Goal: Task Accomplishment & Management: Use online tool/utility

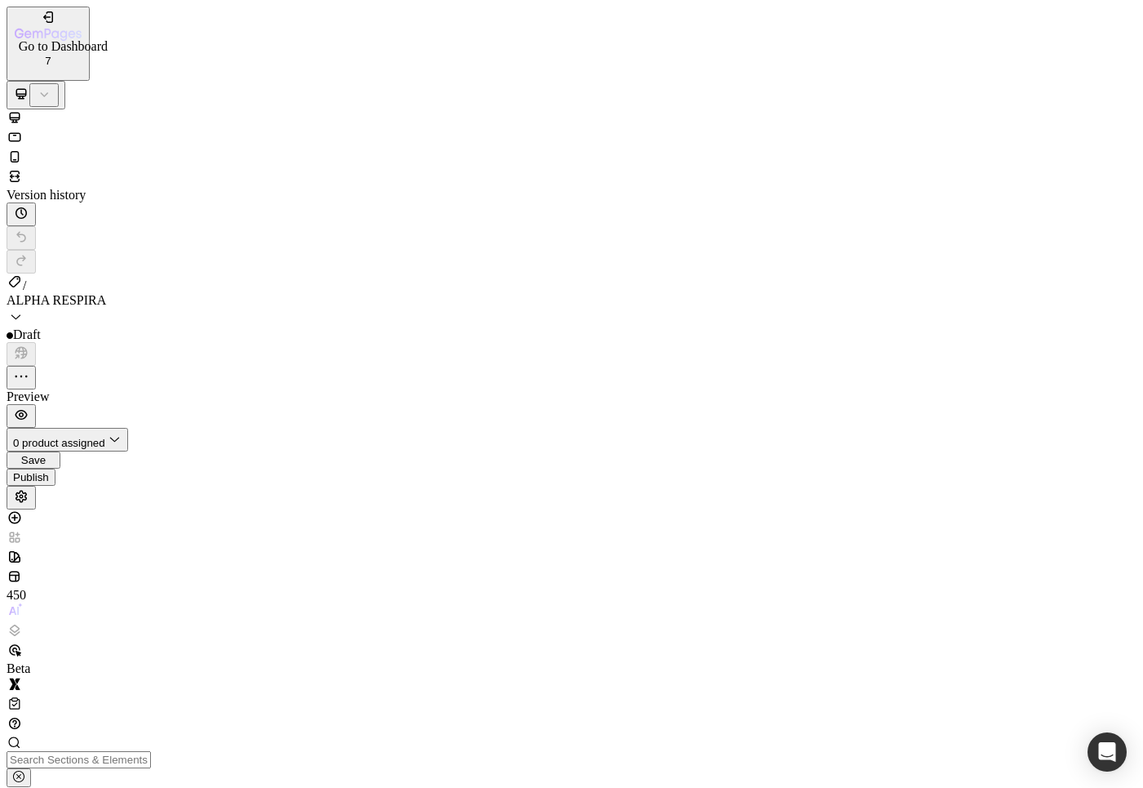
click at [24, 29] on icon "button" at bounding box center [19, 34] width 9 height 10
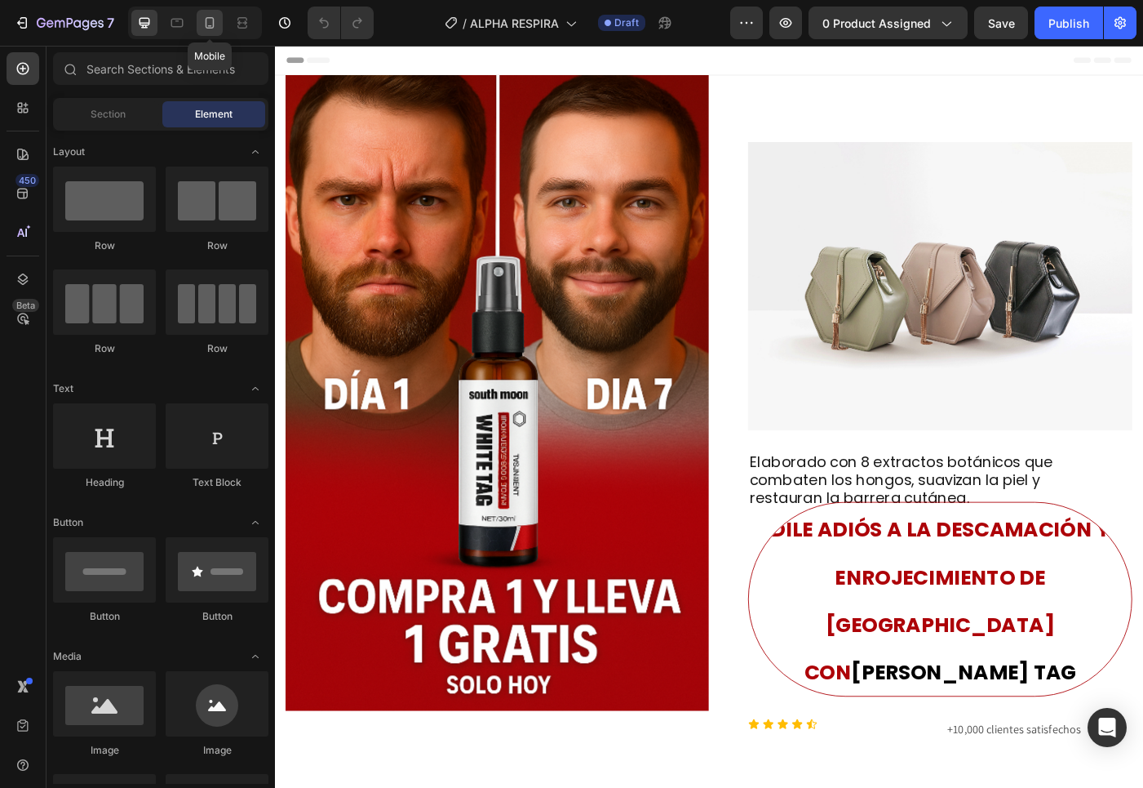
click at [218, 24] on icon at bounding box center [210, 23] width 16 height 16
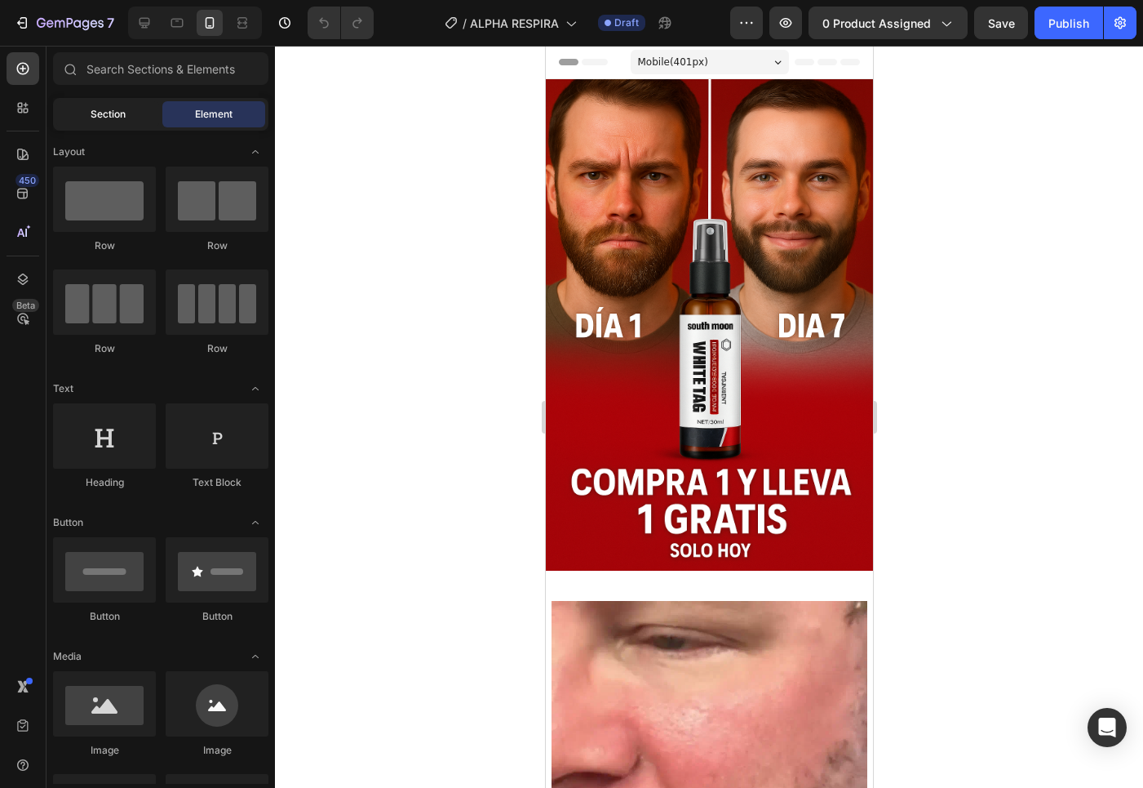
click at [68, 112] on div "Section" at bounding box center [107, 114] width 103 height 26
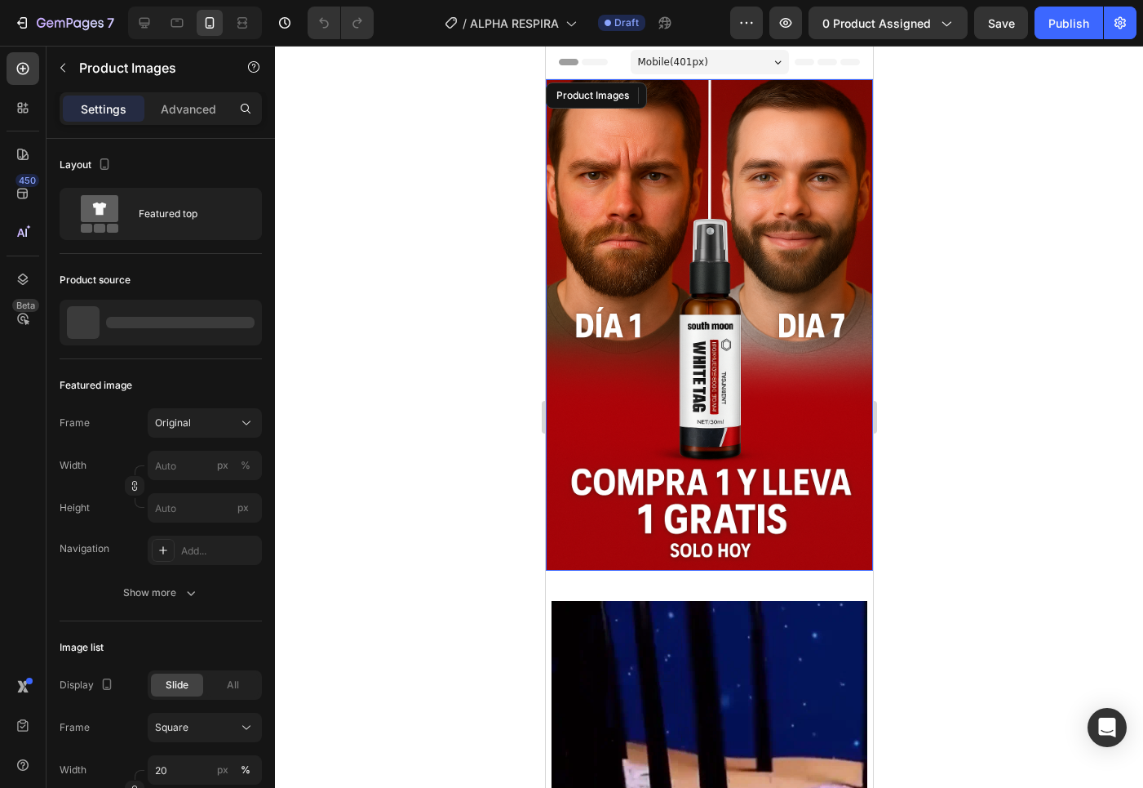
click at [822, 405] on img at bounding box center [708, 324] width 327 height 491
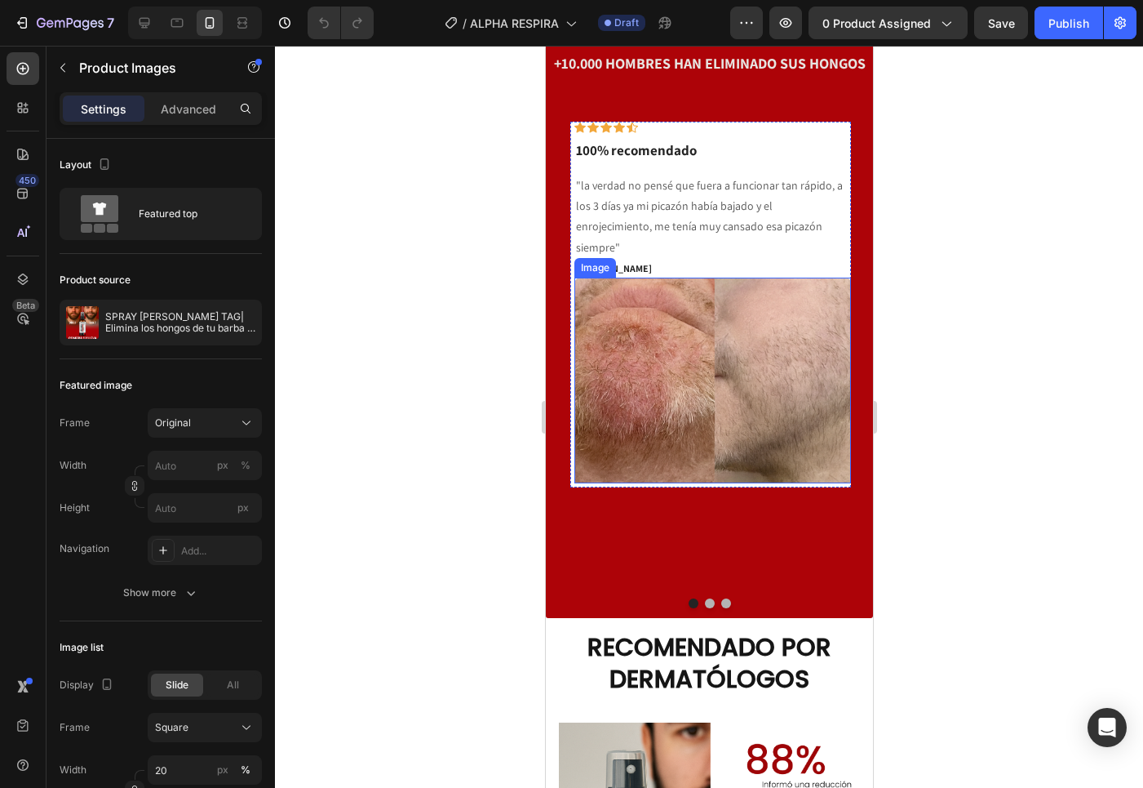
scroll to position [2647, 0]
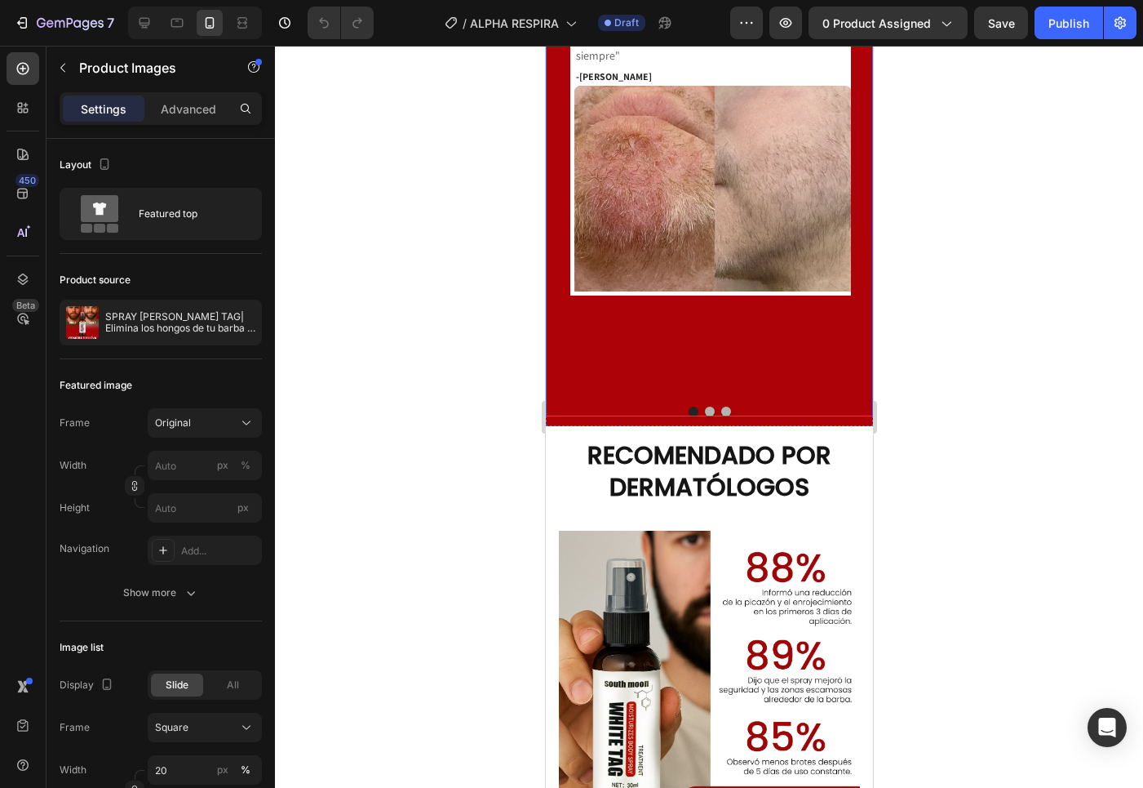
click at [704, 406] on button "Dot" at bounding box center [709, 411] width 10 height 10
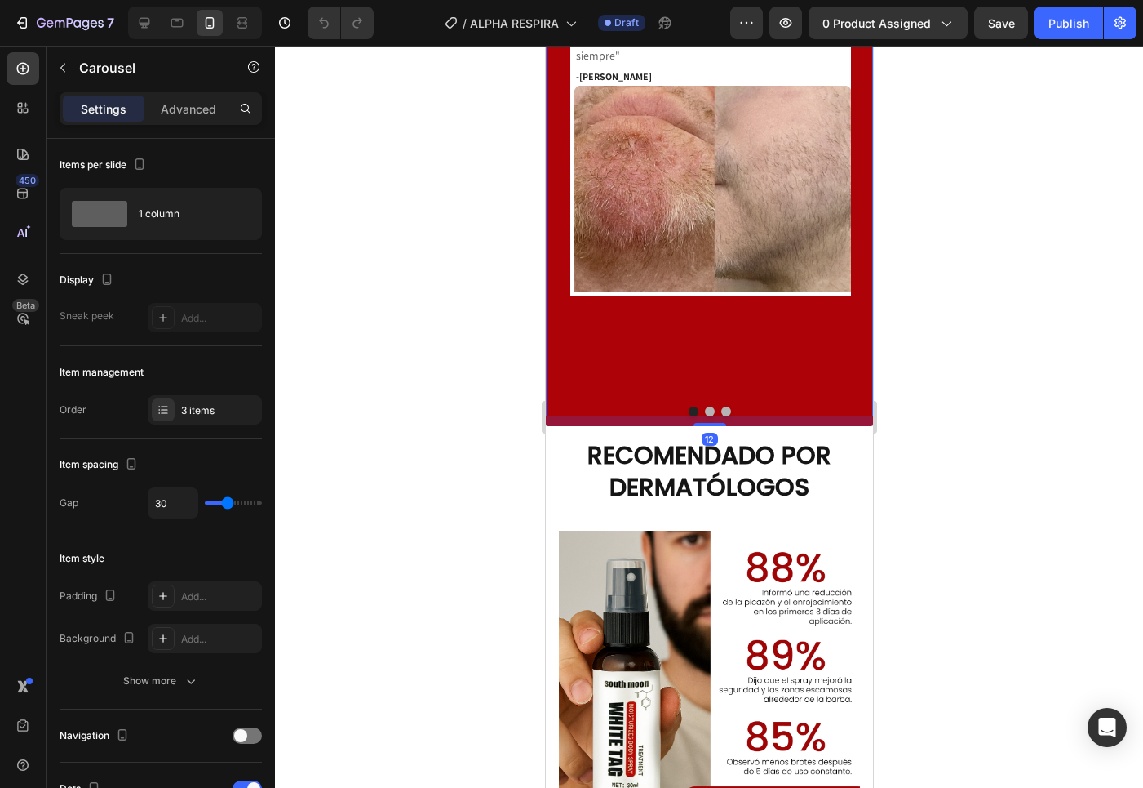
click at [688, 411] on button "Dot" at bounding box center [693, 411] width 10 height 10
click at [23, 20] on icon "button" at bounding box center [22, 23] width 16 height 16
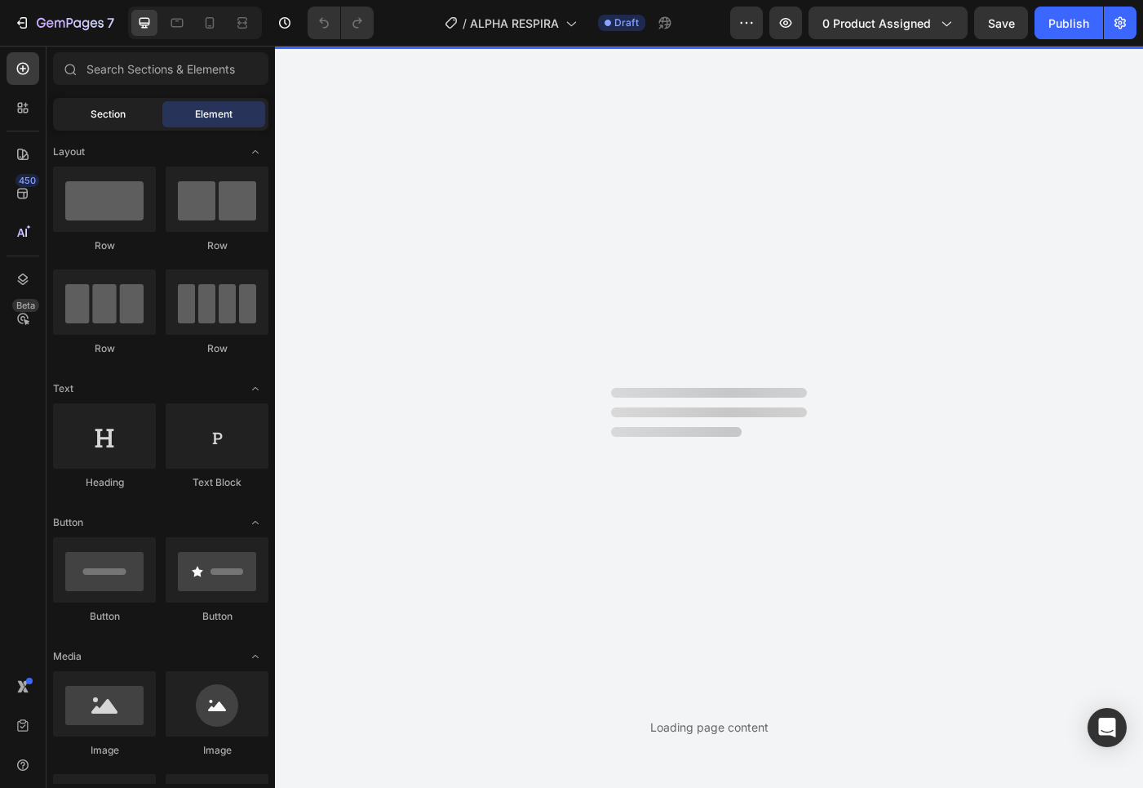
click at [133, 113] on div "Section" at bounding box center [107, 114] width 103 height 26
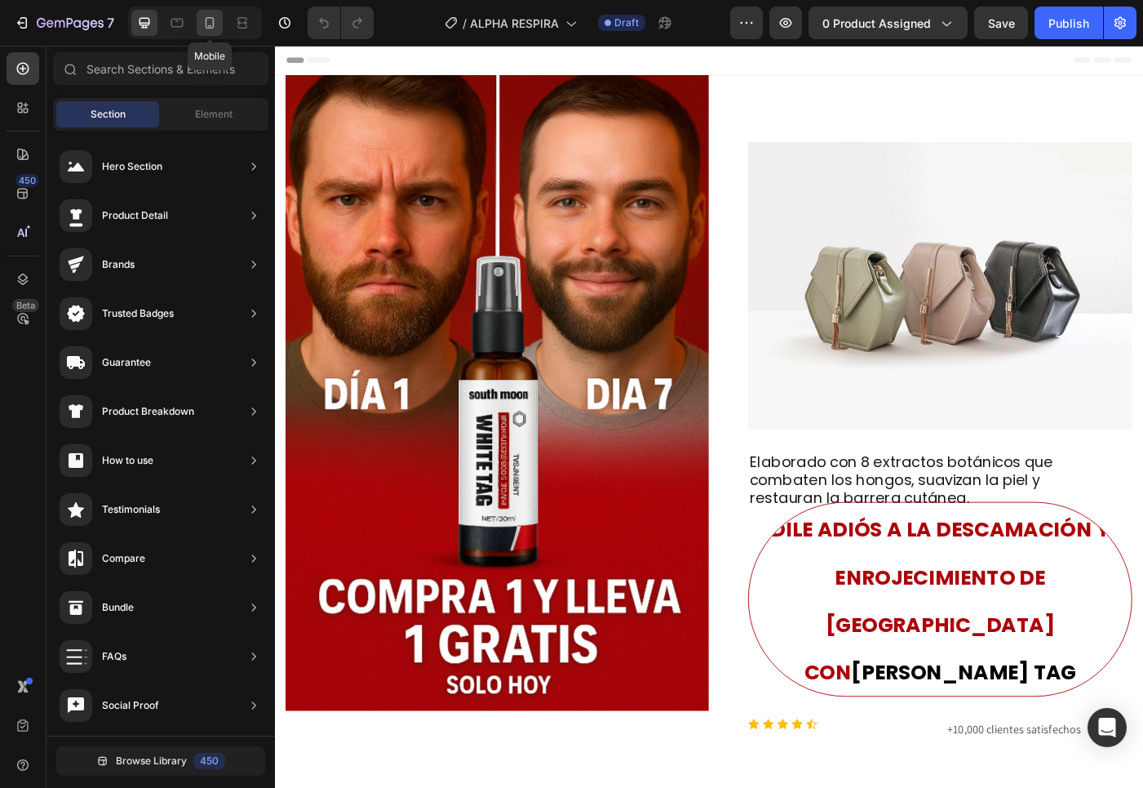
click at [210, 24] on icon at bounding box center [210, 23] width 16 height 16
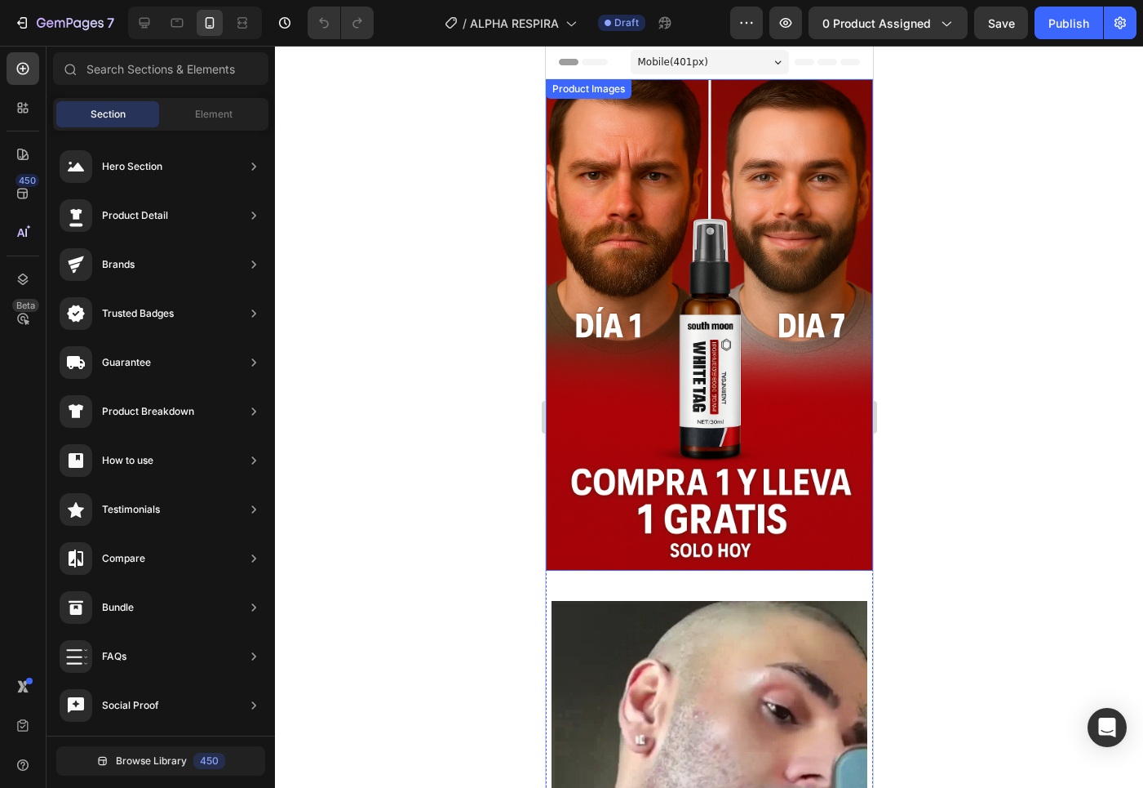
click at [749, 464] on img at bounding box center [708, 324] width 327 height 491
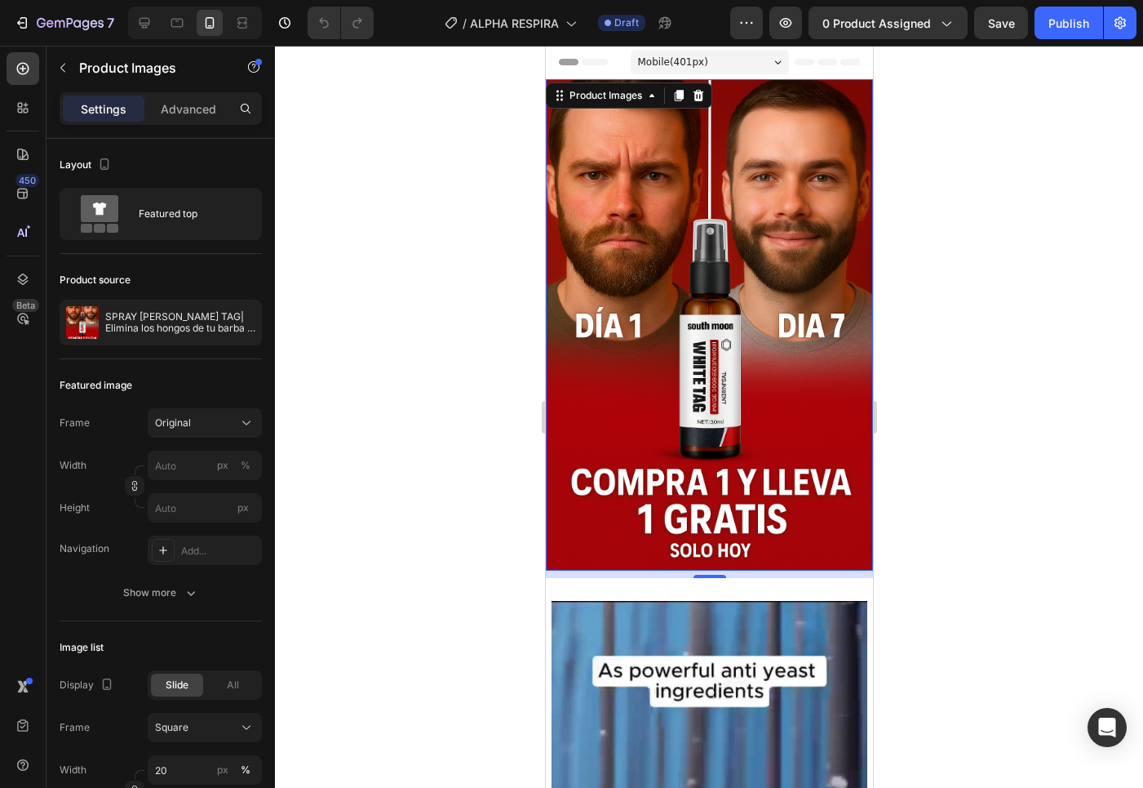
click at [793, 369] on img at bounding box center [708, 324] width 327 height 491
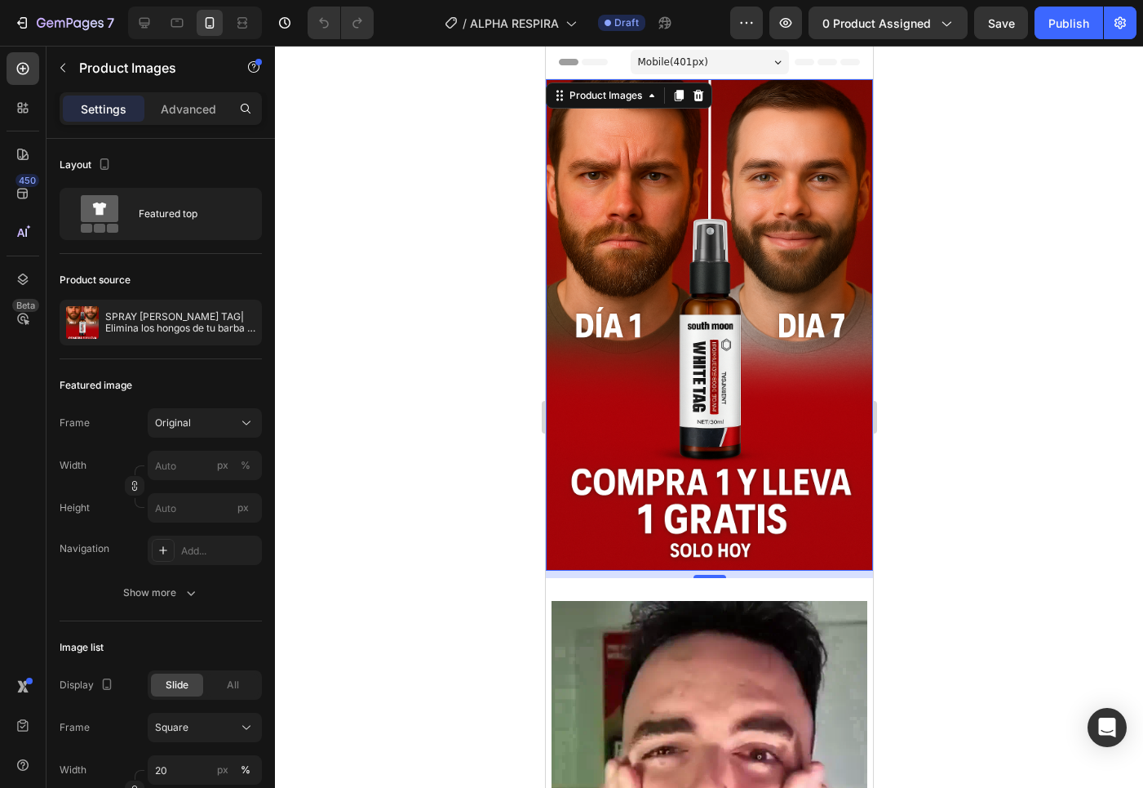
drag, startPoint x: 1121, startPoint y: 424, endPoint x: 1108, endPoint y: 424, distance: 13.1
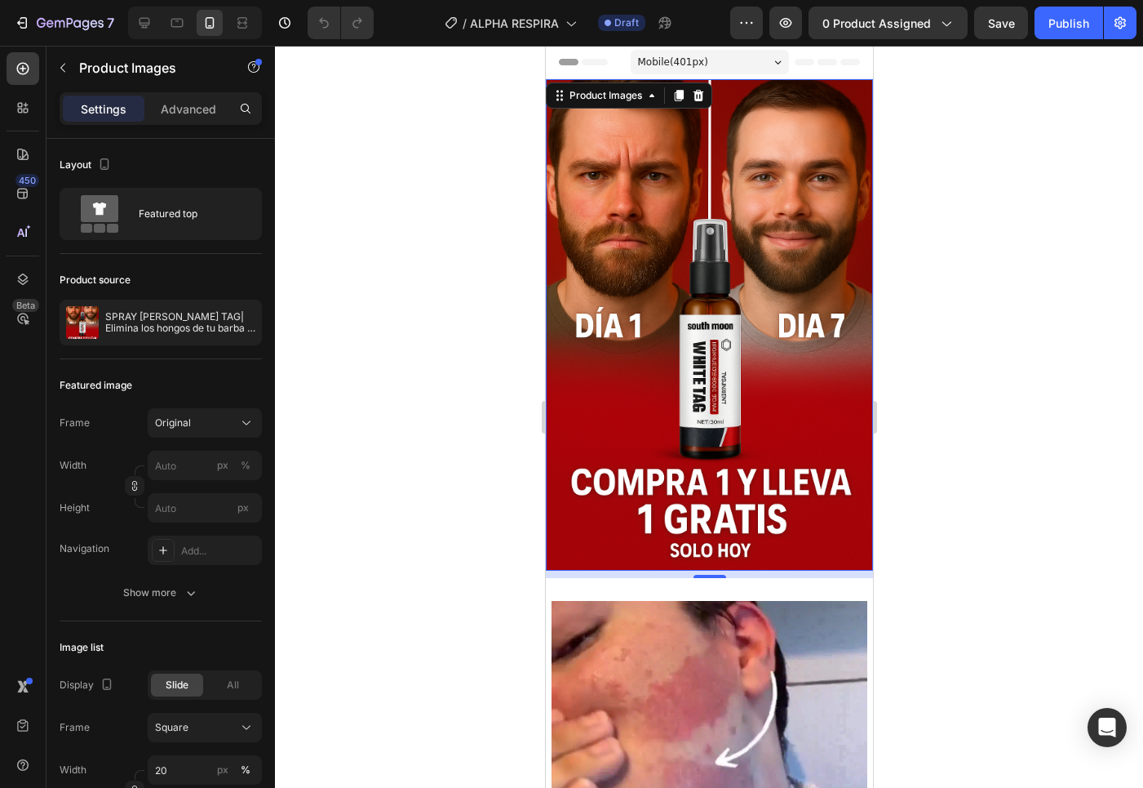
click at [1121, 424] on div at bounding box center [709, 417] width 868 height 742
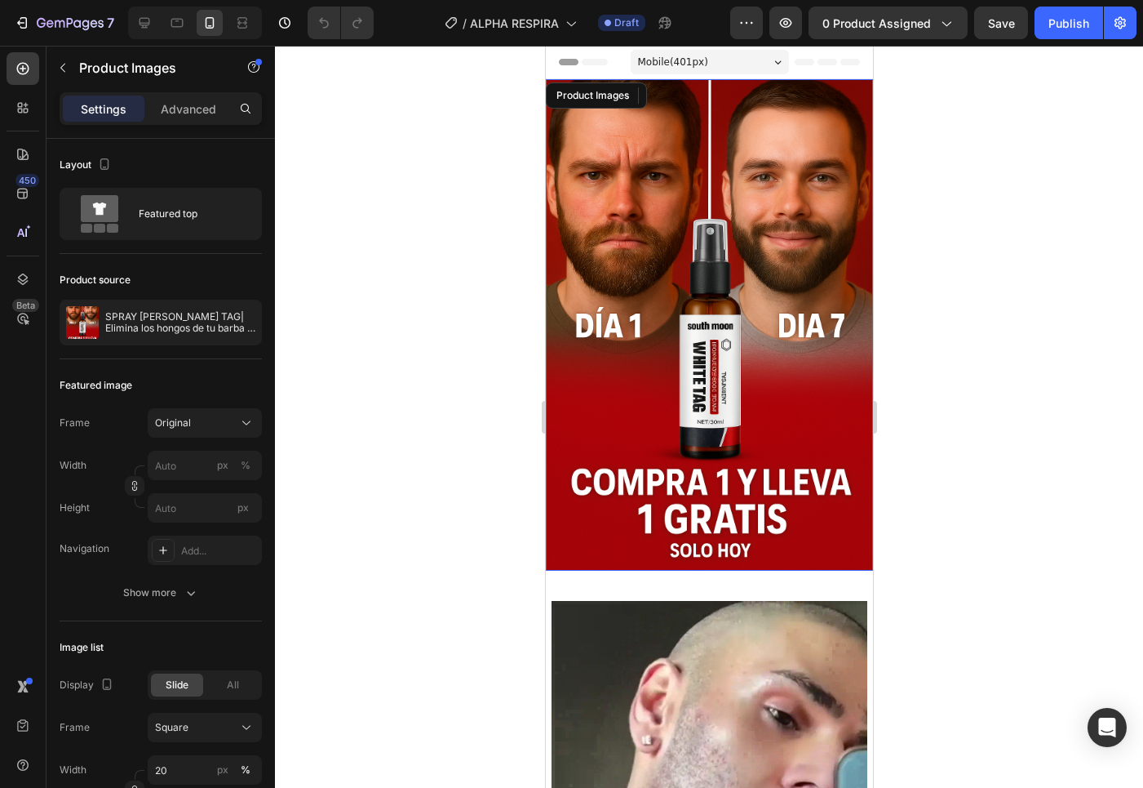
drag, startPoint x: 693, startPoint y: 273, endPoint x: 856, endPoint y: 304, distance: 166.0
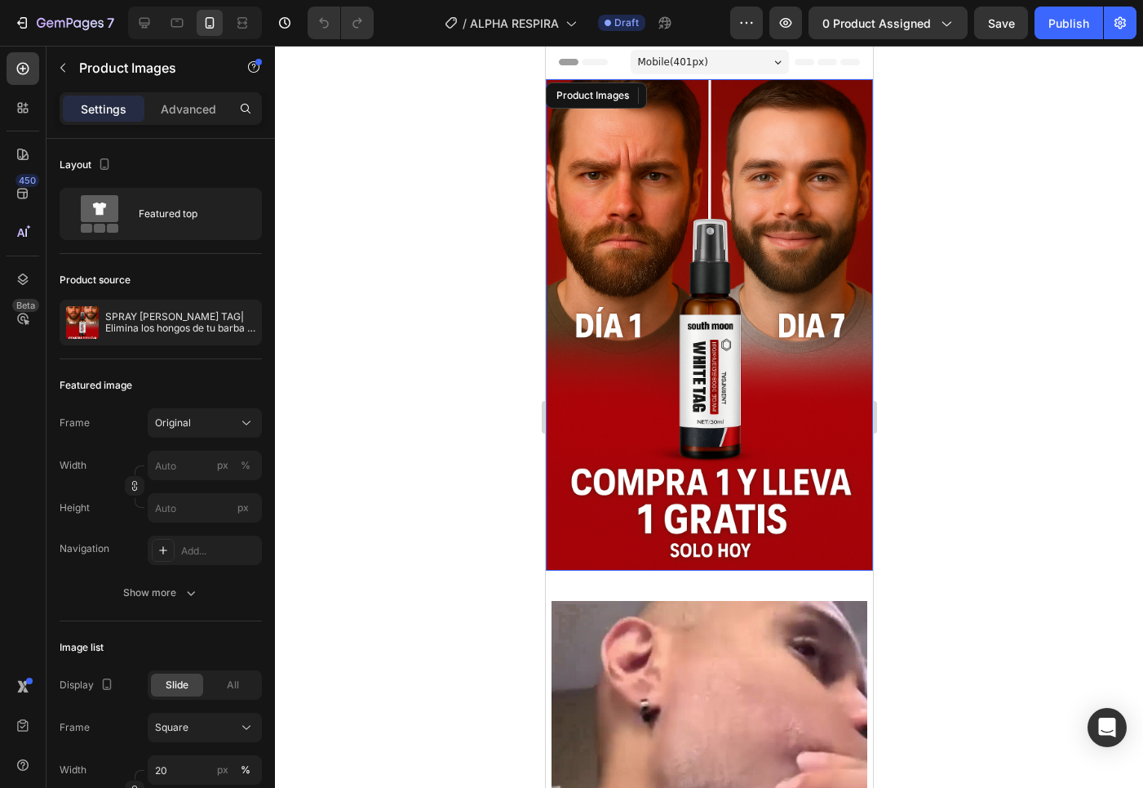
click at [692, 272] on img at bounding box center [708, 324] width 327 height 491
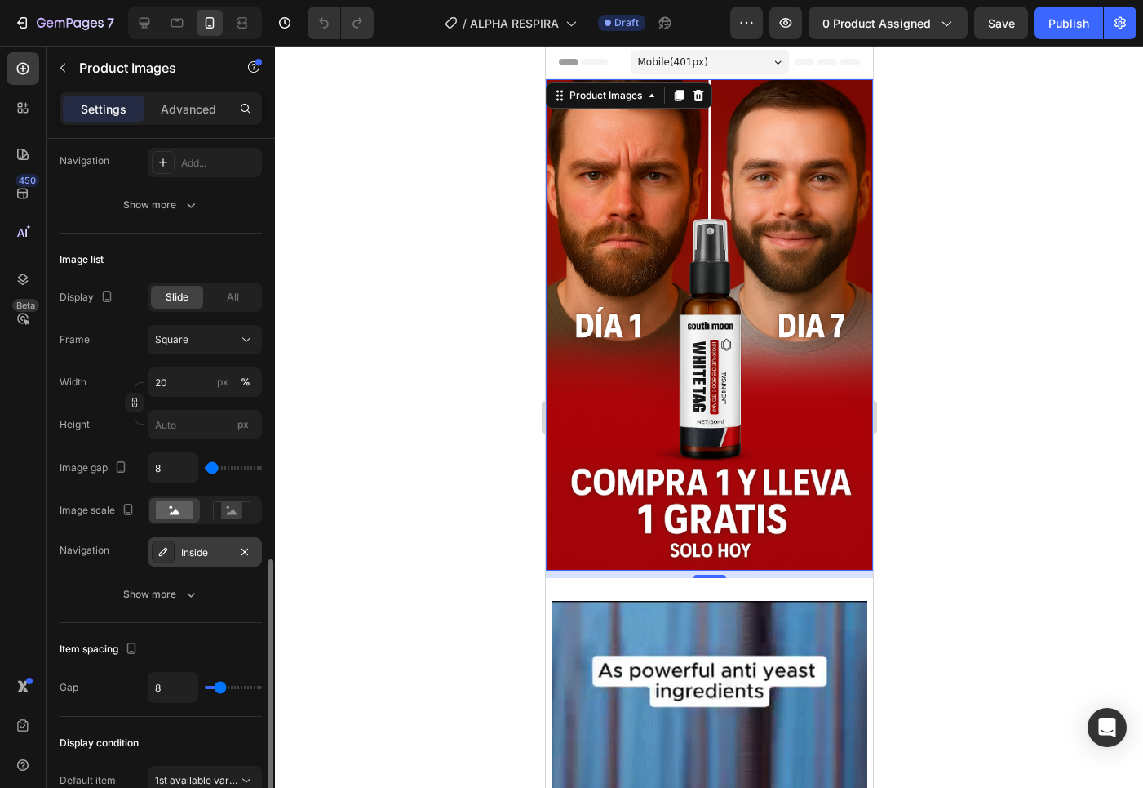
scroll to position [535, 0]
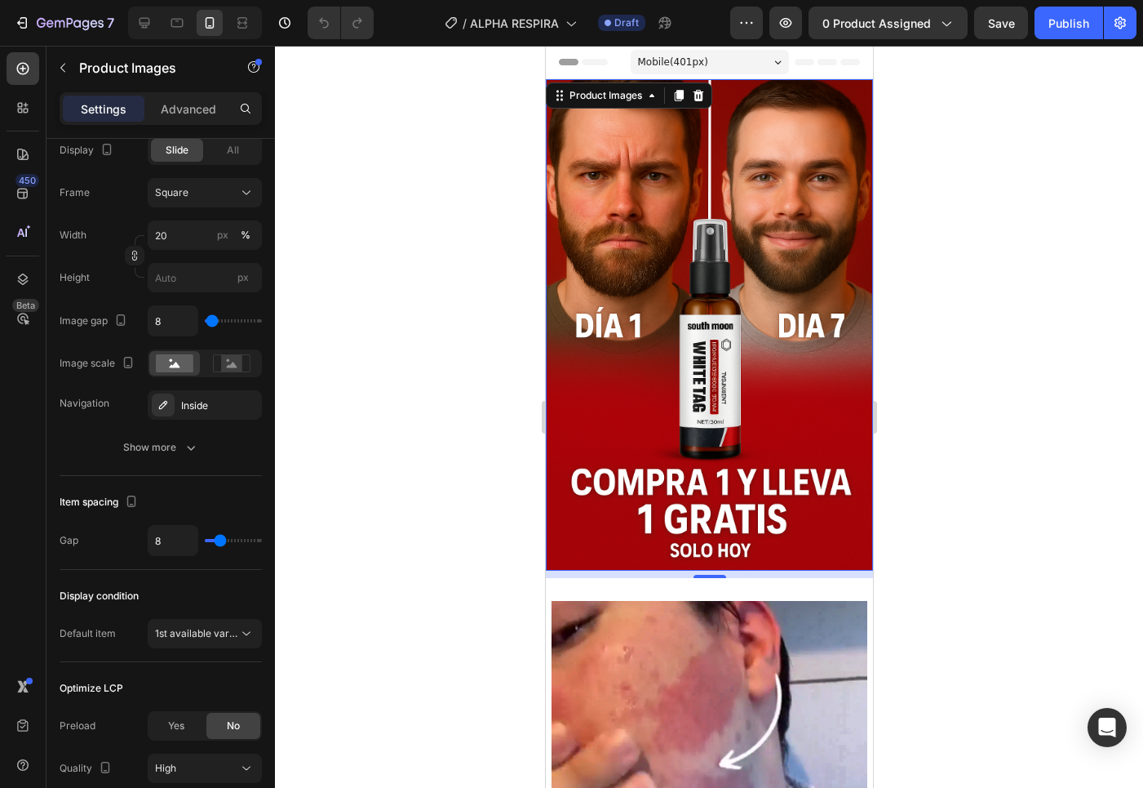
click at [685, 367] on img at bounding box center [708, 324] width 327 height 491
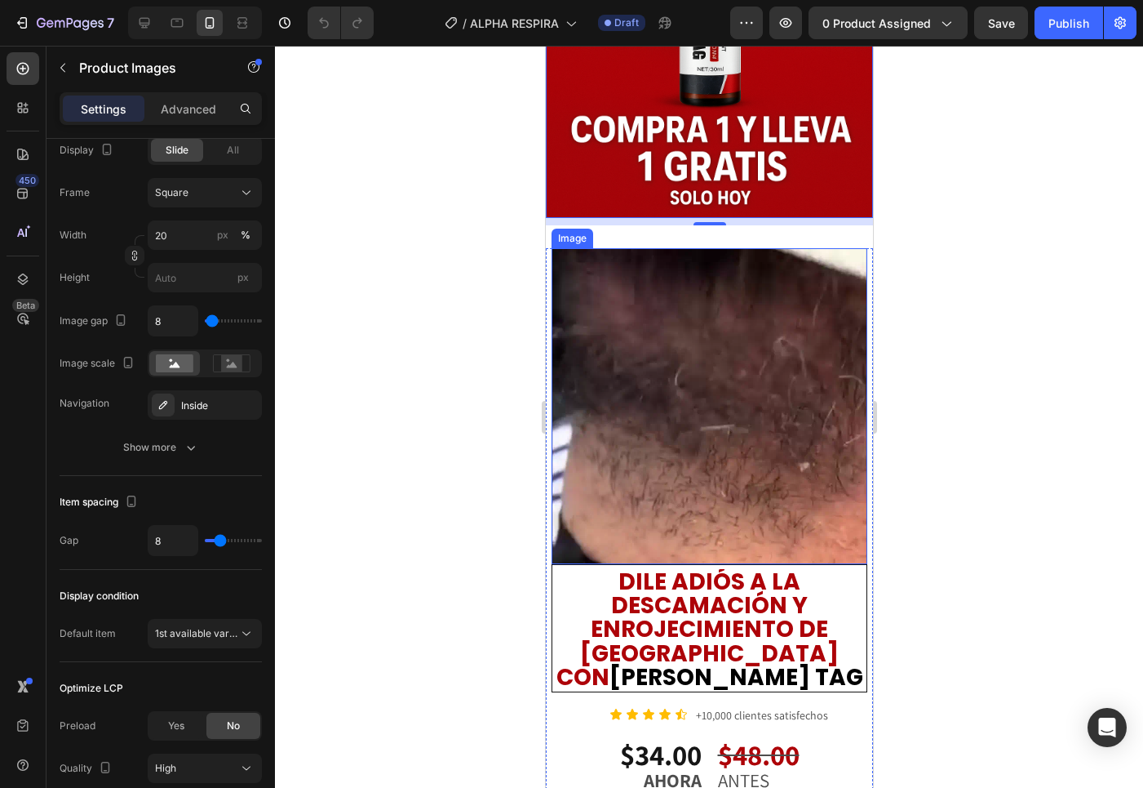
scroll to position [0, 0]
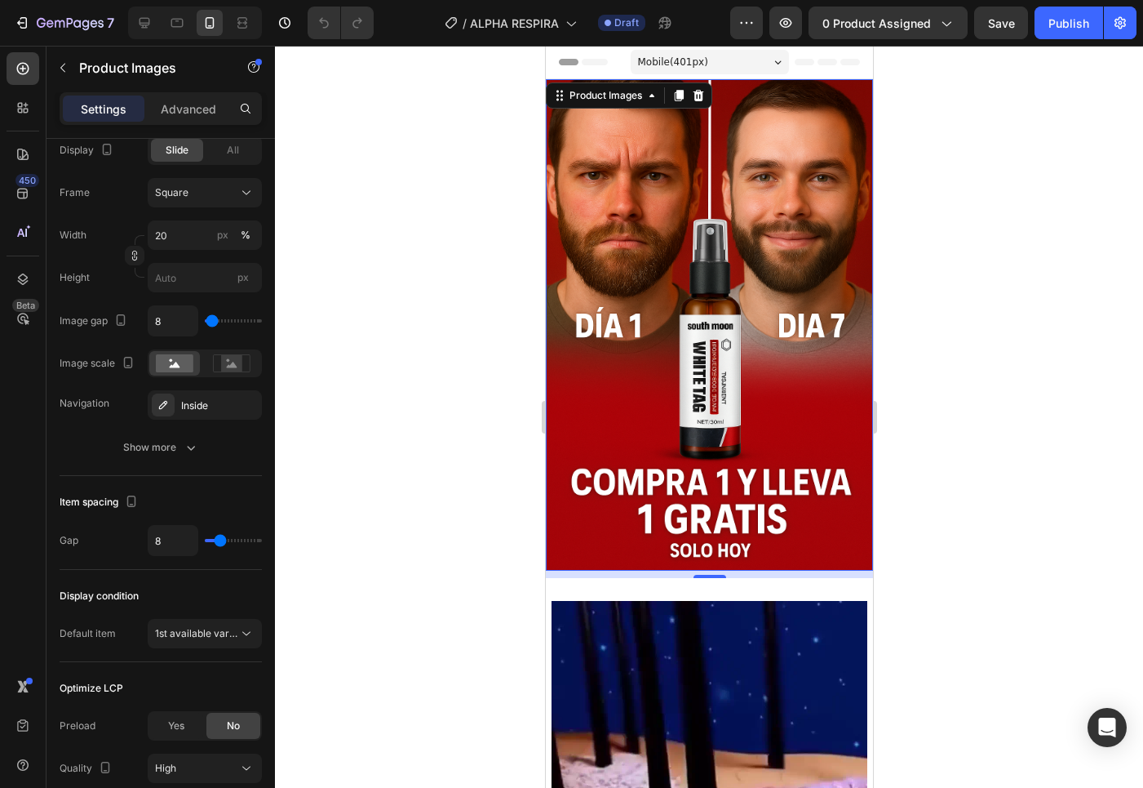
click at [688, 326] on img at bounding box center [708, 324] width 327 height 491
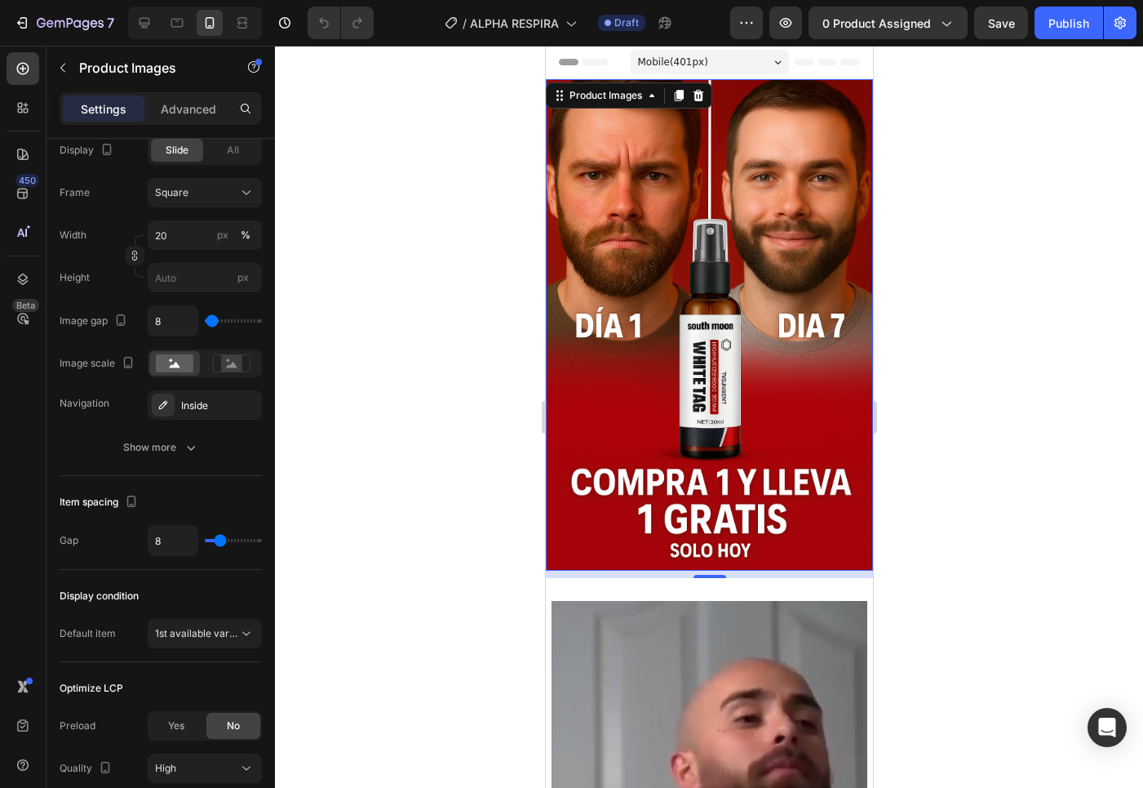
click at [648, 381] on img at bounding box center [708, 324] width 327 height 491
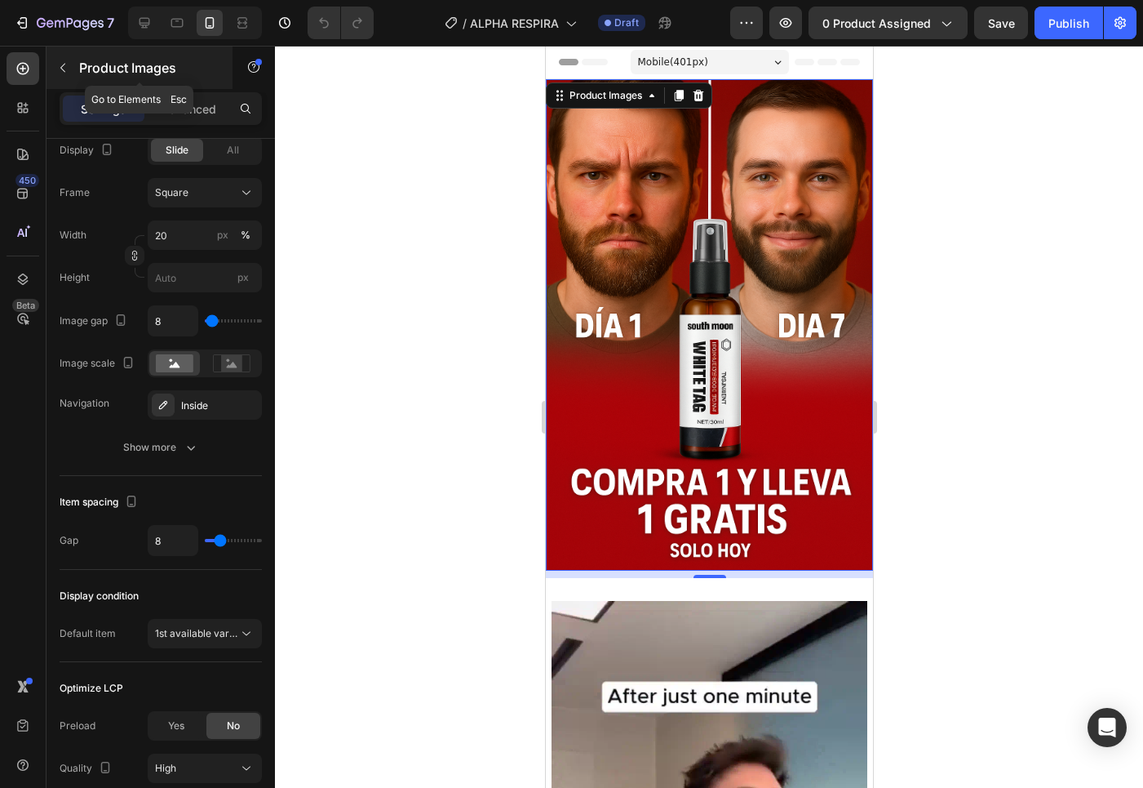
click at [60, 67] on icon "button" at bounding box center [62, 67] width 13 height 13
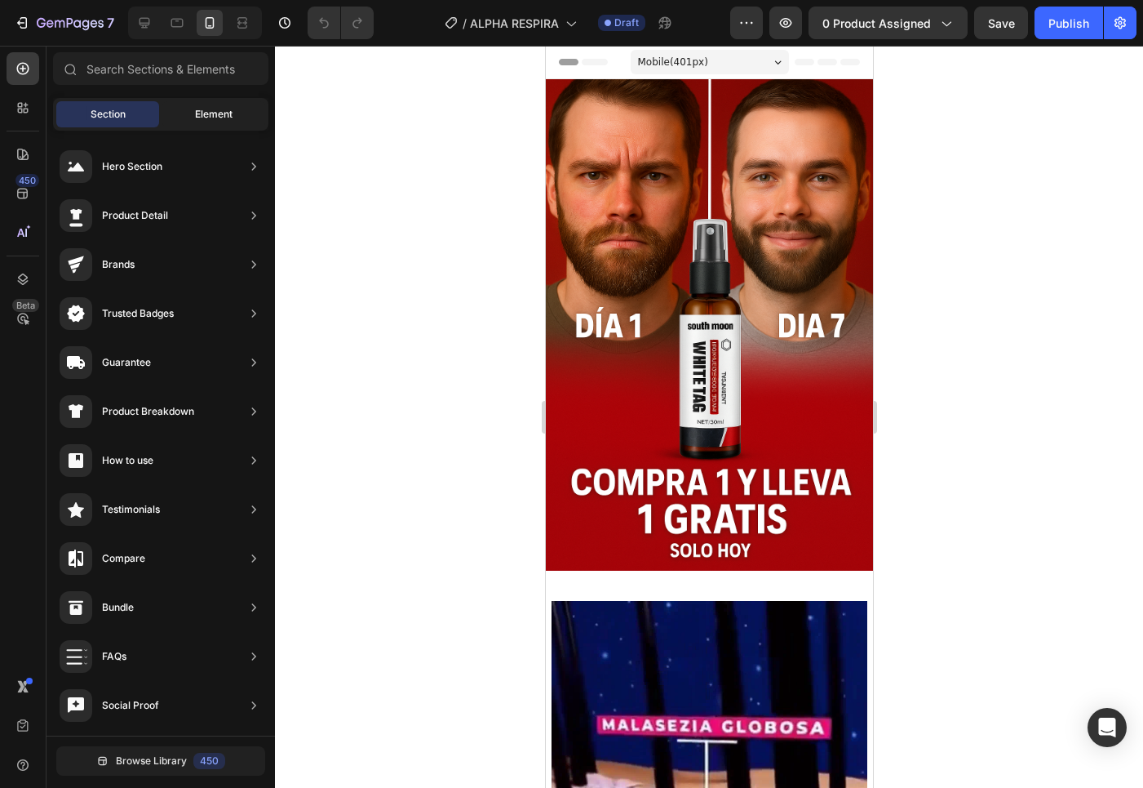
click at [205, 121] on span "Element" at bounding box center [214, 114] width 38 height 15
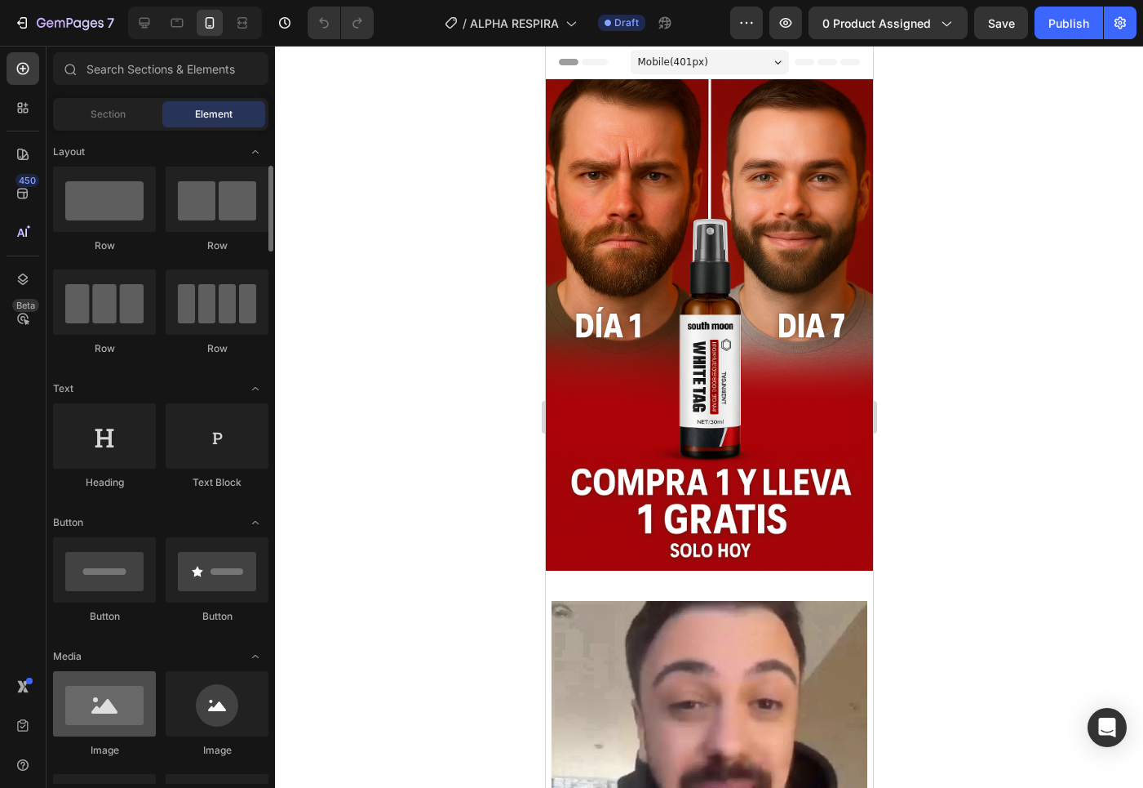
scroll to position [138, 0]
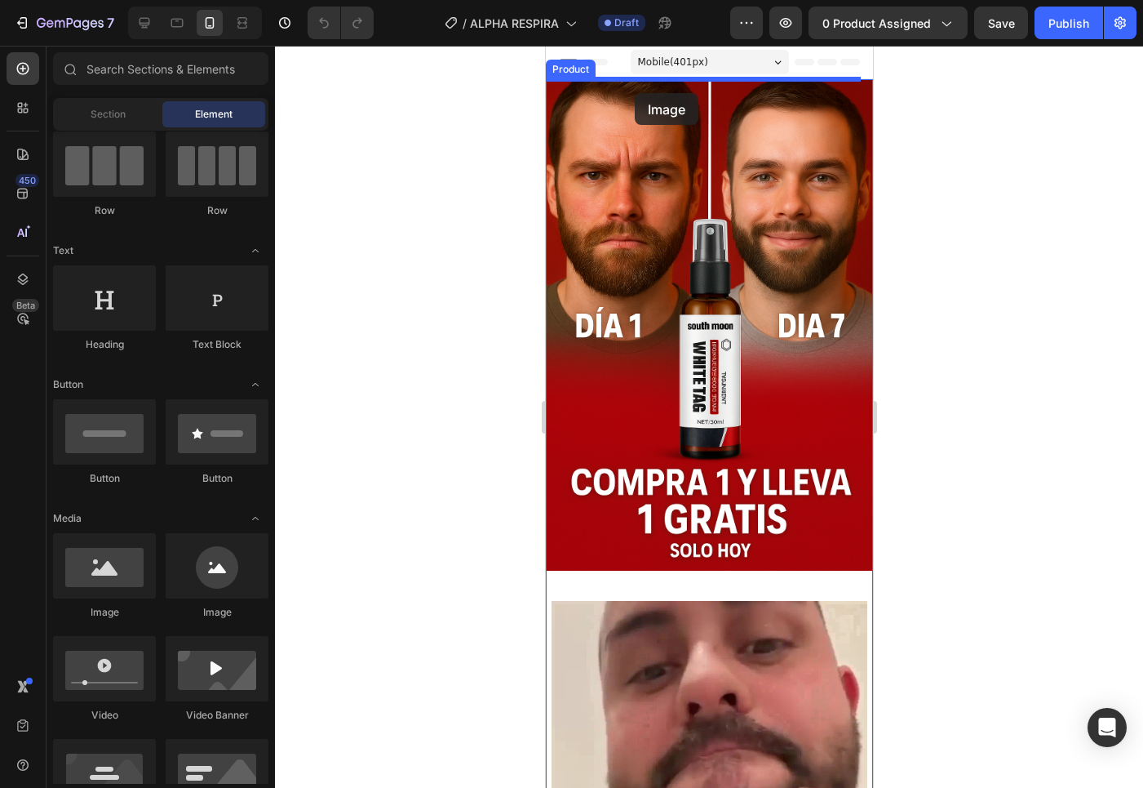
drag, startPoint x: 633, startPoint y: 627, endPoint x: 635, endPoint y: 91, distance: 536.2
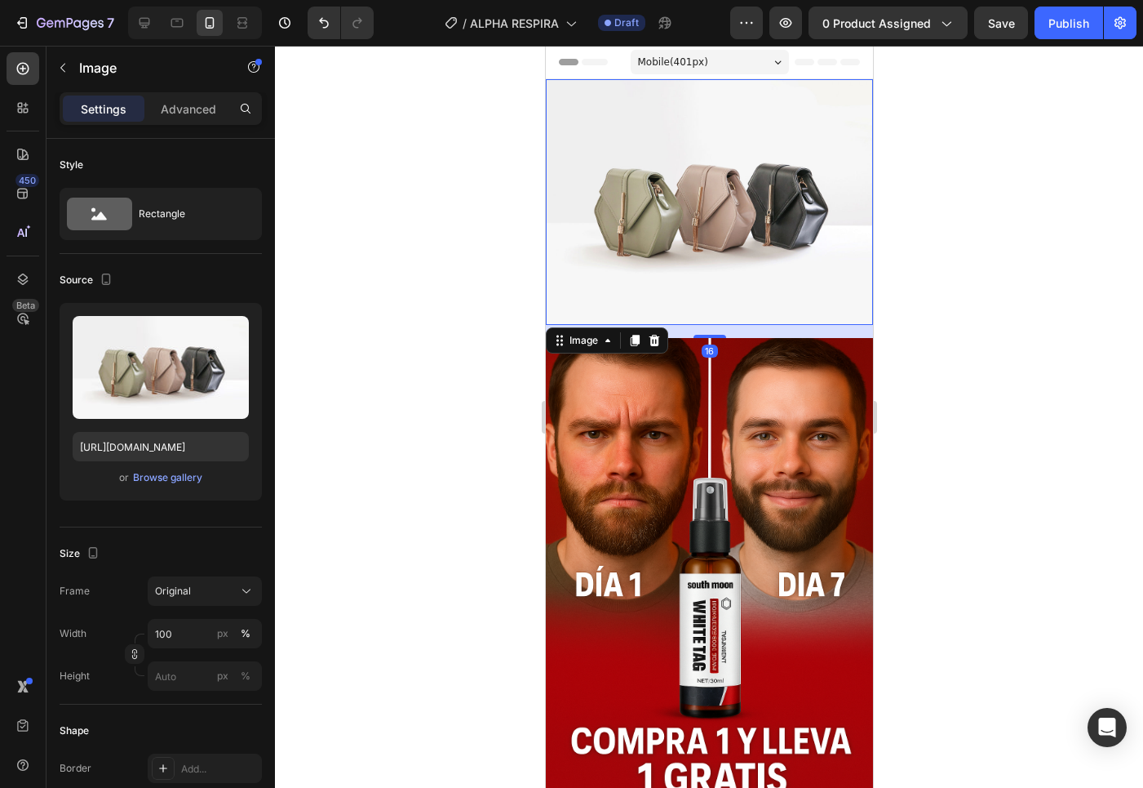
click at [635, 177] on img at bounding box center [708, 202] width 327 height 246
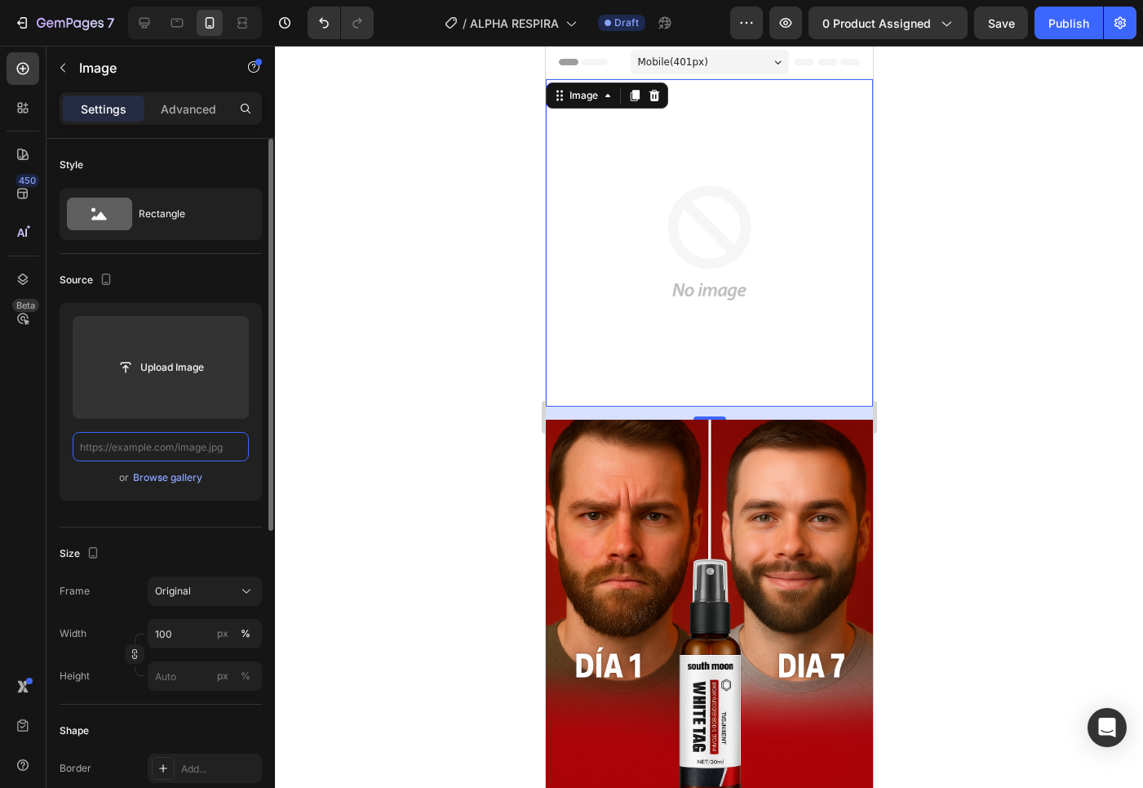
drag, startPoint x: 237, startPoint y: 447, endPoint x: 214, endPoint y: 448, distance: 22.9
click at [189, 452] on input "text" at bounding box center [161, 446] width 176 height 29
paste input "[URL][DOMAIN_NAME]"
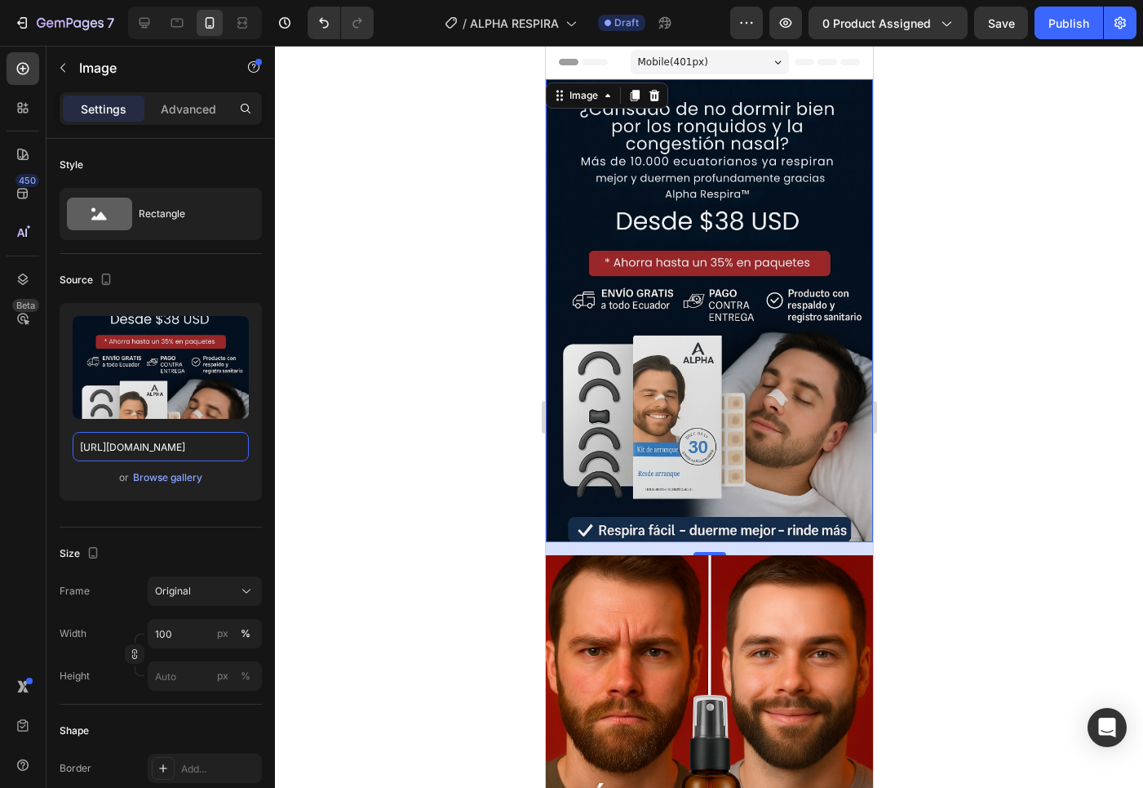
type input "[URL][DOMAIN_NAME]"
click at [326, 475] on div at bounding box center [709, 417] width 868 height 742
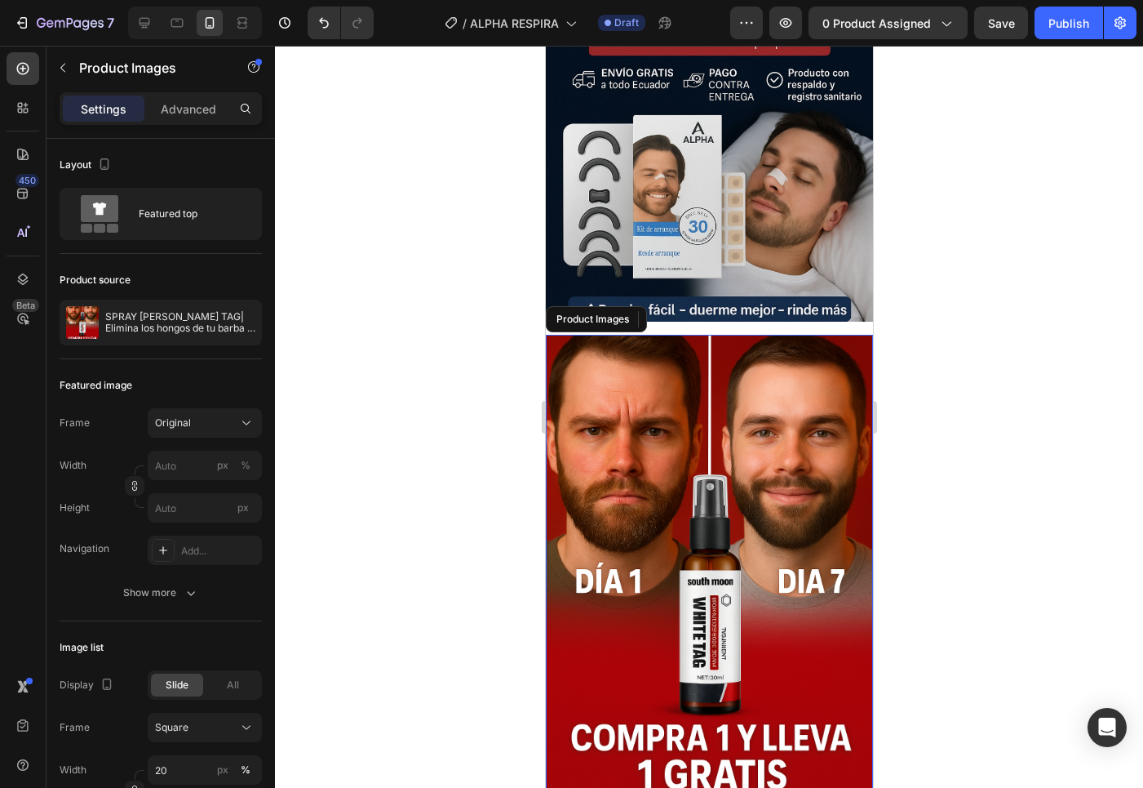
click at [692, 488] on img at bounding box center [708, 580] width 327 height 491
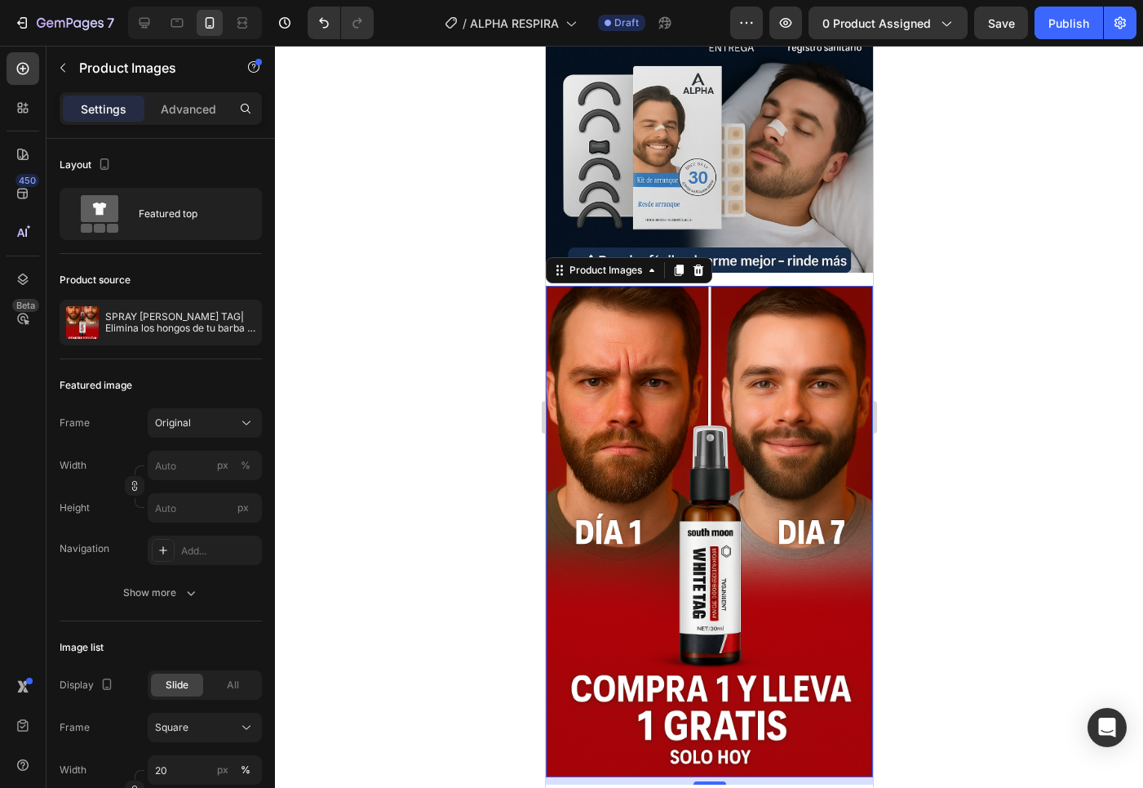
scroll to position [0, 0]
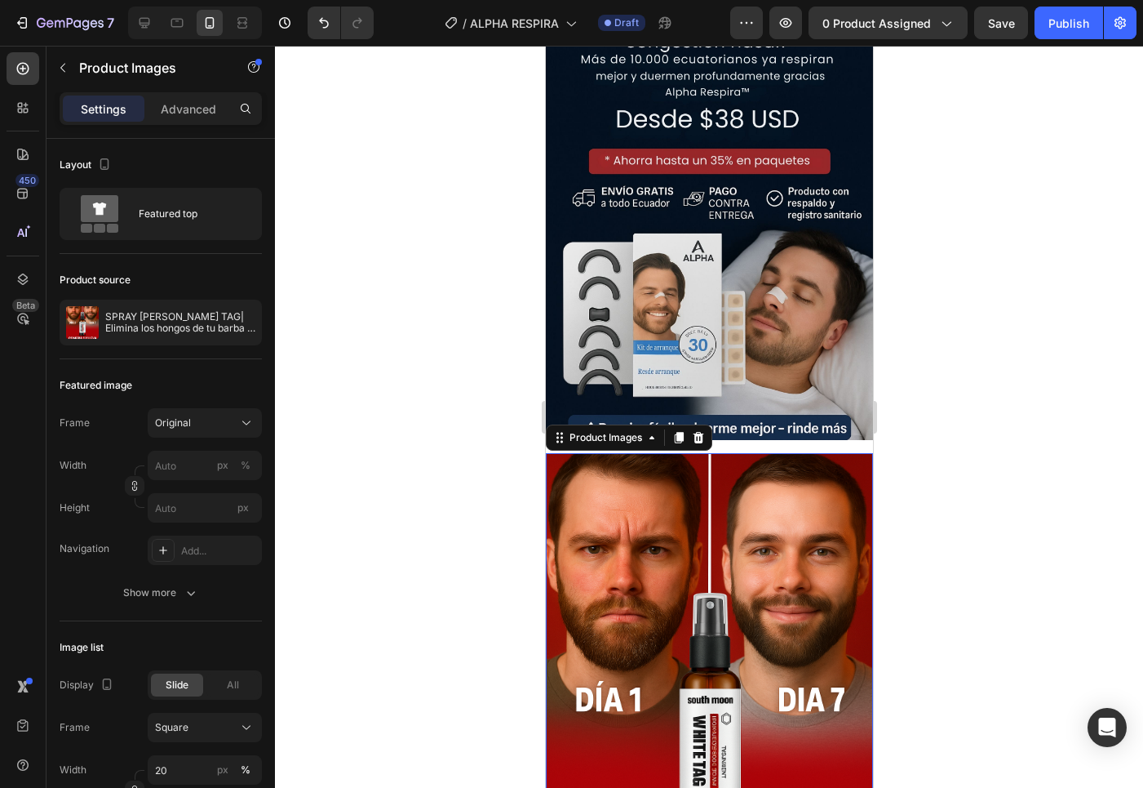
click at [676, 630] on img at bounding box center [708, 698] width 327 height 491
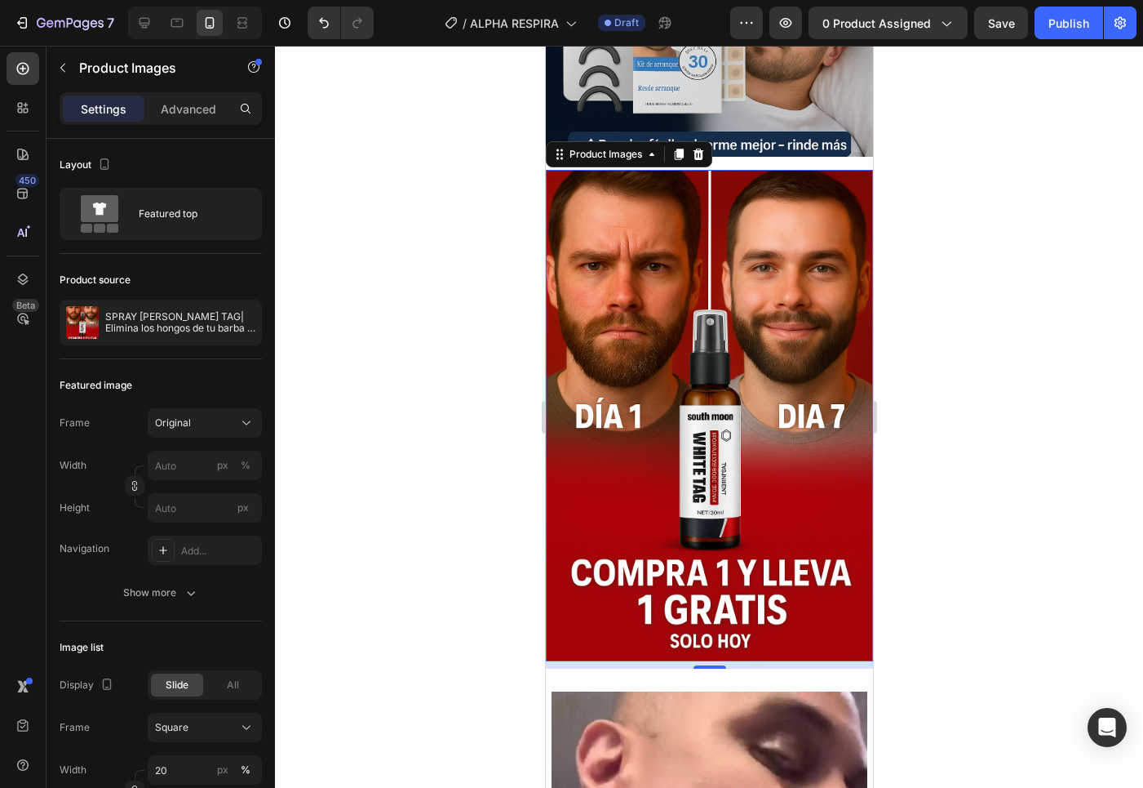
scroll to position [714, 0]
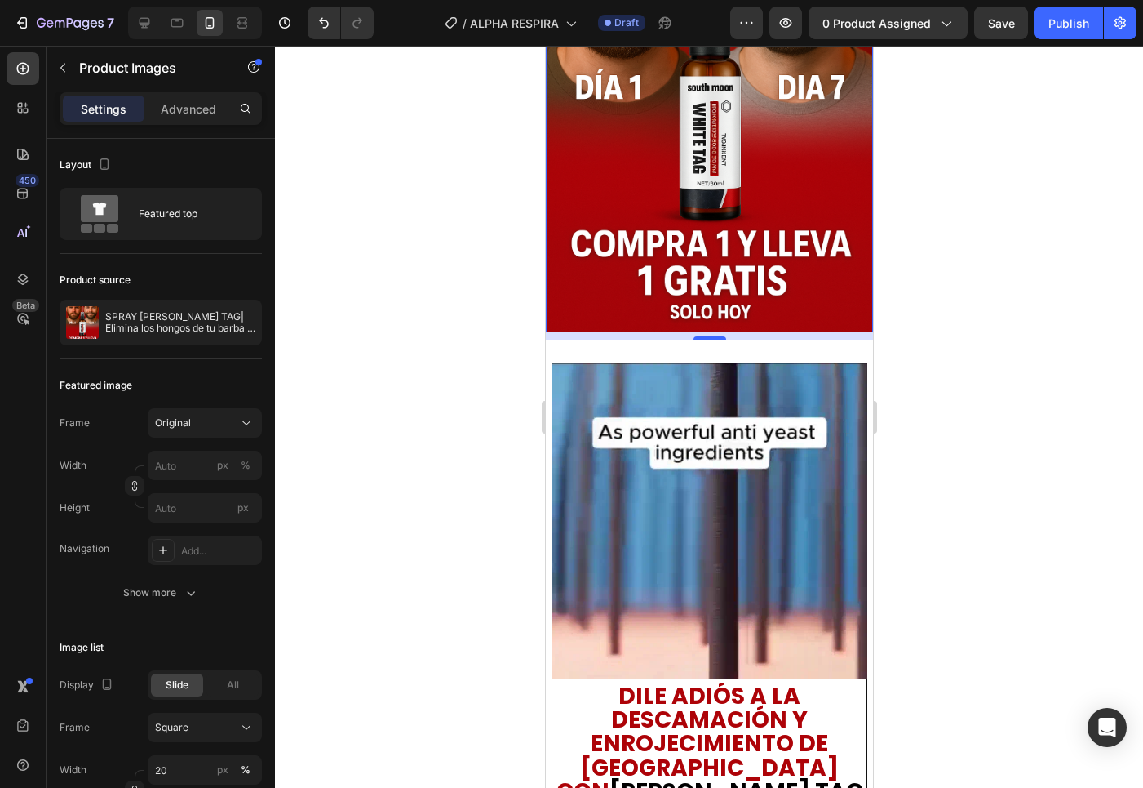
click at [654, 222] on img at bounding box center [708, 86] width 327 height 491
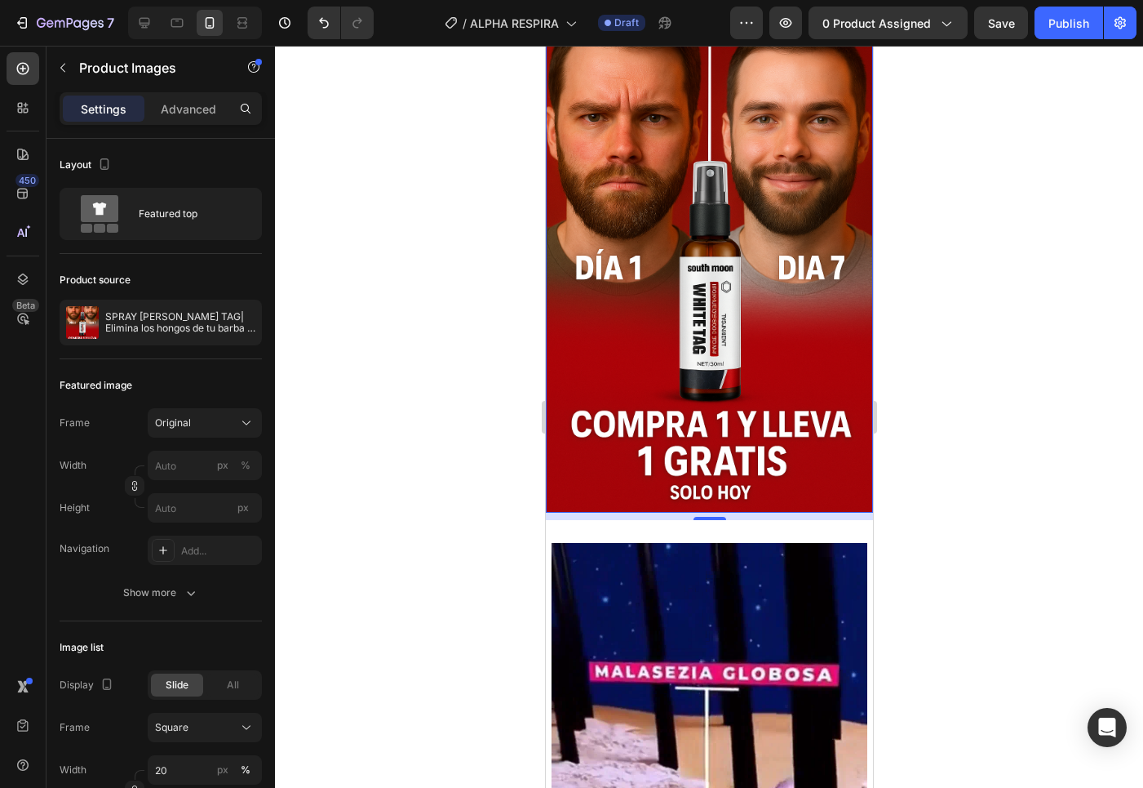
scroll to position [193, 0]
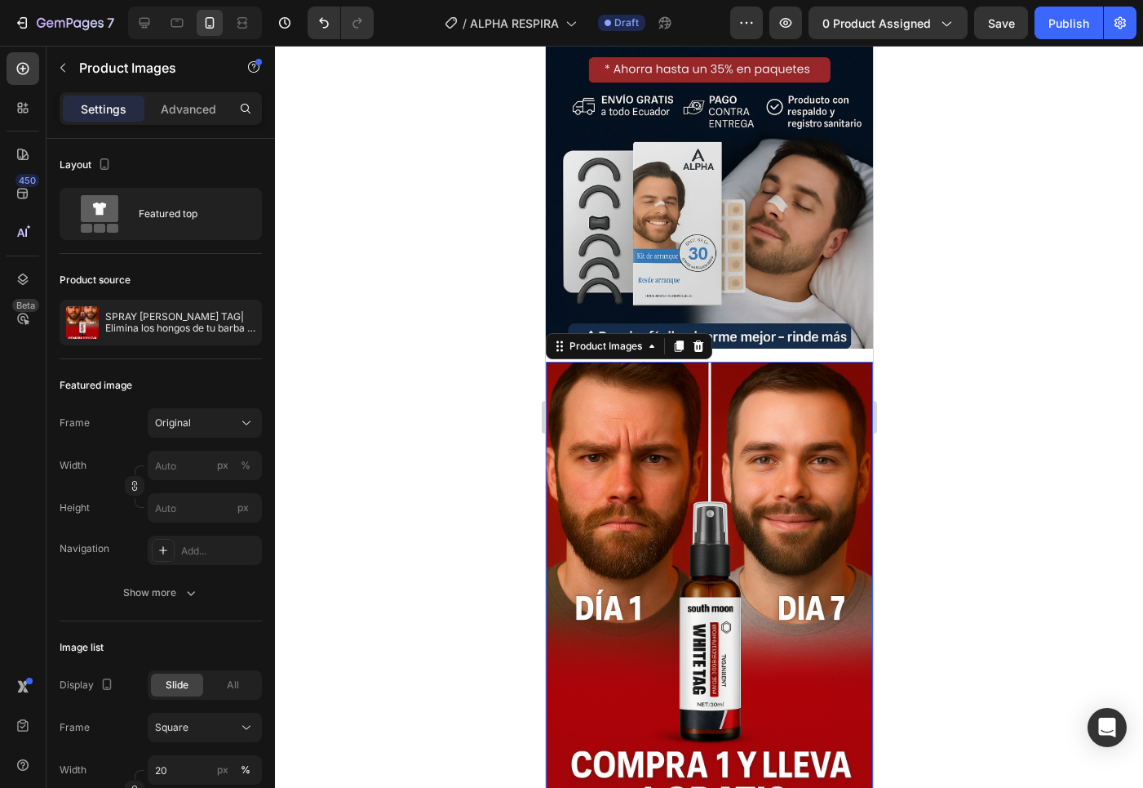
drag, startPoint x: 702, startPoint y: 416, endPoint x: 690, endPoint y: 405, distance: 16.2
click at [702, 415] on img at bounding box center [708, 607] width 327 height 491
click at [62, 71] on icon "button" at bounding box center [62, 67] width 13 height 13
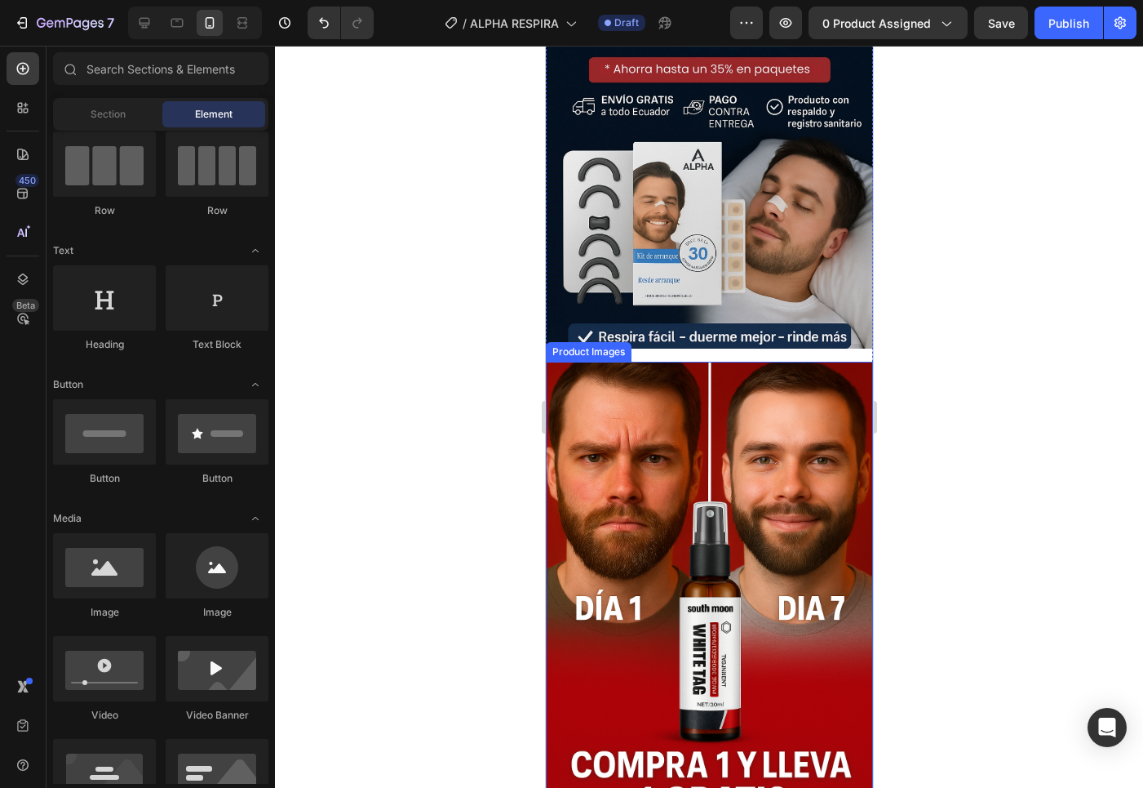
click at [678, 417] on img at bounding box center [708, 607] width 327 height 491
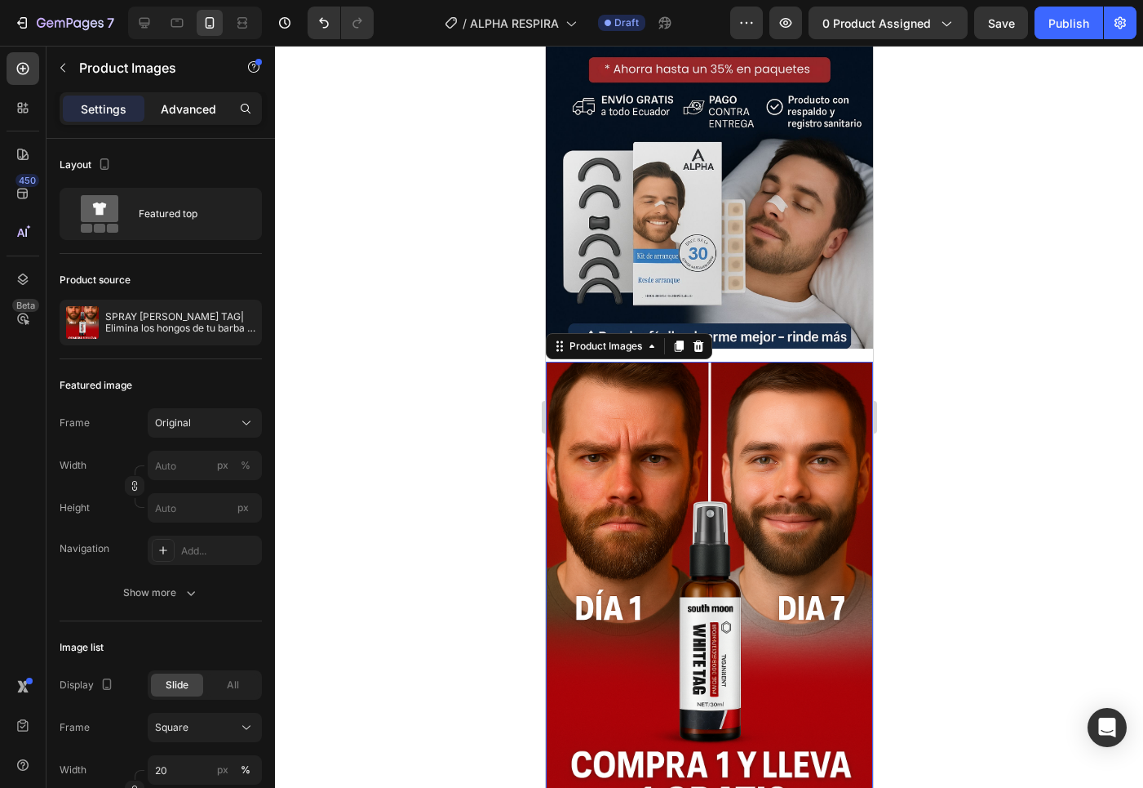
click at [180, 119] on div "Advanced" at bounding box center [189, 108] width 82 height 26
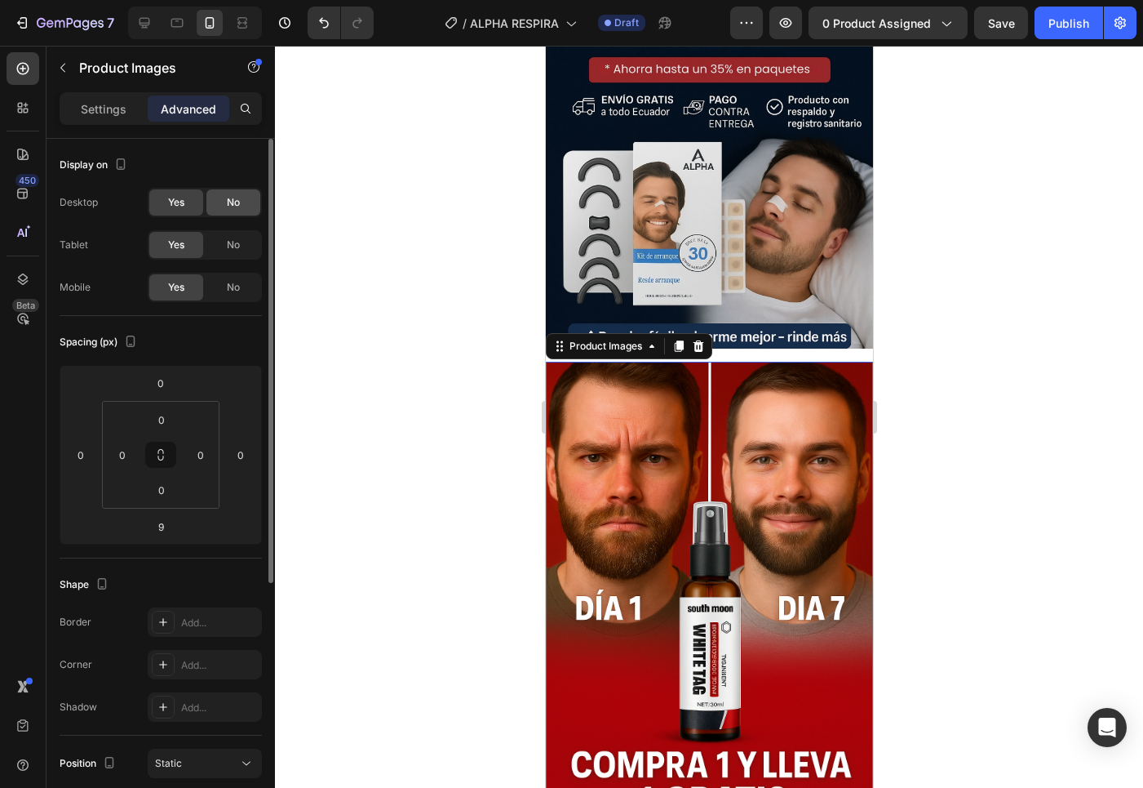
click at [242, 197] on div "No" at bounding box center [233, 202] width 54 height 26
click at [188, 201] on div "Yes" at bounding box center [176, 202] width 54 height 26
click at [223, 246] on div "No" at bounding box center [233, 245] width 54 height 26
click at [236, 287] on span "No" at bounding box center [233, 287] width 13 height 15
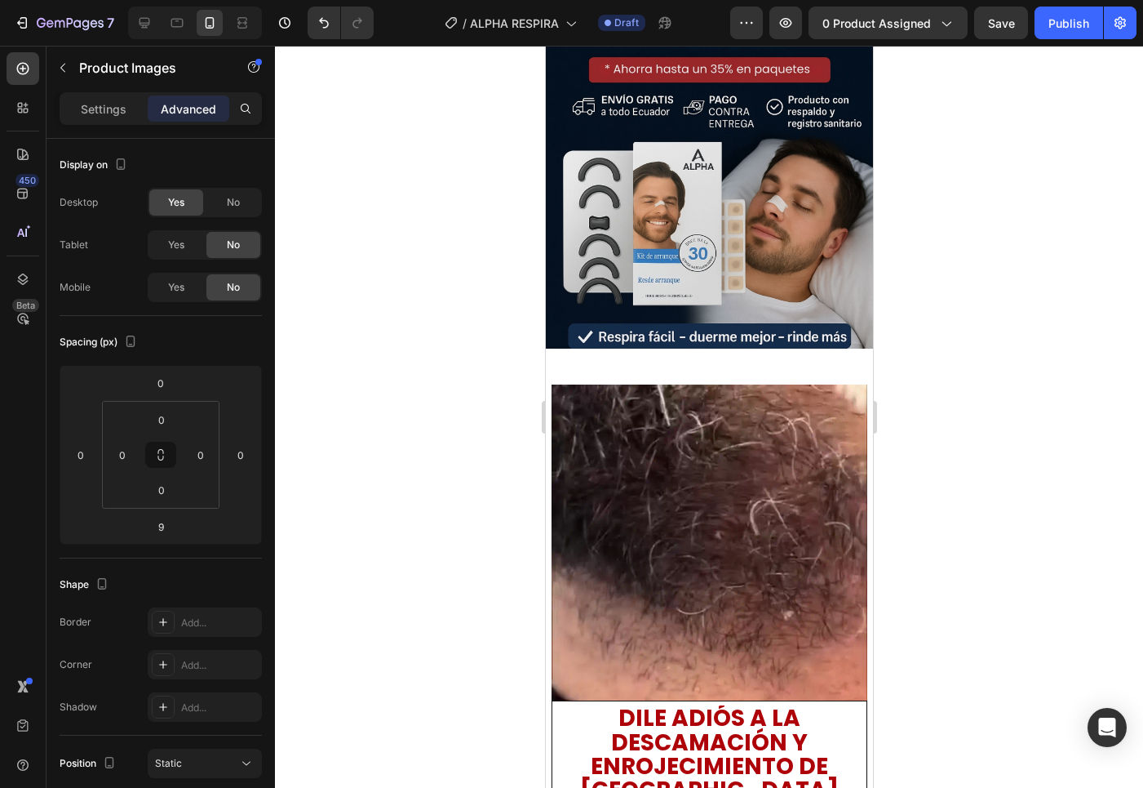
click at [990, 481] on div at bounding box center [709, 417] width 868 height 742
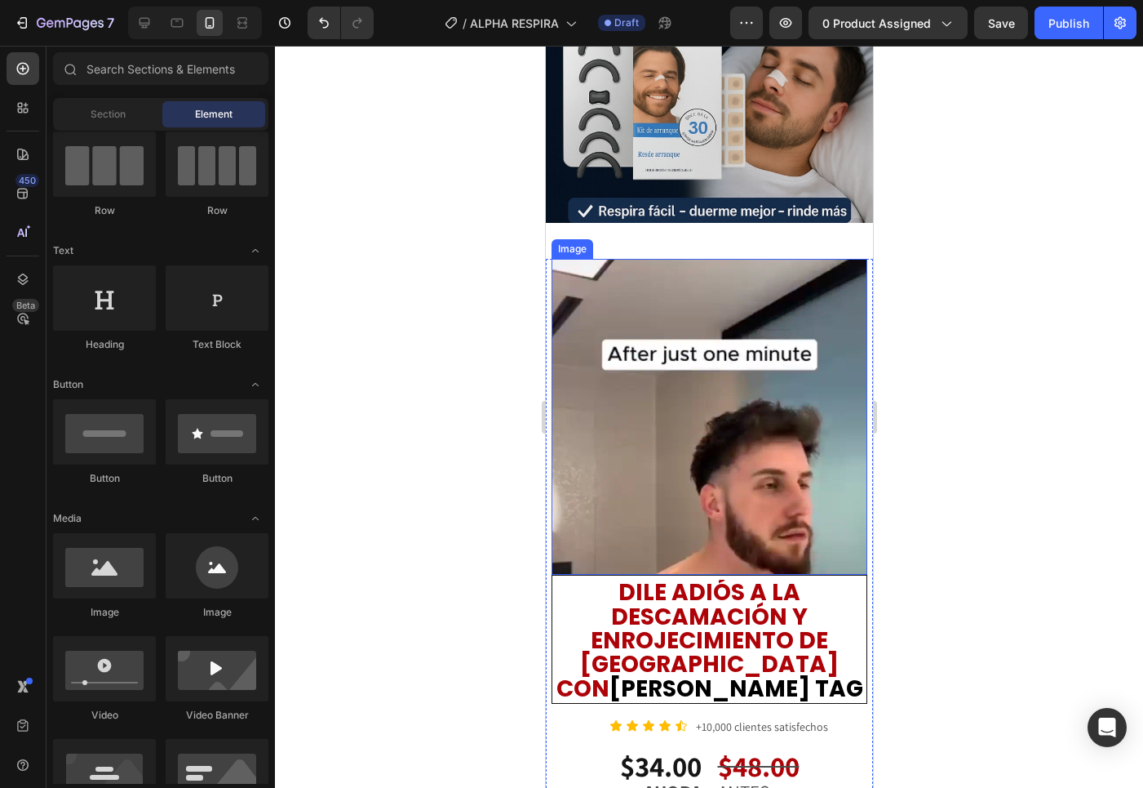
scroll to position [335, 0]
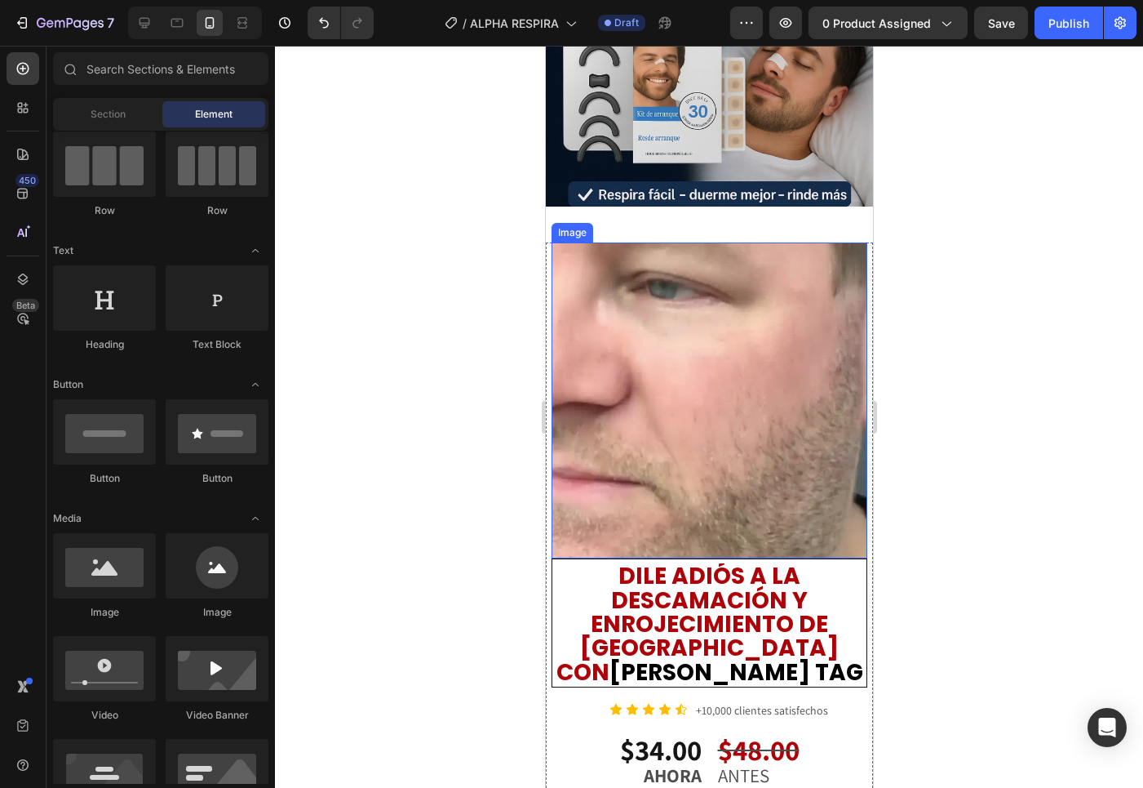
click at [709, 386] on img at bounding box center [709, 400] width 316 height 316
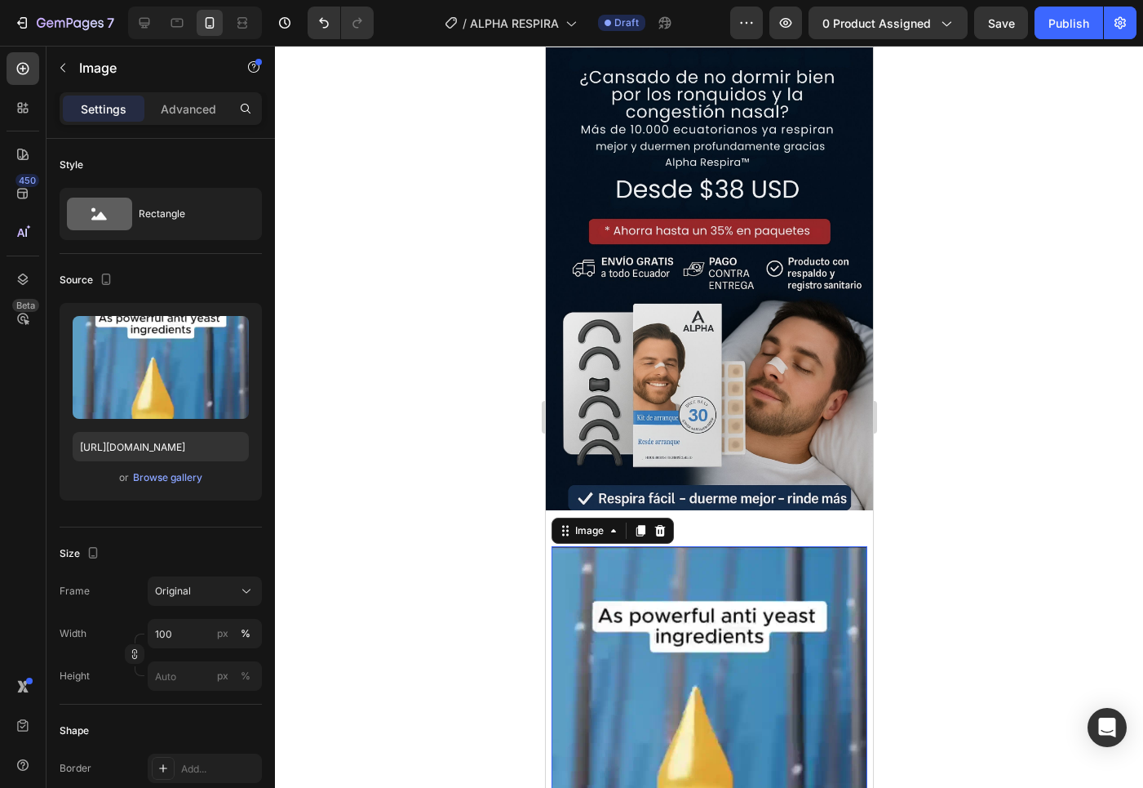
scroll to position [289, 0]
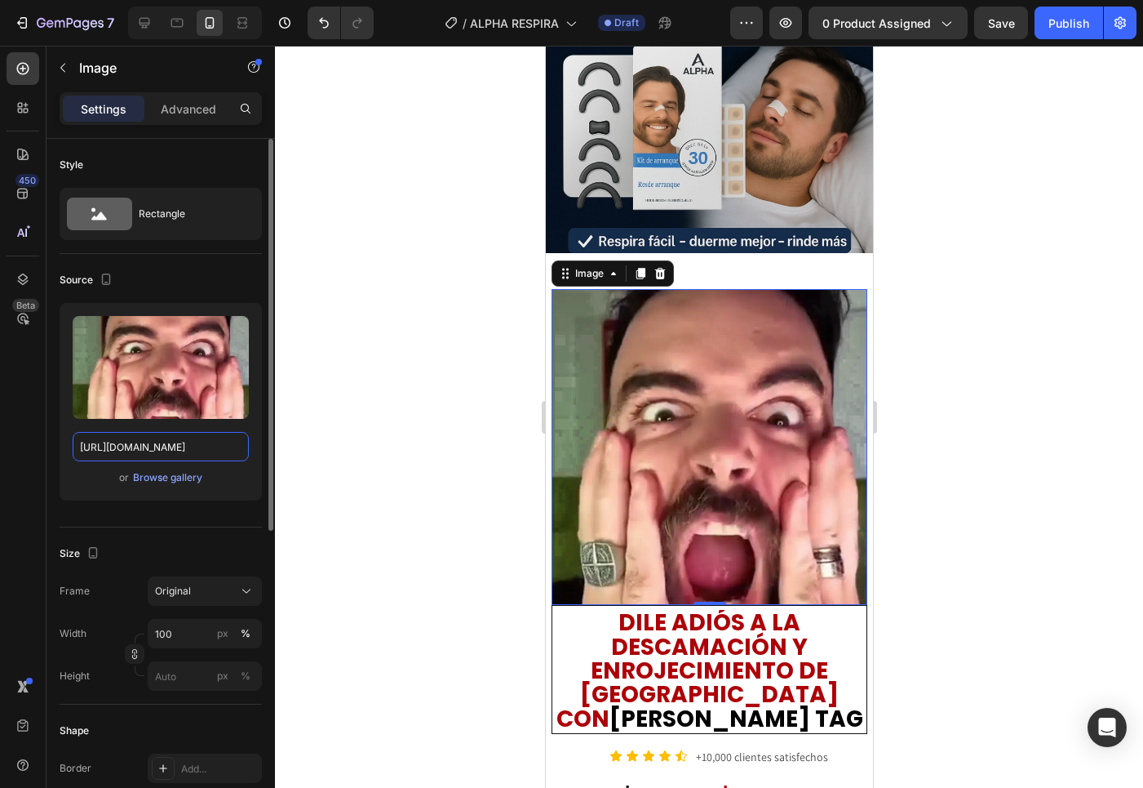
drag, startPoint x: 138, startPoint y: 425, endPoint x: 232, endPoint y: 448, distance: 96.6
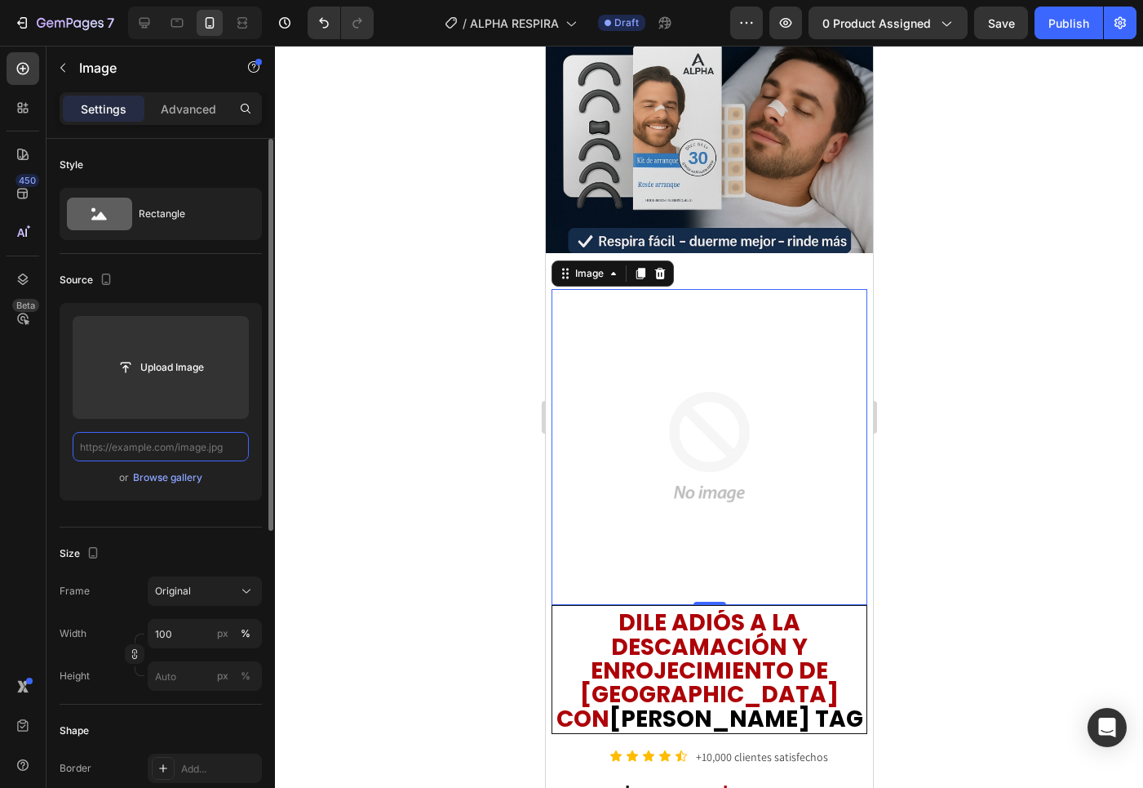
drag, startPoint x: 232, startPoint y: 448, endPoint x: 203, endPoint y: 452, distance: 28.9
click at [232, 448] on input "text" at bounding box center [161, 446] width 176 height 29
click at [203, 452] on input "text" at bounding box center [161, 446] width 176 height 29
paste input "https://i.ibb.co/wNTWqLk9/1-75fcdf87-f9d5-4e74-be2a-aebce9826592-480x480.webp"
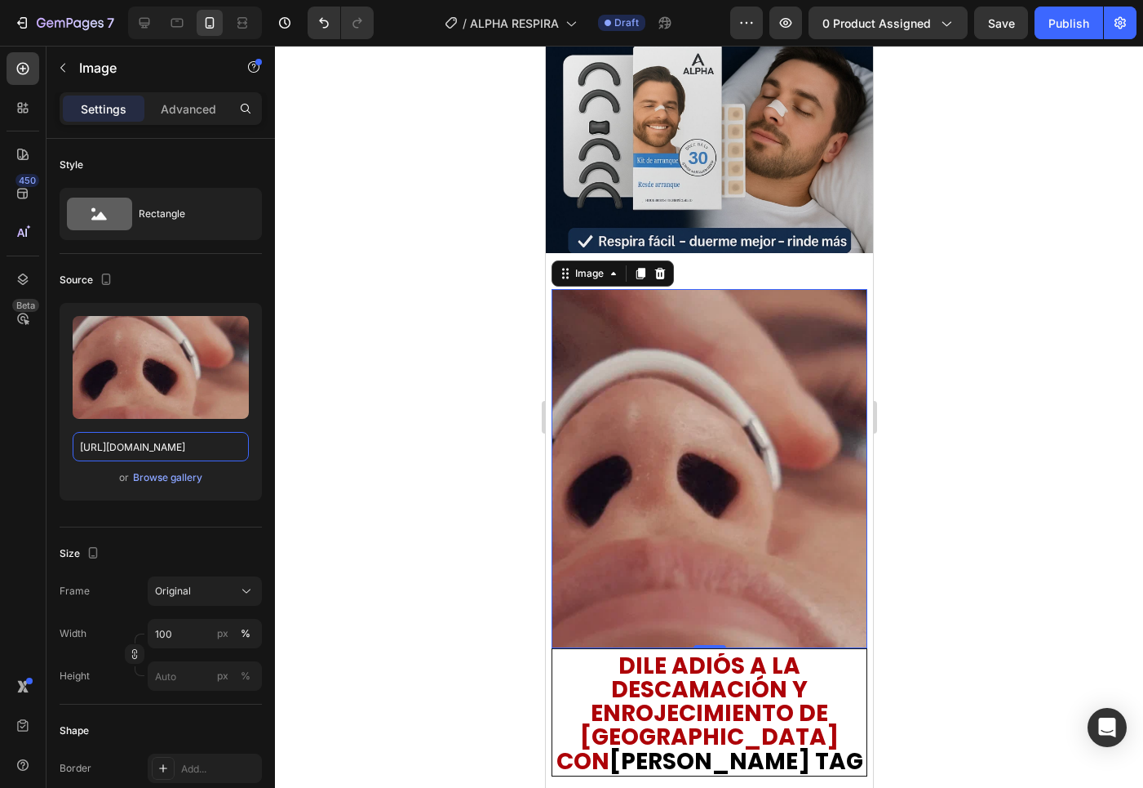
type input "https://i.ibb.co/wNTWqLk9/1-75fcdf87-f9d5-4e74-be2a-aebce9826592-480x480.webp"
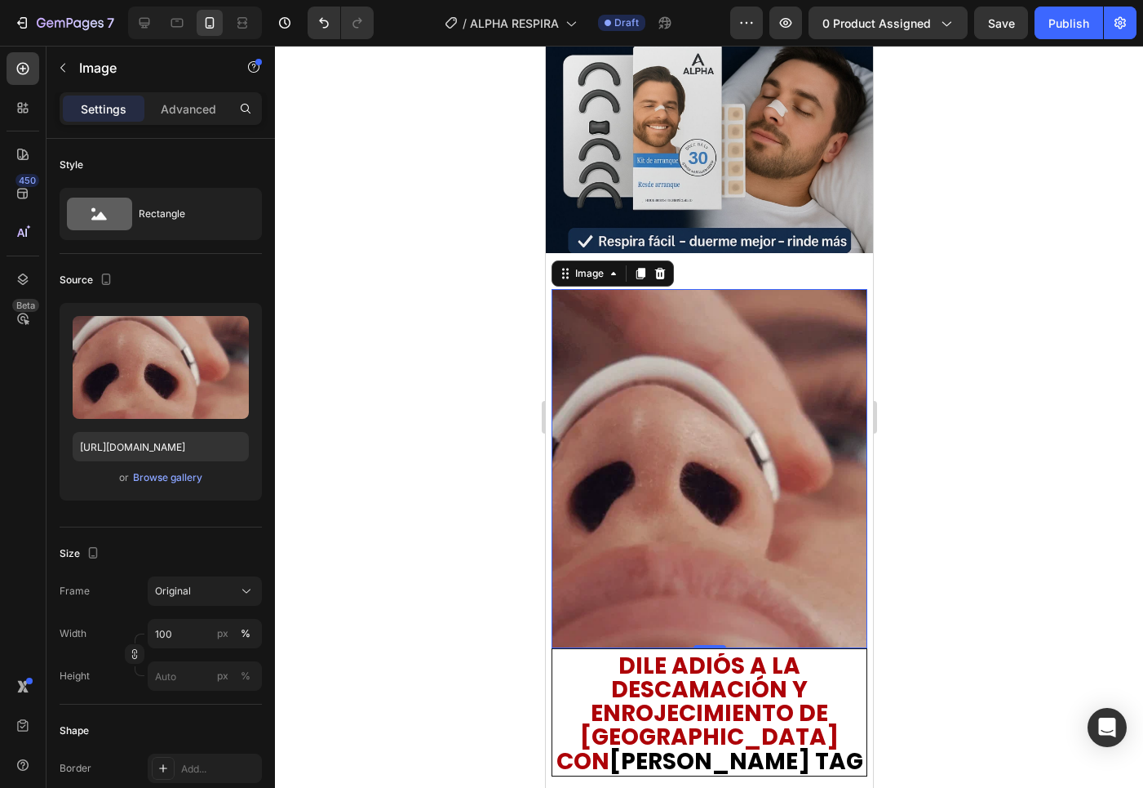
click at [722, 473] on img at bounding box center [709, 468] width 316 height 358
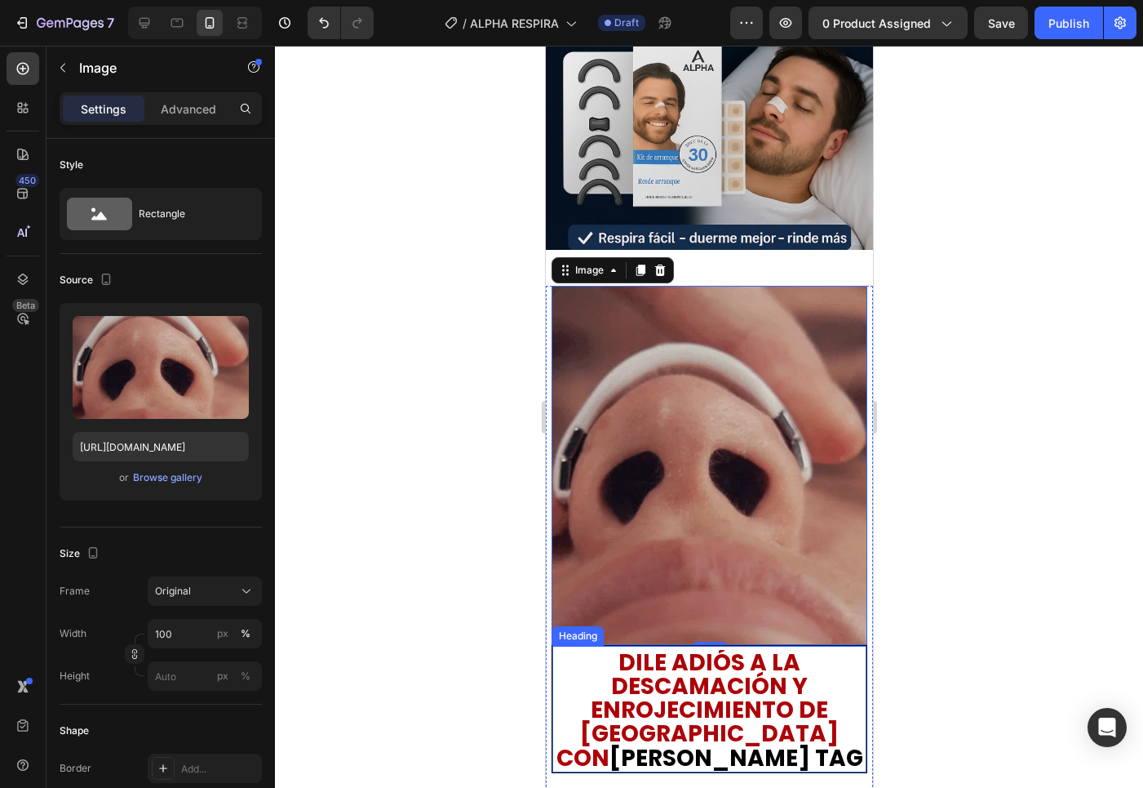
scroll to position [421, 0]
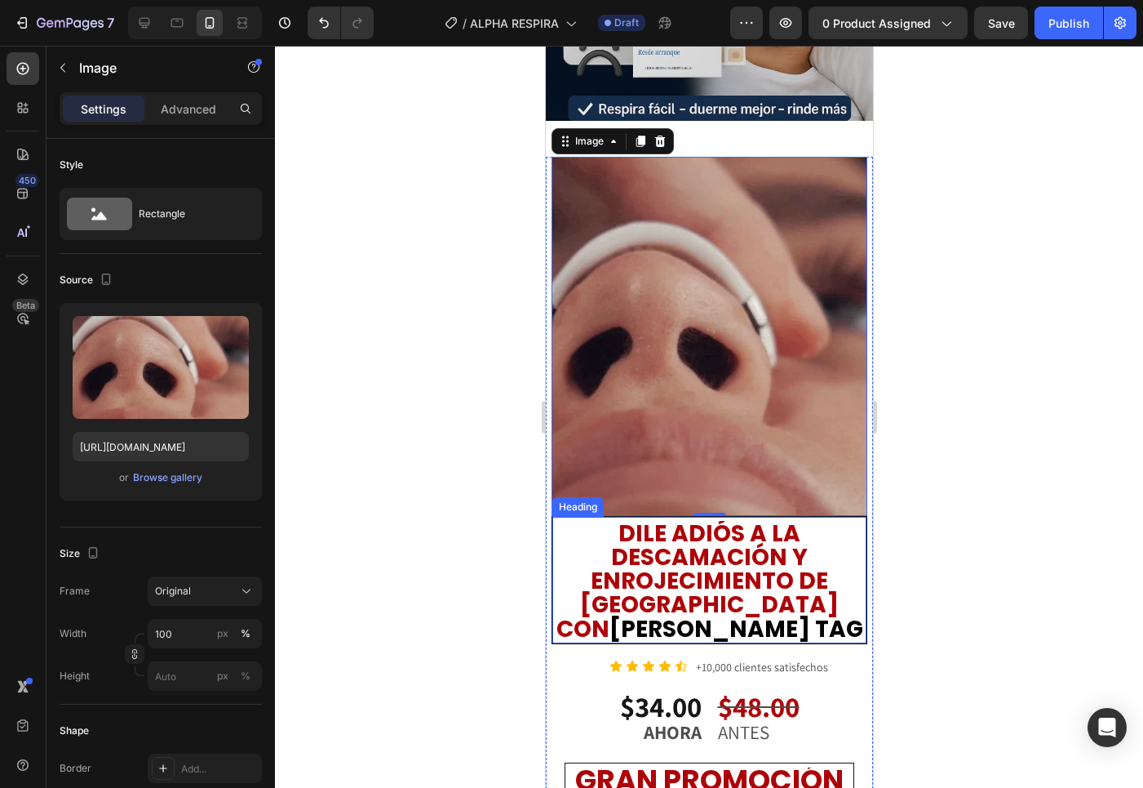
click at [690, 544] on span "DILE ADIÓS A LA DESCAMACIÓN Y ENROJECIMIENTO DE TU BARBA CON" at bounding box center [697, 580] width 283 height 127
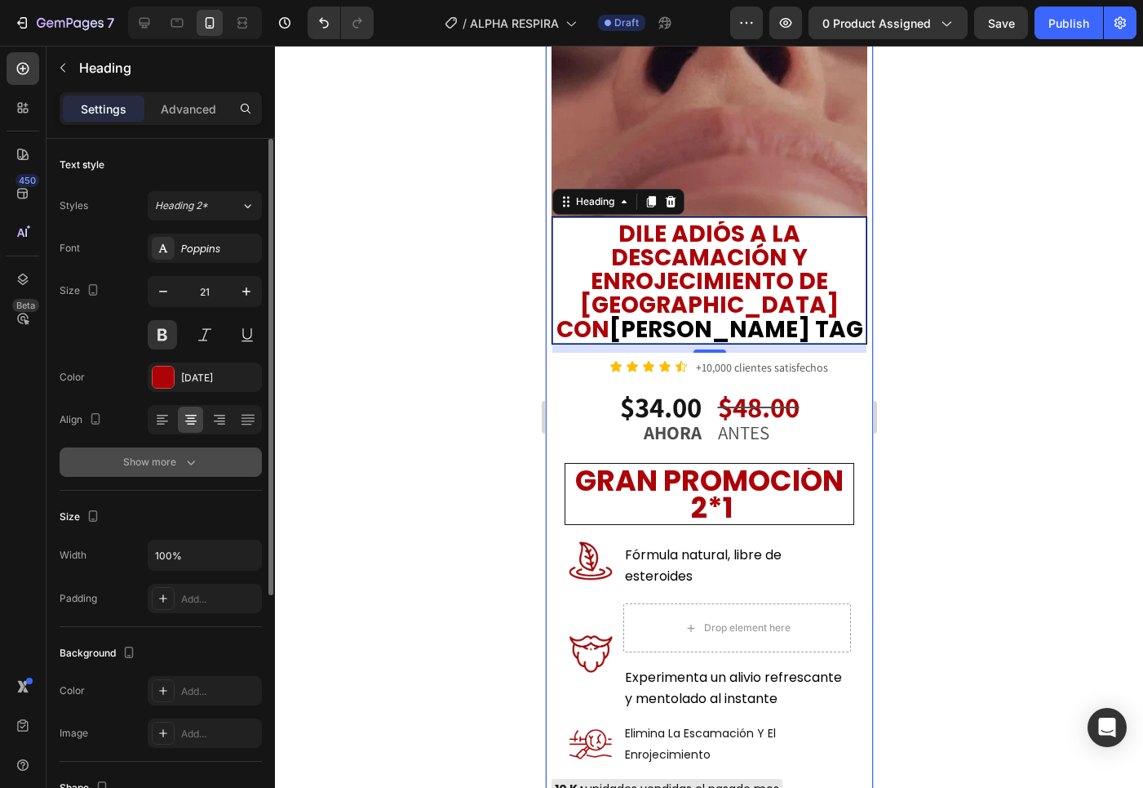
scroll to position [683, 0]
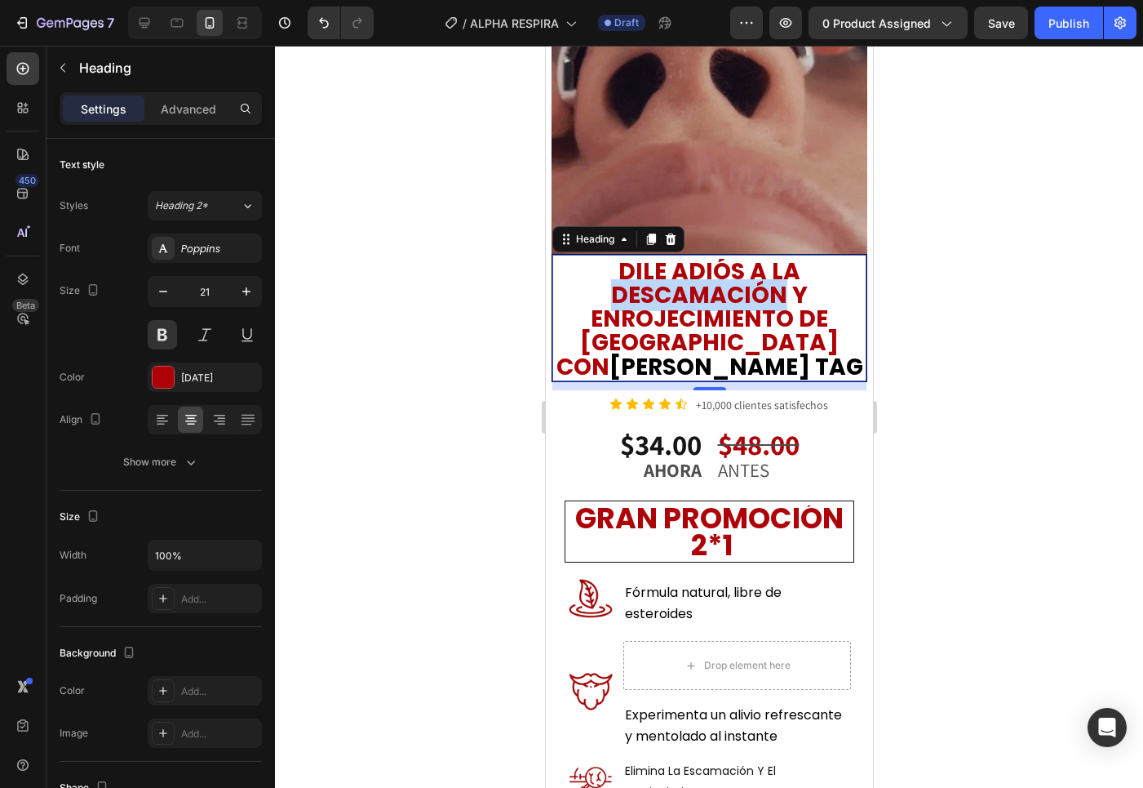
click at [657, 270] on span "DILE ADIÓS A LA DESCAMACIÓN Y ENROJECIMIENTO DE TU BARBA CON" at bounding box center [697, 318] width 283 height 127
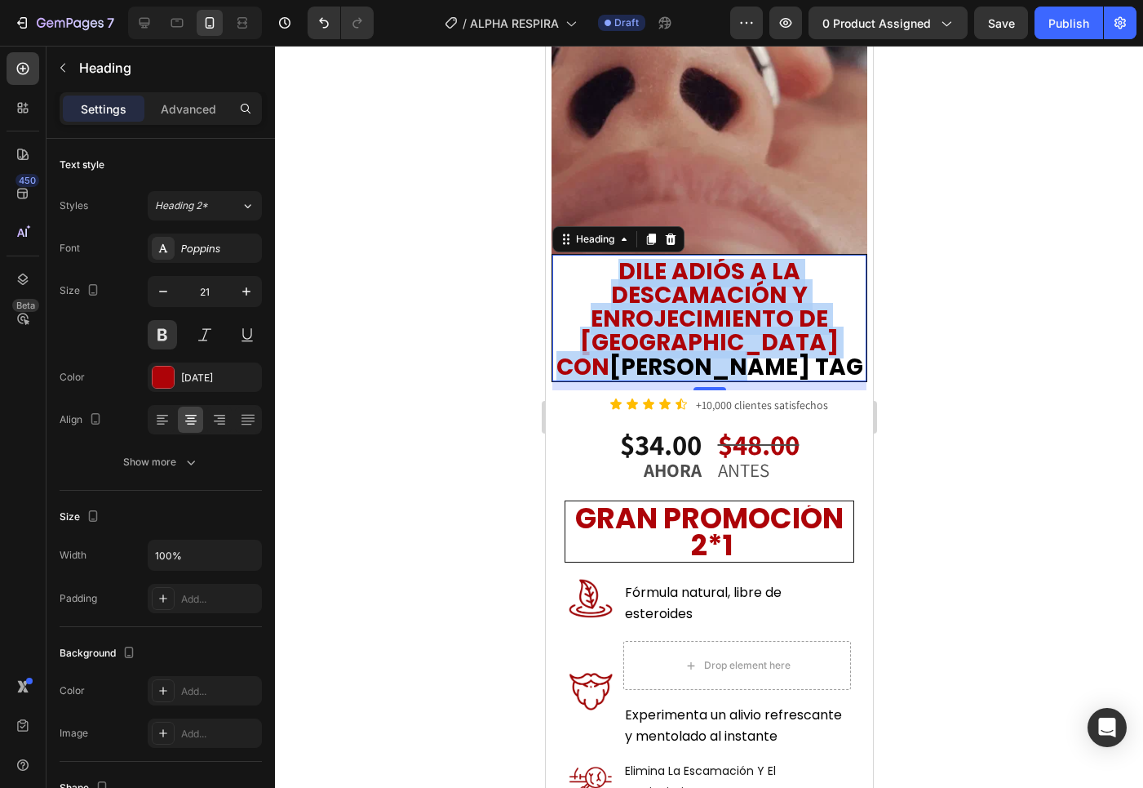
click at [657, 270] on span "DILE ADIÓS A LA DESCAMACIÓN Y ENROJECIMIENTO DE TU BARBA CON" at bounding box center [697, 318] width 283 height 127
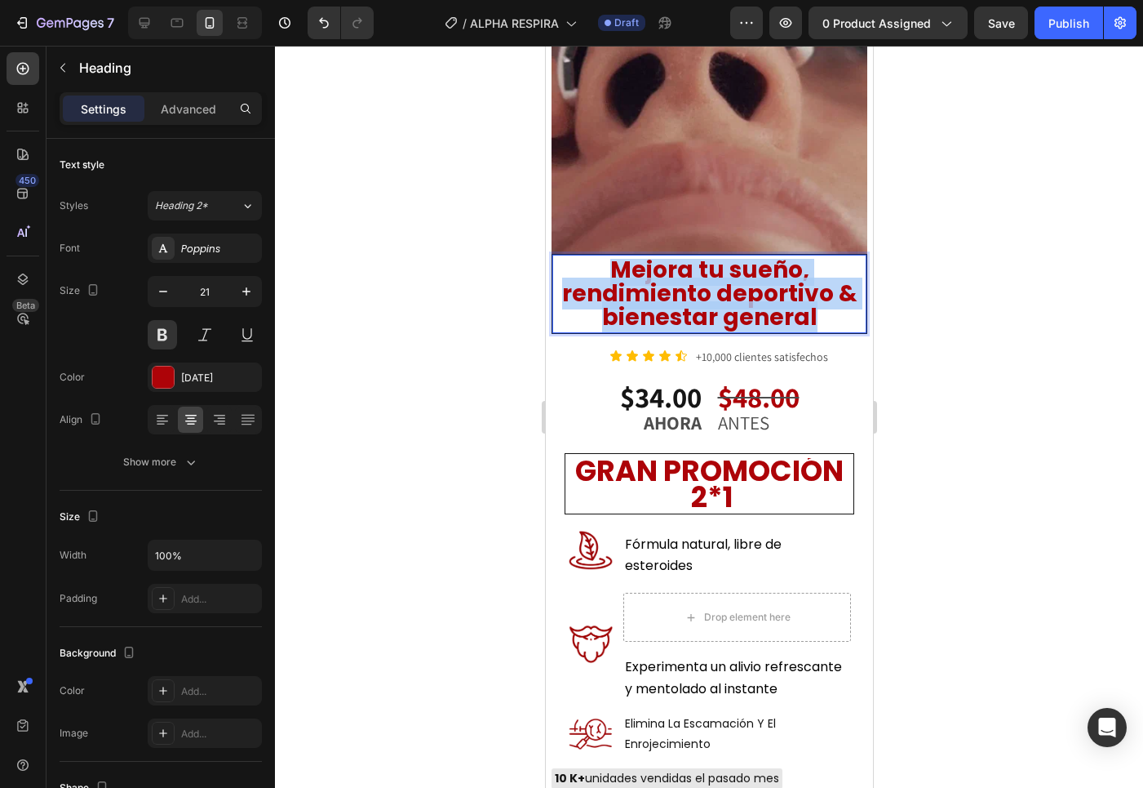
scroll to position [0, 0]
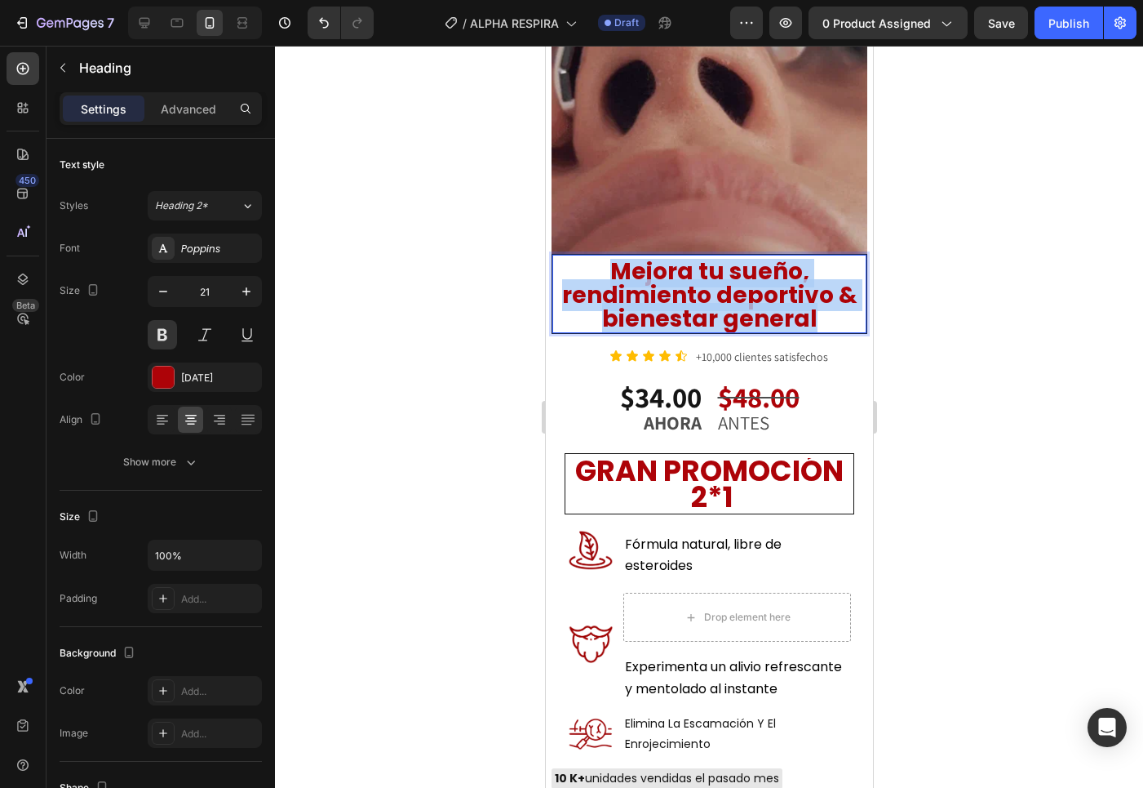
drag, startPoint x: 824, startPoint y: 281, endPoint x: 597, endPoint y: 226, distance: 233.4
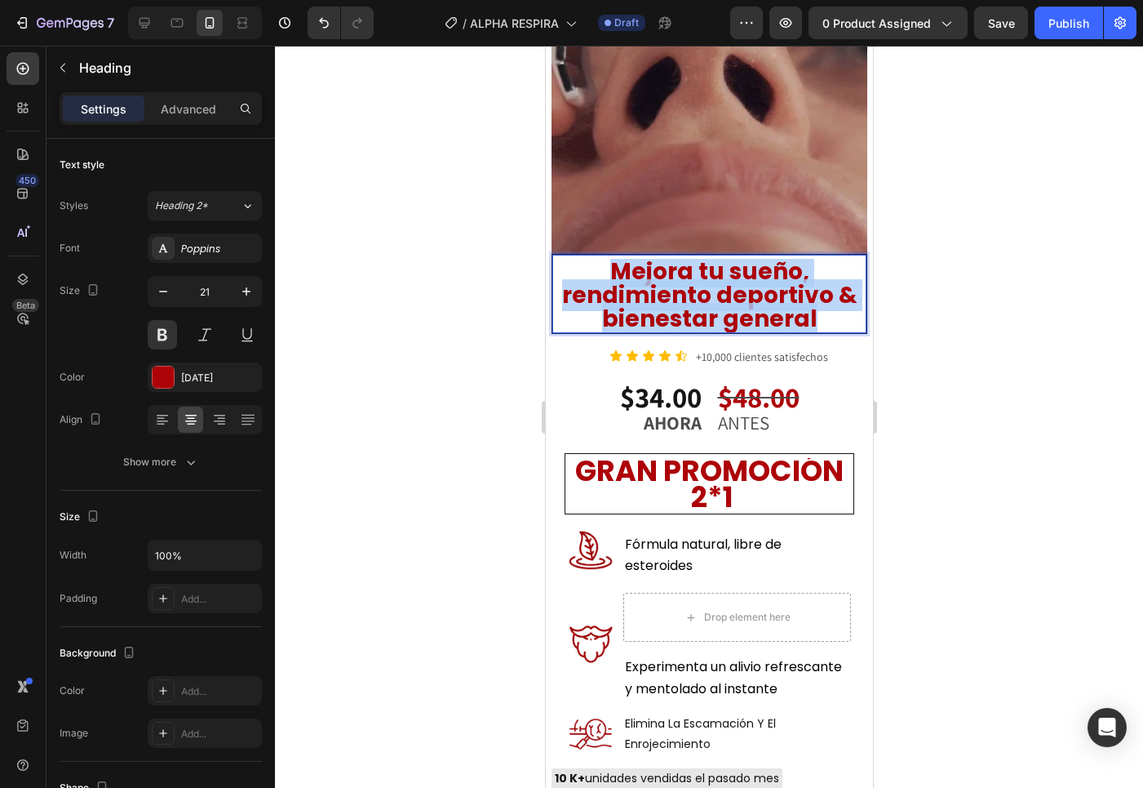
click at [597, 254] on div "Mejora tu sueño, rendimiento deportivo & bienestar general Heading 11" at bounding box center [709, 294] width 316 height 81
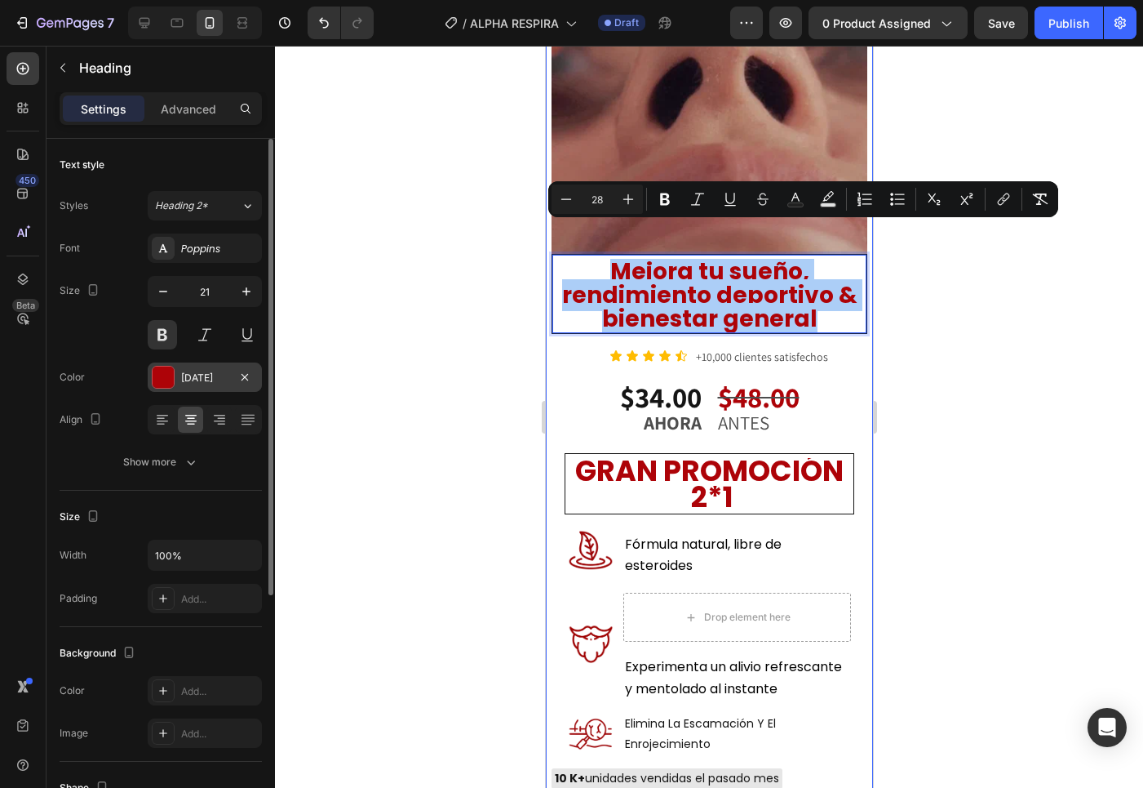
click at [160, 375] on div at bounding box center [163, 376] width 21 height 21
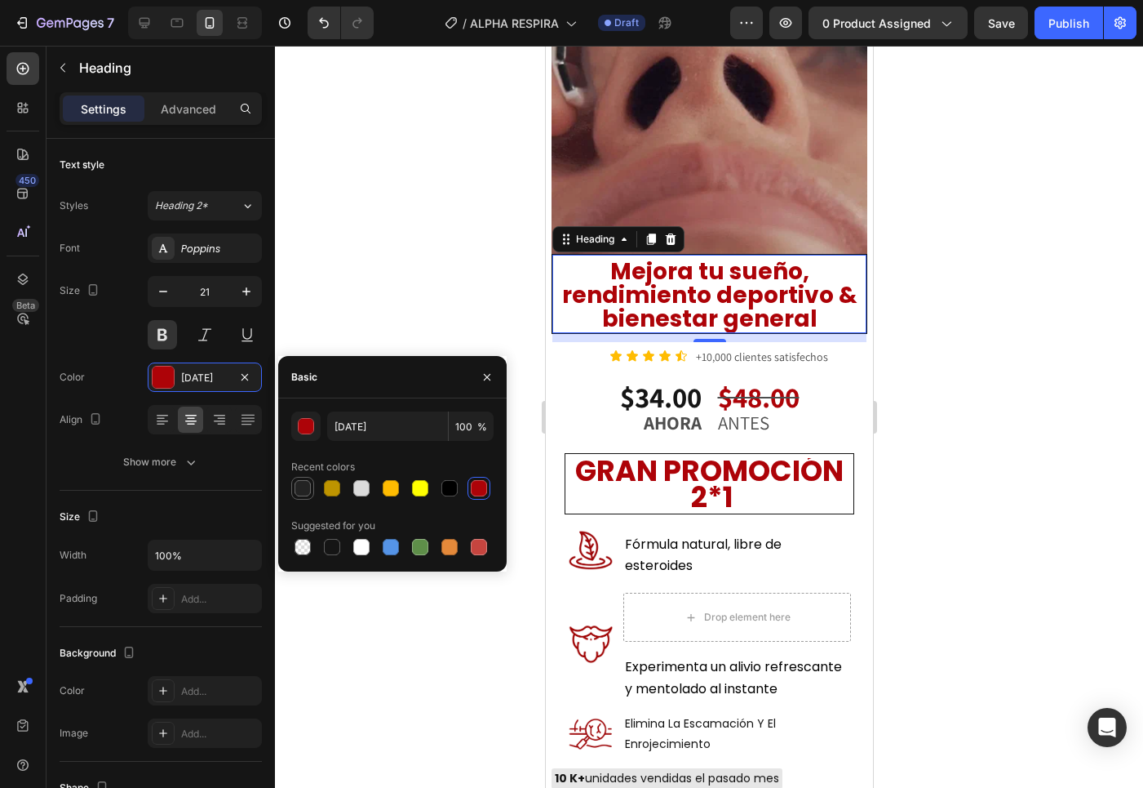
click at [293, 489] on div at bounding box center [303, 488] width 20 height 20
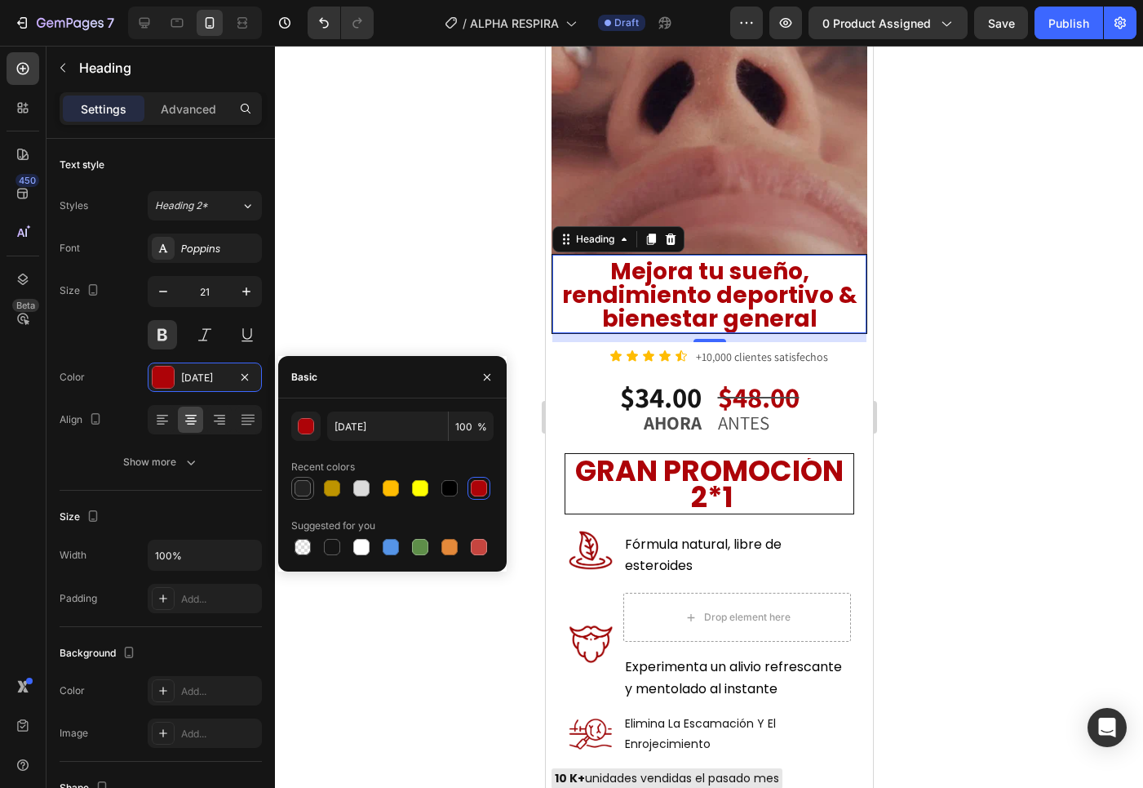
type input "232323"
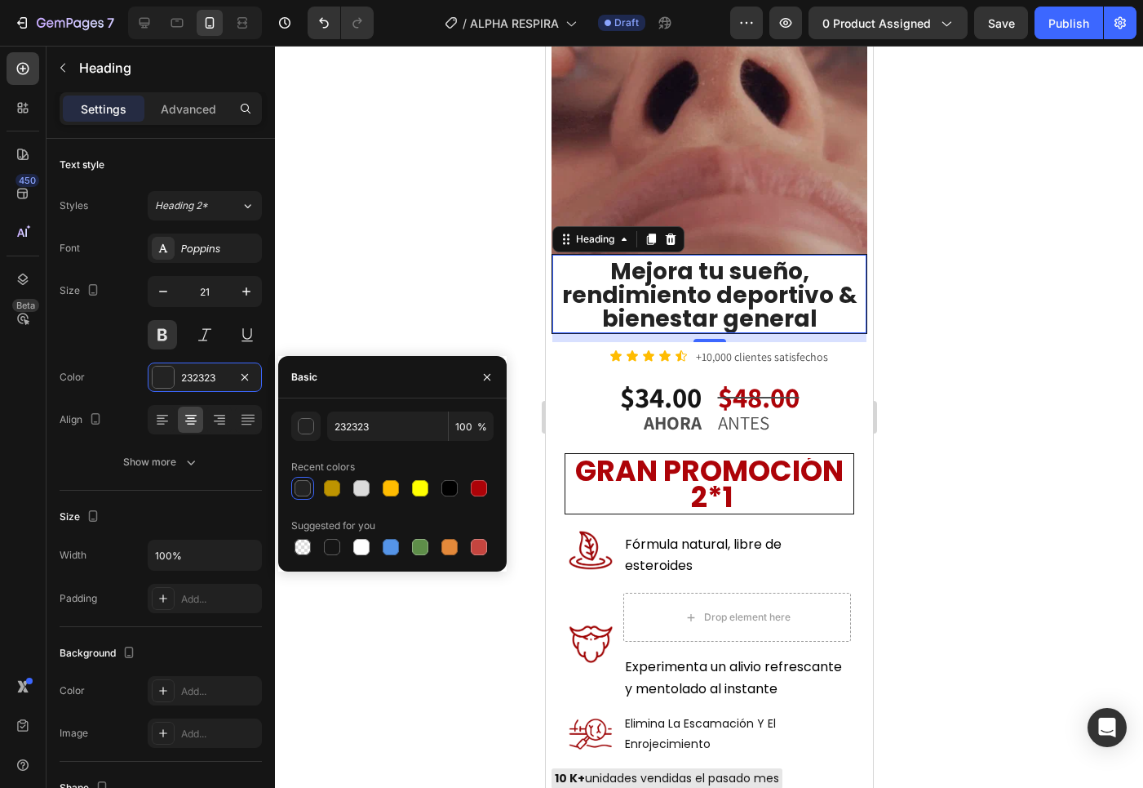
click at [980, 385] on div at bounding box center [709, 417] width 868 height 742
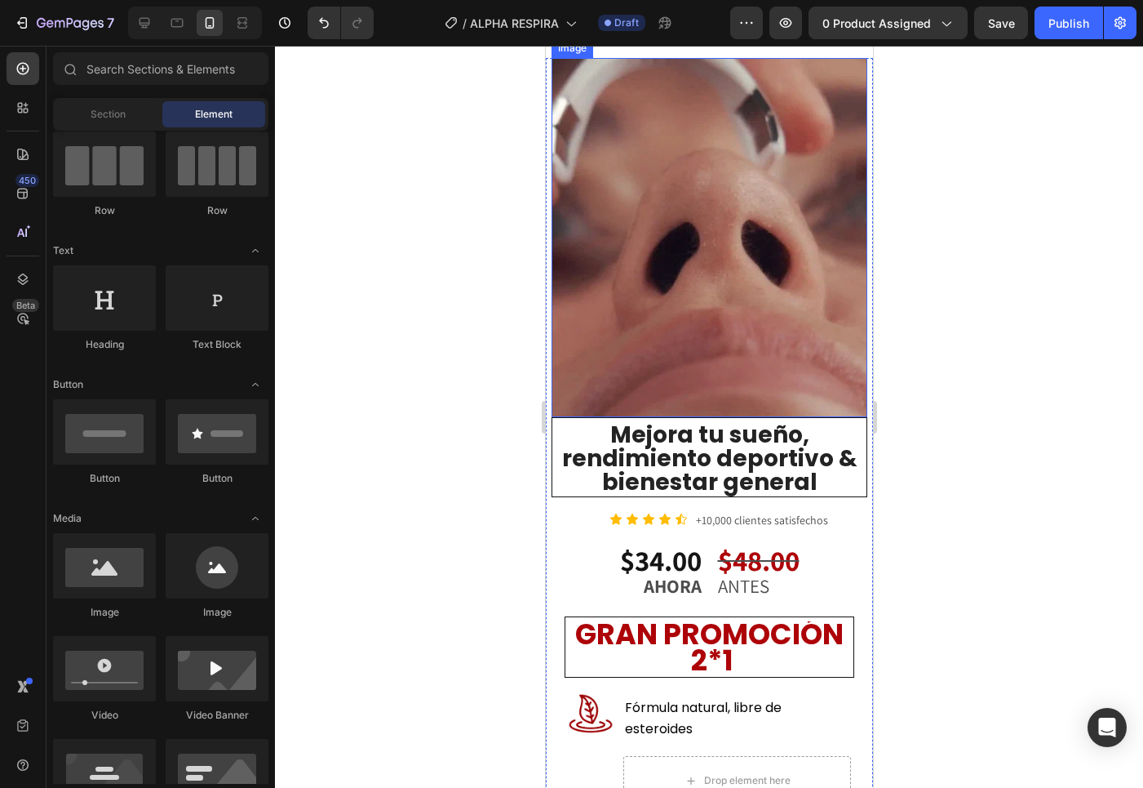
scroll to position [677, 0]
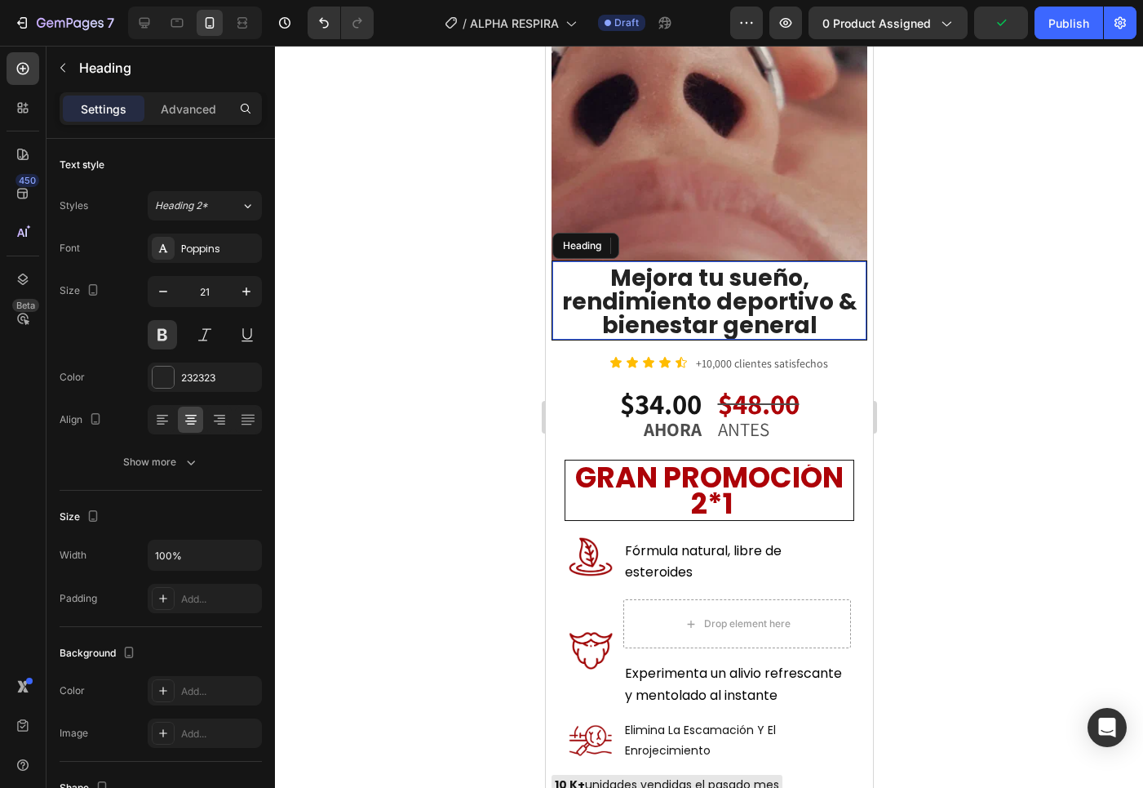
click at [706, 262] on span "Mejora tu sueño, rendimiento deportivo & bienestar general" at bounding box center [709, 302] width 295 height 80
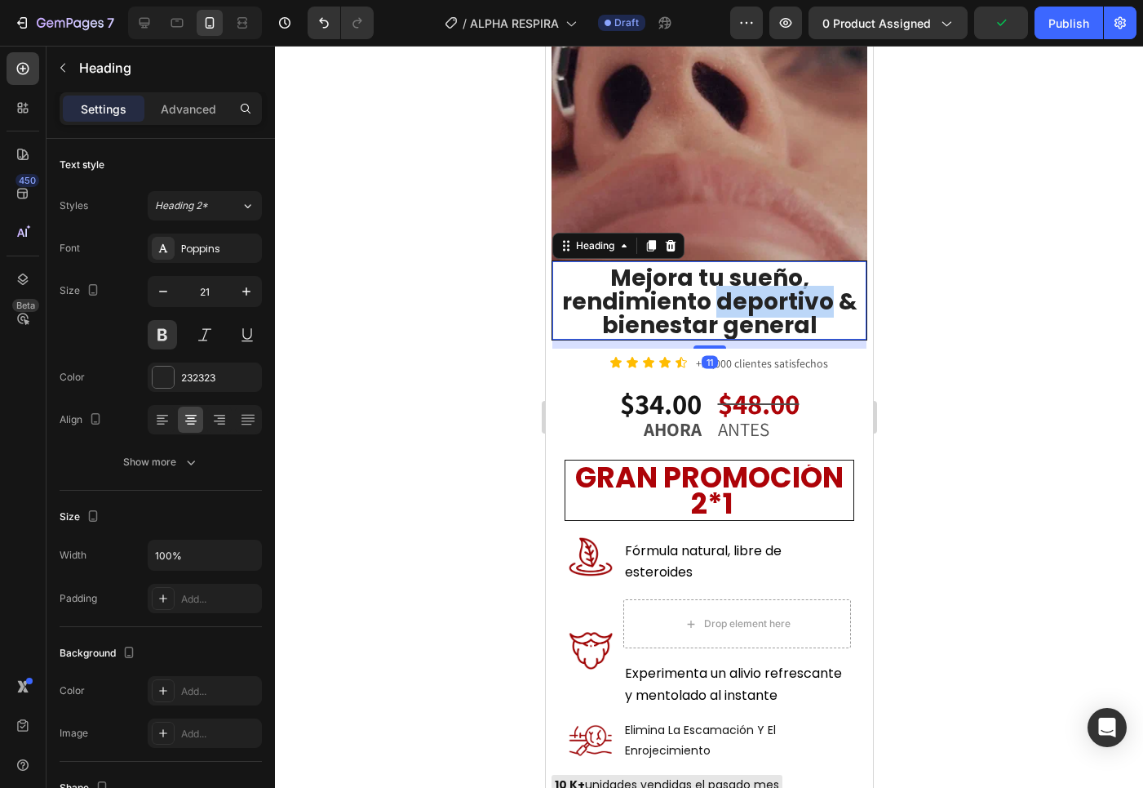
click at [705, 262] on span "Mejora tu sueño, rendimiento deportivo & bienestar general" at bounding box center [709, 302] width 295 height 80
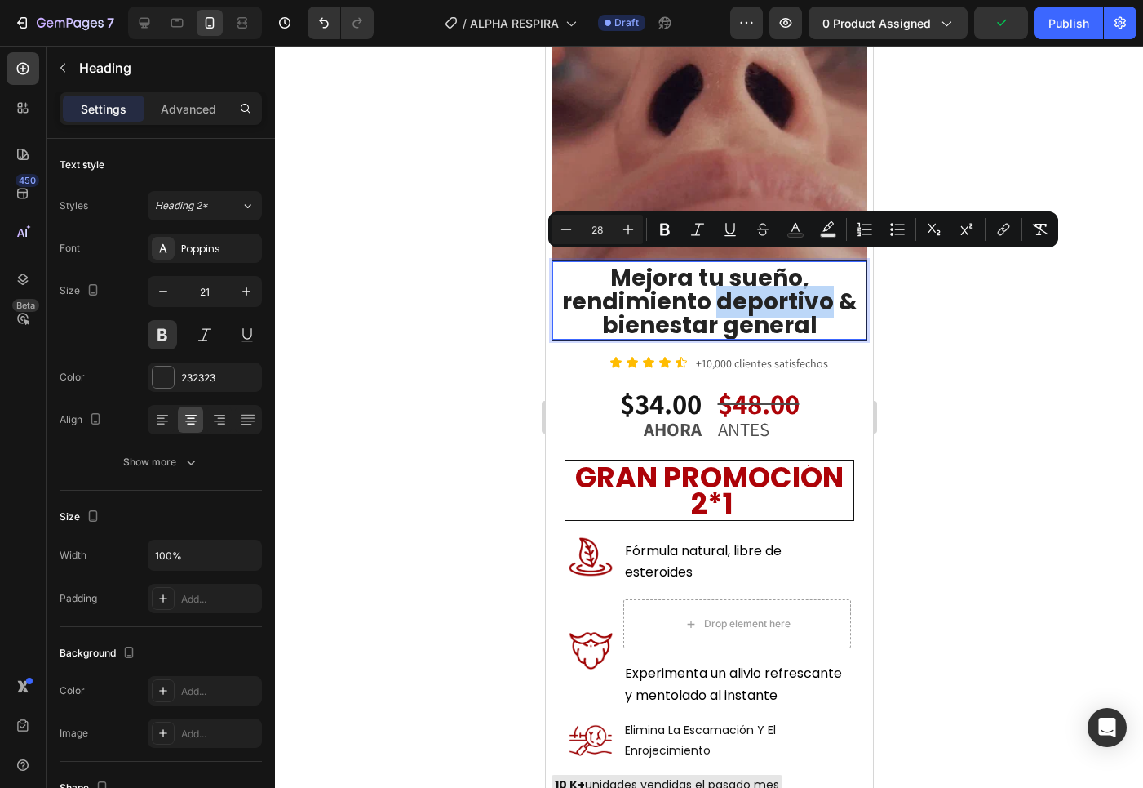
click at [706, 262] on span "Mejora tu sueño, rendimiento deportivo & bienestar general" at bounding box center [709, 302] width 295 height 80
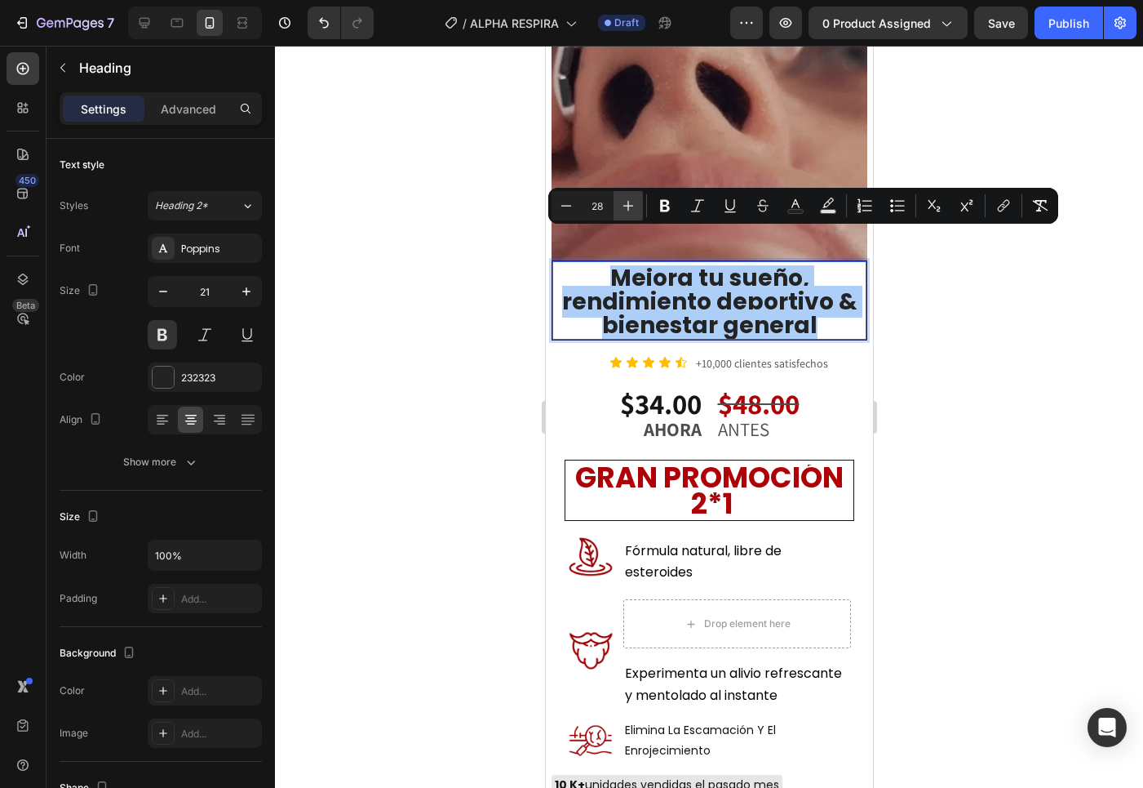
click at [628, 207] on icon "Editor contextual toolbar" at bounding box center [628, 206] width 16 height 16
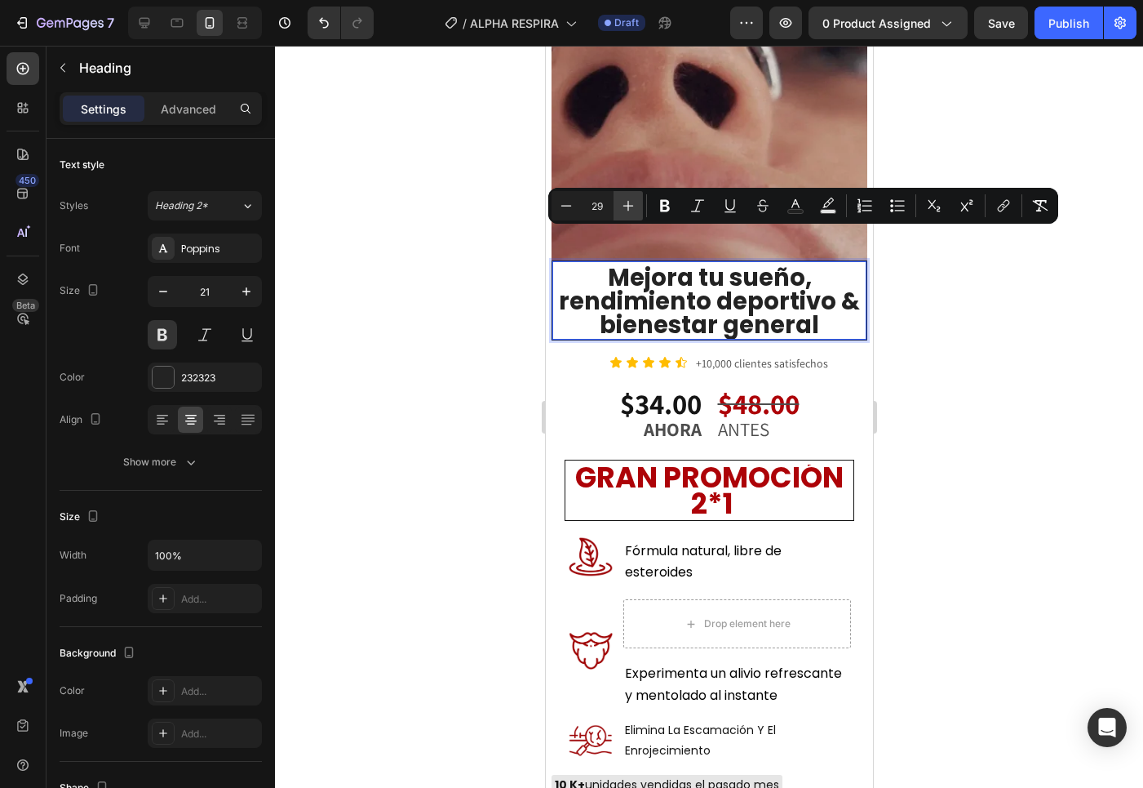
click at [628, 207] on icon "Editor contextual toolbar" at bounding box center [628, 206] width 16 height 16
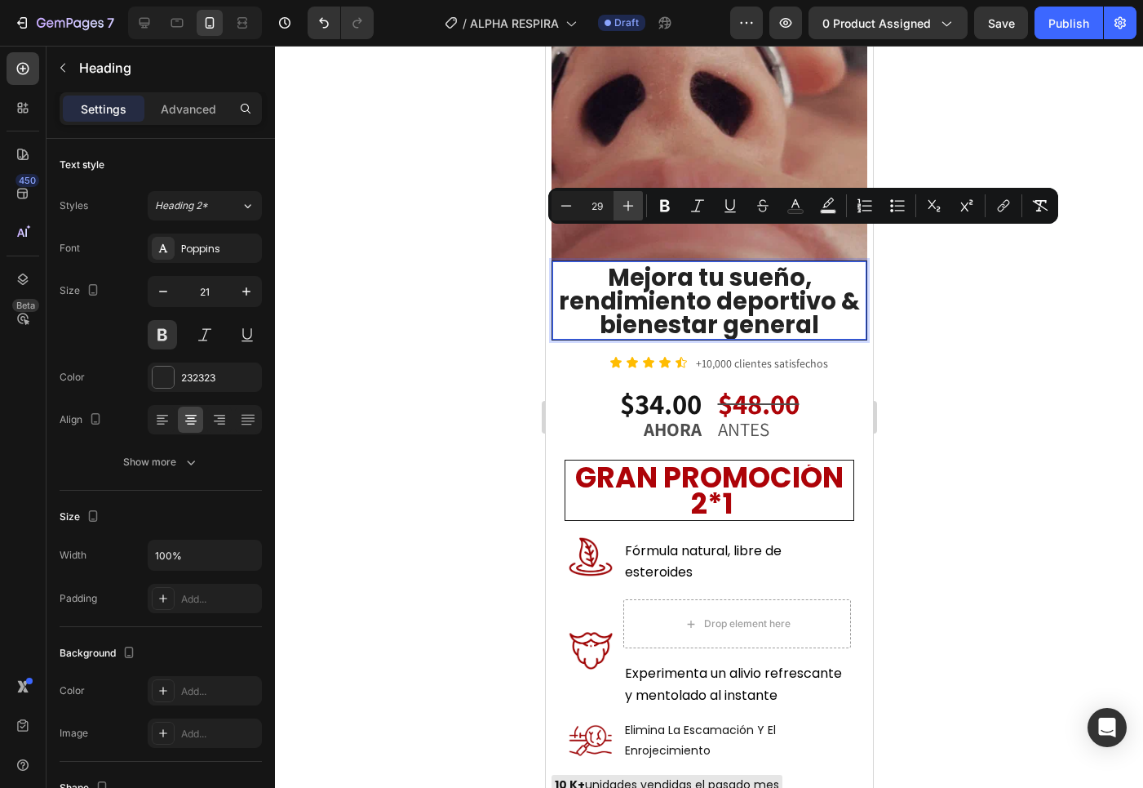
type input "30"
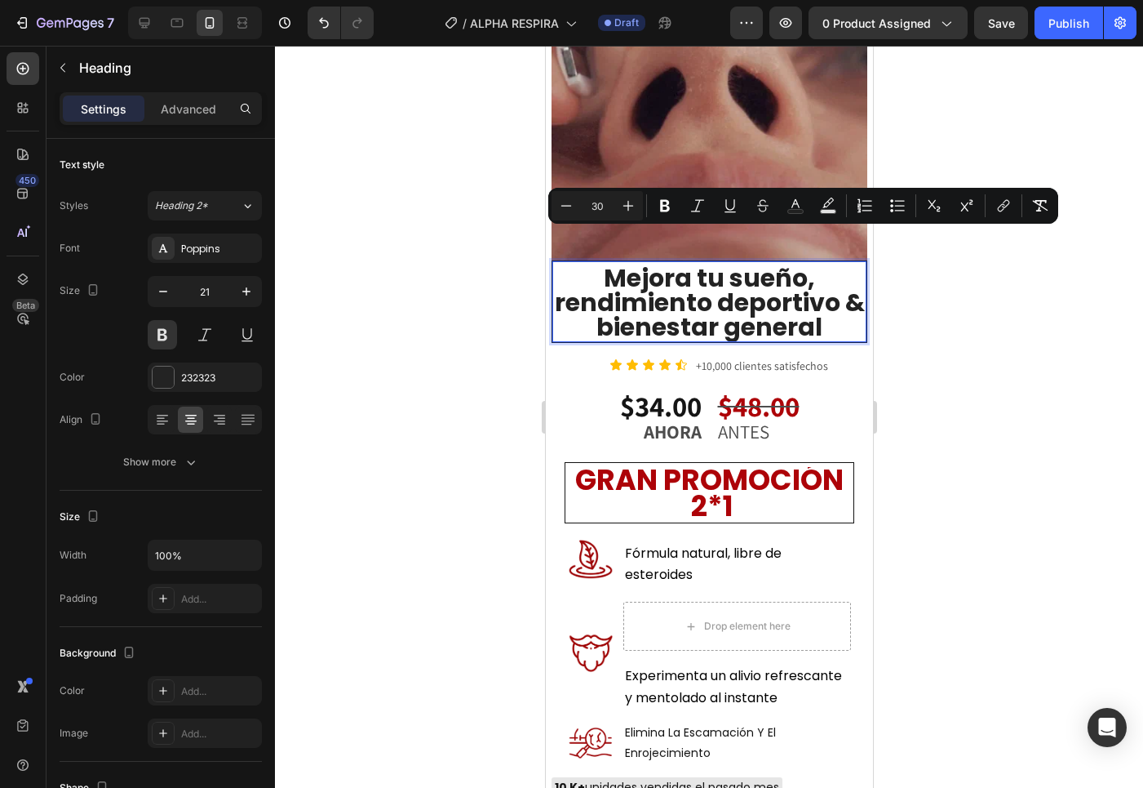
click at [673, 307] on span "Mejora tu sueño, rendimiento deportivo & bienestar general" at bounding box center [709, 302] width 310 height 85
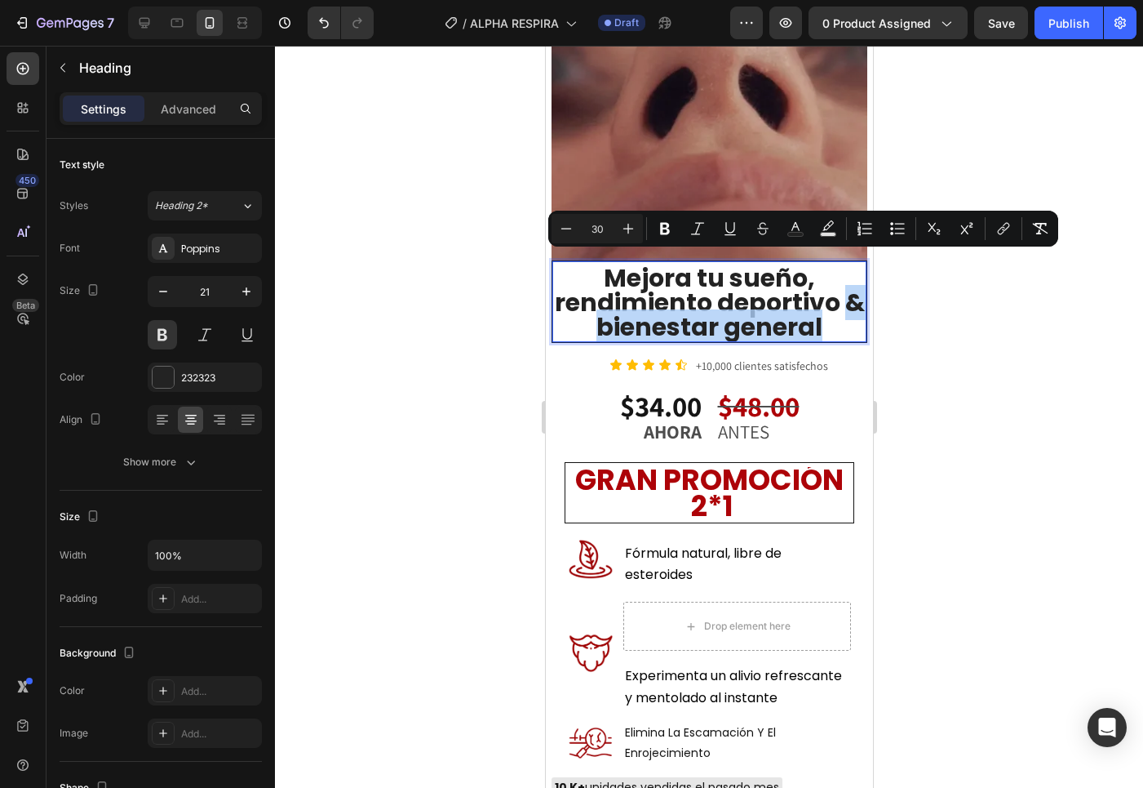
drag, startPoint x: 837, startPoint y: 291, endPoint x: 575, endPoint y: 283, distance: 262.1
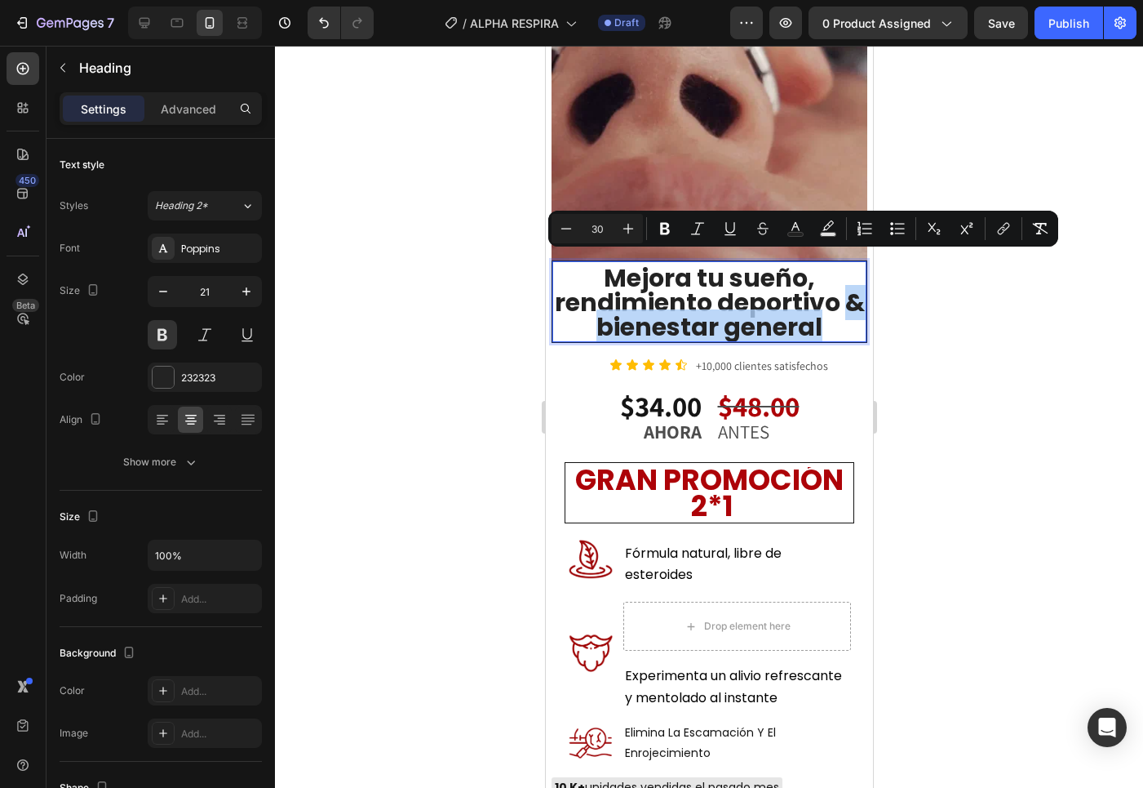
click at [575, 283] on p "Mejora tu sueño, rendimiento deportivo & bienestar general" at bounding box center [708, 304] width 311 height 74
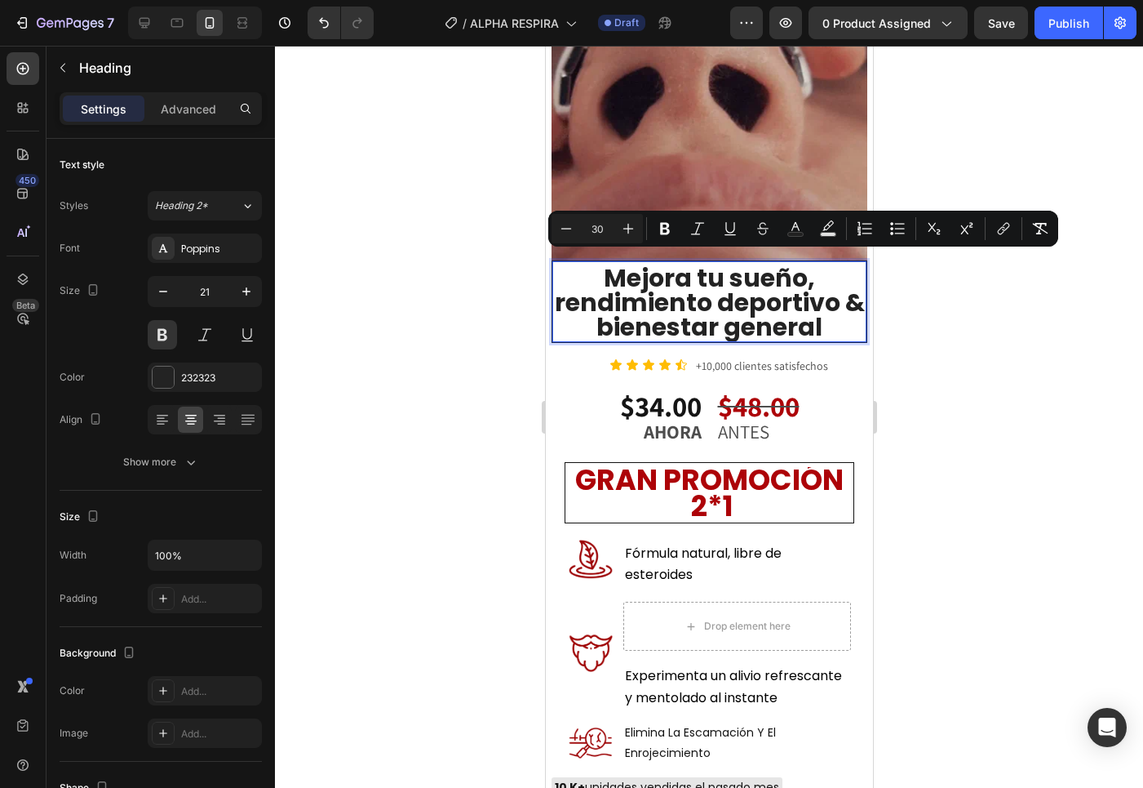
scroll to position [2, 0]
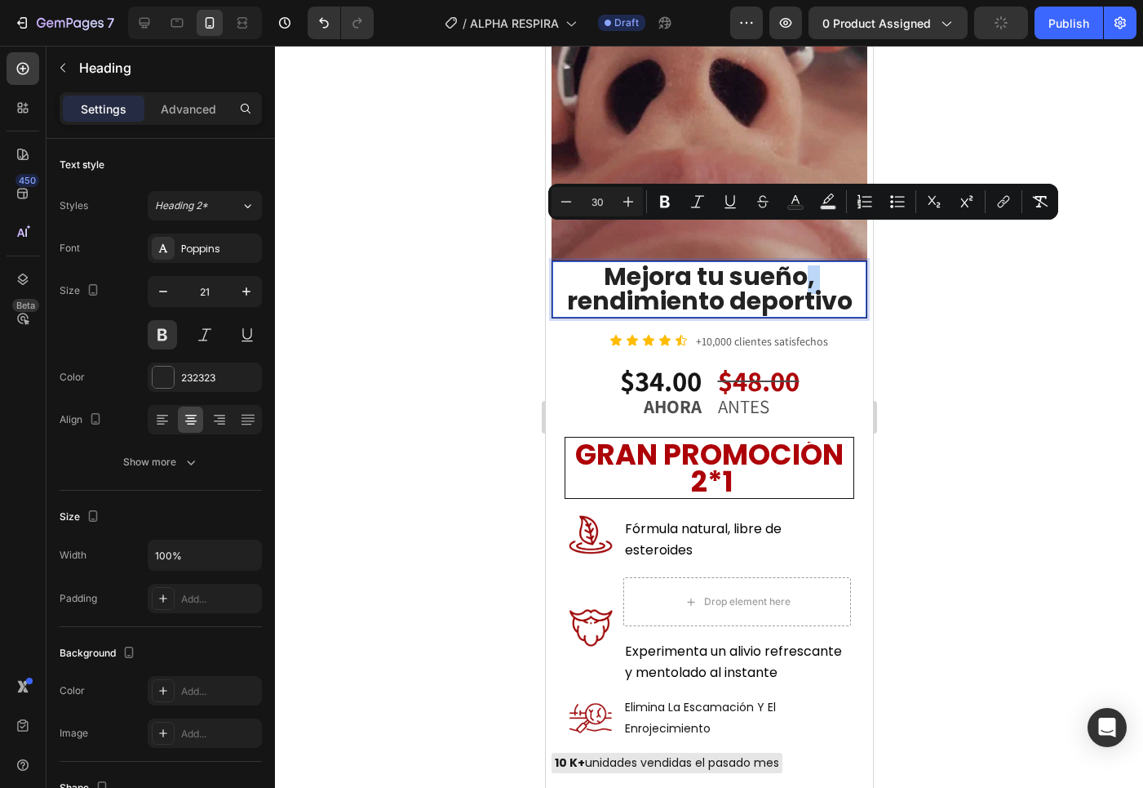
drag, startPoint x: 807, startPoint y: 245, endPoint x: 792, endPoint y: 246, distance: 14.7
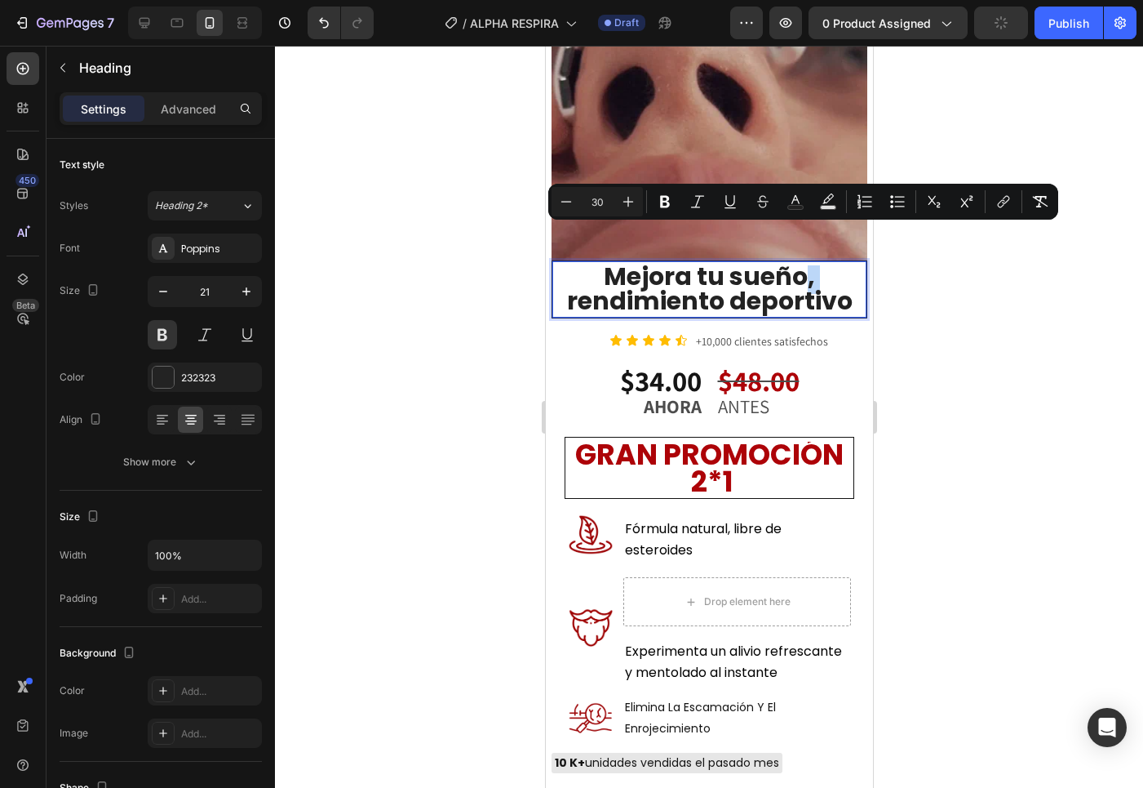
click at [792, 259] on span "Mejora tu sueño, rendimiento deportivo" at bounding box center [709, 289] width 286 height 60
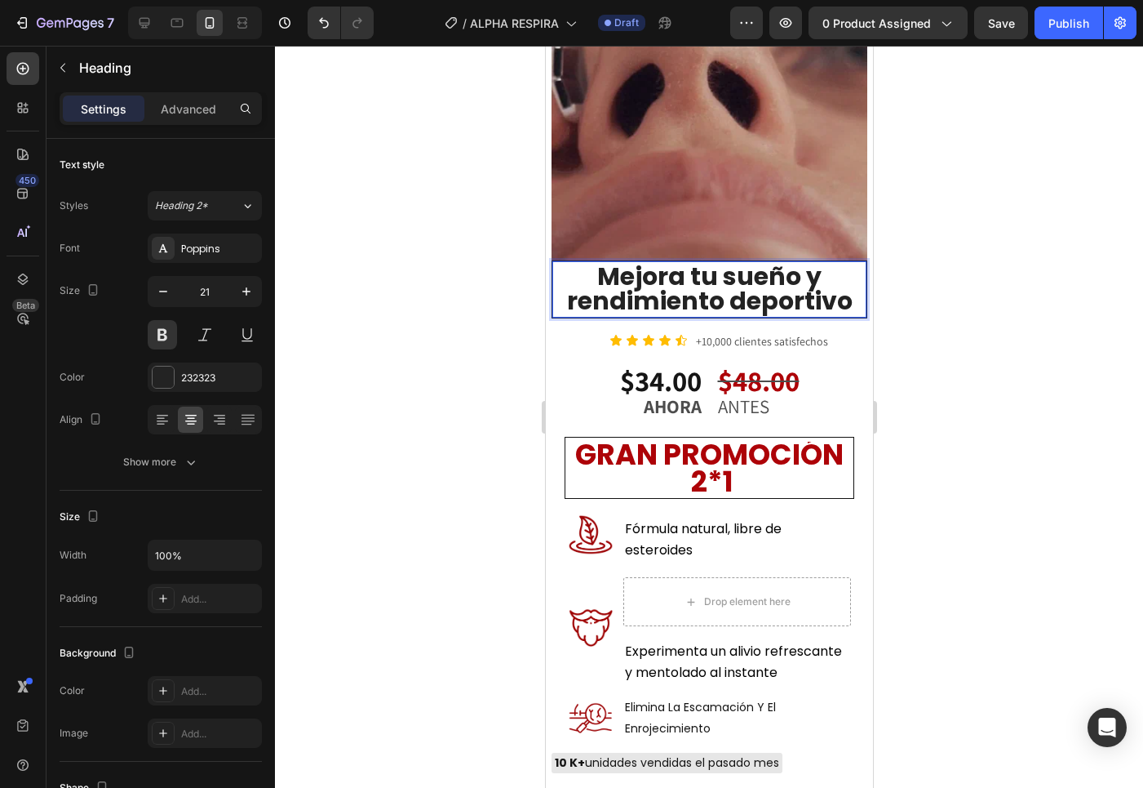
click at [746, 264] on span "Mejora tu sueño y rendimiento deportivo" at bounding box center [709, 289] width 286 height 60
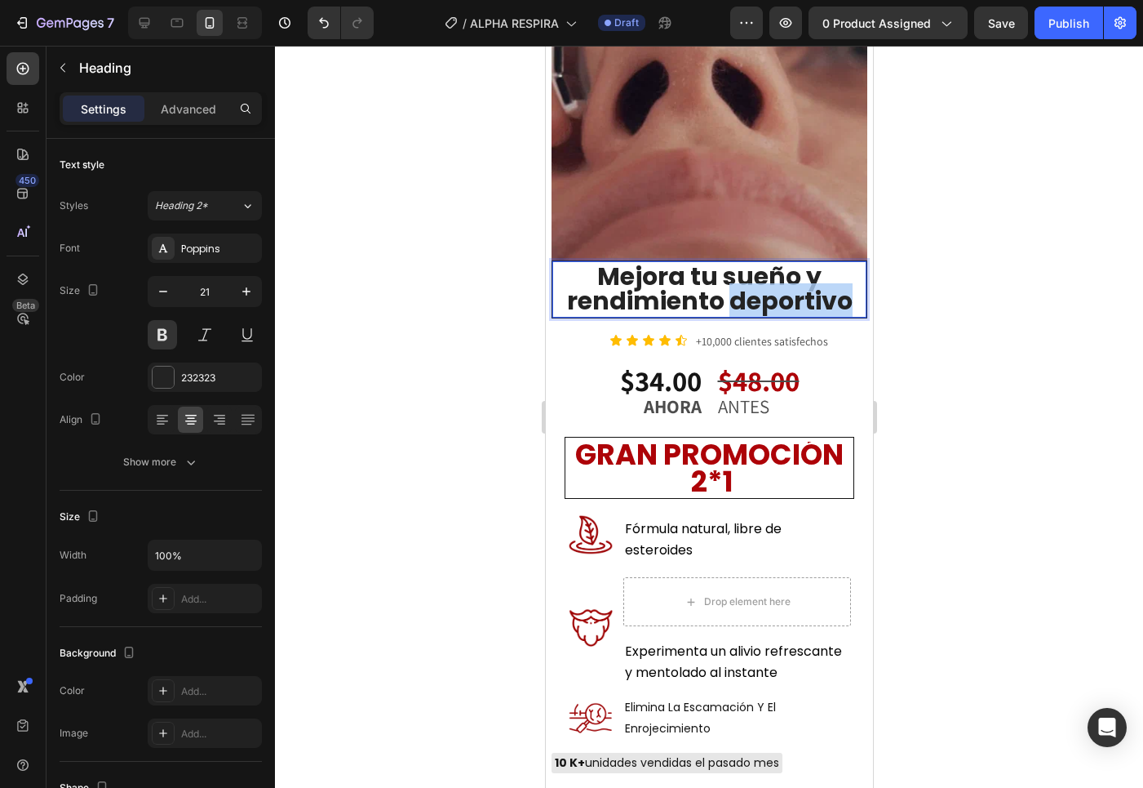
click at [746, 264] on span "Mejora tu sueño y rendimiento deportivo" at bounding box center [709, 289] width 286 height 60
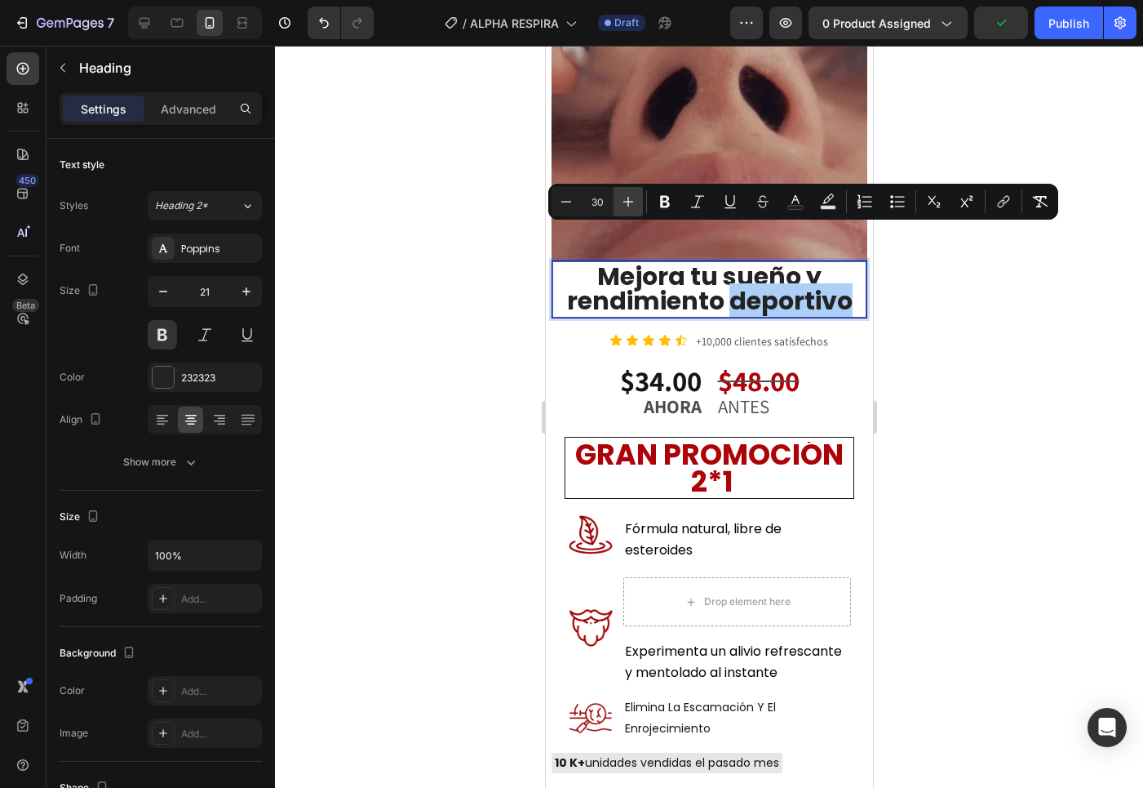
click at [640, 199] on button "Plus" at bounding box center [628, 201] width 29 height 29
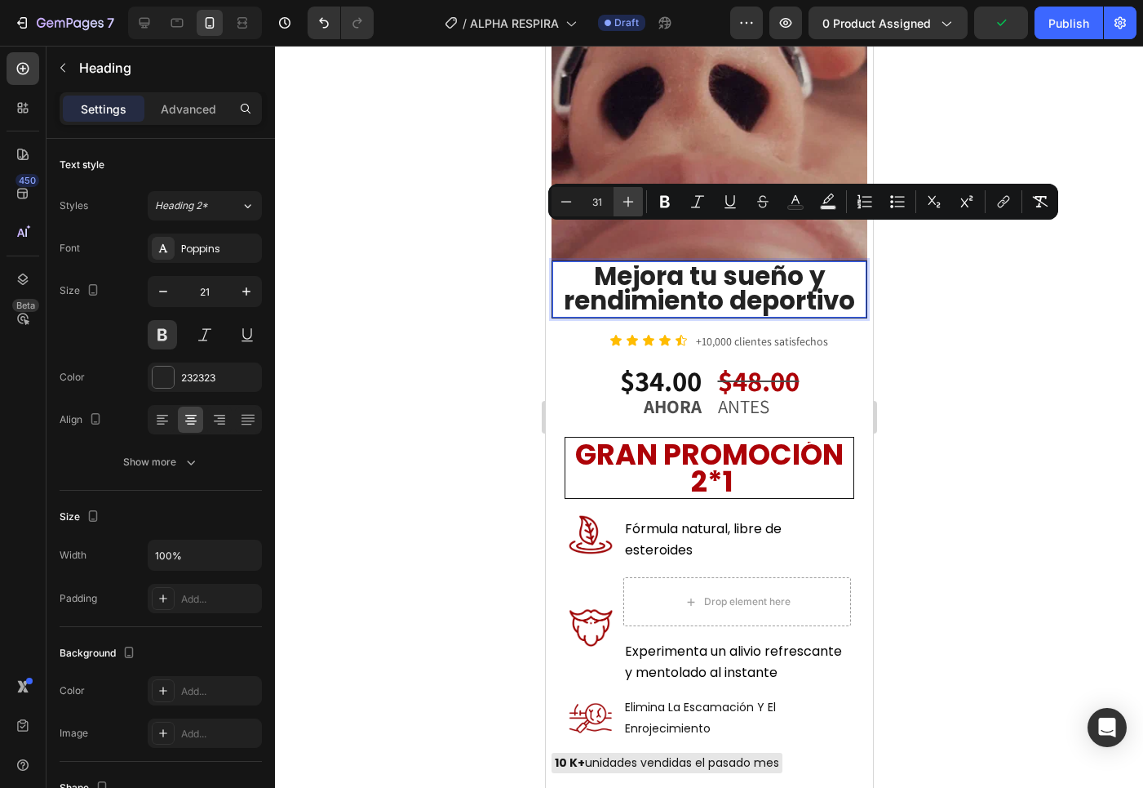
click at [640, 199] on button "Plus" at bounding box center [628, 201] width 29 height 29
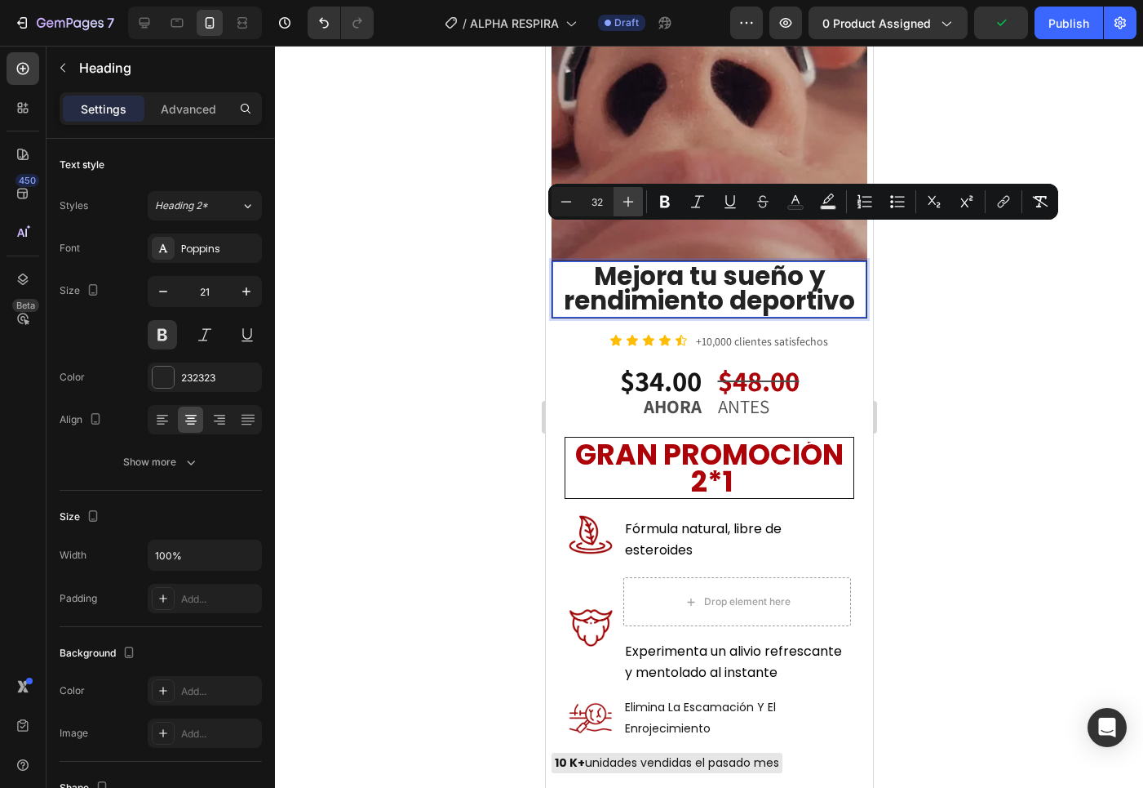
click at [640, 199] on button "Plus" at bounding box center [628, 201] width 29 height 29
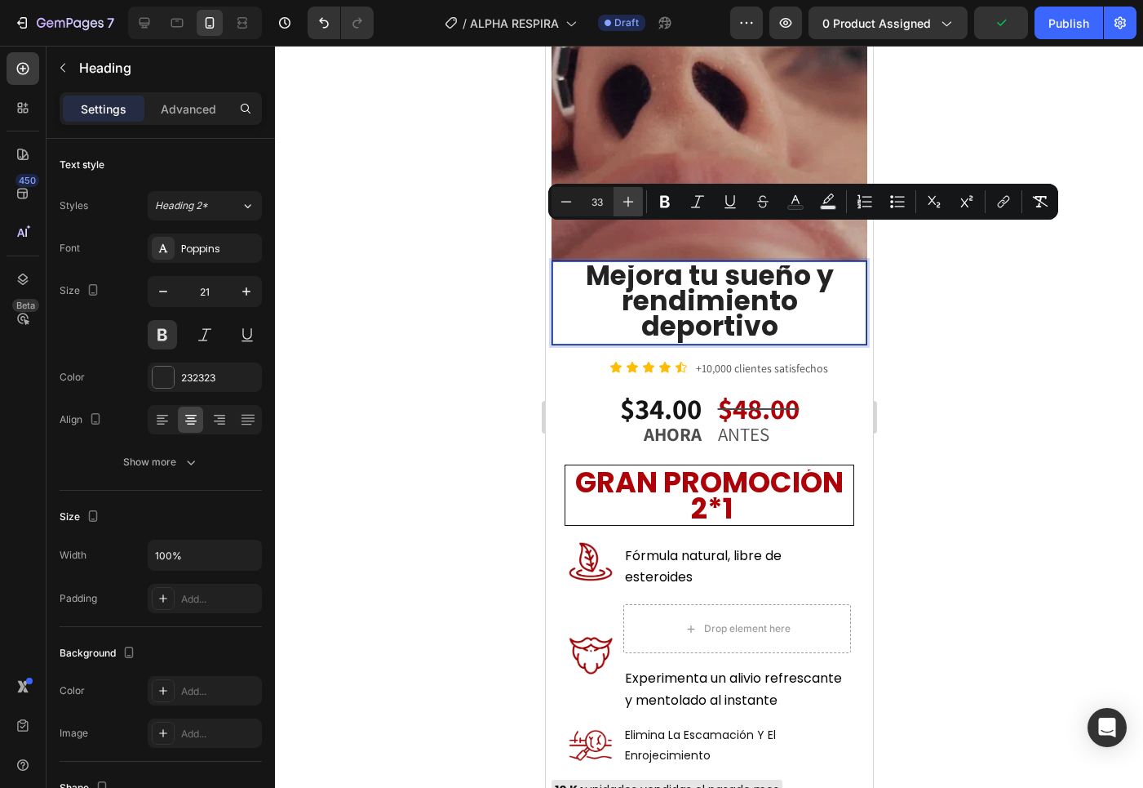
click at [640, 199] on button "Plus" at bounding box center [628, 201] width 29 height 29
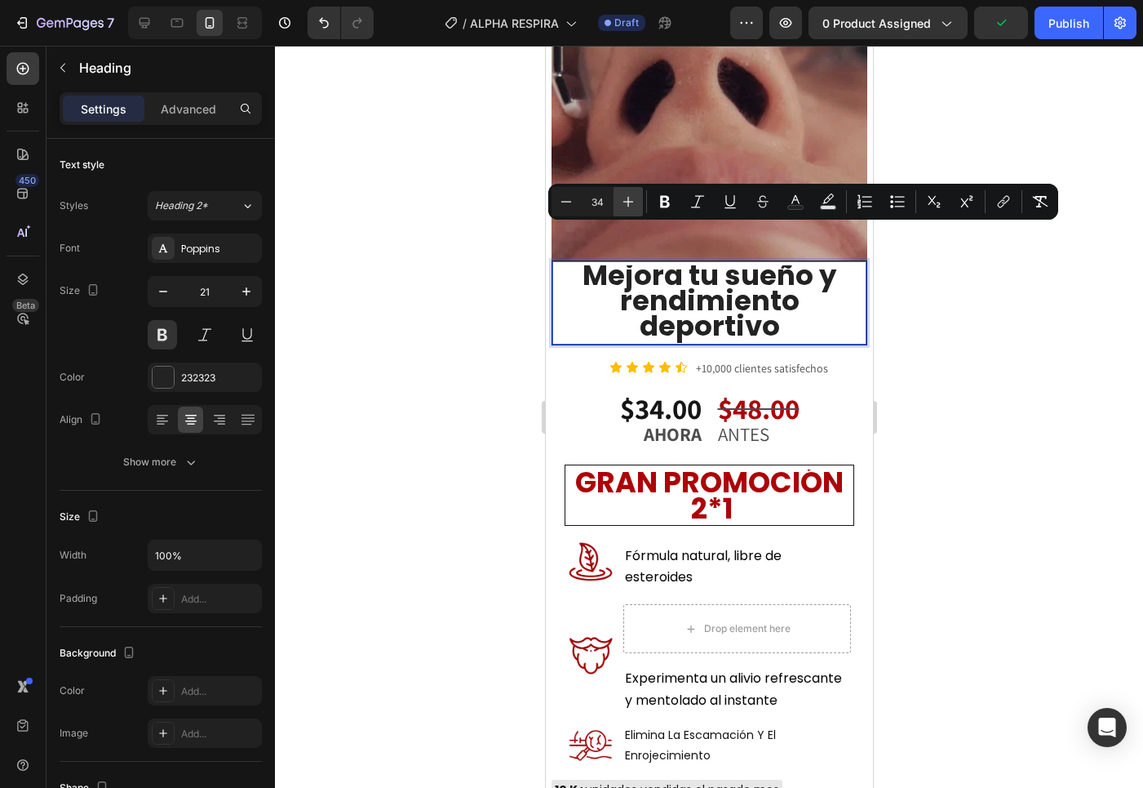
click at [640, 199] on button "Plus" at bounding box center [628, 201] width 29 height 29
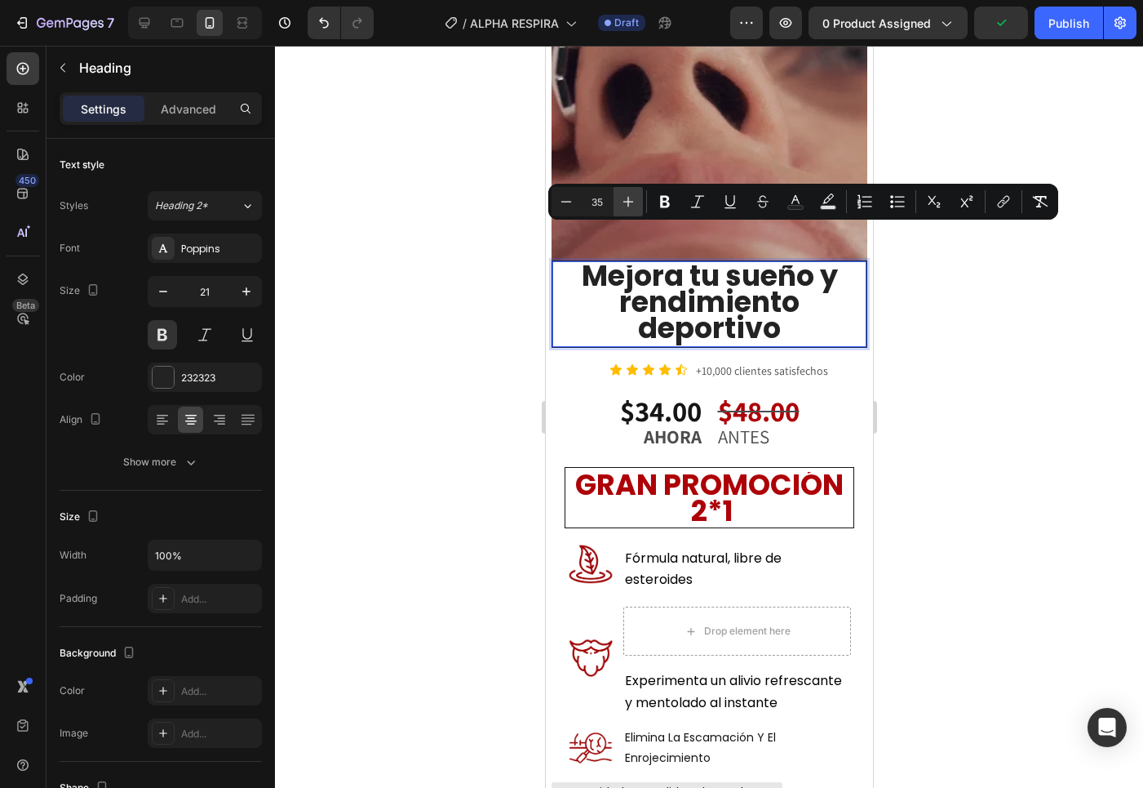
click at [640, 199] on button "Plus" at bounding box center [628, 201] width 29 height 29
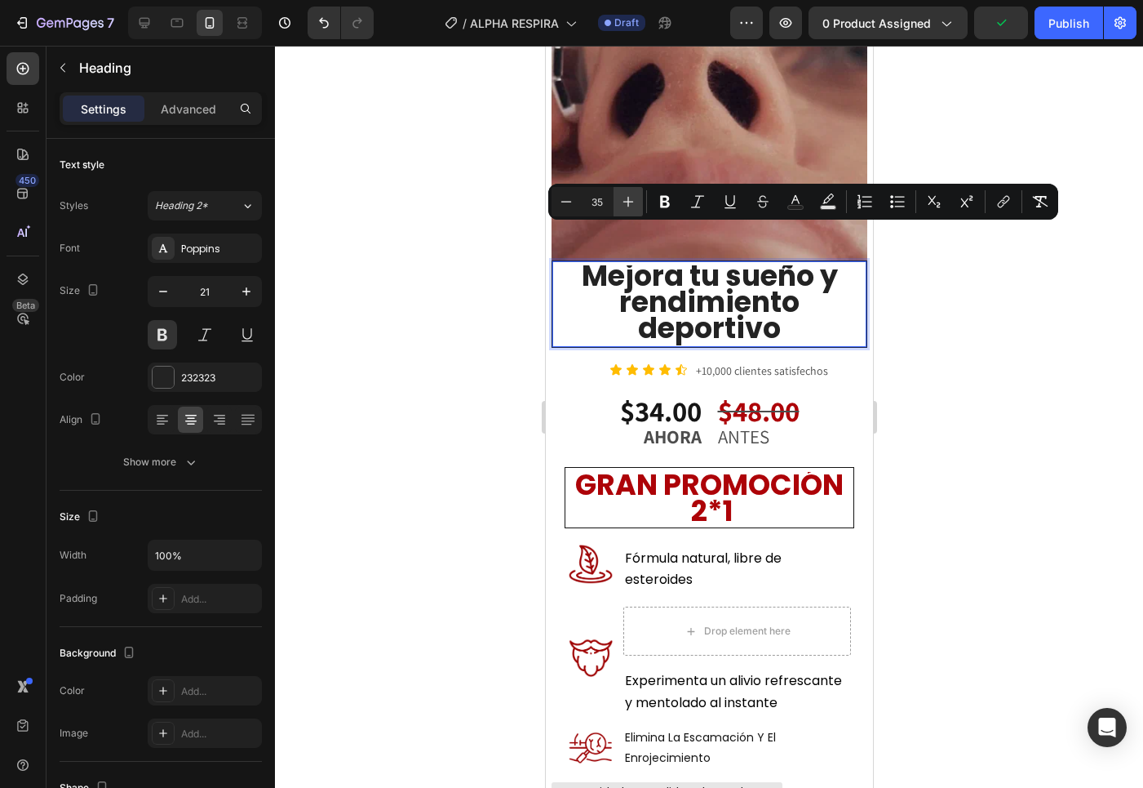
type input "36"
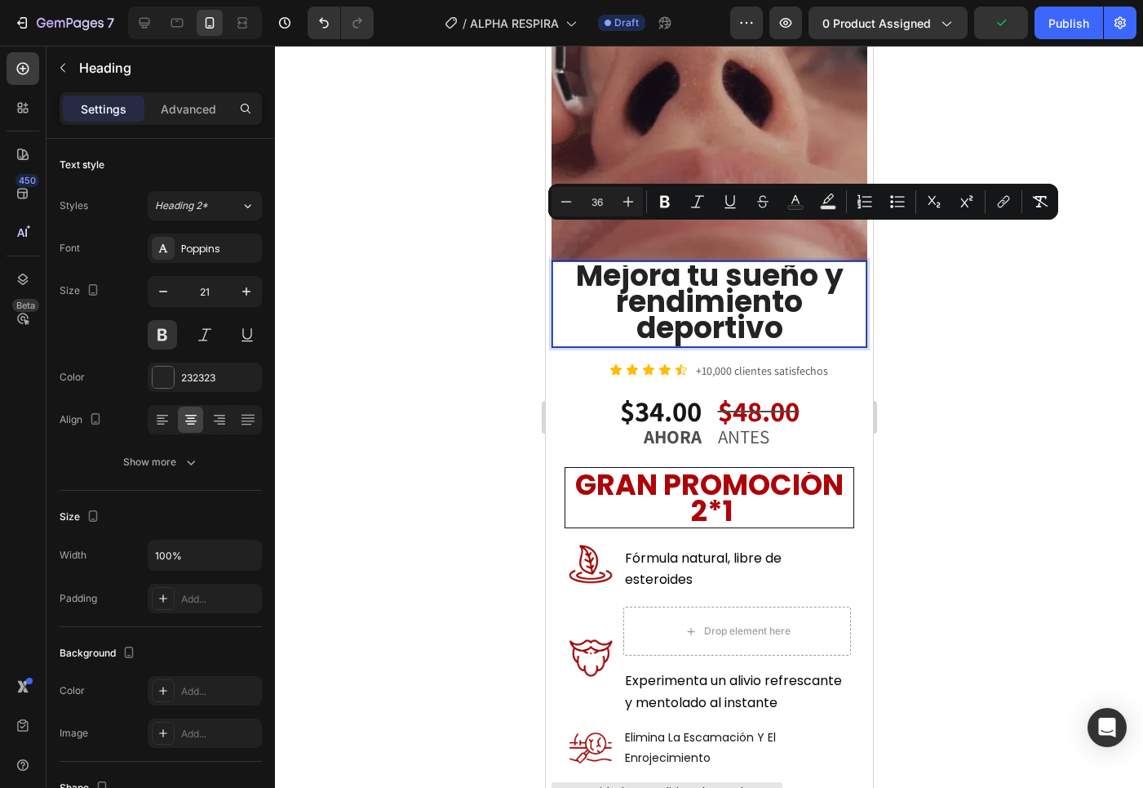
click at [899, 352] on div at bounding box center [709, 417] width 868 height 742
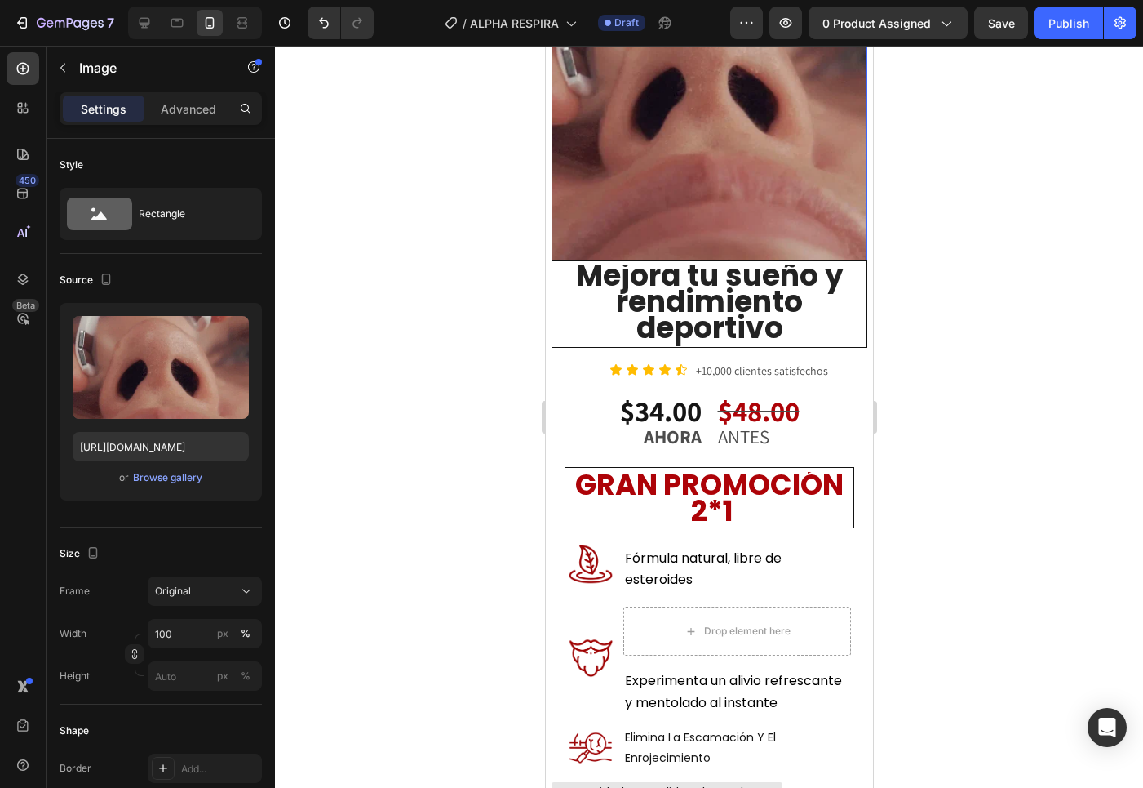
click at [674, 220] on img at bounding box center [709, 80] width 316 height 358
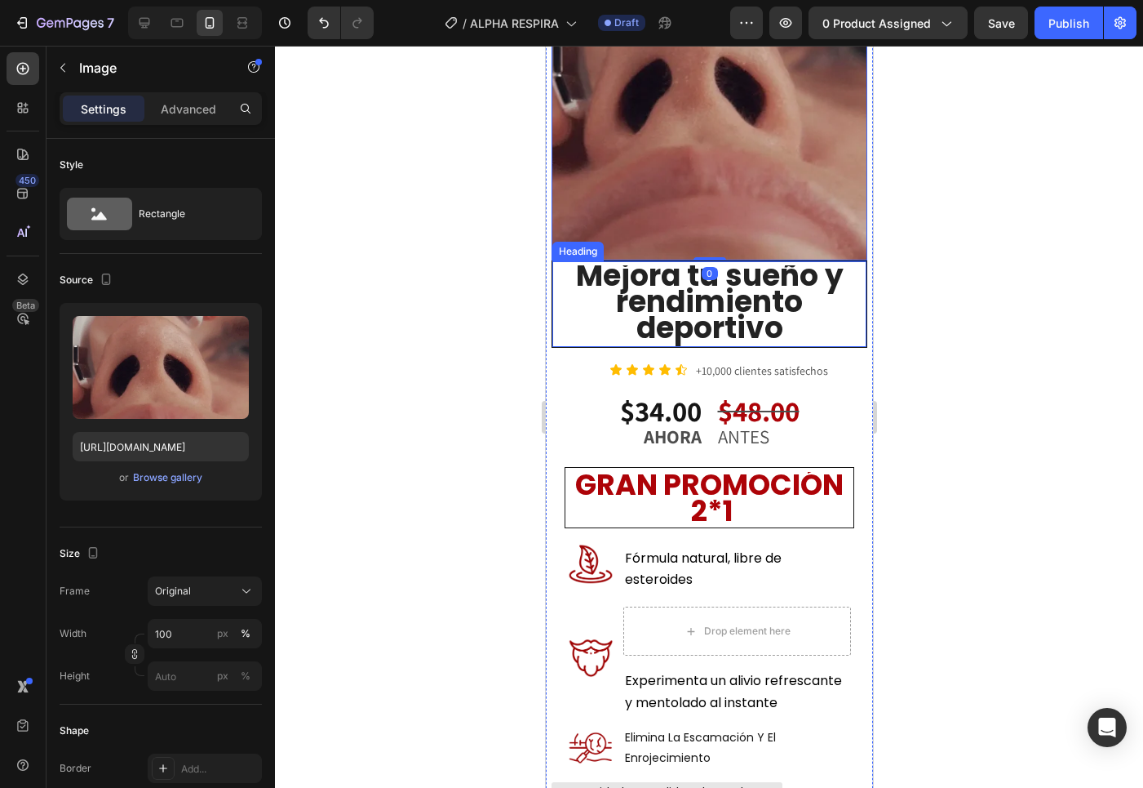
click at [650, 255] on span "Mejora tu sueño y rendimiento deportivo" at bounding box center [709, 302] width 268 height 95
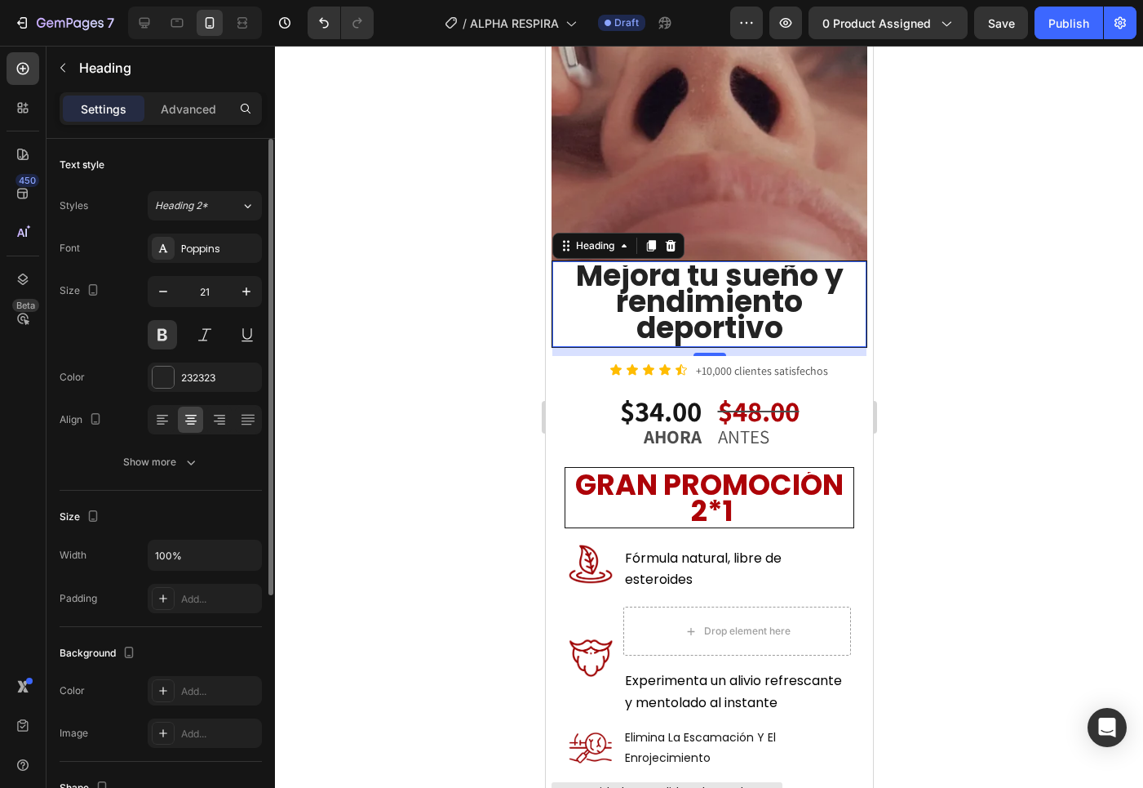
scroll to position [25, 0]
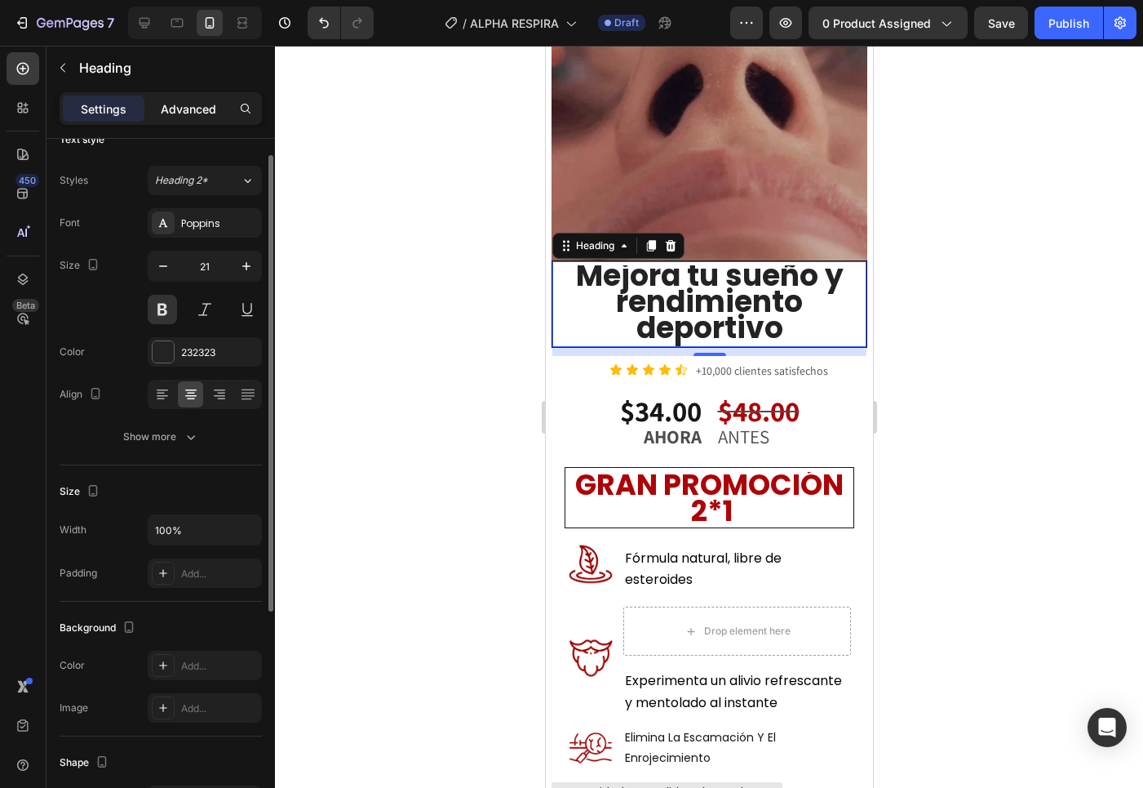
click at [198, 115] on p "Advanced" at bounding box center [188, 108] width 55 height 17
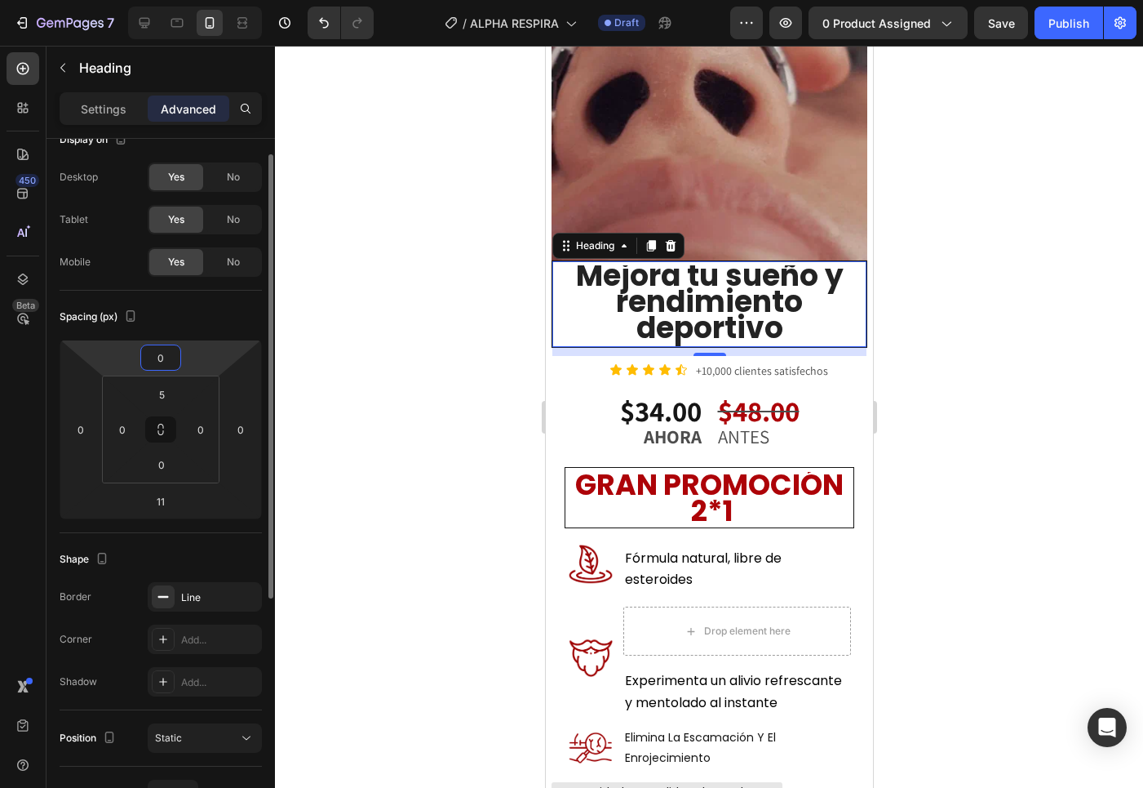
click at [165, 363] on input "0" at bounding box center [160, 357] width 33 height 24
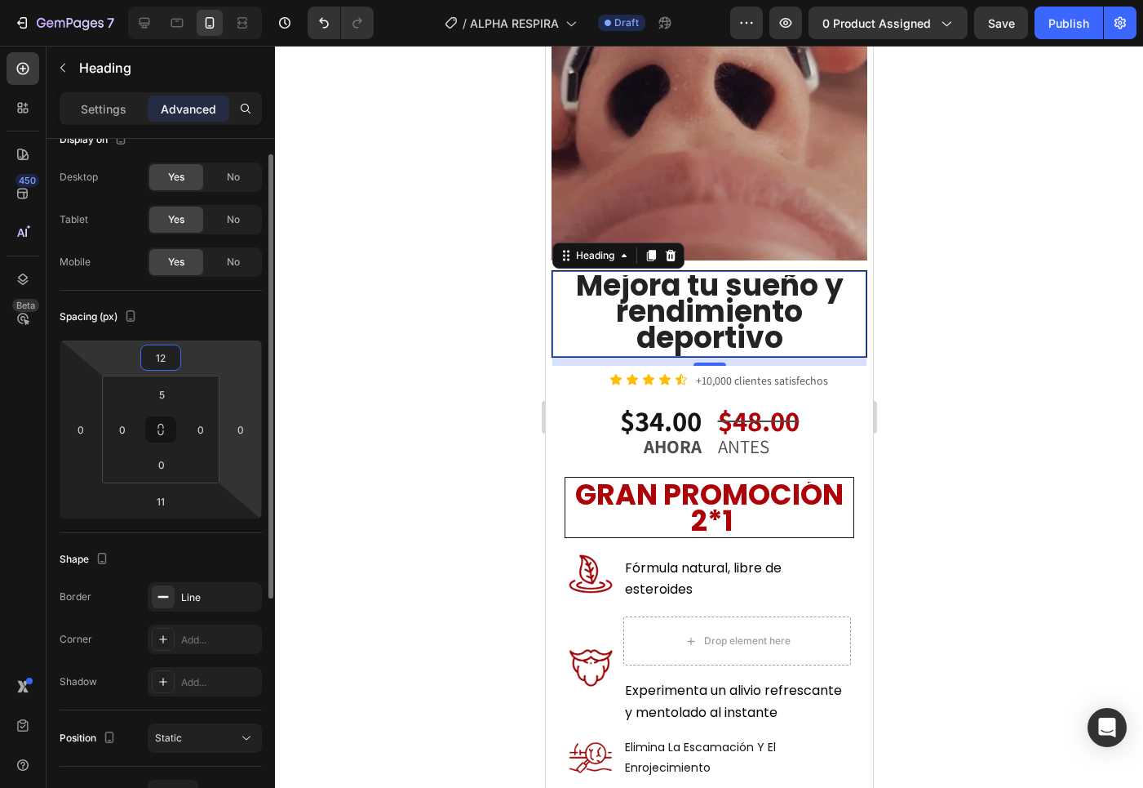
type input "13"
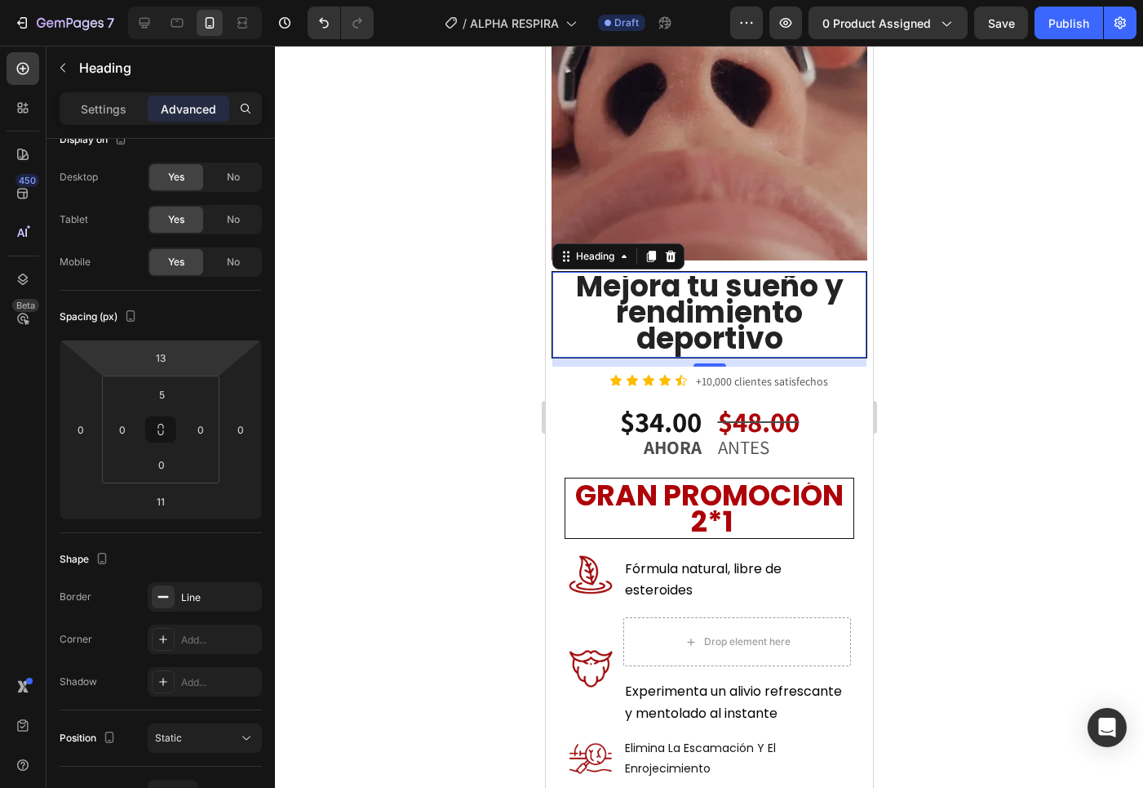
click at [992, 327] on div at bounding box center [709, 417] width 868 height 742
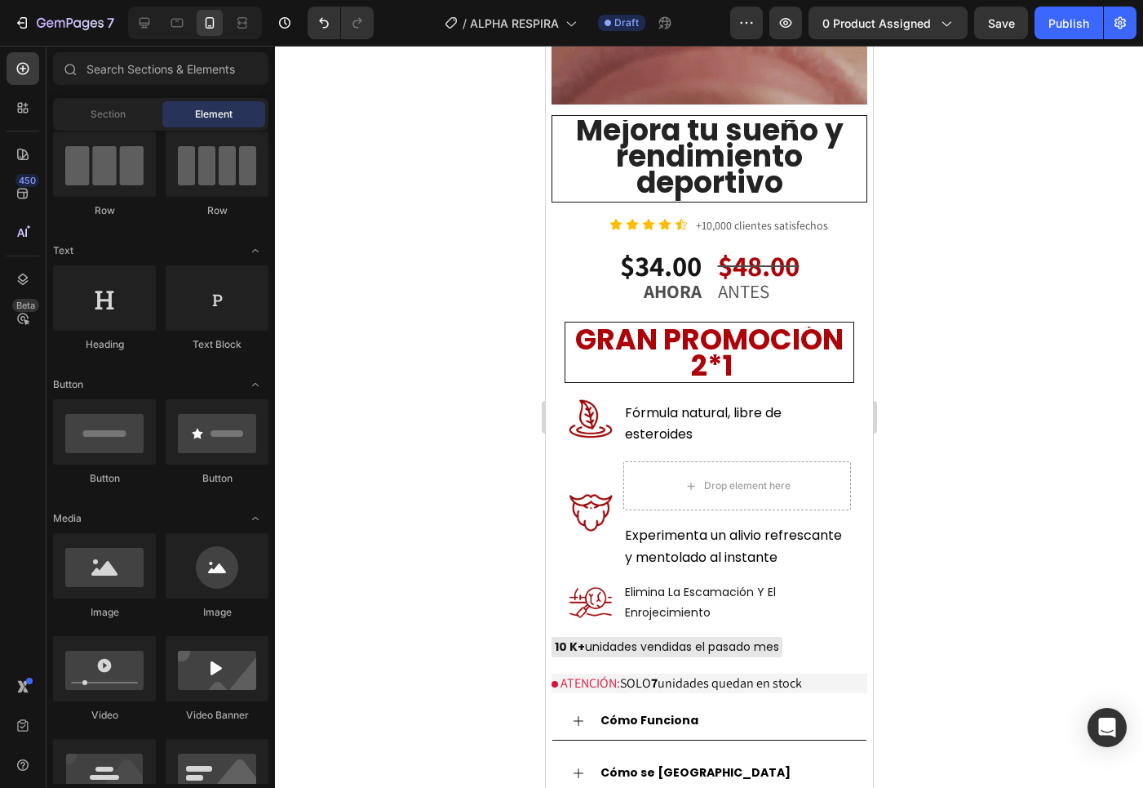
scroll to position [801, 0]
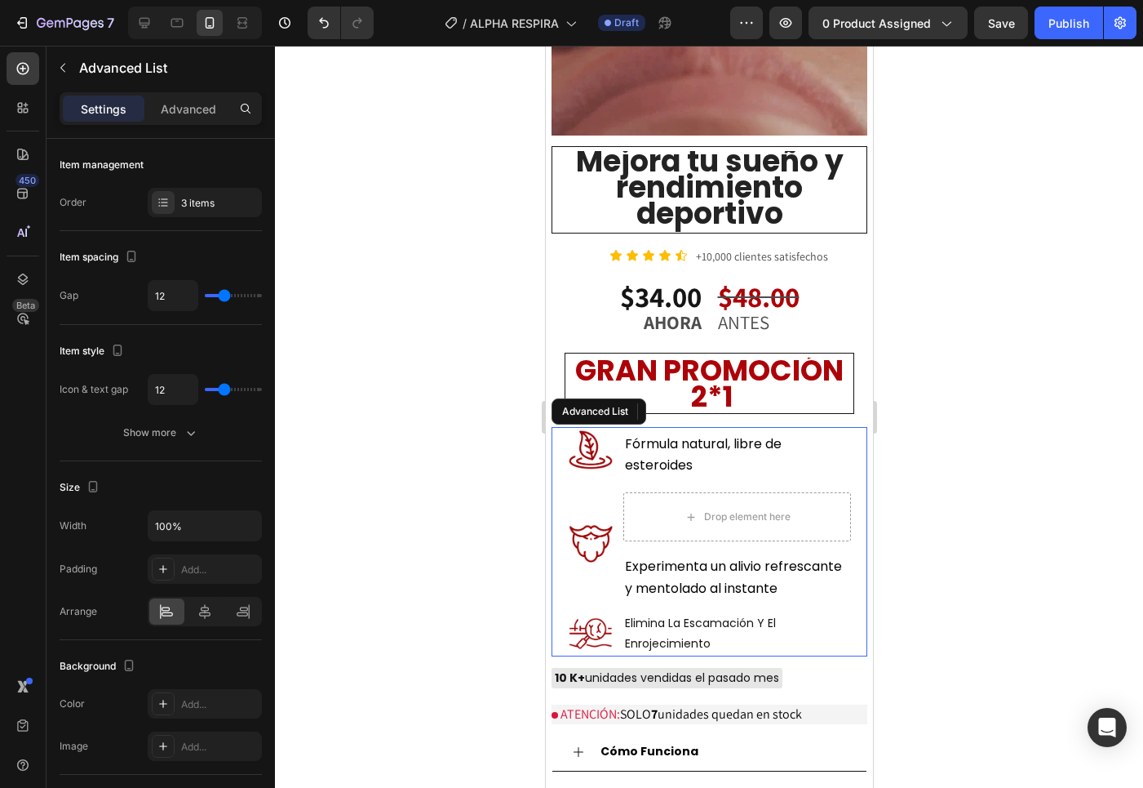
click at [560, 606] on div "Image Fórmula natural, libre de esteroides Text Block Image Drop element here E…" at bounding box center [709, 541] width 316 height 229
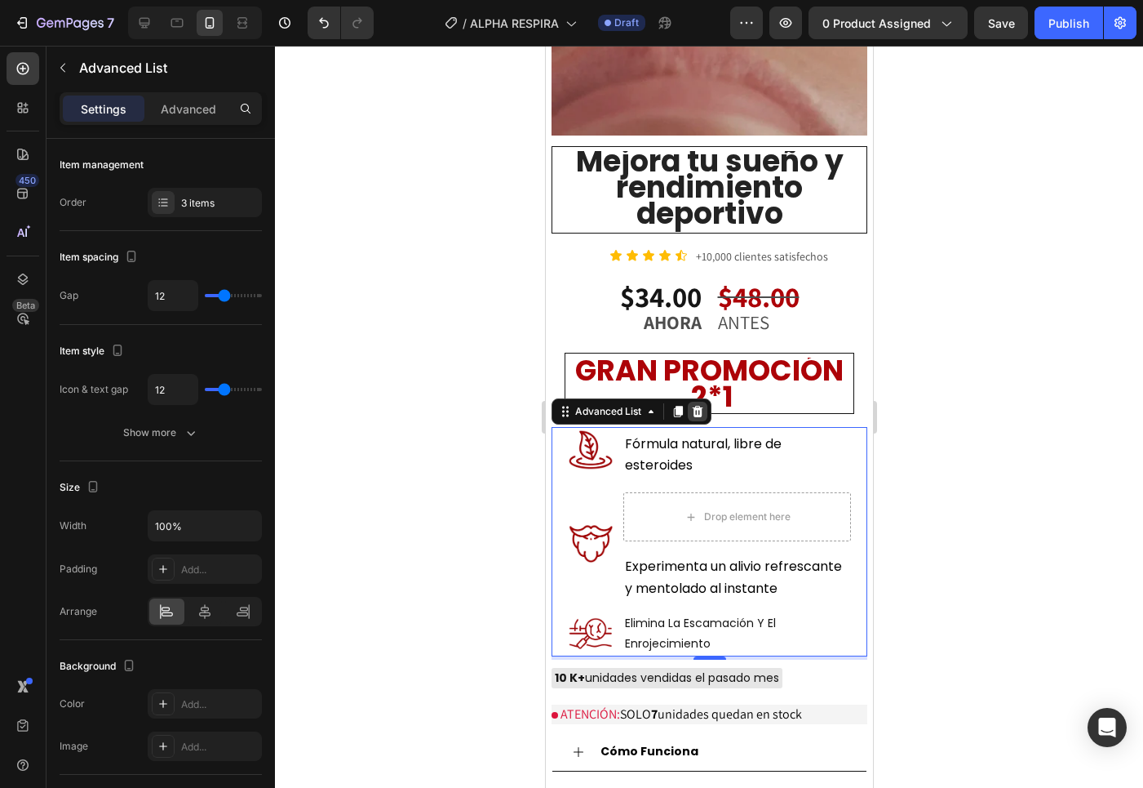
click at [699, 405] on icon at bounding box center [696, 411] width 13 height 13
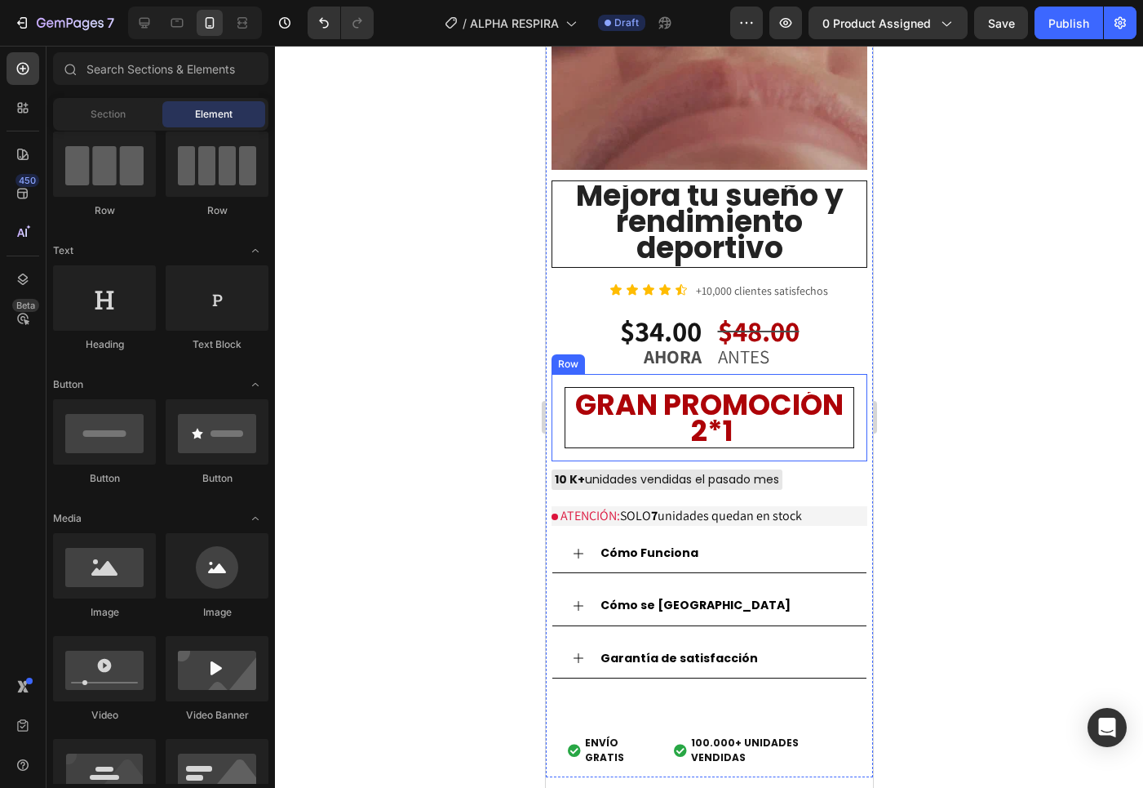
scroll to position [695, 0]
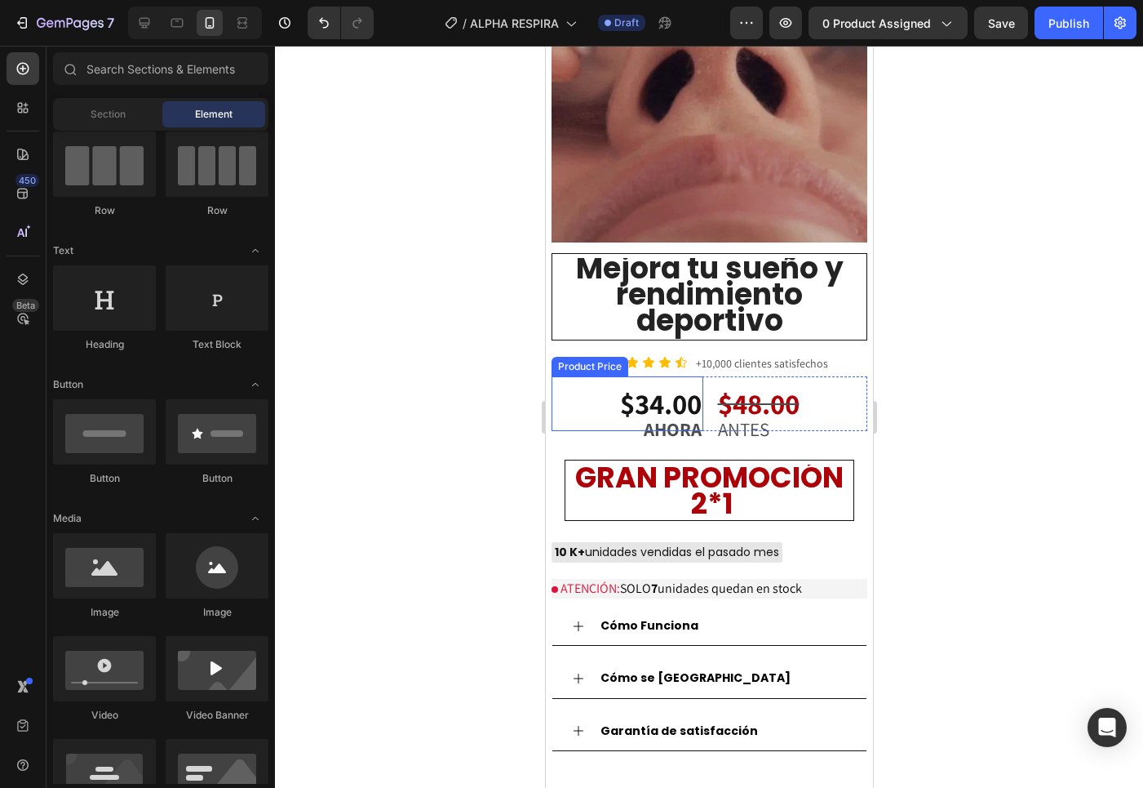
click at [564, 376] on div "$34.00" at bounding box center [627, 403] width 152 height 55
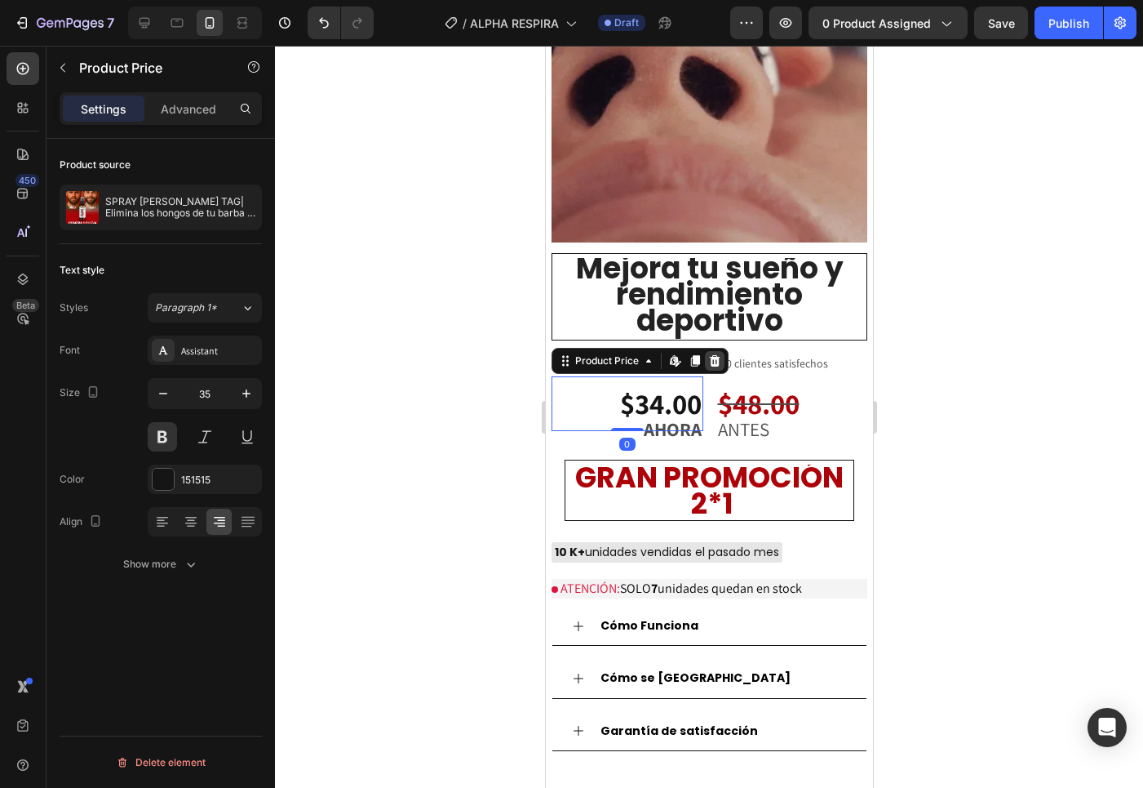
click at [712, 354] on icon at bounding box center [714, 360] width 13 height 13
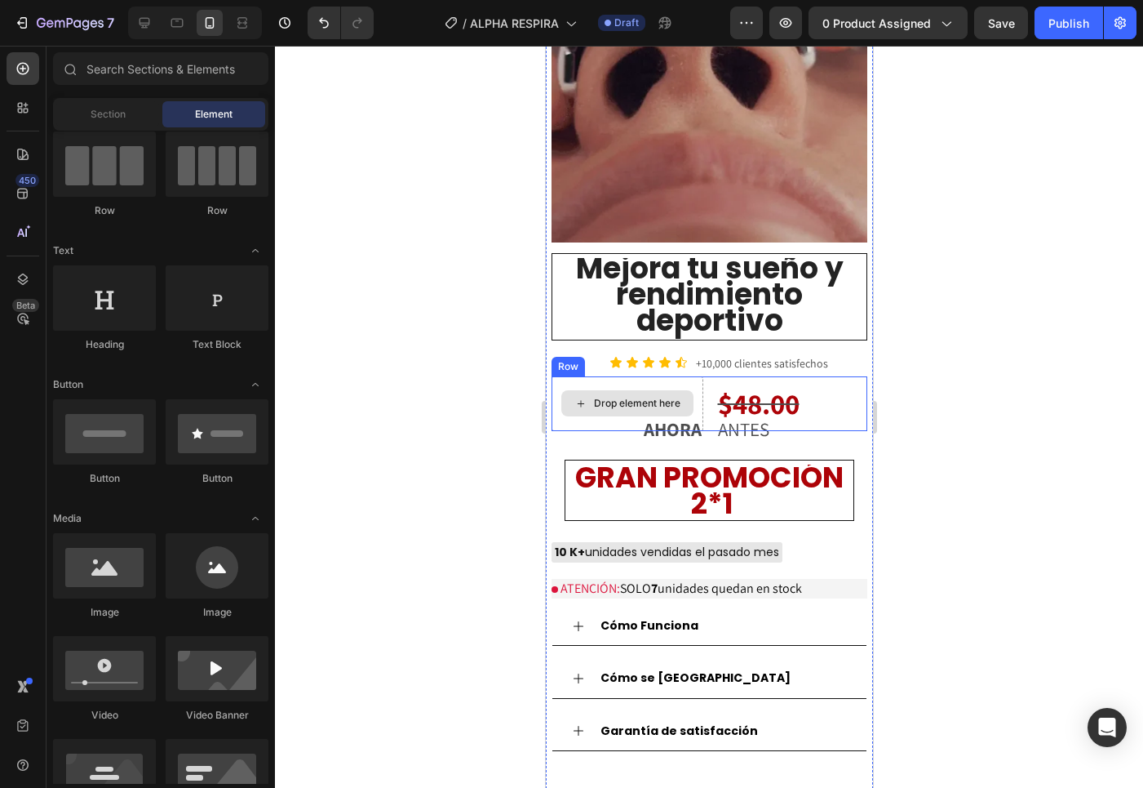
click at [562, 376] on div "Drop element here" at bounding box center [627, 403] width 152 height 55
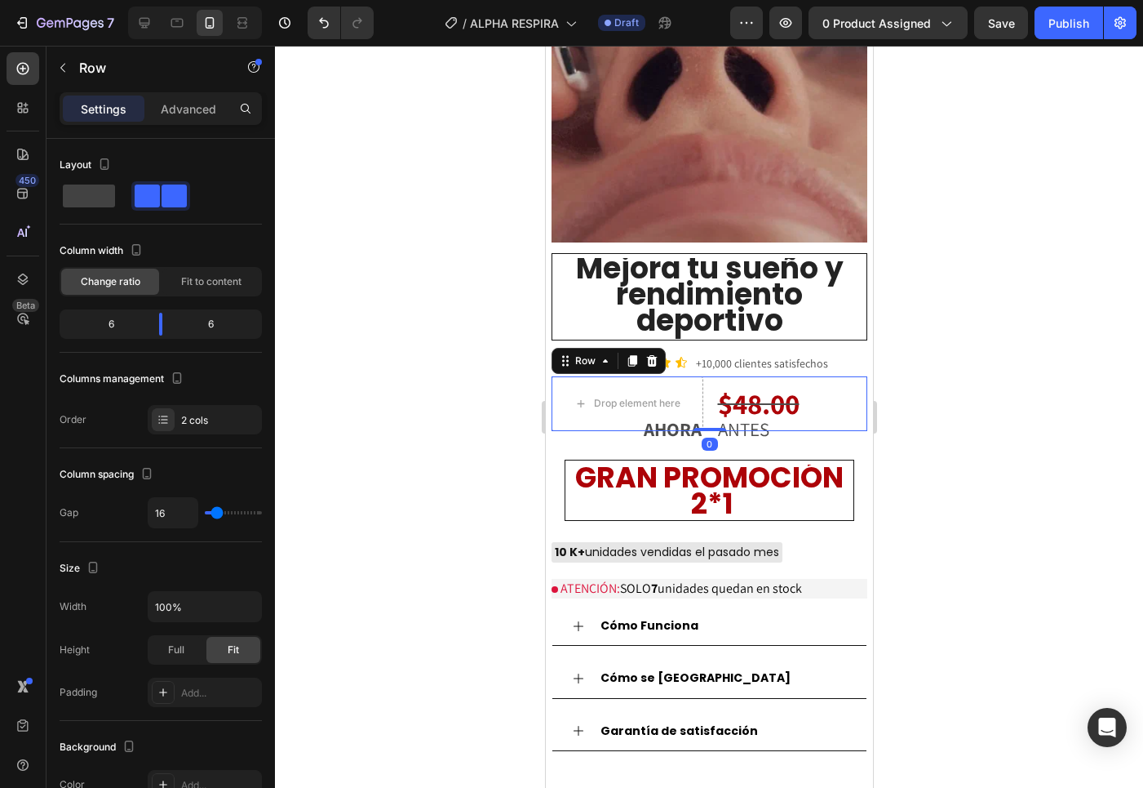
click at [650, 354] on icon at bounding box center [651, 359] width 11 height 11
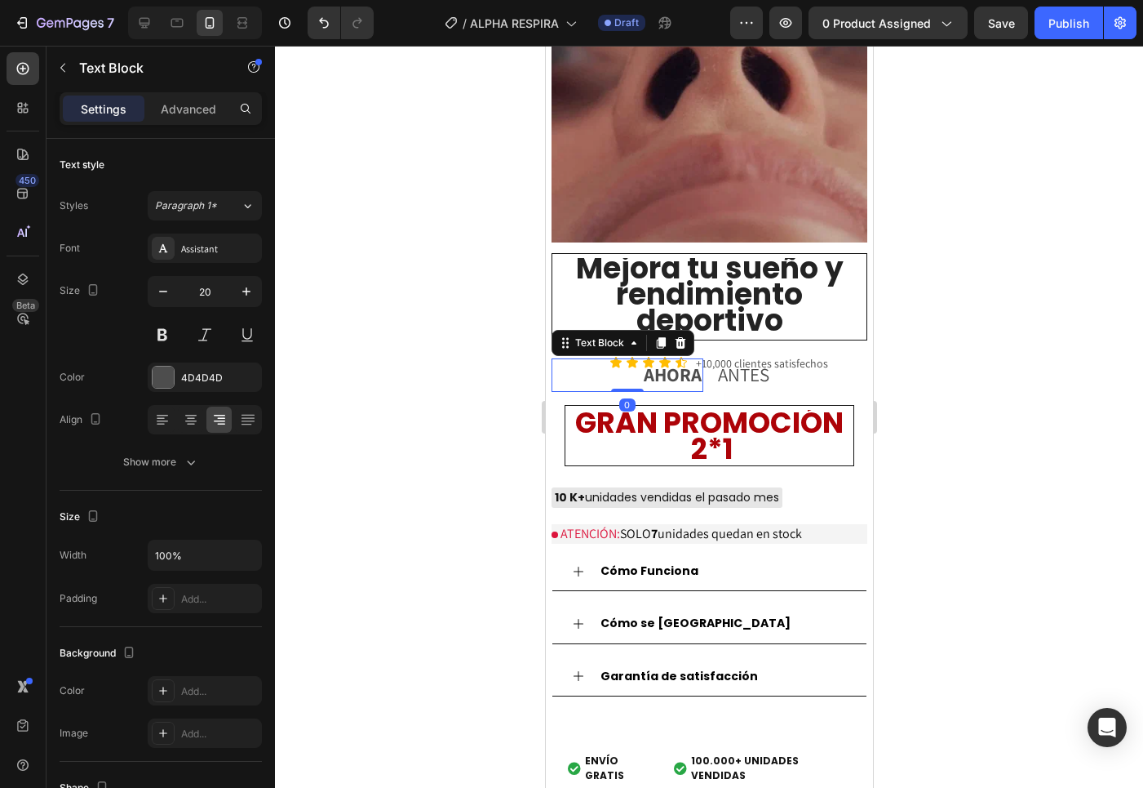
click at [643, 362] on strong "AHORA" at bounding box center [672, 374] width 58 height 24
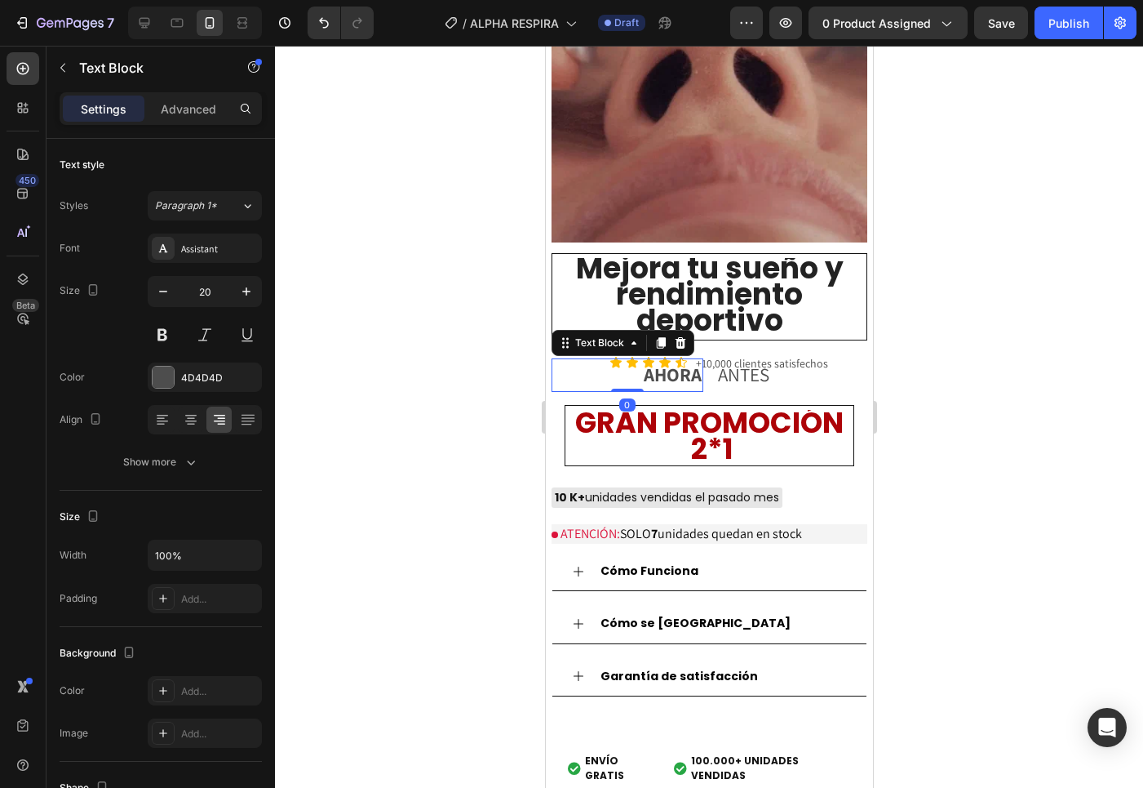
click at [681, 336] on icon at bounding box center [680, 341] width 11 height 11
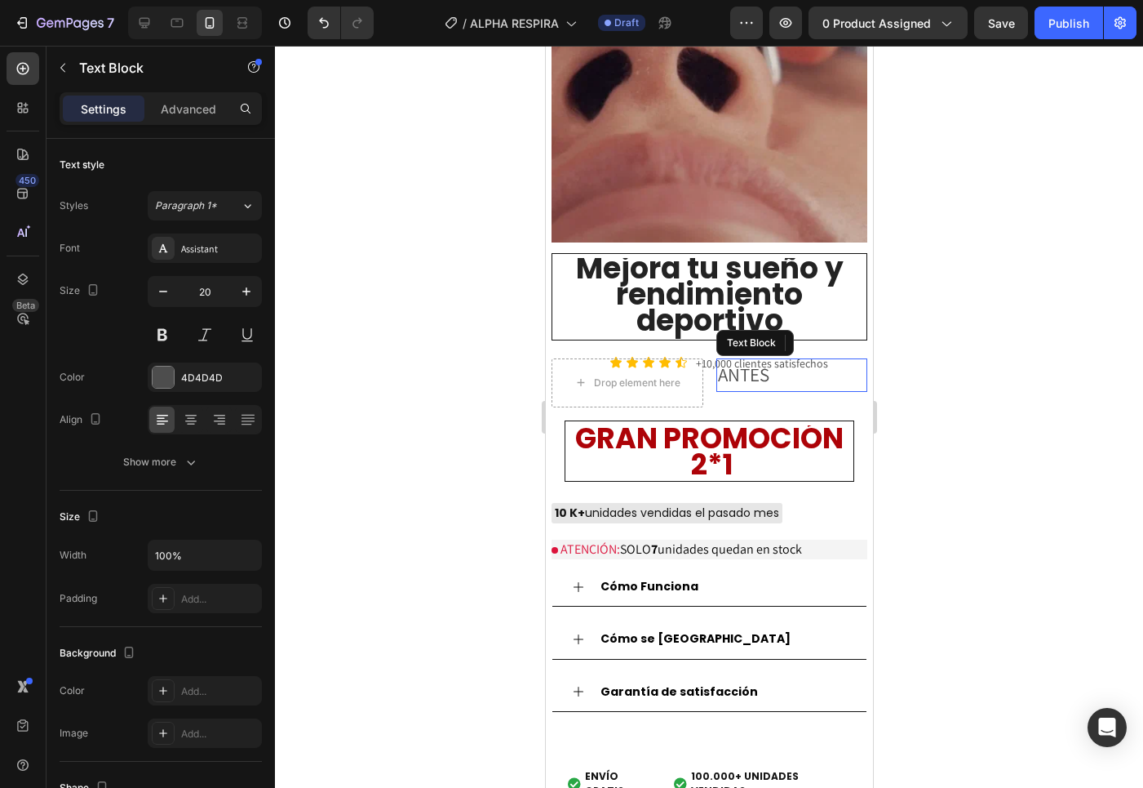
click at [754, 362] on span "ANTES" at bounding box center [742, 374] width 51 height 24
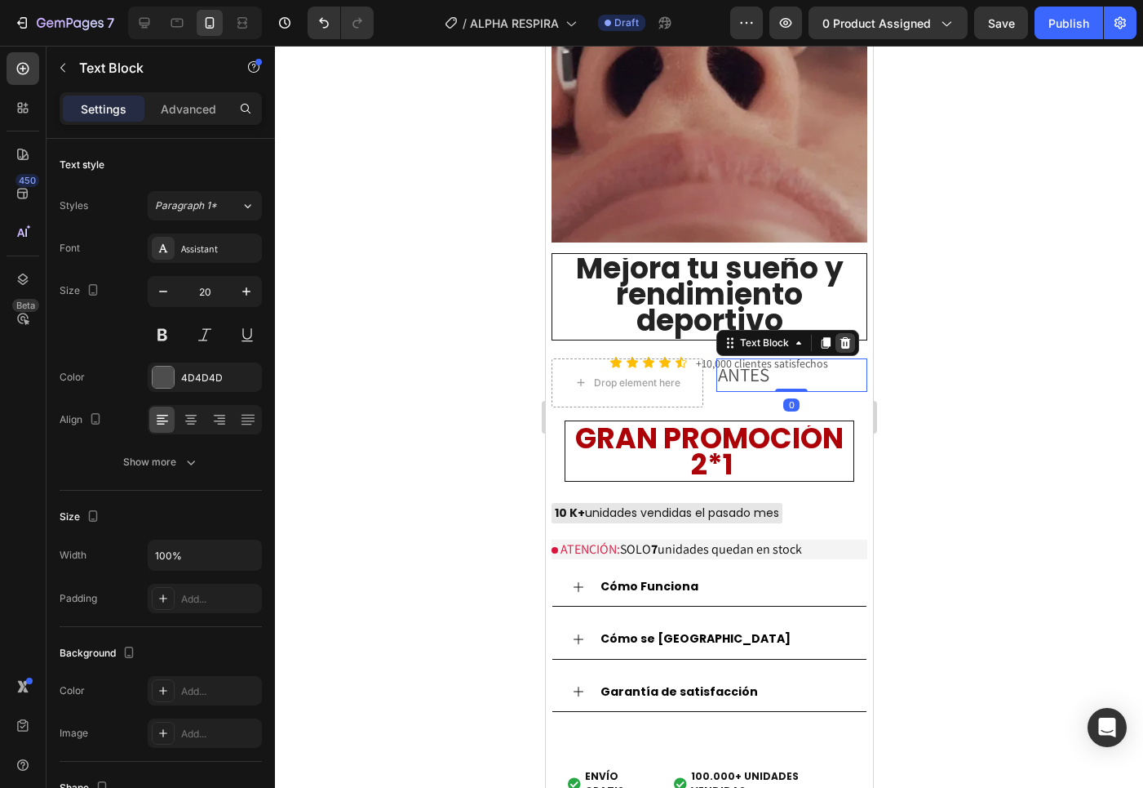
click at [841, 336] on icon at bounding box center [844, 341] width 11 height 11
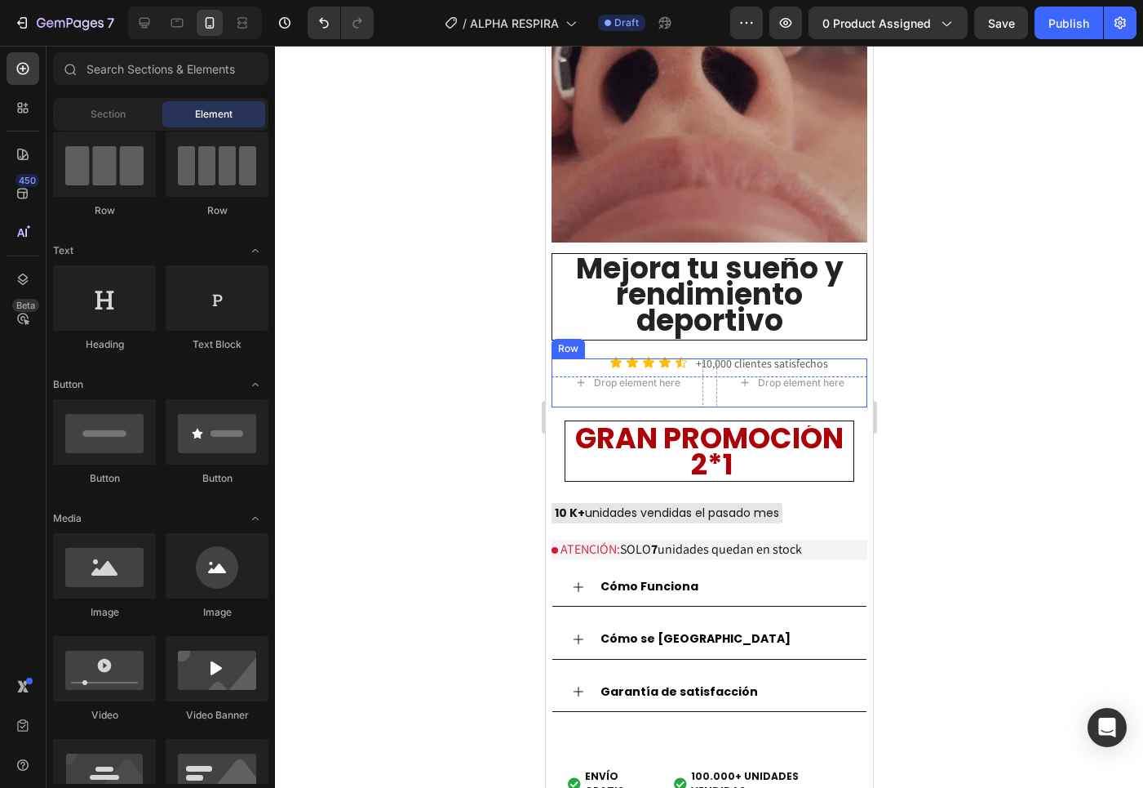
click at [708, 369] on div "Drop element here Drop element here Row" at bounding box center [709, 382] width 316 height 49
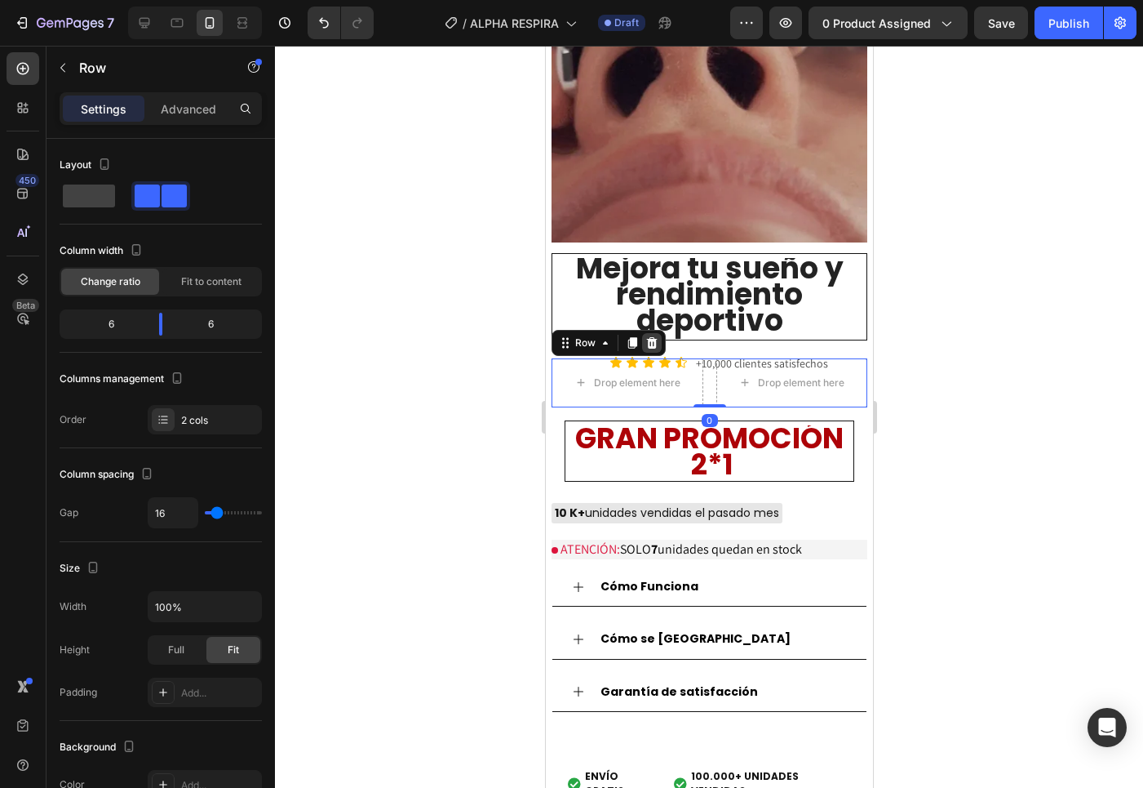
click at [648, 336] on icon at bounding box center [651, 341] width 11 height 11
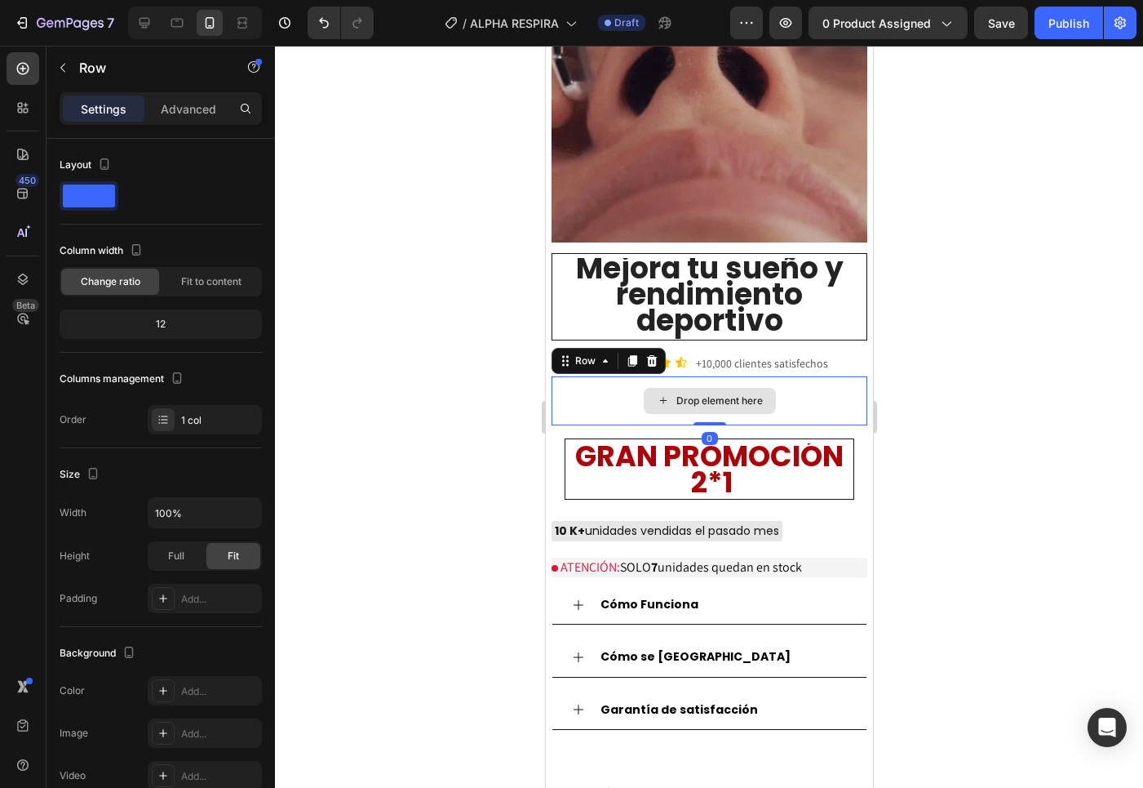
click at [561, 376] on div "Drop element here" at bounding box center [709, 400] width 316 height 49
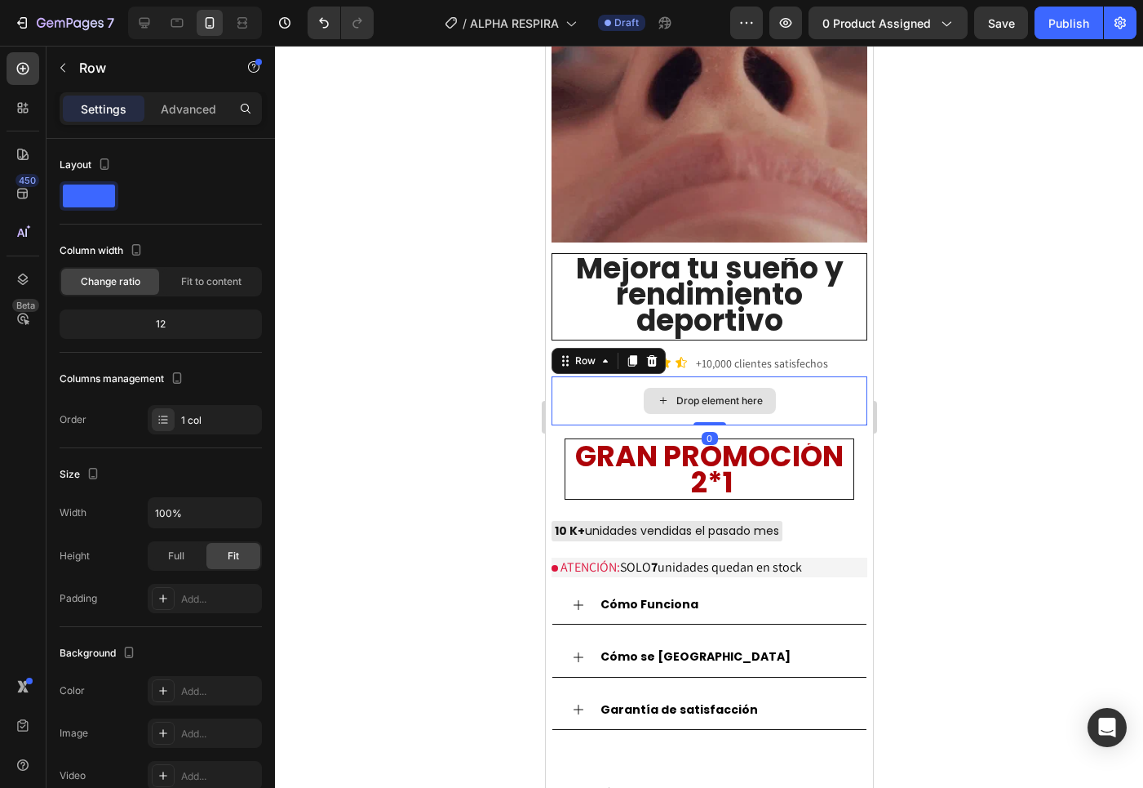
click at [505, 287] on div at bounding box center [709, 417] width 868 height 742
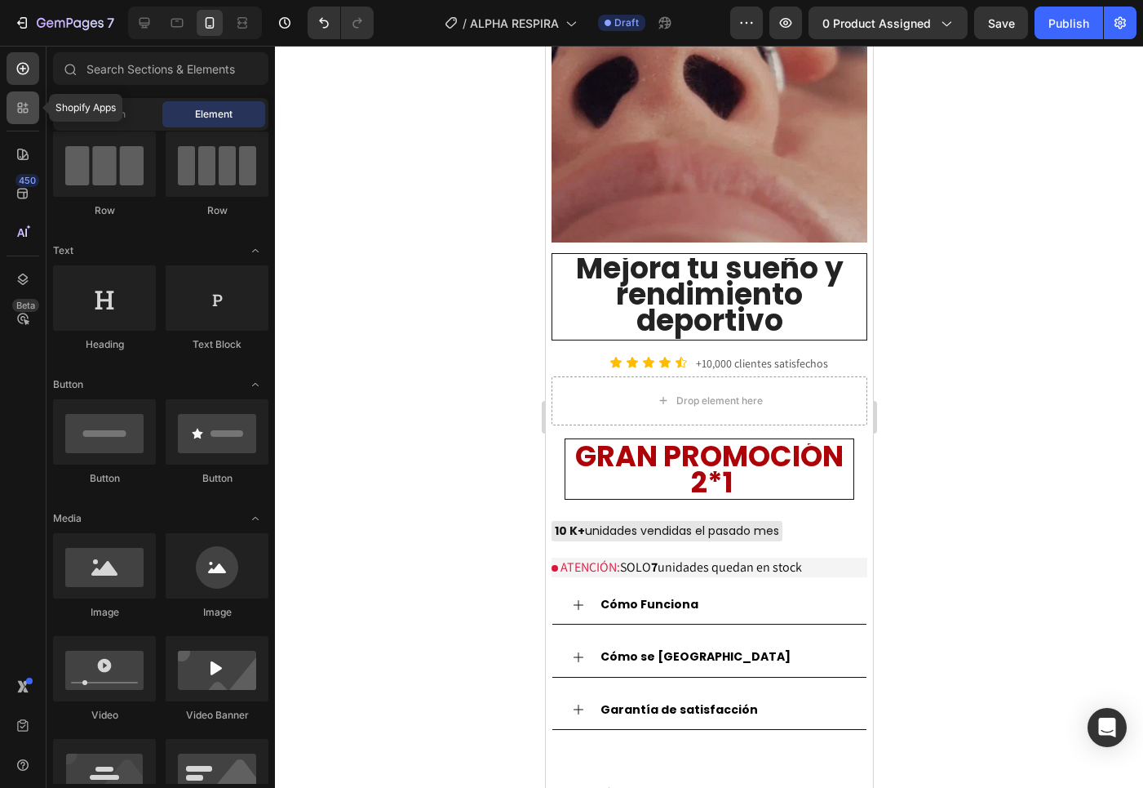
click at [30, 108] on icon at bounding box center [23, 108] width 16 height 16
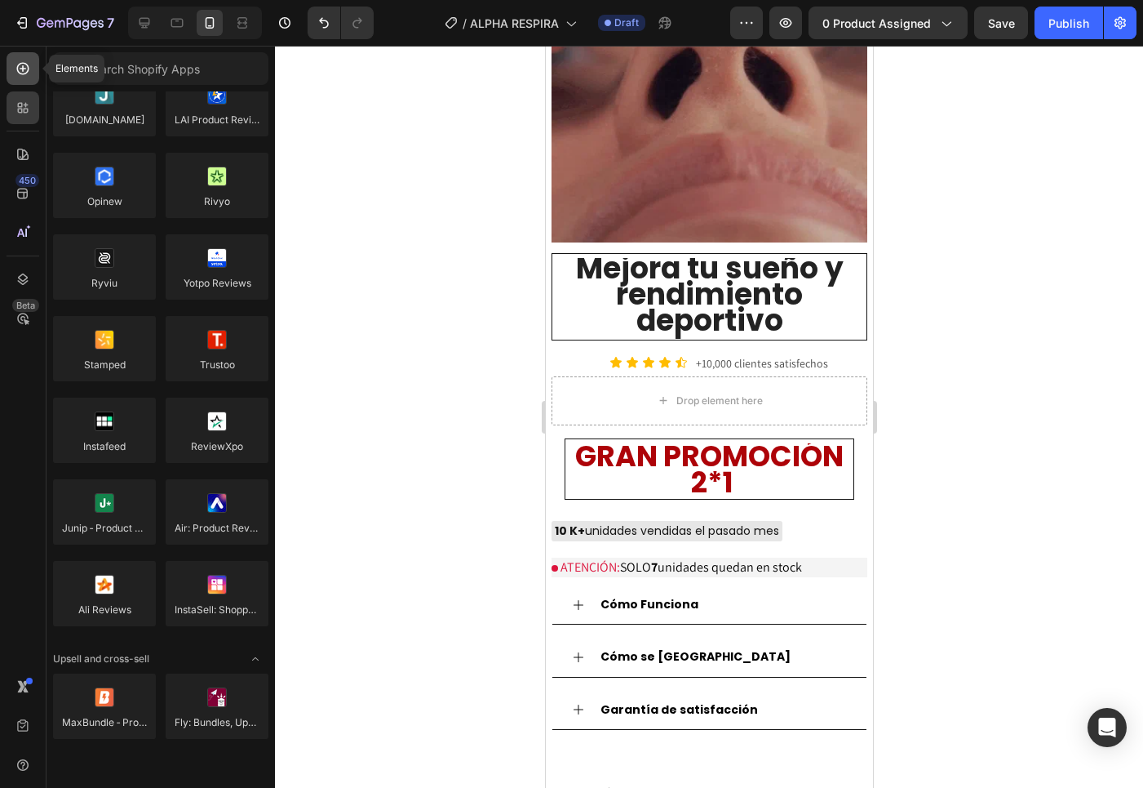
click at [24, 74] on icon at bounding box center [23, 69] width 12 height 12
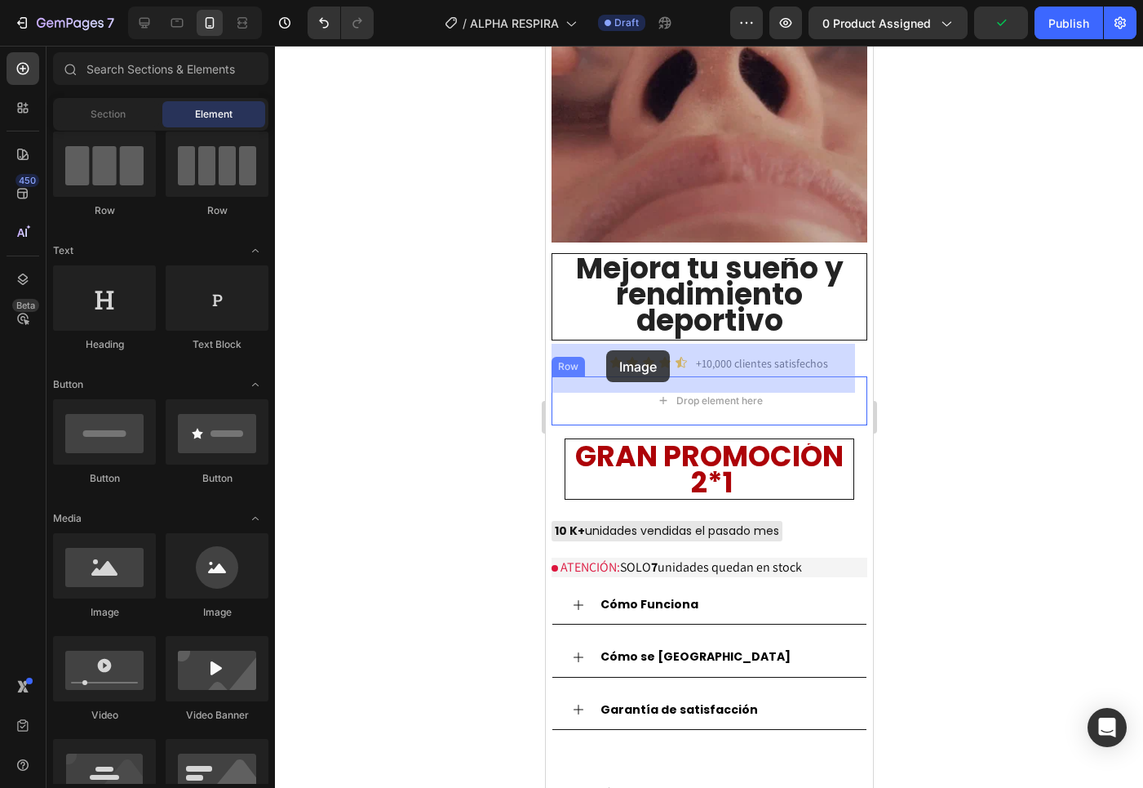
drag, startPoint x: 656, startPoint y: 609, endPoint x: 606, endPoint y: 350, distance: 263.6
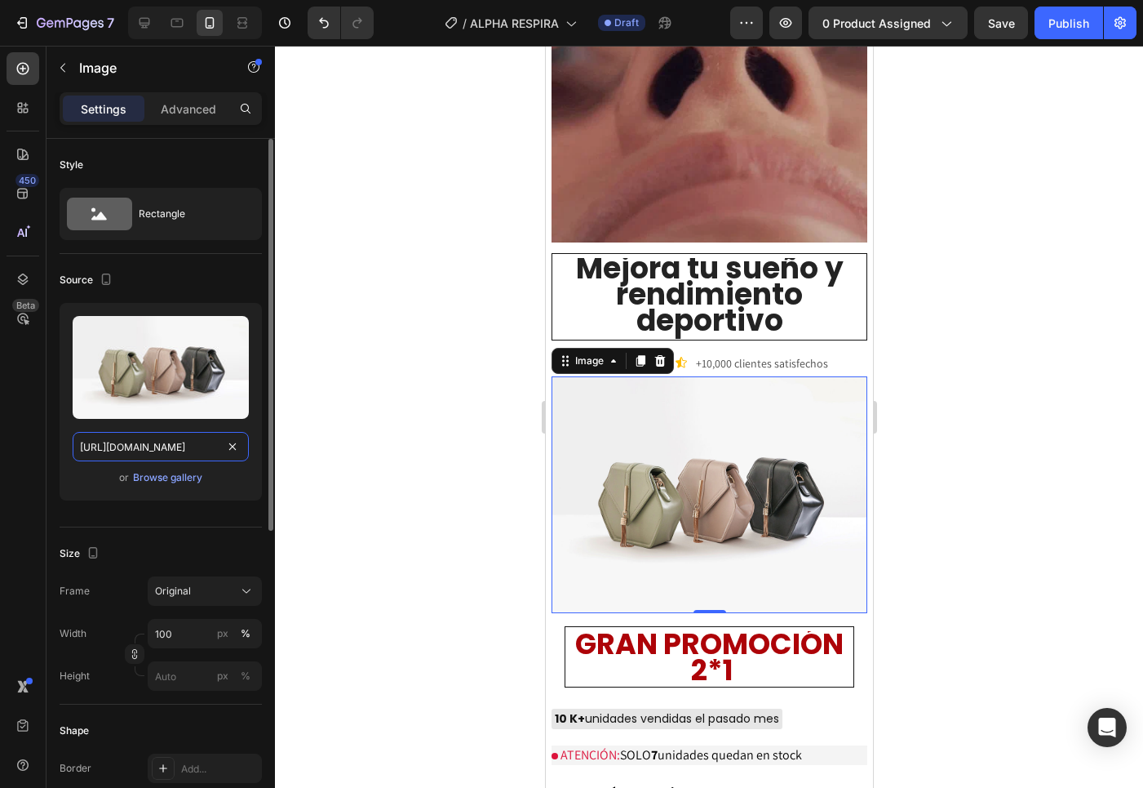
click at [158, 457] on input "https://cdn.shopify.com/s/files/1/2005/9307/files/image_demo.jpg" at bounding box center [161, 446] width 176 height 29
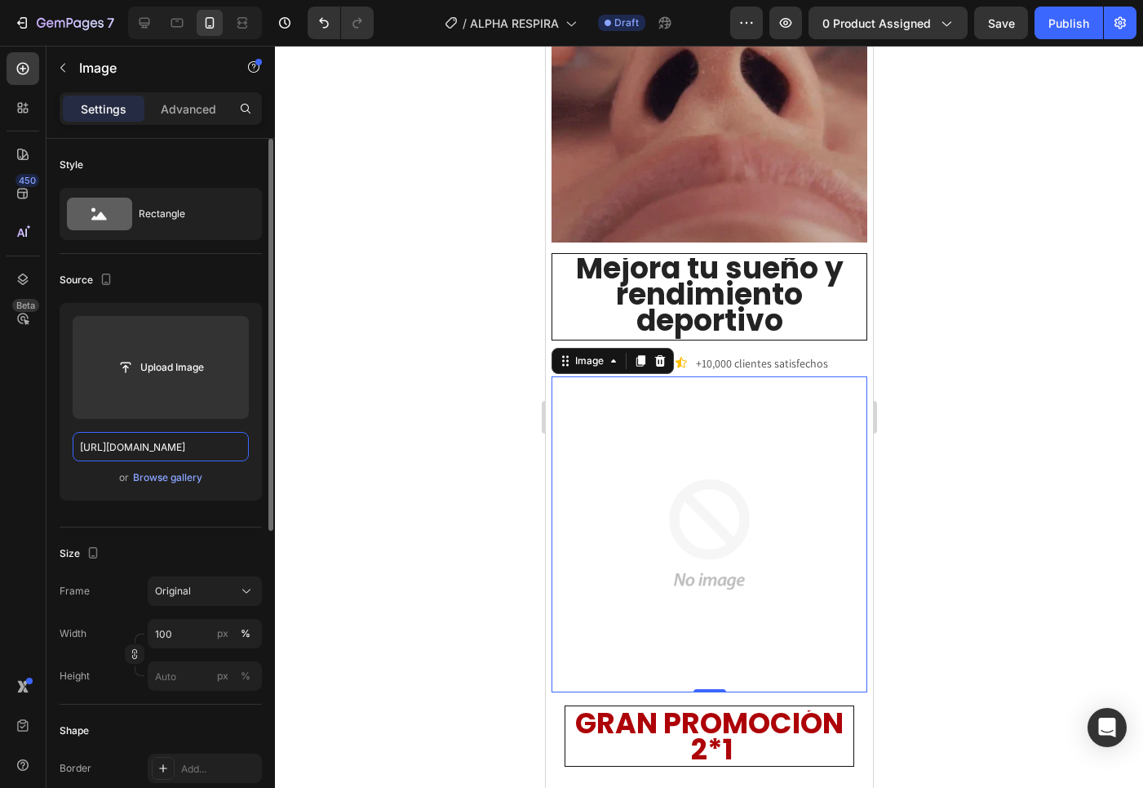
drag, startPoint x: 226, startPoint y: 448, endPoint x: 207, endPoint y: 451, distance: 19.1
click at [187, 453] on input "text" at bounding box center [161, 446] width 176 height 29
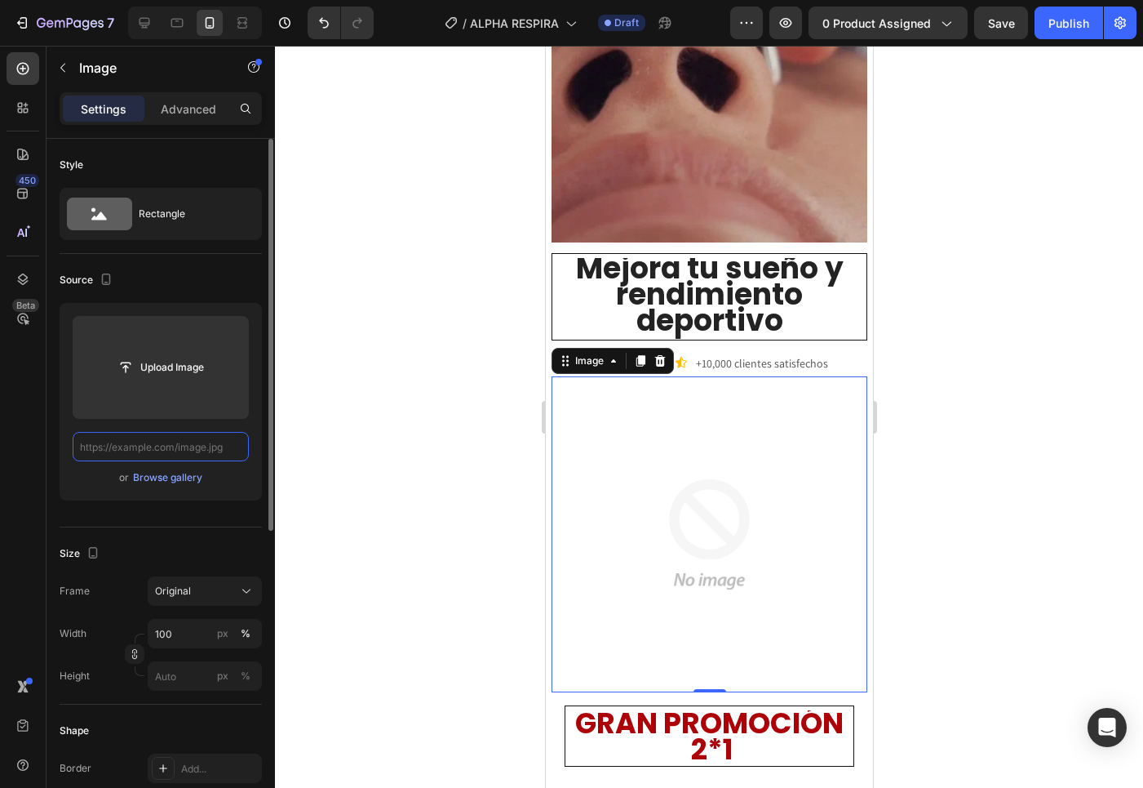
paste input "https://i.ibb.co/LD1XPhw1/Chat-GPT-Image-26-ago-2025-20-15-45.png"
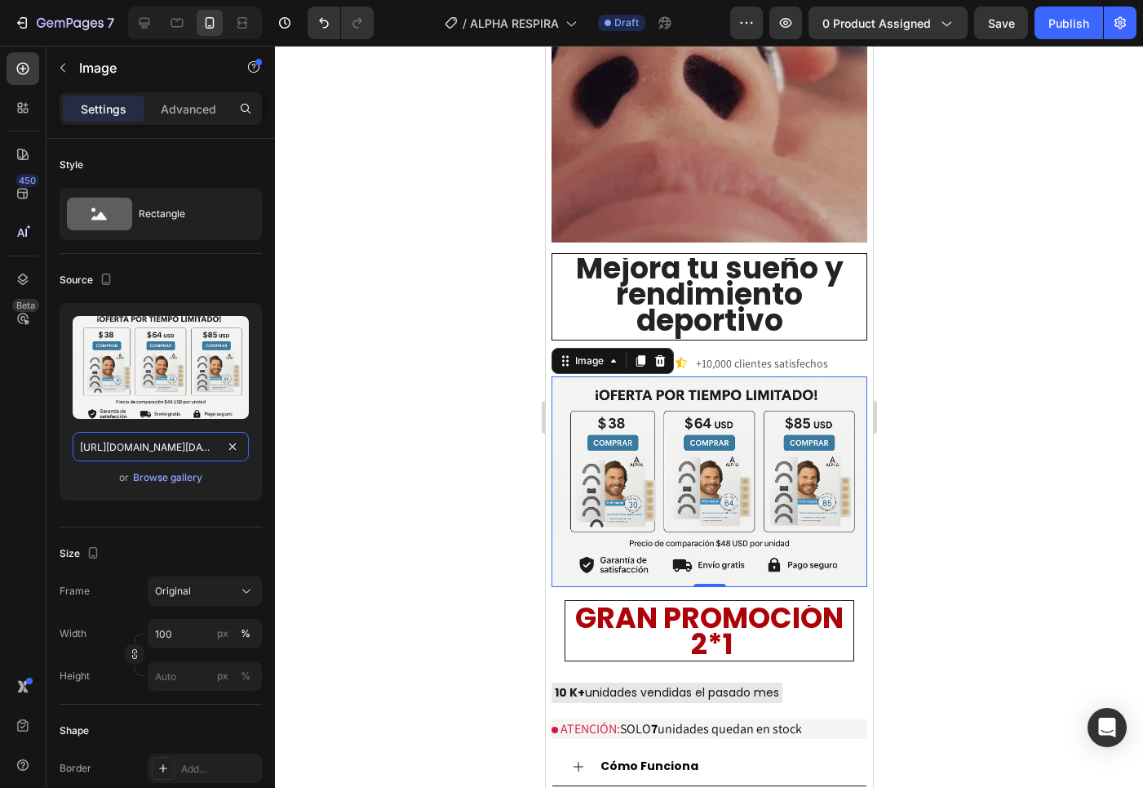
type input "https://i.ibb.co/LD1XPhw1/Chat-GPT-Image-26-ago-2025-20-15-45.png"
click at [970, 477] on div at bounding box center [709, 417] width 868 height 742
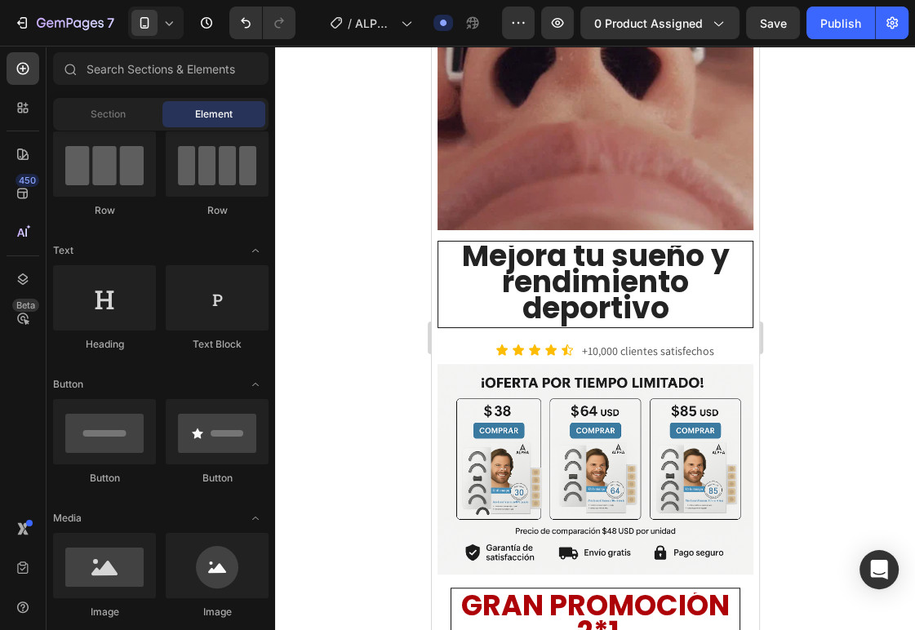
scroll to position [3, 0]
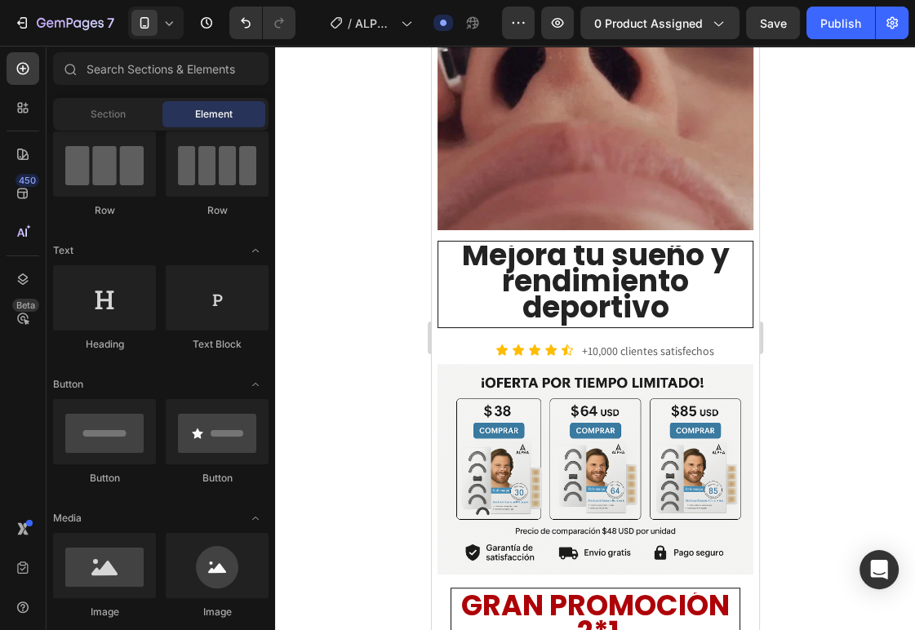
drag, startPoint x: 53, startPoint y: 93, endPoint x: 807, endPoint y: 243, distance: 768.9
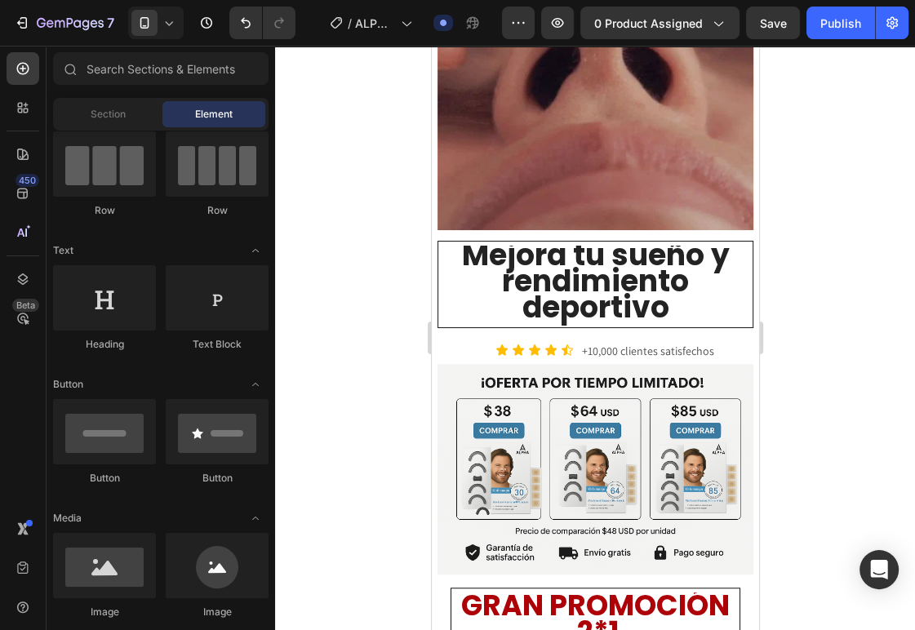
click at [807, 242] on div at bounding box center [595, 338] width 640 height 584
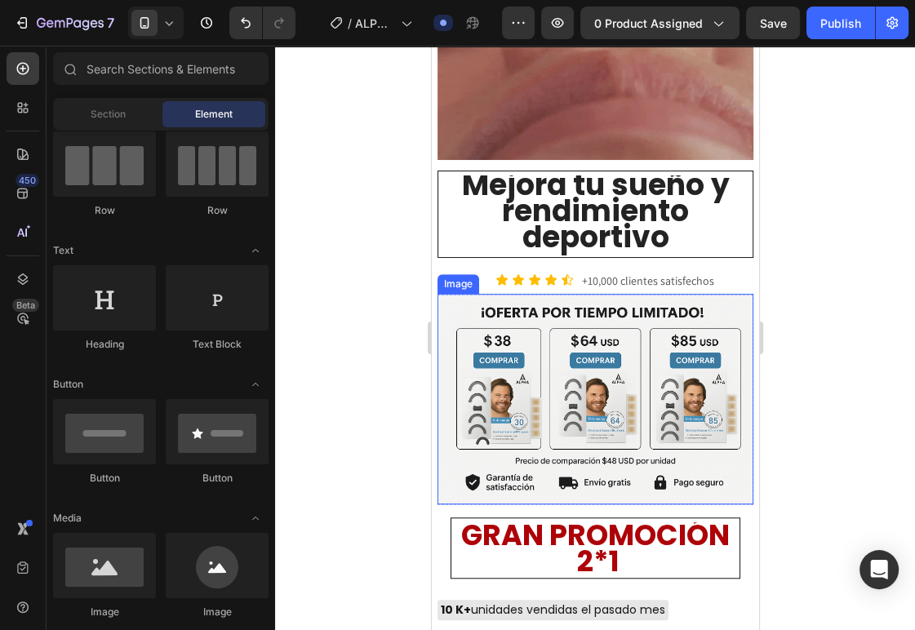
scroll to position [846, 0]
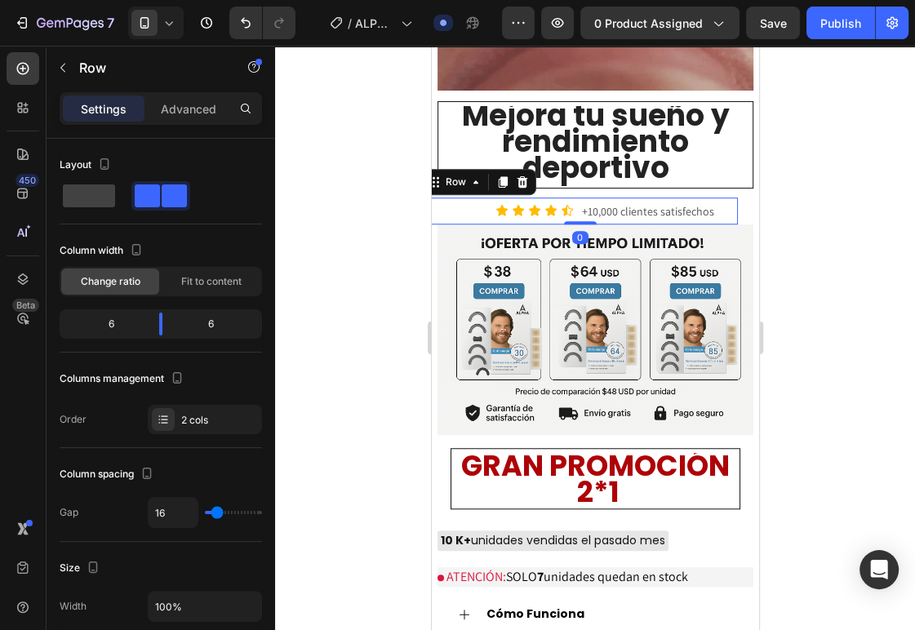
click at [491, 198] on div "Icon Icon Icon Icon Icon Icon List" at bounding box center [497, 211] width 152 height 26
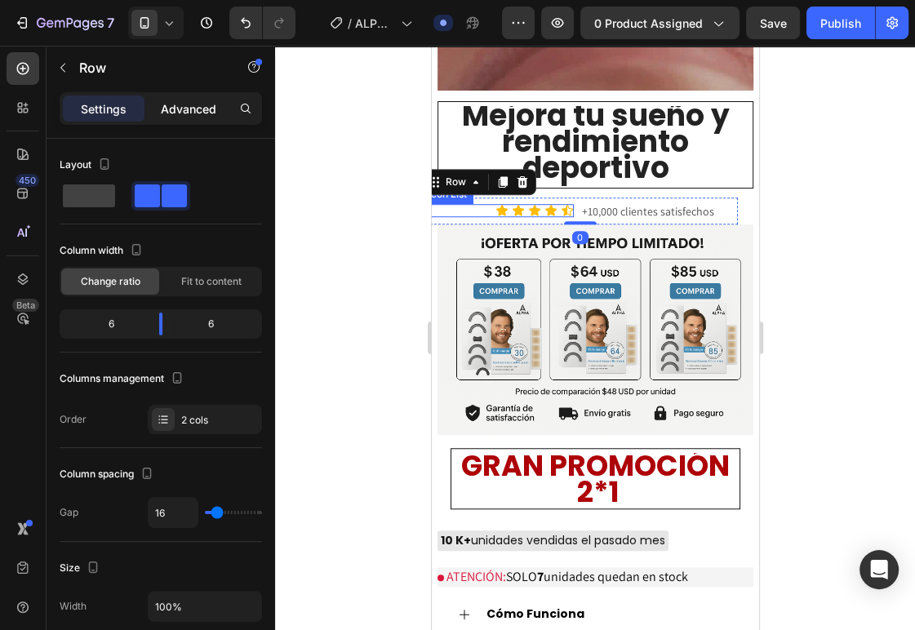
click at [202, 113] on p "Advanced" at bounding box center [188, 108] width 55 height 17
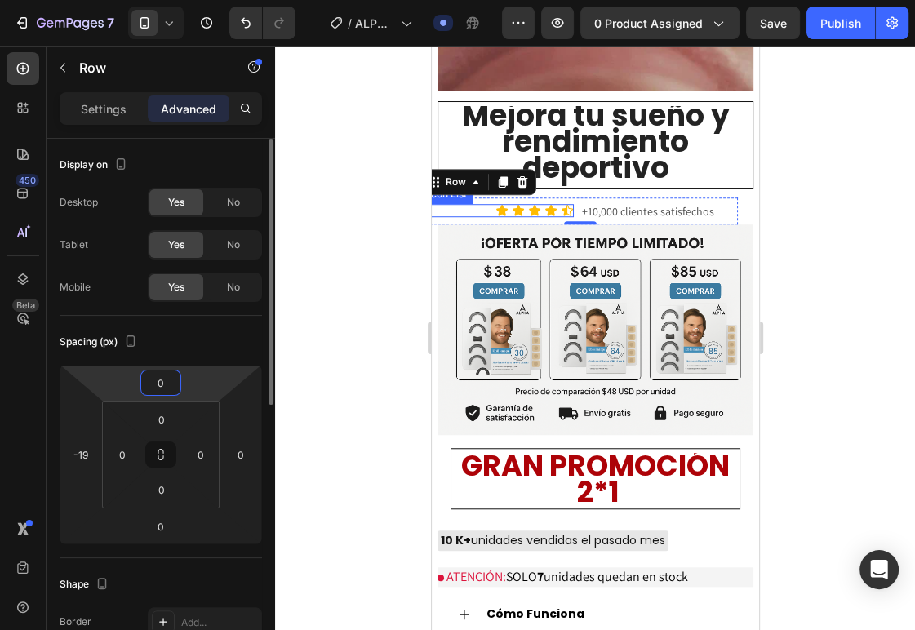
click at [170, 372] on input "0" at bounding box center [160, 383] width 33 height 24
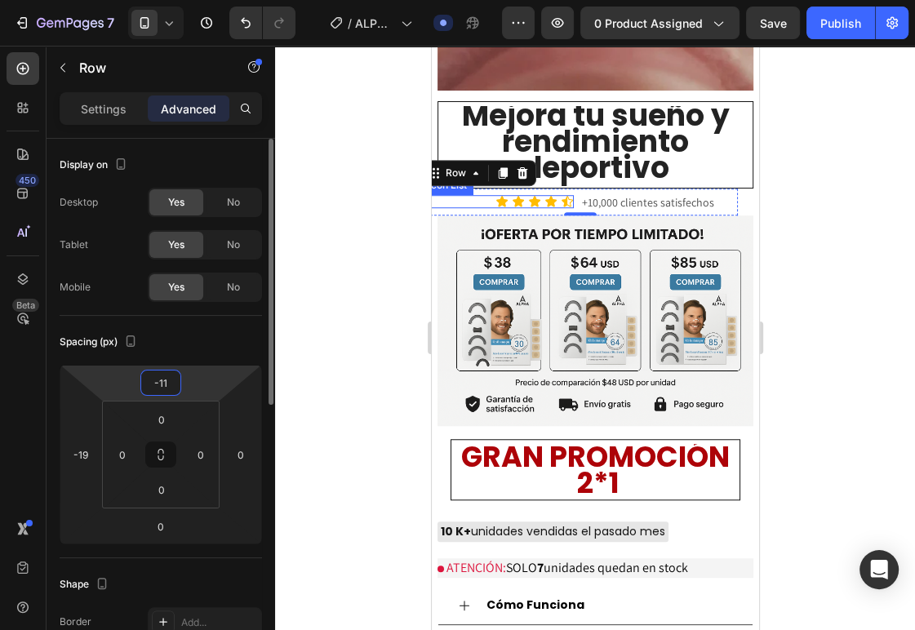
type input "-12"
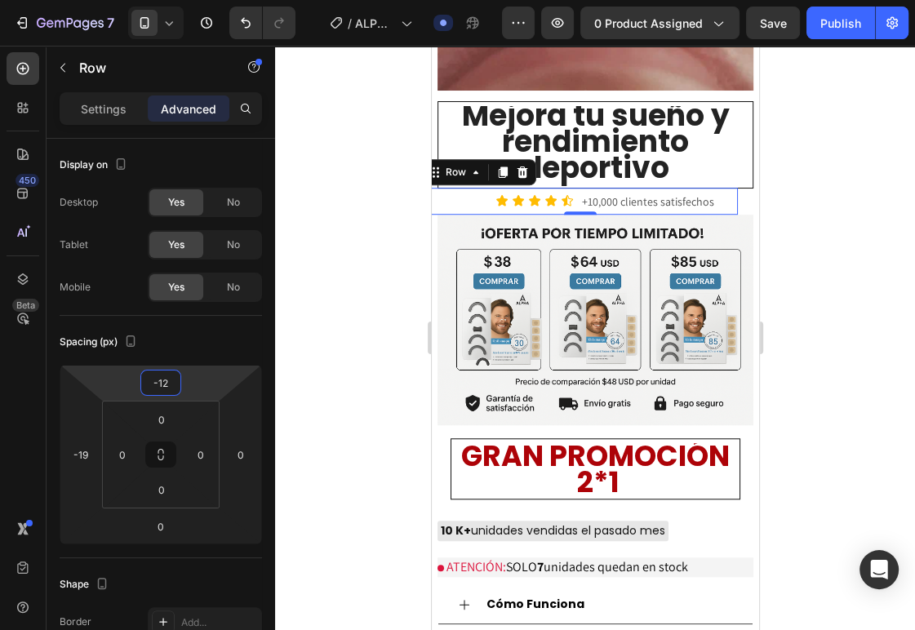
click at [828, 268] on div at bounding box center [595, 338] width 640 height 584
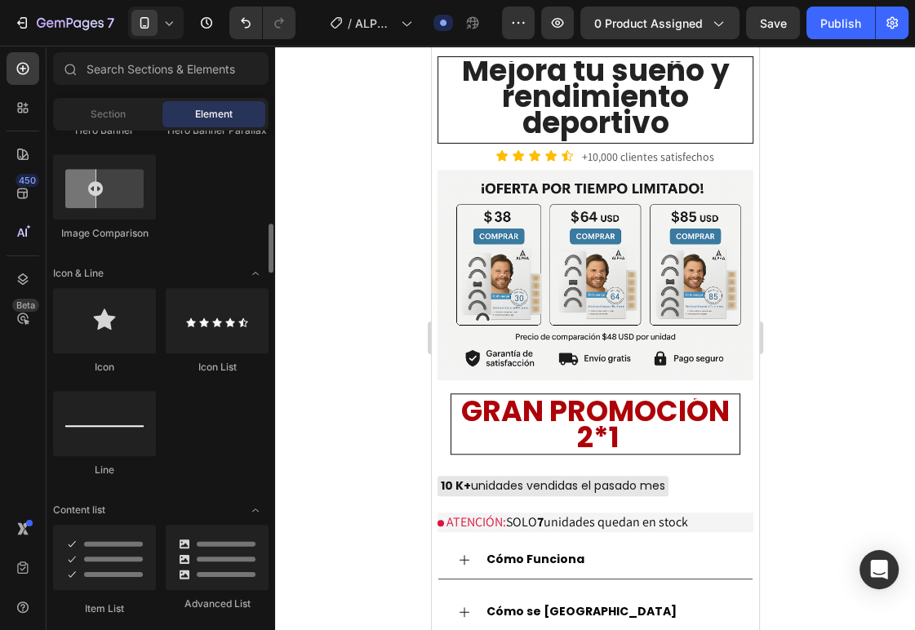
scroll to position [373, 0]
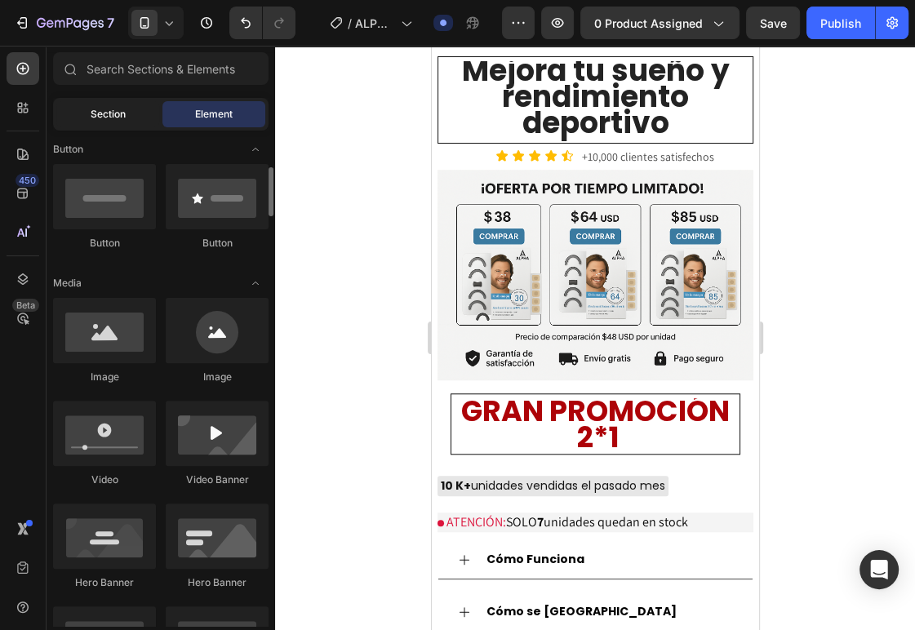
click at [109, 104] on div "Section" at bounding box center [107, 114] width 103 height 26
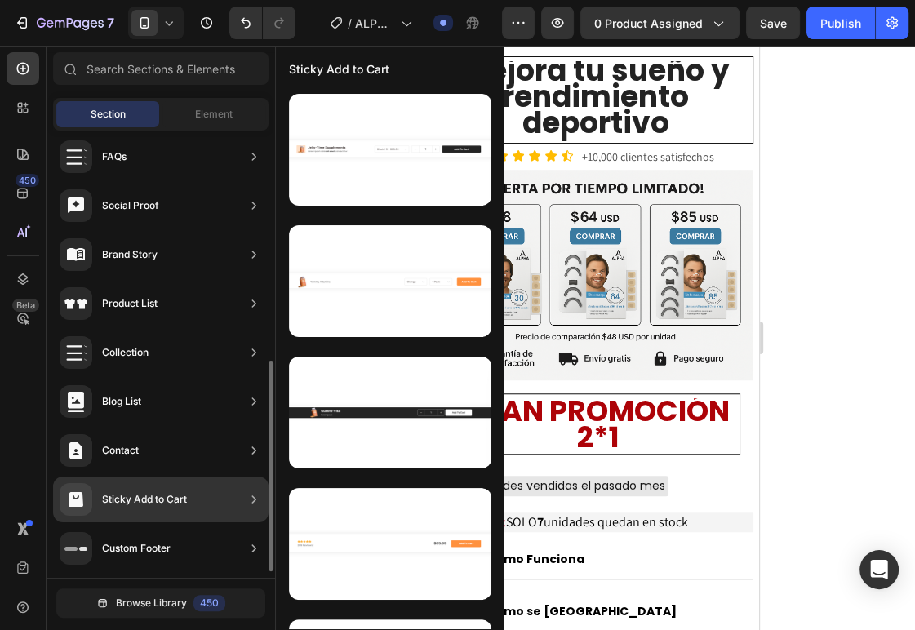
scroll to position [0, 0]
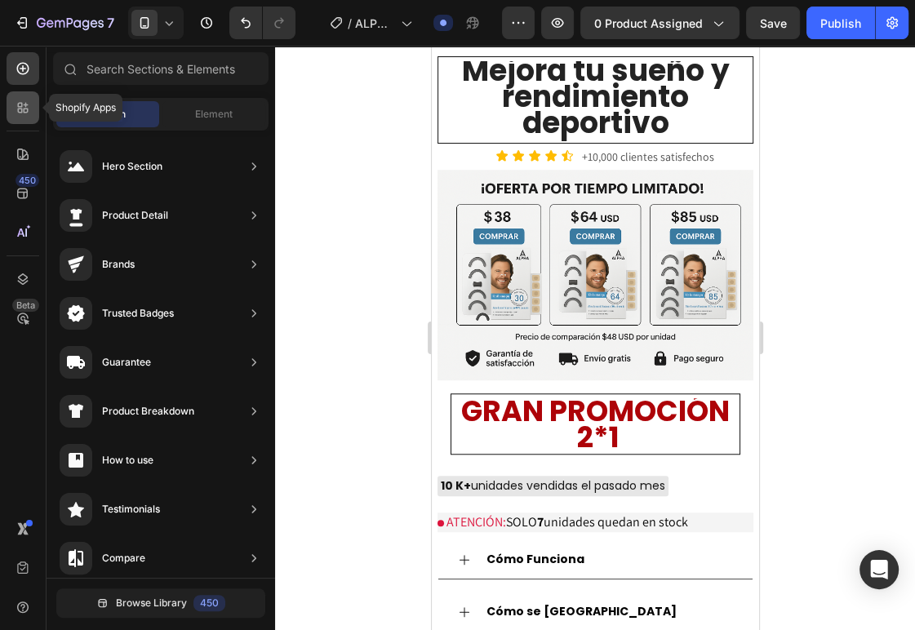
click at [29, 110] on icon at bounding box center [23, 108] width 16 height 16
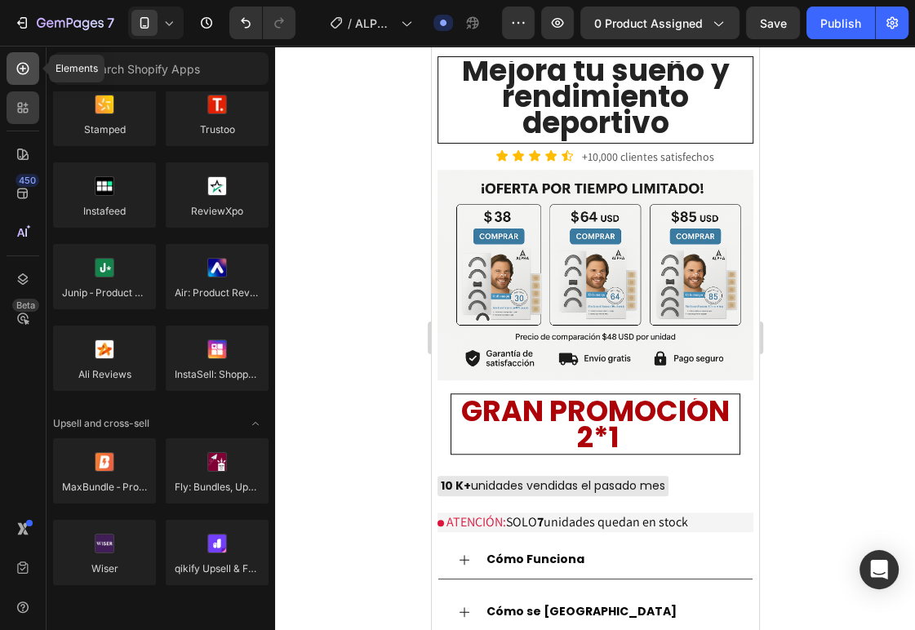
click at [17, 82] on div at bounding box center [23, 68] width 33 height 33
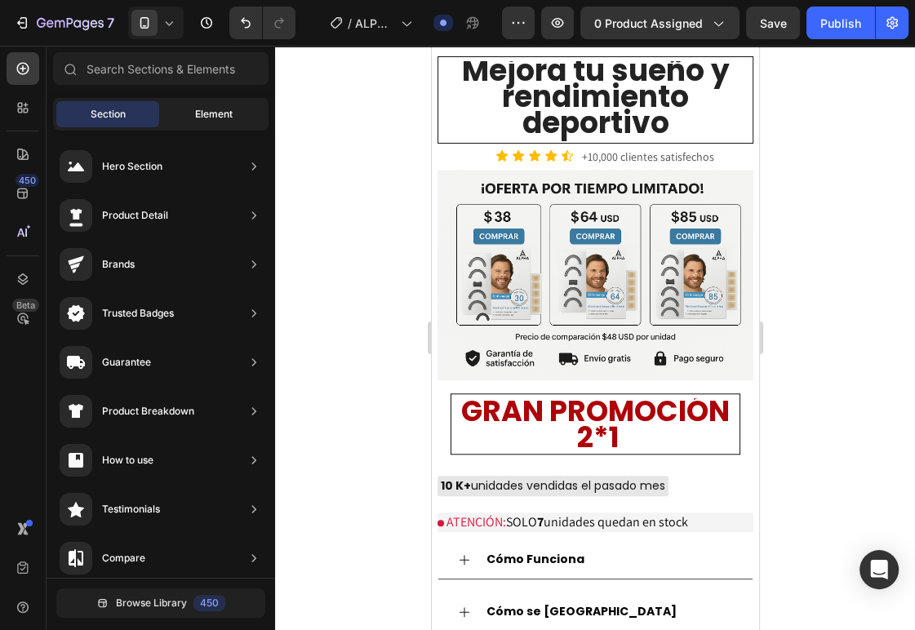
click at [196, 108] on span "Element" at bounding box center [214, 114] width 38 height 15
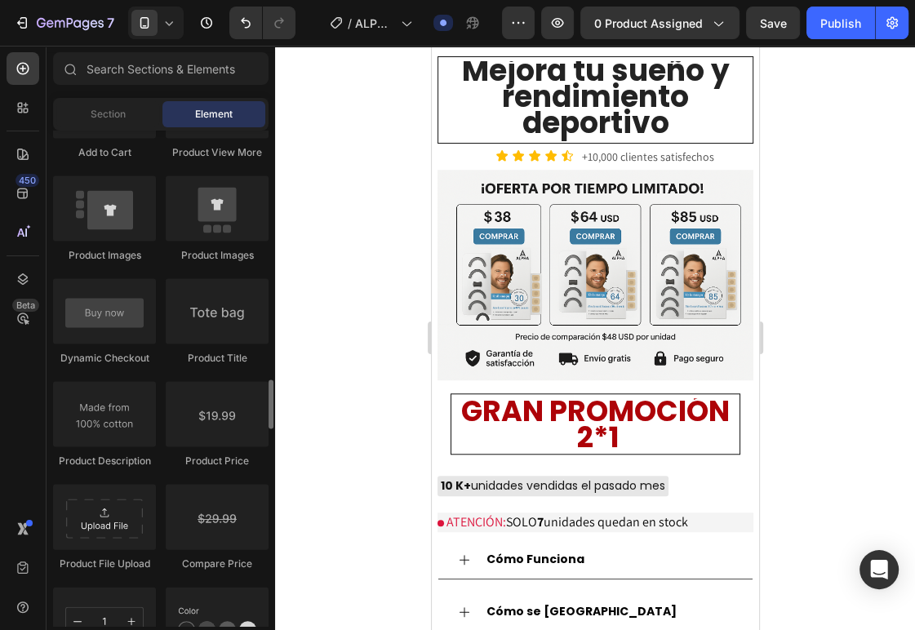
scroll to position [3030, 0]
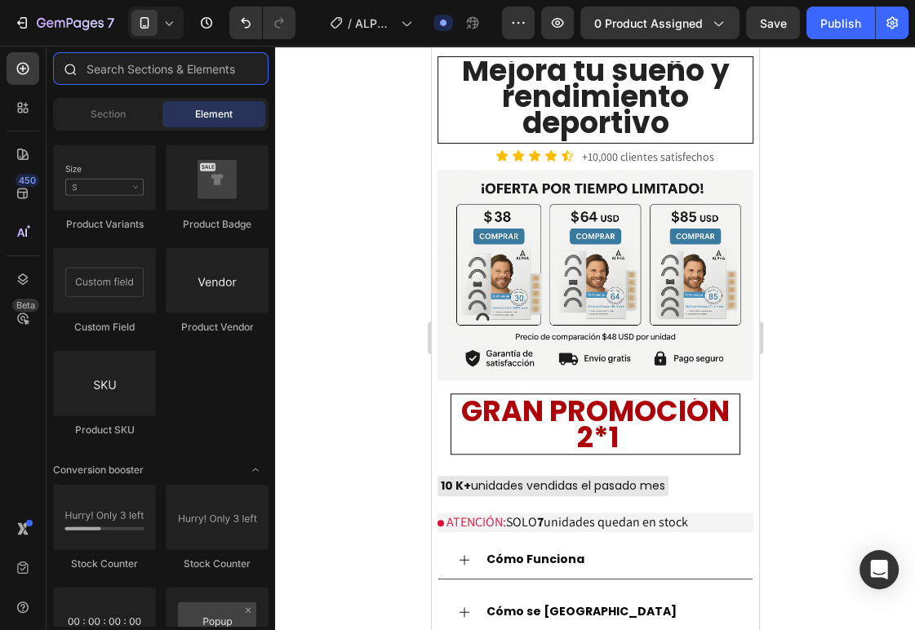
click at [131, 70] on input "text" at bounding box center [160, 68] width 215 height 33
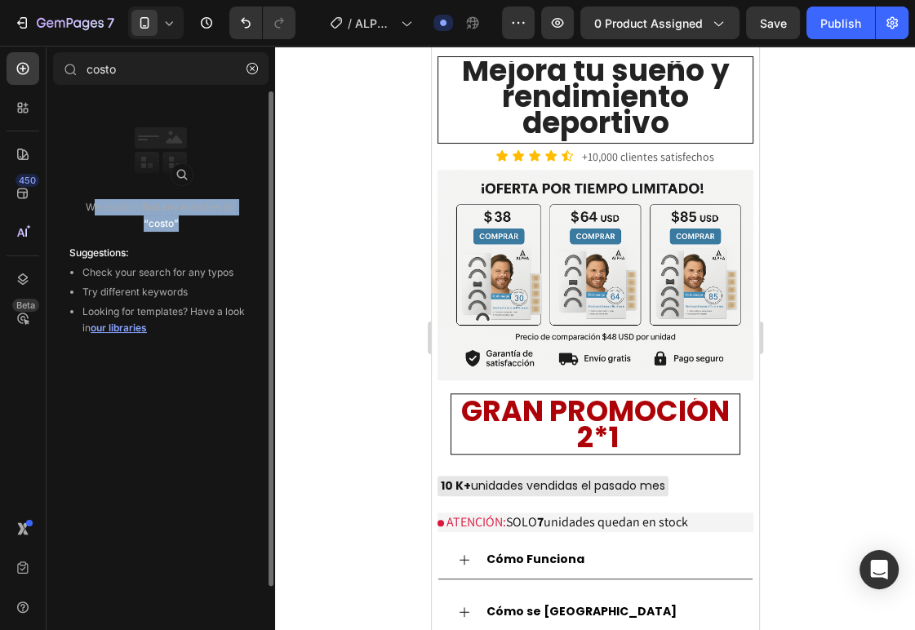
click at [114, 235] on div "We couldn’t find any matches for “costo”" at bounding box center [160, 179] width 209 height 131
click at [199, 238] on div "We couldn’t find any matches for “costo”" at bounding box center [160, 179] width 209 height 131
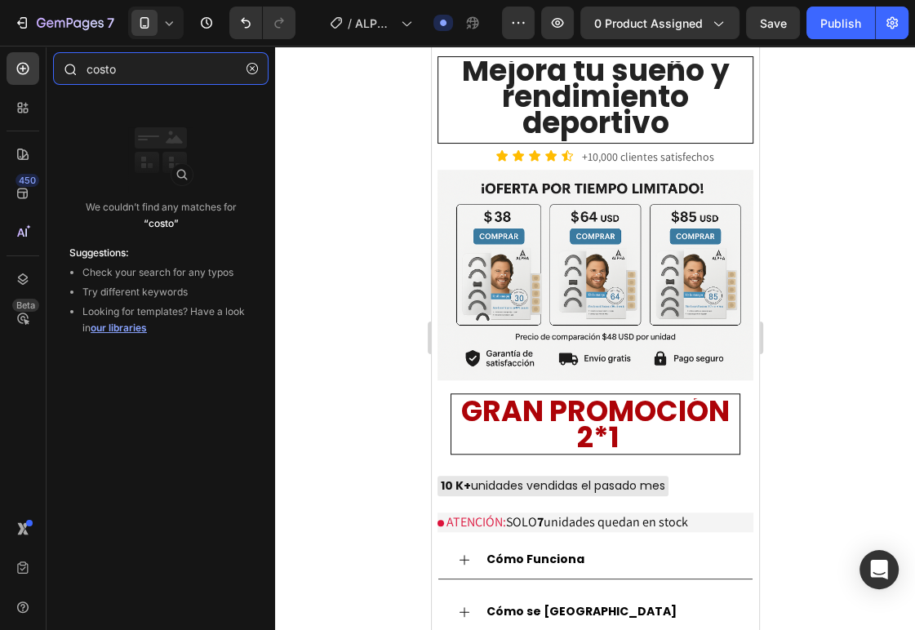
click at [150, 74] on input "costo" at bounding box center [160, 68] width 215 height 33
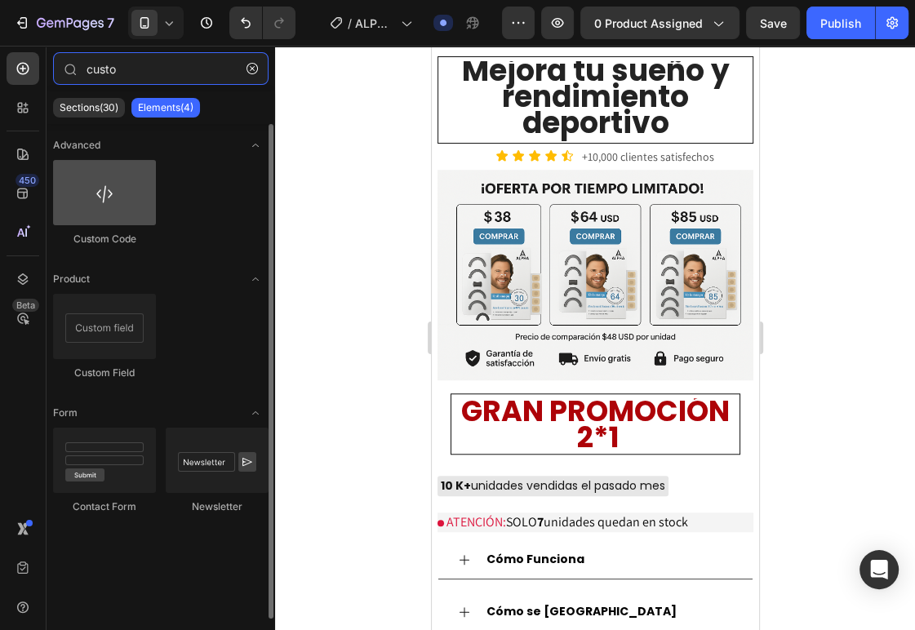
type input "custo"
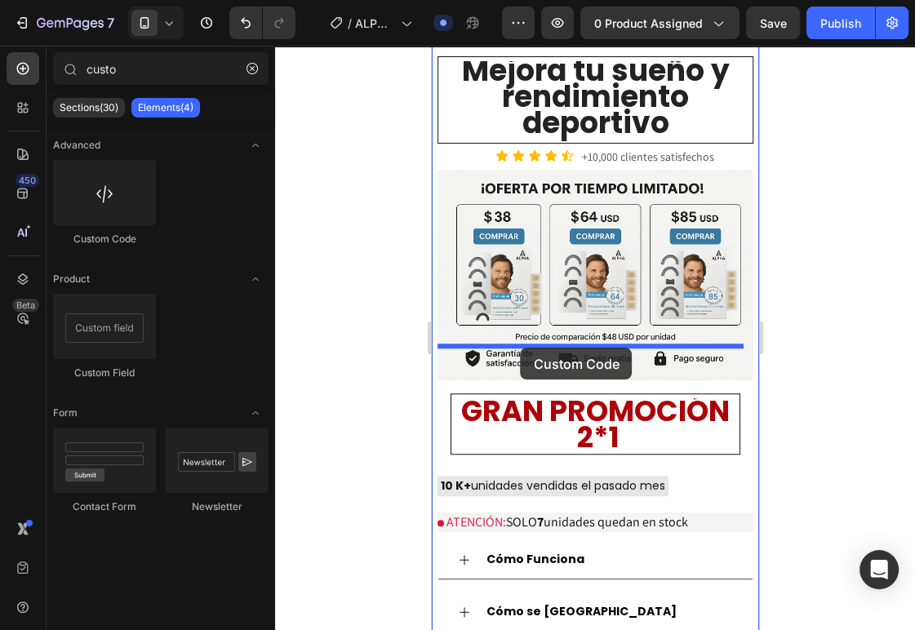
drag, startPoint x: 530, startPoint y: 235, endPoint x: 520, endPoint y: 348, distance: 113.1
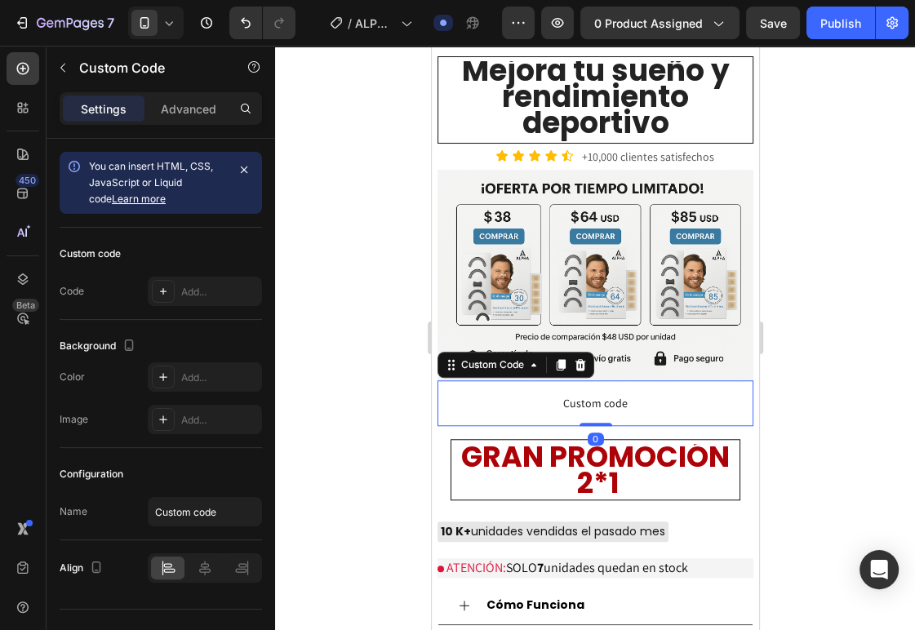
click at [343, 294] on div at bounding box center [595, 338] width 640 height 584
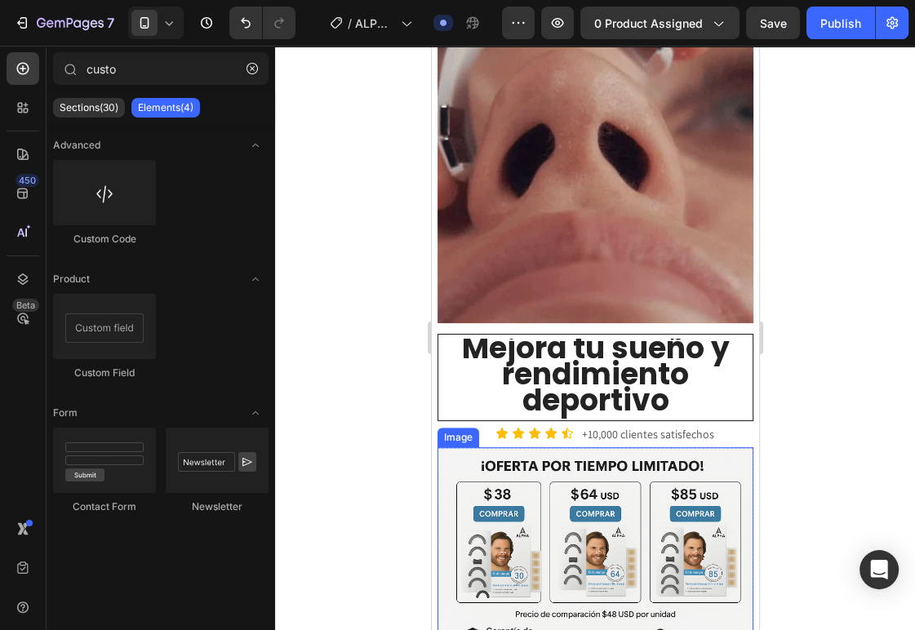
scroll to position [872, 0]
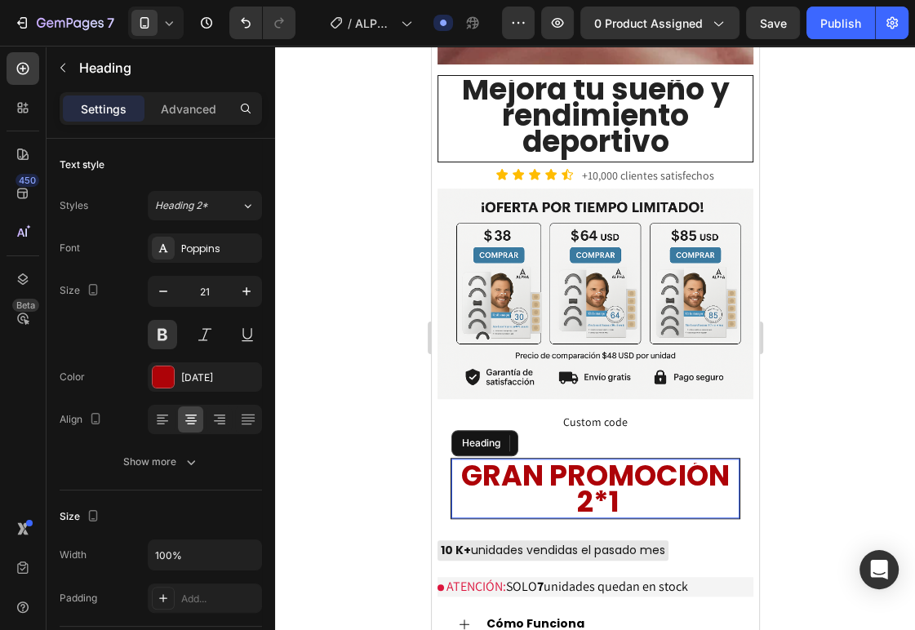
drag, startPoint x: 614, startPoint y: 453, endPoint x: 574, endPoint y: 449, distance: 40.2
click at [614, 455] on span "GRAN PROMOCIÓN 2*1" at bounding box center [594, 488] width 269 height 66
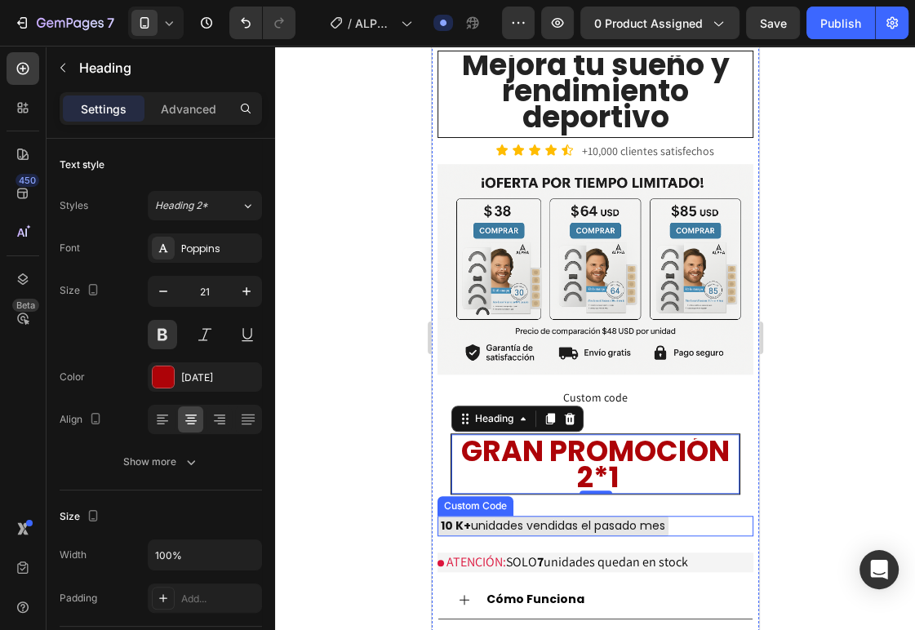
scroll to position [934, 0]
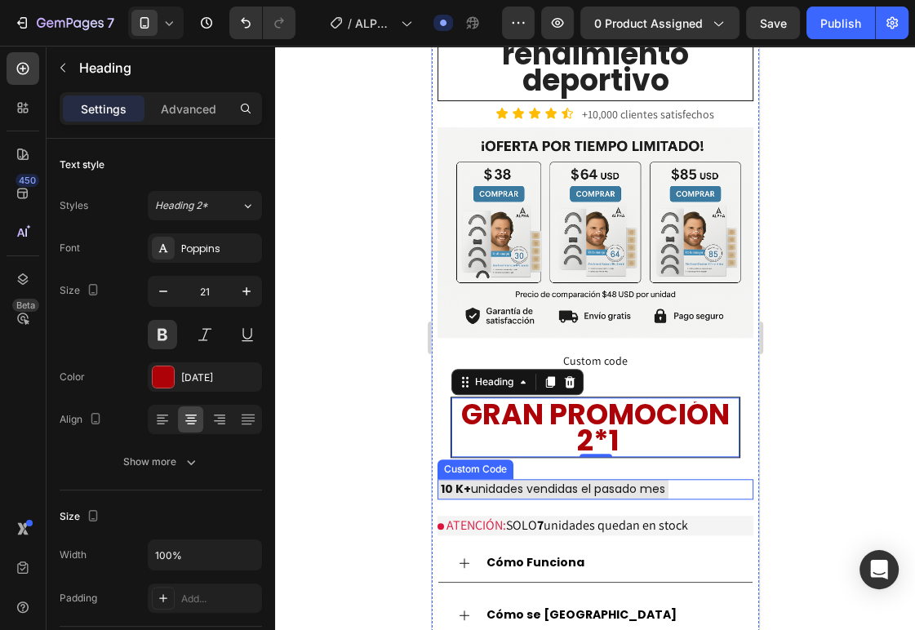
click at [513, 479] on div "10 K+ unidades vendidas el pasado mes" at bounding box center [552, 489] width 231 height 20
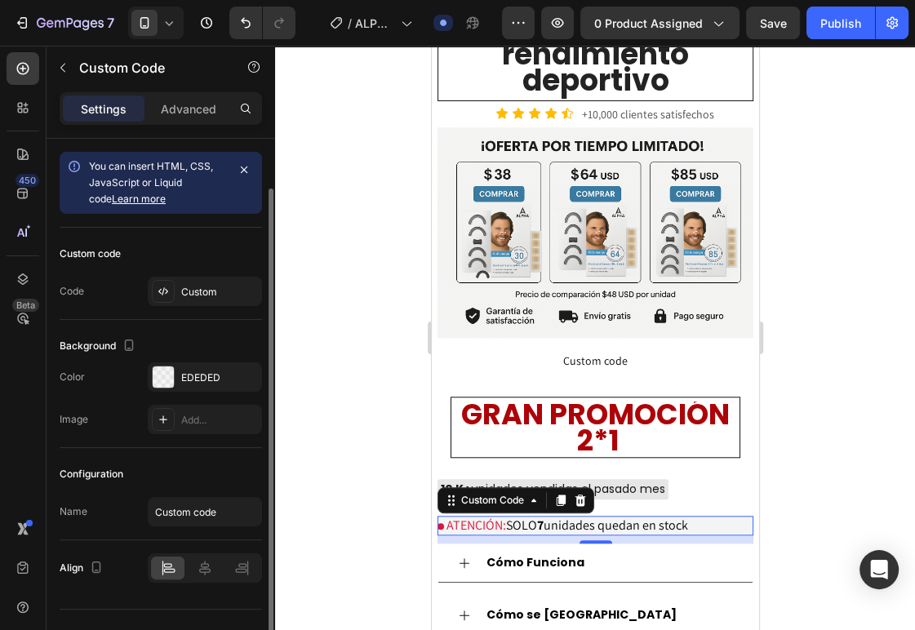
click at [491, 517] on span "ATENCIÓN:" at bounding box center [476, 525] width 60 height 17
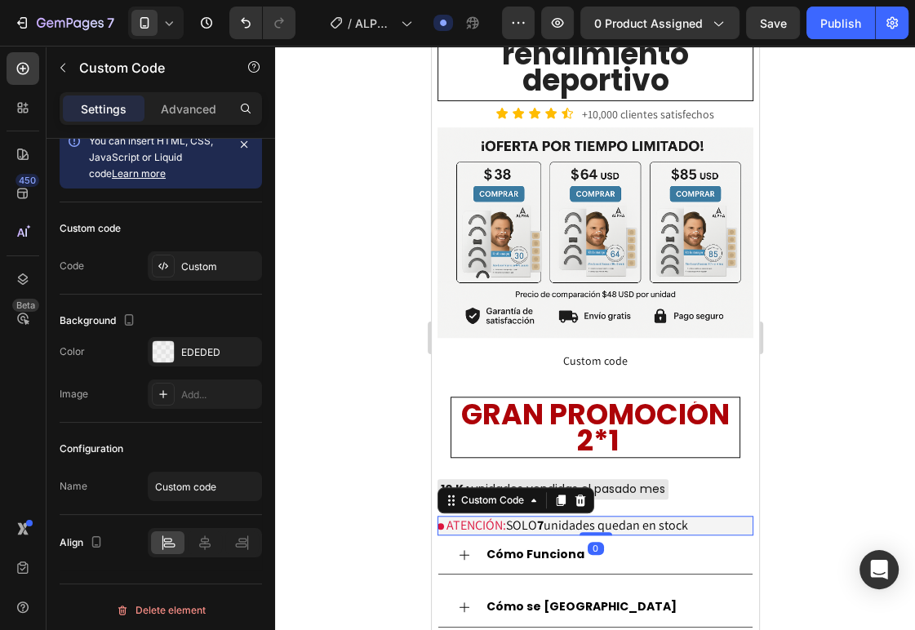
drag, startPoint x: 589, startPoint y: 508, endPoint x: 601, endPoint y: 492, distance: 19.3
click at [601, 516] on div "ATENCIÓN: SOLO 7 unidades quedan en stock Custom Code 0" at bounding box center [595, 526] width 316 height 20
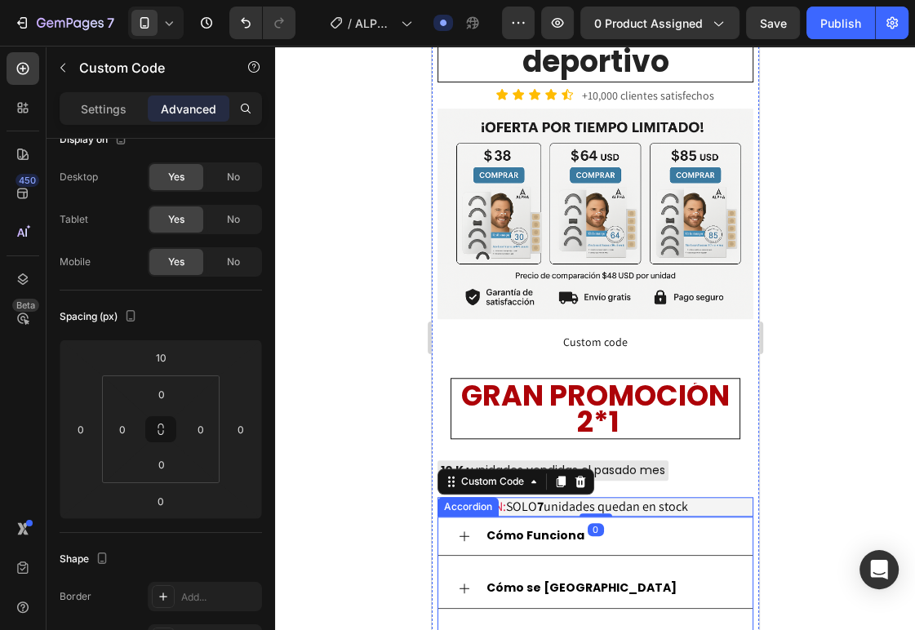
scroll to position [1087, 0]
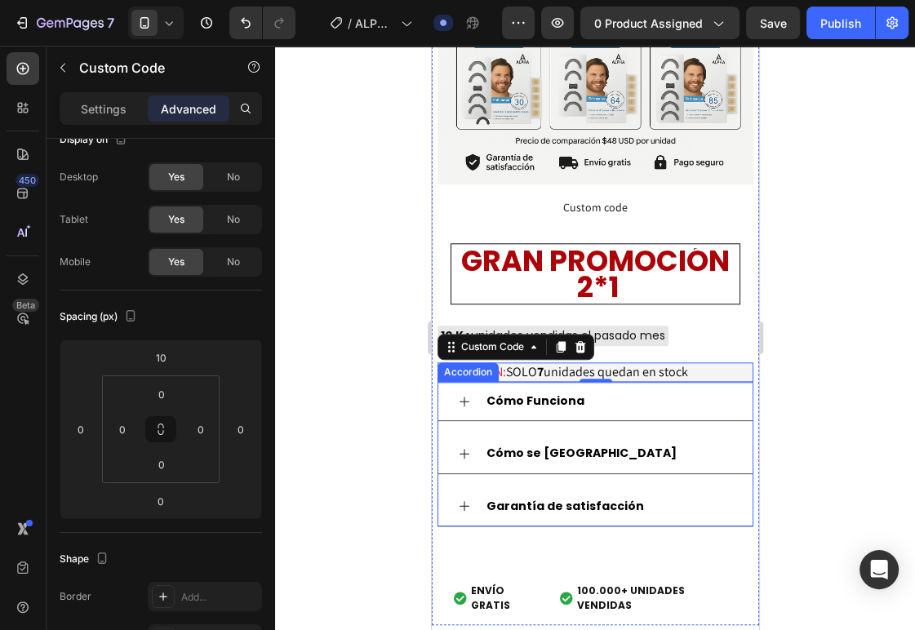
click at [464, 395] on icon at bounding box center [463, 401] width 13 height 13
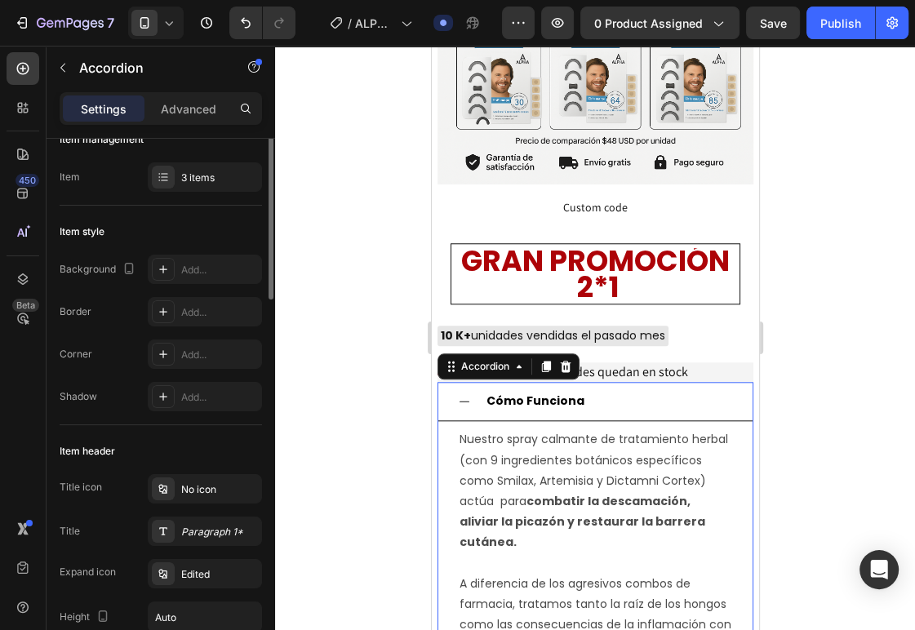
scroll to position [0, 0]
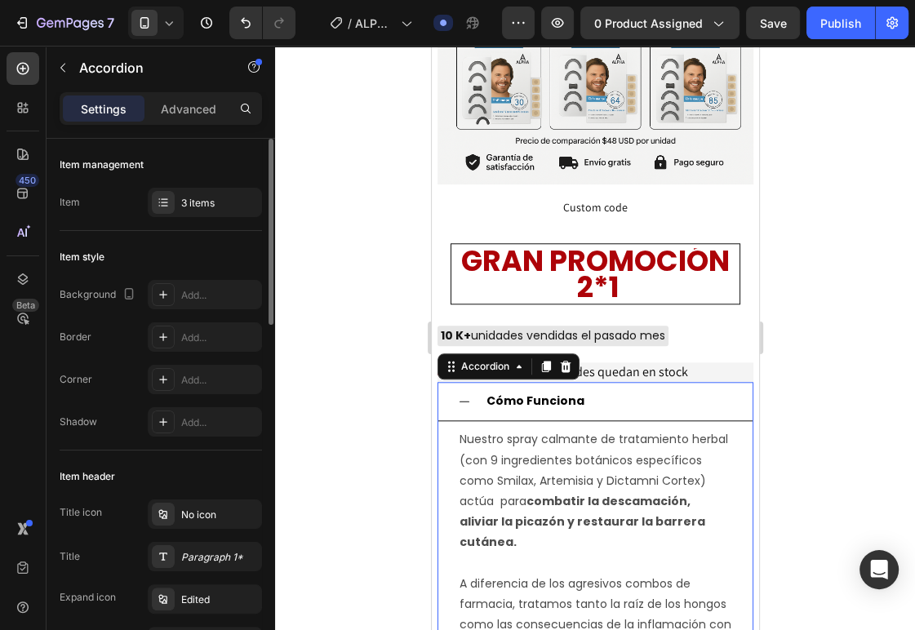
click at [460, 395] on icon at bounding box center [463, 401] width 13 height 13
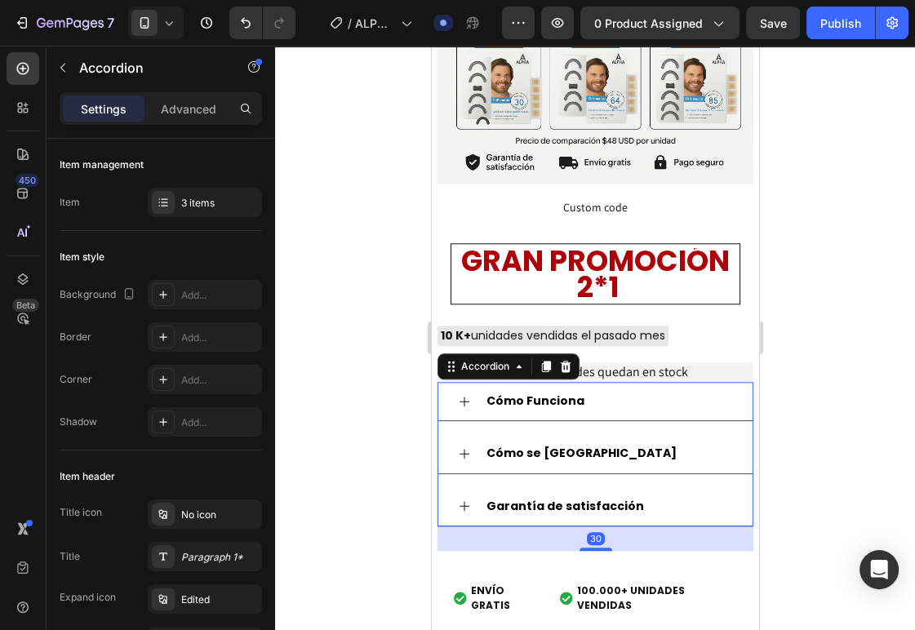
click at [456, 434] on div "Cómo se [GEOGRAPHIC_DATA]" at bounding box center [594, 453] width 314 height 39
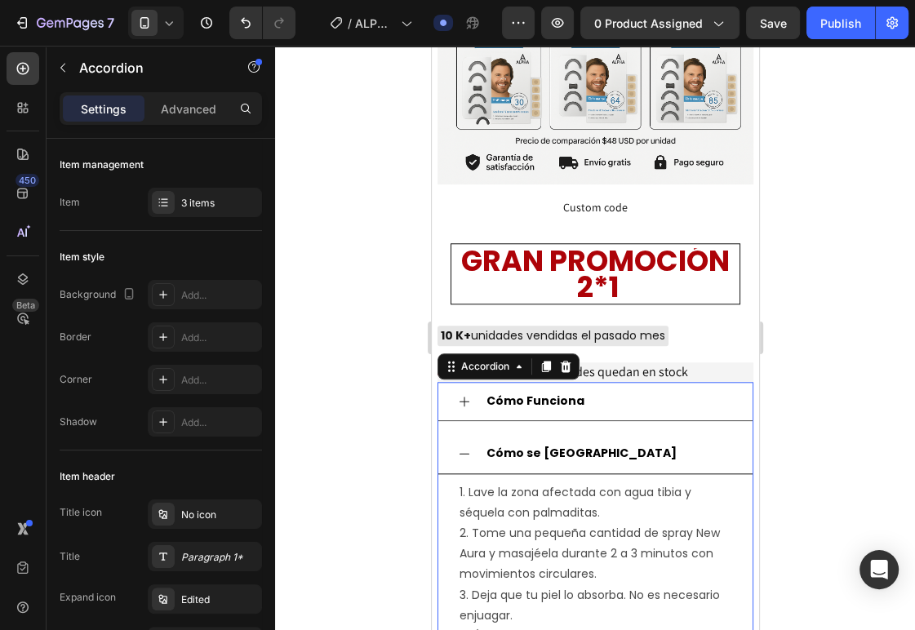
click at [456, 434] on div "Cómo se [GEOGRAPHIC_DATA]" at bounding box center [594, 453] width 314 height 39
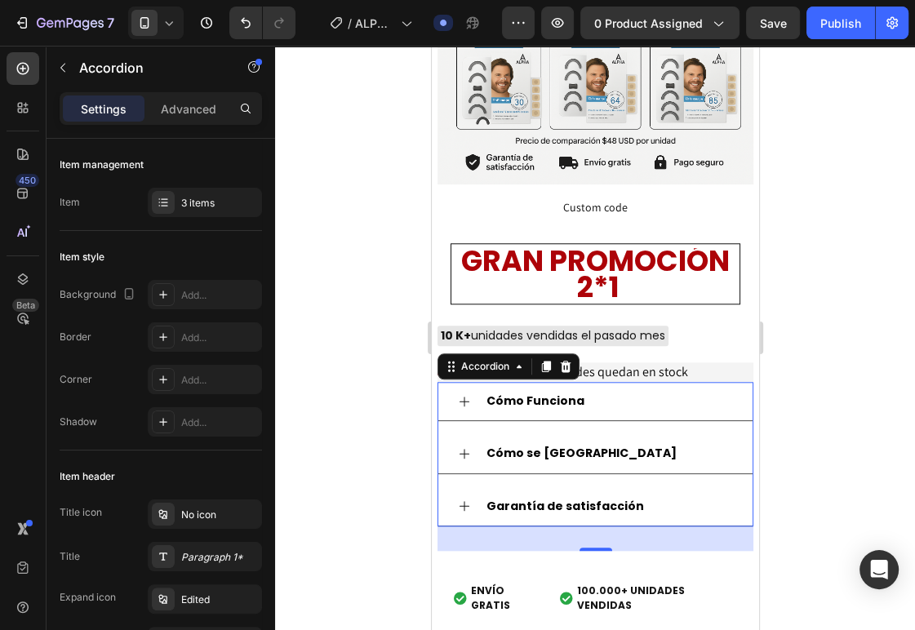
click at [464, 499] on icon at bounding box center [463, 505] width 13 height 13
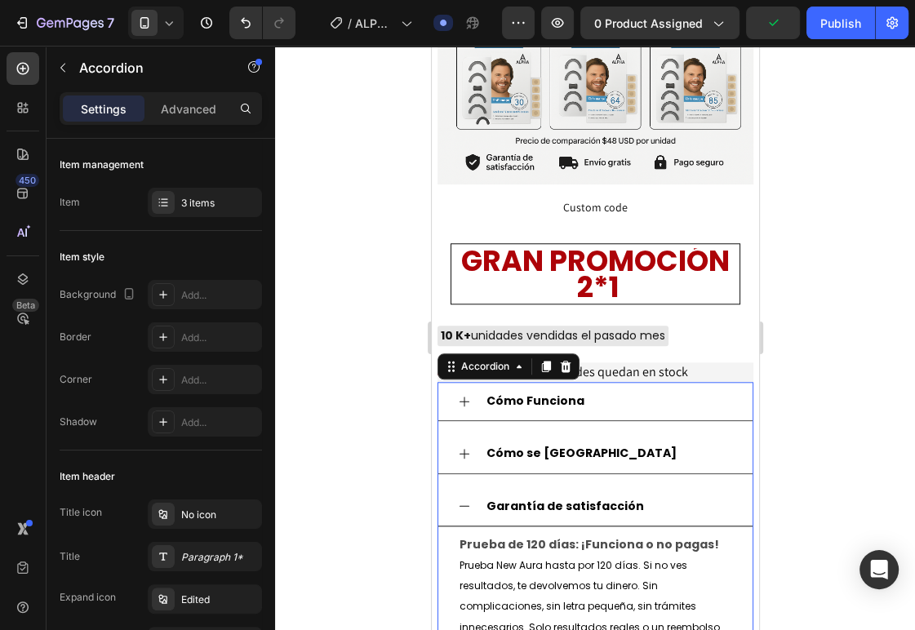
click at [464, 499] on icon at bounding box center [463, 505] width 13 height 13
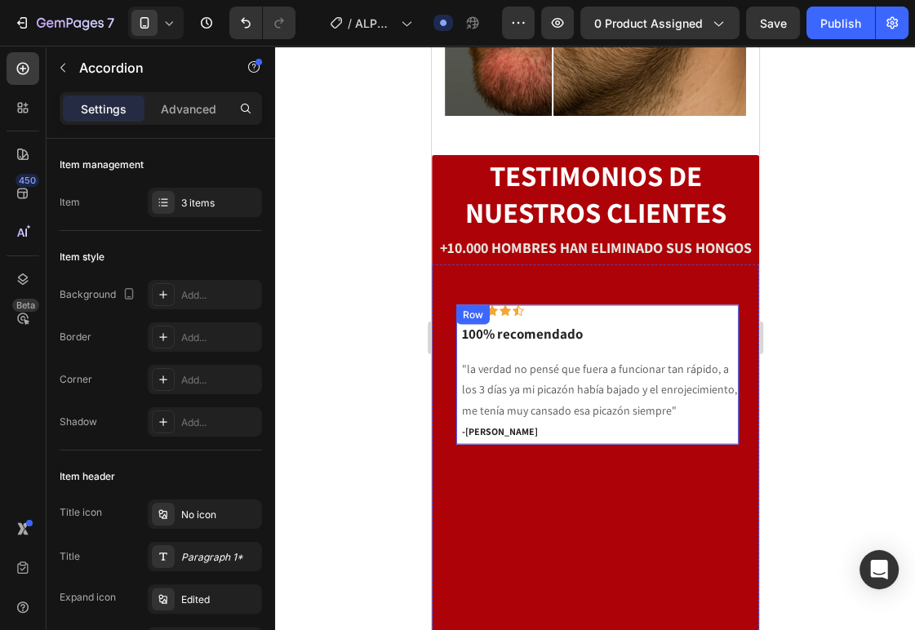
scroll to position [2320, 0]
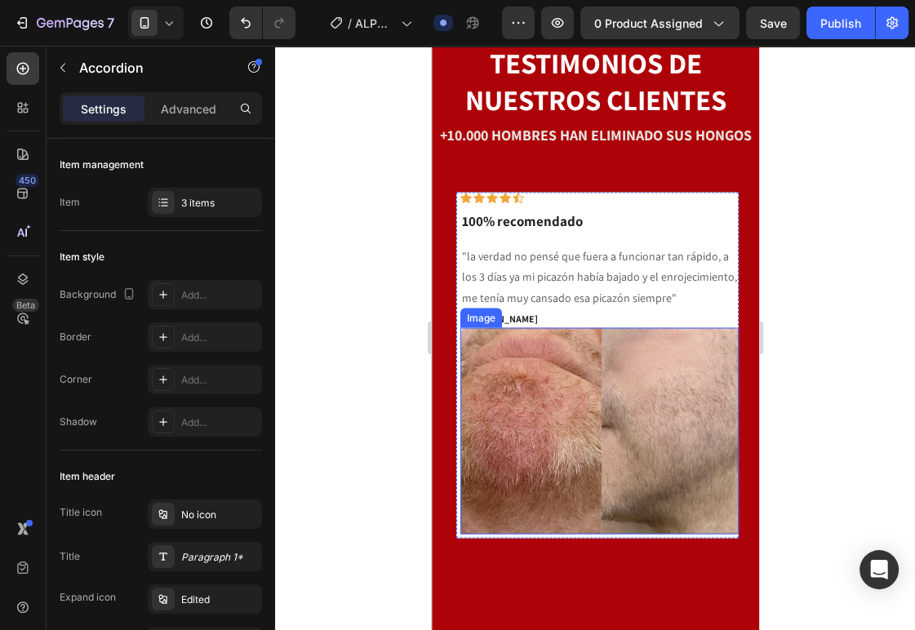
click at [533, 331] on img at bounding box center [598, 430] width 278 height 207
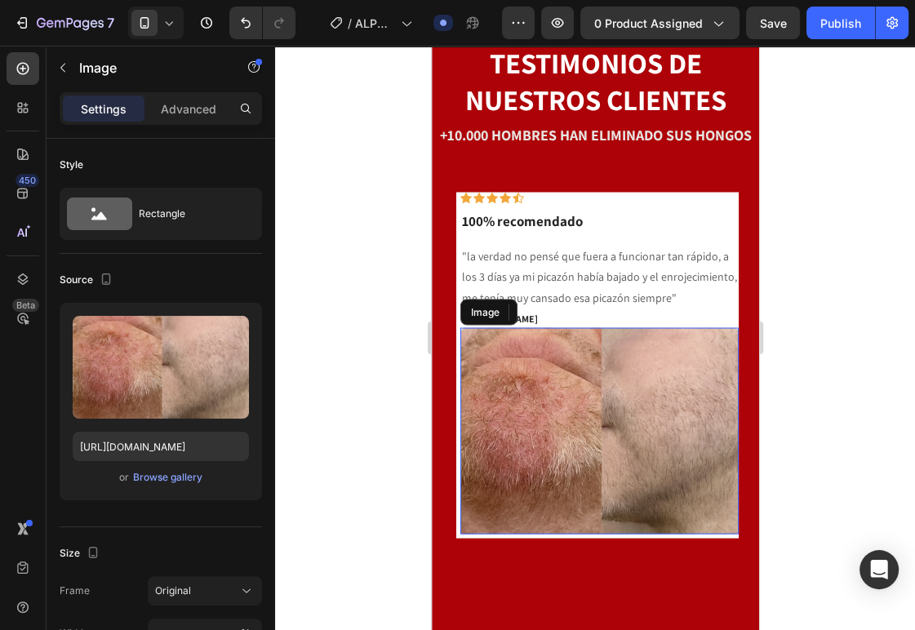
scroll to position [2422, 0]
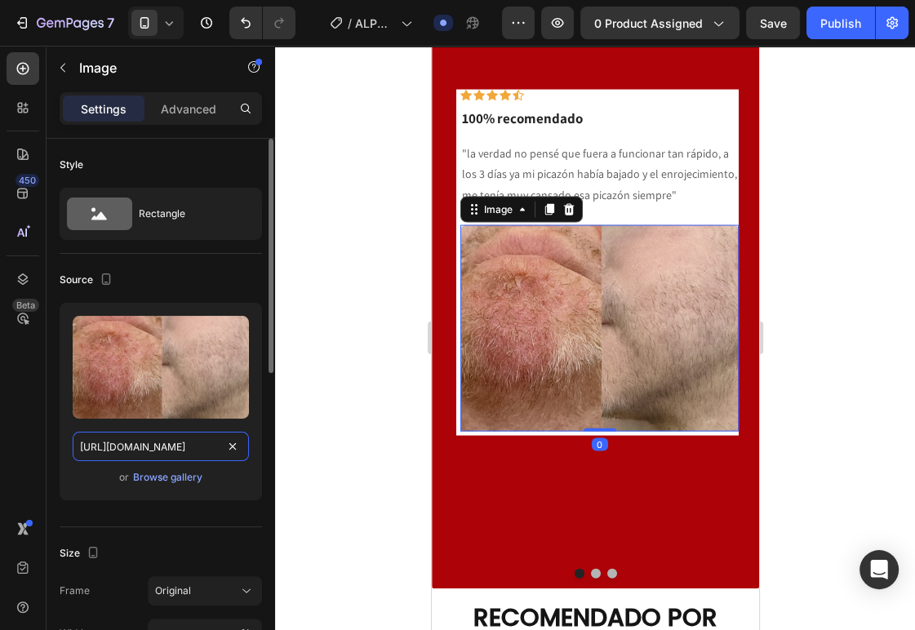
click at [153, 450] on input "https://i.ibb.co/7xJX8Gtn/efb4eb5a-572a-4437-90b8-7c667c88e9c6.png" at bounding box center [161, 446] width 176 height 29
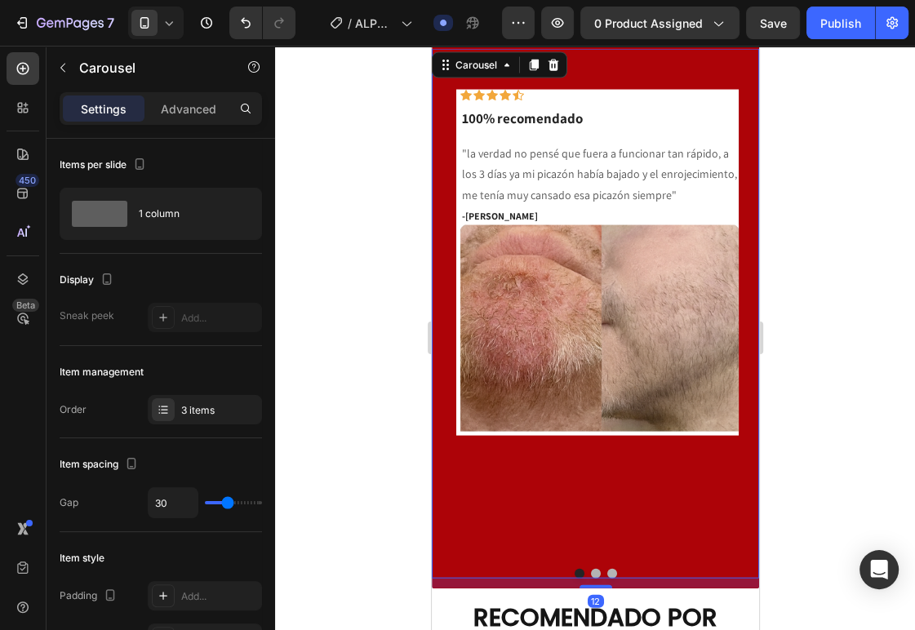
click at [590, 569] on button "Dot" at bounding box center [595, 574] width 10 height 10
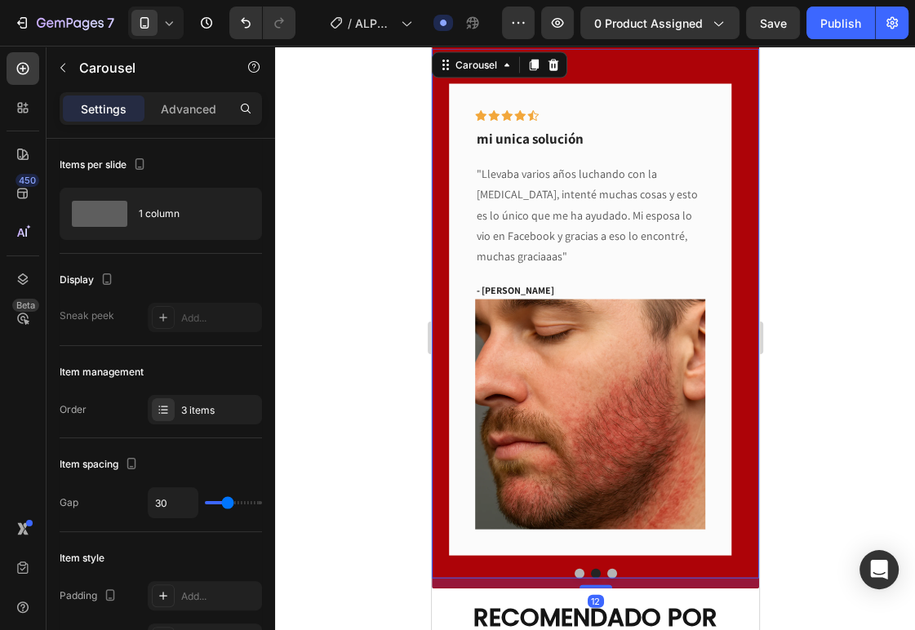
click at [604, 541] on div "Icon Icon Icon Icon Icon Row 100% recomendado Text block "la verdad no pensé qu…" at bounding box center [594, 314] width 327 height 530
click at [606, 569] on button "Dot" at bounding box center [611, 574] width 10 height 10
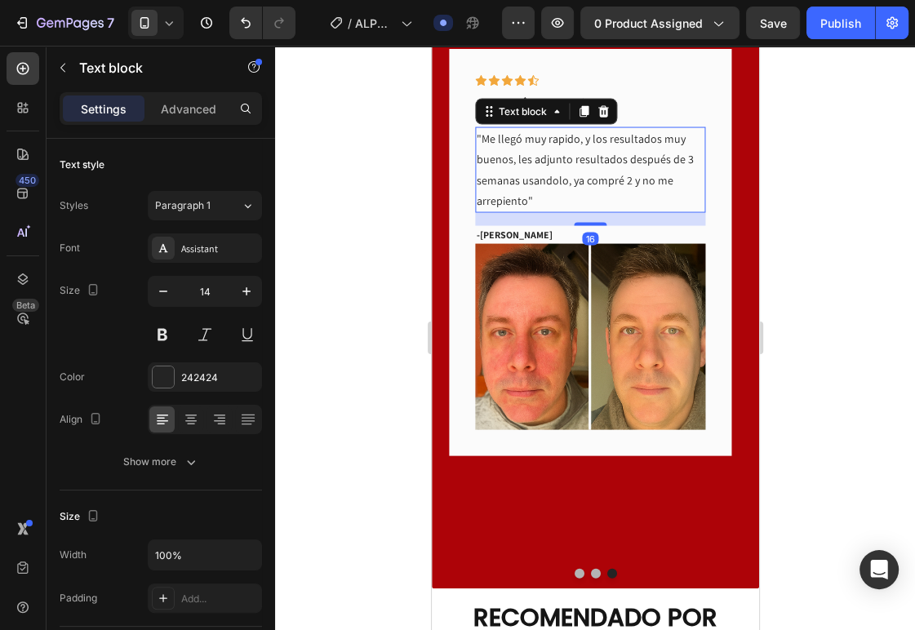
click at [532, 168] on p ""Me llegó muy rapido, y los resultados muy buenos, les adjunto resultados despu…" at bounding box center [589, 170] width 227 height 82
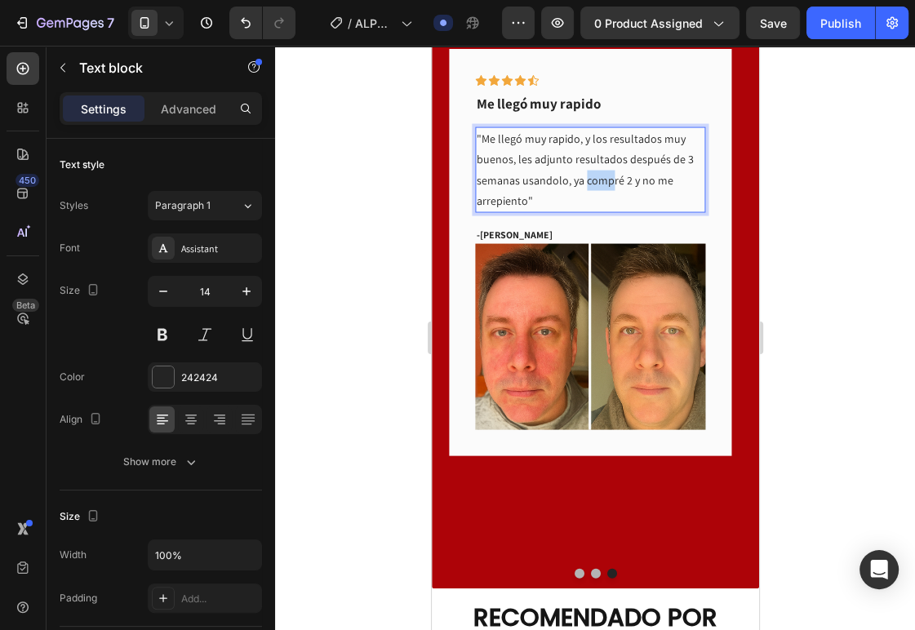
drag, startPoint x: 583, startPoint y: 178, endPoint x: 610, endPoint y: 176, distance: 27.8
click at [610, 176] on p ""Me llegó muy rapido, y los resultados muy buenos, les adjunto resultados despu…" at bounding box center [589, 170] width 227 height 82
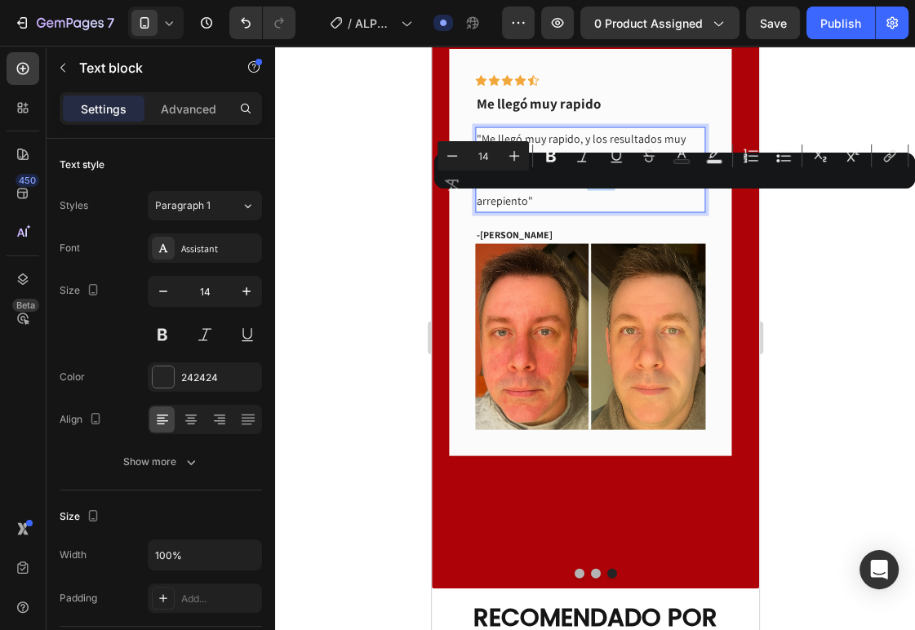
scroll to position [2396, 0]
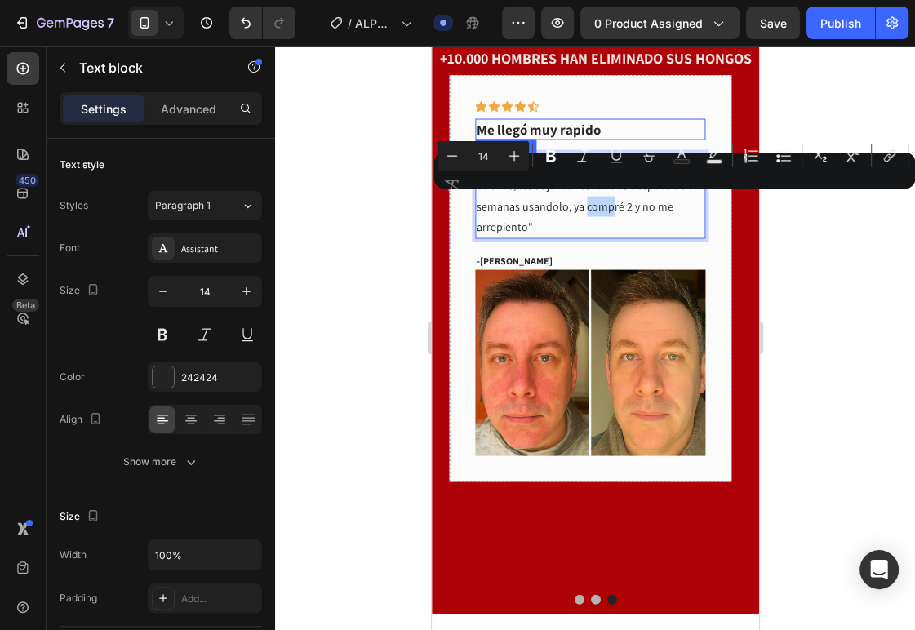
click at [562, 128] on p "Me llegó muy rapido" at bounding box center [589, 130] width 227 height 18
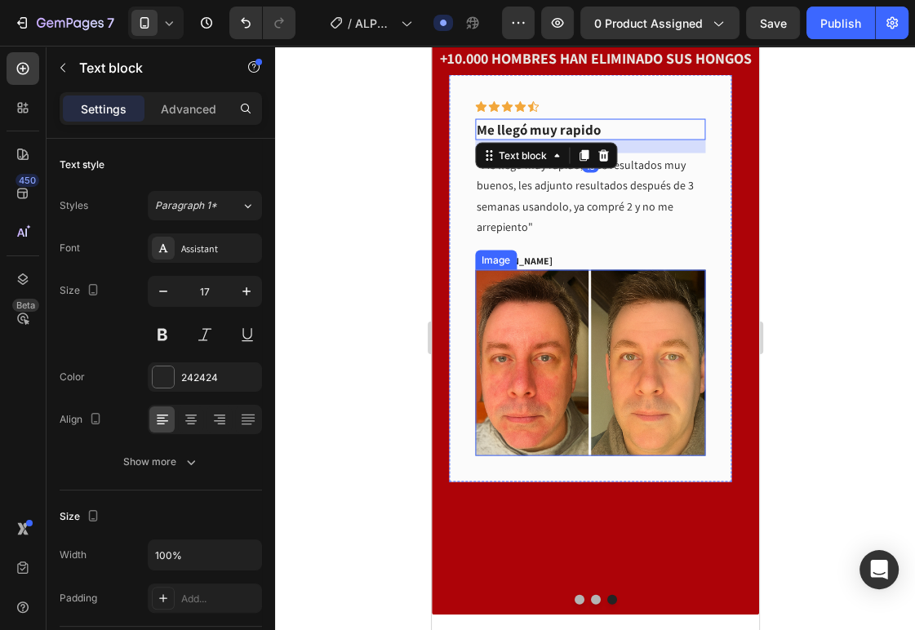
click at [607, 357] on img at bounding box center [589, 363] width 230 height 186
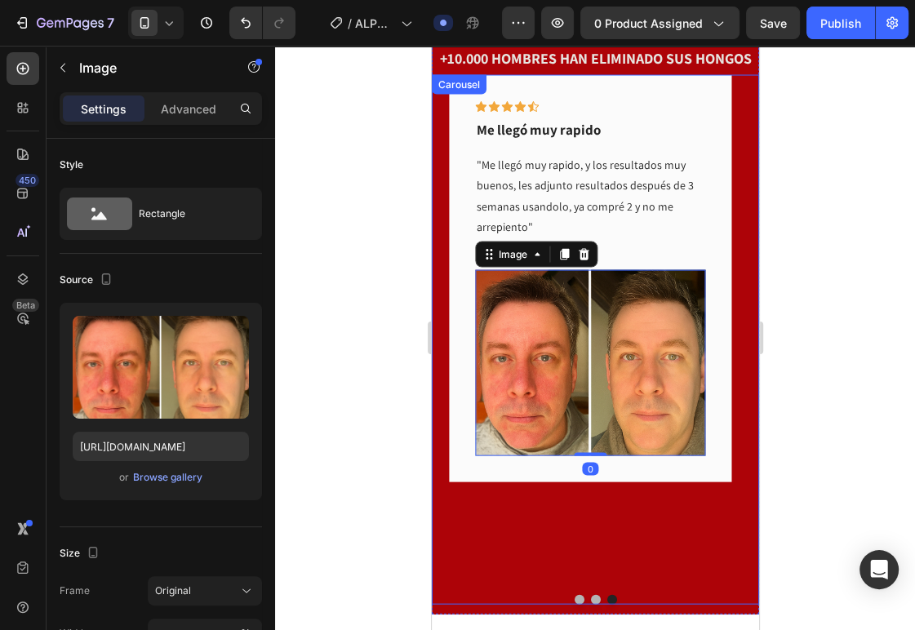
click at [590, 595] on button "Dot" at bounding box center [595, 600] width 10 height 10
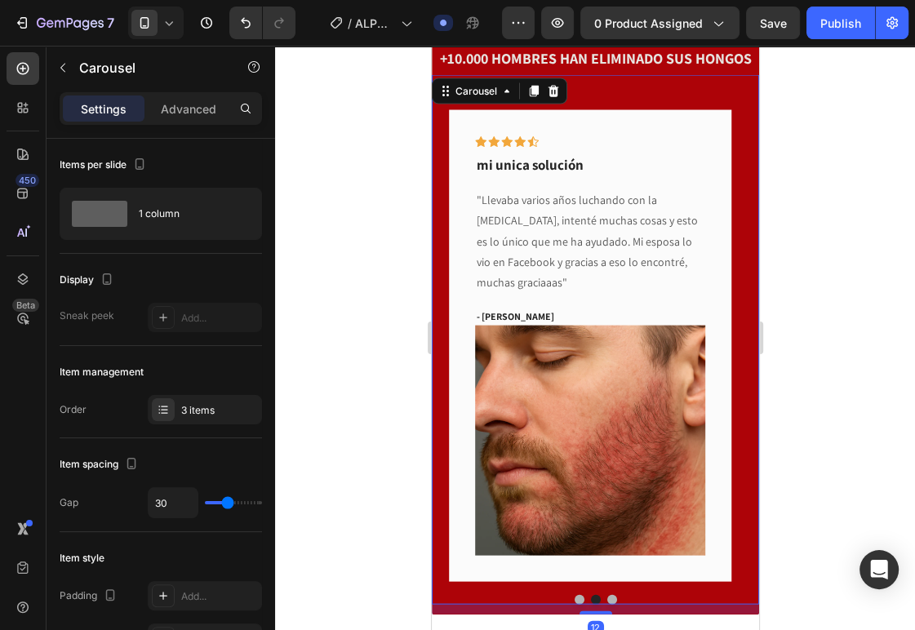
click at [569, 595] on div at bounding box center [594, 600] width 327 height 10
click at [574, 595] on button "Dot" at bounding box center [579, 600] width 10 height 10
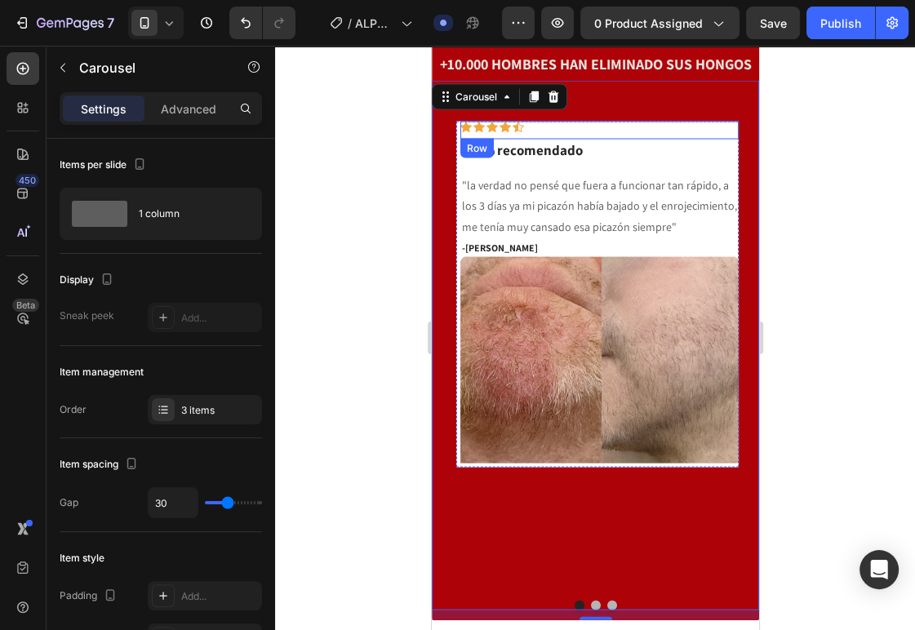
scroll to position [2163, 0]
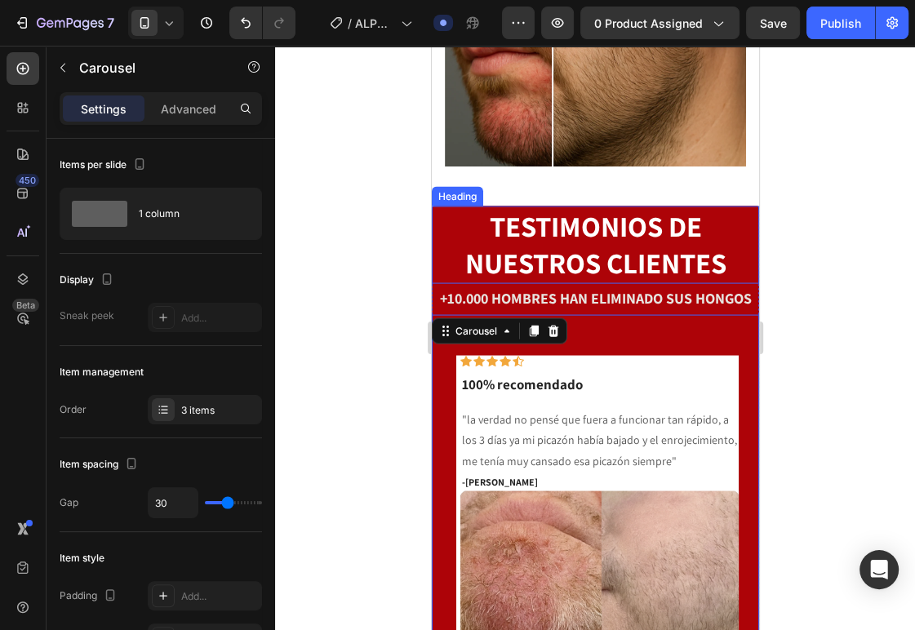
click at [619, 248] on span "TESTIMONIOS DE NUESTROS CLIENTES" at bounding box center [594, 243] width 261 height 75
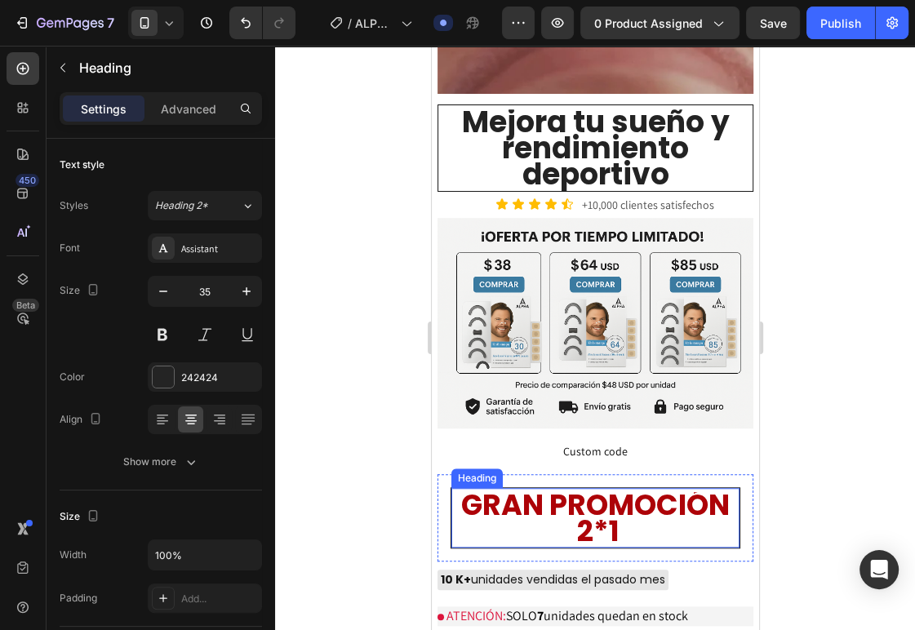
scroll to position [919, 0]
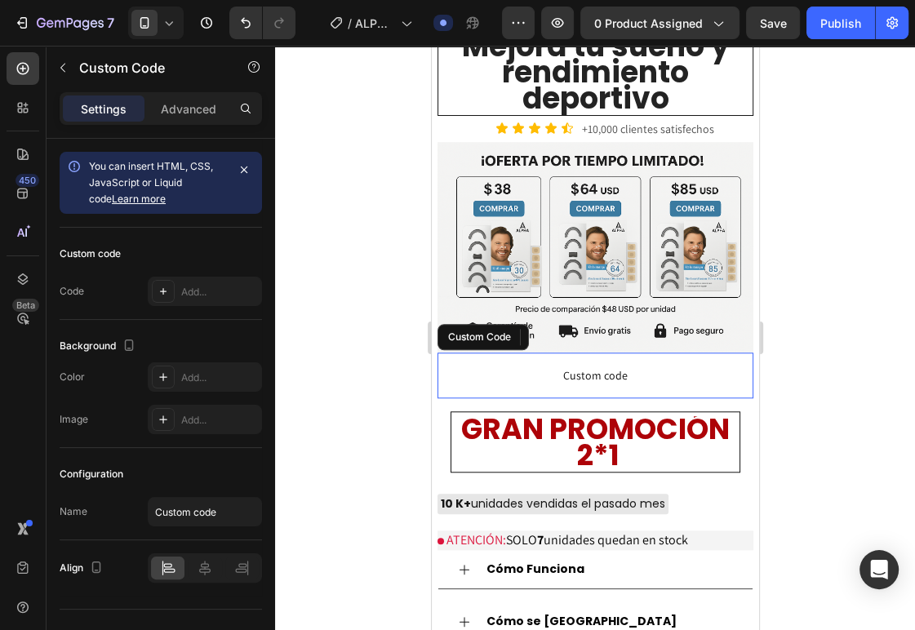
click at [495, 366] on span "Custom code" at bounding box center [595, 376] width 316 height 20
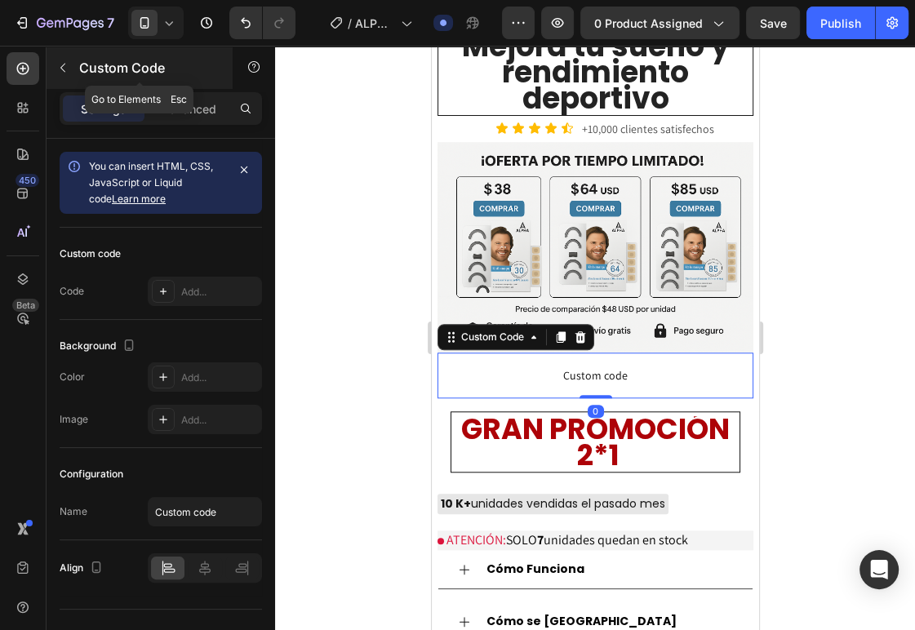
click at [62, 65] on icon "button" at bounding box center [62, 68] width 5 height 9
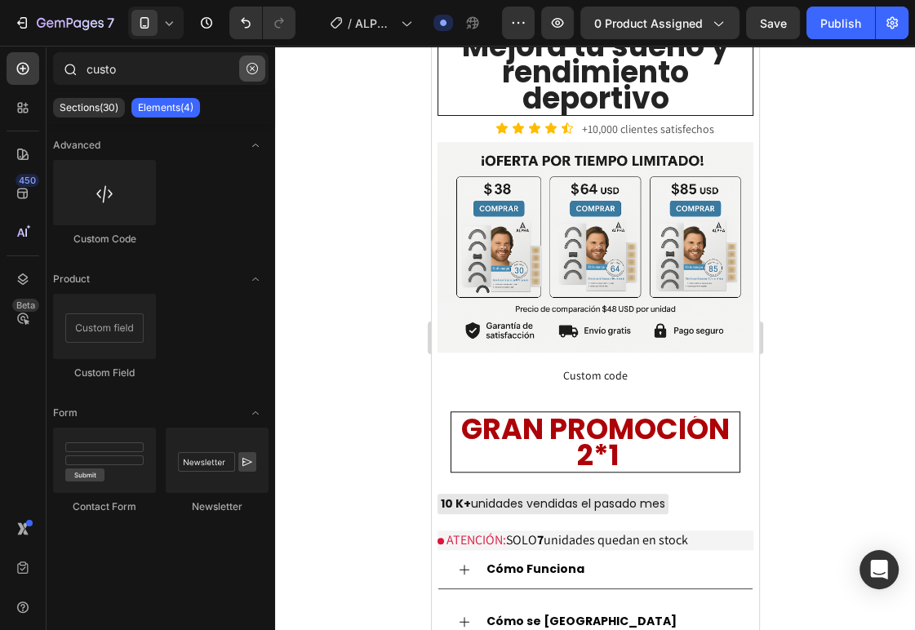
click at [251, 67] on icon "button" at bounding box center [251, 68] width 11 height 11
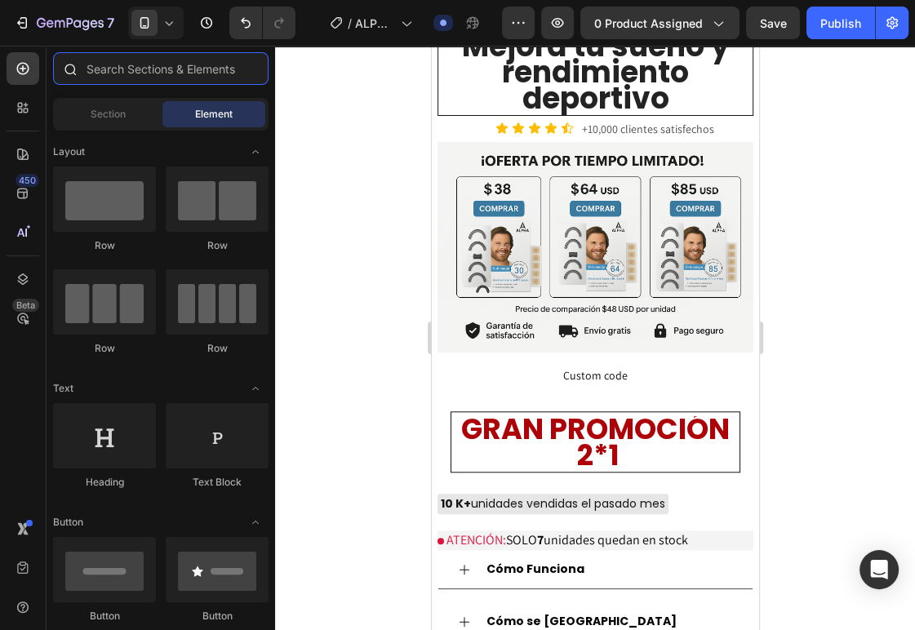
click at [189, 71] on input "text" at bounding box center [160, 68] width 215 height 33
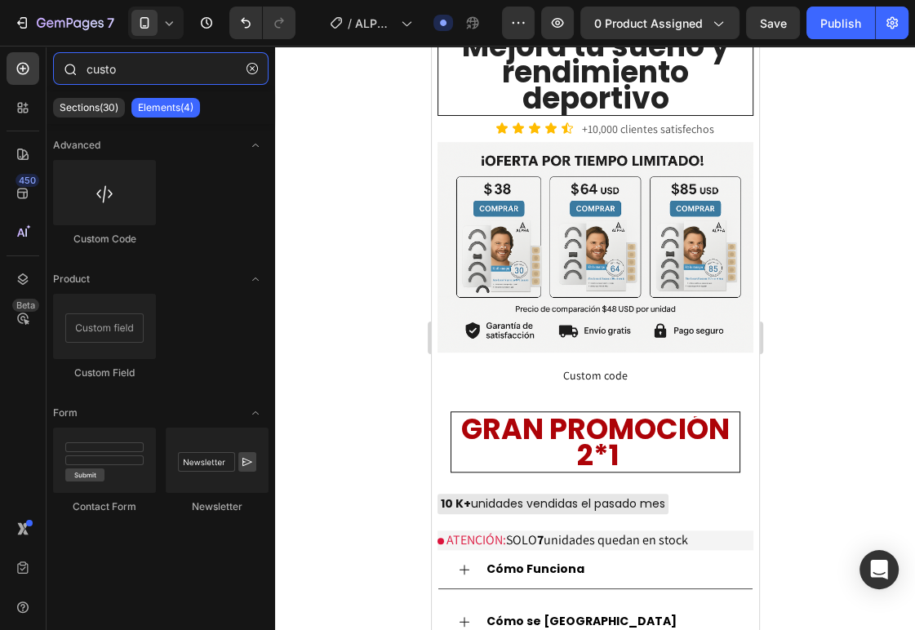
type input "custom"
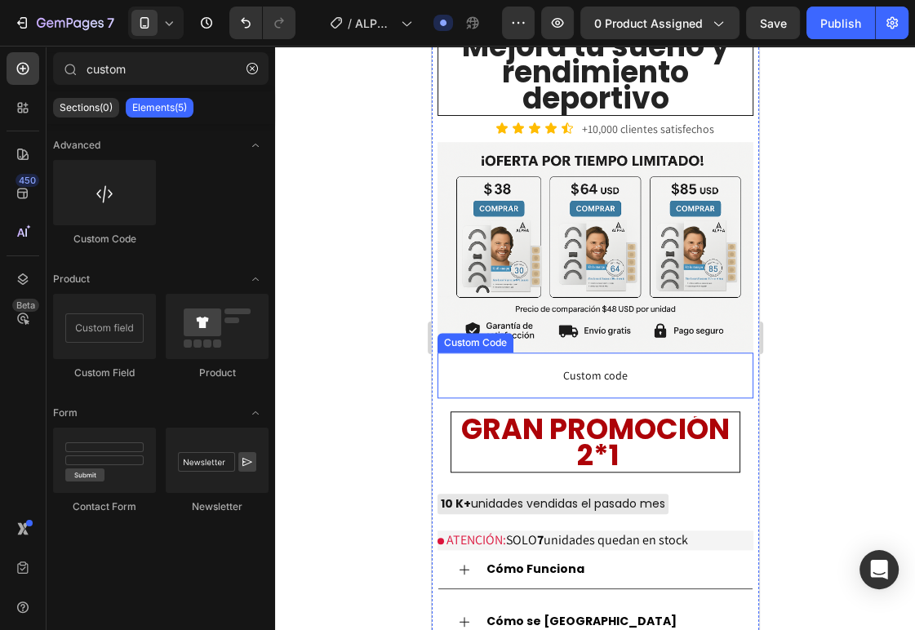
click at [535, 366] on span "Custom code" at bounding box center [595, 376] width 316 height 20
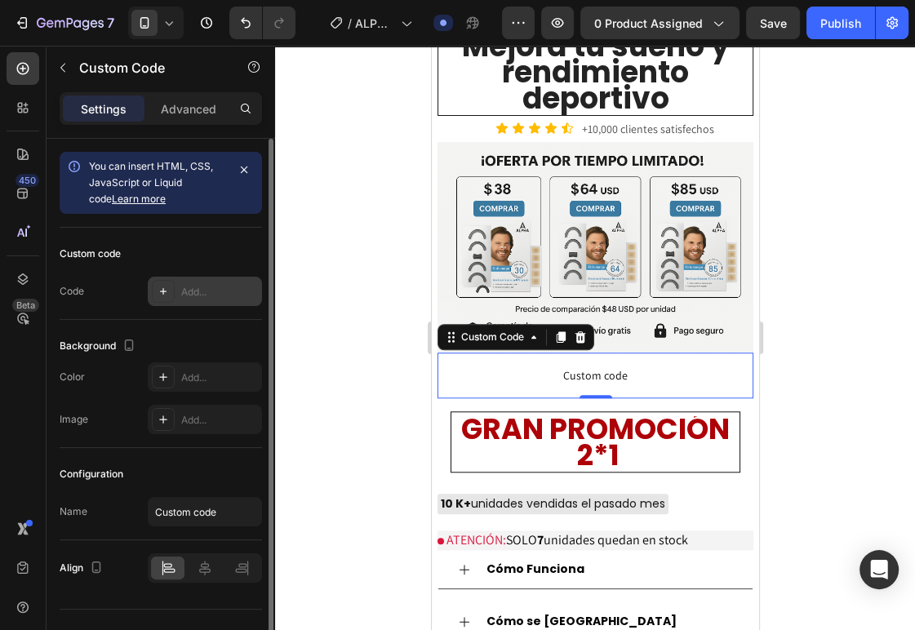
click at [204, 293] on div "Add..." at bounding box center [219, 292] width 77 height 15
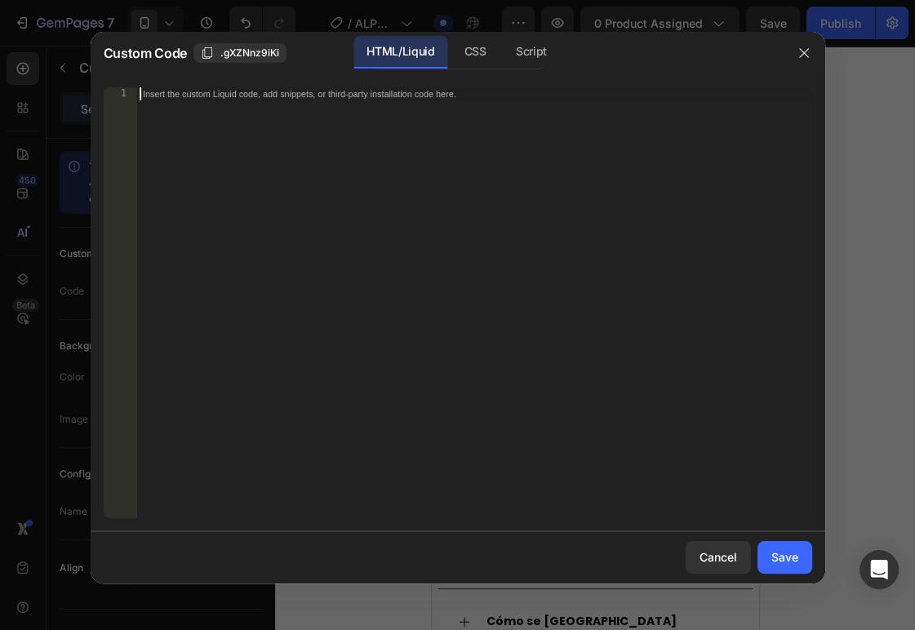
click at [303, 109] on div "Insert the custom Liquid code, add snippets, or third-party installation code h…" at bounding box center [474, 315] width 676 height 457
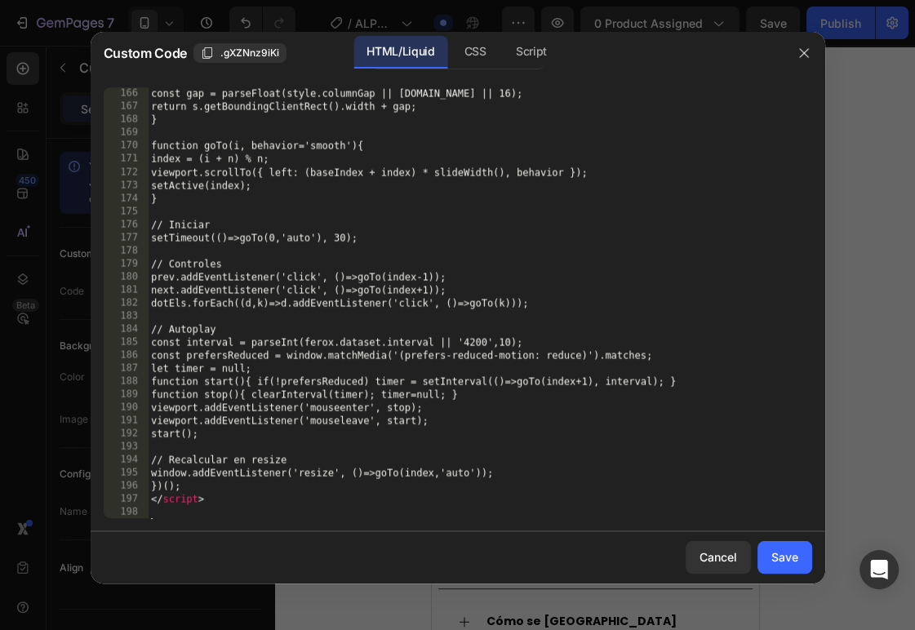
scroll to position [2207, 0]
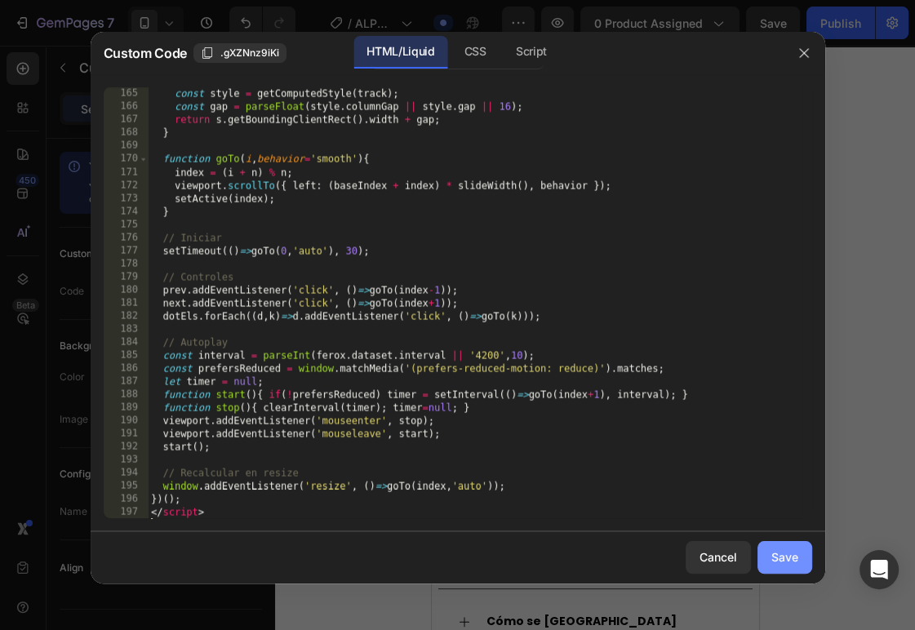
click at [780, 565] on div "Save" at bounding box center [784, 556] width 27 height 17
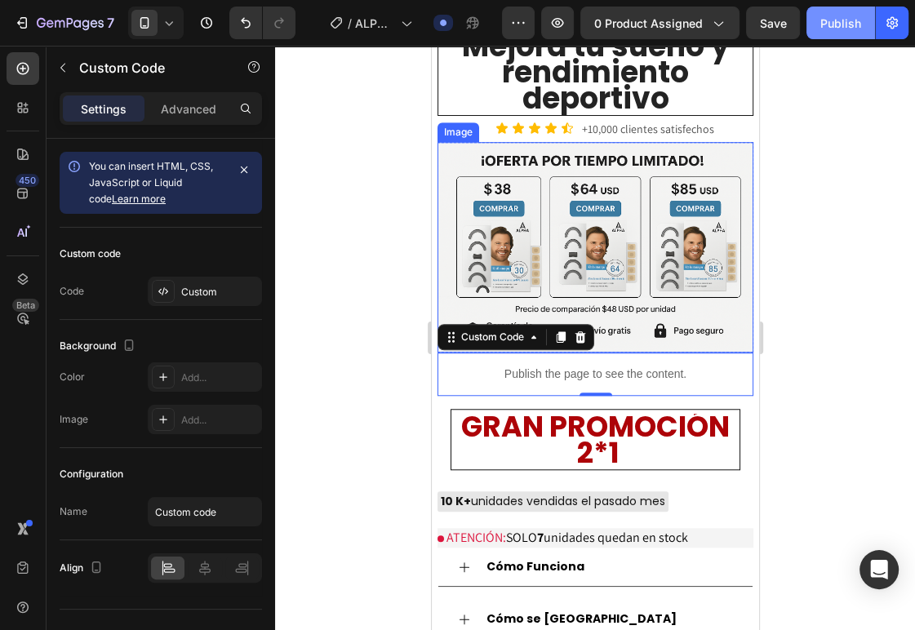
click at [849, 34] on button "Publish" at bounding box center [840, 23] width 69 height 33
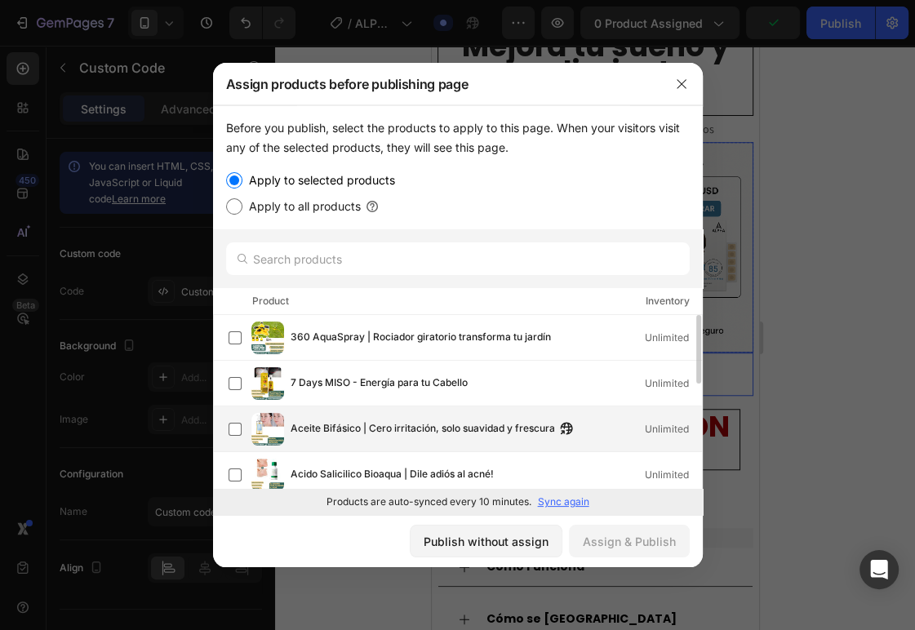
click at [246, 426] on div "Aceite Bifásico | Cero irritación, solo suavidad y frescura Unlimited" at bounding box center [465, 429] width 473 height 33
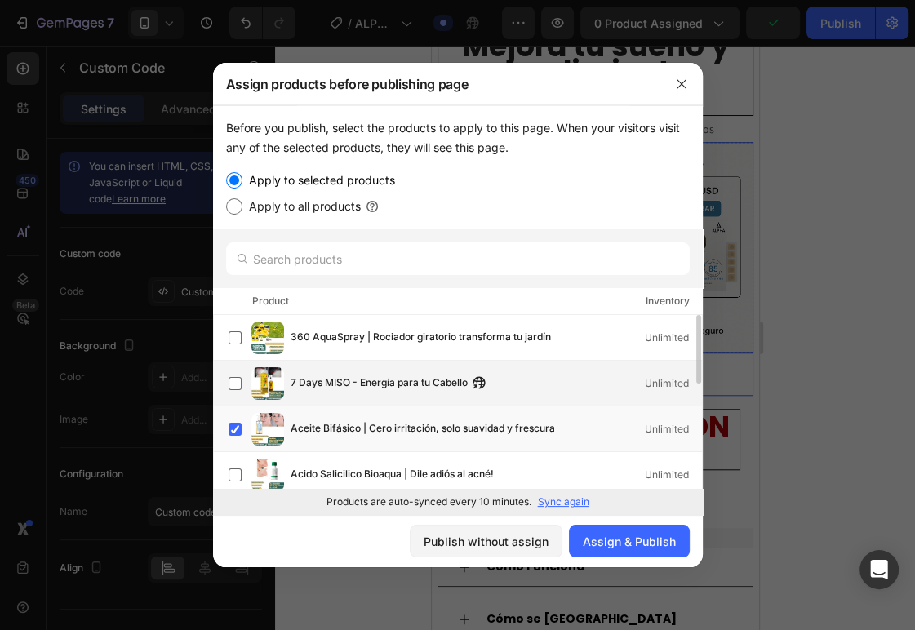
click at [381, 385] on span "7 Days MISO - Energía para tu Cabello" at bounding box center [379, 384] width 177 height 18
click at [333, 417] on div "Aceite Bifásico | Cero irritación, solo suavidad y frescura Unlimited" at bounding box center [465, 429] width 473 height 33
click at [645, 545] on div "Assign & Publish" at bounding box center [629, 541] width 93 height 17
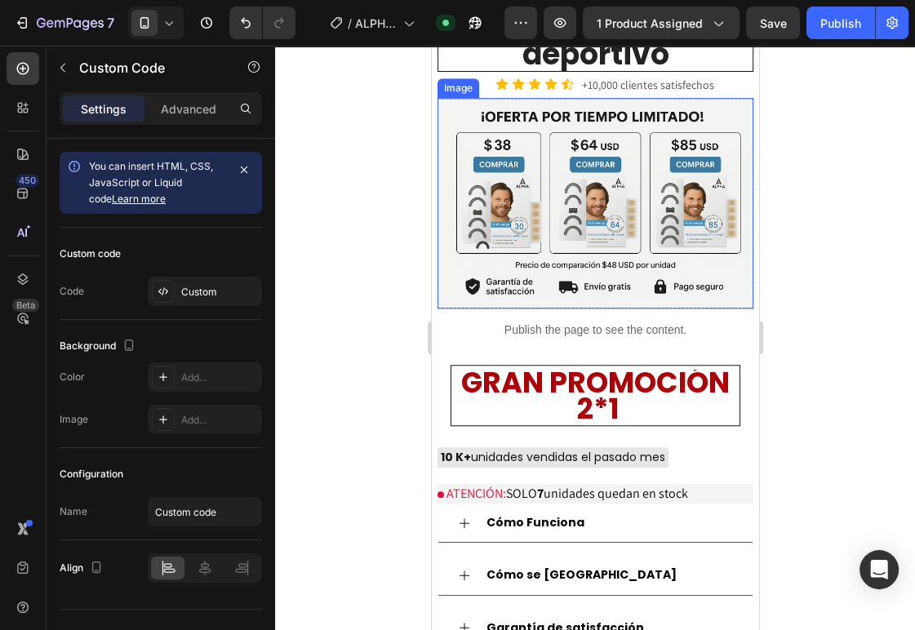
scroll to position [1090, 0]
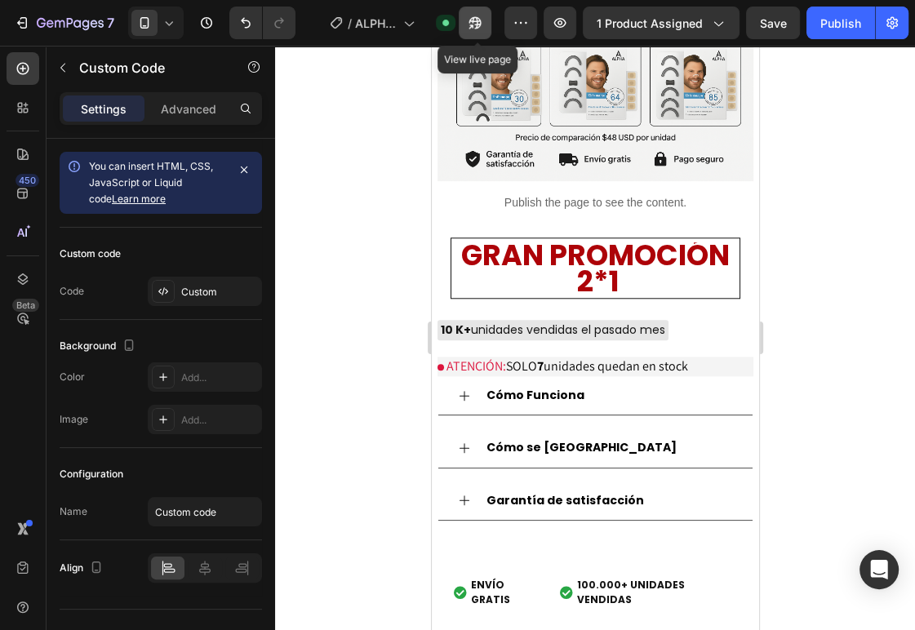
click at [473, 15] on icon "button" at bounding box center [475, 23] width 16 height 16
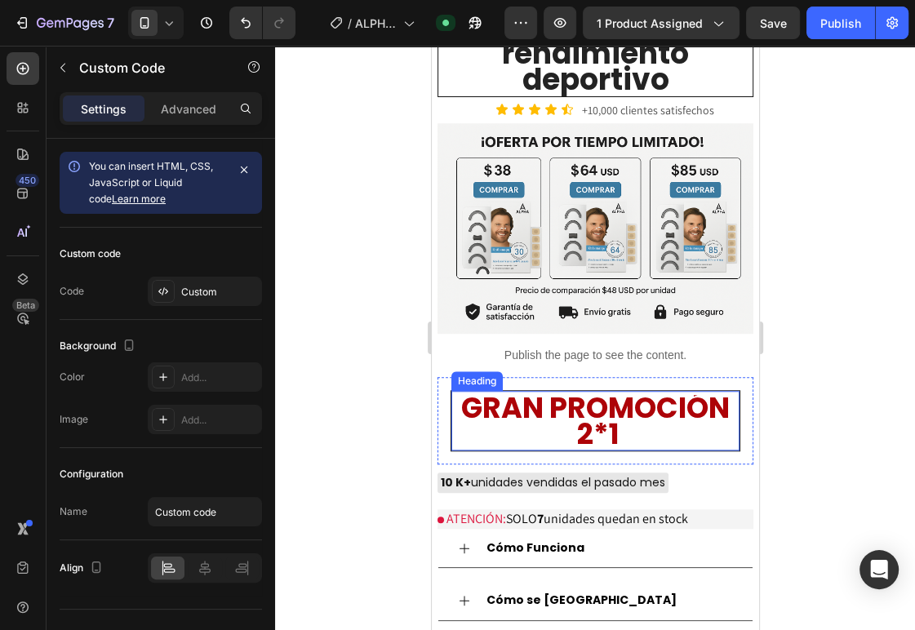
scroll to position [956, 0]
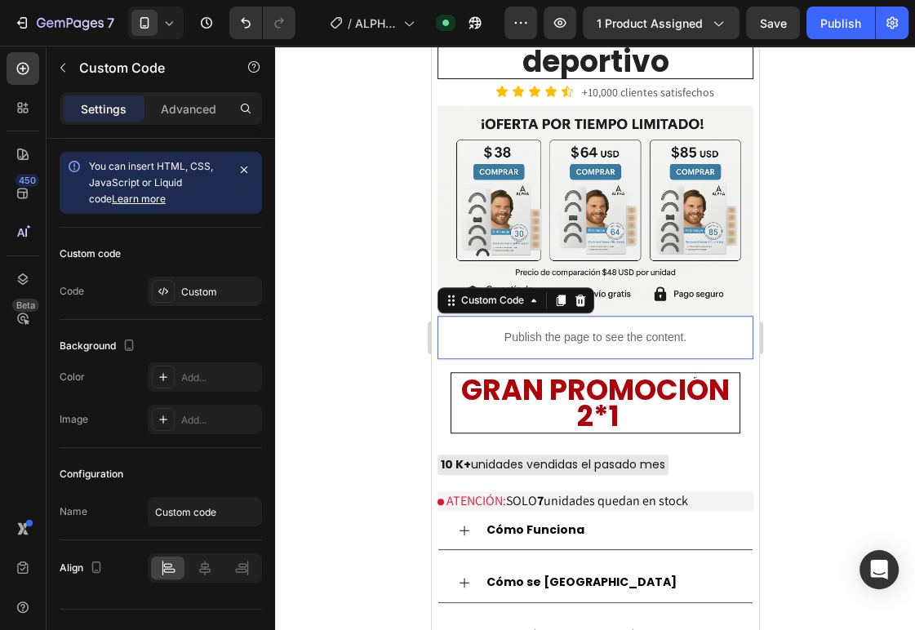
click at [480, 329] on p "Publish the page to see the content." at bounding box center [595, 337] width 316 height 17
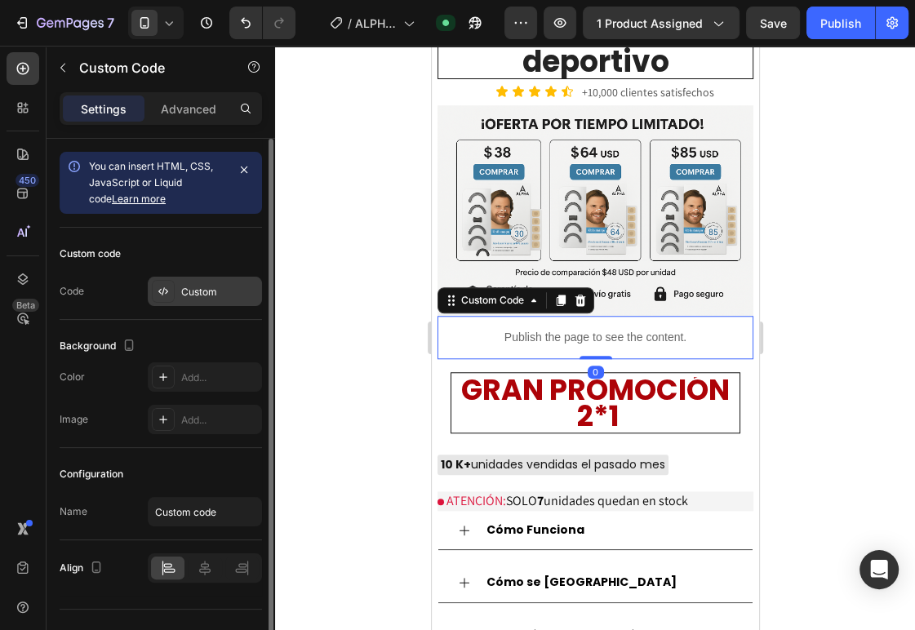
click at [202, 286] on div "Custom" at bounding box center [219, 292] width 77 height 15
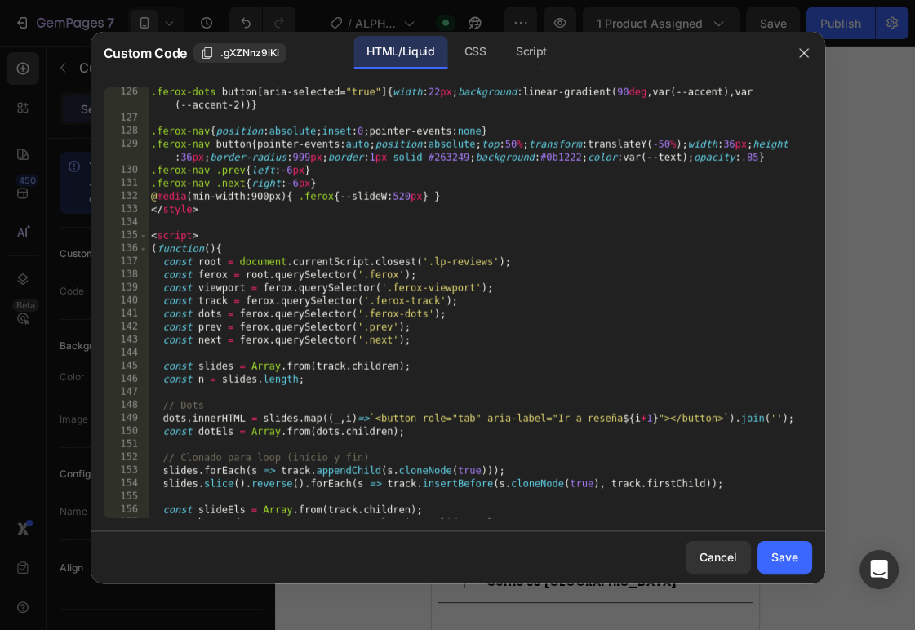
scroll to position [2220, 0]
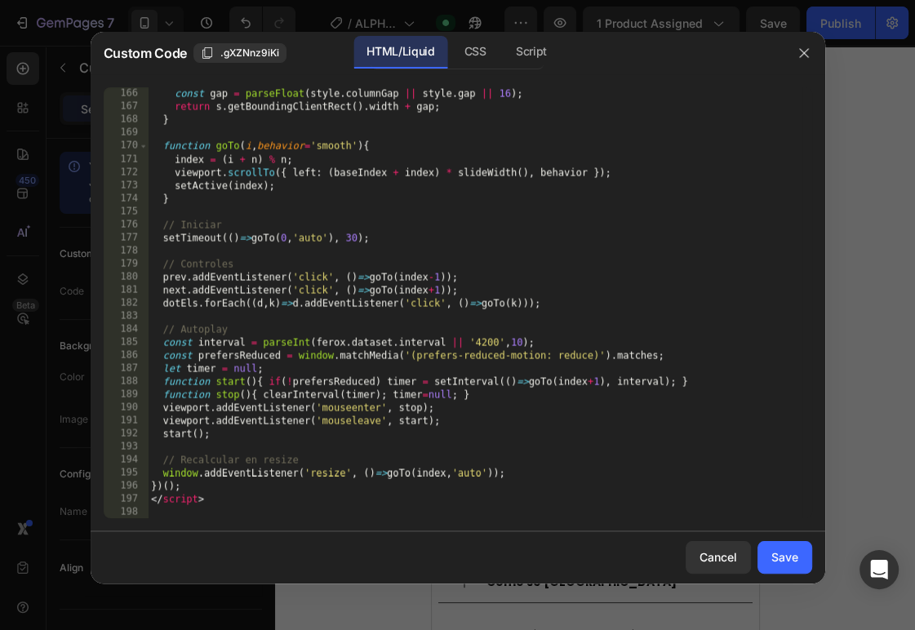
type textarea "})();"
click at [248, 484] on div "const gap = parseFloat ( style . columnGap || style . gap || 16 ) ; return s . …" at bounding box center [475, 315] width 654 height 457
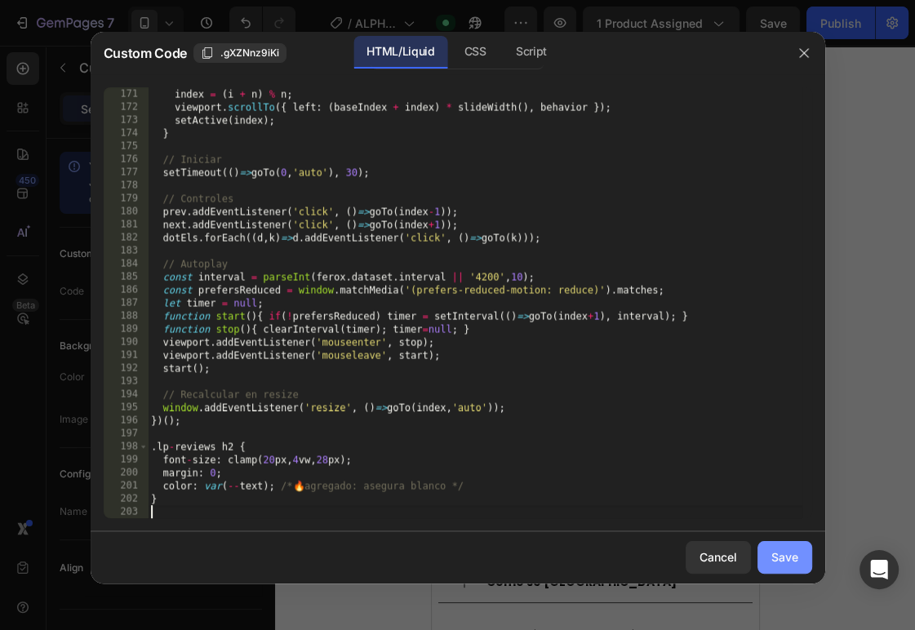
click at [784, 563] on div "Save" at bounding box center [784, 556] width 27 height 17
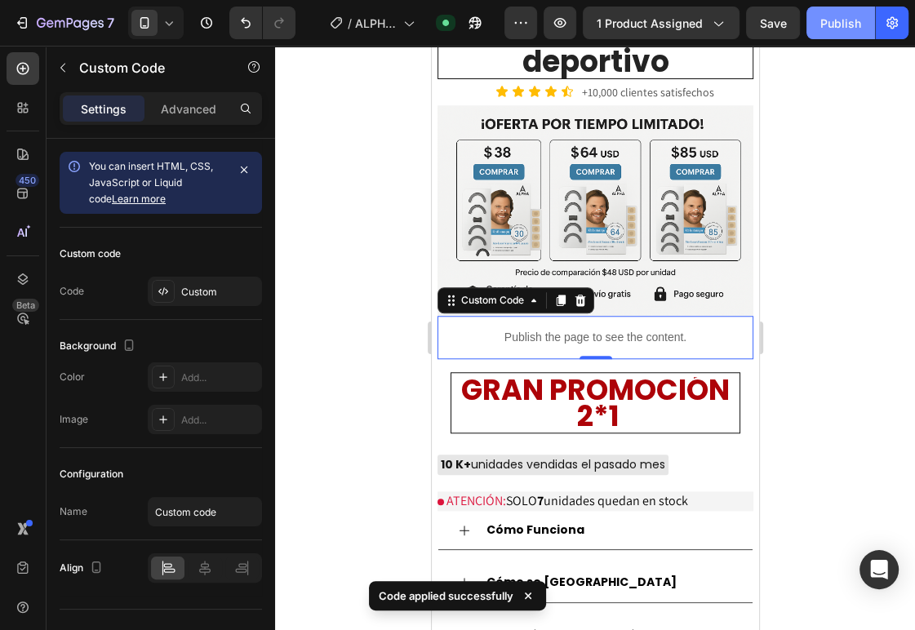
click at [844, 32] on button "Publish" at bounding box center [840, 23] width 69 height 33
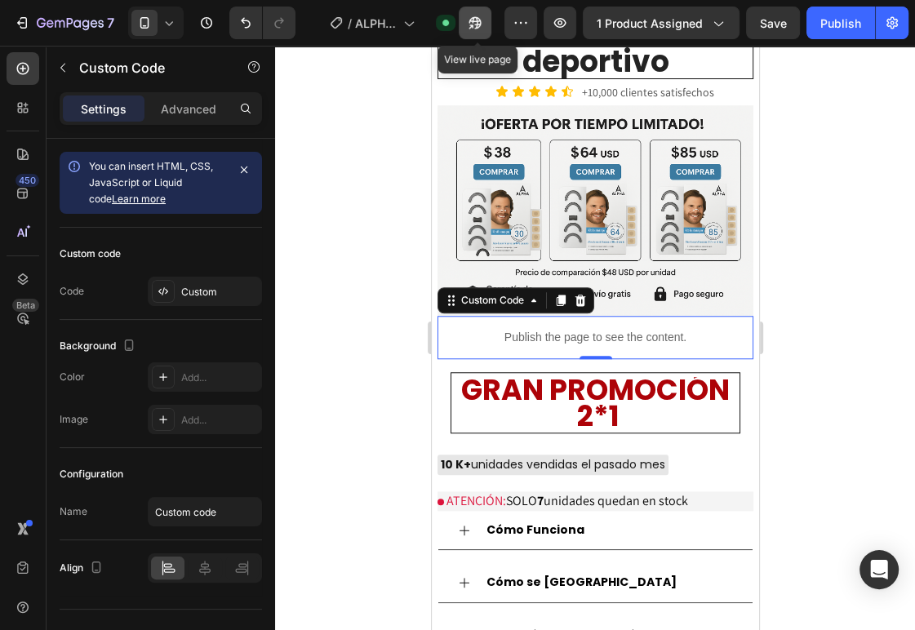
click at [473, 25] on icon "button" at bounding box center [471, 26] width 4 height 4
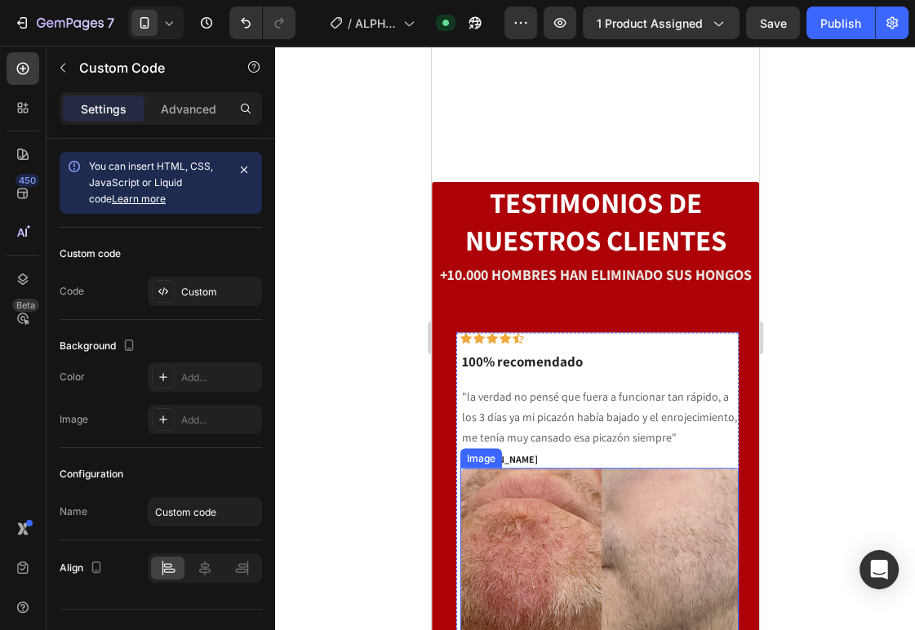
scroll to position [2437, 0]
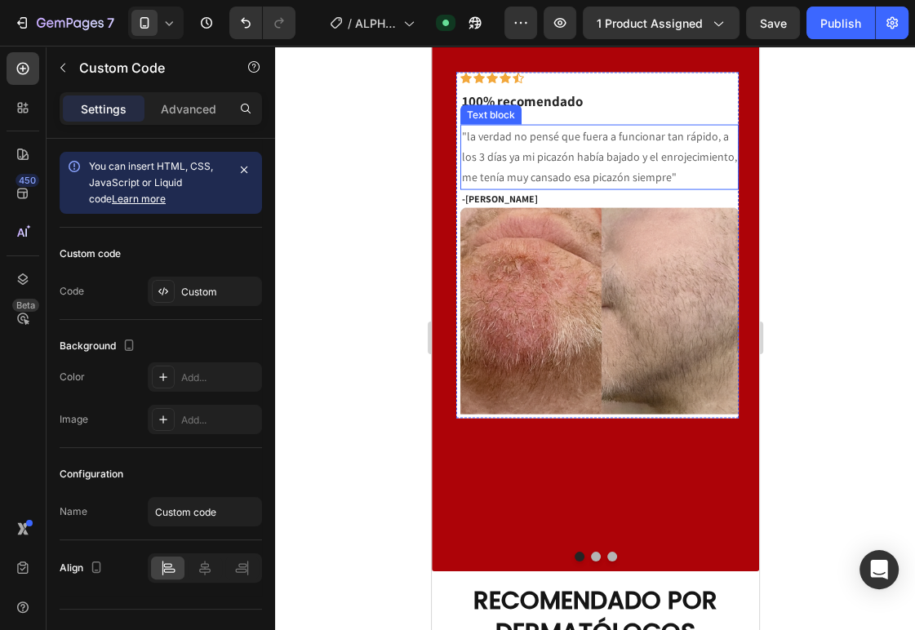
drag, startPoint x: 589, startPoint y: 159, endPoint x: 668, endPoint y: 190, distance: 85.0
click at [589, 159] on p ""la verdad no pensé que fuera a funcionar tan rápido, a los 3 días ya mi picazó…" at bounding box center [598, 158] width 275 height 62
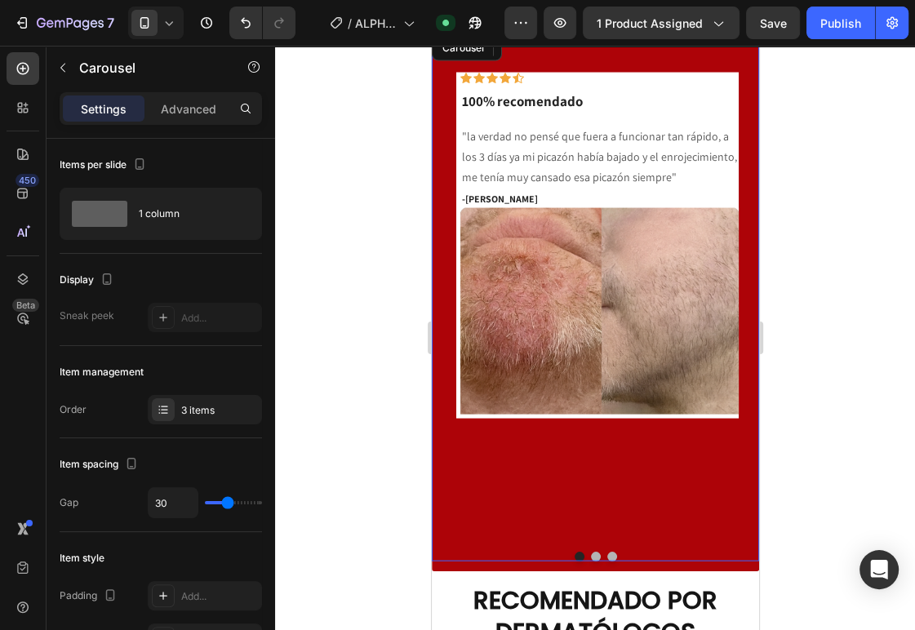
drag, startPoint x: 588, startPoint y: 431, endPoint x: 597, endPoint y: 433, distance: 8.5
click at [590, 552] on button "Dot" at bounding box center [595, 557] width 10 height 10
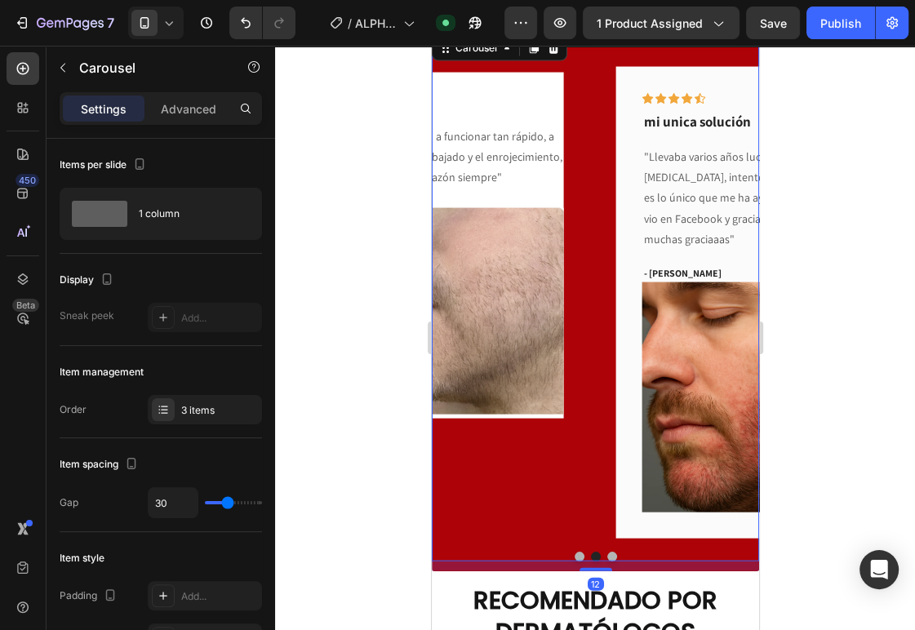
click at [641, 433] on img at bounding box center [756, 397] width 230 height 230
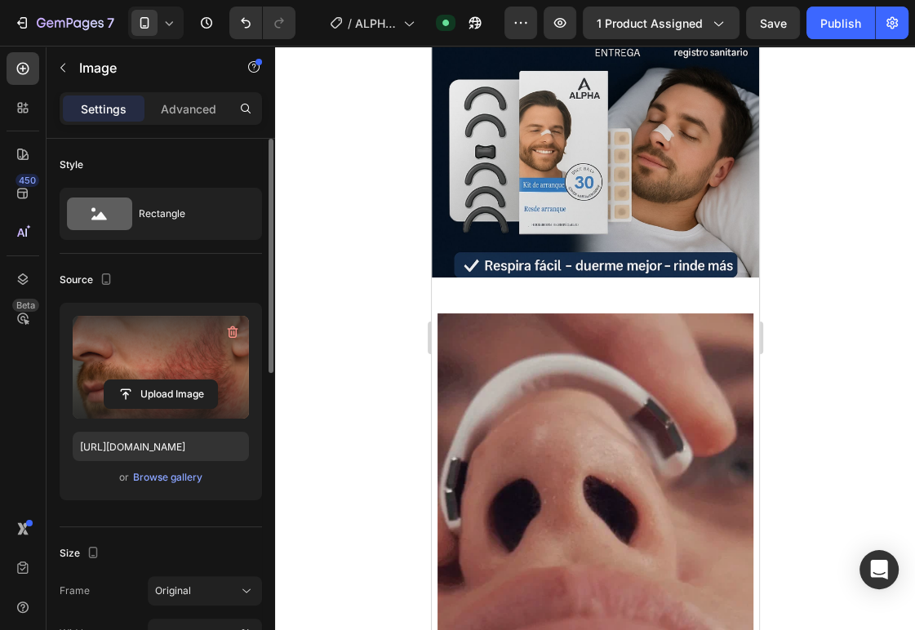
scroll to position [15, 0]
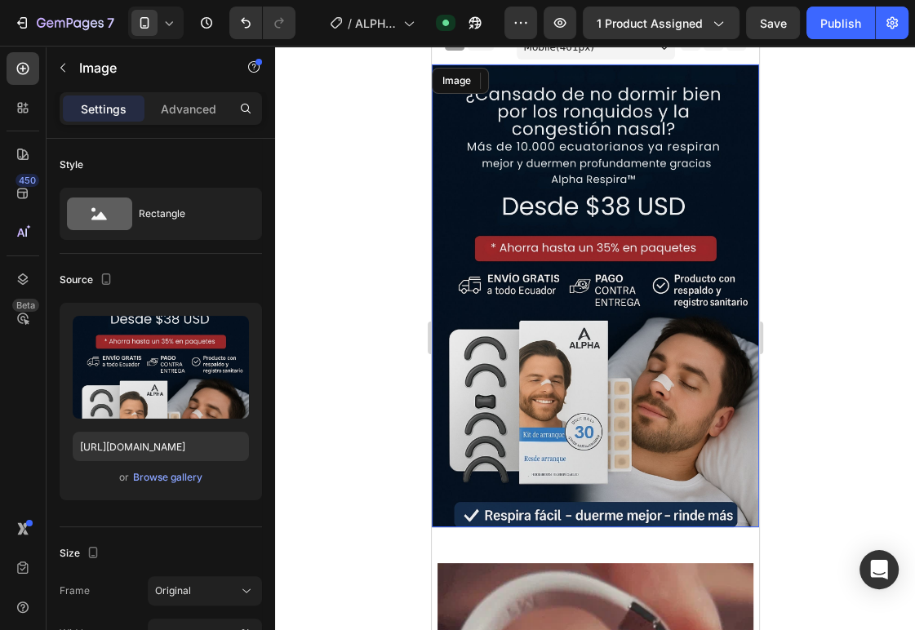
drag, startPoint x: 627, startPoint y: 368, endPoint x: 619, endPoint y: 355, distance: 15.4
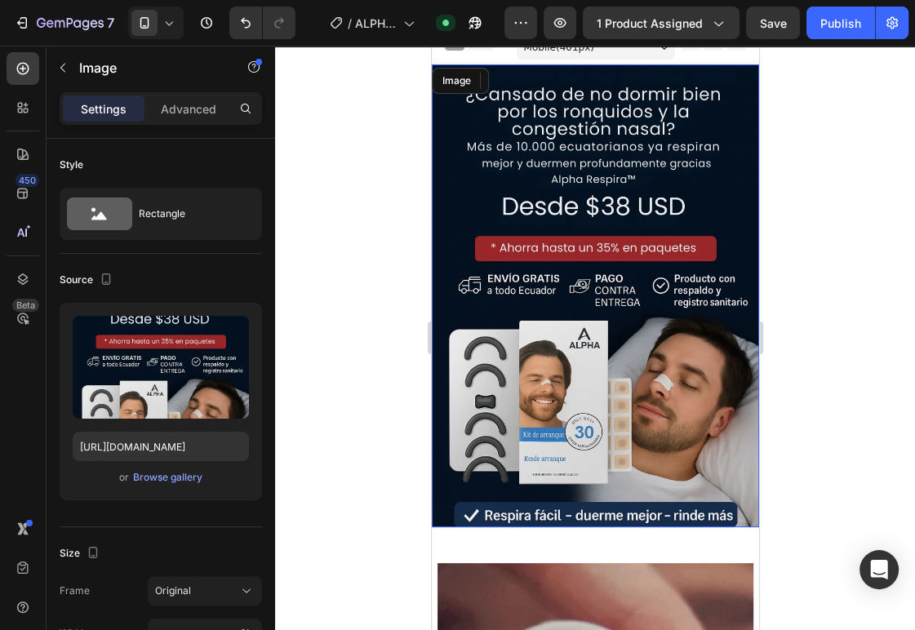
click at [627, 368] on img at bounding box center [594, 295] width 327 height 463
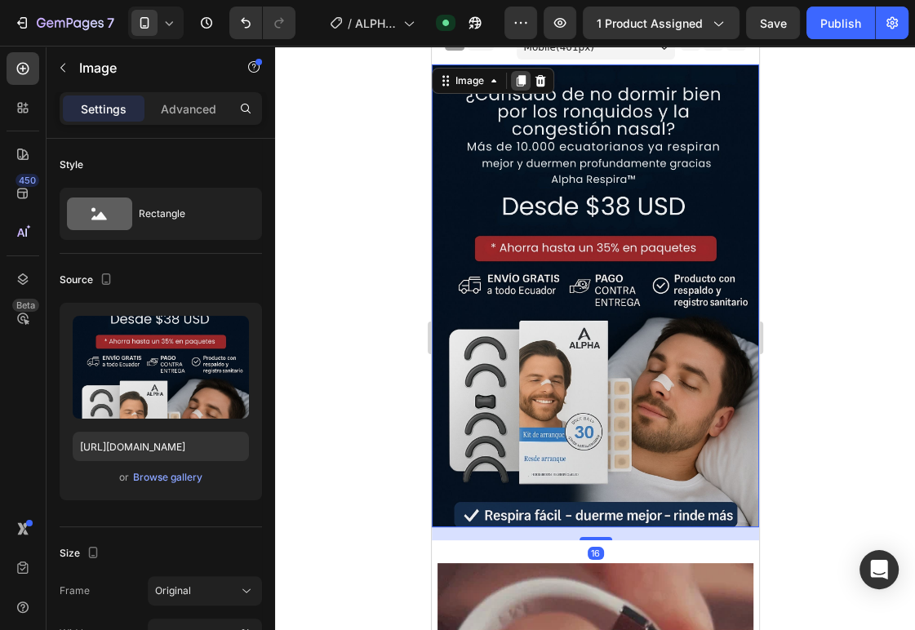
click at [516, 79] on icon at bounding box center [520, 80] width 9 height 11
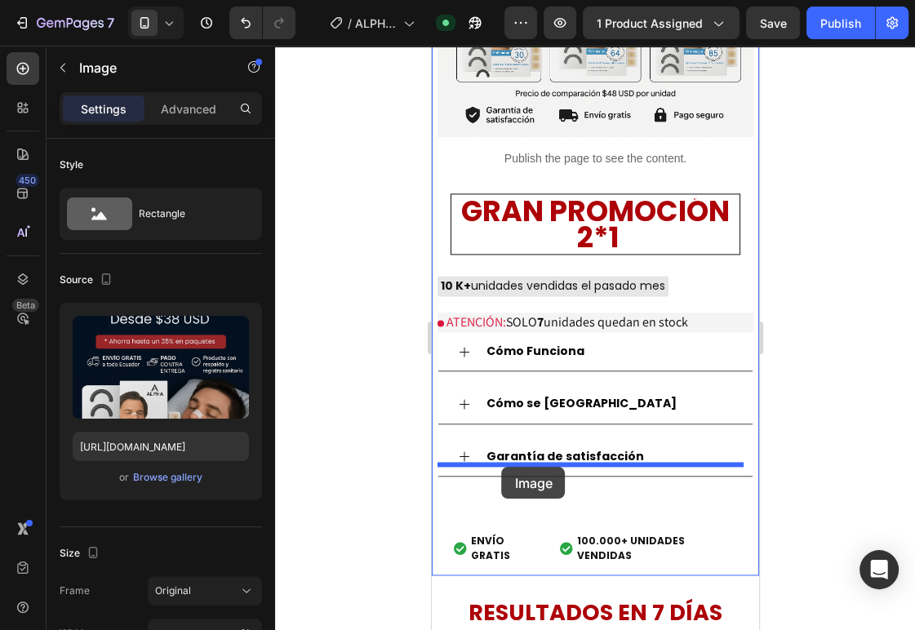
scroll to position [1701, 0]
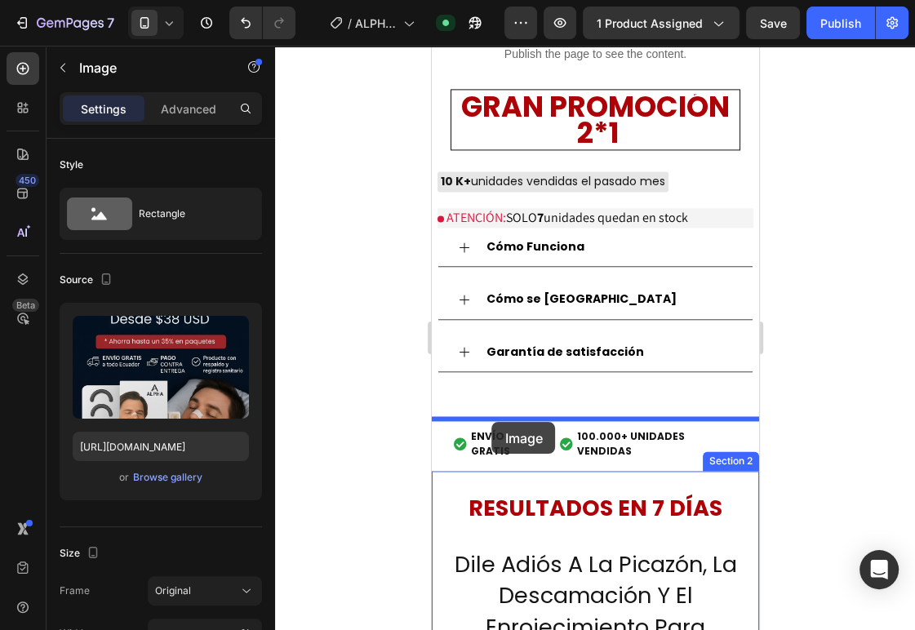
drag, startPoint x: 501, startPoint y: 276, endPoint x: 491, endPoint y: 422, distance: 146.4
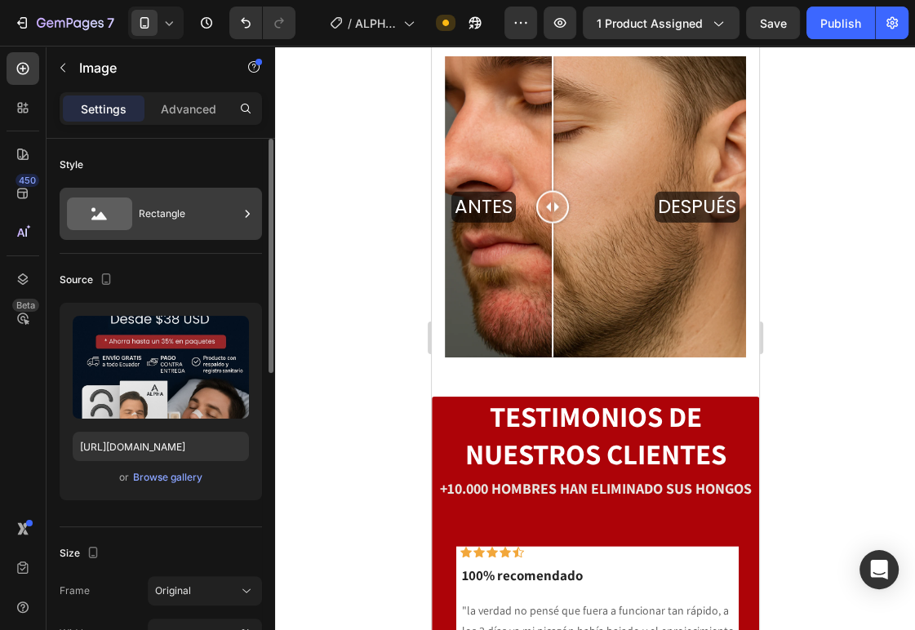
scroll to position [2369, 0]
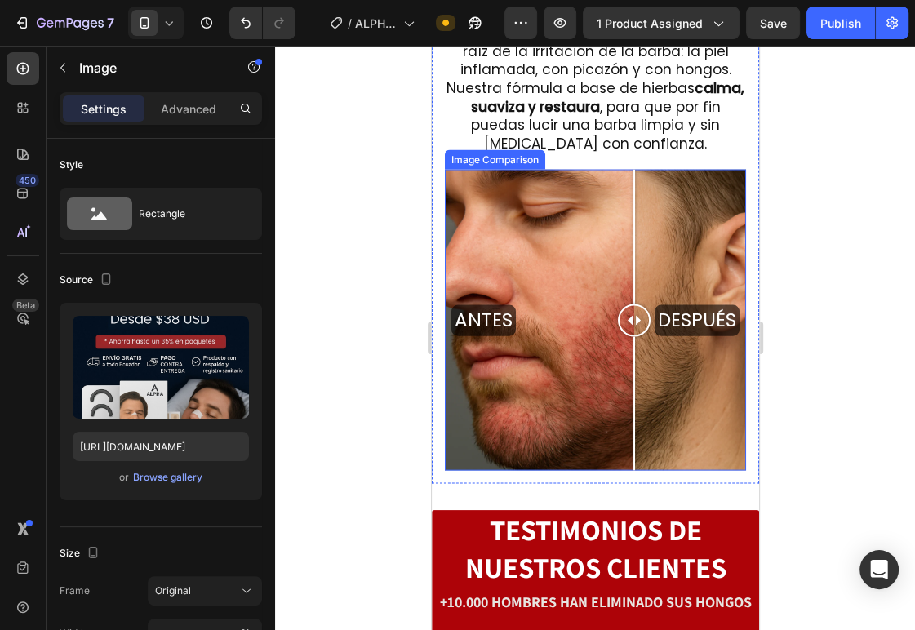
drag, startPoint x: 561, startPoint y: 324, endPoint x: 630, endPoint y: 331, distance: 69.7
click at [630, 331] on div at bounding box center [633, 320] width 33 height 33
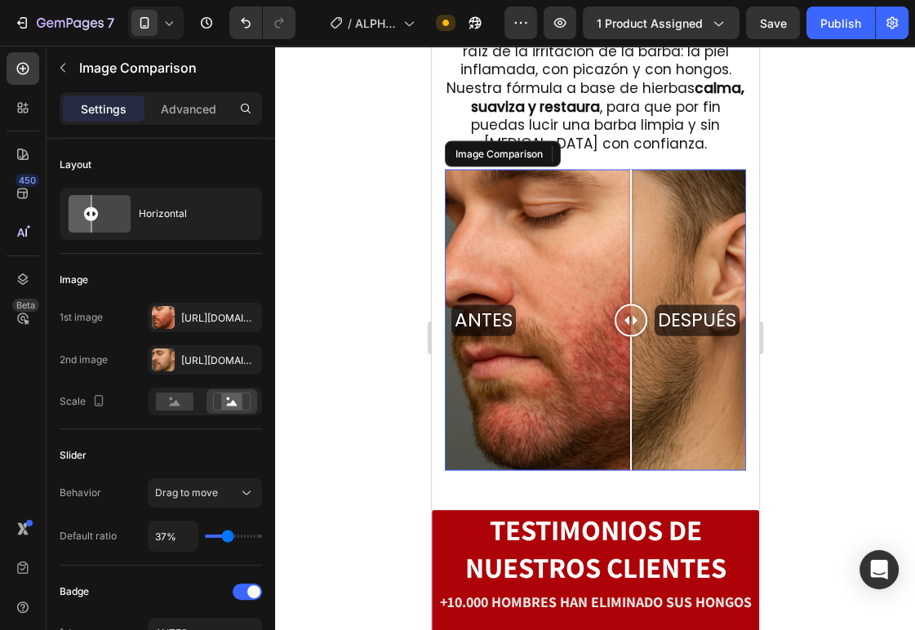
click at [504, 264] on div "ANTES DESPUÉS" at bounding box center [594, 320] width 301 height 301
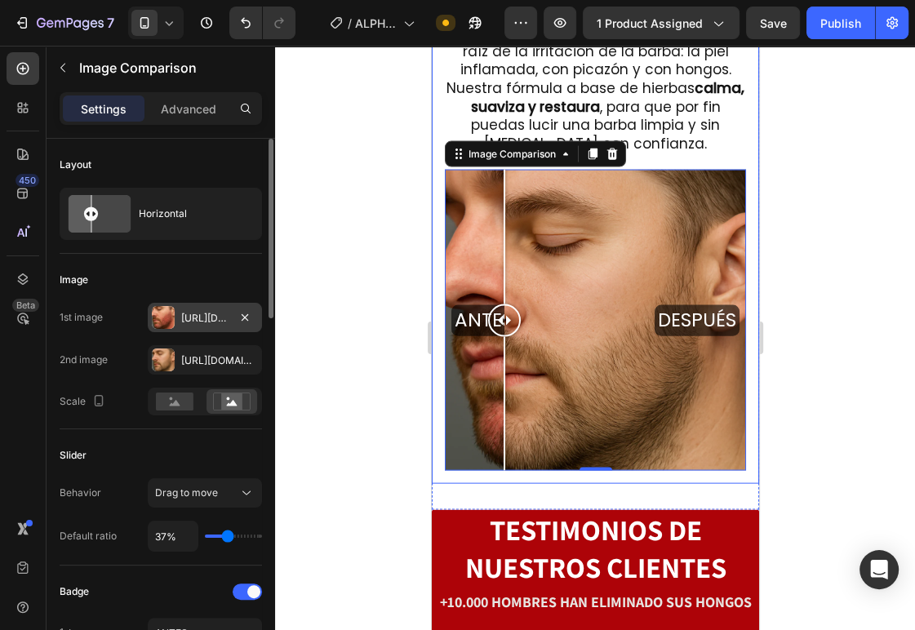
click at [209, 321] on div "Https://i.Ibb.Co/GfsbvVgh/gempages-562294279301497736-0a8cbc0b-42e8-45e0-84f7-e…" at bounding box center [204, 318] width 47 height 15
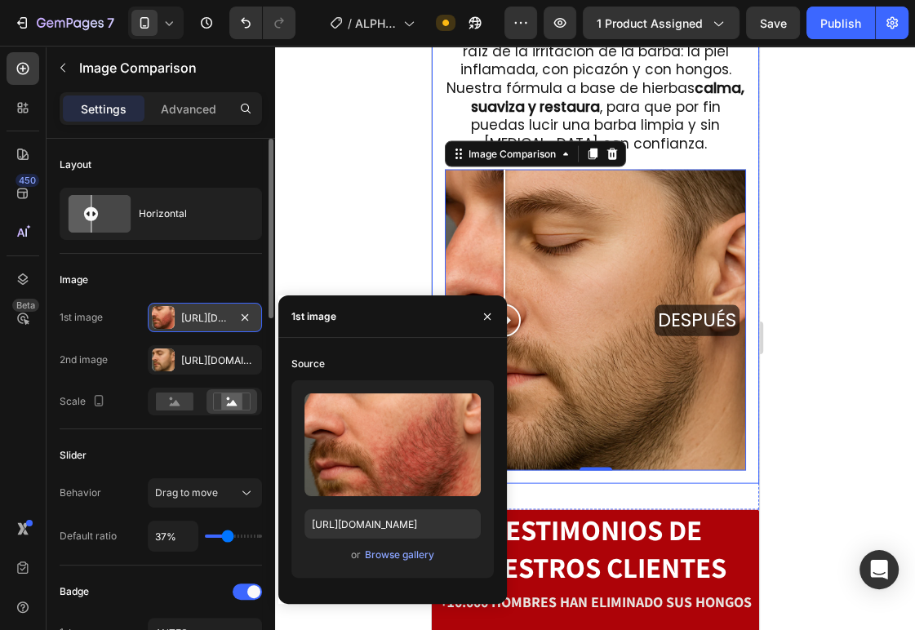
click at [210, 319] on div "Https://i.Ibb.Co/GfsbvVgh/gempages-562294279301497736-0a8cbc0b-42e8-45e0-84f7-e…" at bounding box center [204, 318] width 47 height 15
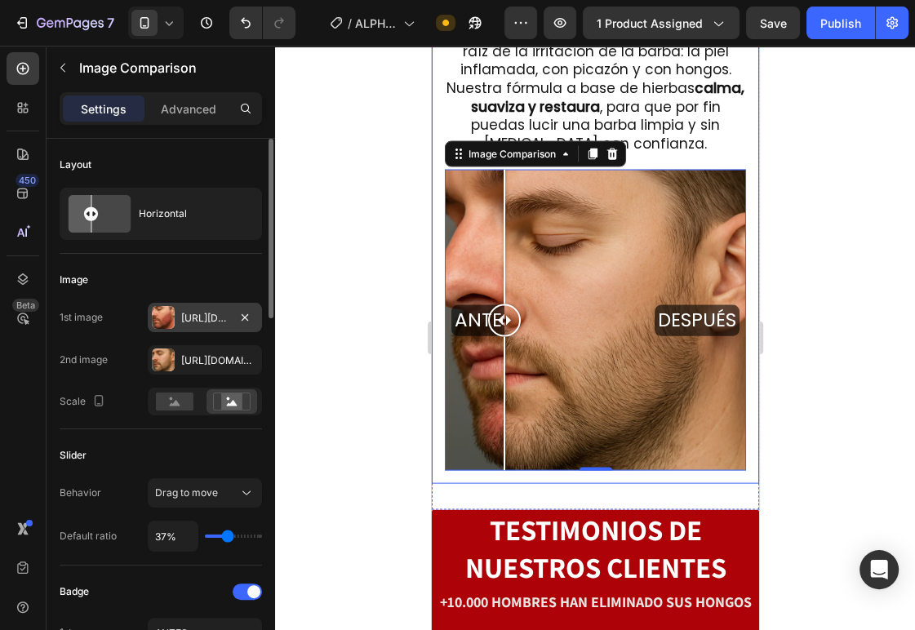
click at [209, 319] on div "Https://i.Ibb.Co/GfsbvVgh/gempages-562294279301497736-0a8cbc0b-42e8-45e0-84f7-e…" at bounding box center [204, 318] width 47 height 15
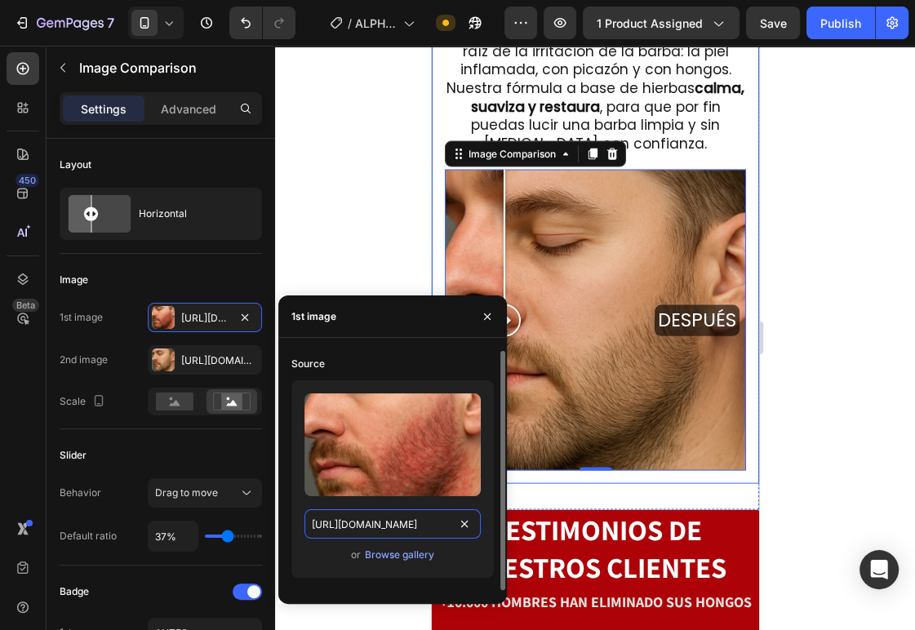
click at [416, 531] on input "https://i.ibb.co/GfsbvVgh/gempages-562294279301497736-0a8cbc0b-42e8-45e0-84f7-e…" at bounding box center [392, 523] width 176 height 29
paste input "FrpGgRB/imgi-54-2-2-1.png https://i.ibb.co/Xx0DNtNL/imgi-35-8.png"
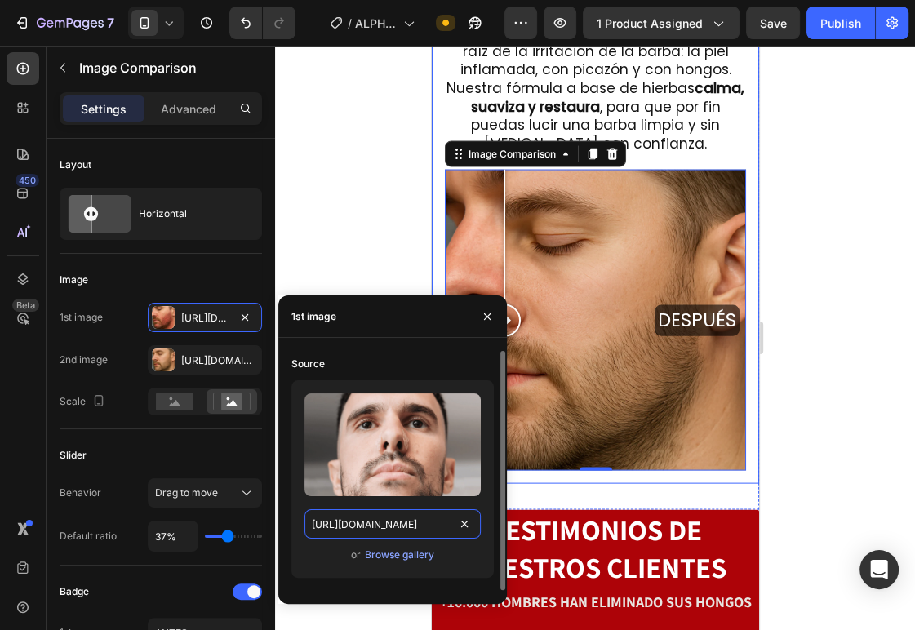
type input "https://i.ibb.co/FrpGgRB/imgi-54-2-2-1.png https://i.ibb.co/Xx0DNtNL/imgi-35-8.…"
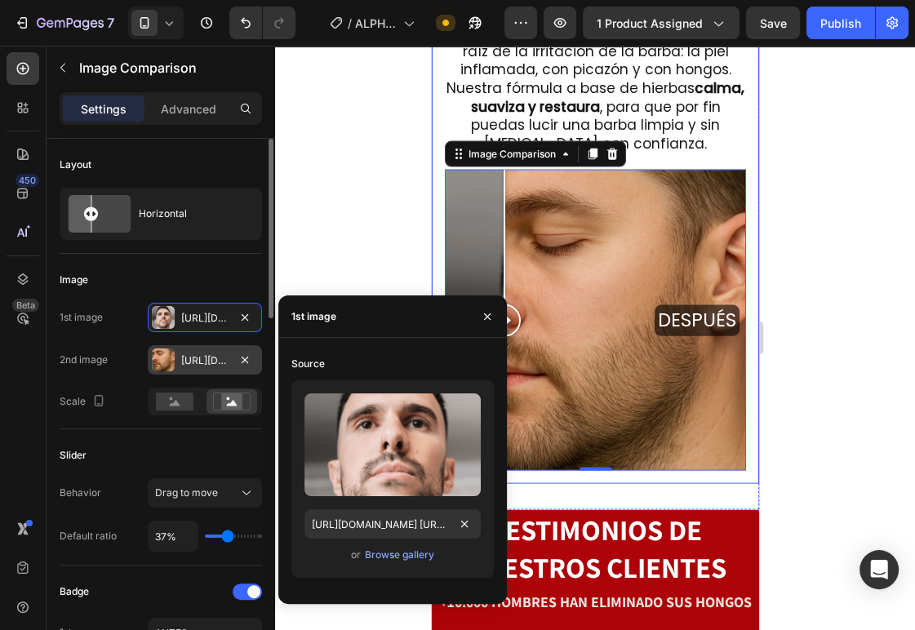
click at [171, 366] on div at bounding box center [163, 359] width 23 height 23
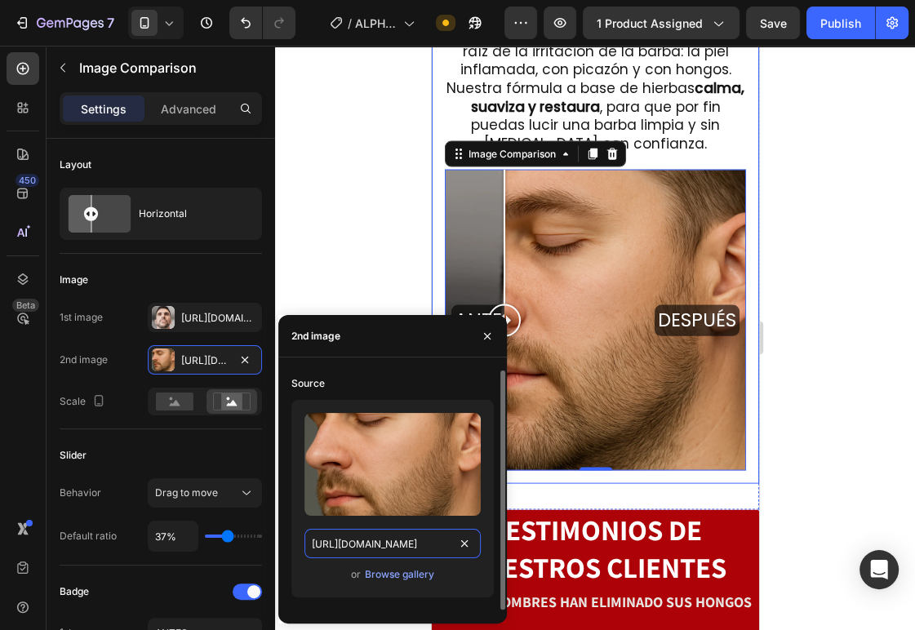
click at [375, 534] on input "https://i.ibb.co/HTvcK9ZD/gempages-562294279301497736-cf560b82-5027-4cb6-a35c-0…" at bounding box center [392, 543] width 176 height 29
click at [375, 533] on input "https://i.ibb.co/HTvcK9ZD/gempages-562294279301497736-cf560b82-5027-4cb6-a35c-0…" at bounding box center [392, 543] width 176 height 29
paste input "Xx0DNtNL/imgi-35-8.png"
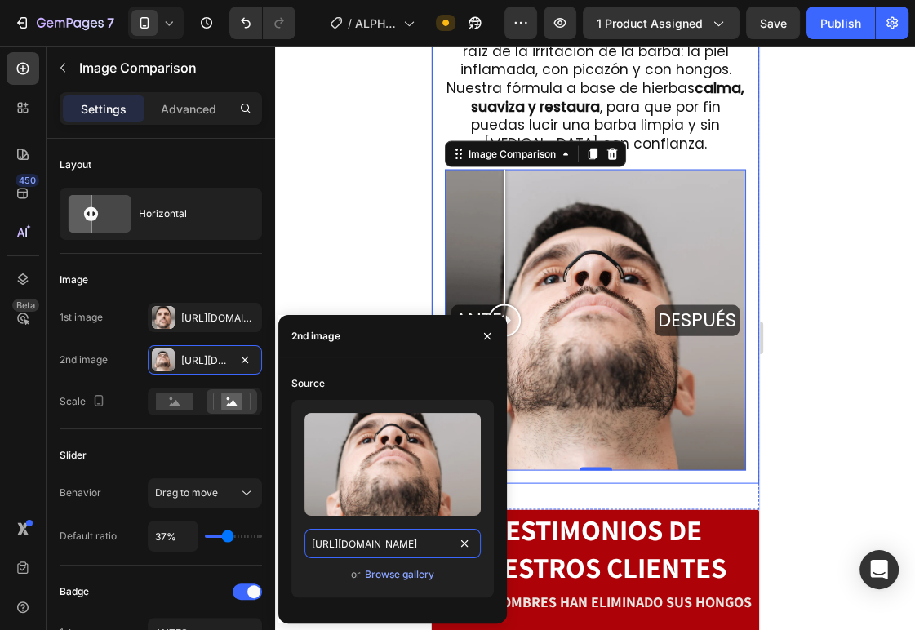
type input "https://i.ibb.co/Xx0DNtNL/imgi-35-8.png"
click at [380, 264] on div at bounding box center [595, 338] width 640 height 584
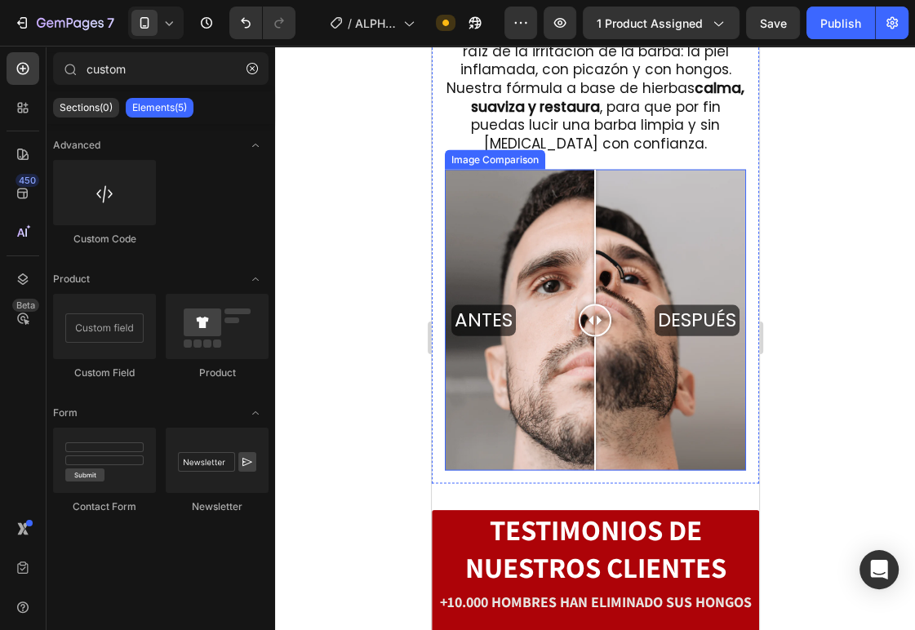
drag, startPoint x: 500, startPoint y: 318, endPoint x: 593, endPoint y: 322, distance: 93.1
click at [594, 321] on div at bounding box center [594, 320] width 33 height 33
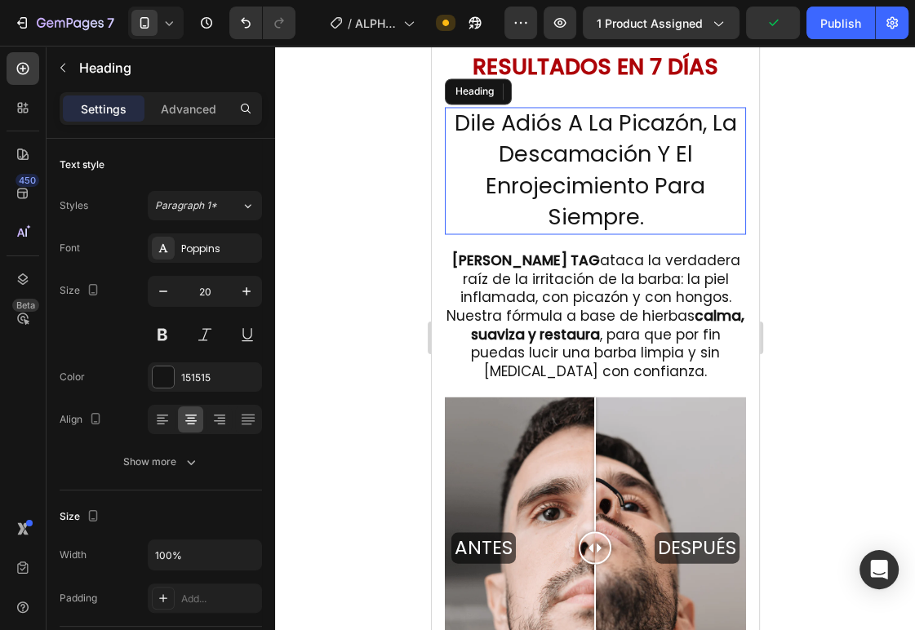
click at [551, 174] on span "Dile Adiós A La Picazón, La Descamación Y El Enrojecimiento Para Siempre." at bounding box center [595, 169] width 282 height 123
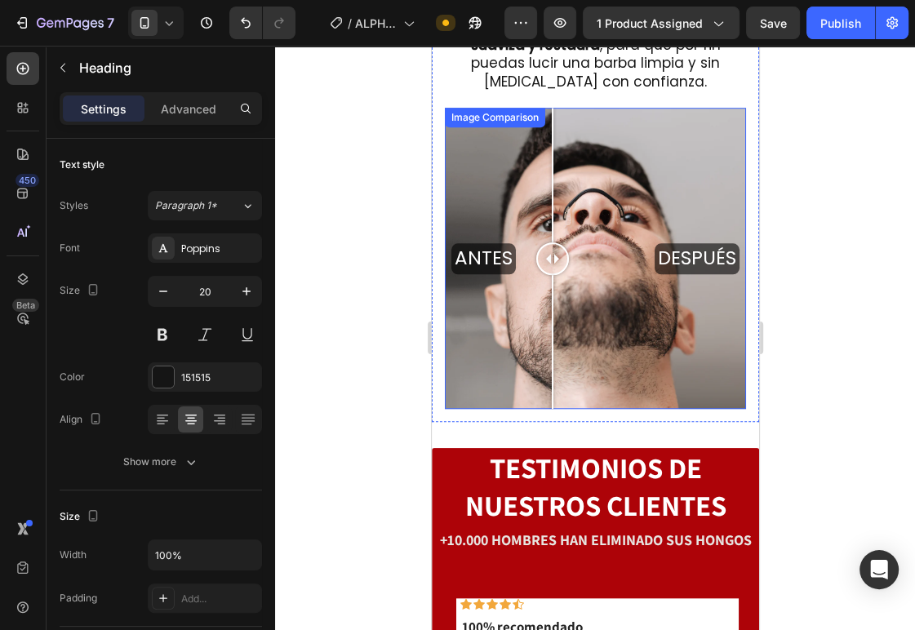
scroll to position [887, 0]
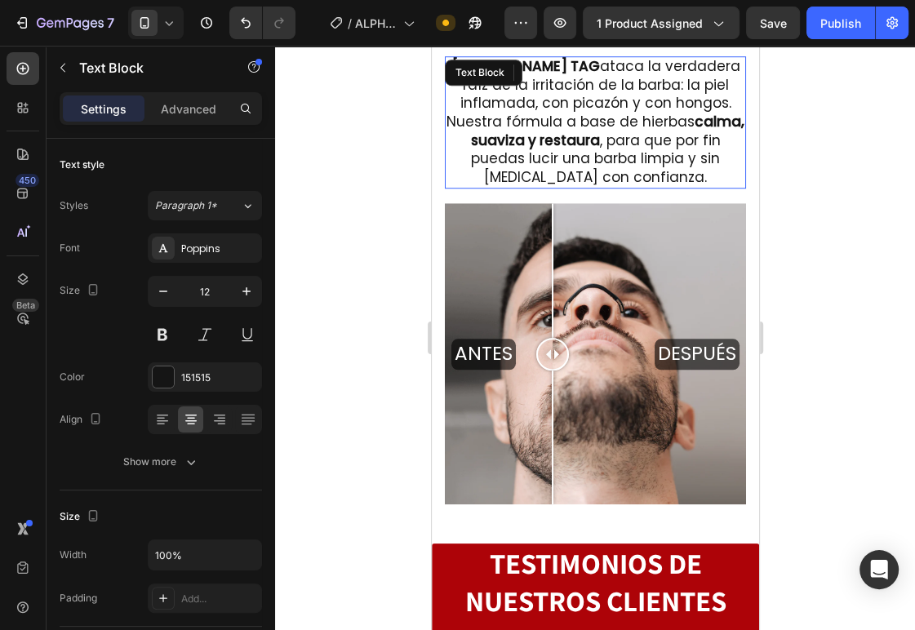
click at [628, 156] on span "WHITE TAG ataca la verdadera raíz de la irritación de la barba: la piel inflama…" at bounding box center [595, 121] width 298 height 131
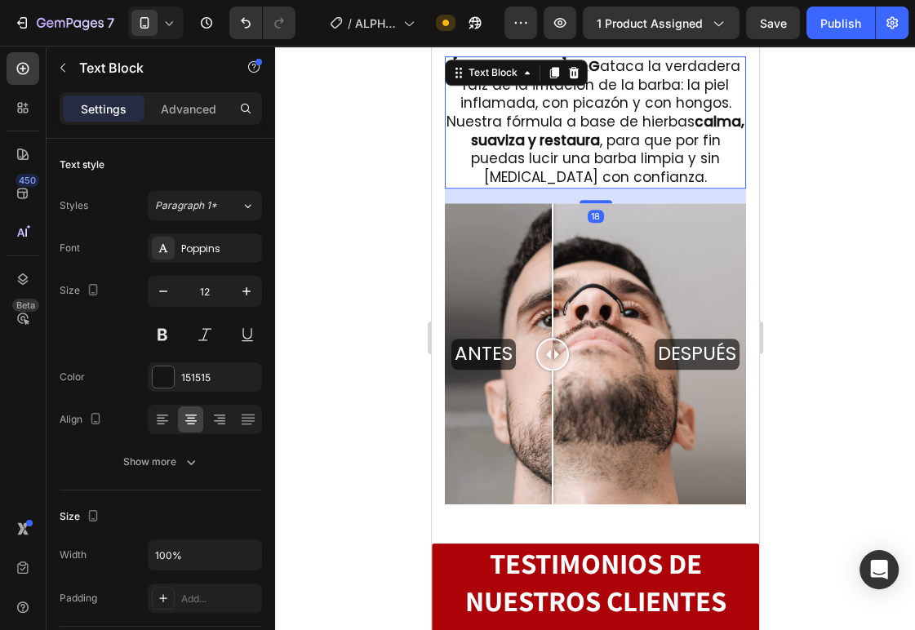
scroll to position [780, 0]
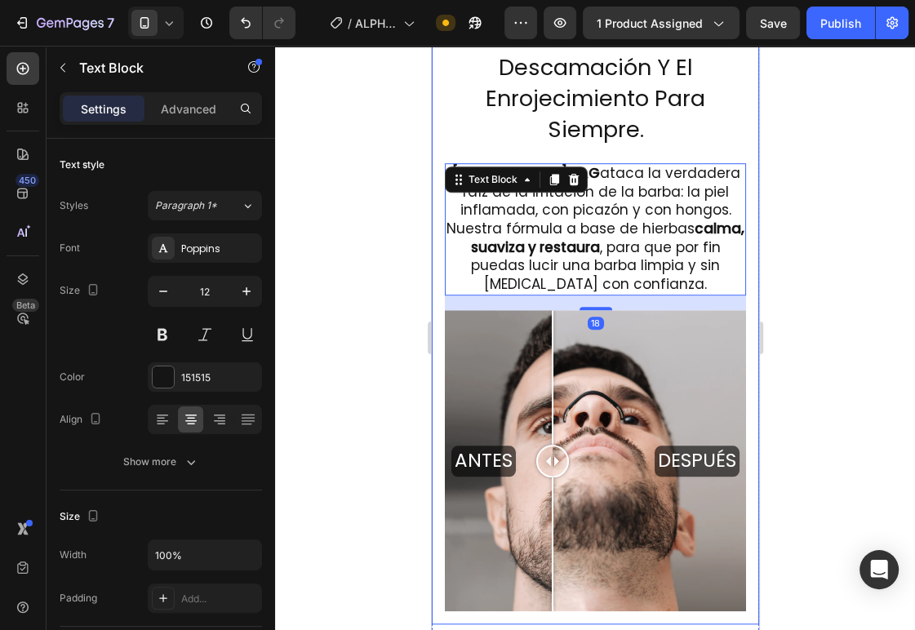
click at [591, 117] on span "Dile Adiós A La Picazón, La Descamación Y El Enrojecimiento Para Siempre." at bounding box center [595, 82] width 282 height 123
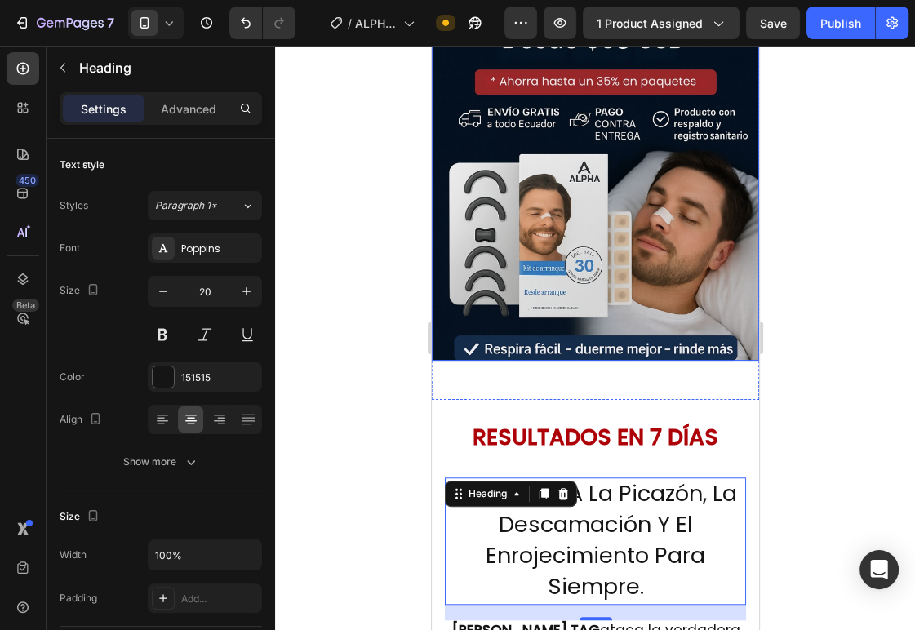
scroll to position [896, 0]
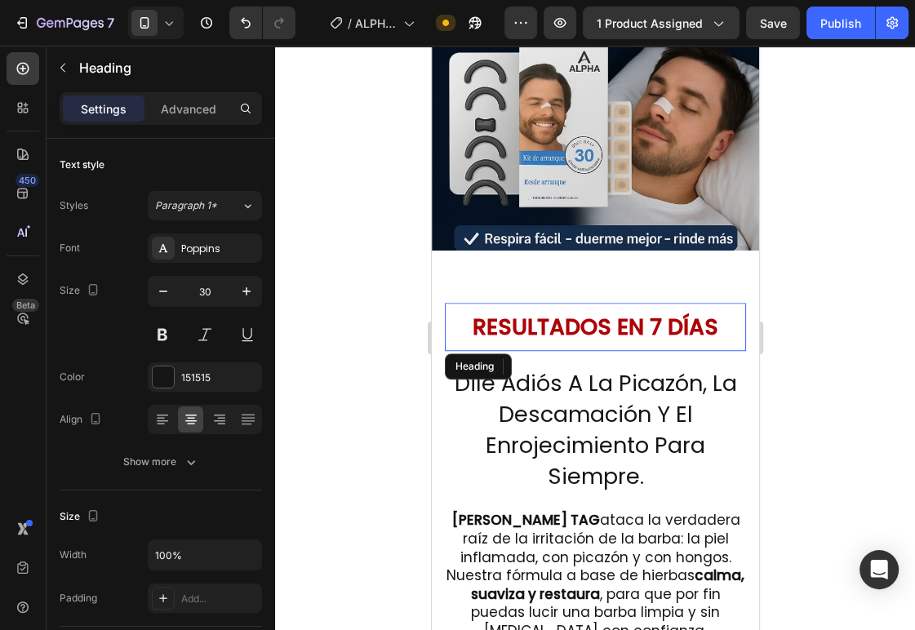
click at [584, 312] on strong "RESULTADOS EN 7 DÍAS" at bounding box center [595, 327] width 246 height 30
click at [583, 312] on strong "RESULTADOS EN 7 DÍAS" at bounding box center [595, 327] width 246 height 30
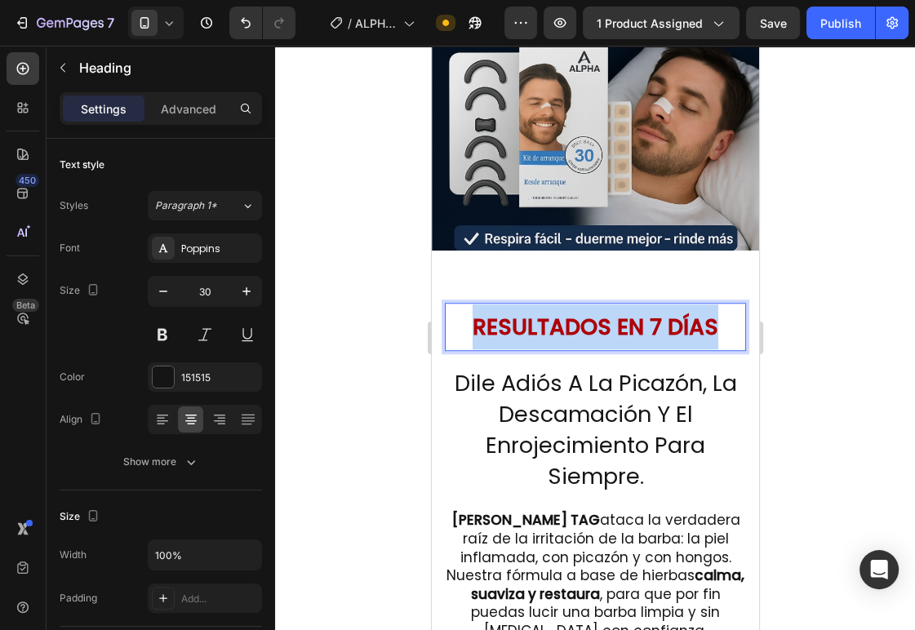
click at [583, 312] on strong "RESULTADOS EN 7 DÍAS" at bounding box center [595, 327] width 246 height 30
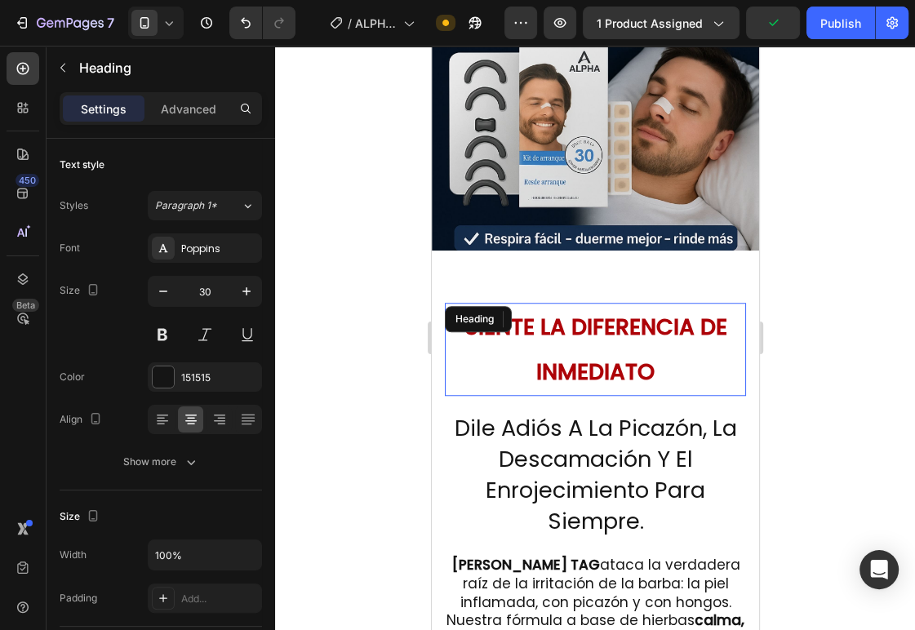
click at [608, 365] on strong "SIENTE LA DIFERENCIA DE INMEDIATO" at bounding box center [595, 349] width 263 height 75
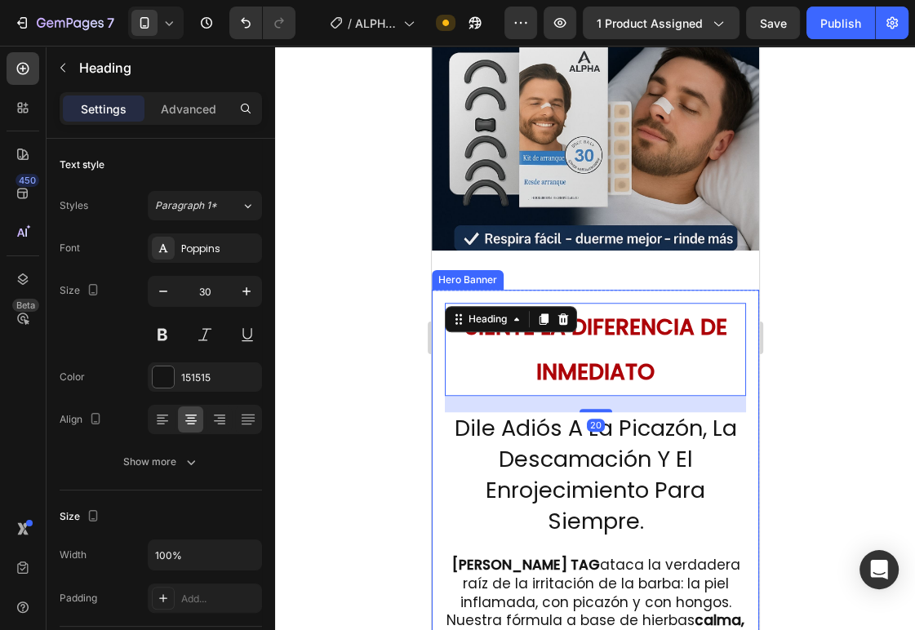
click at [499, 323] on strong "SIENTE LA DIFERENCIA DE INMEDIATO" at bounding box center [595, 349] width 263 height 75
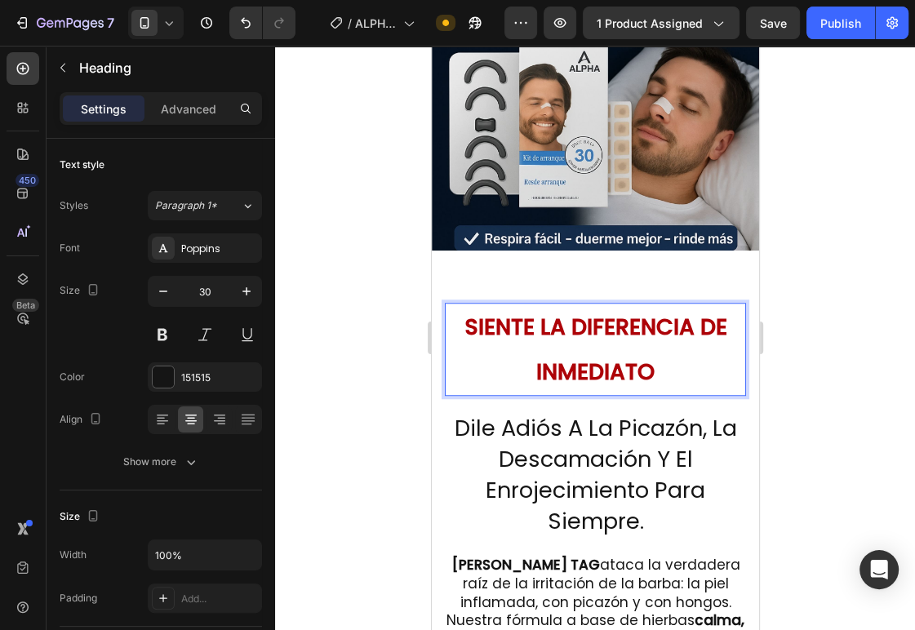
click at [499, 323] on strong "SIENTE LA DIFERENCIA DE INMEDIATO" at bounding box center [595, 349] width 263 height 75
click at [499, 324] on strong "SIENTE LA DIFERENCIA DE INMEDIATO" at bounding box center [595, 349] width 263 height 75
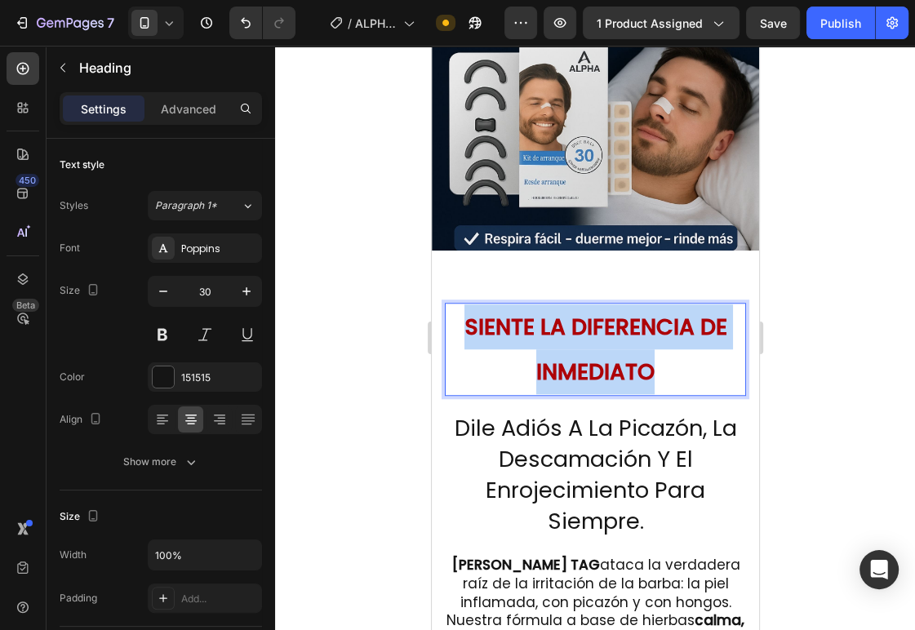
click at [499, 323] on strong "SIENTE LA DIFERENCIA DE INMEDIATO" at bounding box center [595, 349] width 263 height 75
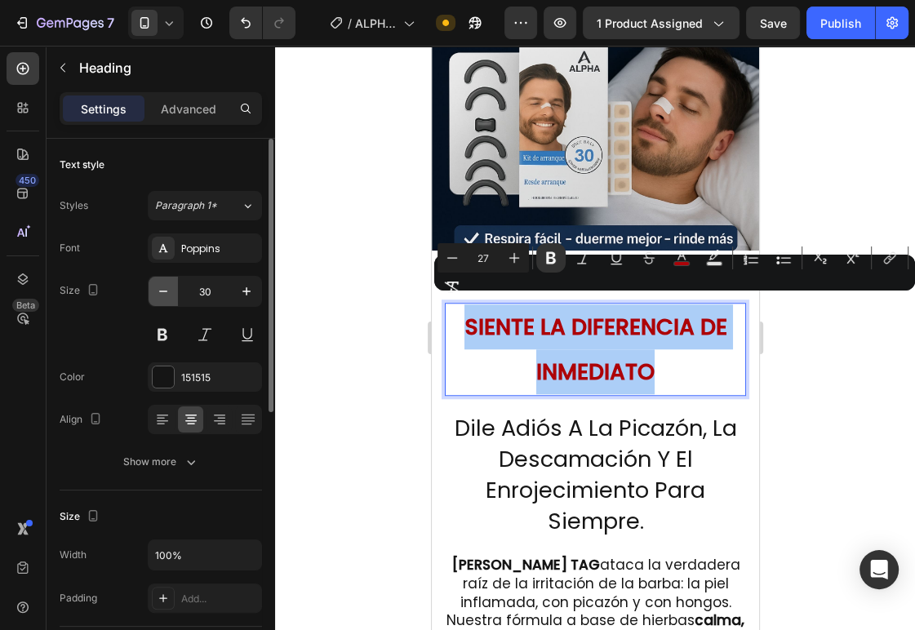
click at [169, 292] on icon "button" at bounding box center [163, 291] width 16 height 16
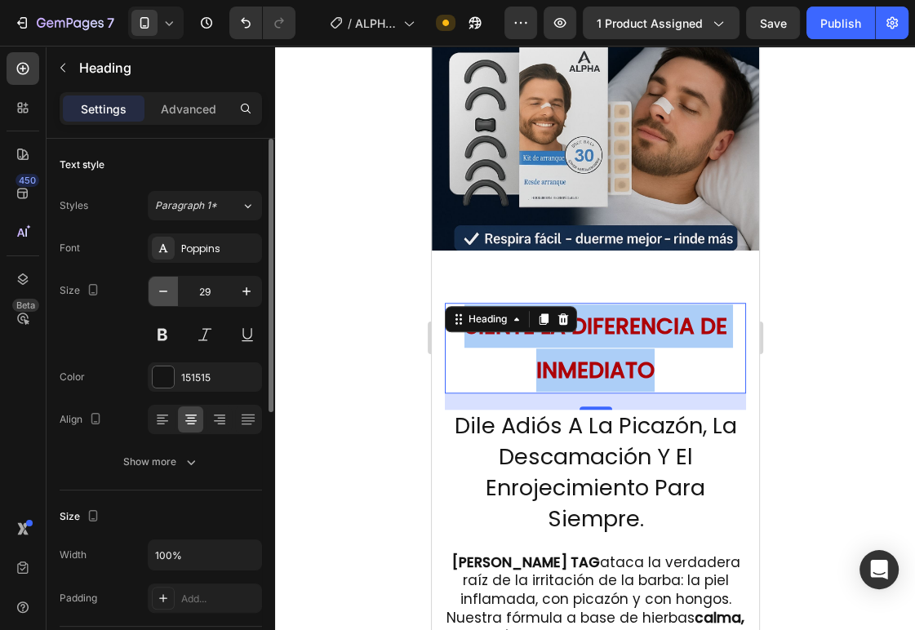
click at [169, 292] on icon "button" at bounding box center [163, 291] width 16 height 16
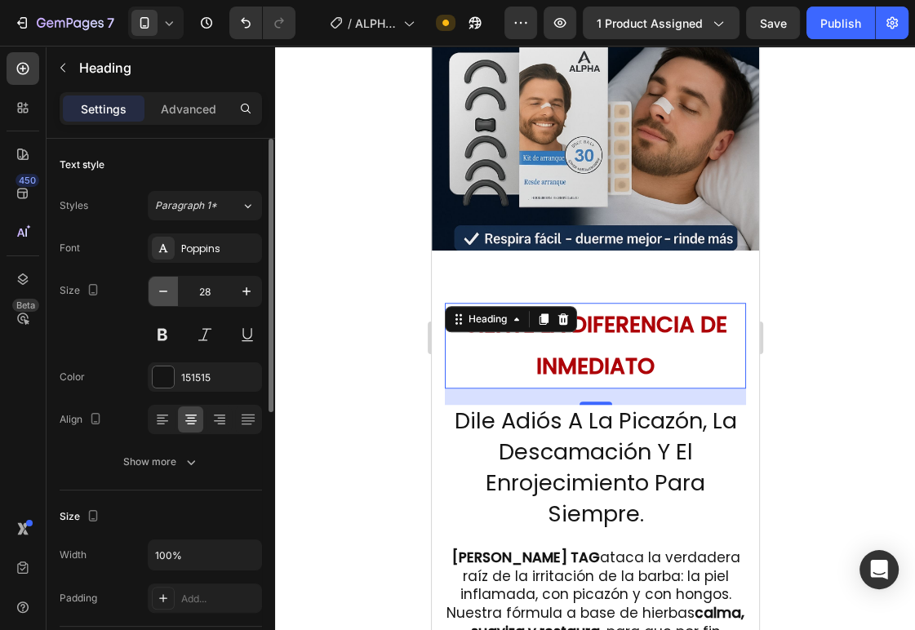
click at [169, 292] on icon "button" at bounding box center [163, 291] width 16 height 16
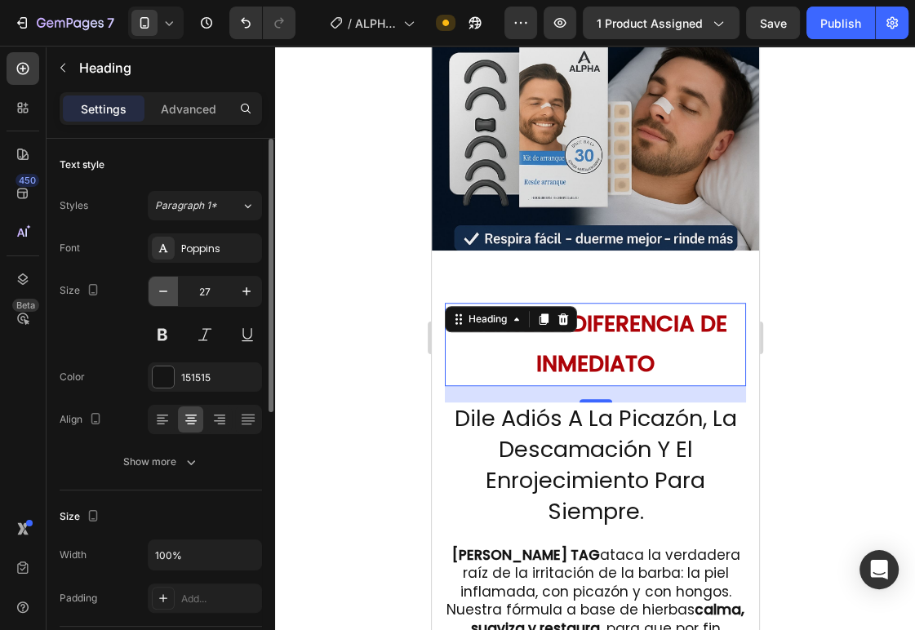
click at [169, 292] on icon "button" at bounding box center [163, 291] width 16 height 16
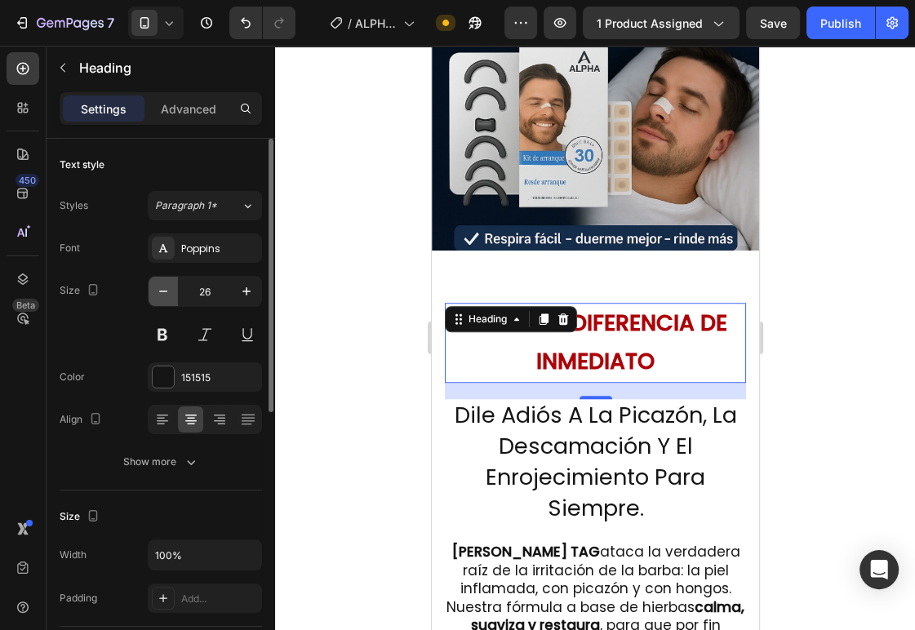
click at [169, 292] on icon "button" at bounding box center [163, 291] width 16 height 16
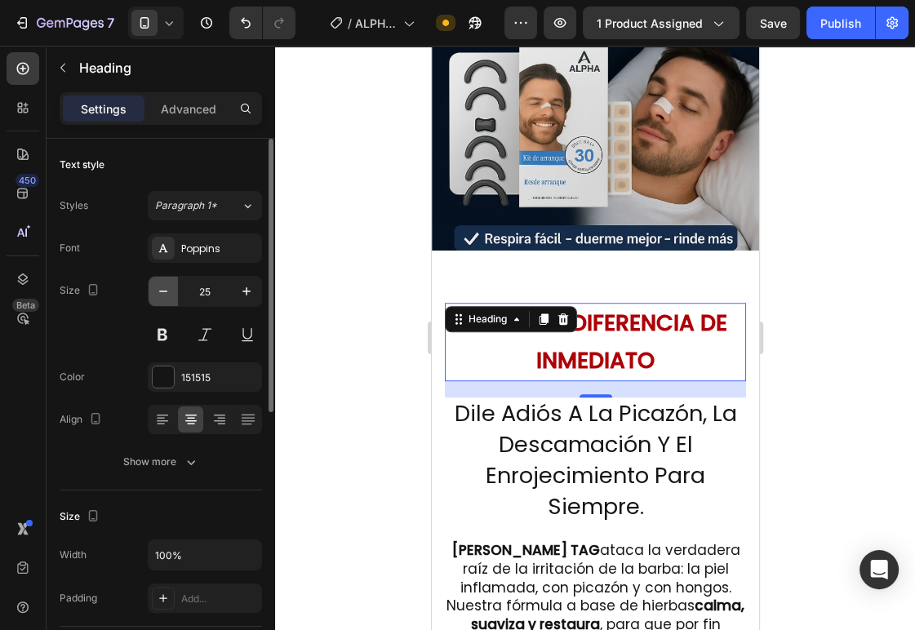
click at [169, 292] on icon "button" at bounding box center [163, 291] width 16 height 16
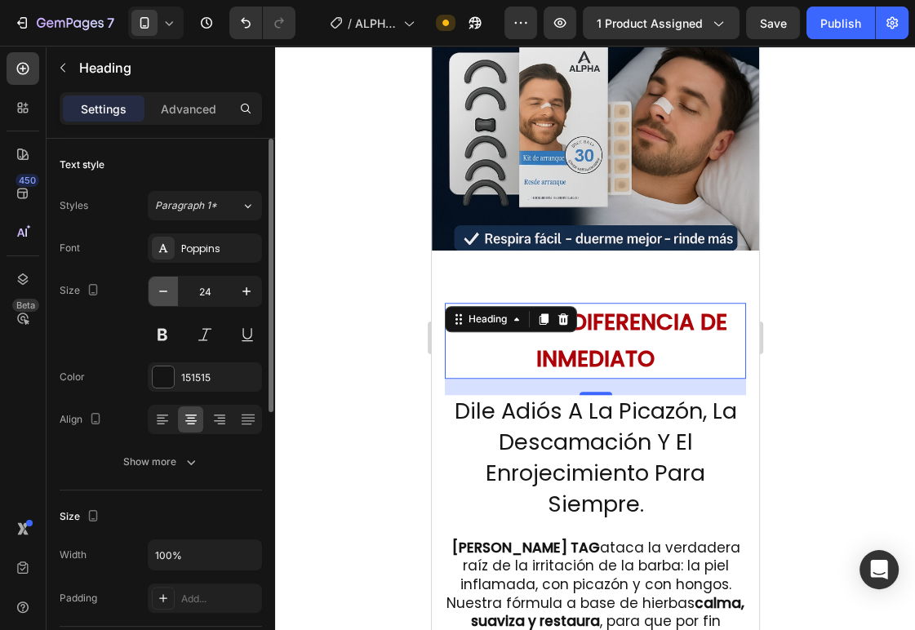
click at [169, 292] on icon "button" at bounding box center [163, 291] width 16 height 16
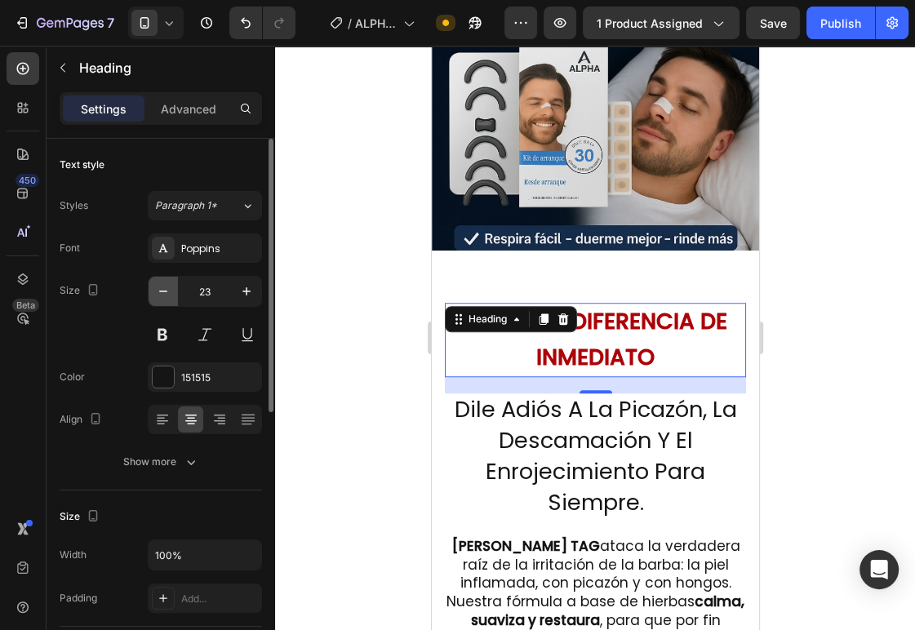
click at [169, 292] on icon "button" at bounding box center [163, 291] width 16 height 16
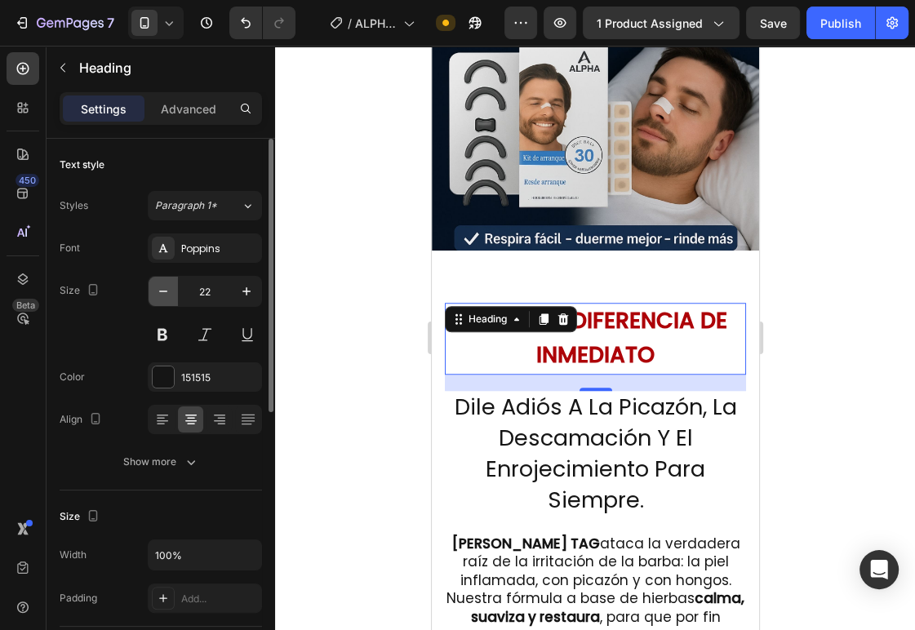
click at [169, 292] on icon "button" at bounding box center [163, 291] width 16 height 16
click at [169, 291] on icon "button" at bounding box center [163, 291] width 16 height 16
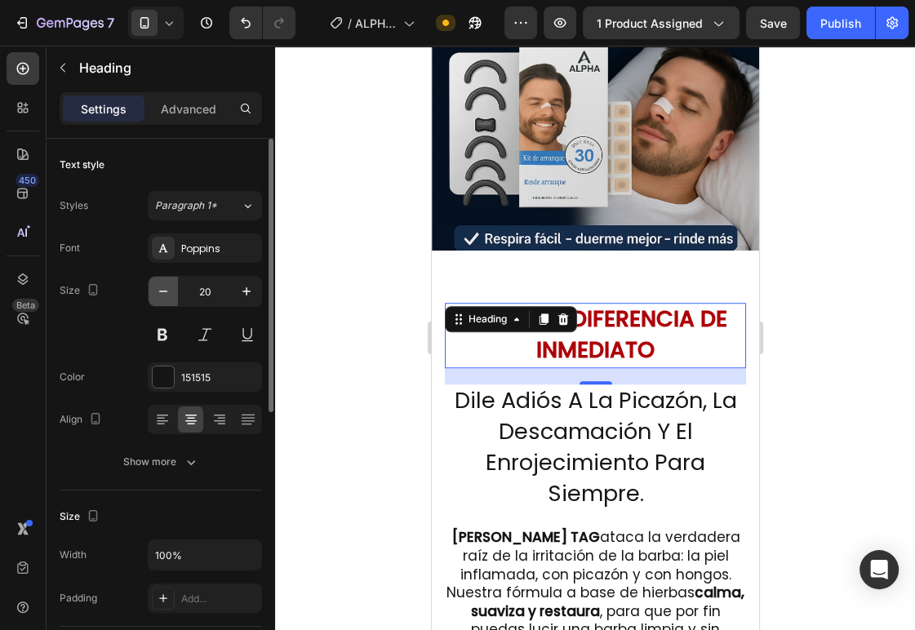
click at [169, 291] on icon "button" at bounding box center [163, 291] width 16 height 16
click at [170, 291] on icon "button" at bounding box center [163, 291] width 16 height 16
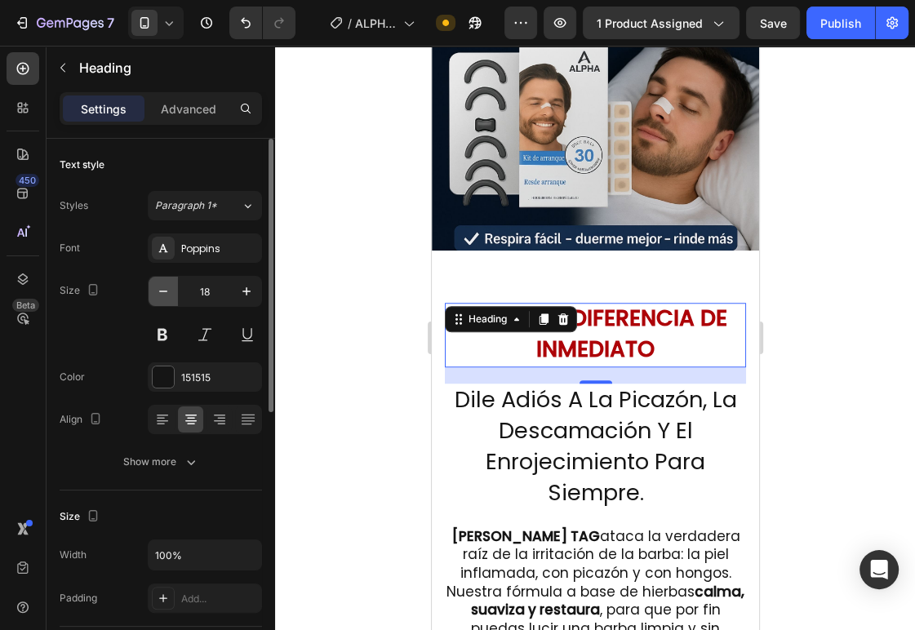
click at [170, 291] on icon "button" at bounding box center [163, 291] width 16 height 16
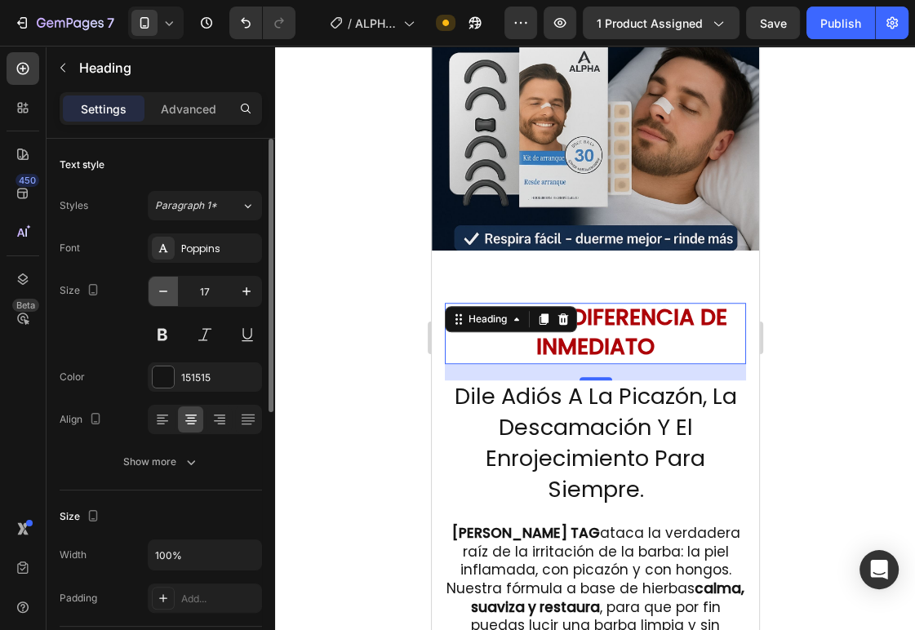
click at [170, 291] on icon "button" at bounding box center [163, 291] width 16 height 16
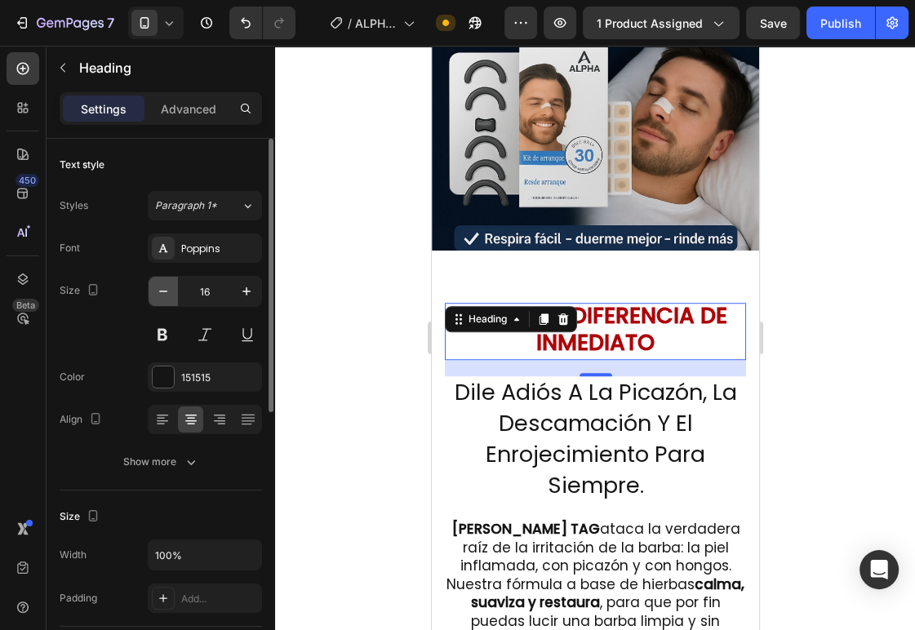
click at [170, 291] on icon "button" at bounding box center [163, 291] width 16 height 16
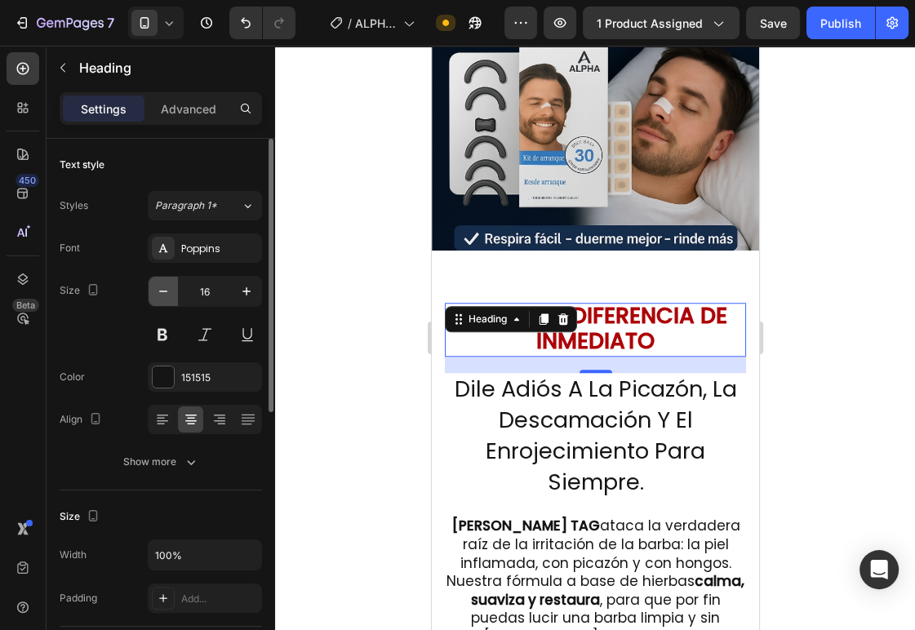
type input "15"
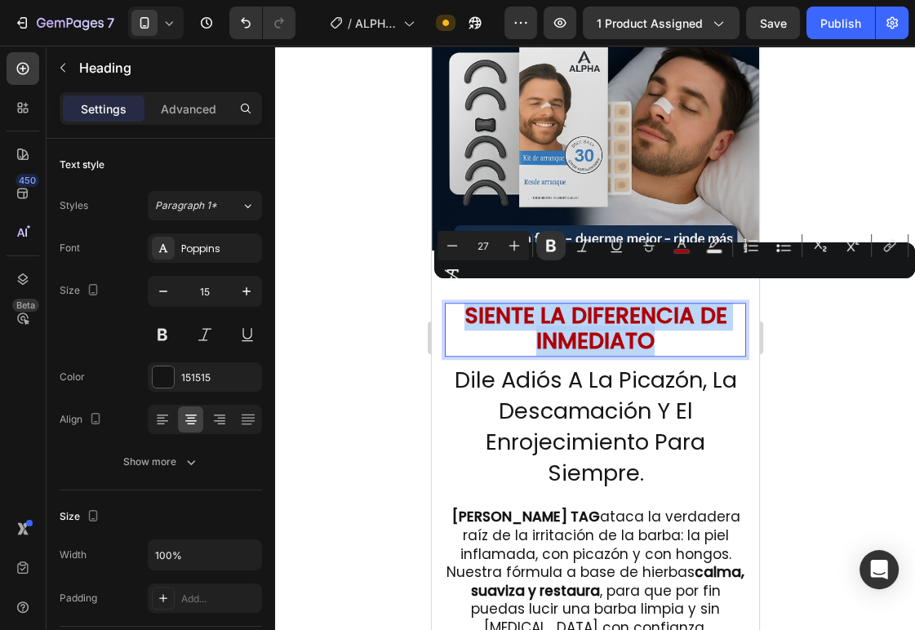
drag, startPoint x: 578, startPoint y: 353, endPoint x: 578, endPoint y: 344, distance: 9.0
click at [578, 344] on div "SIENTE LA DIFERENCIA DE INMEDIATO Heading 9 Dile Adiós A La Picazón, La Descama…" at bounding box center [594, 478] width 301 height 351
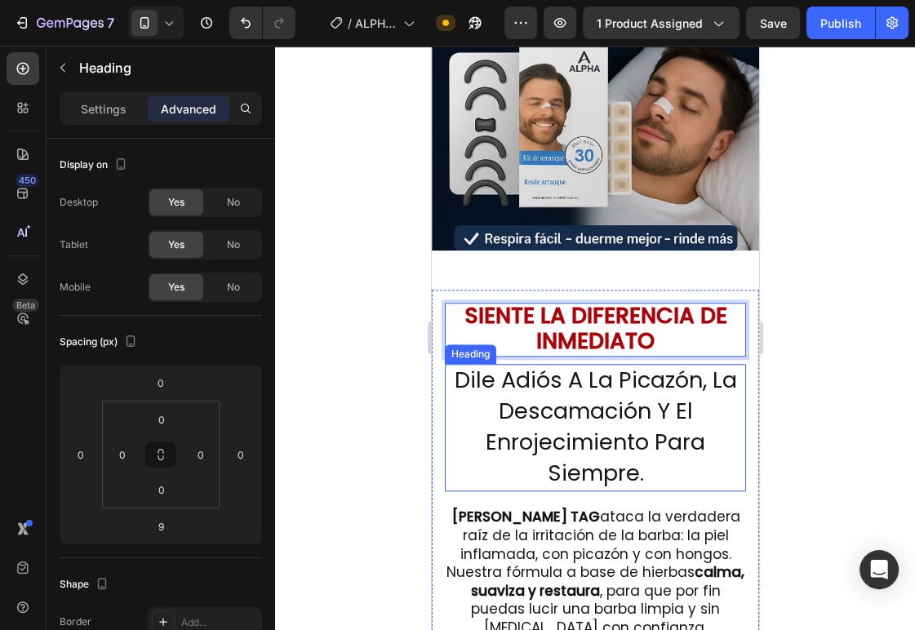
drag, startPoint x: 601, startPoint y: 367, endPoint x: 582, endPoint y: 407, distance: 44.2
click at [601, 368] on span "Dile Adiós A La Picazón, La Descamación Y El Enrojecimiento Para Siempre." at bounding box center [595, 426] width 282 height 123
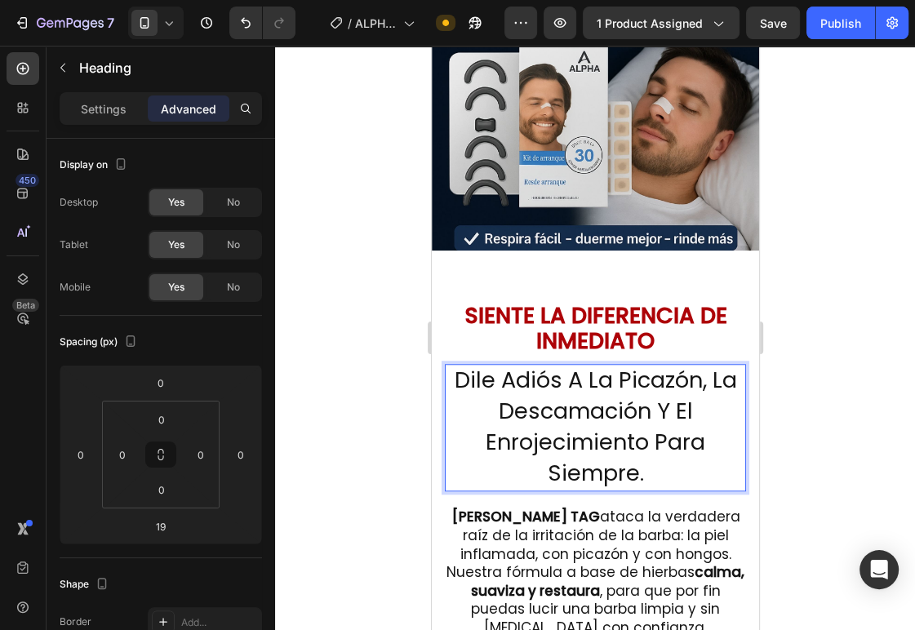
click at [568, 416] on span "Dile Adiós A La Picazón, La Descamación Y El Enrojecimiento Para Siempre." at bounding box center [595, 426] width 282 height 123
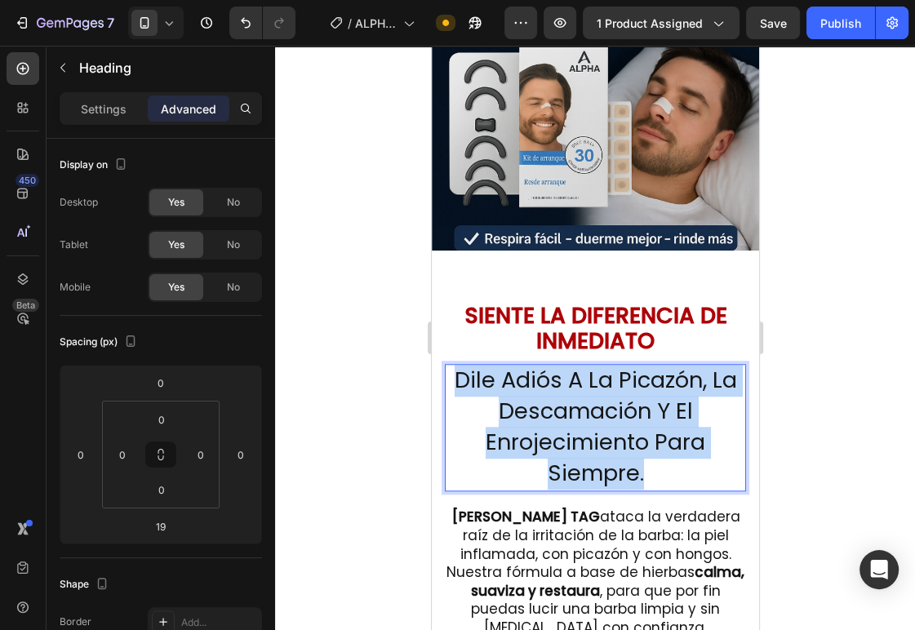
click at [568, 416] on span "Dile Adiós A La Picazón, La Descamación Y El Enrojecimiento Para Siempre." at bounding box center [595, 426] width 282 height 123
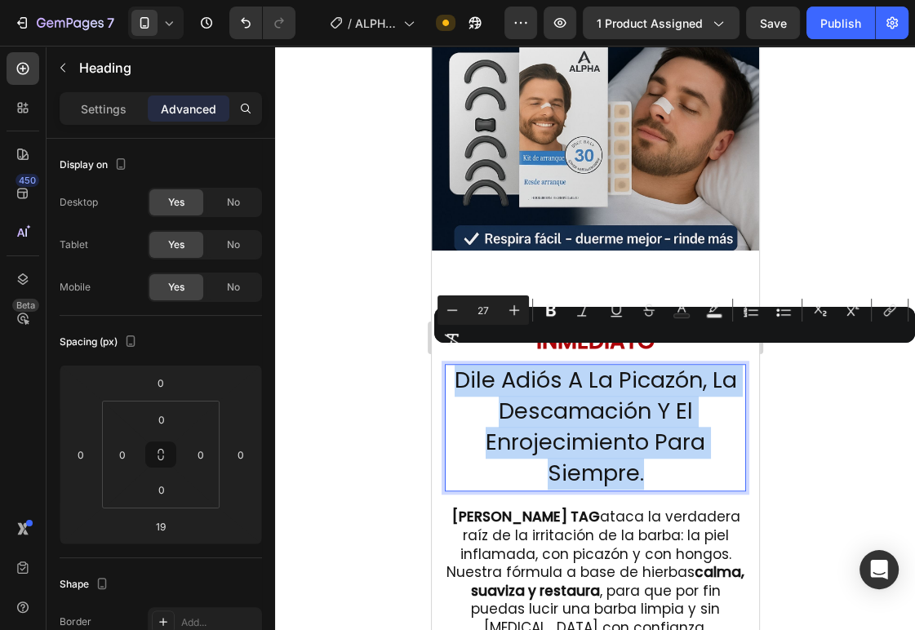
click at [568, 416] on span "Dile Adiós A La Picazón, La Descamación Y El Enrojecimiento Para Siempre." at bounding box center [595, 426] width 282 height 123
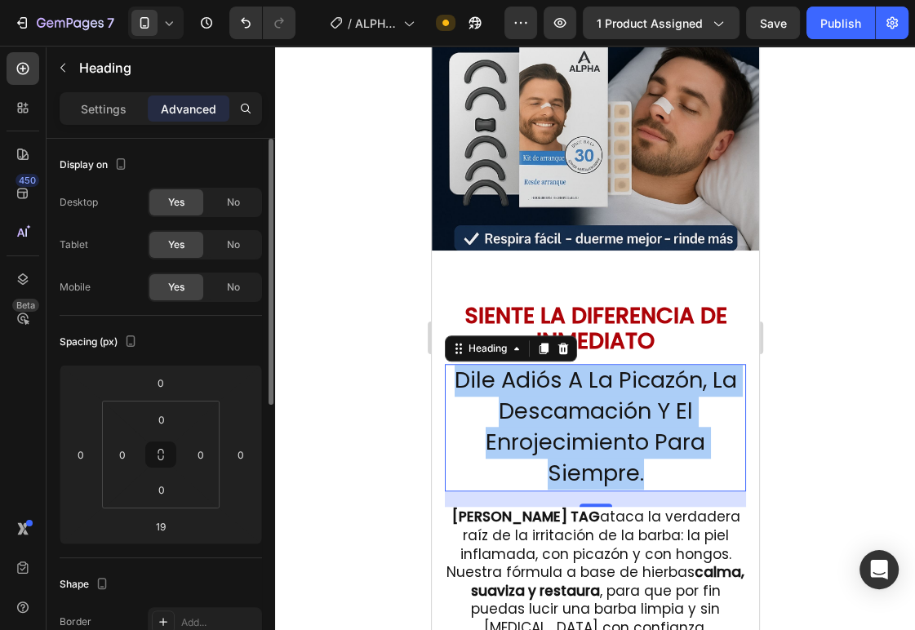
click at [531, 411] on span "Dile Adiós A La Picazón, La Descamación Y El Enrojecimiento Para Siempre." at bounding box center [595, 426] width 282 height 123
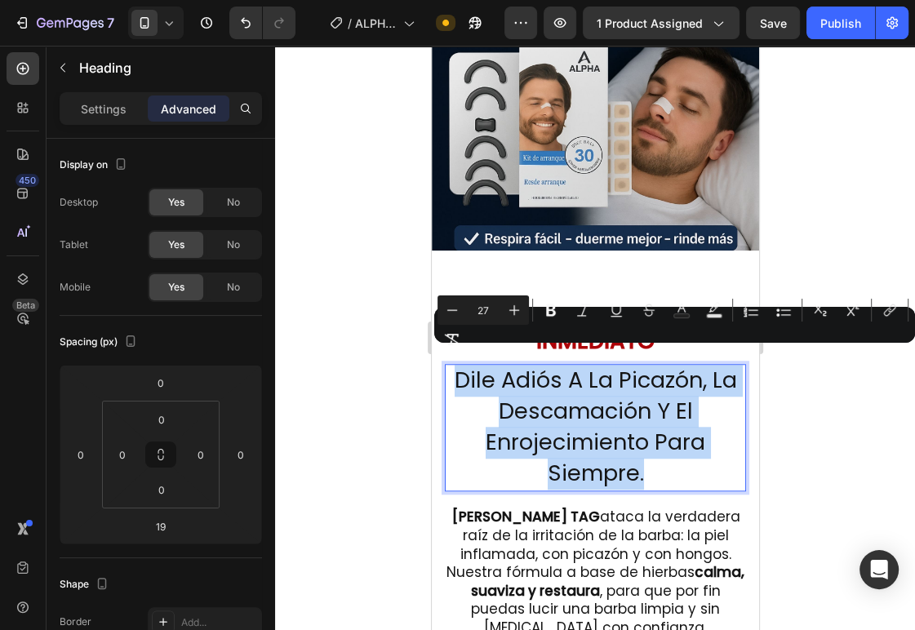
click at [531, 410] on span "Dile Adiós A La Picazón, La Descamación Y El Enrojecimiento Para Siempre." at bounding box center [595, 426] width 282 height 123
click at [584, 425] on span "Dile Adiós A La Picazón, La Descamación Y El Enrojecimiento Para Siempre." at bounding box center [595, 426] width 282 height 123
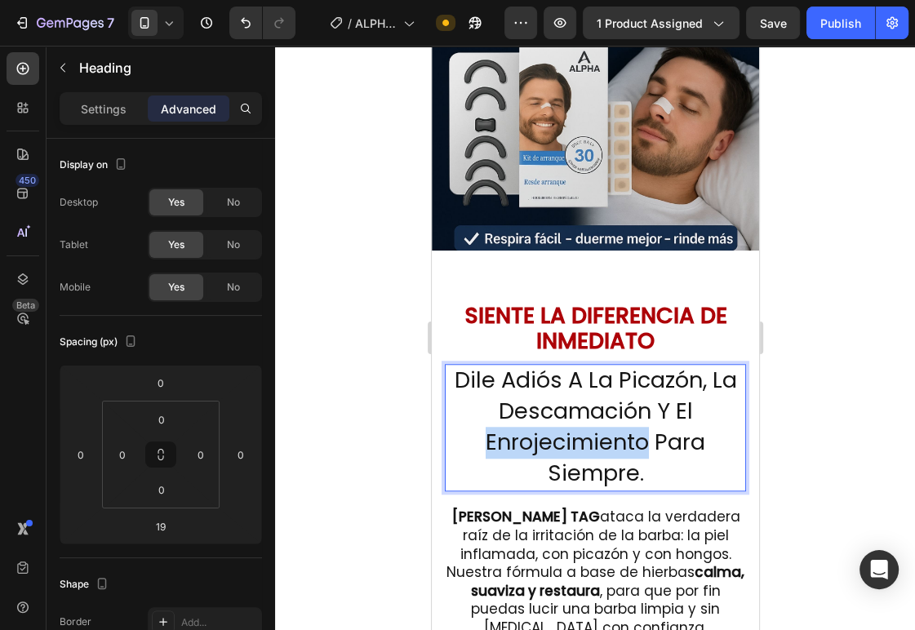
drag, startPoint x: 584, startPoint y: 425, endPoint x: 604, endPoint y: 439, distance: 24.0
click at [584, 425] on span "Dile Adiós A La Picazón, La Descamación Y El Enrojecimiento Para Siempre." at bounding box center [595, 426] width 282 height 123
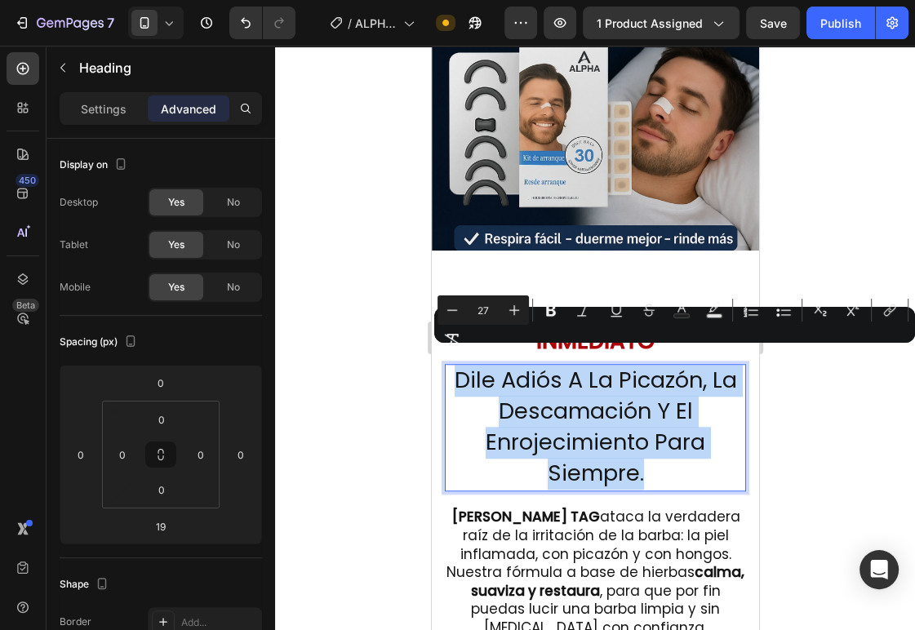
drag, startPoint x: 643, startPoint y: 464, endPoint x: 450, endPoint y: 372, distance: 213.9
click at [450, 372] on p "Dile Adiós A La Picazón, La Descamación Y El Enrojecimiento Para Siempre." at bounding box center [595, 428] width 298 height 124
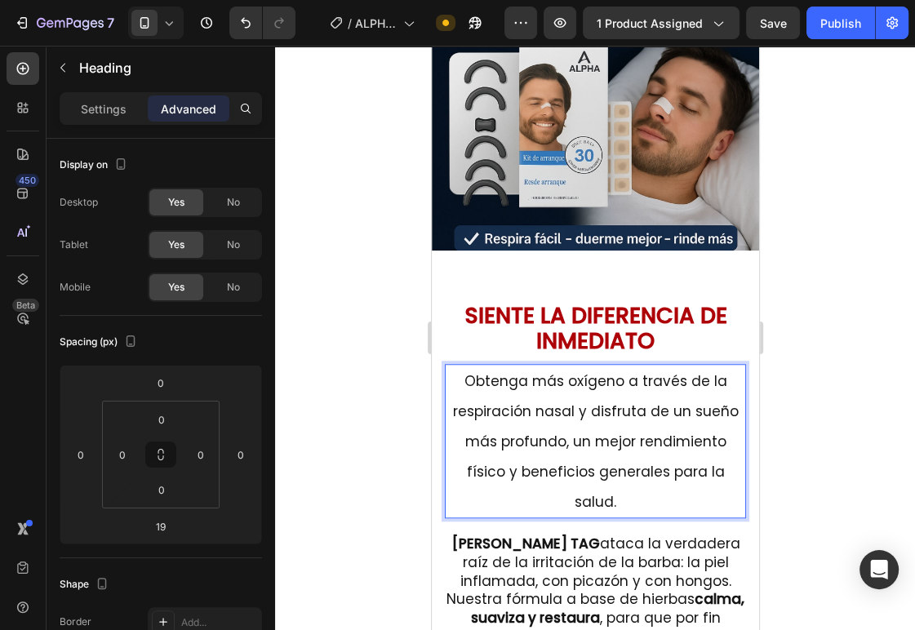
click at [517, 371] on span "Obtenga más oxígeno a través de la respiración nasal y disfruta de un sueño más…" at bounding box center [595, 441] width 286 height 140
click at [523, 371] on span "Obtenga más oxígeno a través de la respiración nasal y disfruta de un sueño más…" at bounding box center [595, 441] width 286 height 140
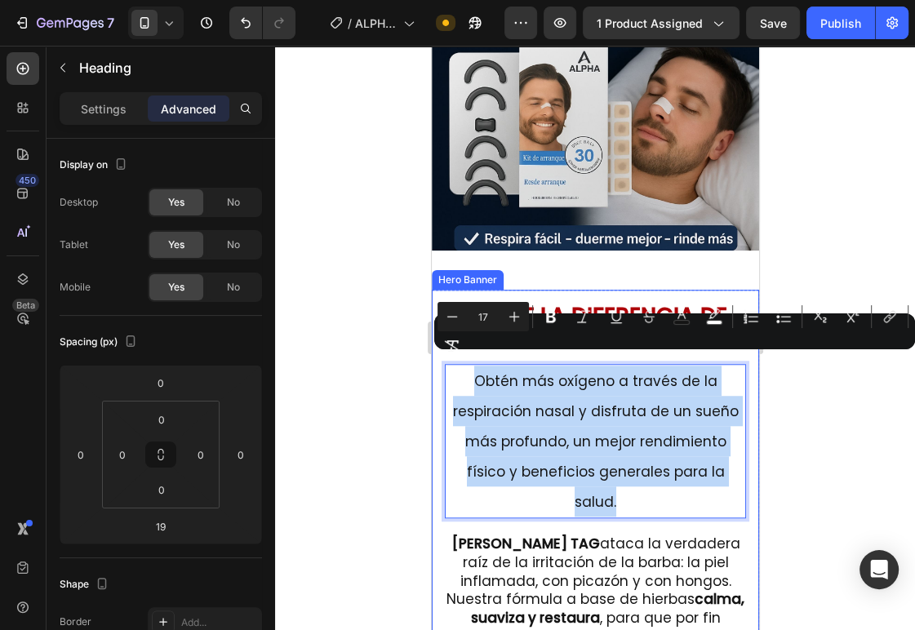
drag, startPoint x: 646, startPoint y: 482, endPoint x: 868, endPoint y: 406, distance: 234.9
click at [437, 359] on div "⁠⁠⁠⁠⁠⁠⁠ SIENTE LA DIFERENCIA DE INMEDIATO Heading Obtén más oxígeno a través de…" at bounding box center [594, 642] width 327 height 705
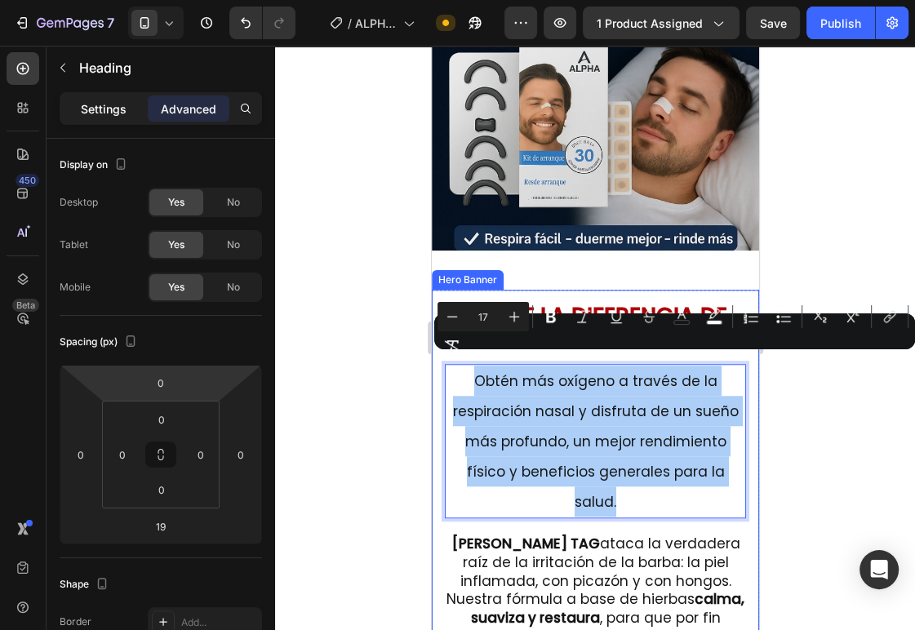
click at [118, 114] on p "Settings" at bounding box center [104, 108] width 46 height 17
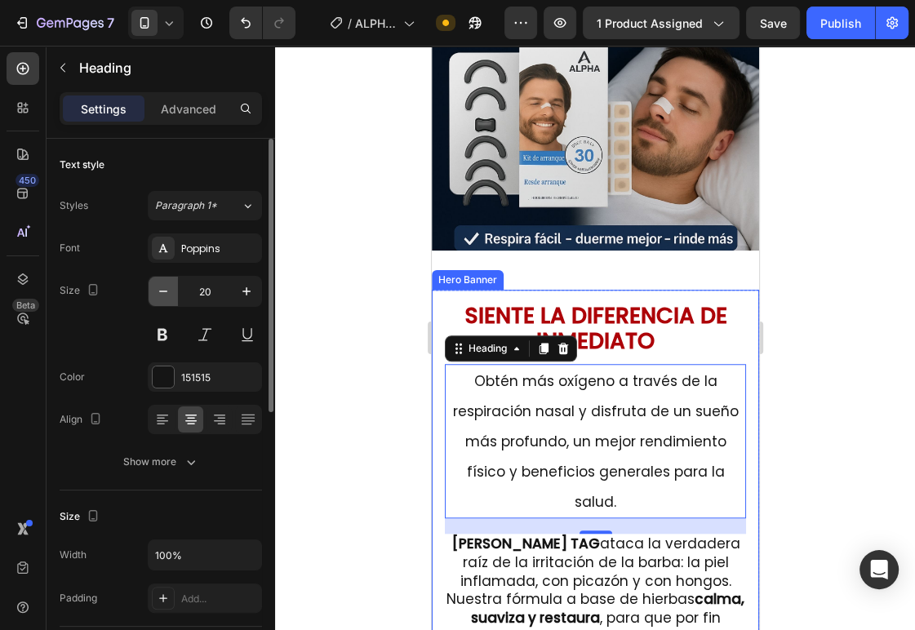
click at [160, 282] on button "button" at bounding box center [163, 291] width 29 height 29
click at [161, 282] on button "button" at bounding box center [163, 291] width 29 height 29
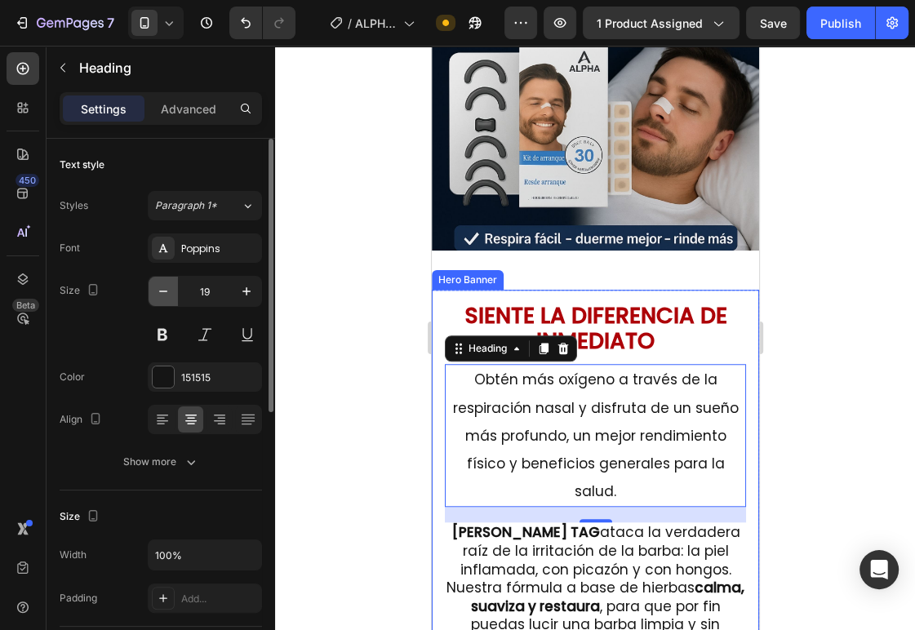
click at [161, 282] on button "button" at bounding box center [163, 291] width 29 height 29
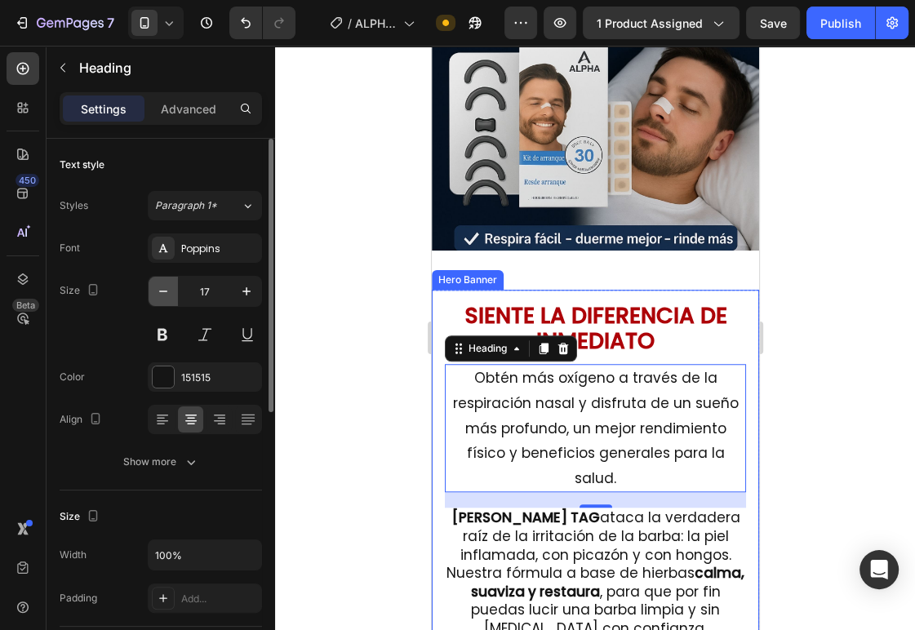
click at [161, 282] on button "button" at bounding box center [163, 291] width 29 height 29
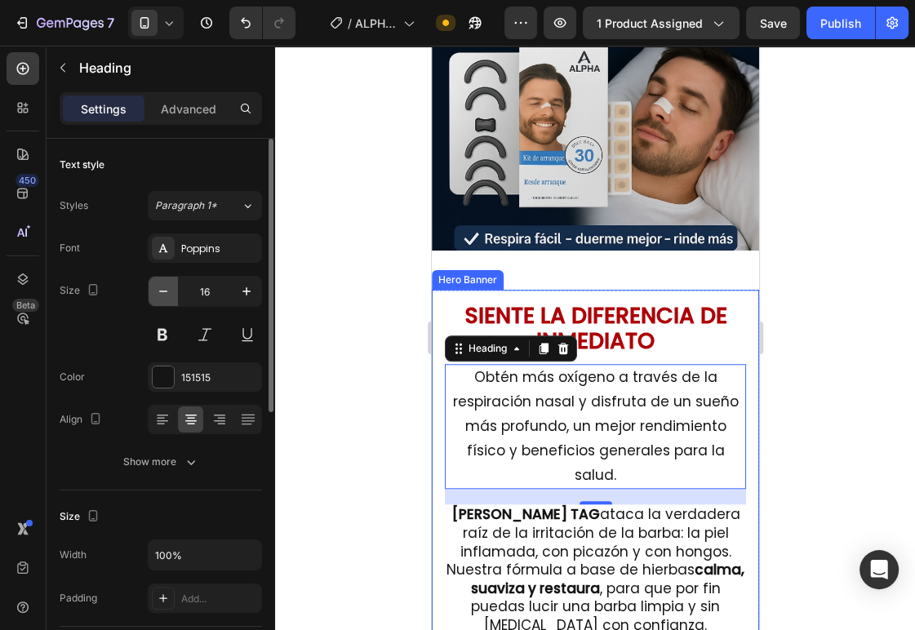
click at [161, 282] on button "button" at bounding box center [163, 291] width 29 height 29
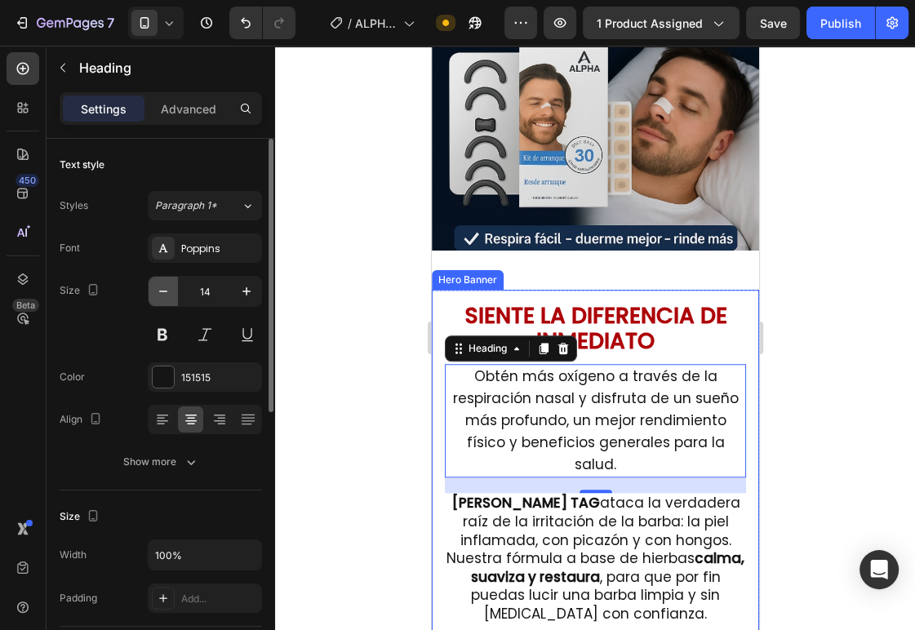
click at [161, 282] on button "button" at bounding box center [163, 291] width 29 height 29
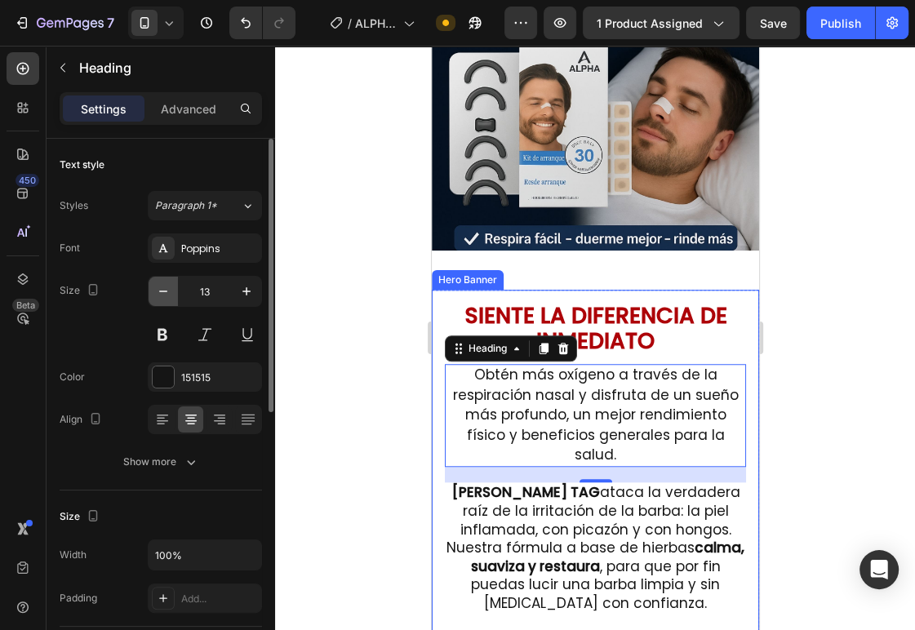
click at [161, 282] on button "button" at bounding box center [163, 291] width 29 height 29
click at [161, 281] on button "button" at bounding box center [163, 291] width 29 height 29
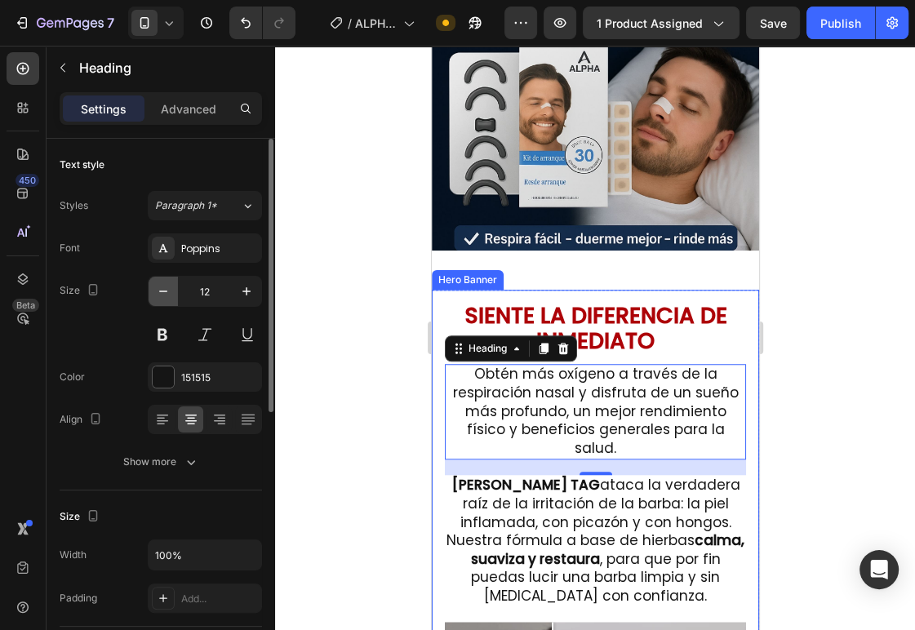
click at [161, 281] on button "button" at bounding box center [163, 291] width 29 height 29
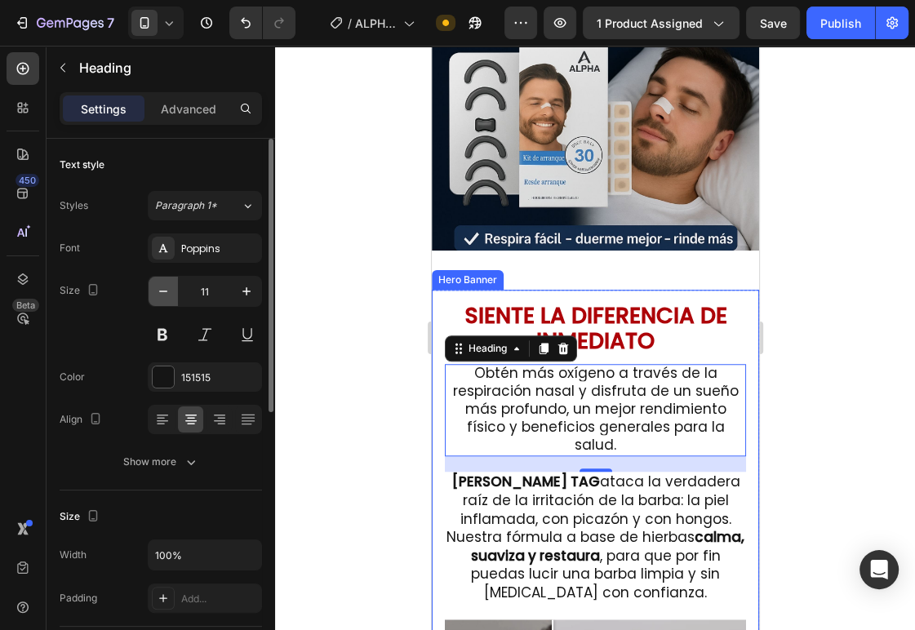
click at [161, 281] on button "button" at bounding box center [163, 291] width 29 height 29
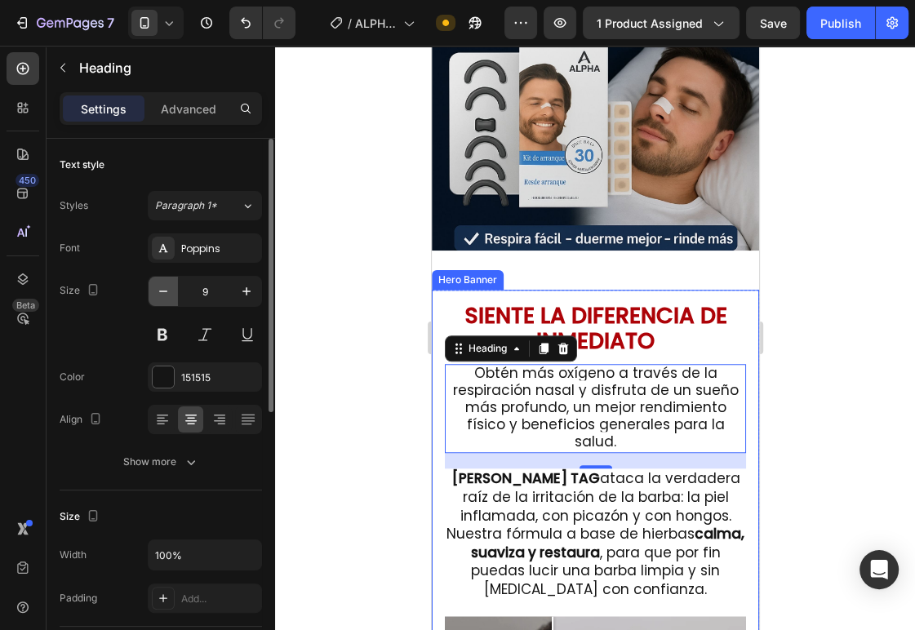
click at [161, 277] on button "button" at bounding box center [163, 291] width 29 height 29
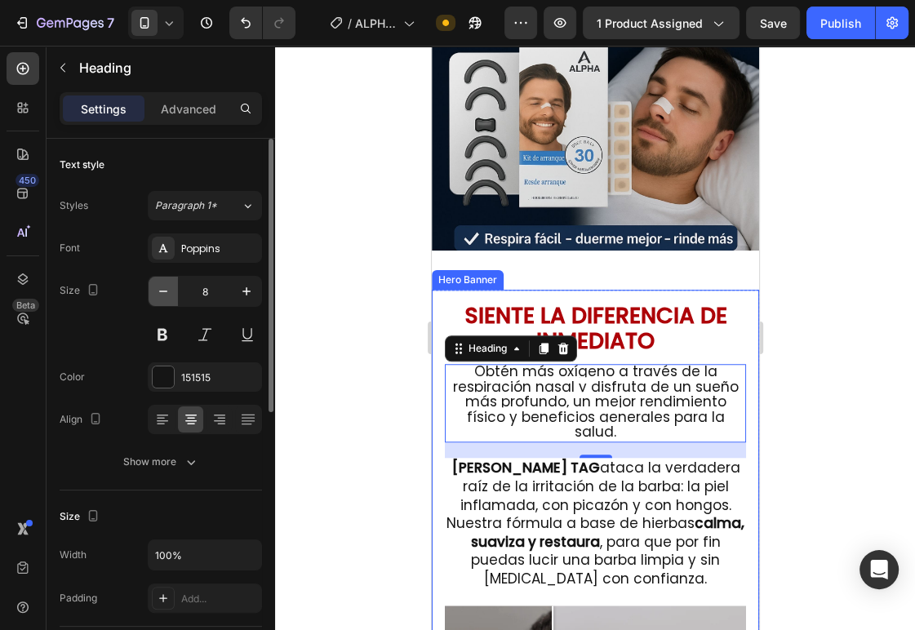
click at [161, 277] on button "button" at bounding box center [163, 291] width 29 height 29
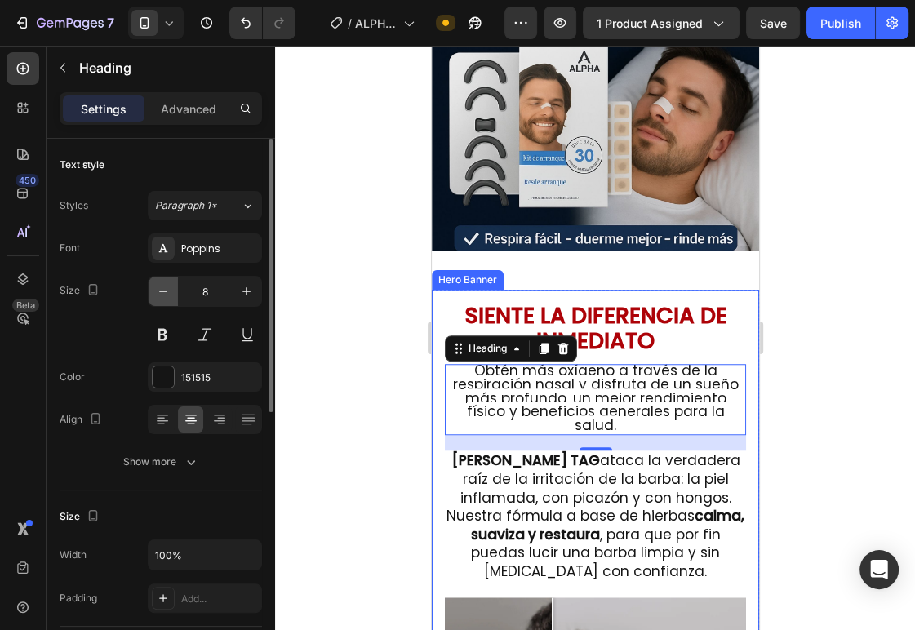
type input "7"
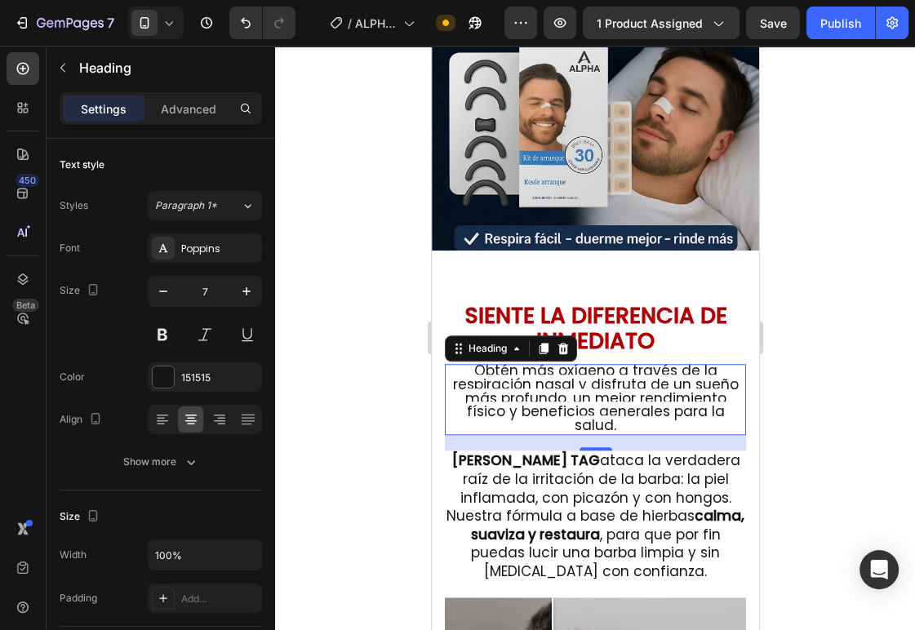
drag, startPoint x: 590, startPoint y: 427, endPoint x: 588, endPoint y: 415, distance: 12.5
click at [588, 415] on div "⁠⁠⁠⁠⁠⁠⁠ Obtén más oxígeno a través de la respiración nasal y disfruta de un sue…" at bounding box center [594, 399] width 301 height 71
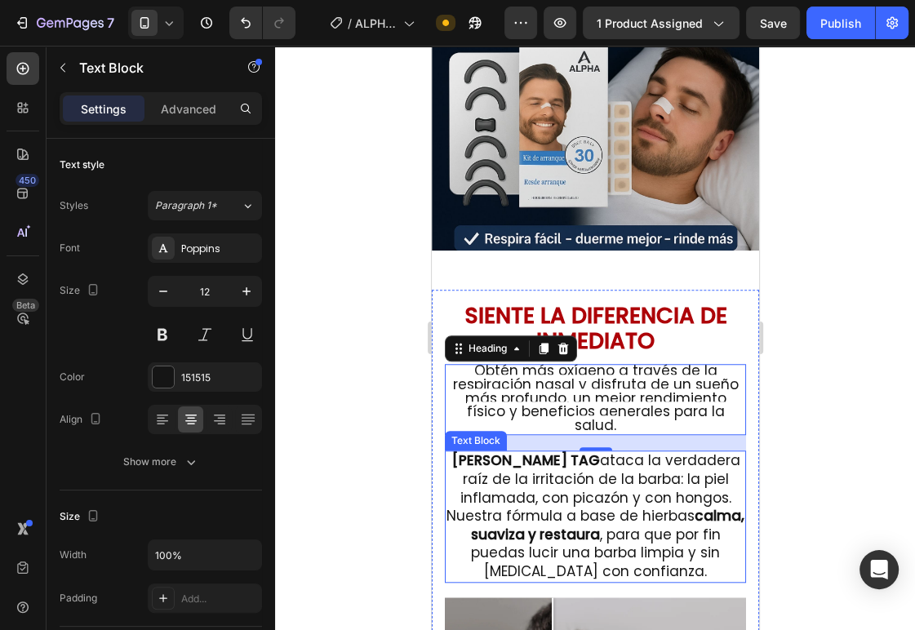
drag, startPoint x: 588, startPoint y: 470, endPoint x: 586, endPoint y: 479, distance: 9.1
click at [588, 470] on span "WHITE TAG ataca la verdadera raíz de la irritación de la barba: la piel inflama…" at bounding box center [595, 516] width 298 height 131
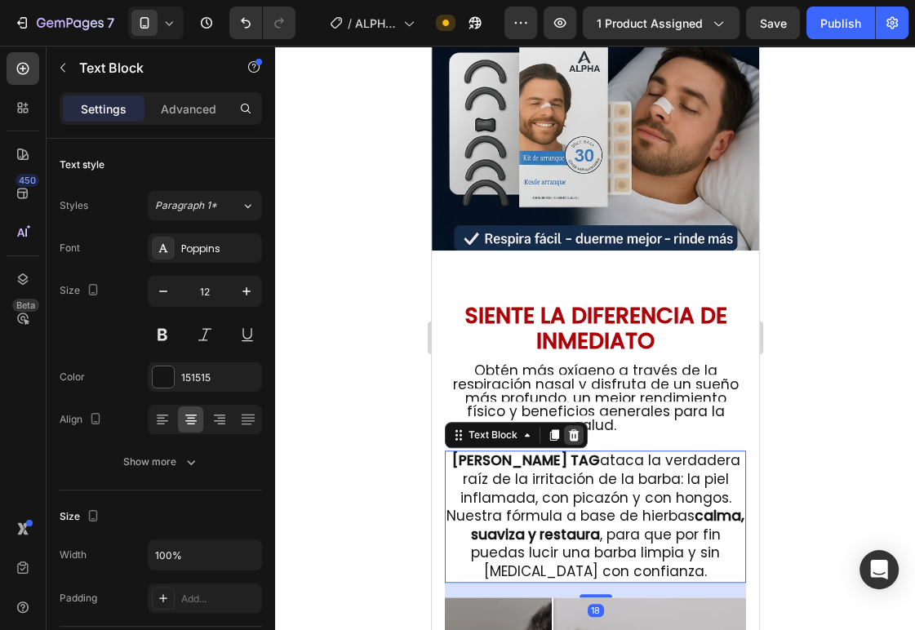
click at [571, 429] on icon at bounding box center [573, 434] width 11 height 11
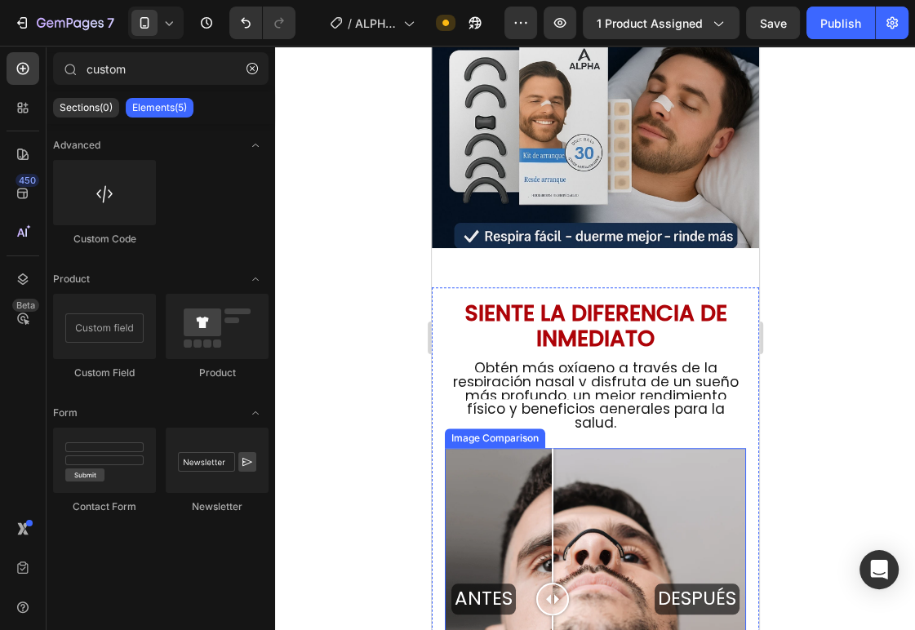
scroll to position [912, 0]
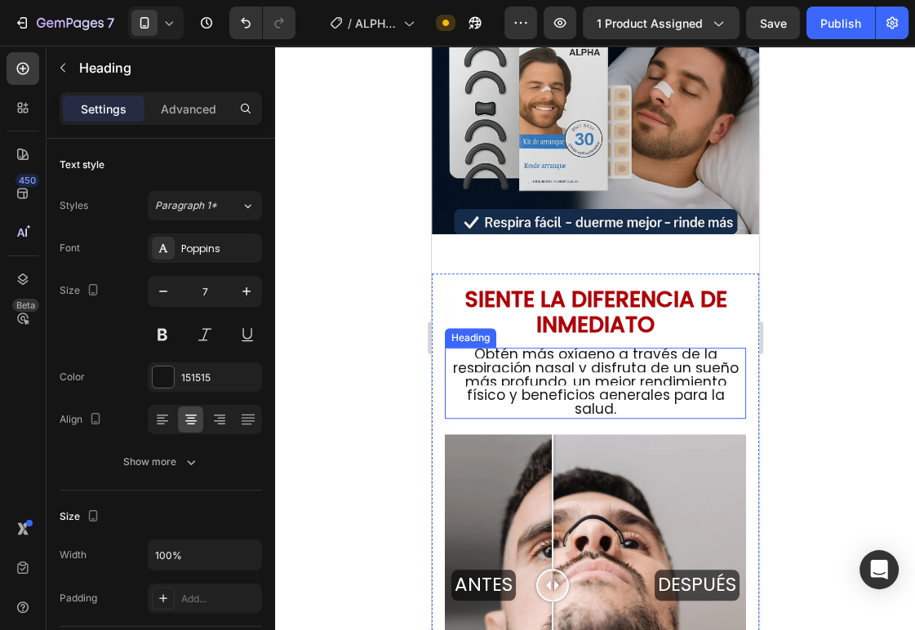
click at [565, 375] on span "Obtén más oxígeno a través de la respiración nasal y disfruta de un sueño más p…" at bounding box center [595, 380] width 286 height 73
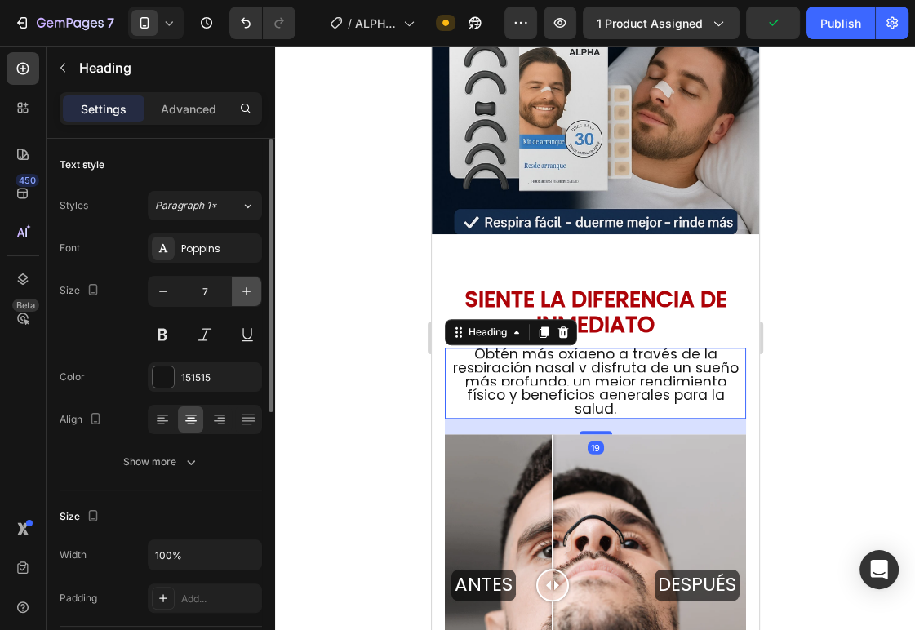
click at [248, 295] on icon "button" at bounding box center [246, 291] width 16 height 16
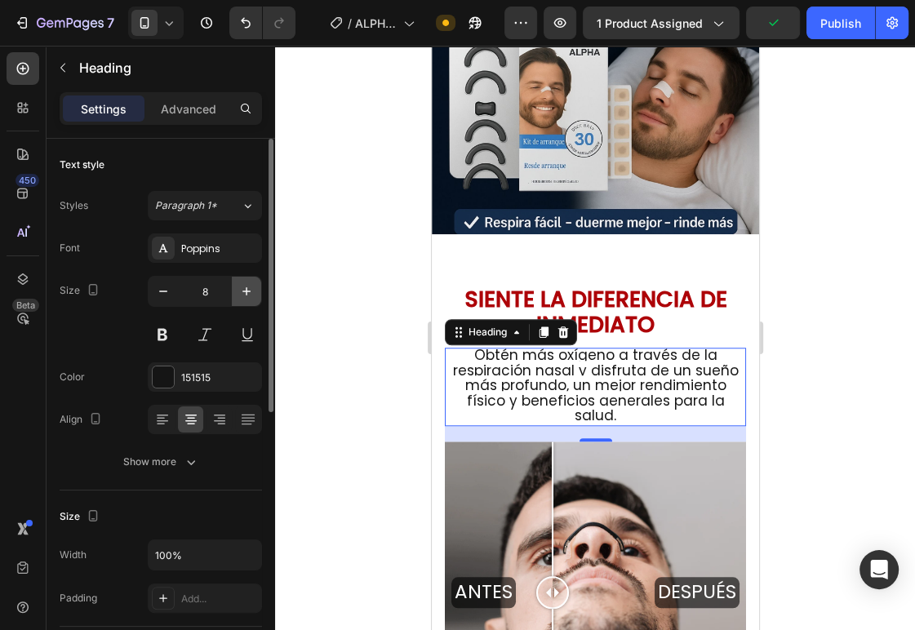
click at [248, 295] on icon "button" at bounding box center [246, 291] width 16 height 16
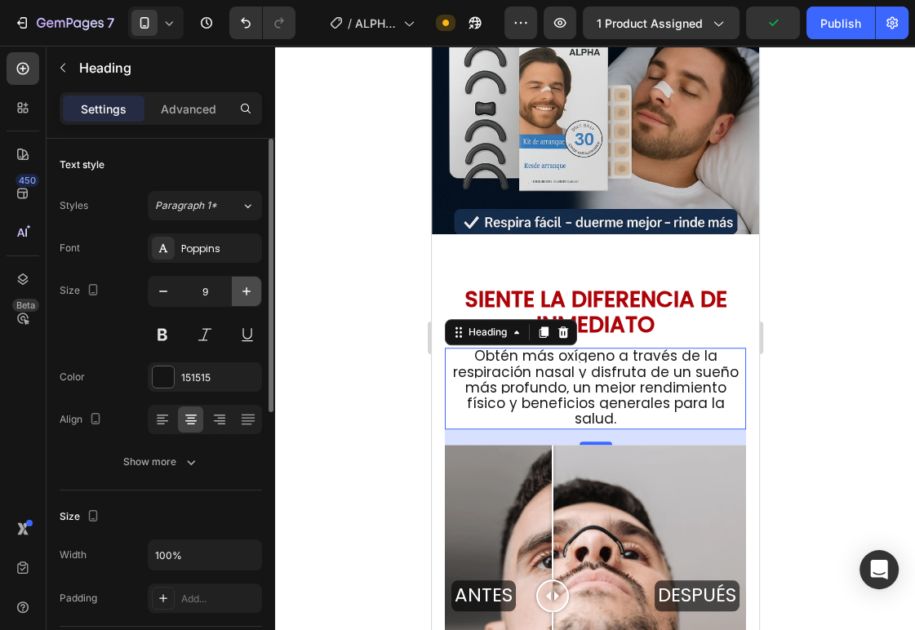
click at [248, 295] on icon "button" at bounding box center [246, 291] width 16 height 16
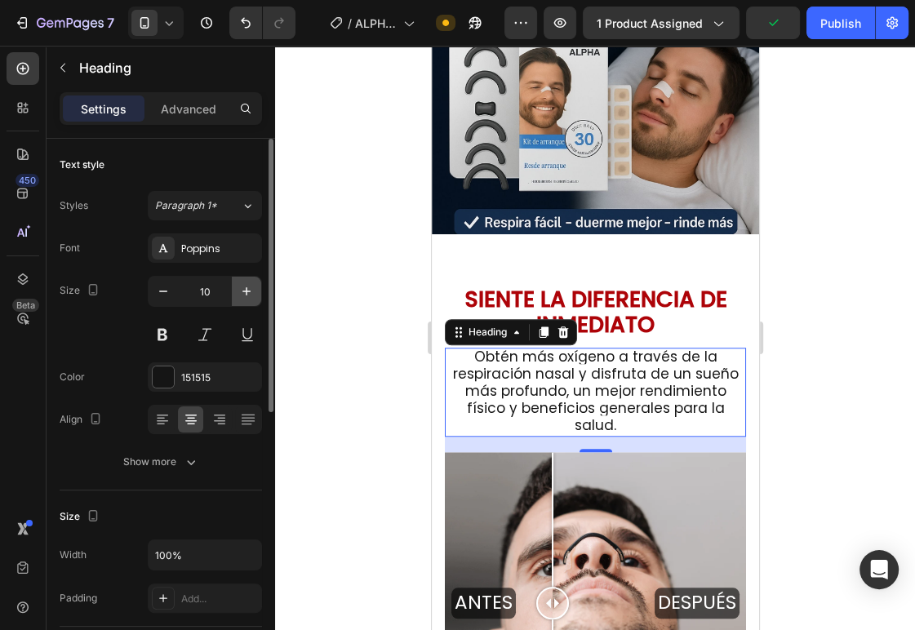
type input "11"
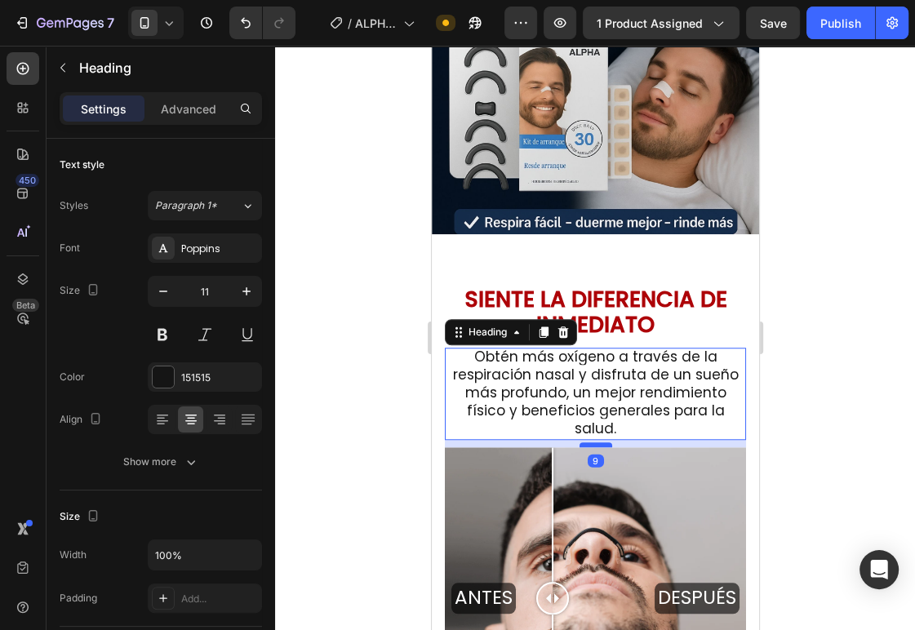
drag, startPoint x: 588, startPoint y: 434, endPoint x: 1260, endPoint y: 474, distance: 673.7
click at [588, 442] on div at bounding box center [595, 444] width 33 height 5
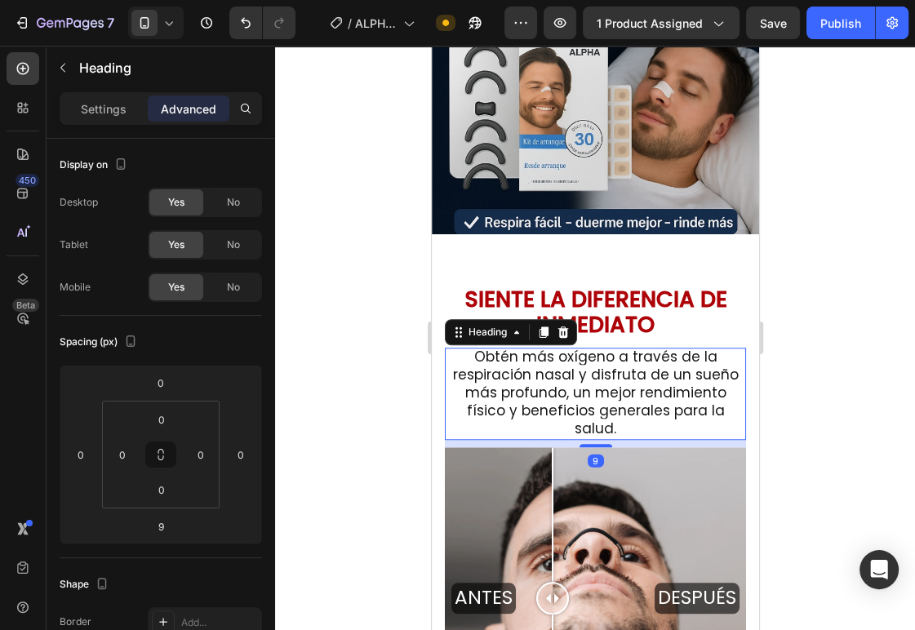
click at [862, 420] on div at bounding box center [595, 338] width 640 height 584
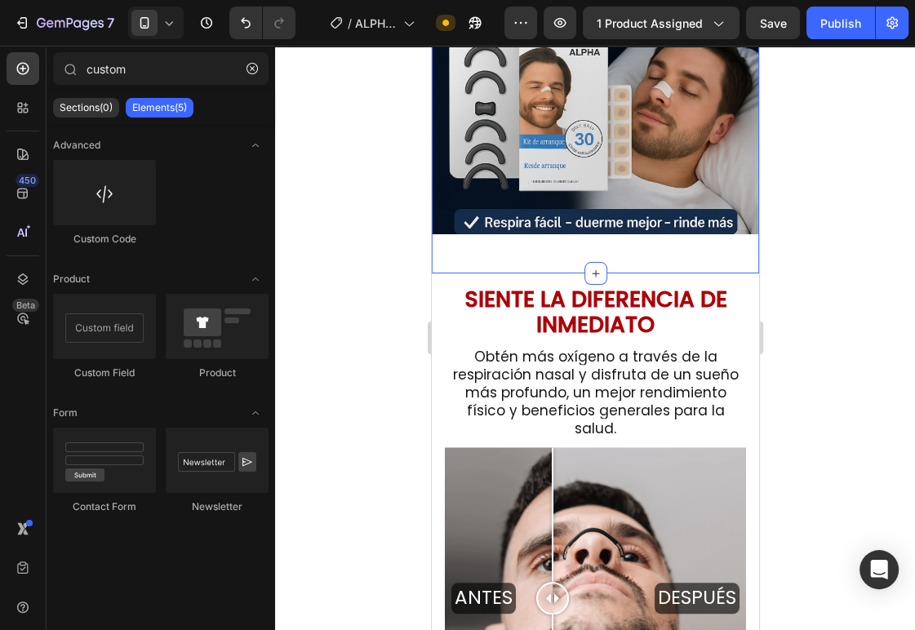
click at [523, 242] on div "Image Section 2" at bounding box center [594, 9] width 327 height 528
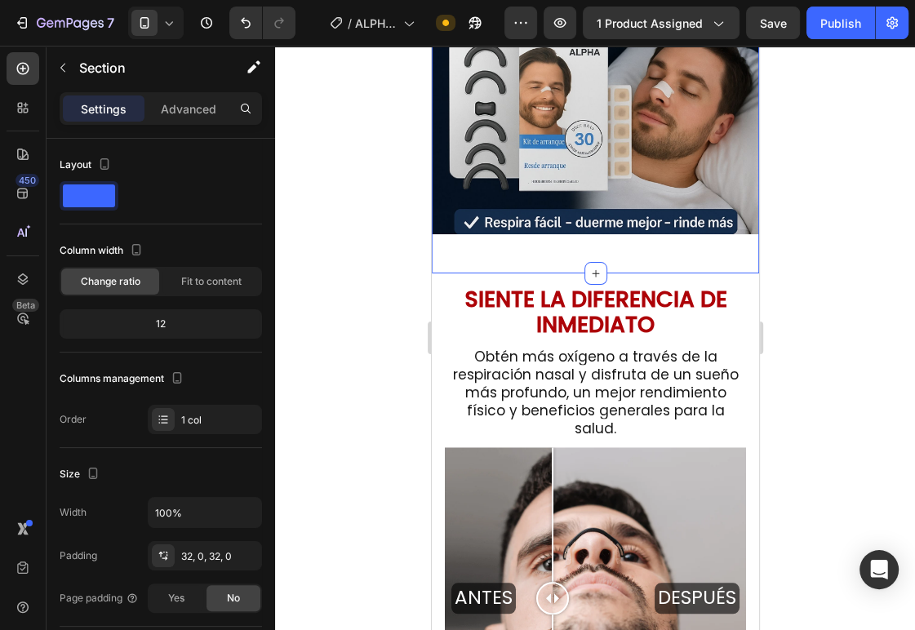
drag, startPoint x: 550, startPoint y: 233, endPoint x: 535, endPoint y: 237, distance: 15.2
click at [550, 234] on div "Image Section 2 You can create reusable sections Create Theme Section AI Conten…" at bounding box center [594, 9] width 327 height 528
click at [480, 243] on div "Image Section 2 You can create reusable sections Create Theme Section AI Conten…" at bounding box center [594, 9] width 327 height 528
click at [511, 244] on div "Image Section 2 You can create reusable sections Create Theme Section AI Conten…" at bounding box center [594, 9] width 327 height 528
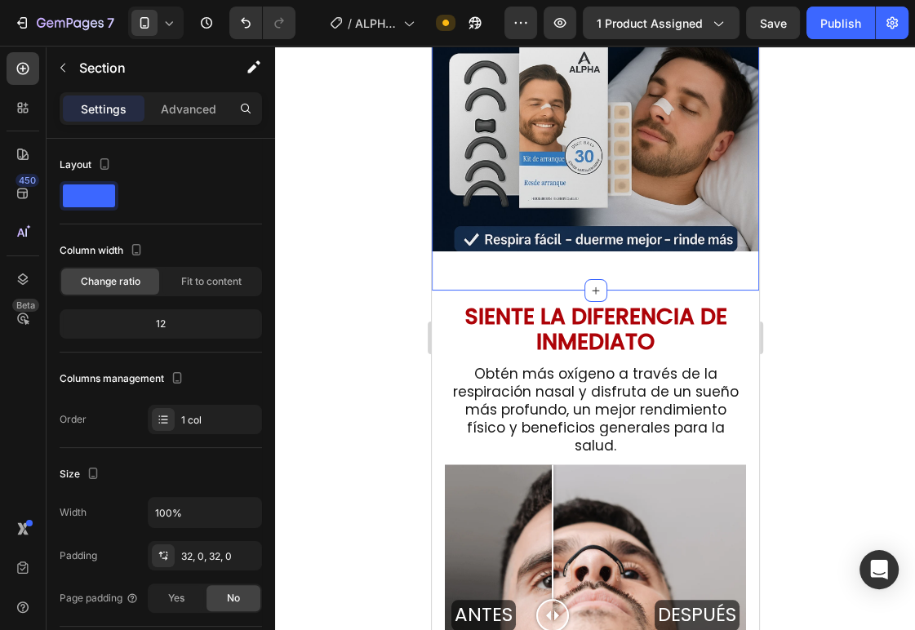
scroll to position [780, 0]
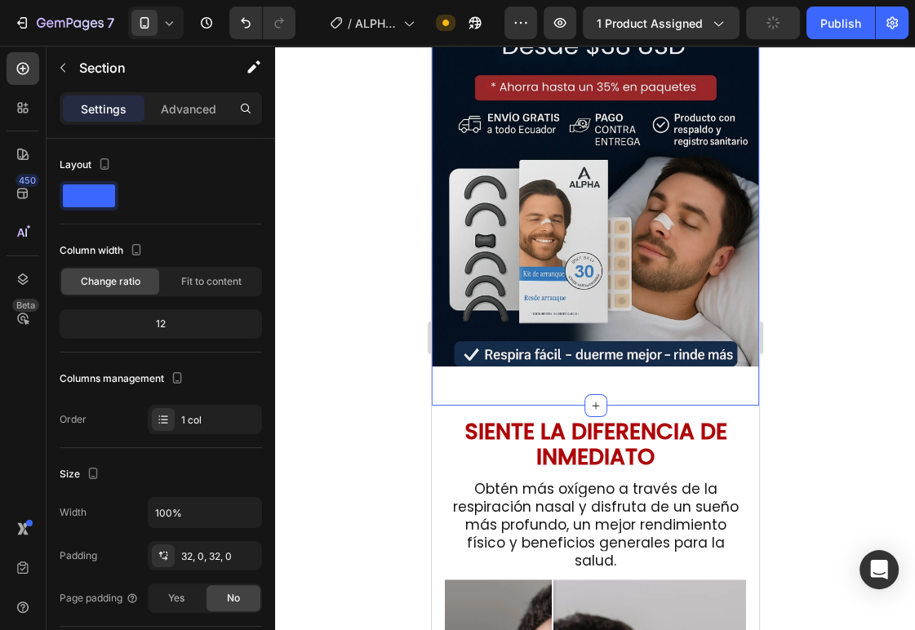
click at [482, 356] on div "Image" at bounding box center [594, 142] width 327 height 476
click at [495, 379] on div "Image Section 2 You can create reusable sections Create Theme Section AI Conten…" at bounding box center [594, 142] width 327 height 528
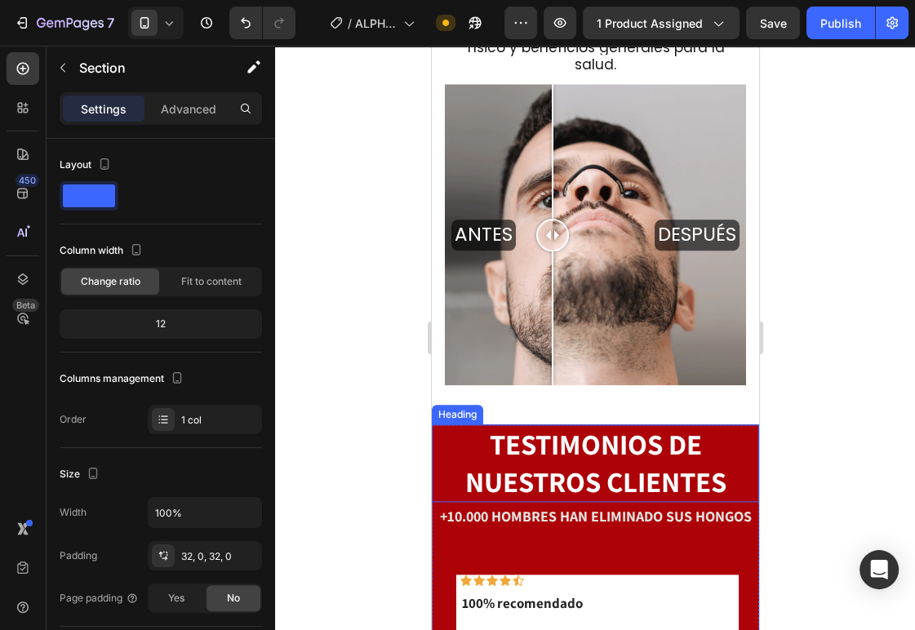
scroll to position [1469, 0]
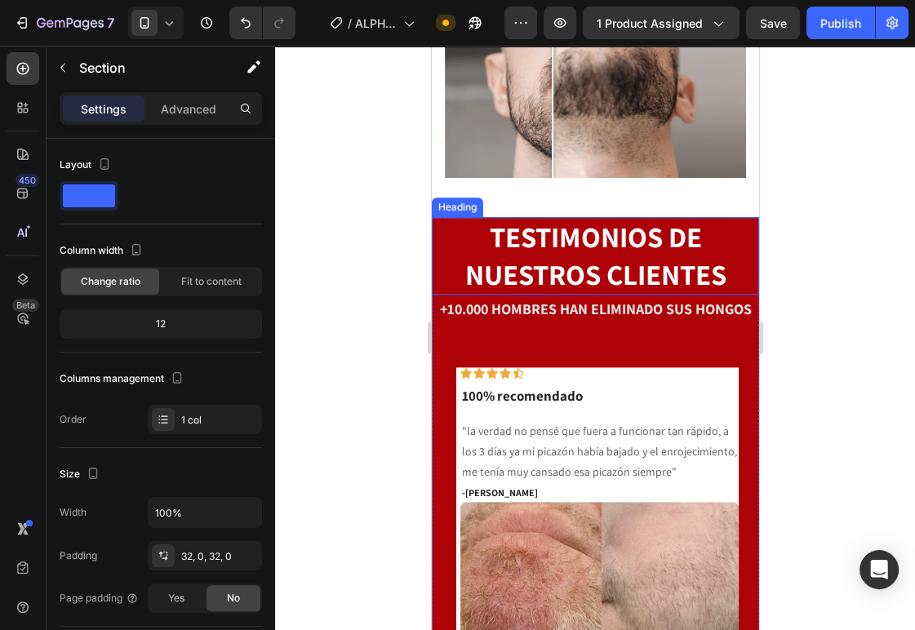
click at [740, 255] on h2 "TESTIMONIOS DE NUESTROS CLIENTES" at bounding box center [594, 256] width 327 height 78
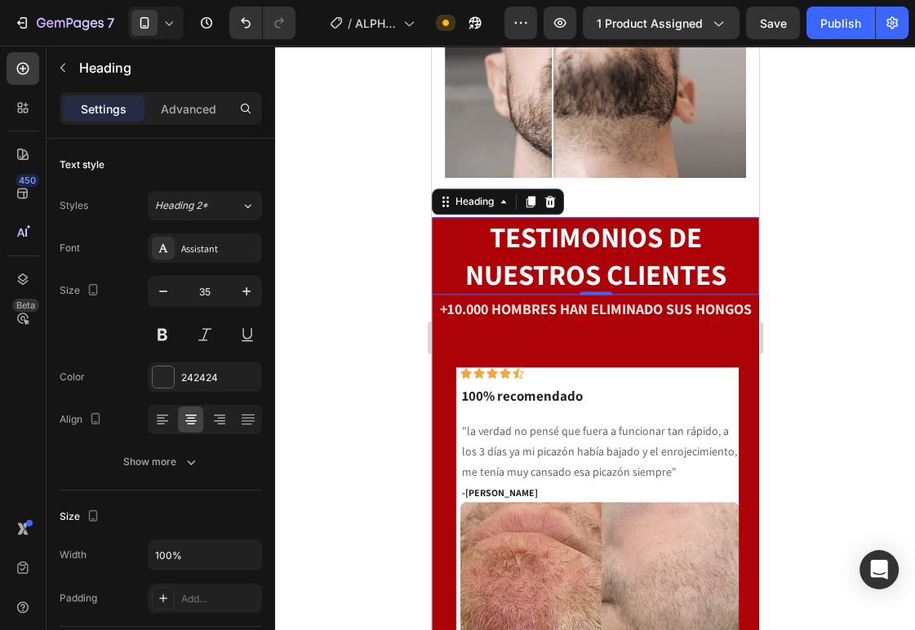
click at [551, 196] on icon at bounding box center [549, 201] width 11 height 11
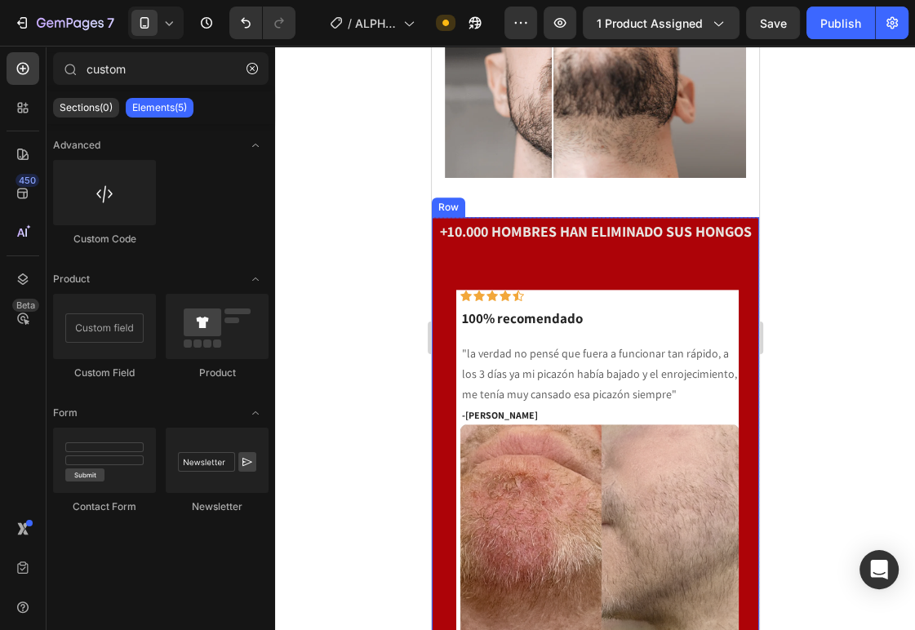
click at [473, 249] on div "Icon Icon Icon Icon Icon Row 100% recomendado Text block "la verdad no pensé qu…" at bounding box center [589, 502] width 317 height 507
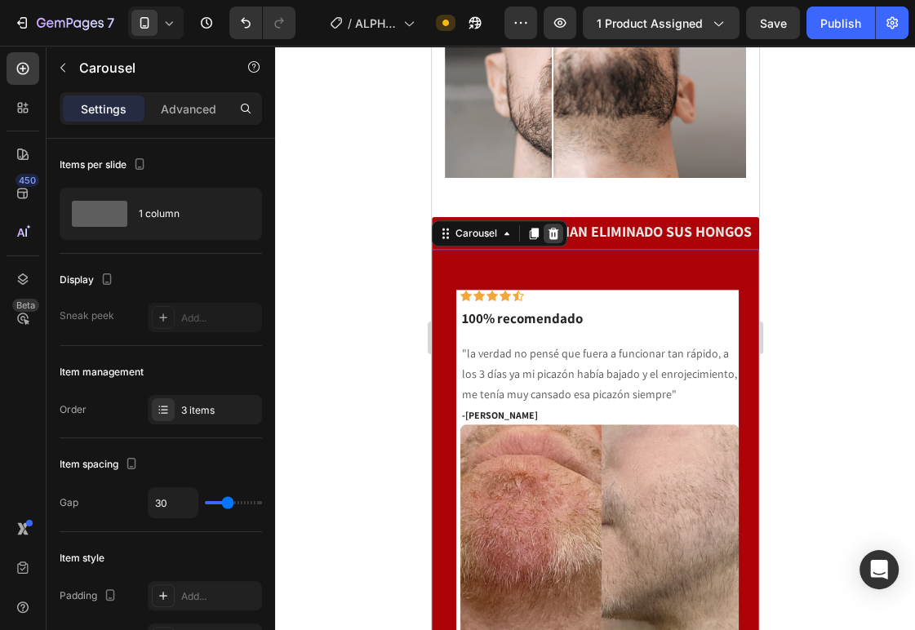
click at [554, 227] on icon at bounding box center [553, 232] width 11 height 11
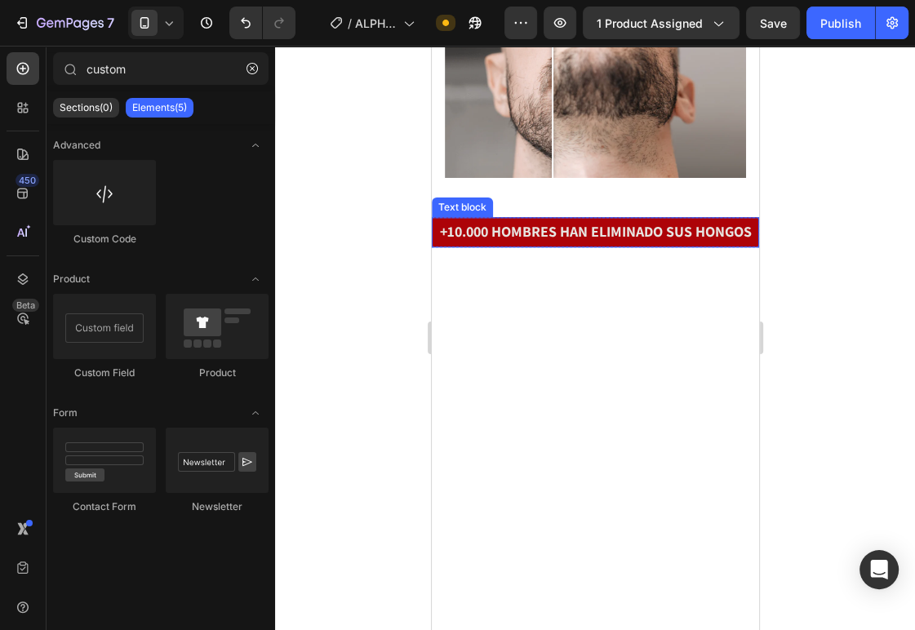
click at [562, 222] on strong "+10.000 HOMBRES HAN ELIMINADO SUS HONGOS" at bounding box center [595, 231] width 312 height 19
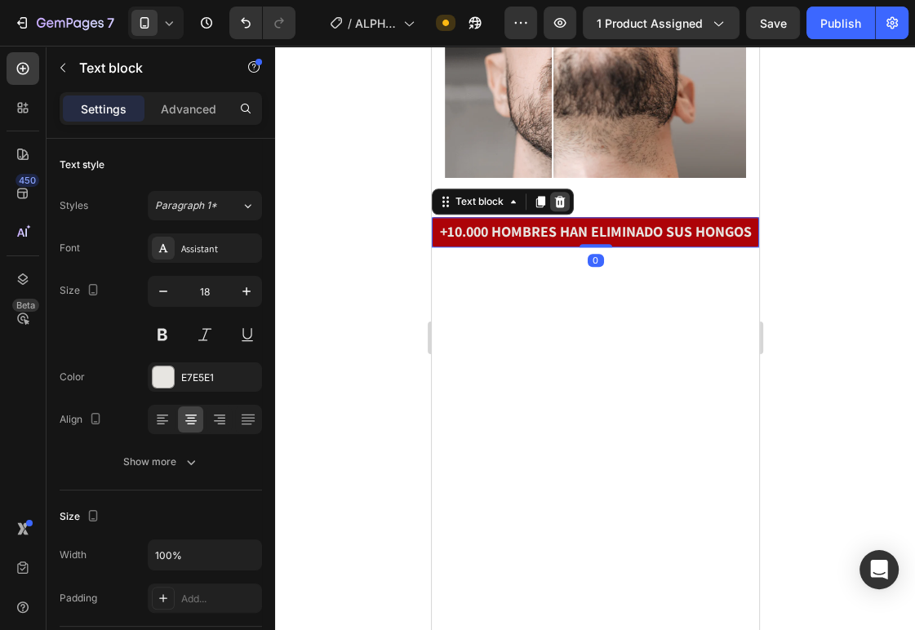
click at [562, 196] on icon at bounding box center [559, 201] width 11 height 11
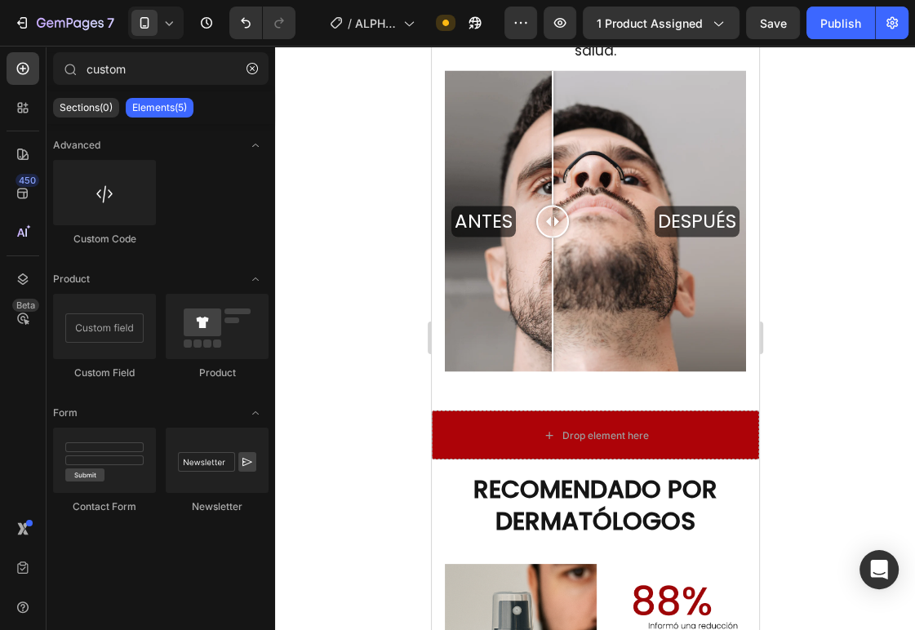
scroll to position [2275, 0]
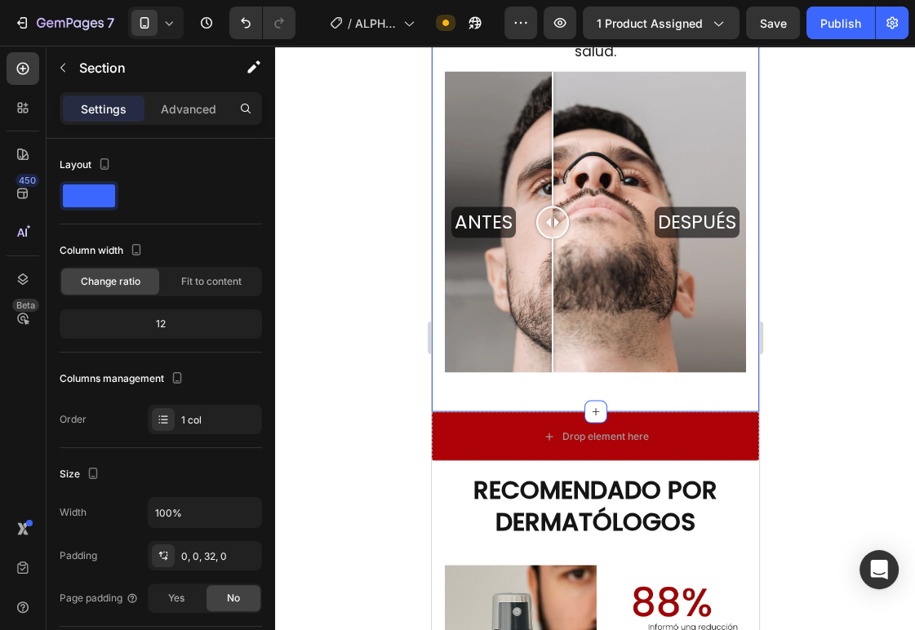
click at [540, 384] on div "SIENTE LA DIFERENCIA DE INMEDIATO Heading Obtén más oxígeno a través de la resp…" at bounding box center [594, 154] width 327 height 514
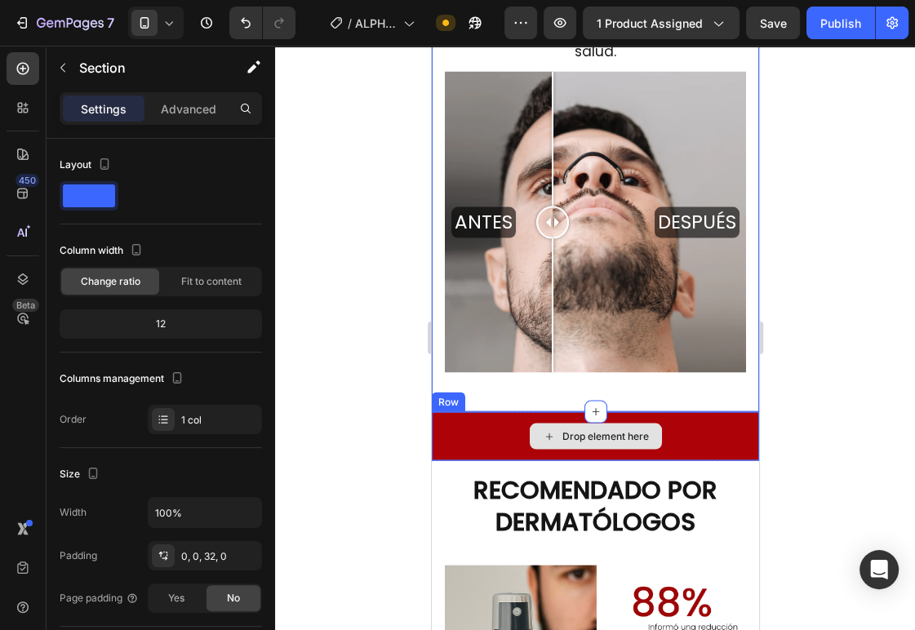
click at [442, 424] on div "Drop element here" at bounding box center [594, 435] width 327 height 49
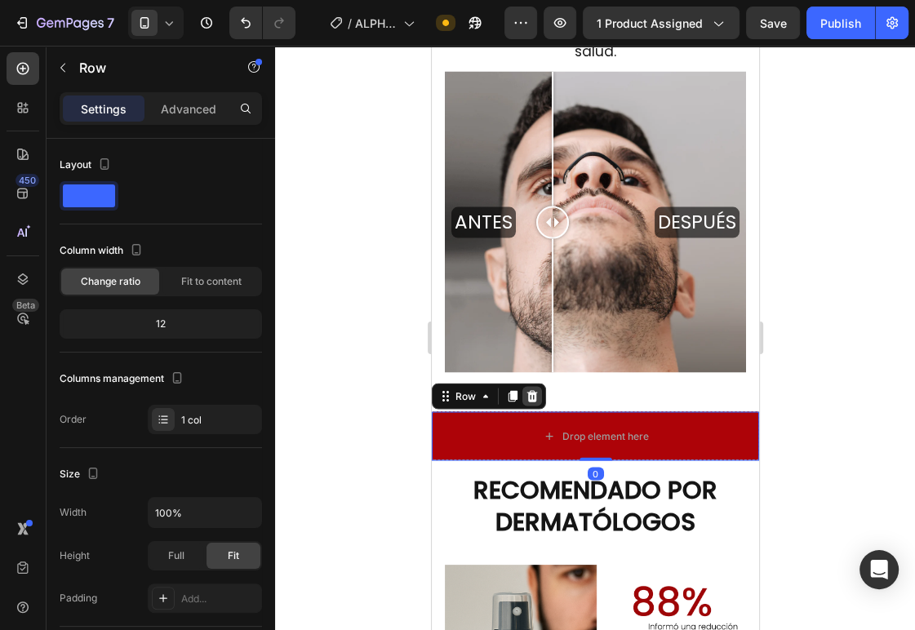
click at [529, 389] on icon at bounding box center [531, 395] width 13 height 13
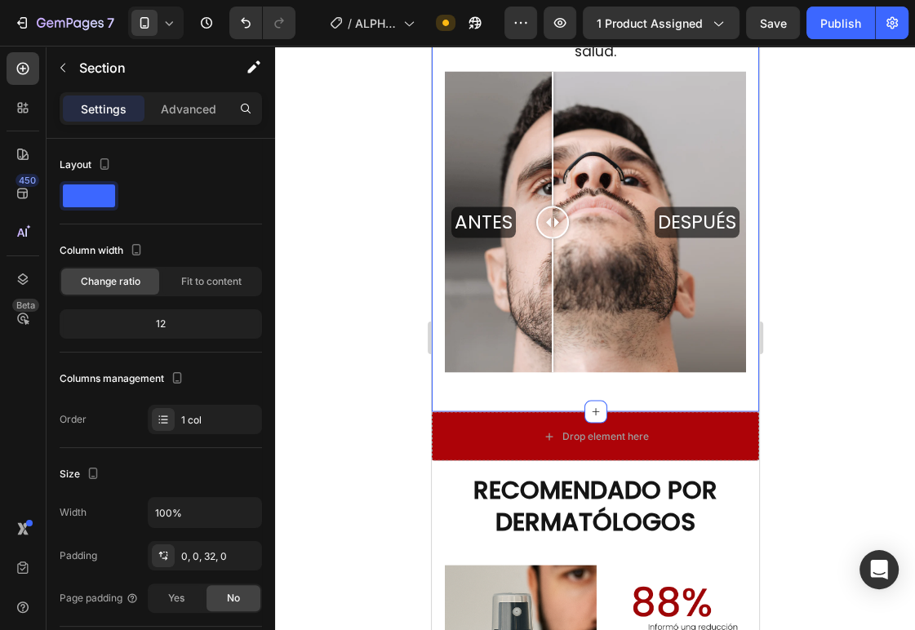
click at [454, 383] on div "SIENTE LA DIFERENCIA DE INMEDIATO Heading Obtén más oxígeno a través de la resp…" at bounding box center [594, 154] width 327 height 514
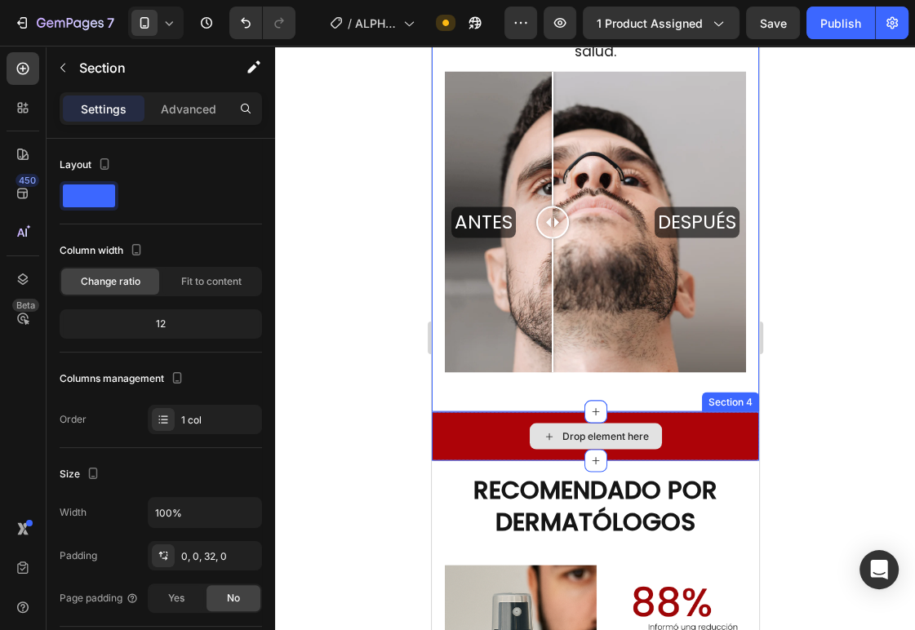
drag, startPoint x: 464, startPoint y: 420, endPoint x: 488, endPoint y: 417, distance: 24.7
click at [460, 420] on div "Drop element here" at bounding box center [594, 435] width 327 height 49
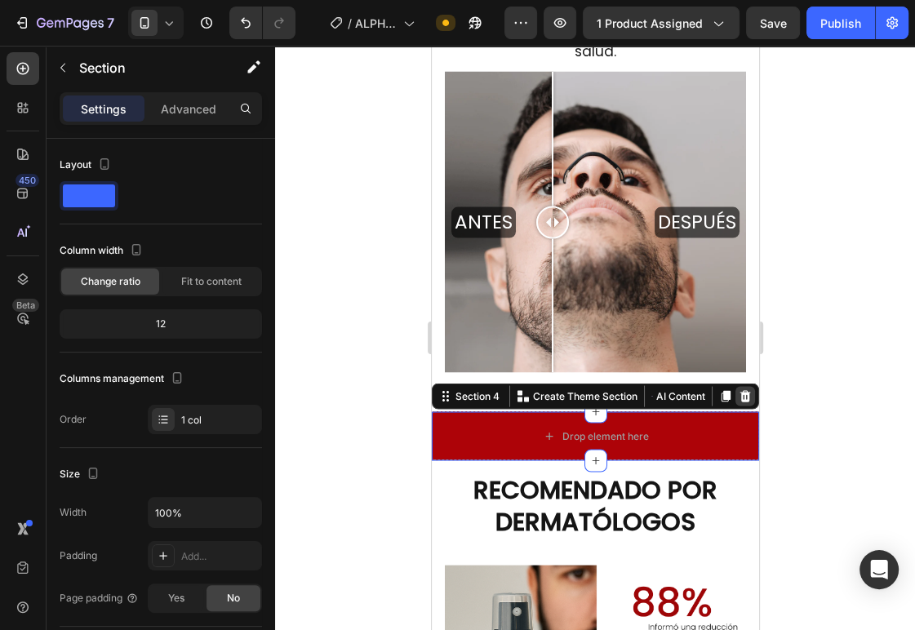
click at [738, 389] on icon at bounding box center [744, 395] width 13 height 13
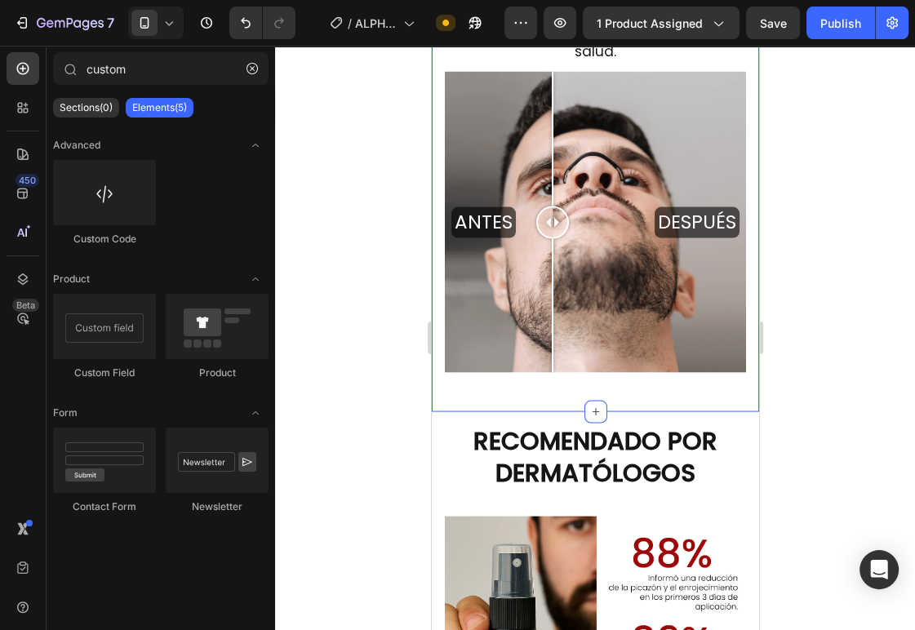
click at [477, 394] on div "SIENTE LA DIFERENCIA DE INMEDIATO Heading Obtén más oxígeno a través de la resp…" at bounding box center [594, 154] width 327 height 514
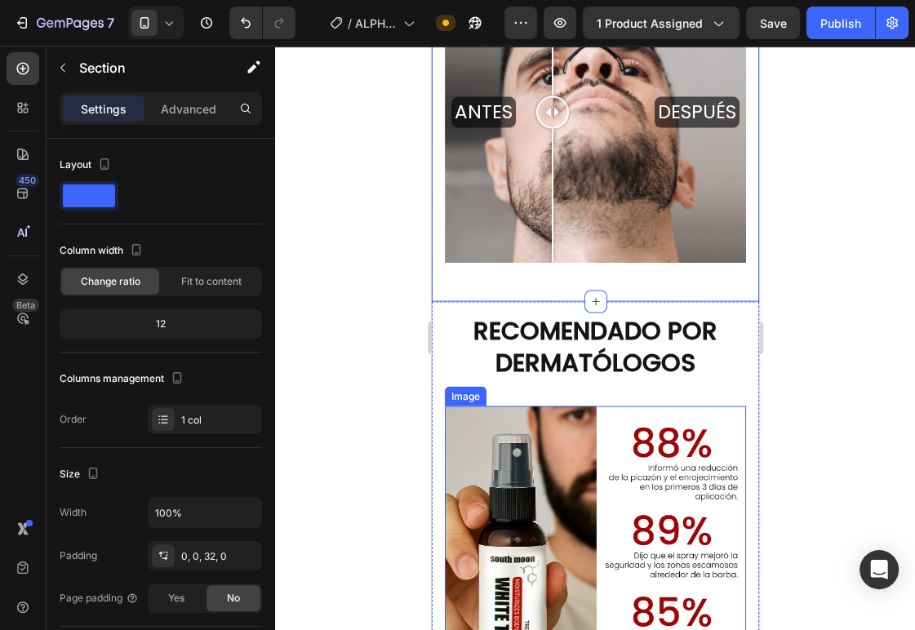
scroll to position [2540, 0]
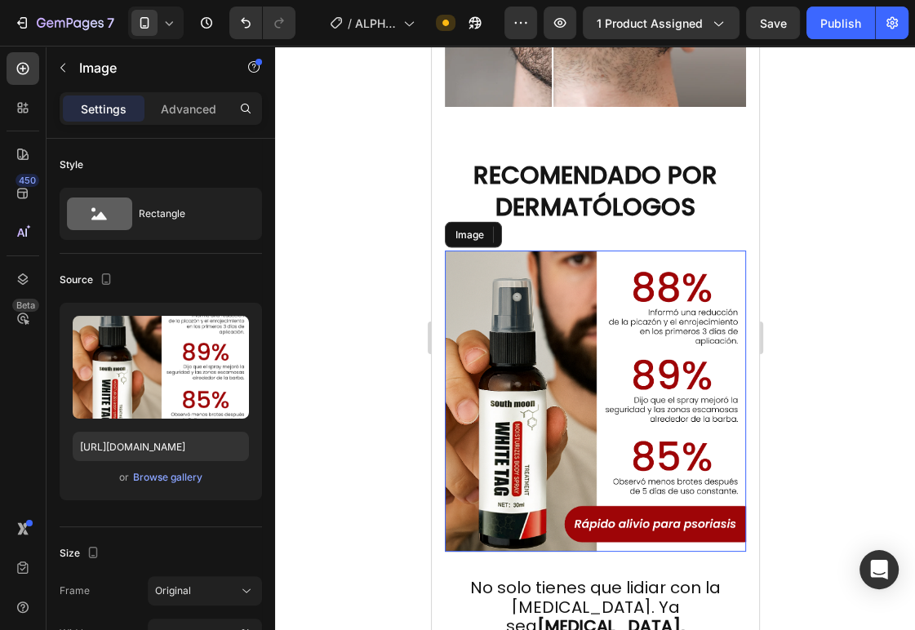
click at [546, 417] on img at bounding box center [594, 401] width 301 height 301
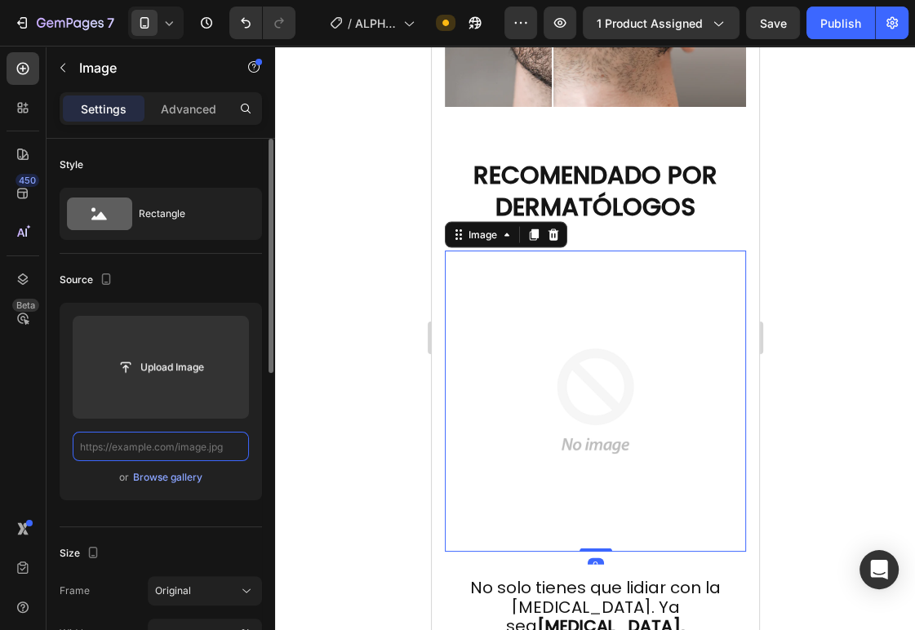
click at [205, 445] on input "text" at bounding box center [161, 446] width 176 height 29
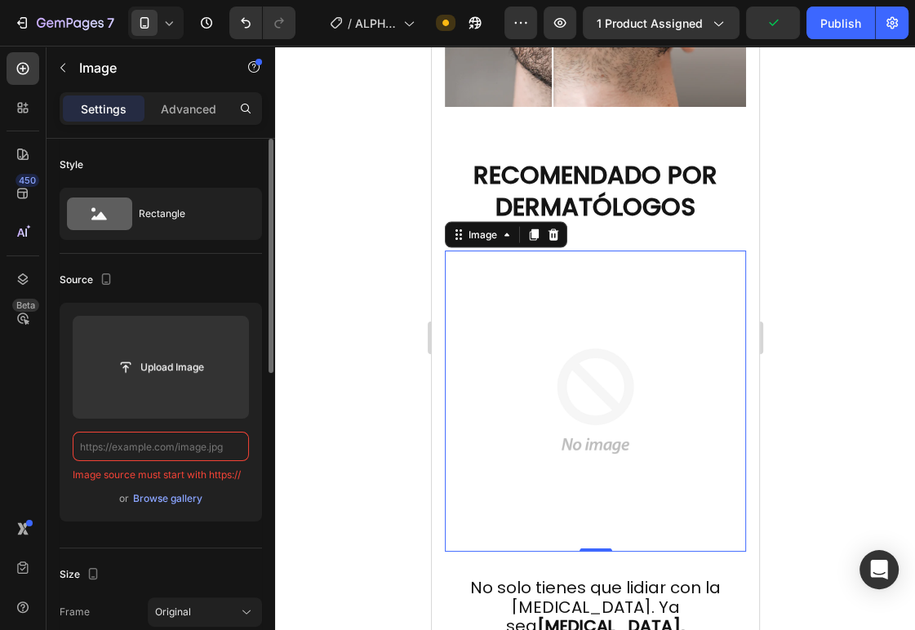
click at [180, 444] on input "text" at bounding box center [161, 446] width 176 height 29
click at [157, 441] on input "text" at bounding box center [161, 446] width 176 height 29
paste input "https://i.ibb.co/Ng7ysCs1/05635ae4-95b4-4422-9b3a-70b500870f17.png"
type input "https://i.ibb.co/Ng7ysCs1/05635ae4-95b4-4422-9b3a-70b500870f17.png"
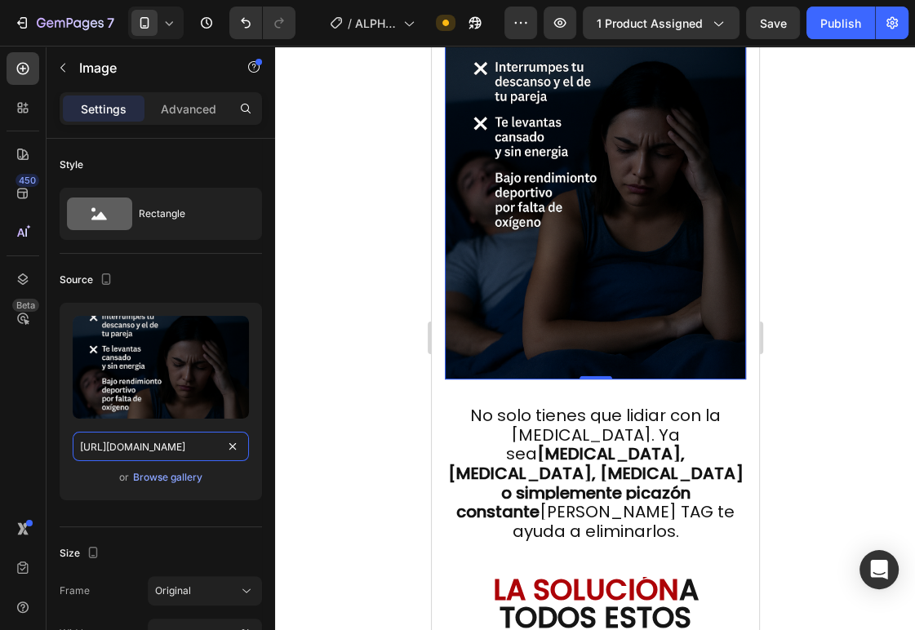
scroll to position [2981, 0]
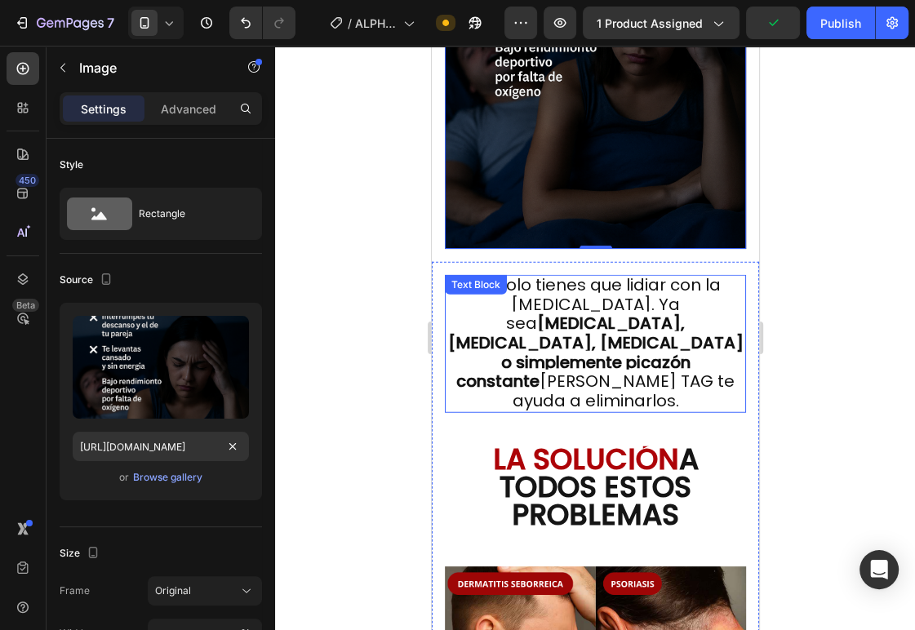
click at [560, 295] on span "No solo tienes que lidiar con la piel seca. Ya sea dermatitis seborreica, psori…" at bounding box center [594, 342] width 295 height 139
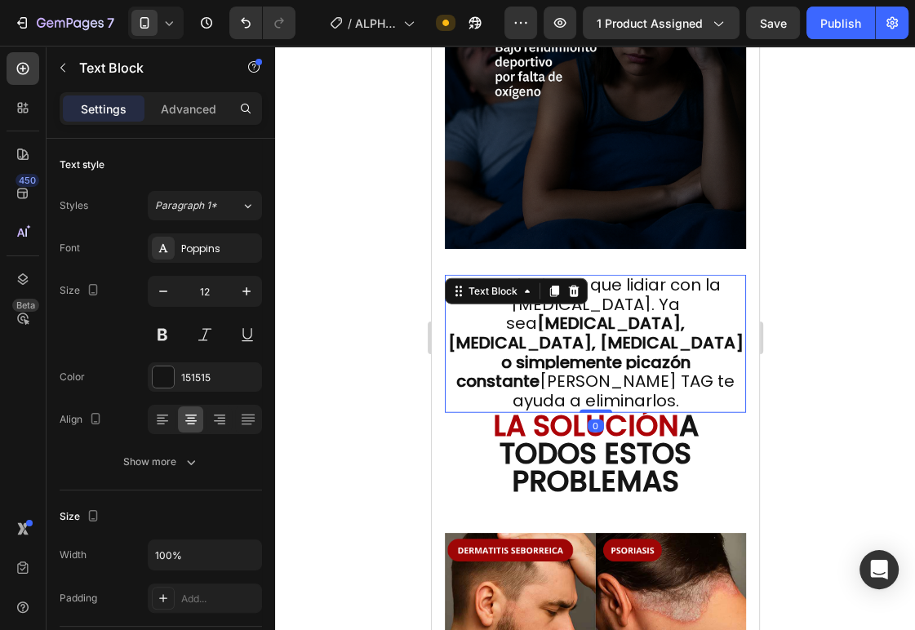
drag, startPoint x: 594, startPoint y: 392, endPoint x: 612, endPoint y: 342, distance: 52.9
click at [612, 342] on div "No solo tienes que lidiar con la piel seca. Ya sea dermatitis seborreica, psori…" at bounding box center [594, 344] width 301 height 138
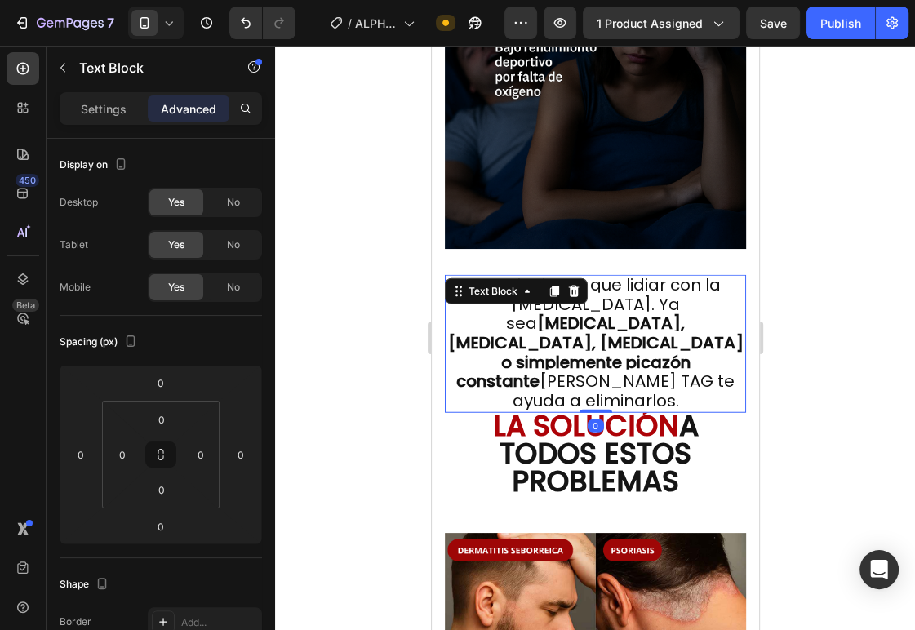
click at [618, 318] on strong "dermatitis seborreica, psoriasis, caspa o simplemente picazón constante" at bounding box center [594, 352] width 295 height 81
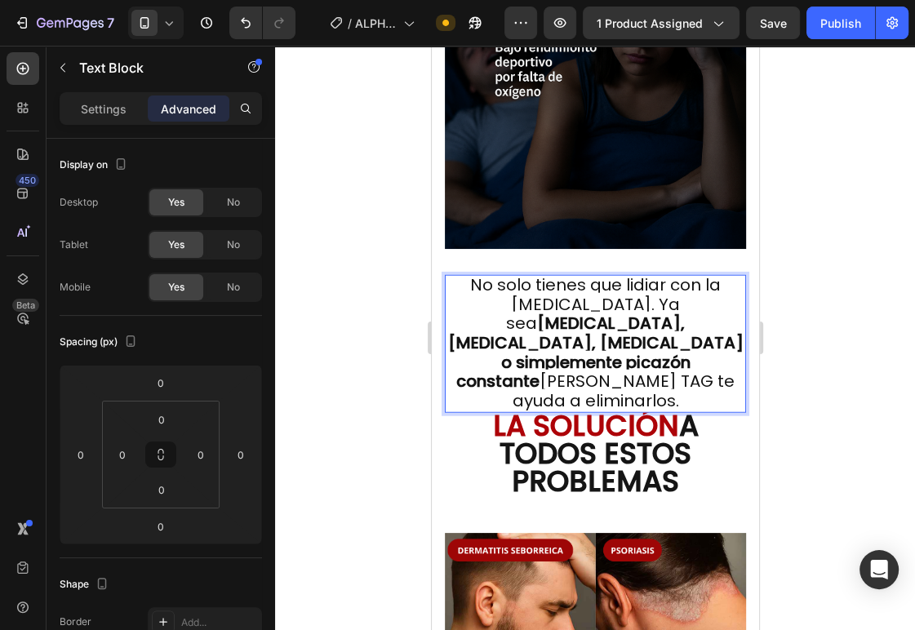
click at [563, 291] on span "No solo tienes que lidiar con la piel seca. Ya sea dermatitis seborreica, psori…" at bounding box center [594, 342] width 295 height 139
click at [602, 335] on strong "dermatitis seborreica, psoriasis, caspa o simplemente picazón constante" at bounding box center [594, 352] width 295 height 81
click at [849, 349] on div at bounding box center [595, 338] width 640 height 584
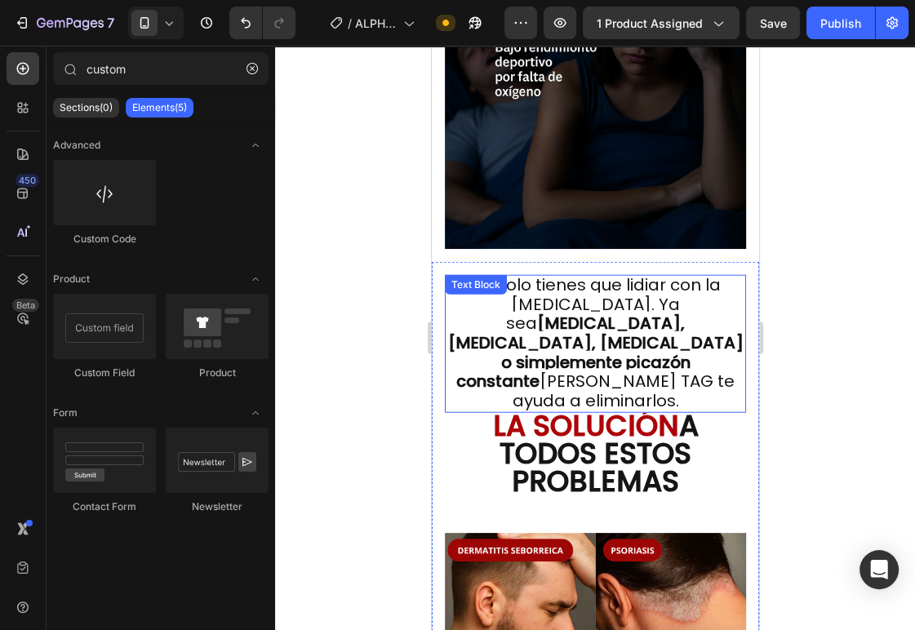
click at [719, 339] on span "No solo tienes que lidiar con la piel seca. Ya sea dermatitis seborreica, psori…" at bounding box center [594, 342] width 295 height 139
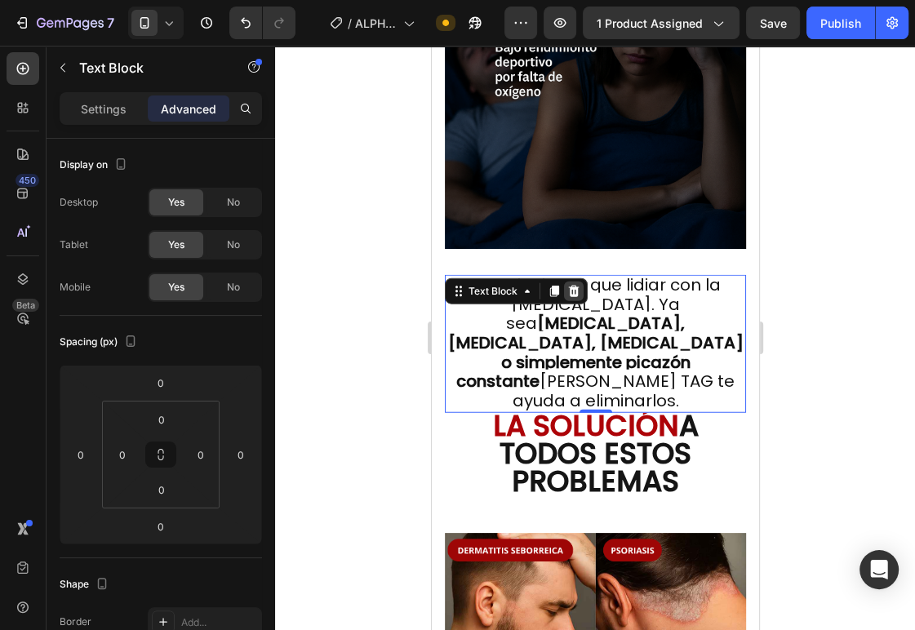
click at [574, 286] on icon at bounding box center [573, 291] width 11 height 11
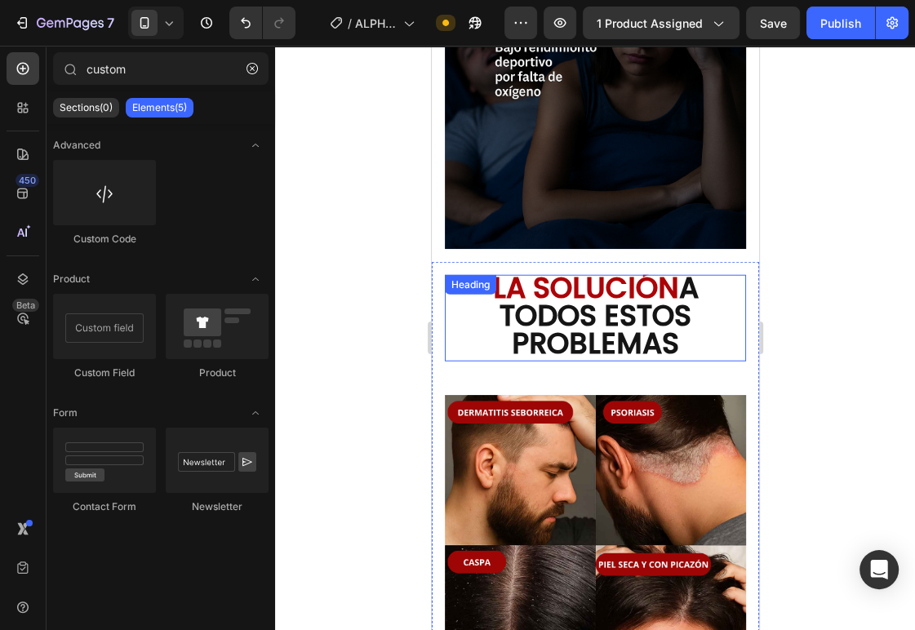
click at [571, 300] on span "A TODOS ESTOS PROBLEMAS" at bounding box center [598, 315] width 199 height 95
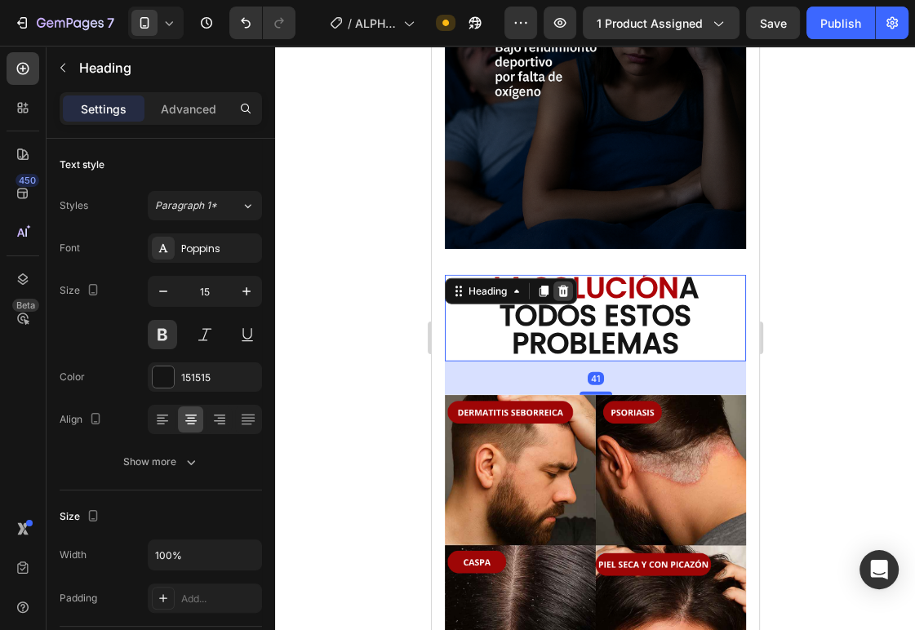
click at [566, 286] on icon at bounding box center [562, 291] width 11 height 11
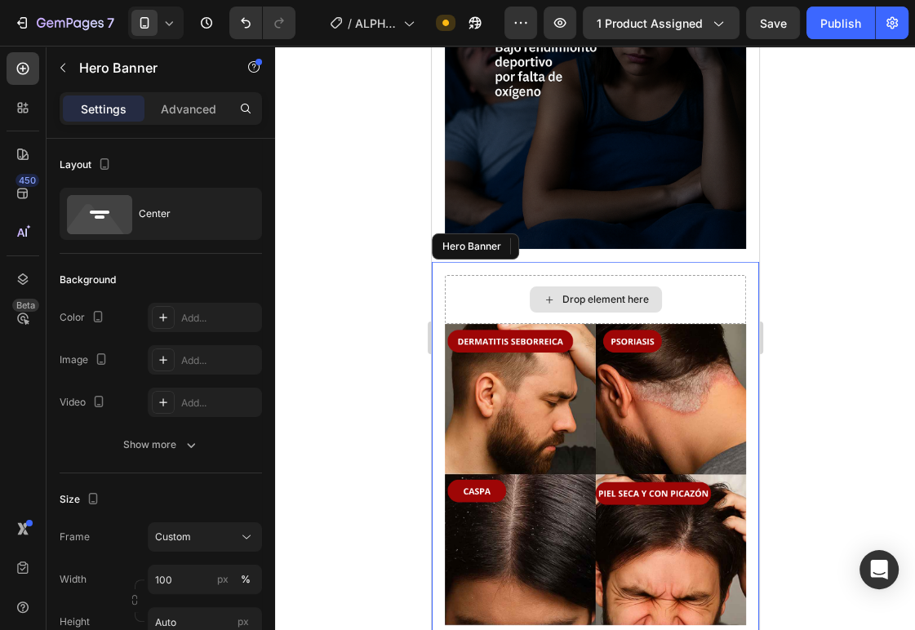
click at [500, 278] on div "Drop element here" at bounding box center [594, 299] width 301 height 49
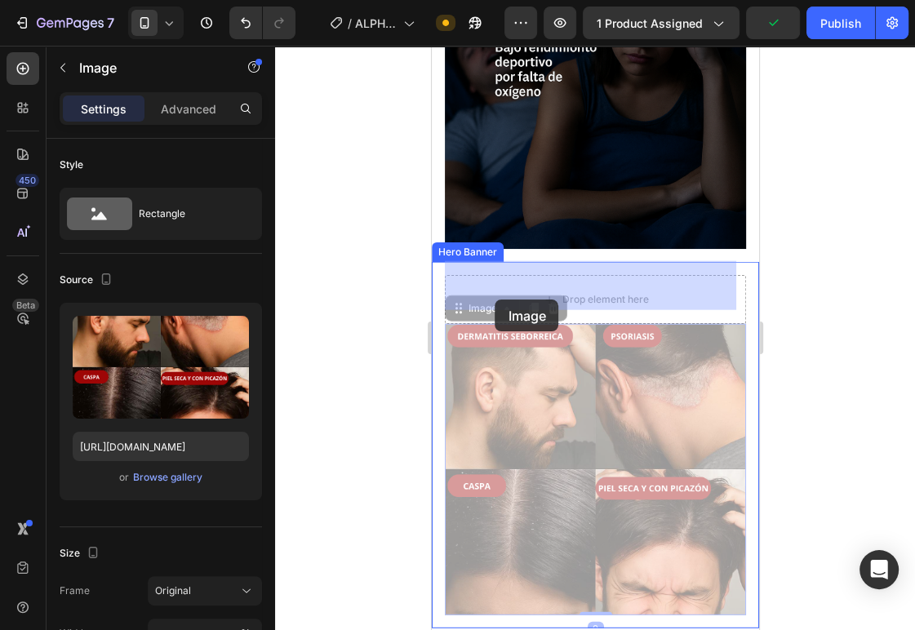
drag, startPoint x: 502, startPoint y: 337, endPoint x: 495, endPoint y: 300, distance: 38.3
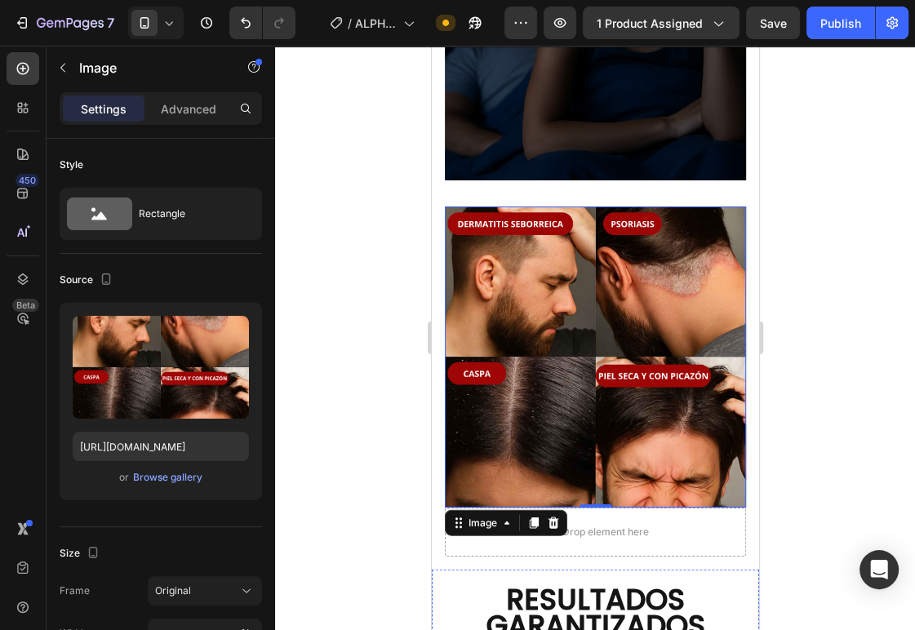
scroll to position [3049, 0]
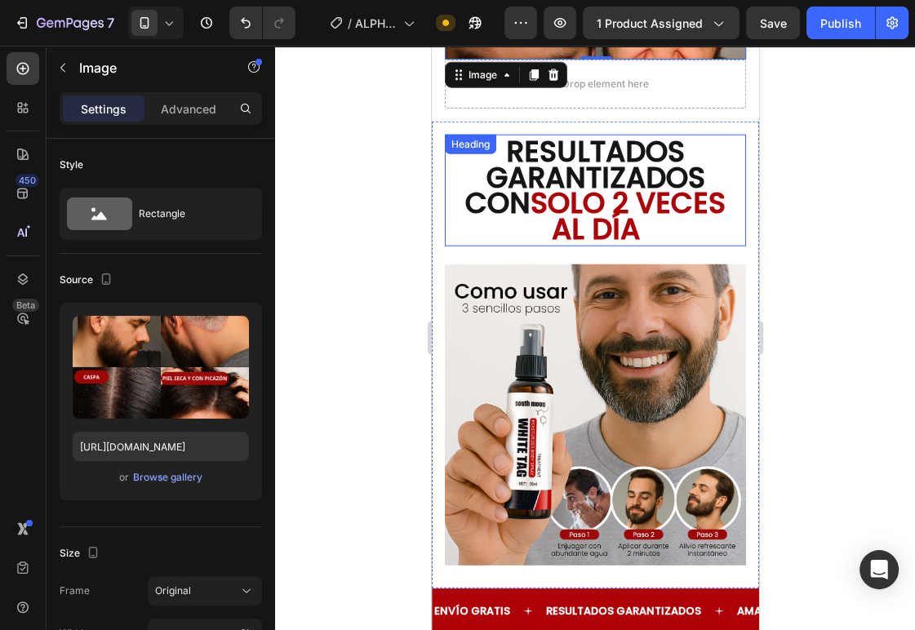
click at [526, 200] on h3 "RESULTADOS GARANTIZADOS CON SOLO 2 VECES AL DÍA" at bounding box center [594, 193] width 301 height 106
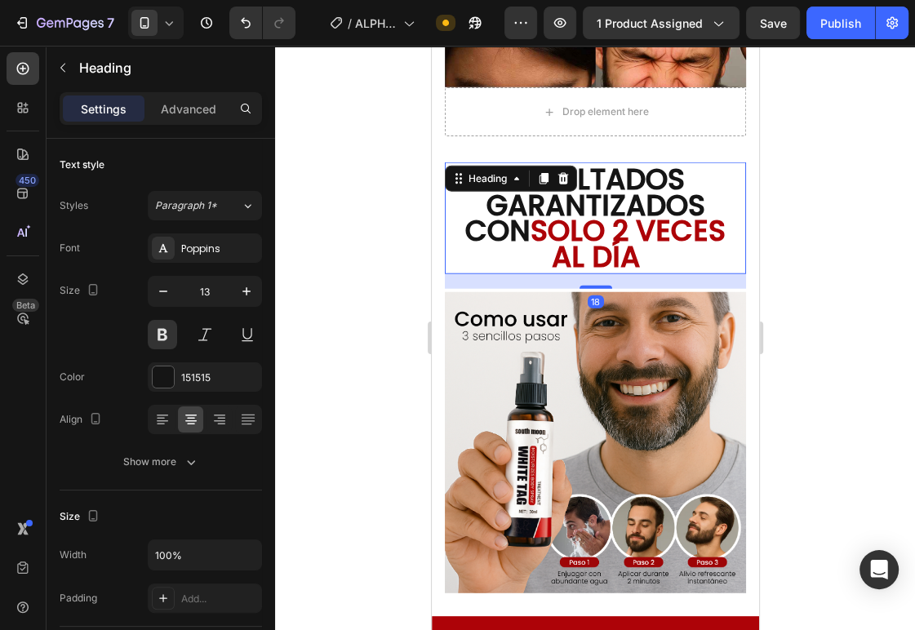
scroll to position [2948, 0]
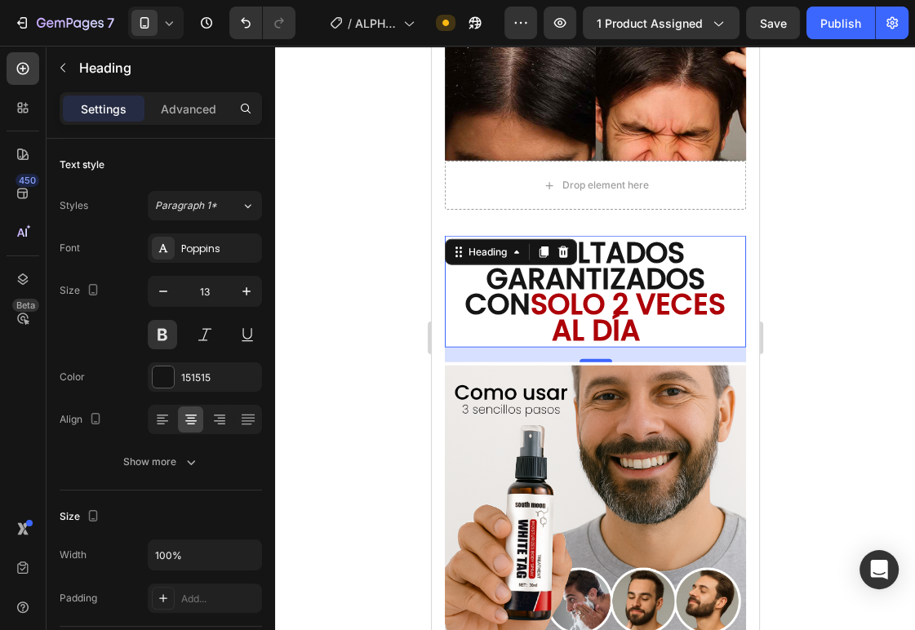
drag, startPoint x: 588, startPoint y: 334, endPoint x: 520, endPoint y: 299, distance: 77.0
click at [596, 305] on div "RESULTADOS GARANTIZADOS CON SOLO 2 VECES AL DÍA Heading 18" at bounding box center [594, 292] width 301 height 112
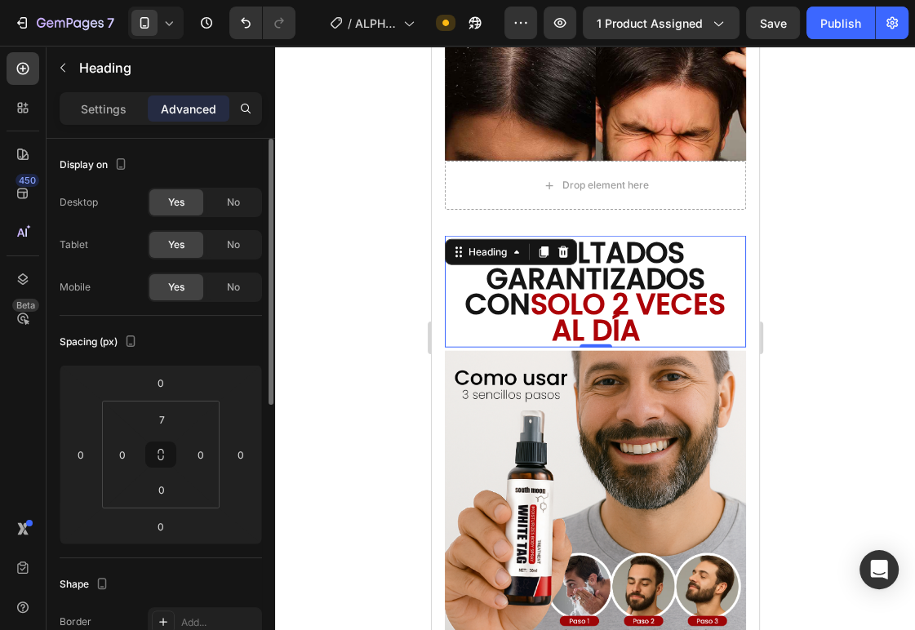
scroll to position [2930, 0]
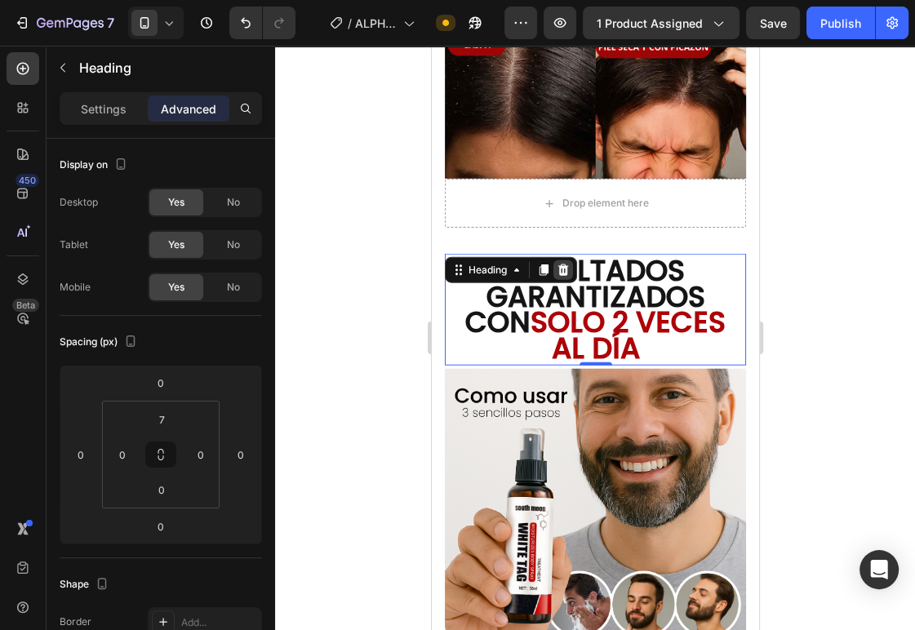
click at [562, 264] on icon at bounding box center [562, 269] width 11 height 11
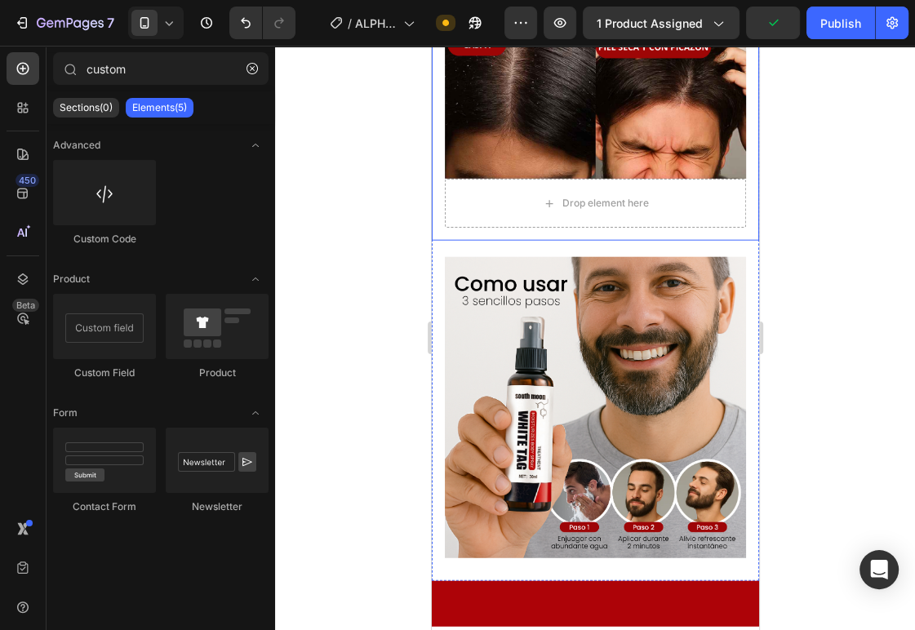
click at [461, 205] on div "Image Drop element here" at bounding box center [594, 53] width 327 height 376
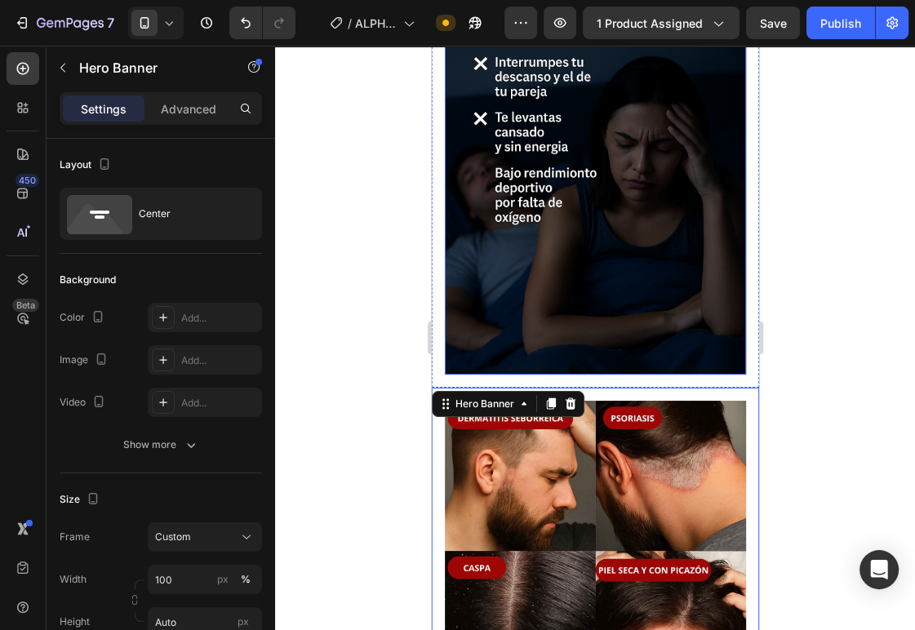
scroll to position [2661, 0]
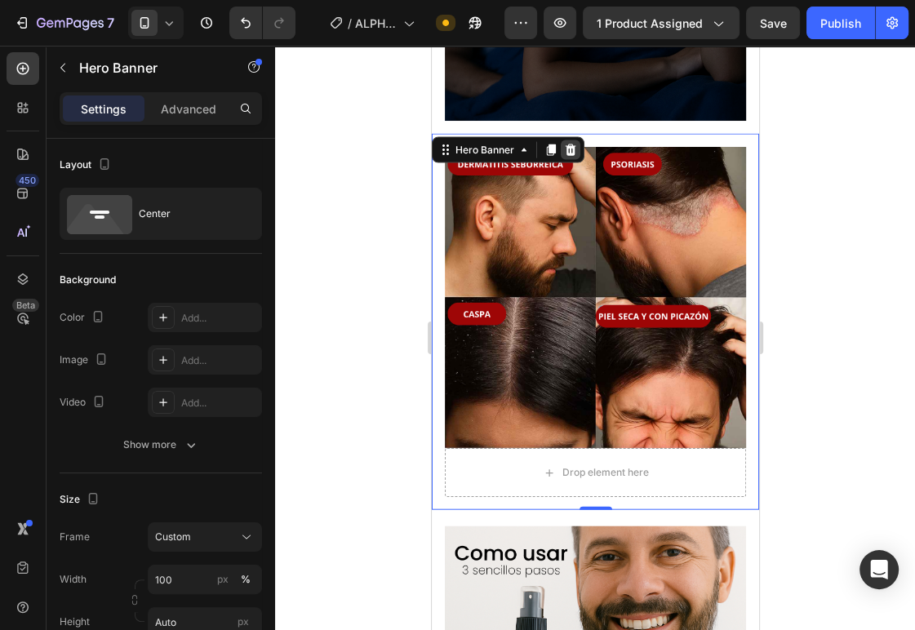
click at [571, 144] on icon at bounding box center [570, 149] width 11 height 11
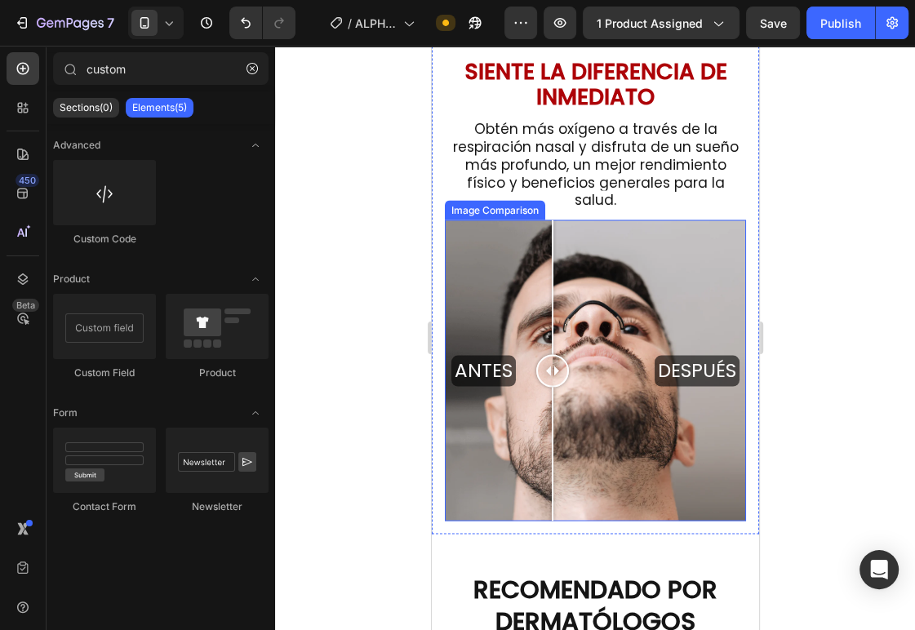
scroll to position [2211, 0]
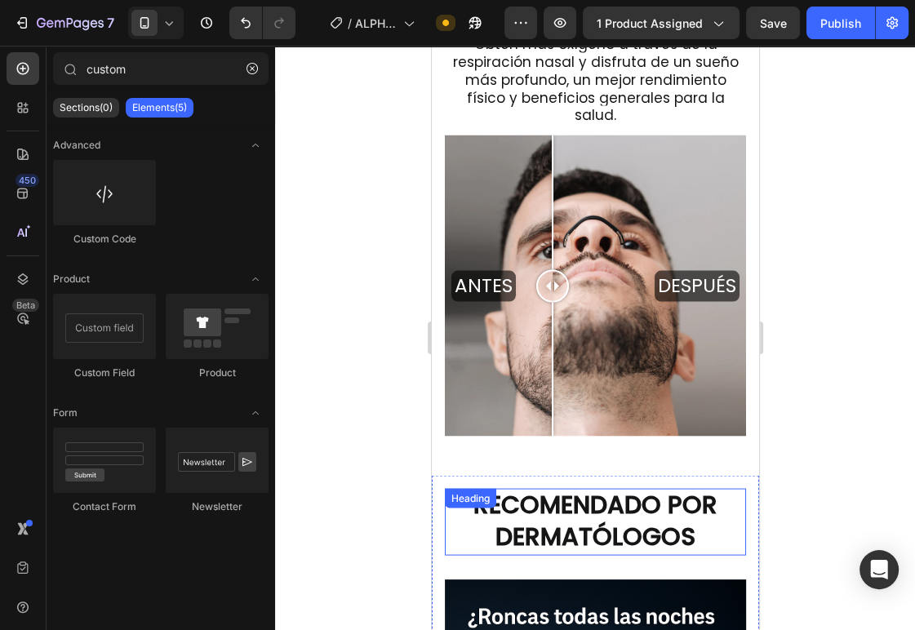
click at [573, 501] on div "RECOMENDADO POR DERMATÓLOGOS Heading" at bounding box center [594, 521] width 301 height 67
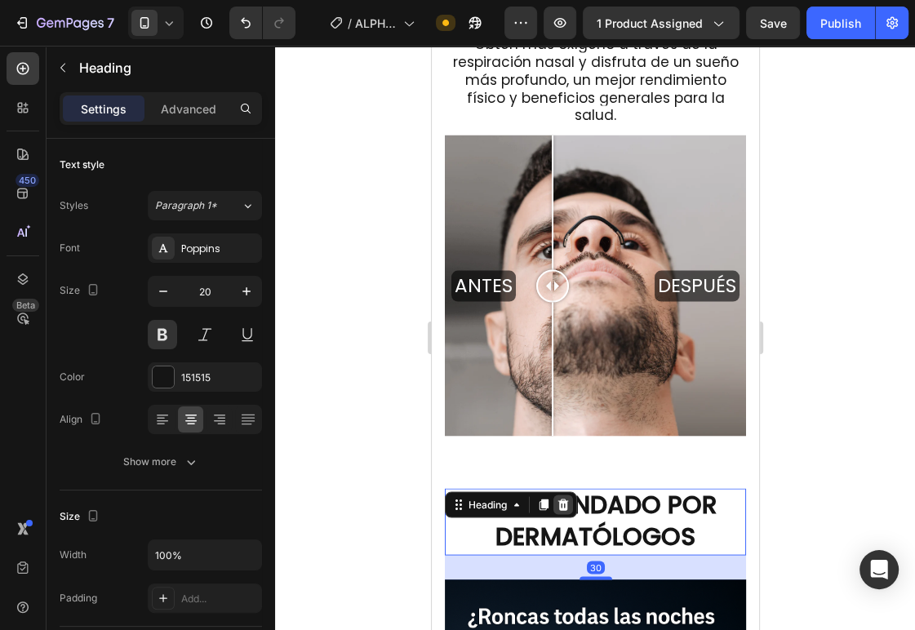
click at [560, 499] on icon at bounding box center [562, 504] width 11 height 11
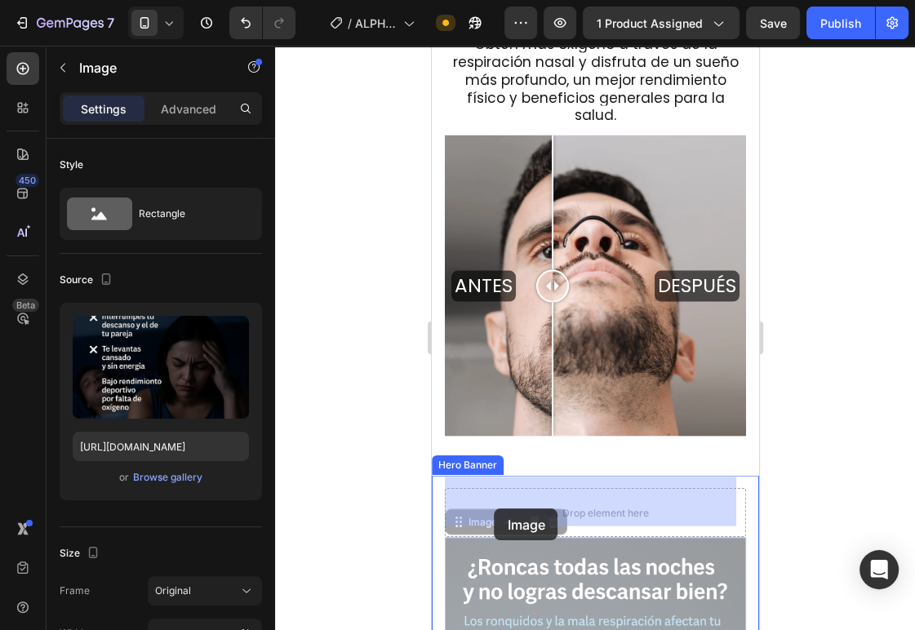
drag, startPoint x: 499, startPoint y: 579, endPoint x: 494, endPoint y: 508, distance: 71.2
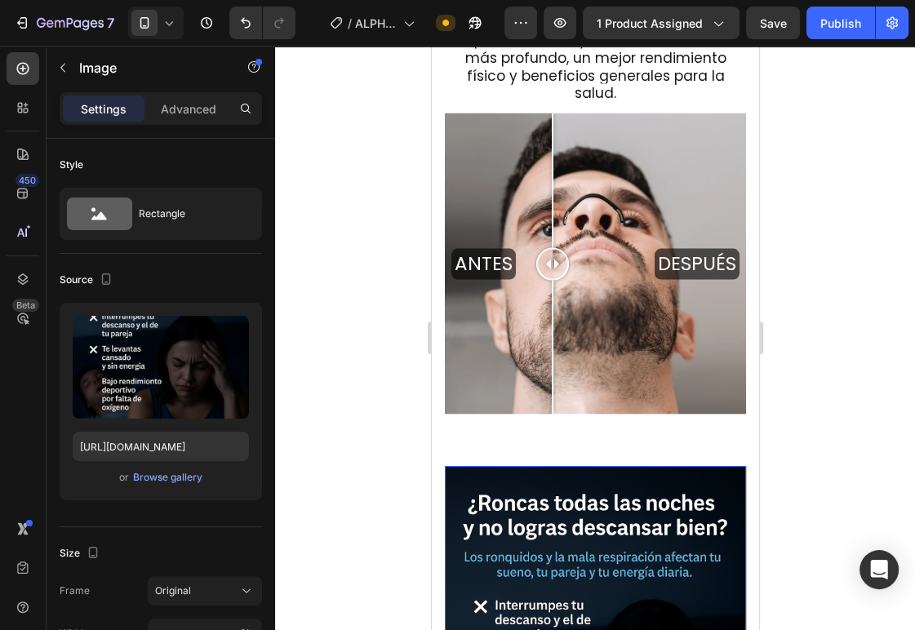
scroll to position [2305, 0]
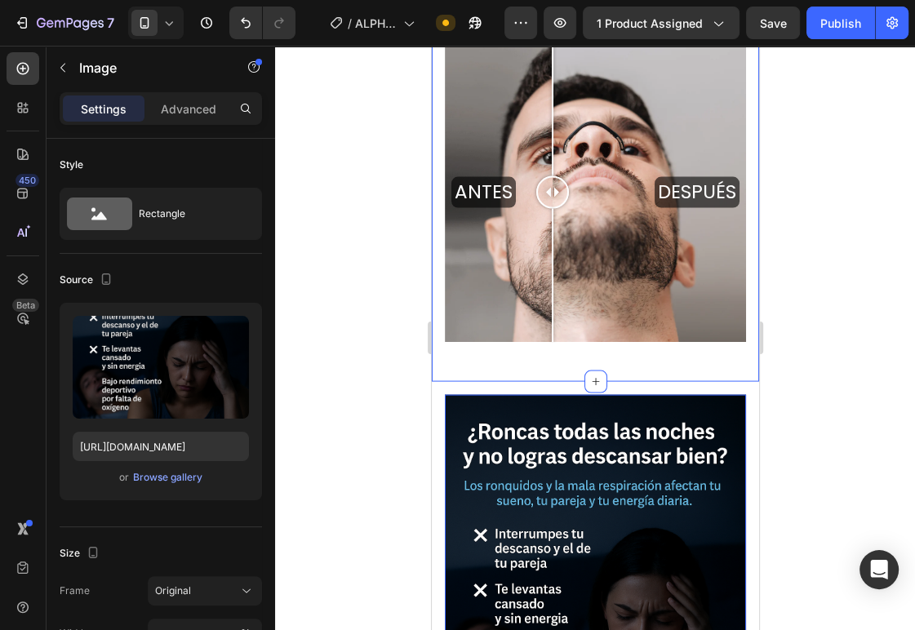
click at [498, 357] on div "SIENTE LA DIFERENCIA DE INMEDIATO Heading Obtén más oxígeno a través de la resp…" at bounding box center [594, 124] width 327 height 514
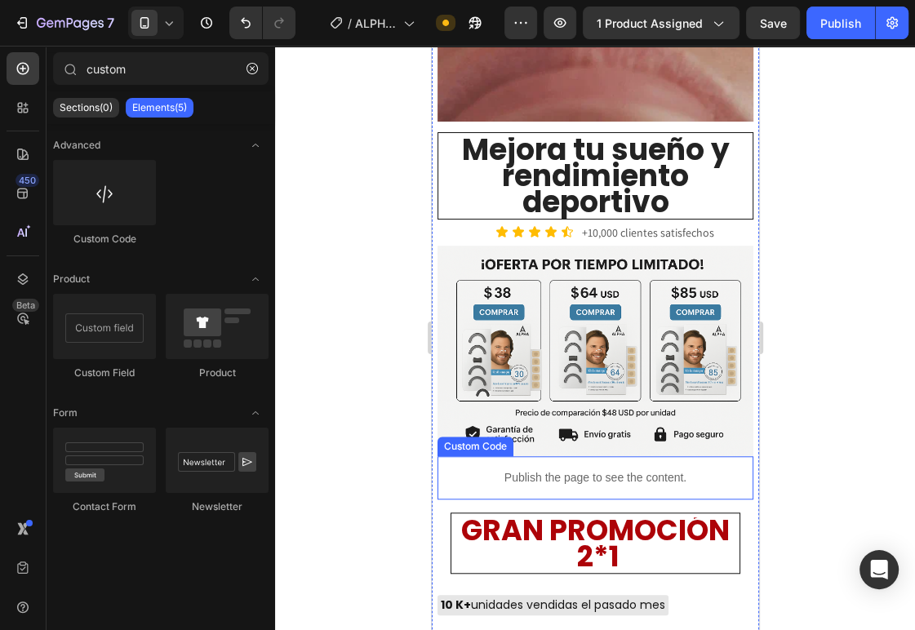
scroll to position [883, 0]
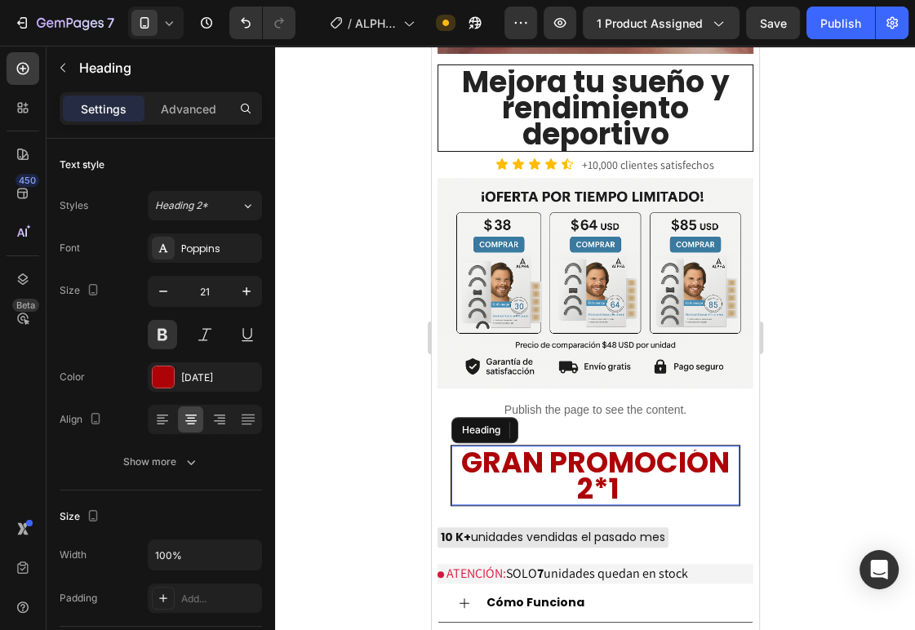
drag, startPoint x: 475, startPoint y: 443, endPoint x: 492, endPoint y: 437, distance: 18.3
click at [475, 443] on span "GRAN PROMOCIÓN 2*1" at bounding box center [594, 475] width 269 height 66
click at [571, 424] on icon at bounding box center [568, 430] width 13 height 13
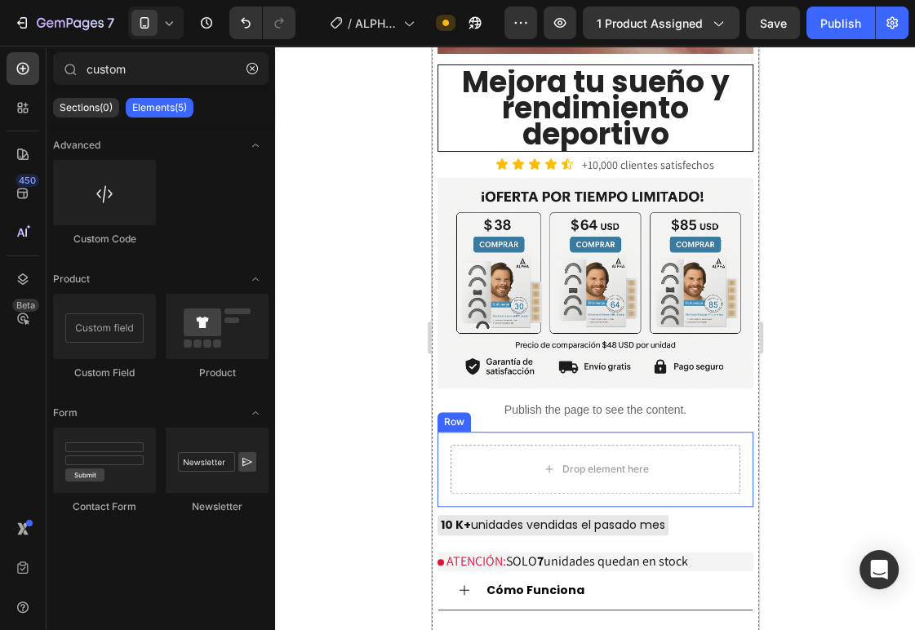
click at [444, 432] on div "Drop element here Row" at bounding box center [595, 469] width 316 height 75
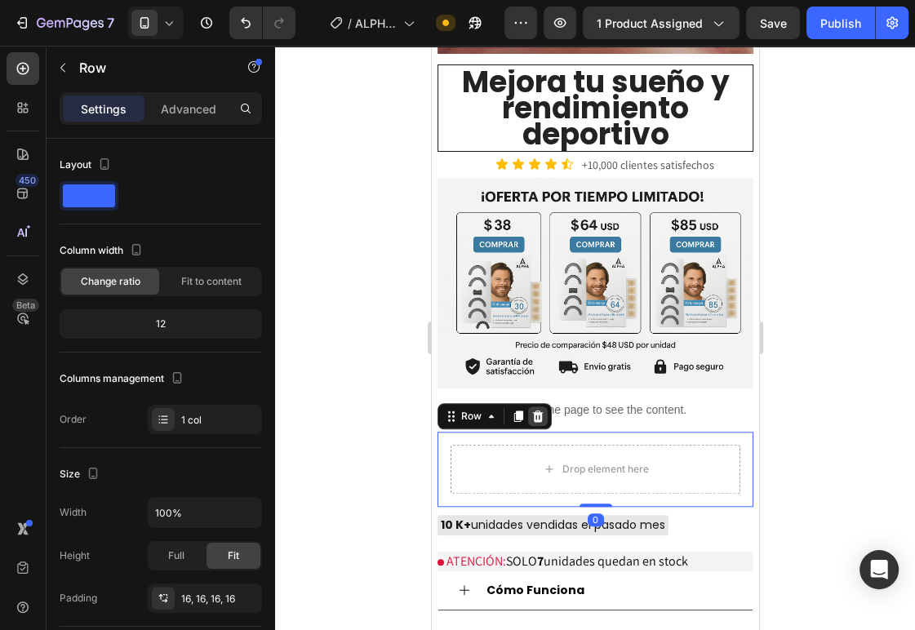
click at [536, 410] on icon at bounding box center [537, 415] width 11 height 11
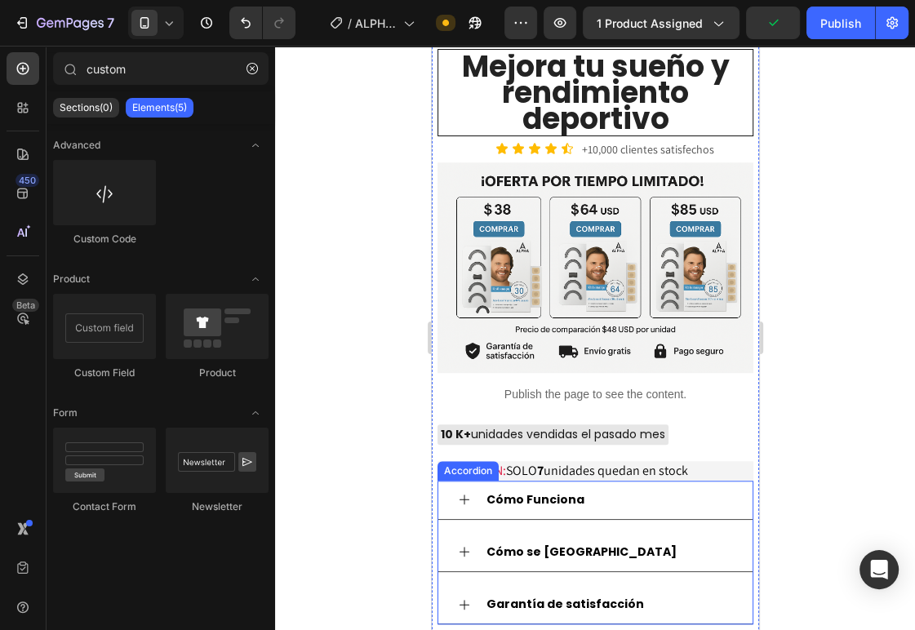
scroll to position [901, 0]
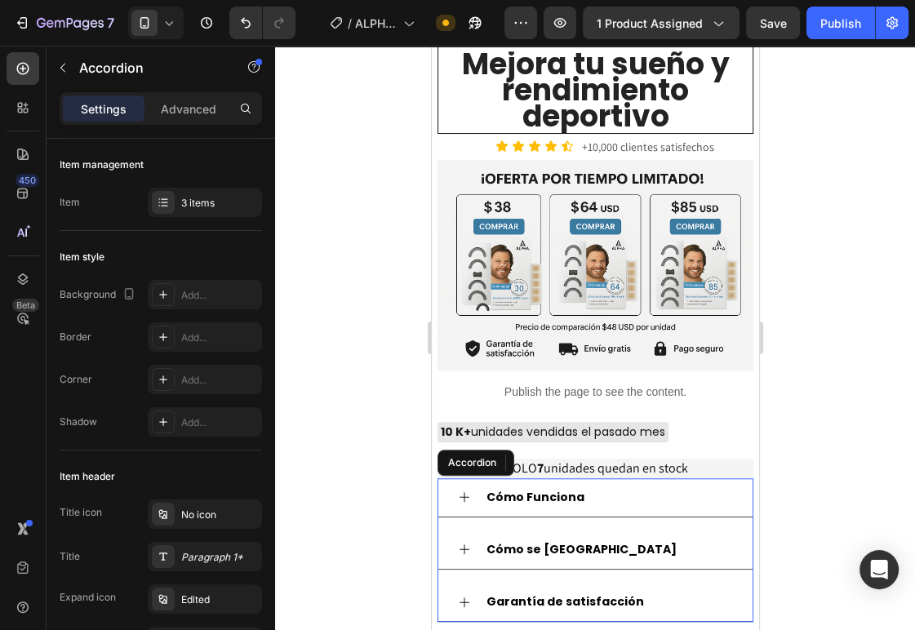
click at [458, 491] on icon at bounding box center [463, 497] width 13 height 13
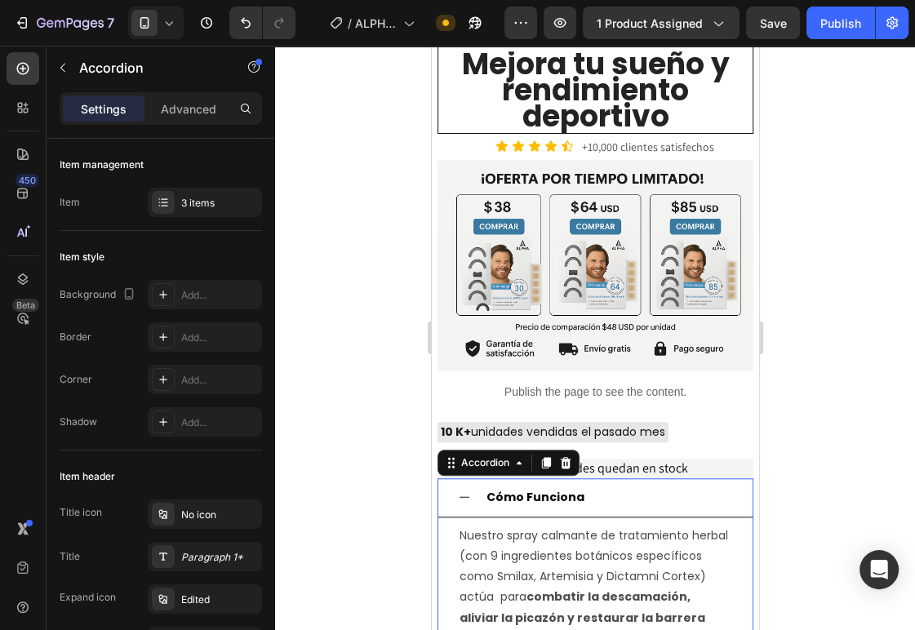
click at [464, 497] on icon at bounding box center [464, 497] width 10 height 1
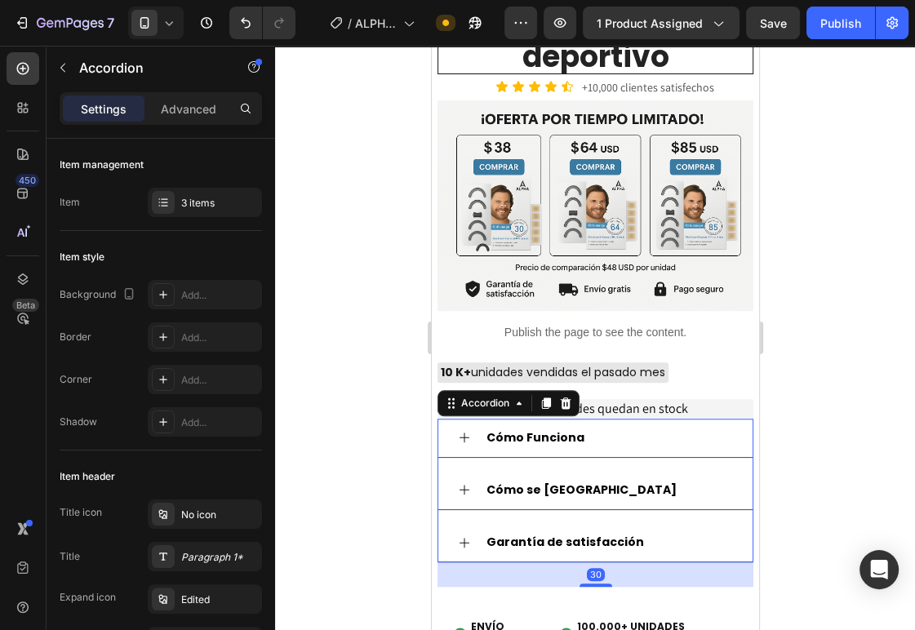
scroll to position [991, 0]
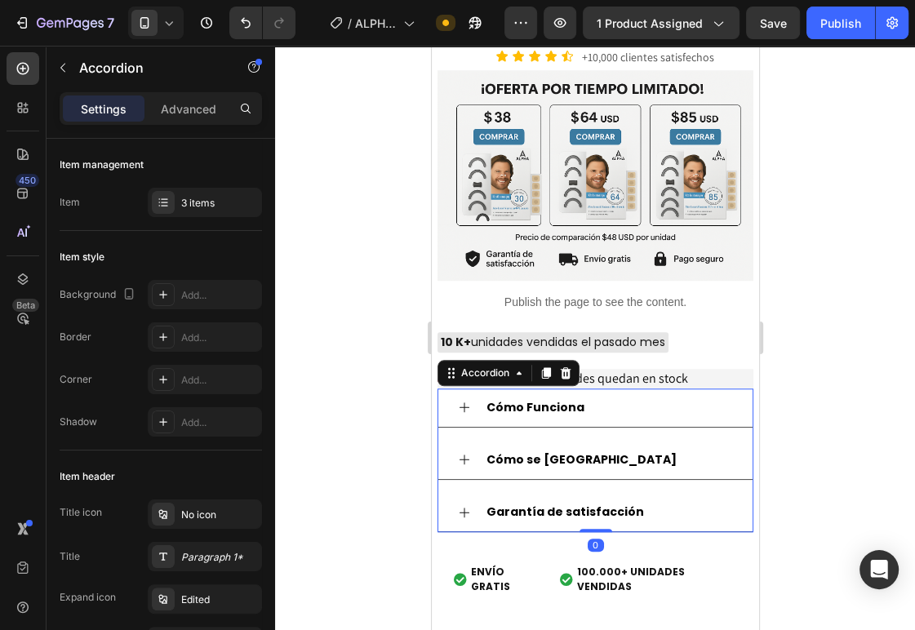
drag, startPoint x: 586, startPoint y: 516, endPoint x: 591, endPoint y: 485, distance: 31.4
click at [591, 485] on div "Image Elaborado con 8 extractos botánicos que combaten los hongos, suavizan la …" at bounding box center [595, 96] width 316 height 1019
type input "100%"
type input "100"
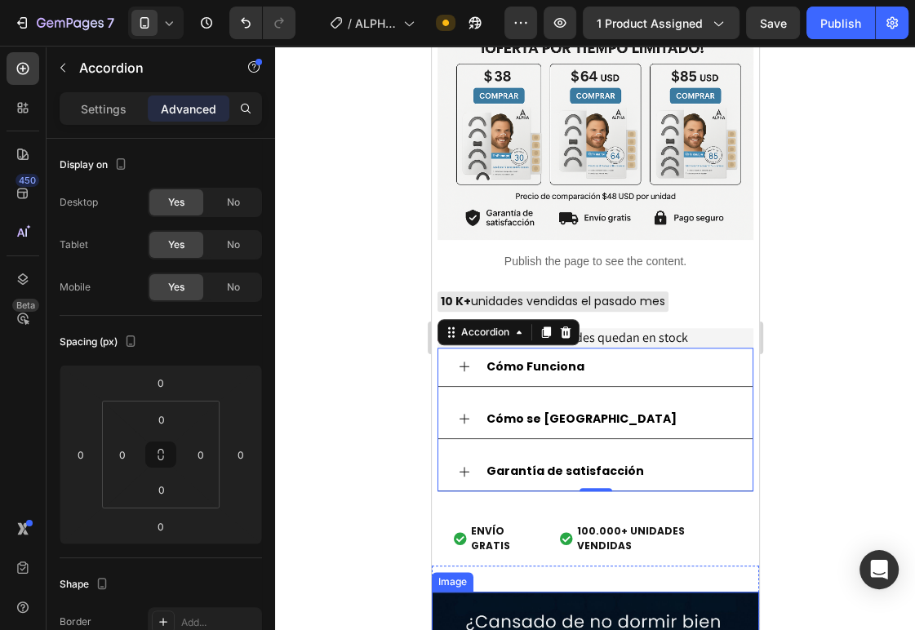
scroll to position [1096, 0]
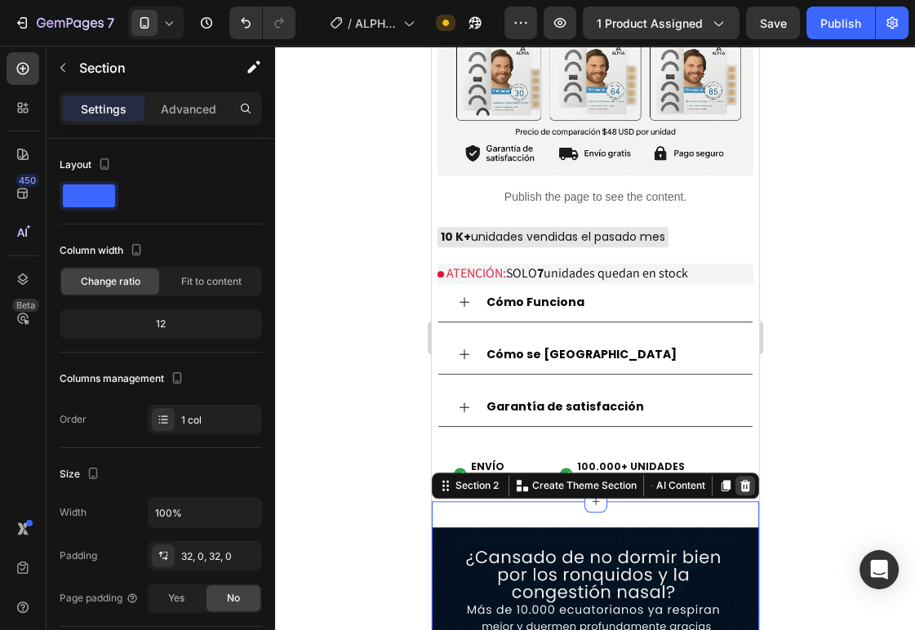
click at [738, 479] on icon at bounding box center [744, 485] width 13 height 13
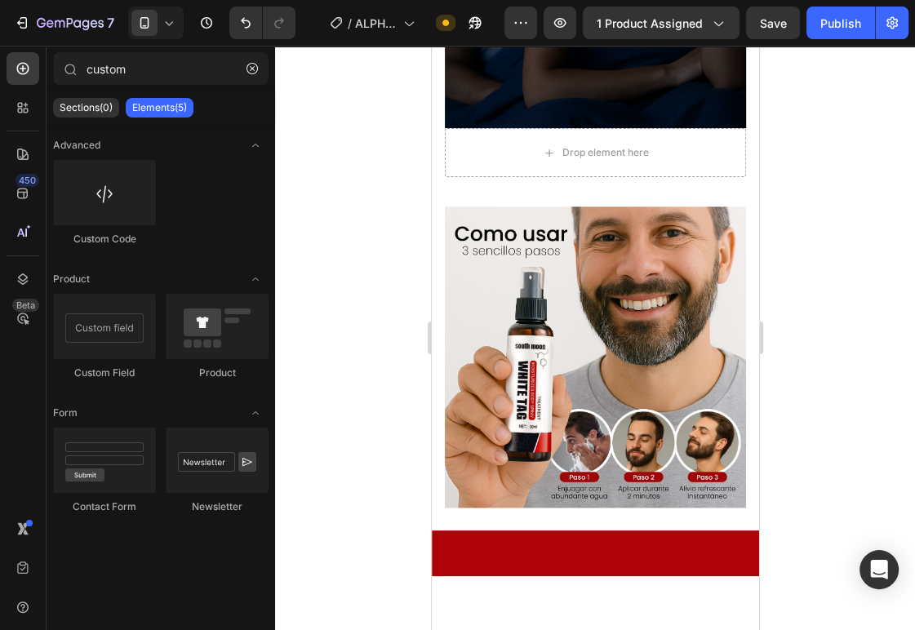
scroll to position [1285, 0]
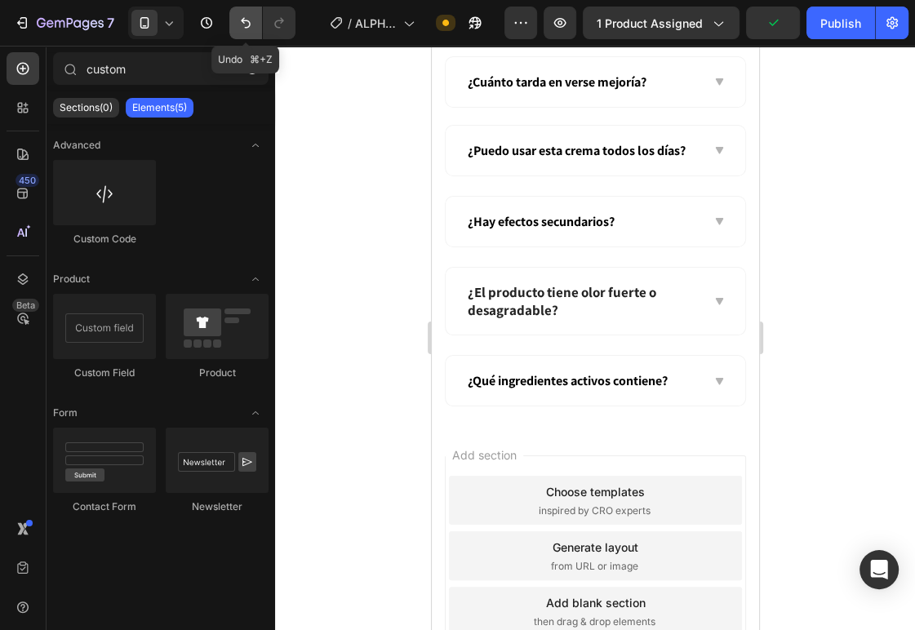
click at [247, 34] on button "Undo/Redo" at bounding box center [245, 23] width 33 height 33
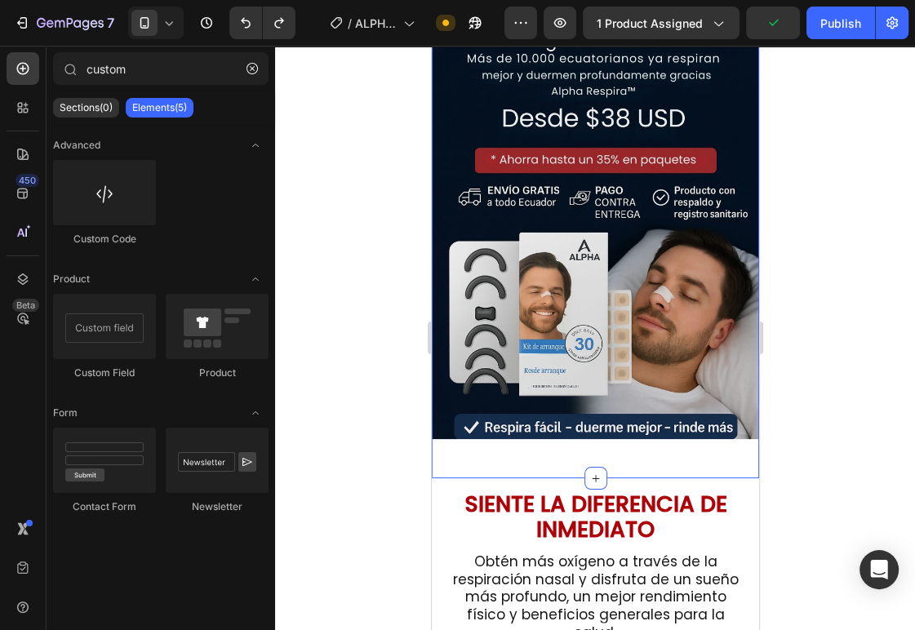
scroll to position [1633, 0]
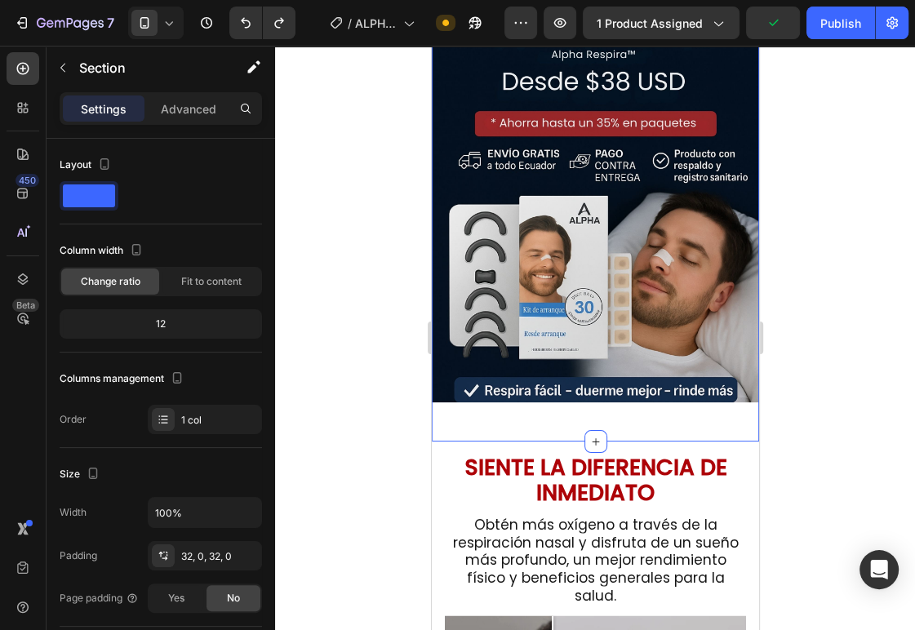
click at [485, 412] on div "Image Section 2" at bounding box center [594, 177] width 327 height 528
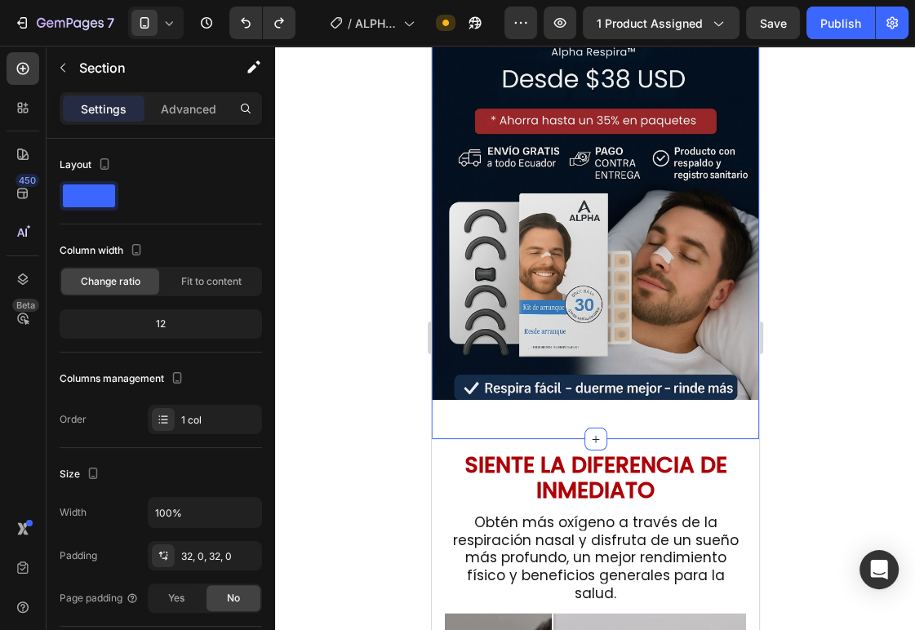
scroll to position [1653, 0]
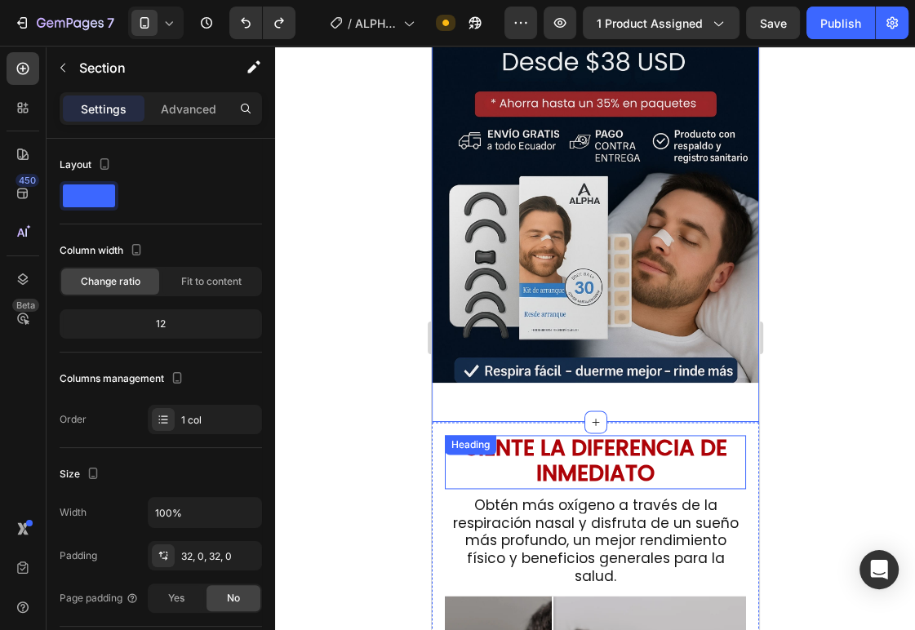
click at [568, 448] on strong "SIENTE LA DIFERENCIA DE INMEDIATO" at bounding box center [595, 460] width 263 height 55
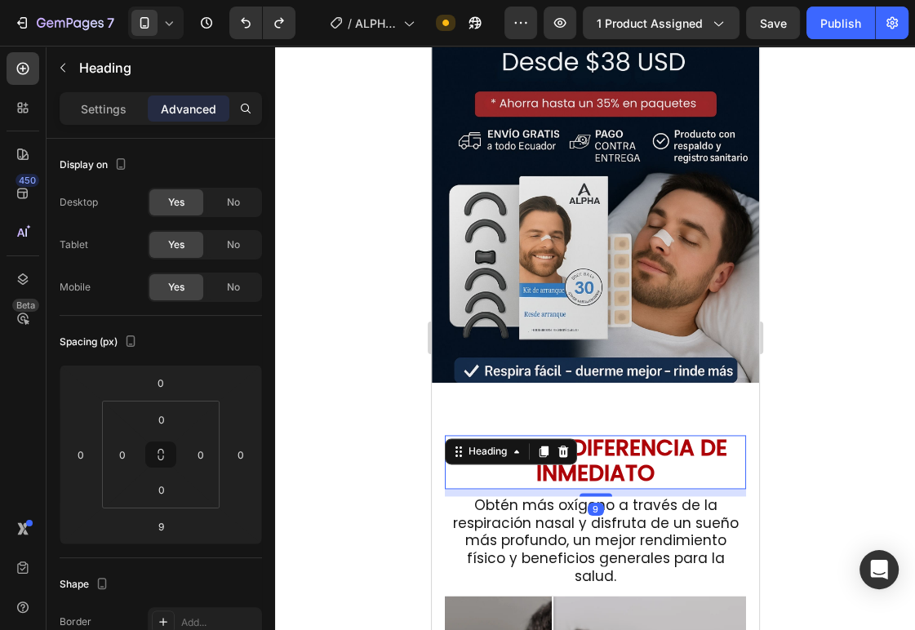
scroll to position [1655, 0]
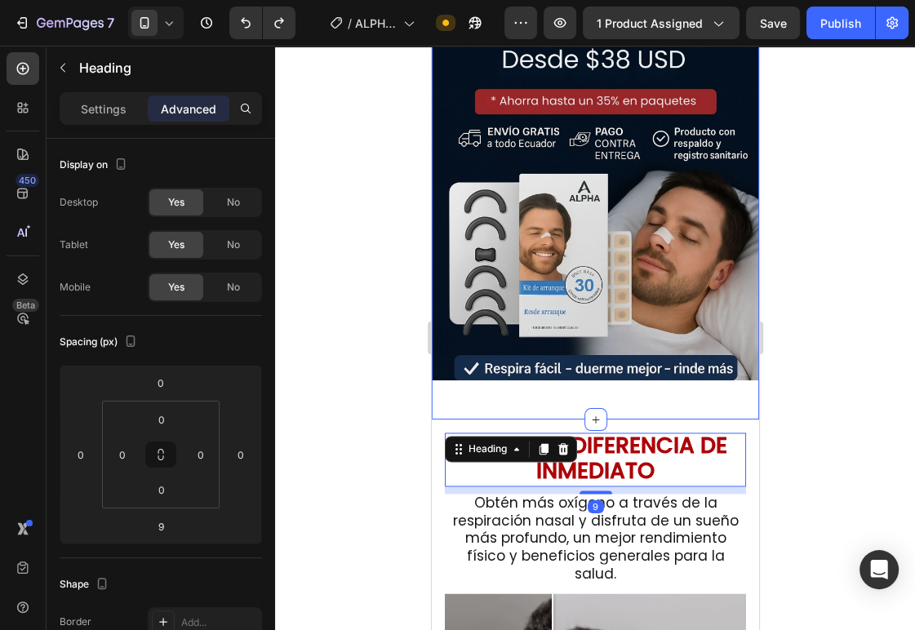
click at [517, 391] on div "Image Section 2" at bounding box center [594, 155] width 327 height 528
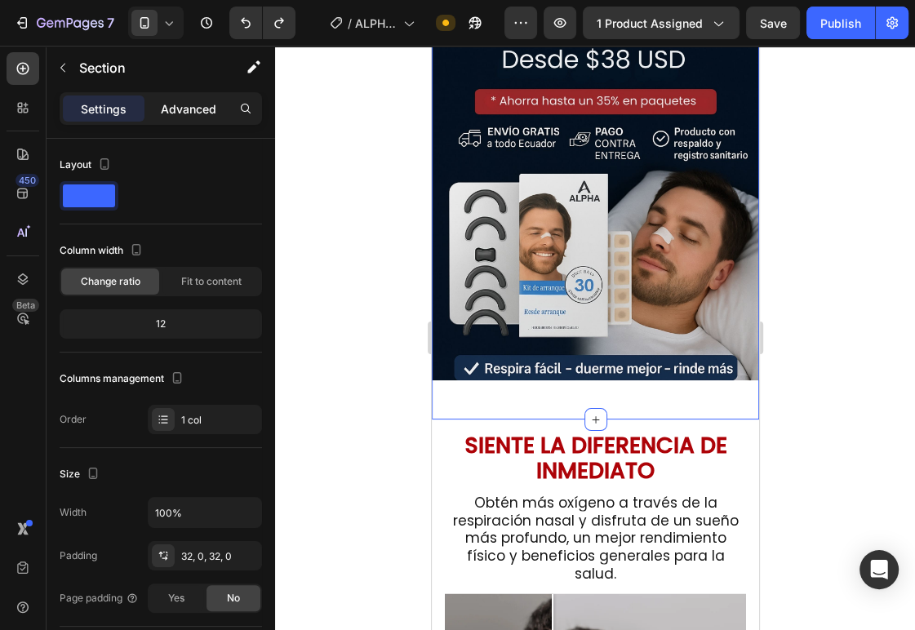
click at [186, 103] on p "Advanced" at bounding box center [188, 108] width 55 height 17
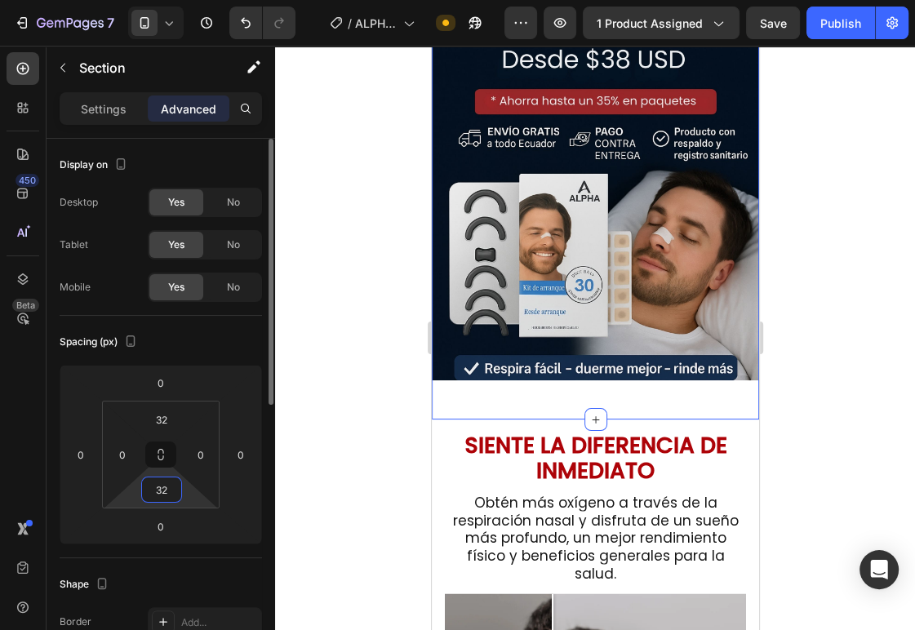
click at [168, 486] on input "32" at bounding box center [161, 489] width 33 height 24
type input "0"
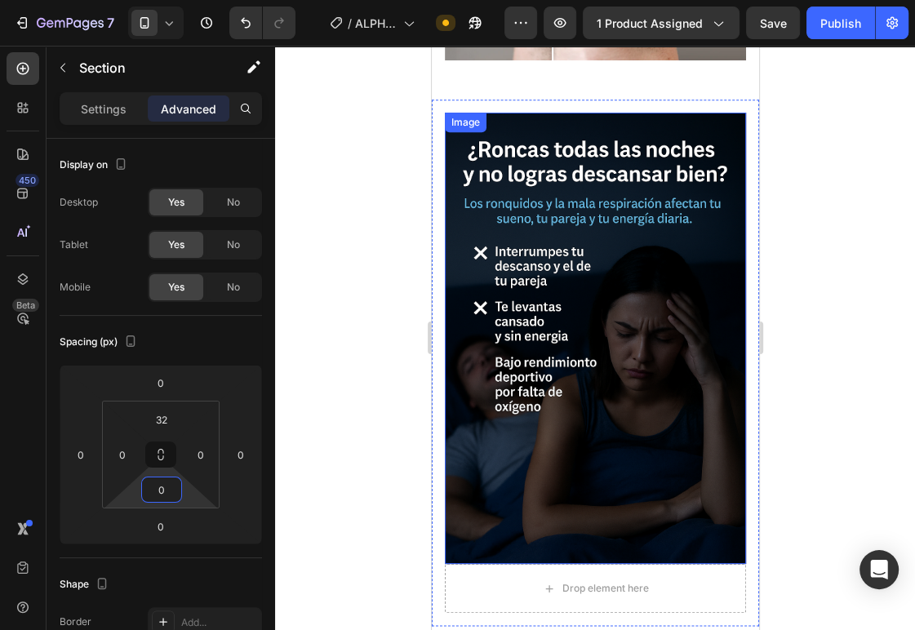
scroll to position [1472, 0]
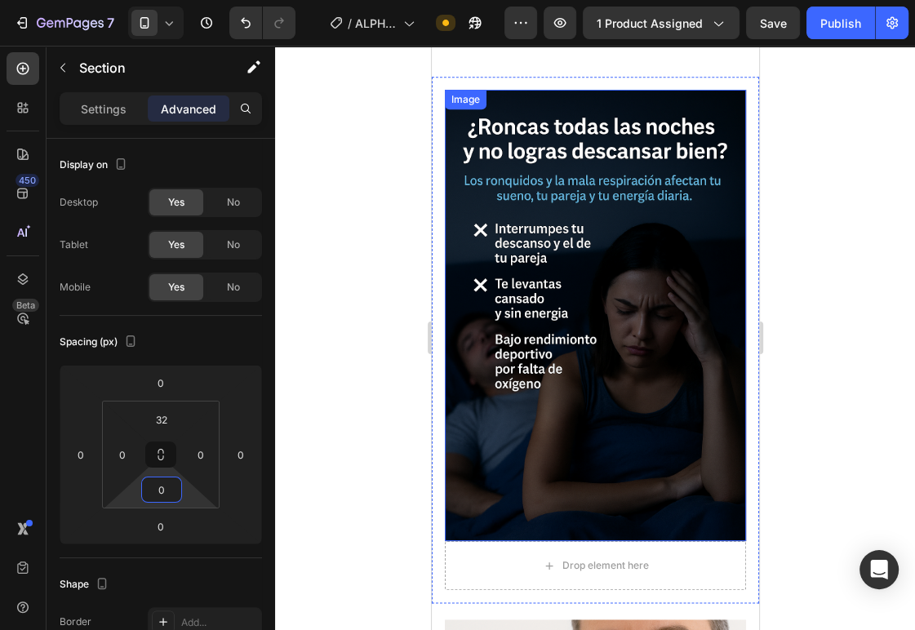
click at [492, 327] on img at bounding box center [594, 316] width 301 height 452
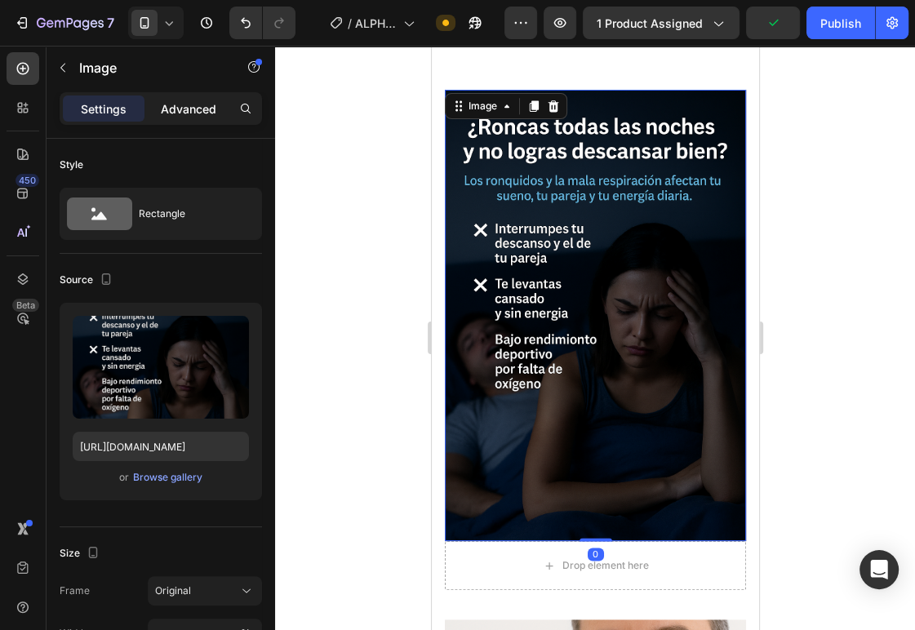
click at [197, 112] on p "Advanced" at bounding box center [188, 108] width 55 height 17
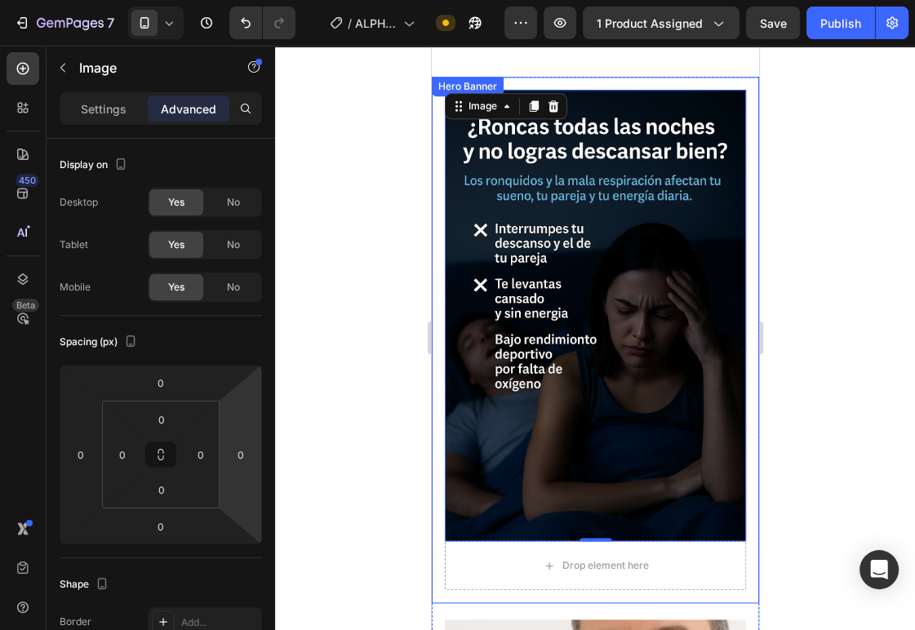
drag, startPoint x: 437, startPoint y: 429, endPoint x: 435, endPoint y: 529, distance: 99.6
click at [437, 429] on div "Image 0 Drop element here" at bounding box center [594, 340] width 327 height 527
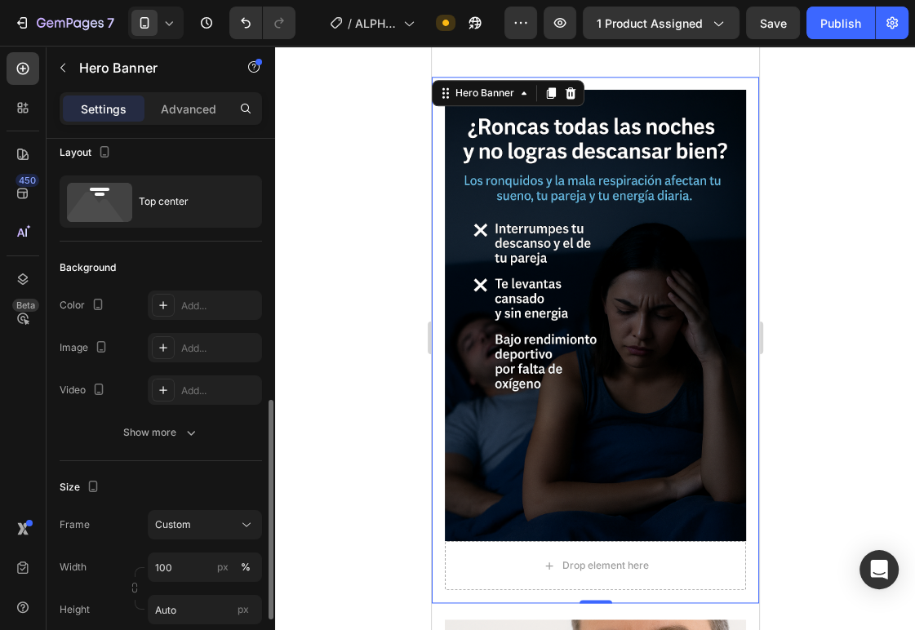
scroll to position [194, 0]
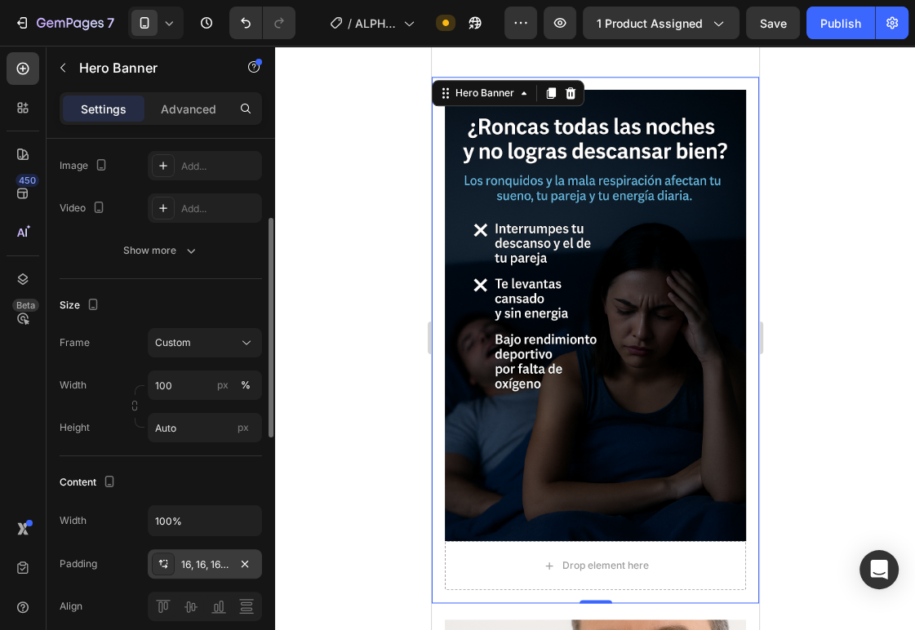
click at [200, 566] on div "16, 16, 16, 16" at bounding box center [204, 564] width 47 height 15
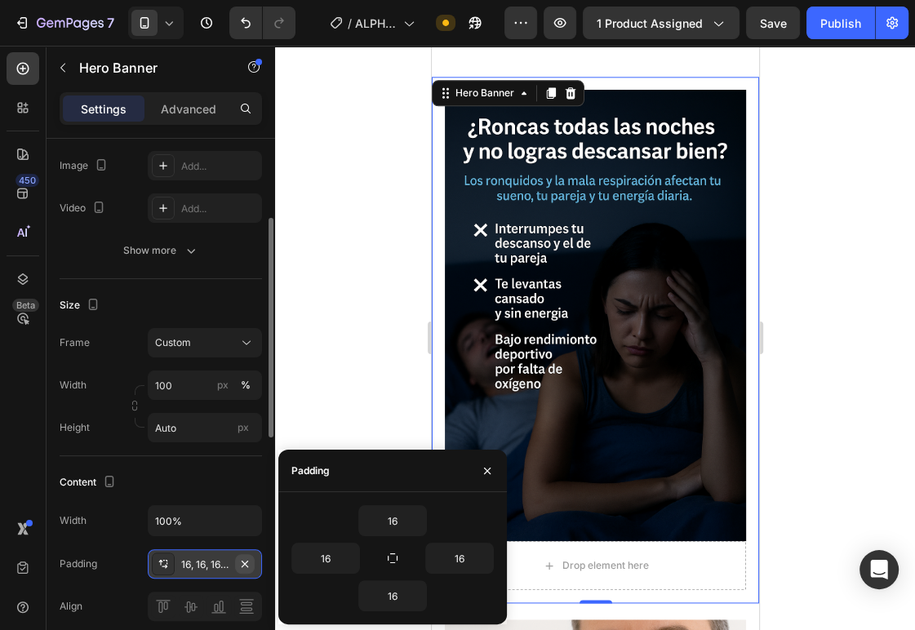
click at [251, 566] on icon "button" at bounding box center [244, 563] width 13 height 13
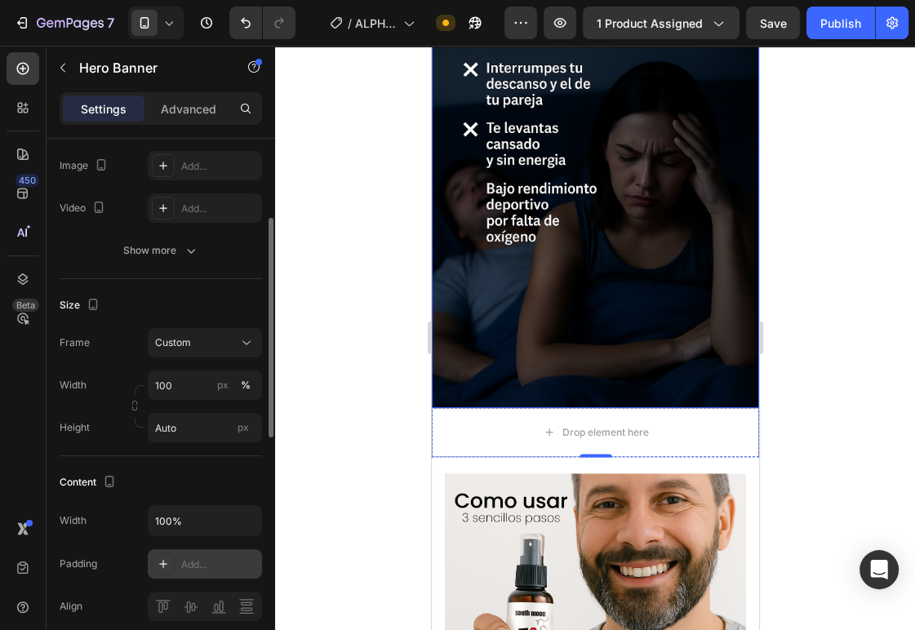
scroll to position [1640, 0]
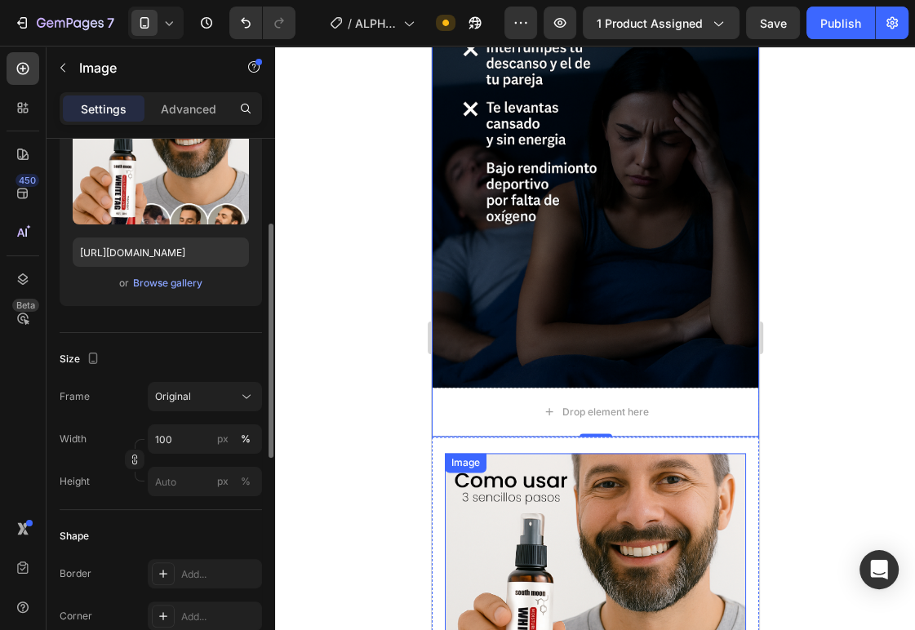
click at [543, 453] on div "Image" at bounding box center [594, 603] width 301 height 301
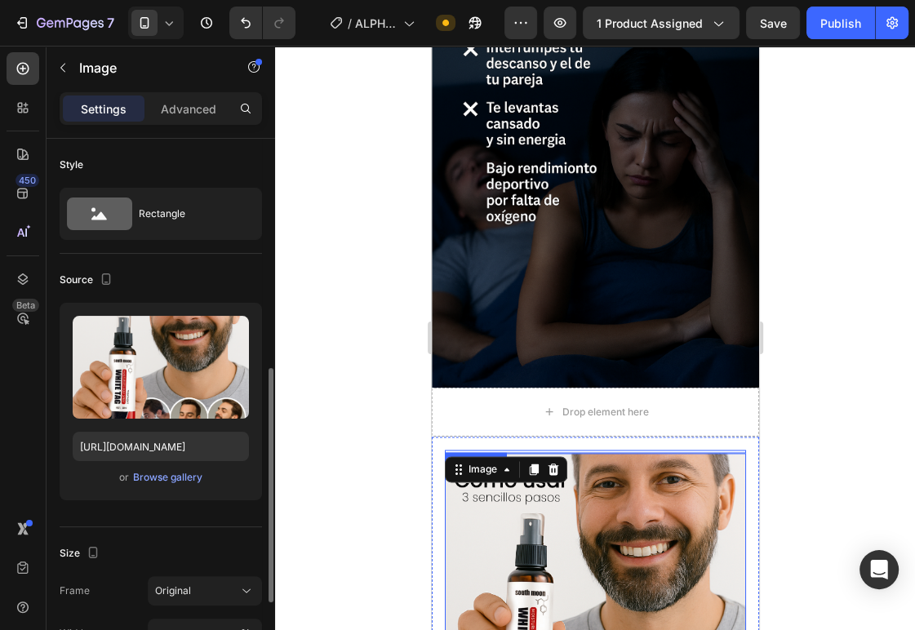
scroll to position [333, 0]
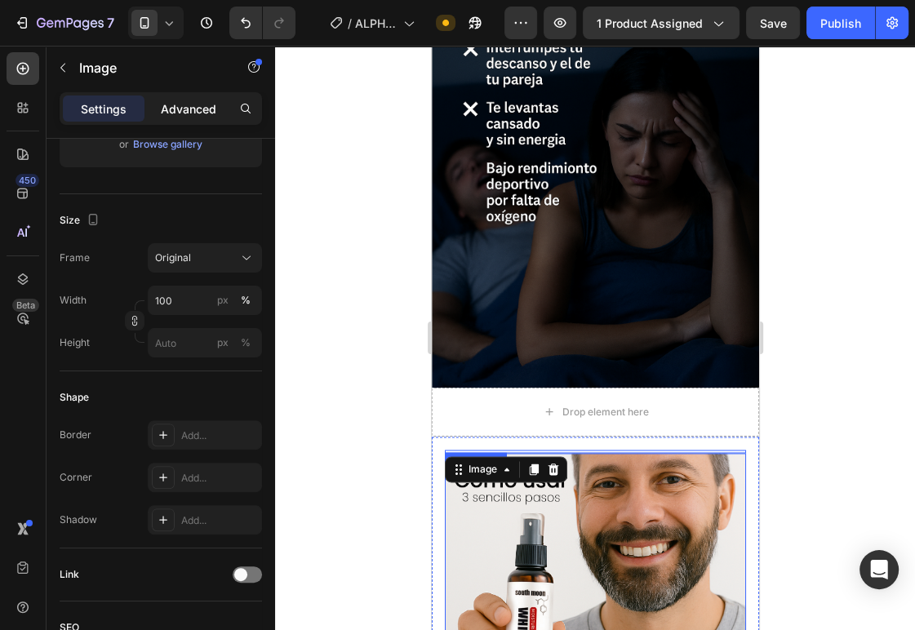
click at [179, 112] on p "Advanced" at bounding box center [188, 108] width 55 height 17
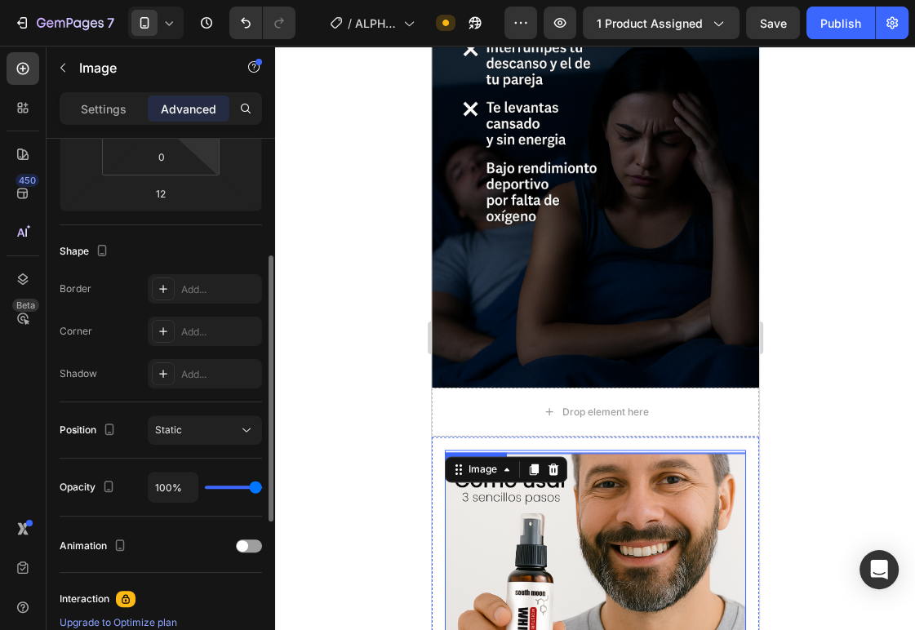
scroll to position [213, 0]
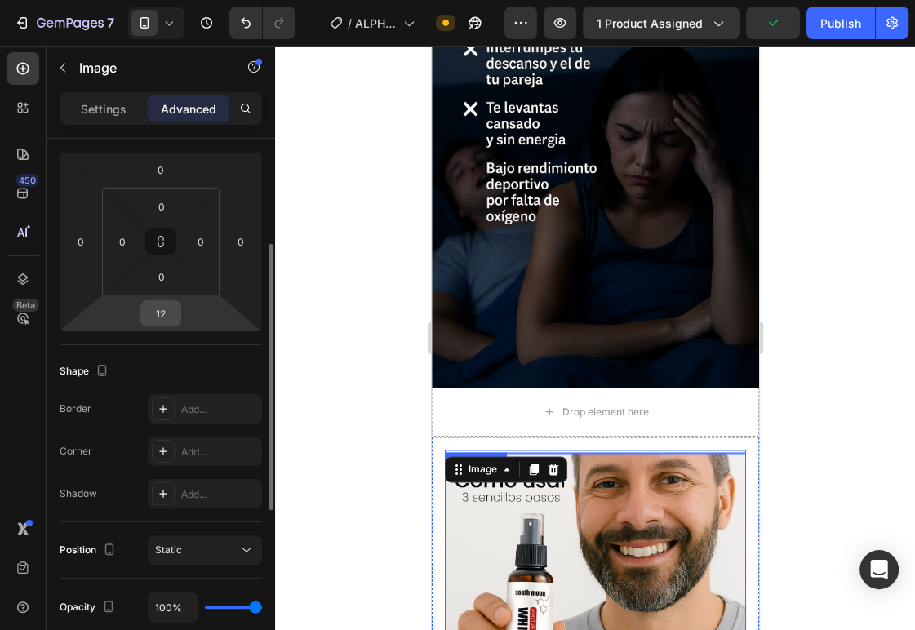
click at [180, 310] on div "12" at bounding box center [160, 313] width 41 height 26
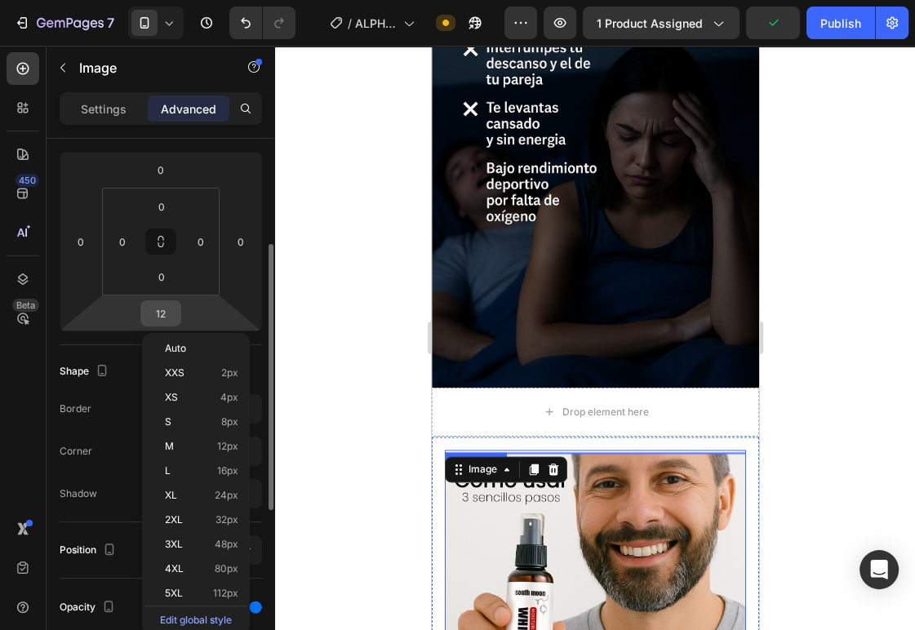
click at [170, 313] on input "12" at bounding box center [160, 313] width 33 height 24
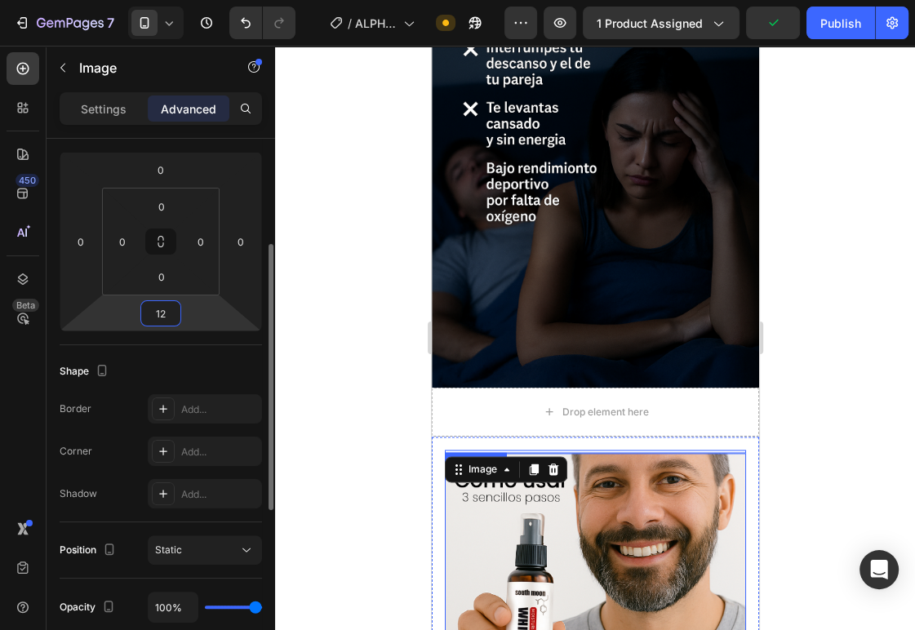
click at [170, 313] on input "12" at bounding box center [160, 313] width 33 height 24
type input "0"
click at [388, 317] on div at bounding box center [595, 338] width 640 height 584
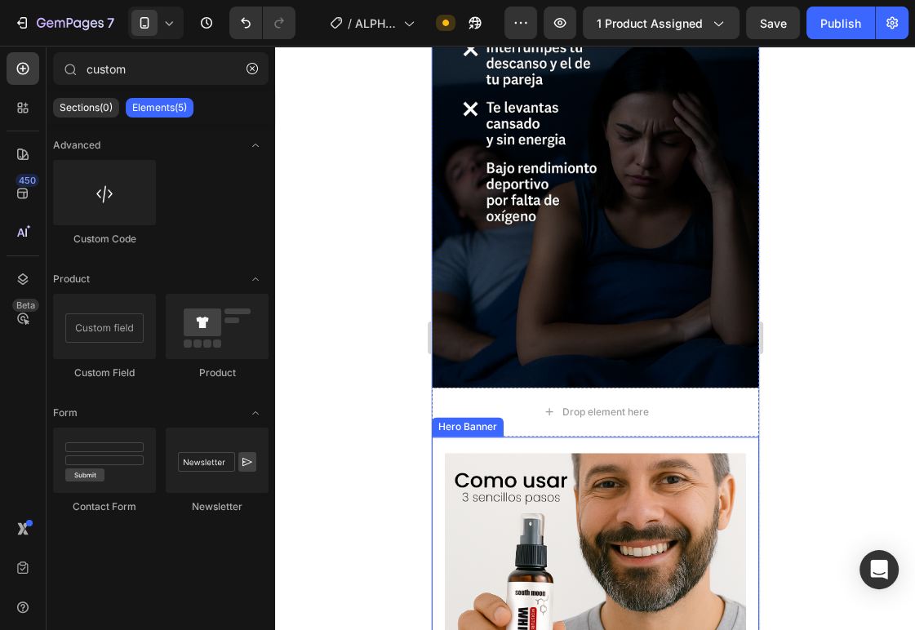
click at [436, 437] on div "Text Block Image" at bounding box center [594, 602] width 327 height 331
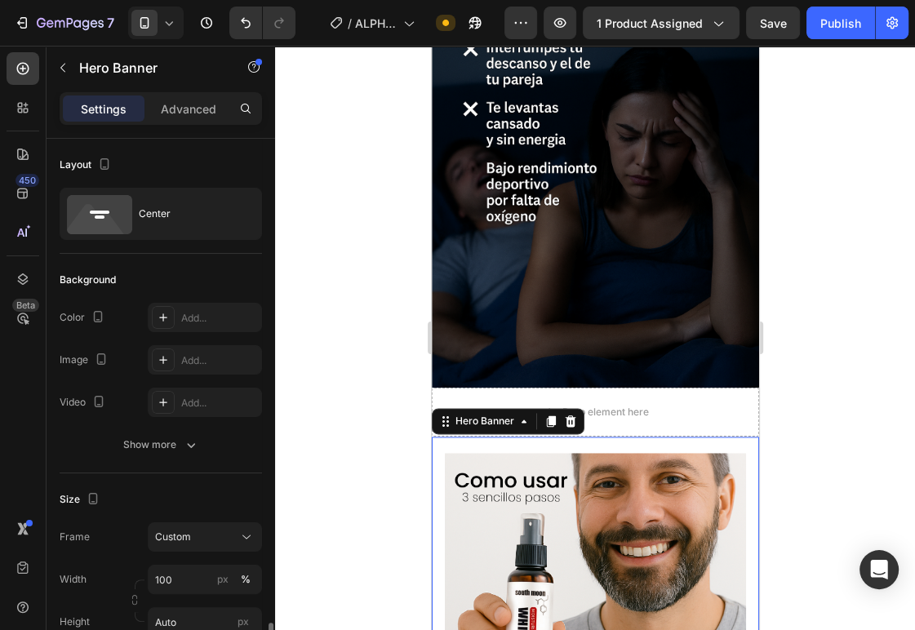
scroll to position [344, 0]
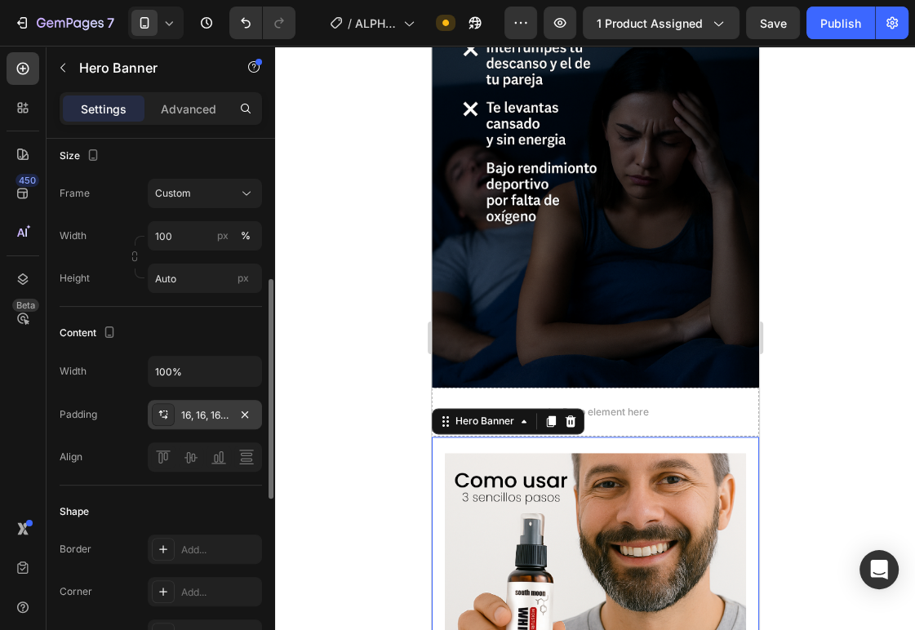
click at [204, 419] on div "16, 16, 16, 16" at bounding box center [204, 415] width 47 height 15
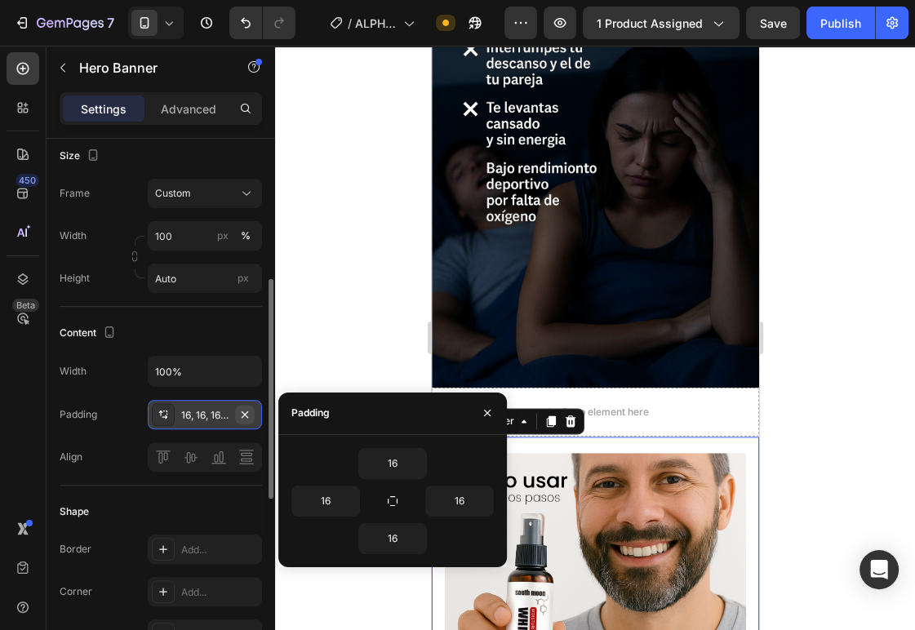
click at [241, 413] on icon "button" at bounding box center [244, 414] width 13 height 13
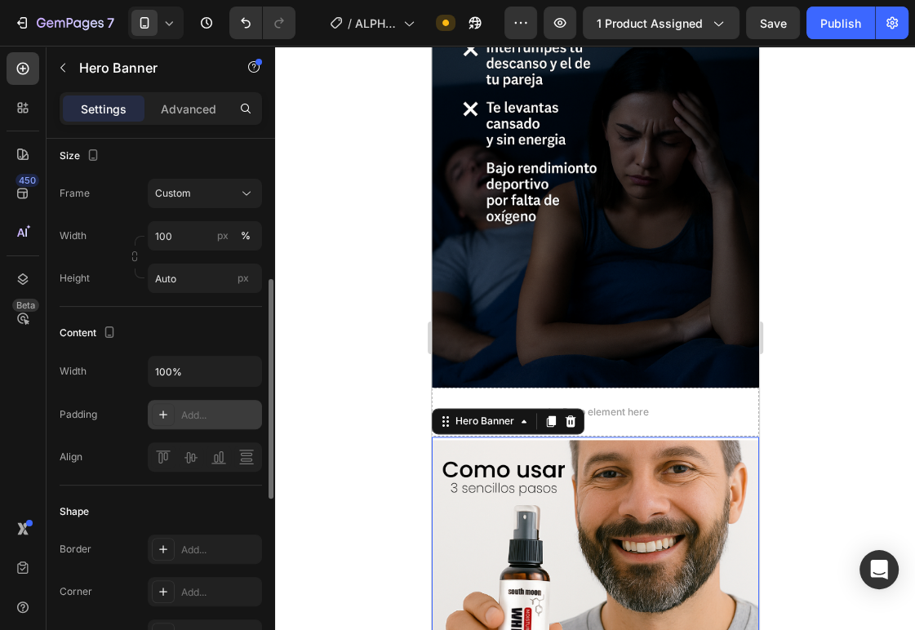
click at [362, 302] on div at bounding box center [595, 338] width 640 height 584
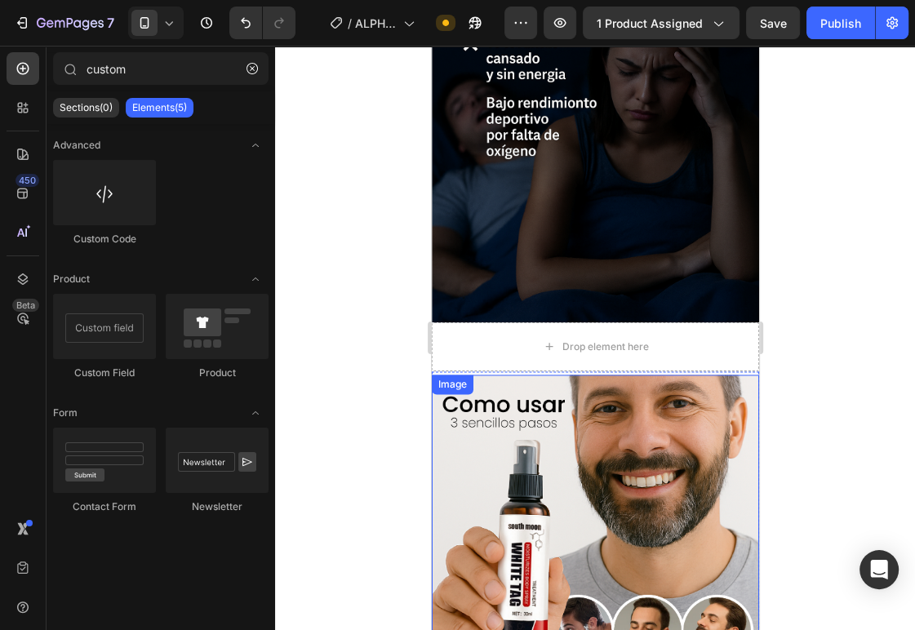
scroll to position [1841, 0]
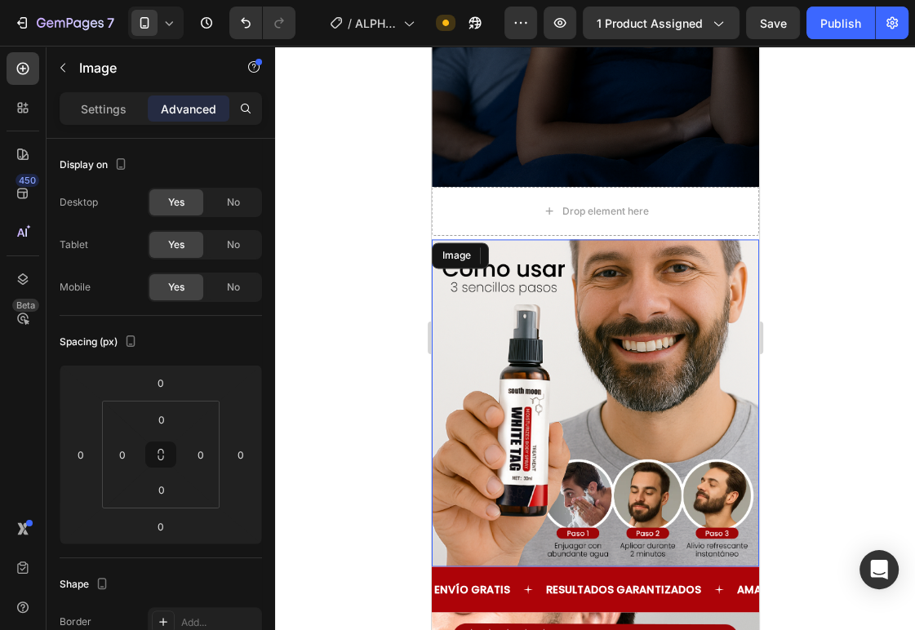
click at [549, 353] on img at bounding box center [594, 402] width 327 height 327
click at [120, 105] on p "Settings" at bounding box center [104, 108] width 46 height 17
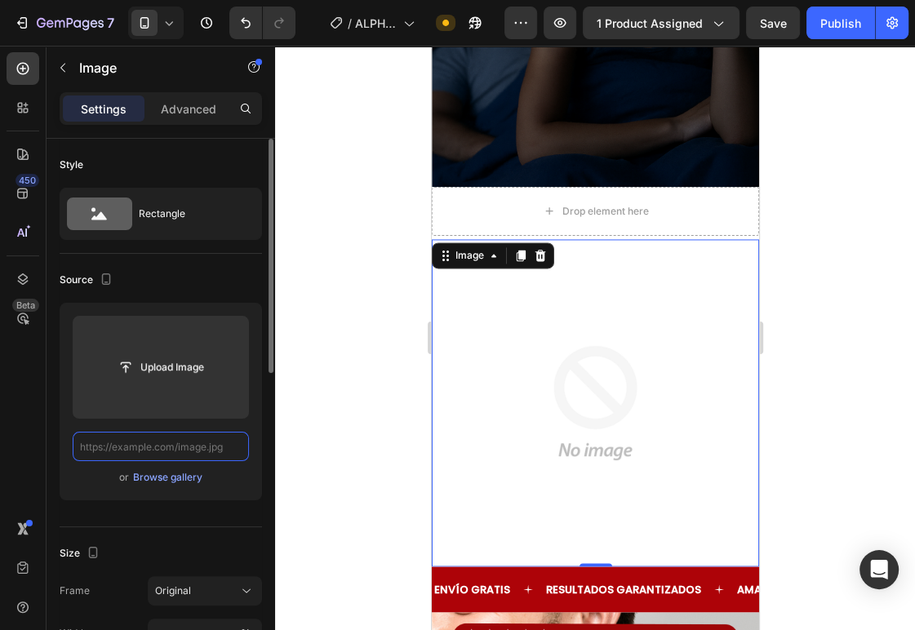
click at [205, 442] on input "text" at bounding box center [161, 446] width 176 height 29
paste input "https://i.ibb.co/c0L4fcN/Chat-GPT-Image-26-ago-2025-20-47-37.png"
type input "https://i.ibb.co/c0L4fcN/Chat-GPT-Image-26-ago-2025-20-47-37.png"
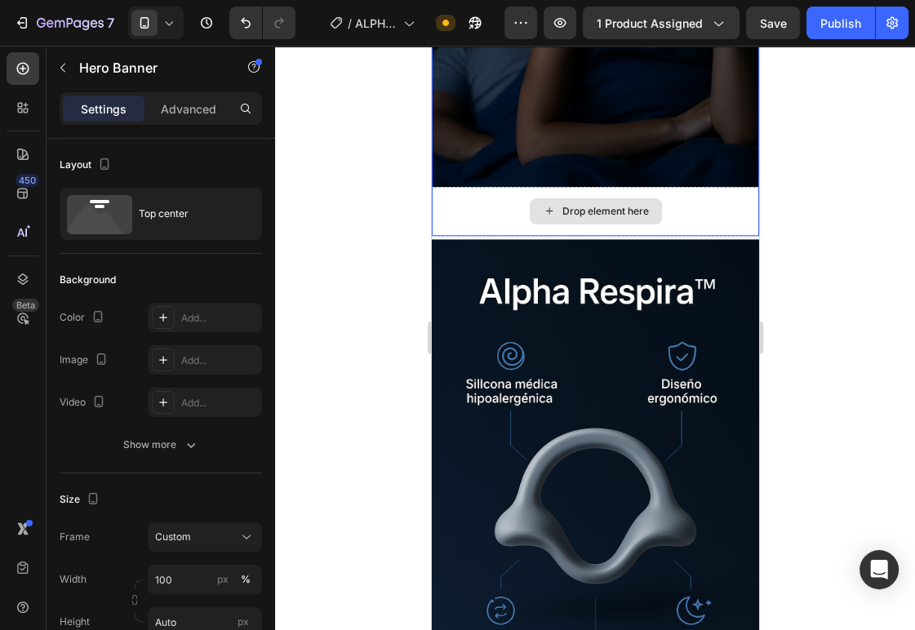
click at [474, 202] on div "Drop element here" at bounding box center [594, 211] width 327 height 49
click at [450, 193] on div "Drop element here" at bounding box center [594, 211] width 327 height 49
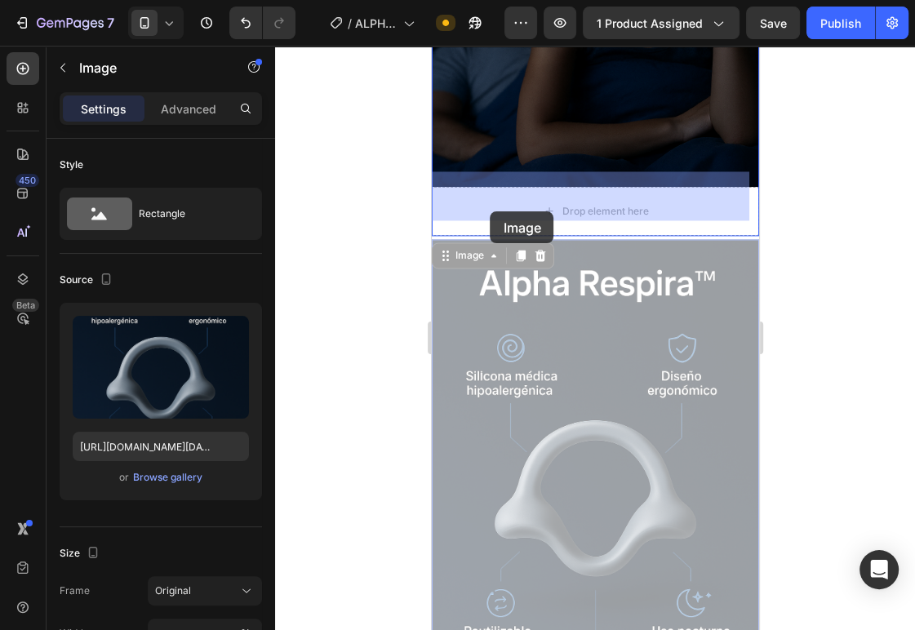
drag, startPoint x: 503, startPoint y: 304, endPoint x: 490, endPoint y: 212, distance: 92.3
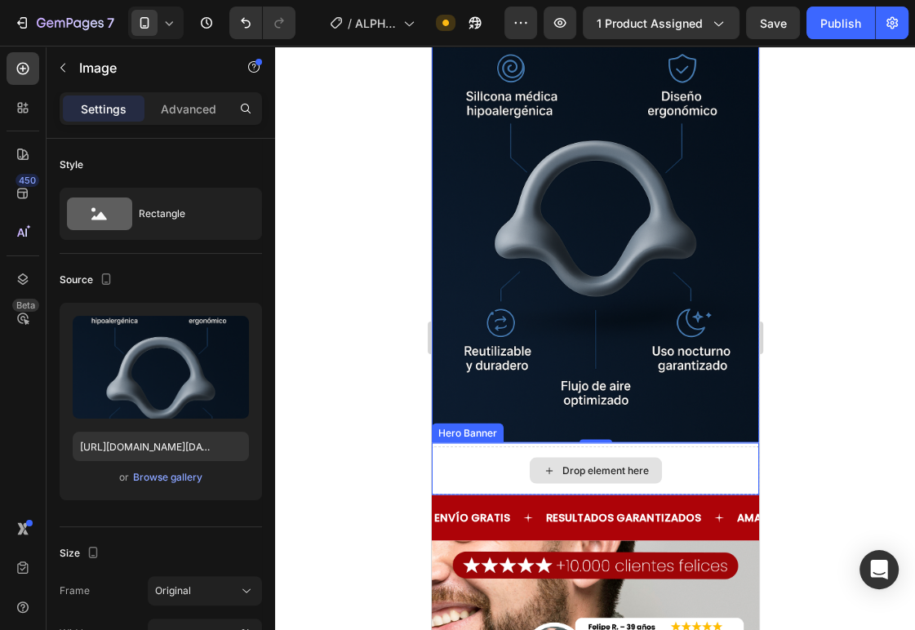
scroll to position [2133, 0]
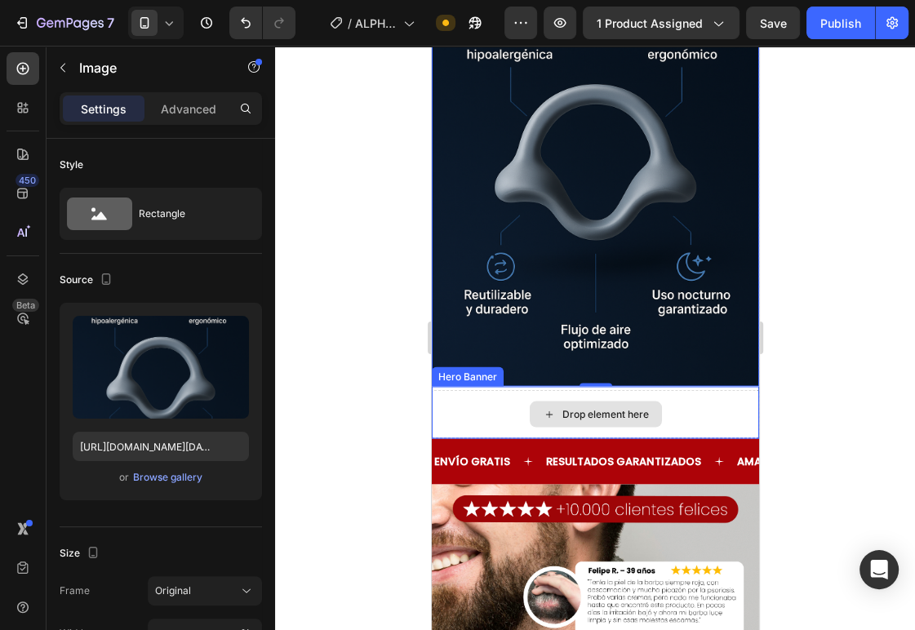
click at [467, 389] on div "Drop element here" at bounding box center [594, 413] width 327 height 49
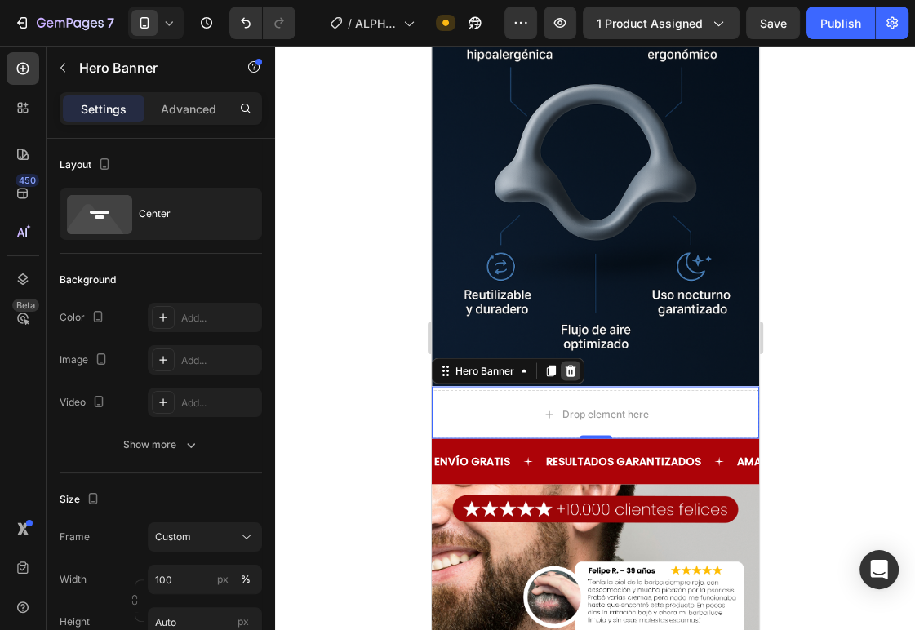
click at [570, 365] on icon at bounding box center [570, 370] width 11 height 11
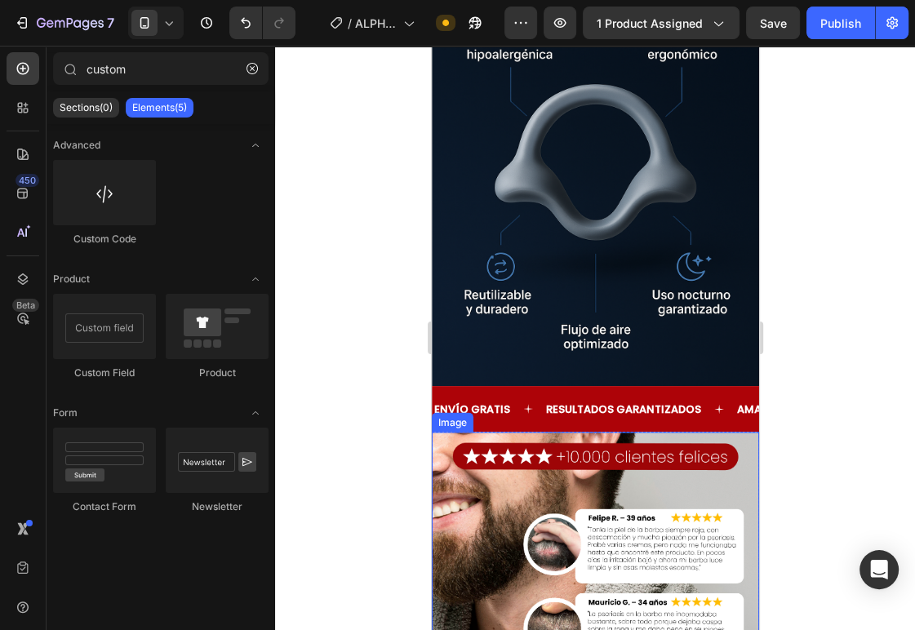
scroll to position [2153, 0]
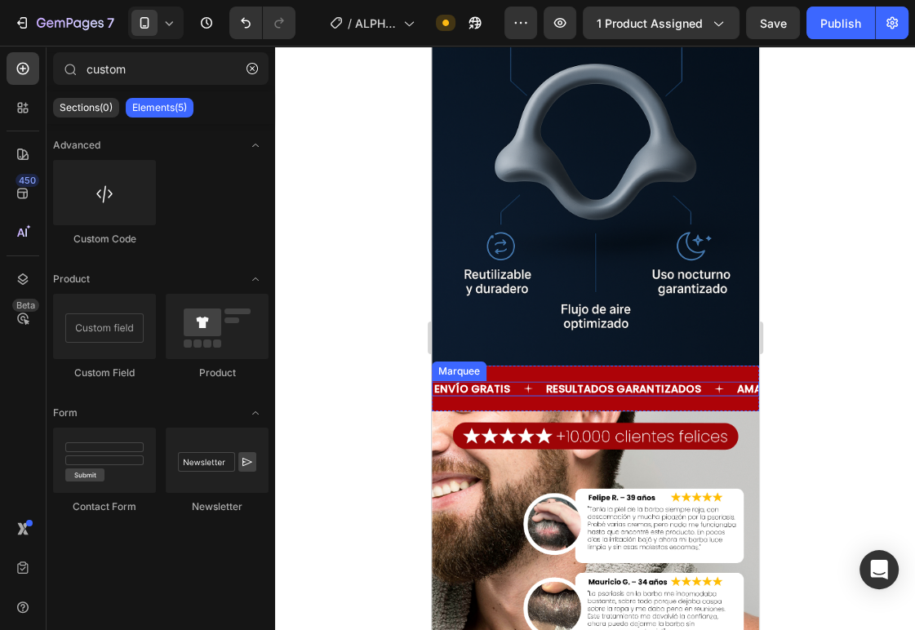
click at [517, 381] on div "ENVÍO GRATIS Text" at bounding box center [488, 388] width 112 height 15
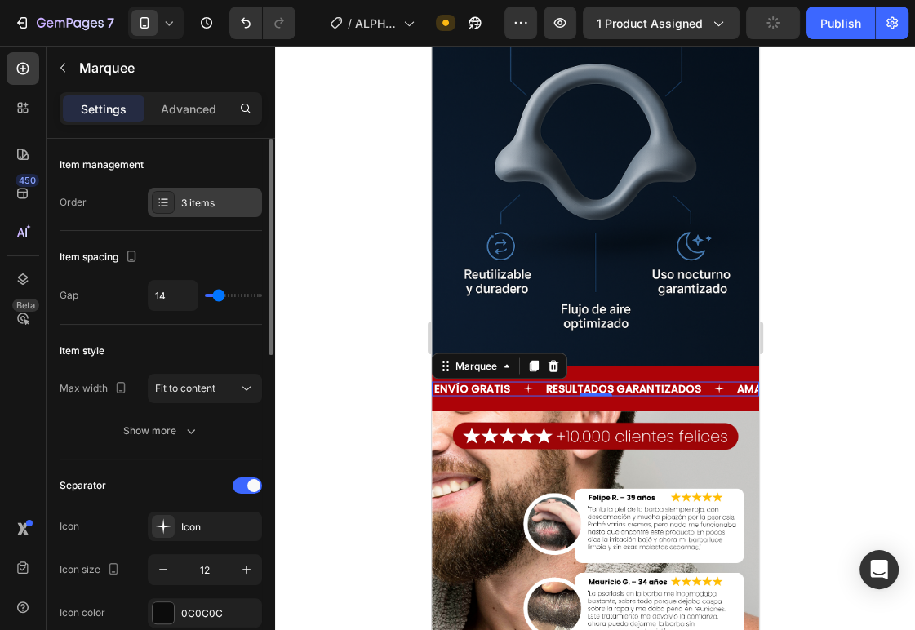
click at [192, 212] on div "3 items" at bounding box center [205, 202] width 114 height 29
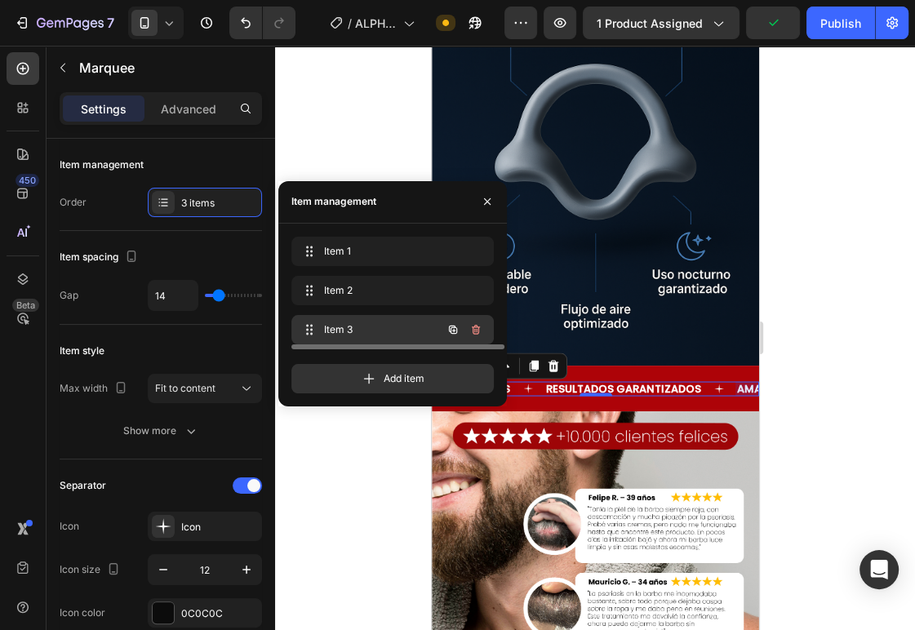
click at [333, 320] on div "Item 3 Item 3" at bounding box center [370, 329] width 144 height 23
click at [342, 330] on span "Item 3" at bounding box center [370, 329] width 92 height 15
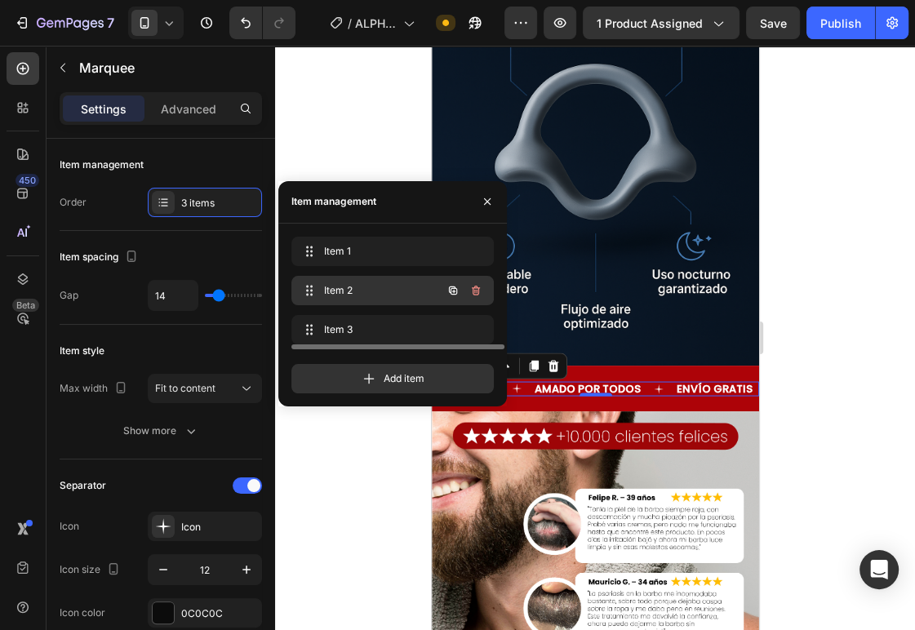
click at [390, 294] on span "Item 2" at bounding box center [370, 290] width 92 height 15
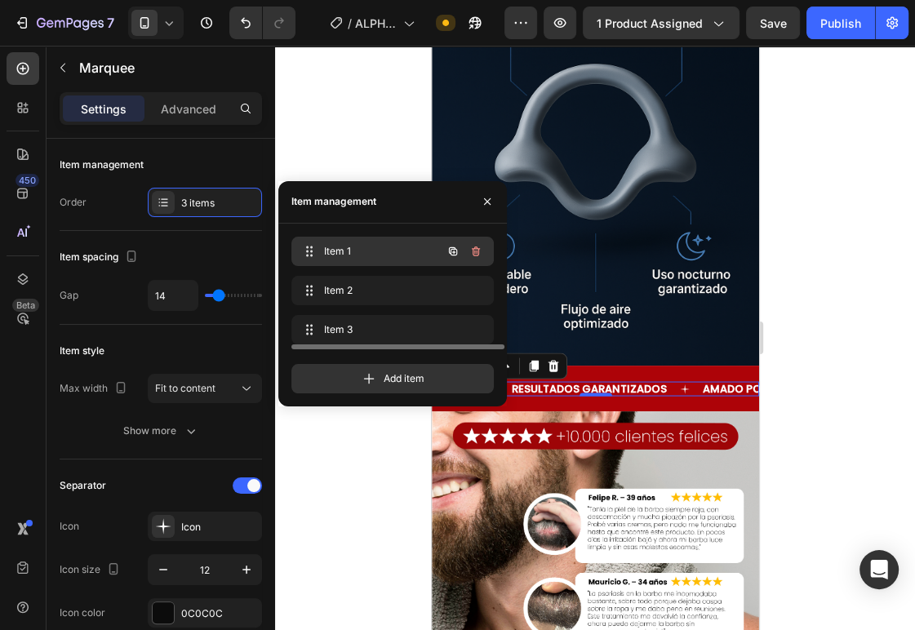
click at [355, 260] on div "Item 1 Item 1" at bounding box center [370, 251] width 144 height 23
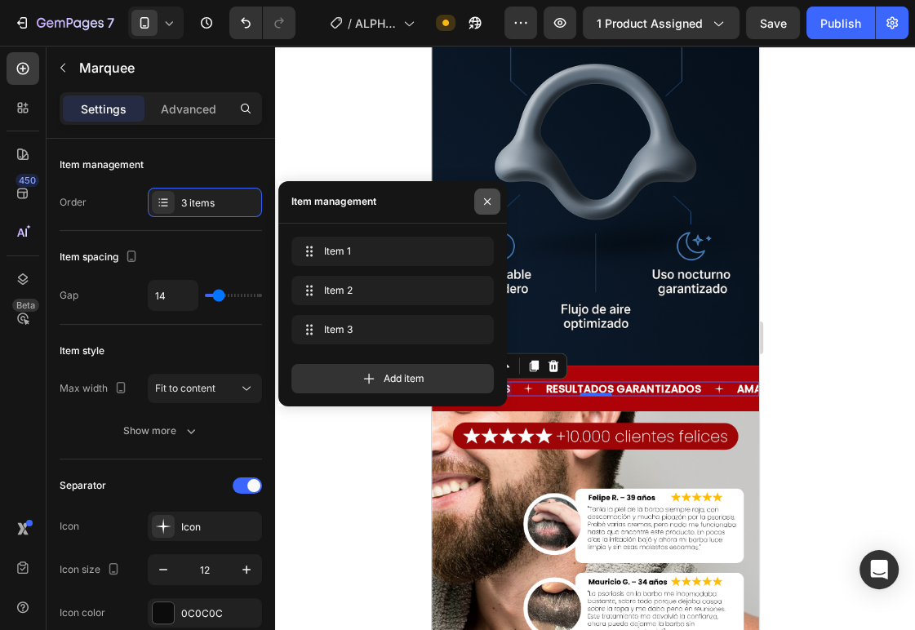
click at [490, 198] on icon "button" at bounding box center [487, 201] width 13 height 13
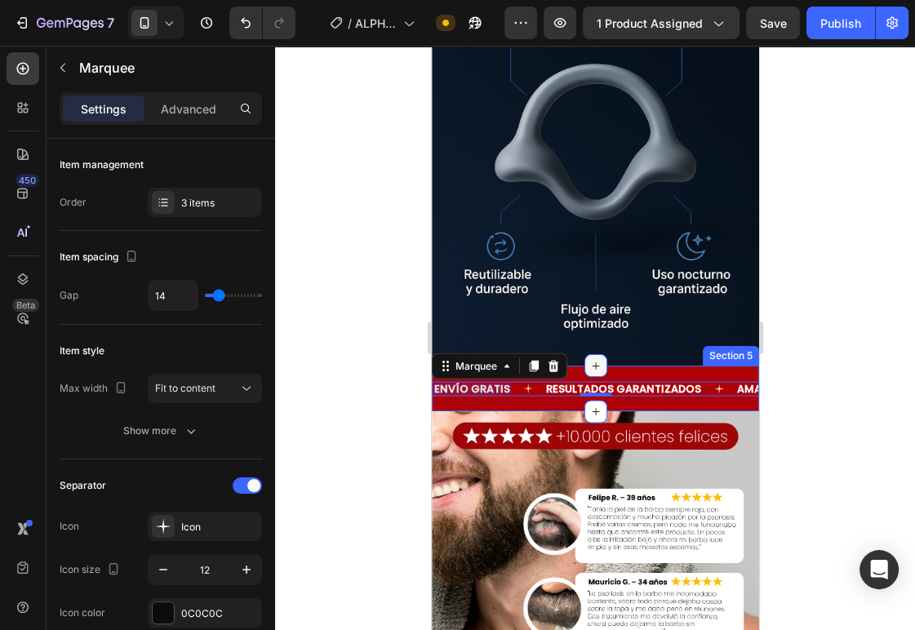
click at [588, 359] on icon at bounding box center [594, 365] width 13 height 13
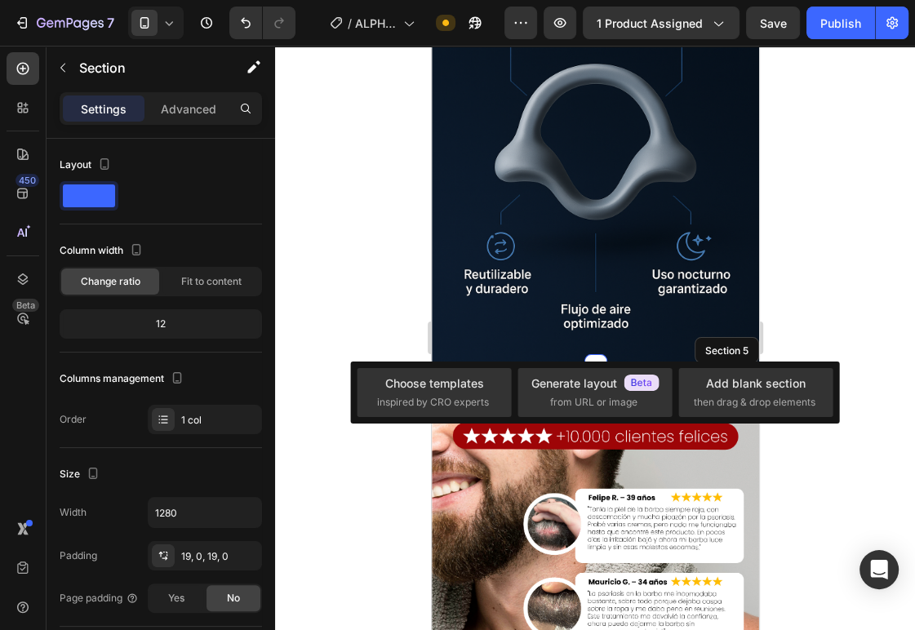
click at [629, 366] on div "ENVÍO GRATIS Text RESULTADOS GARANTIZADOS Text AMADO POR TODOS Text ENVÍO GRATI…" at bounding box center [594, 389] width 327 height 46
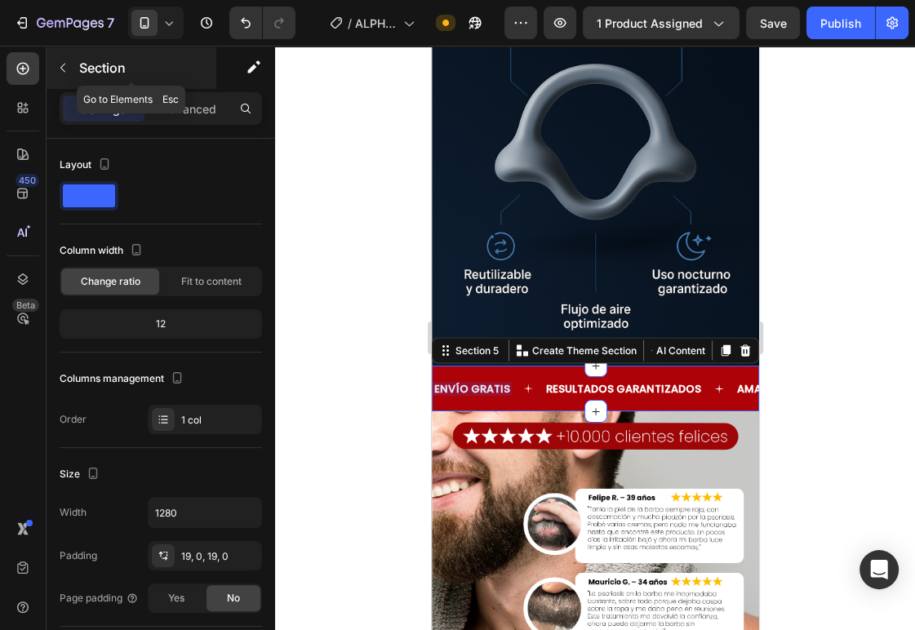
click at [56, 61] on icon "button" at bounding box center [62, 67] width 13 height 13
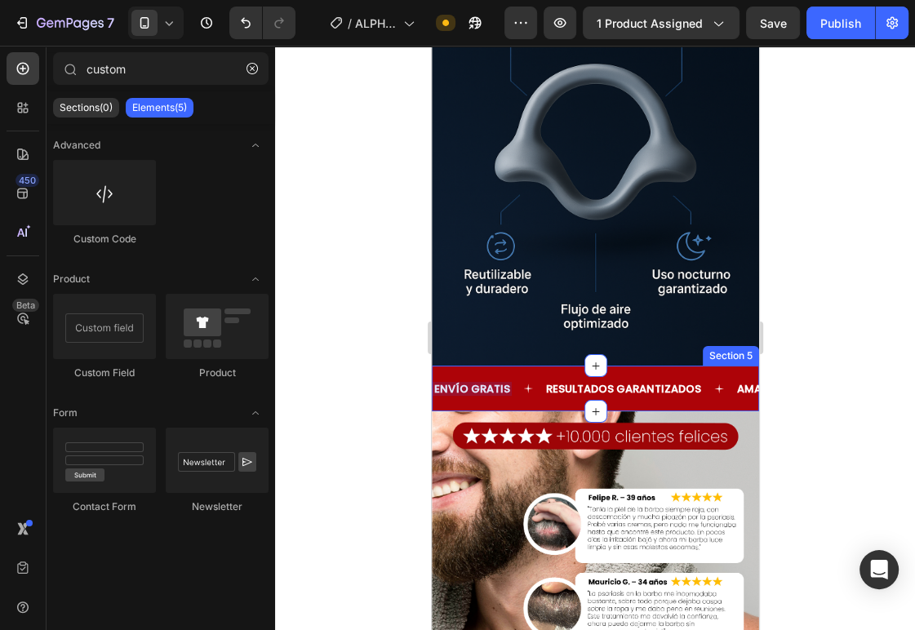
click at [507, 366] on div "ENVÍO GRATIS Text RESULTADOS GARANTIZADOS Text AMADO POR TODOS Text ENVÍO GRATI…" at bounding box center [594, 389] width 327 height 46
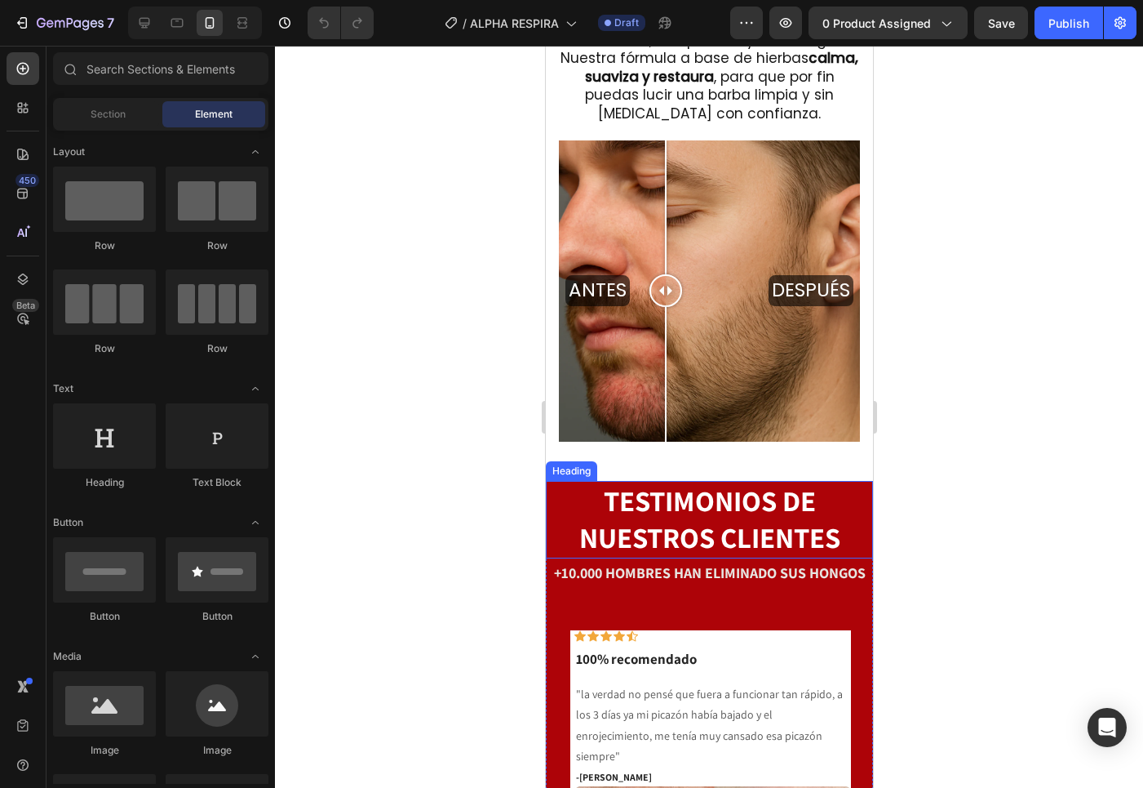
scroll to position [1864, 0]
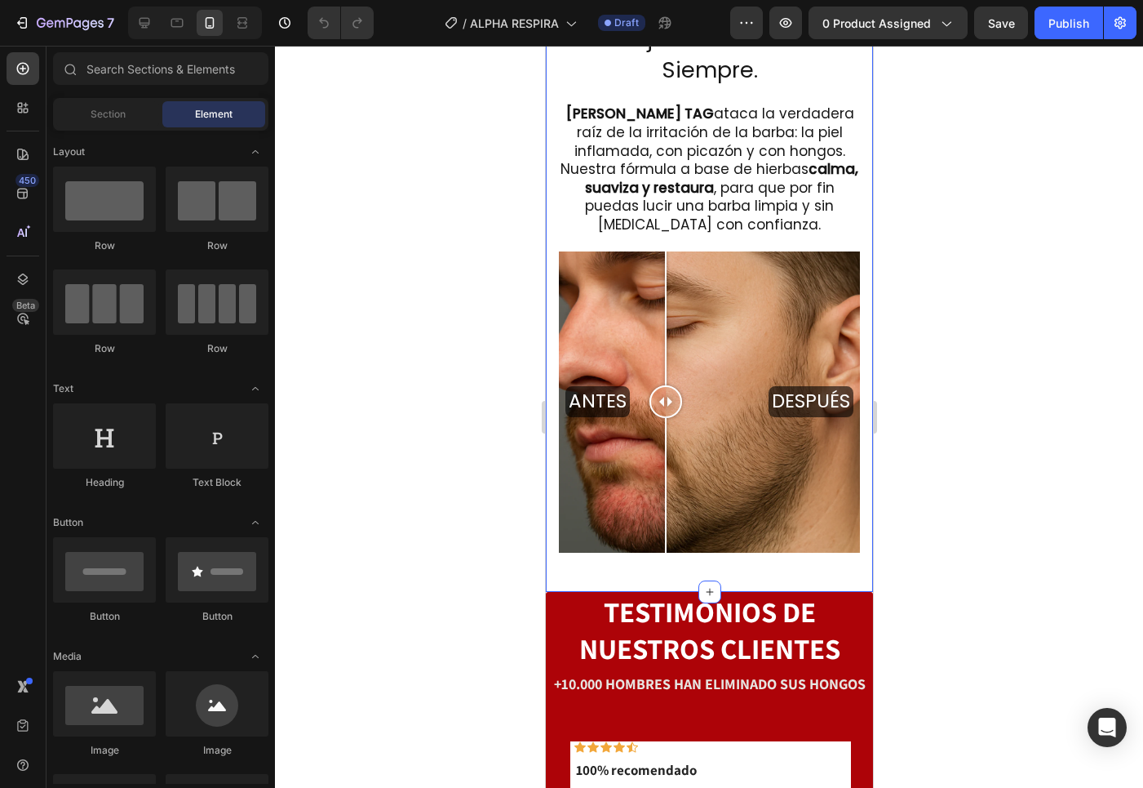
click at [633, 557] on div "RESULTADOS EN 7 DÍAS Heading Dile Adiós A La Picazón, La Descamación Y El Enroj…" at bounding box center [708, 237] width 327 height 708
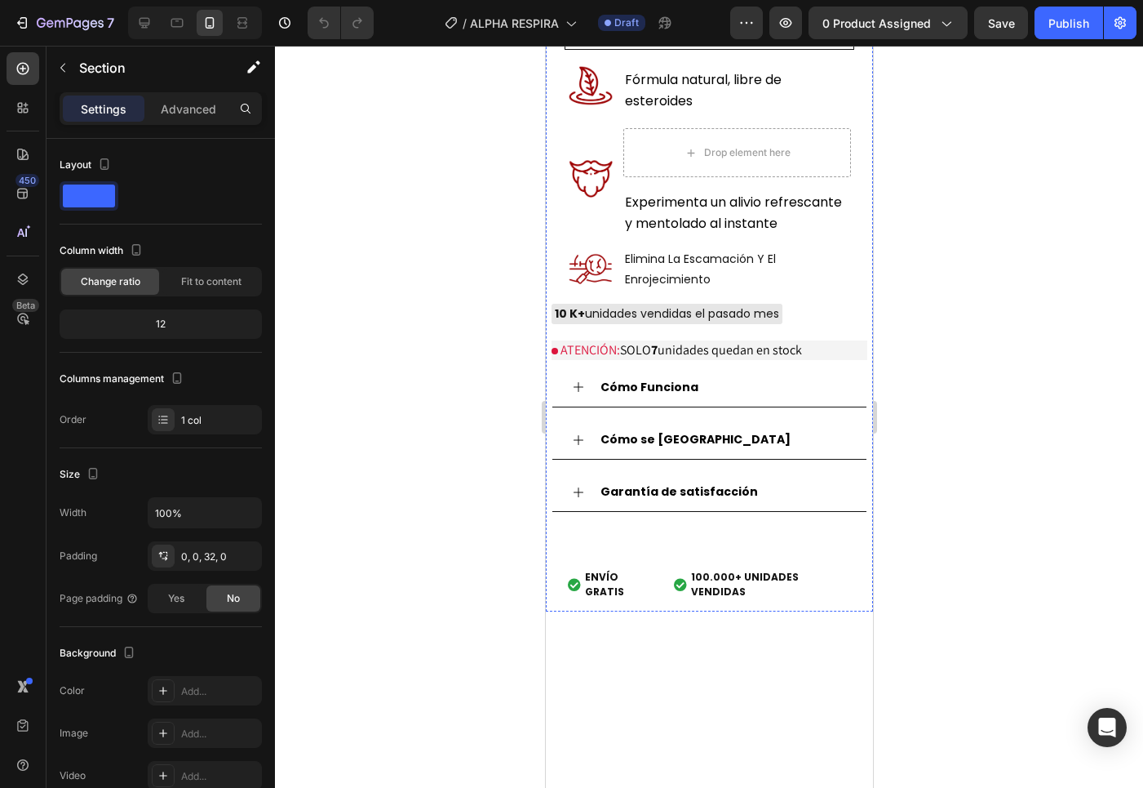
scroll to position [985, 0]
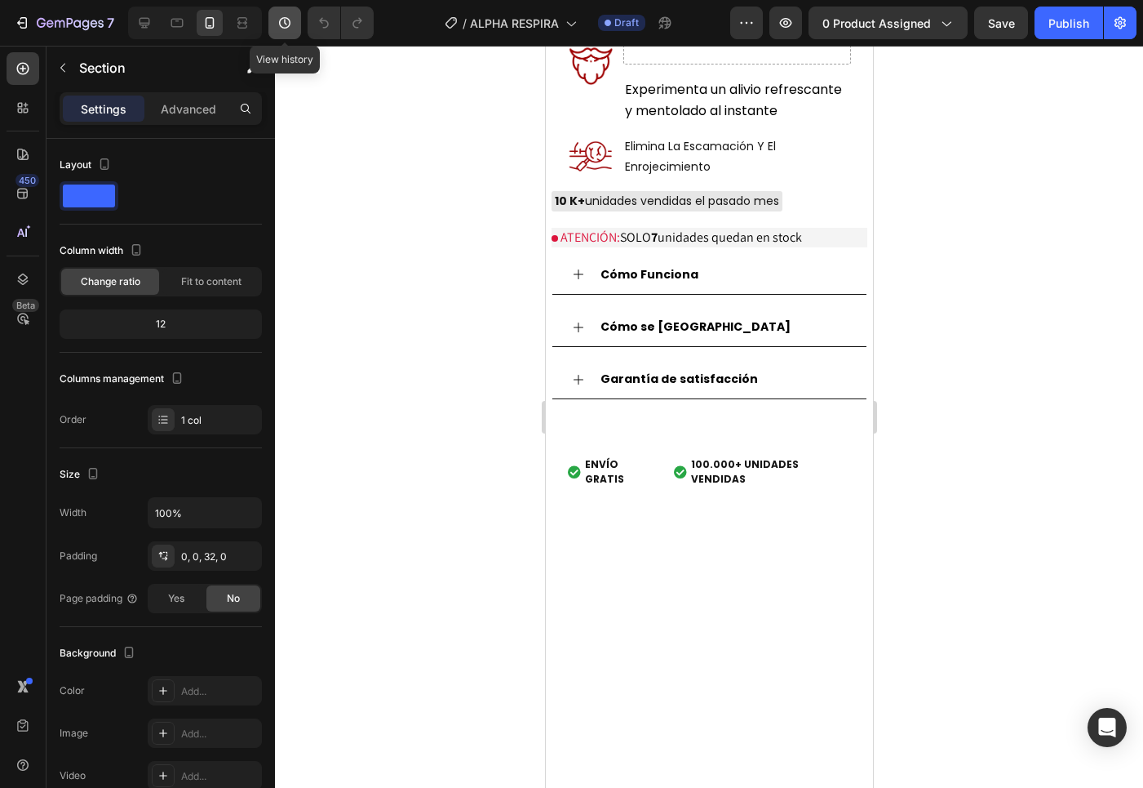
click at [295, 8] on button "button" at bounding box center [285, 23] width 33 height 33
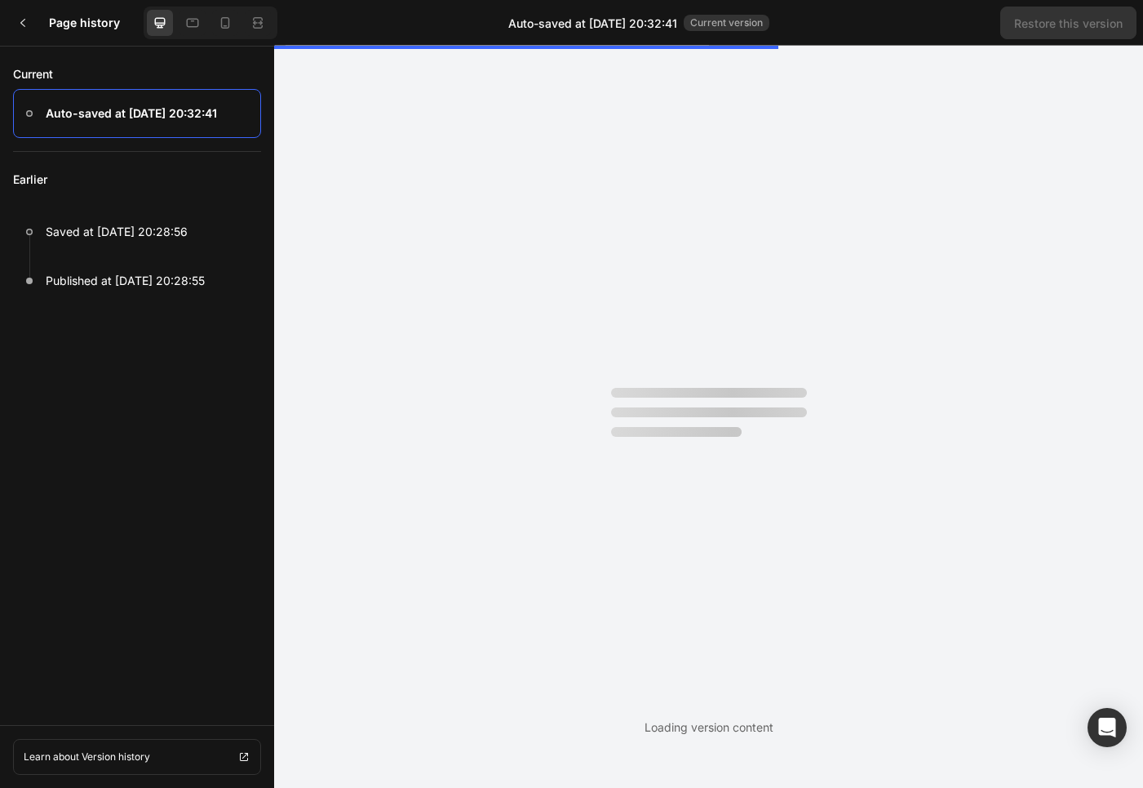
scroll to position [0, 0]
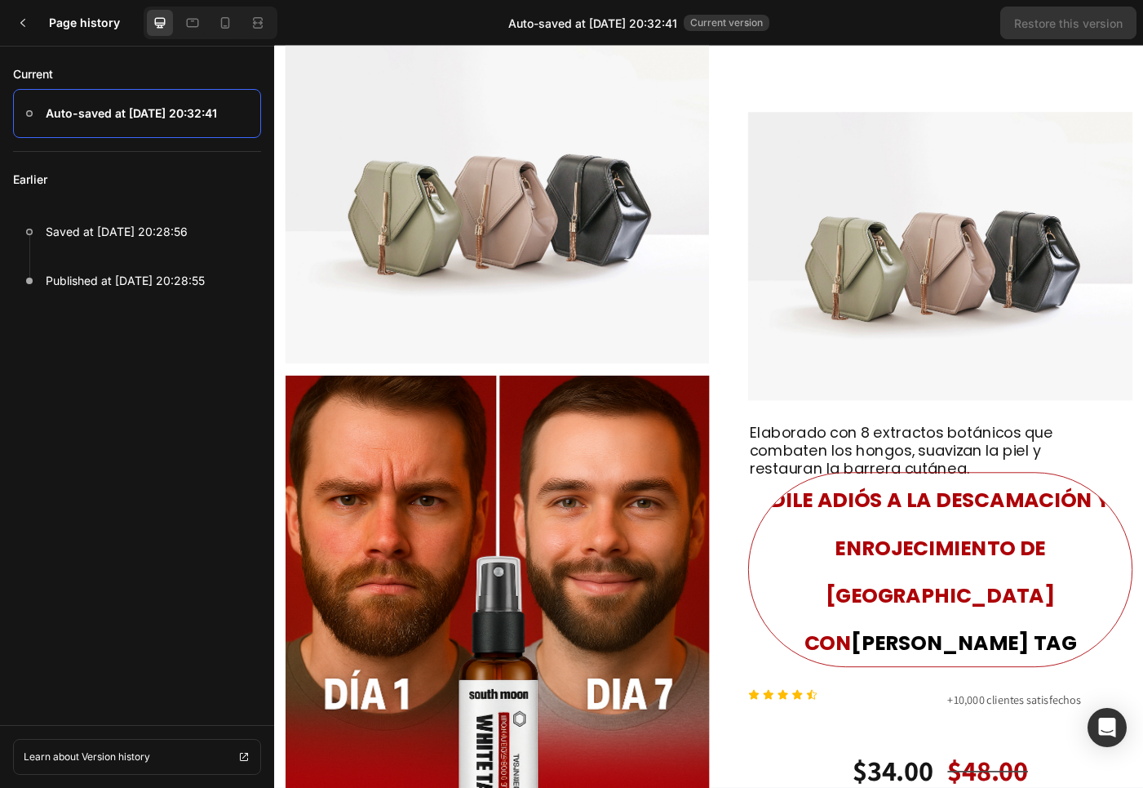
click at [30, 21] on div at bounding box center [23, 23] width 33 height 33
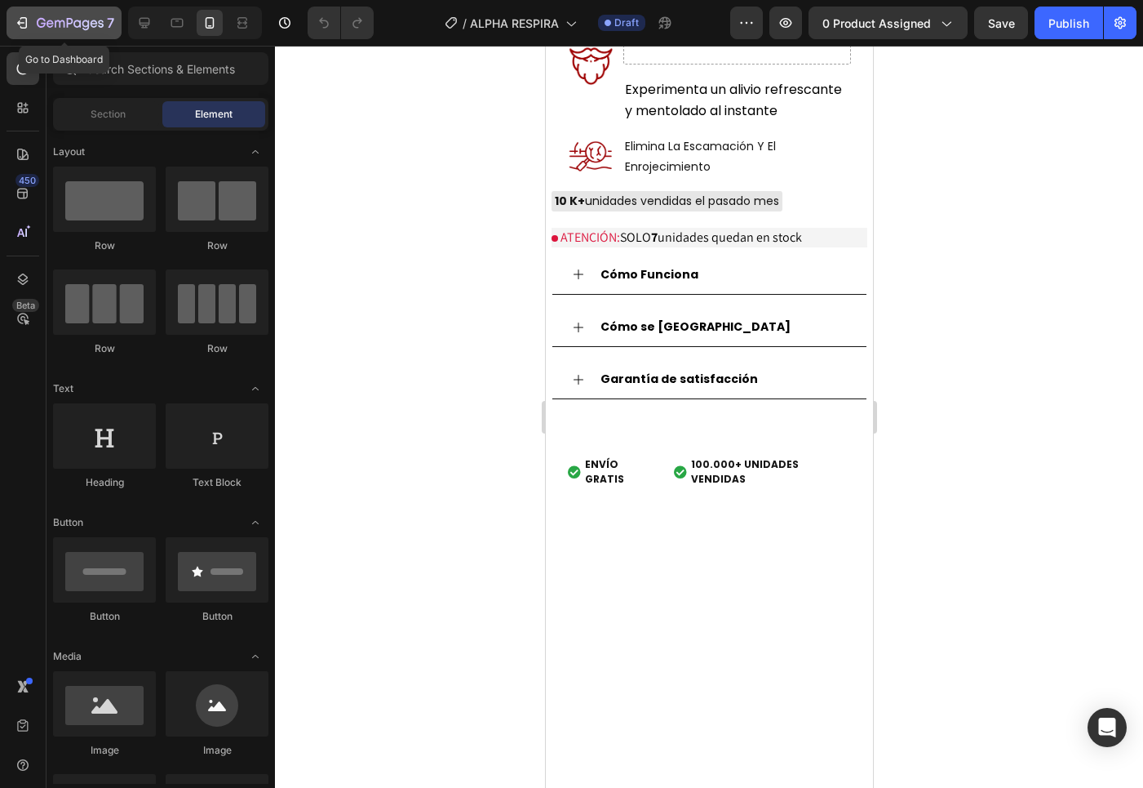
click at [22, 24] on icon "button" at bounding box center [22, 23] width 16 height 16
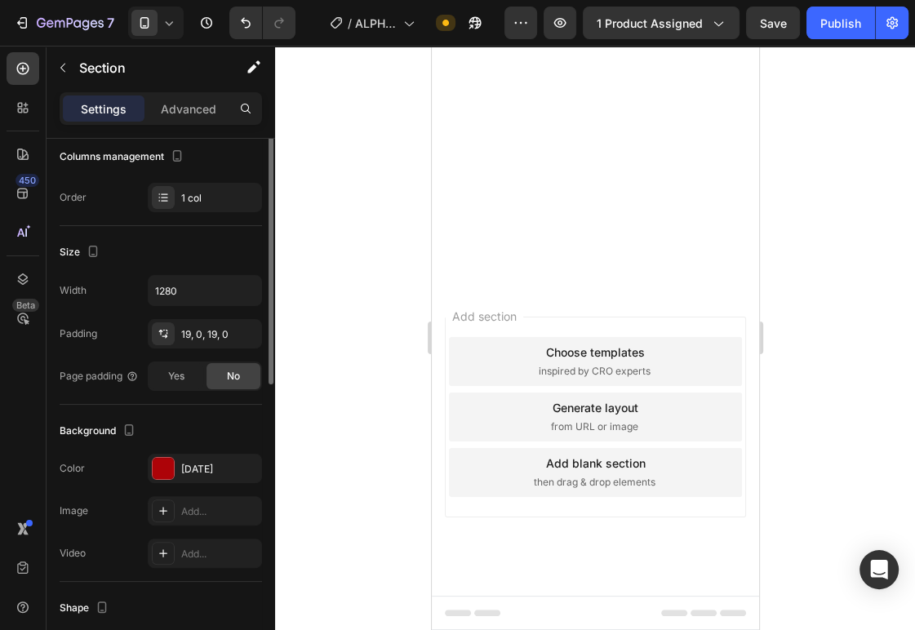
scroll to position [343, 0]
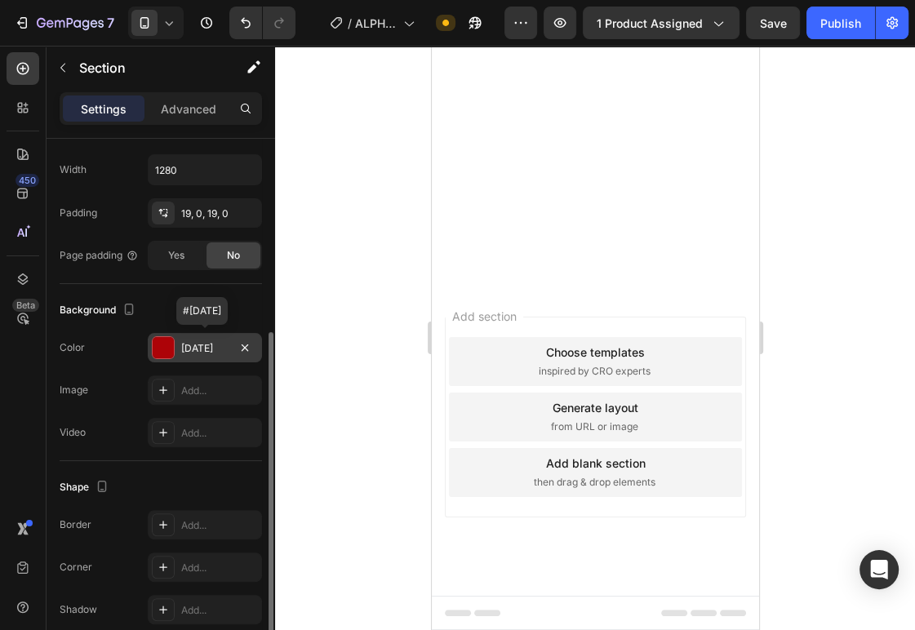
click at [207, 346] on div "[DATE]" at bounding box center [204, 348] width 47 height 15
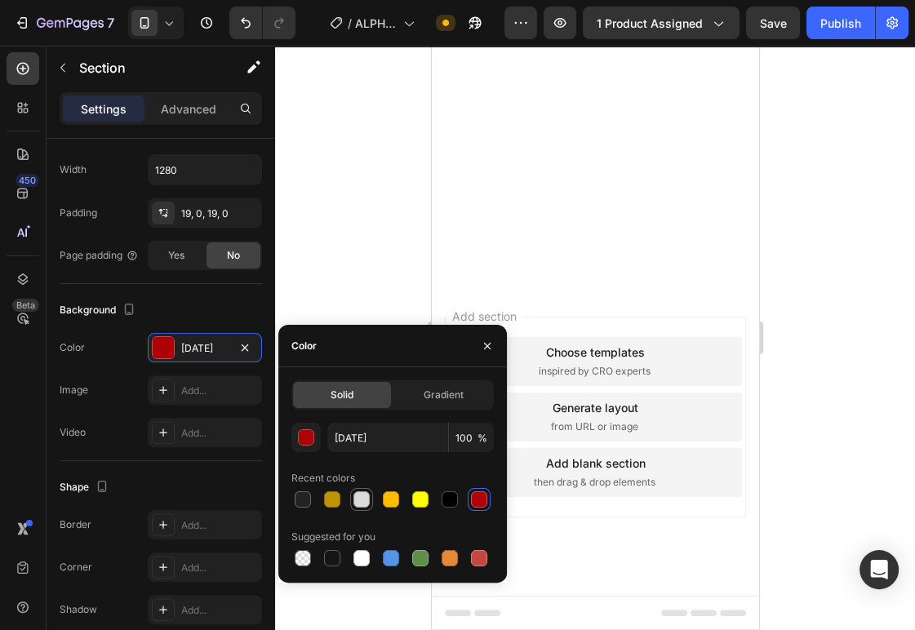
click at [359, 500] on div at bounding box center [361, 499] width 16 height 16
type input "DBDBDB"
click at [213, 317] on div "Background" at bounding box center [161, 310] width 202 height 26
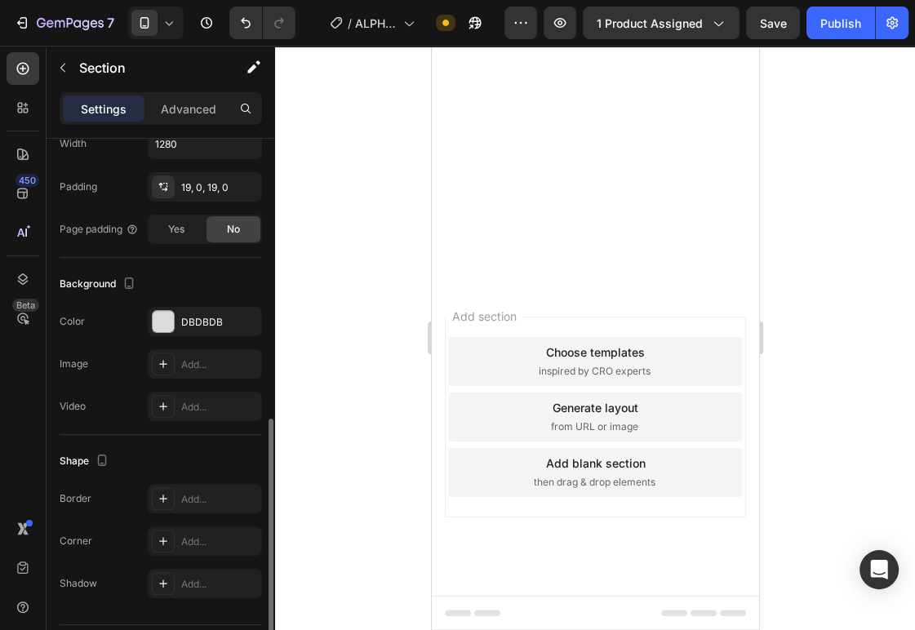
scroll to position [415, 0]
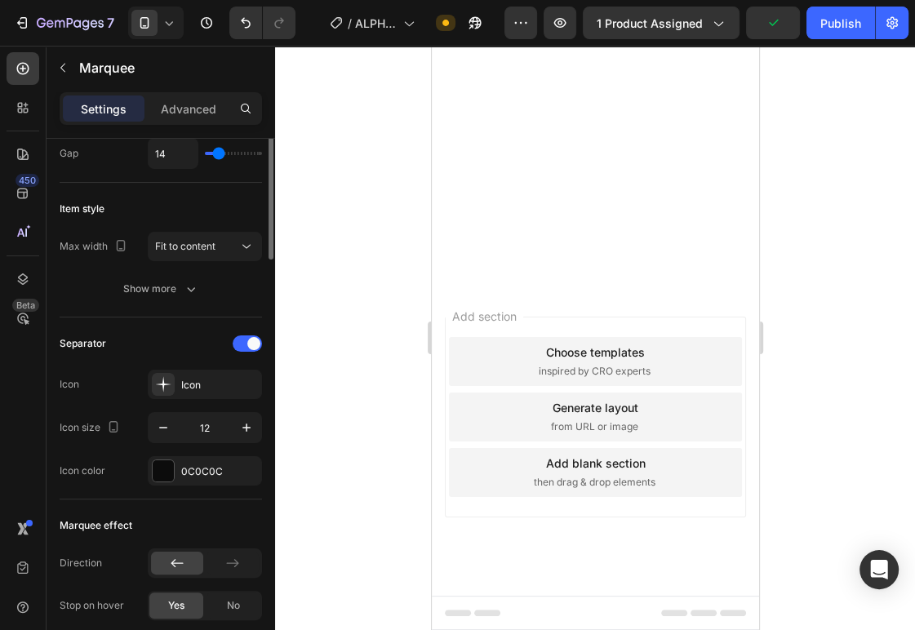
scroll to position [393, 0]
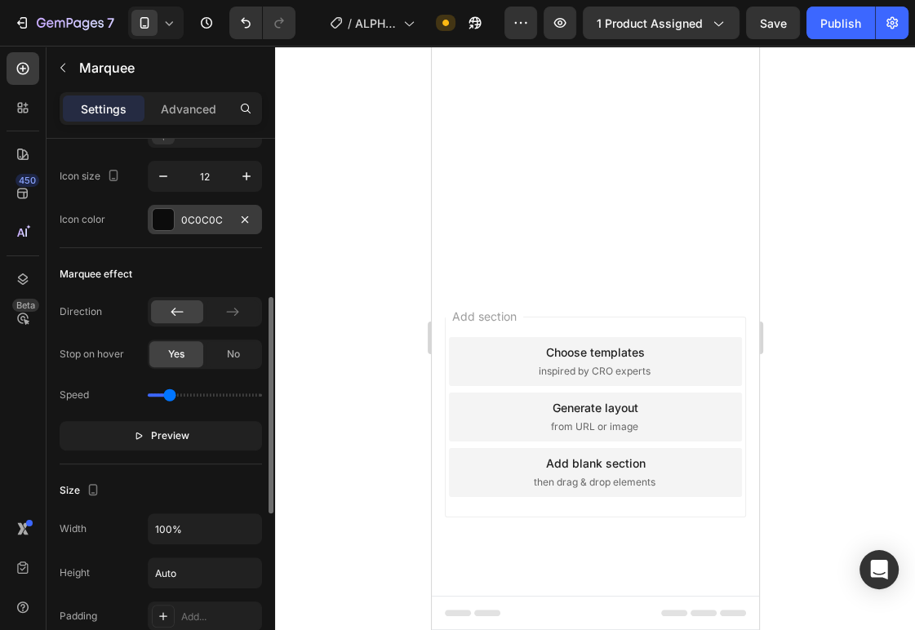
click at [187, 220] on div "0C0C0C" at bounding box center [204, 220] width 47 height 15
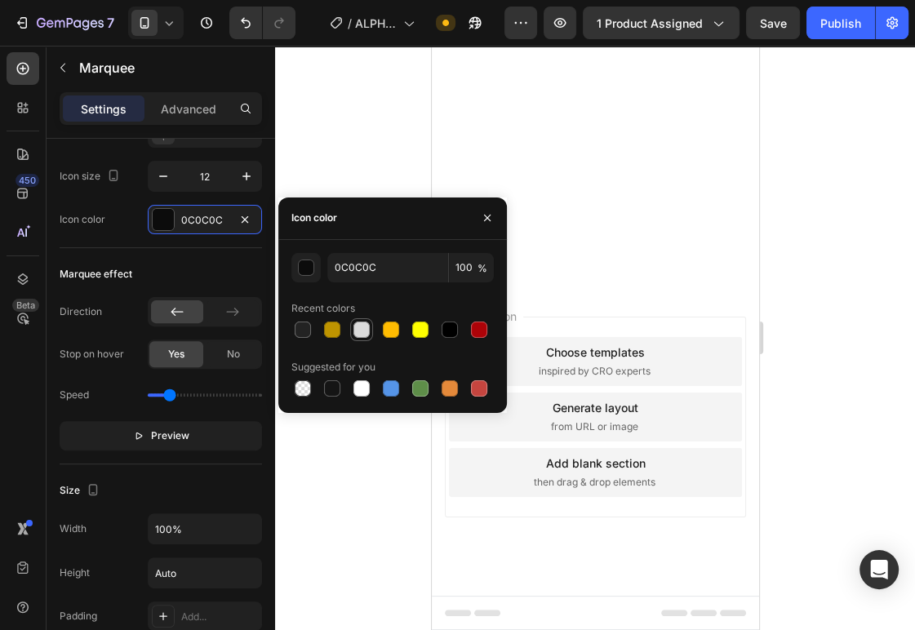
click at [357, 326] on div at bounding box center [361, 330] width 16 height 16
type input "DBDBDB"
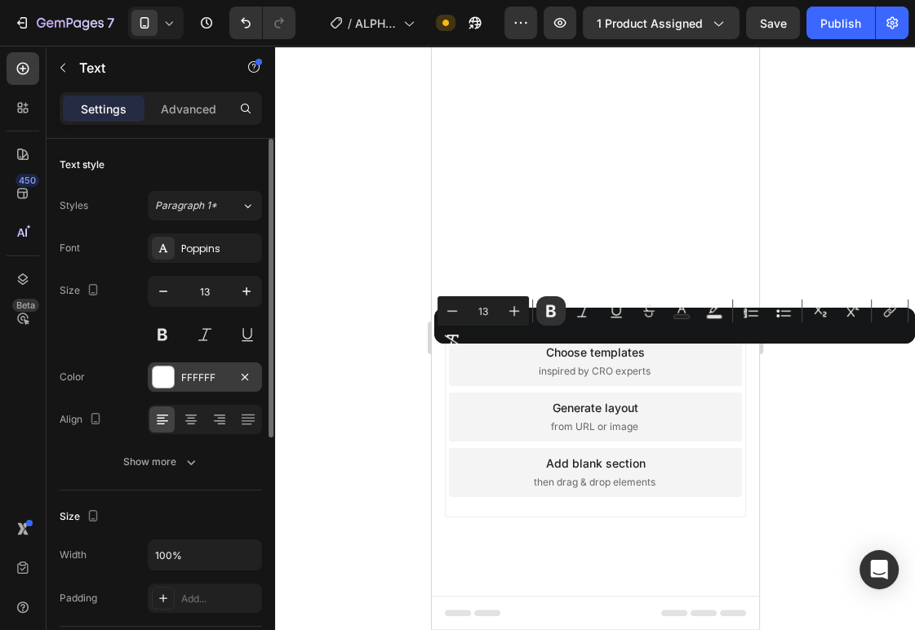
click at [211, 384] on div "FFFFFF" at bounding box center [204, 378] width 47 height 15
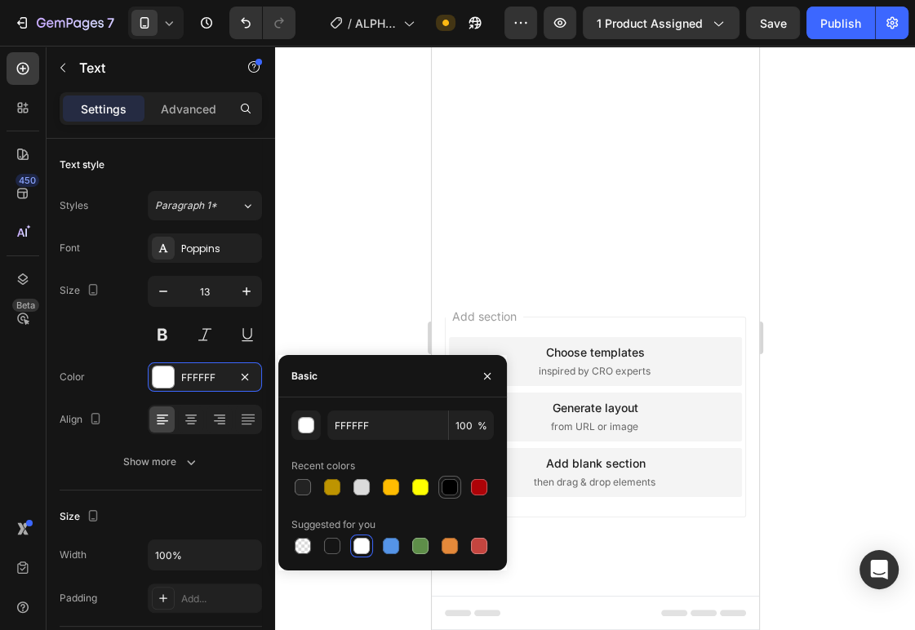
click at [445, 486] on div at bounding box center [450, 487] width 16 height 16
type input "000000"
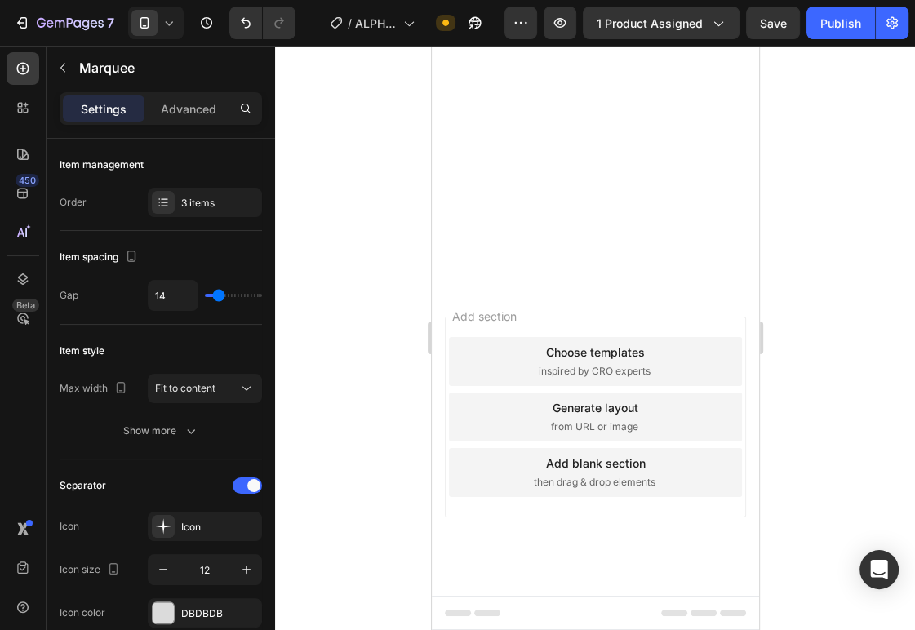
click at [219, 604] on div "DBDBDB" at bounding box center [205, 612] width 114 height 29
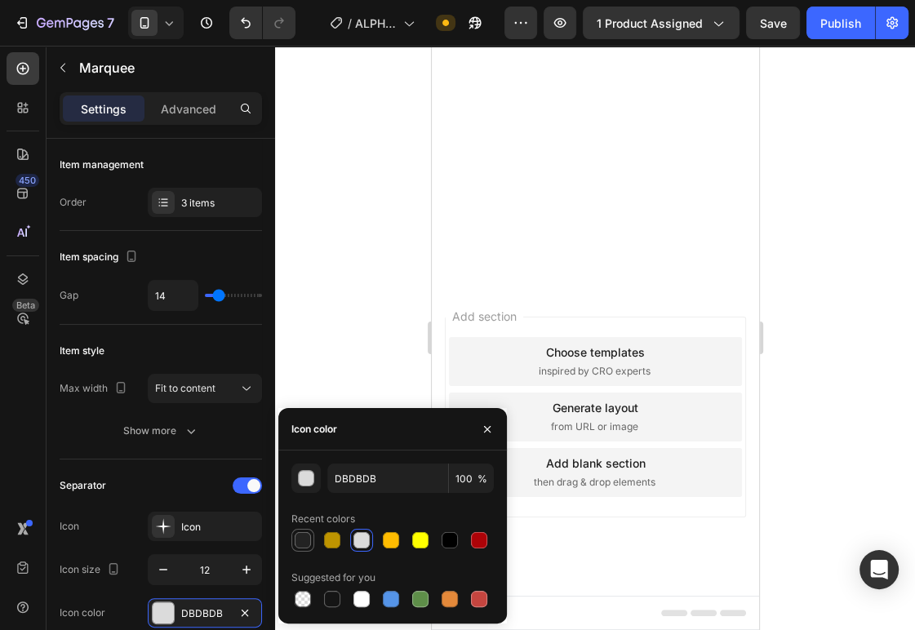
click at [306, 544] on div at bounding box center [303, 540] width 16 height 16
type input "232323"
click at [385, 371] on div at bounding box center [595, 338] width 640 height 584
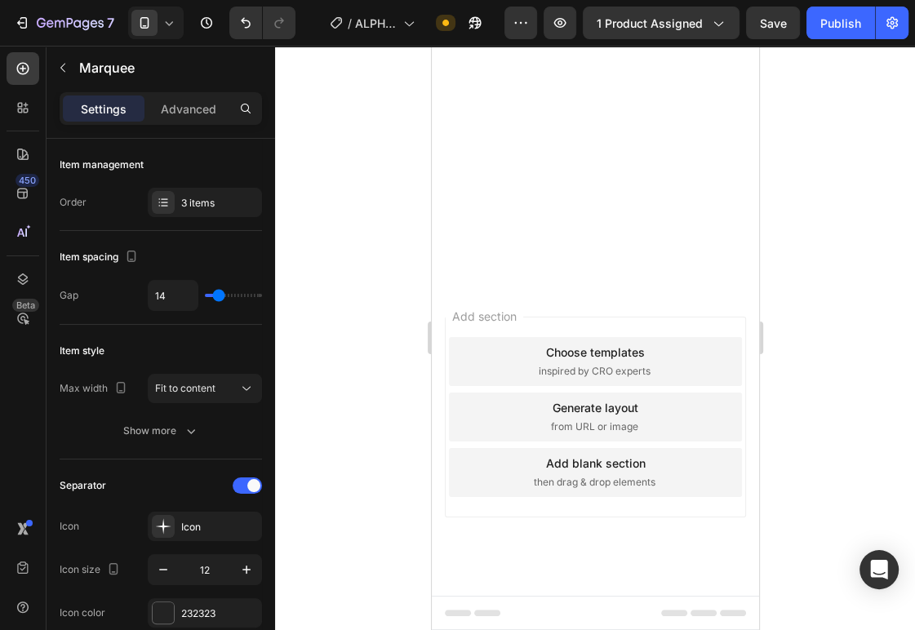
click at [221, 199] on div "3 items" at bounding box center [219, 203] width 77 height 15
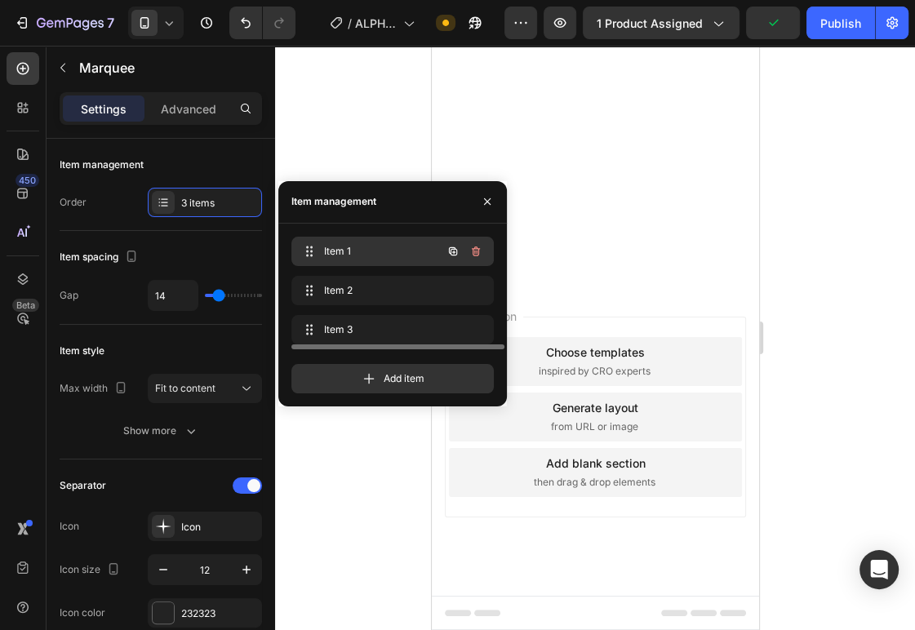
click at [343, 246] on span "Item 1" at bounding box center [370, 251] width 92 height 15
click at [388, 252] on span "Item 1" at bounding box center [381, 251] width 121 height 15
click at [388, 252] on span "Item 1" at bounding box center [370, 251] width 92 height 15
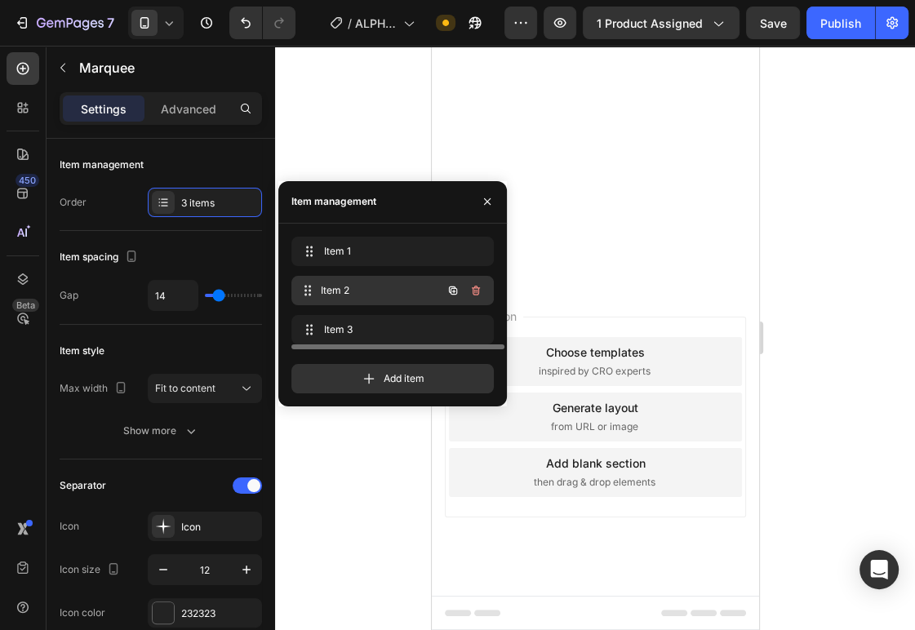
click at [421, 286] on div "Item 2 Item 2" at bounding box center [370, 290] width 144 height 23
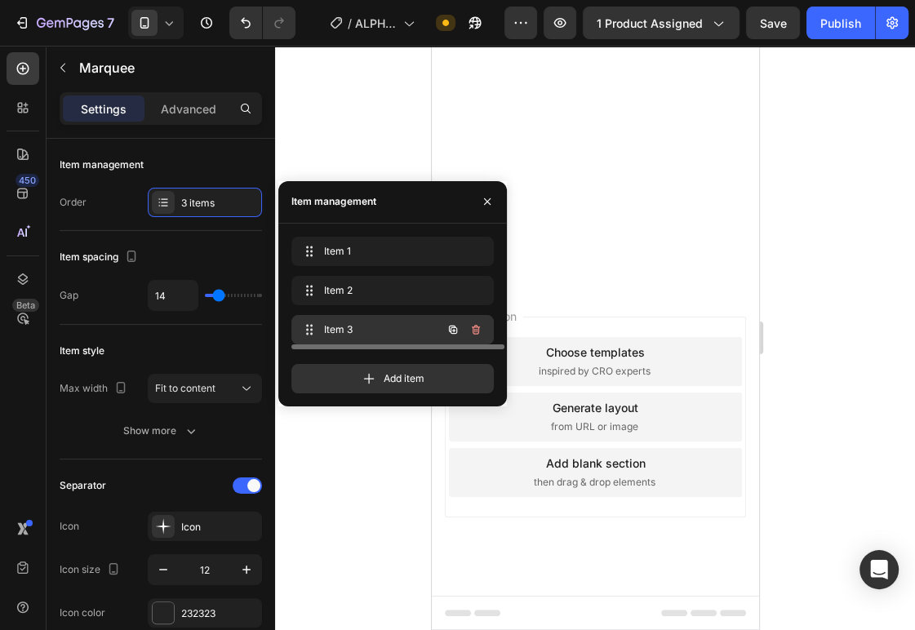
click at [392, 320] on div "Item 3 Item 3" at bounding box center [370, 329] width 144 height 23
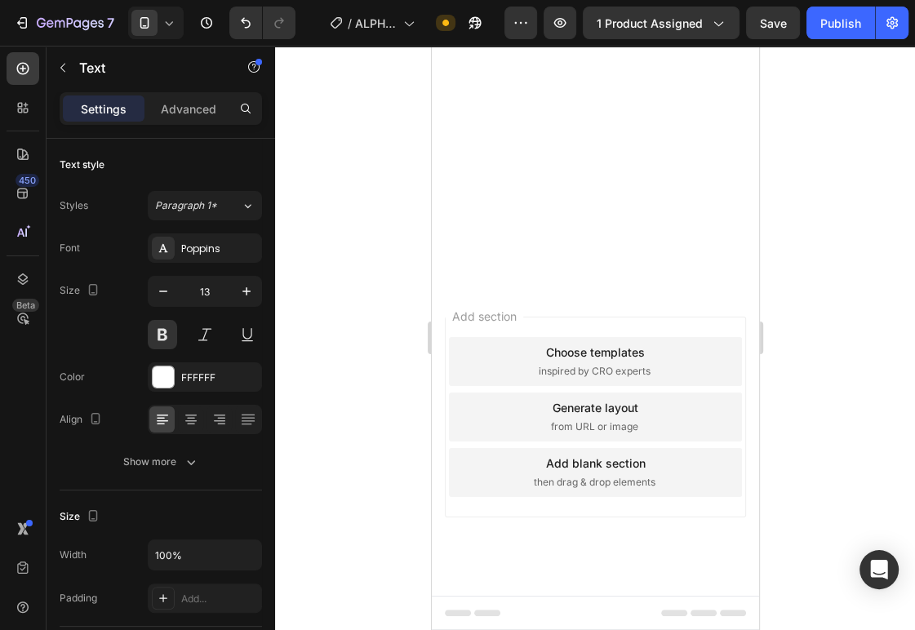
click at [160, 381] on div at bounding box center [163, 376] width 21 height 21
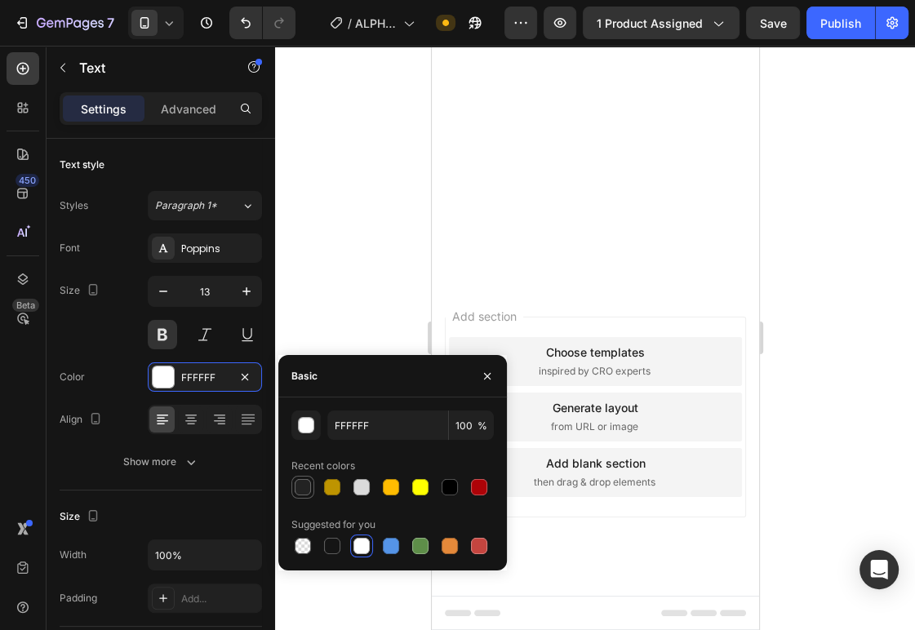
click at [308, 490] on div at bounding box center [303, 487] width 16 height 16
type input "232323"
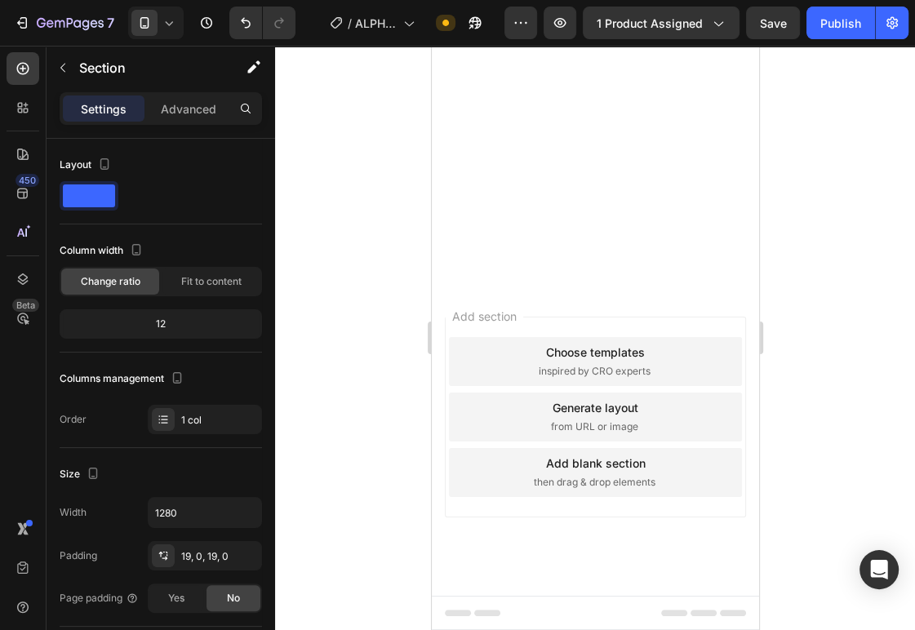
drag, startPoint x: 502, startPoint y: 343, endPoint x: 491, endPoint y: 346, distance: 11.9
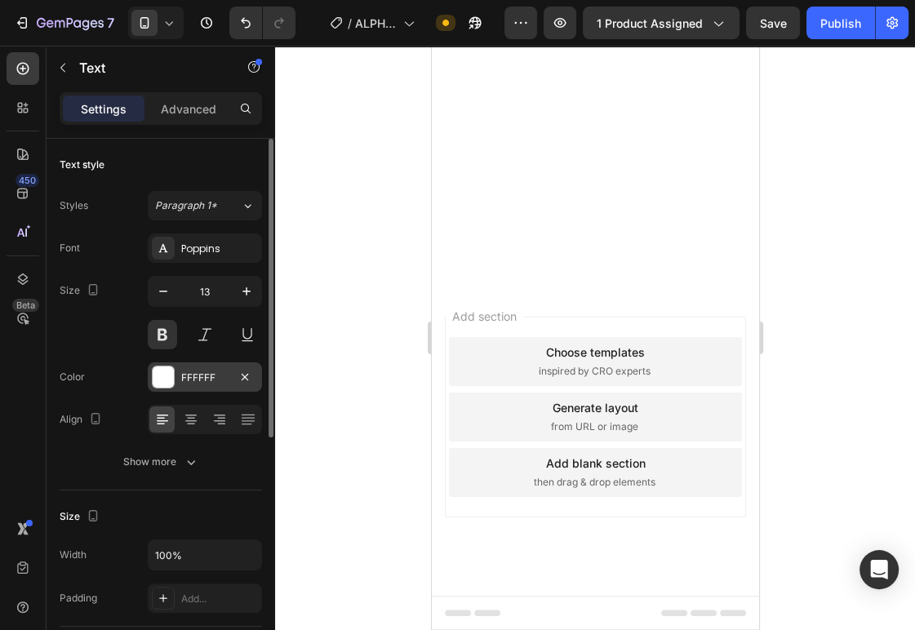
click at [173, 375] on div at bounding box center [163, 376] width 21 height 21
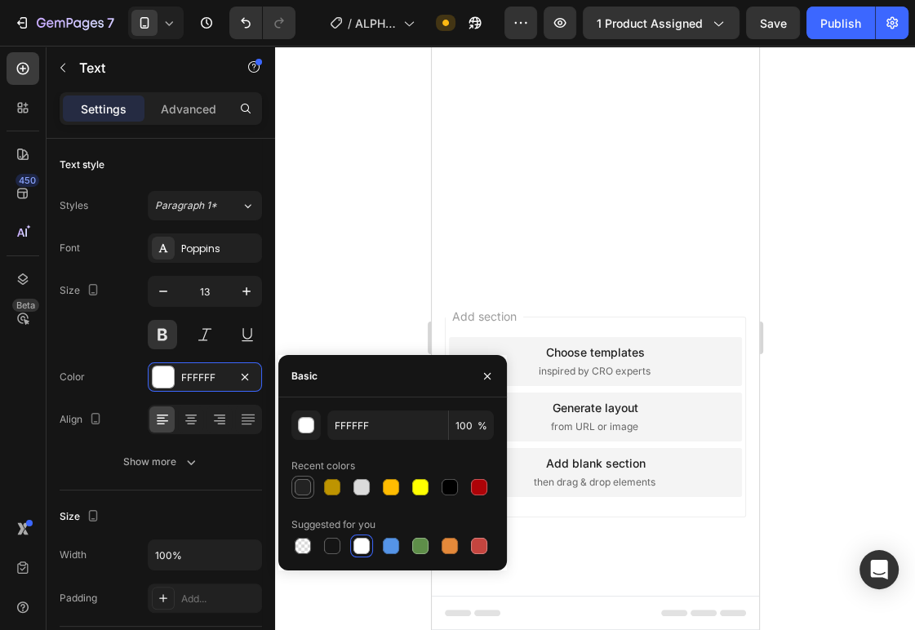
click at [302, 483] on div at bounding box center [303, 487] width 16 height 16
type input "232323"
click at [830, 351] on div at bounding box center [595, 338] width 640 height 584
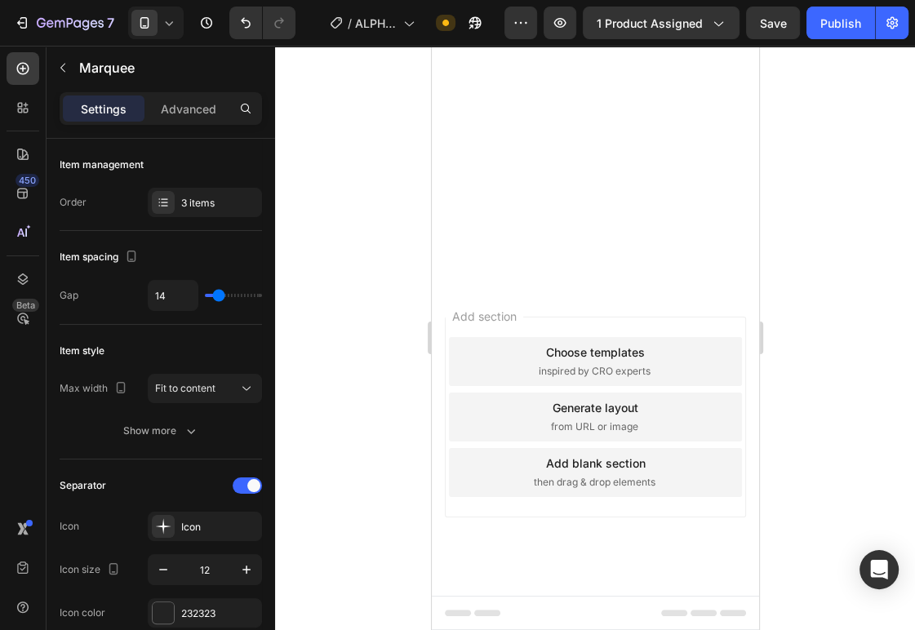
click at [372, 346] on div at bounding box center [595, 338] width 640 height 584
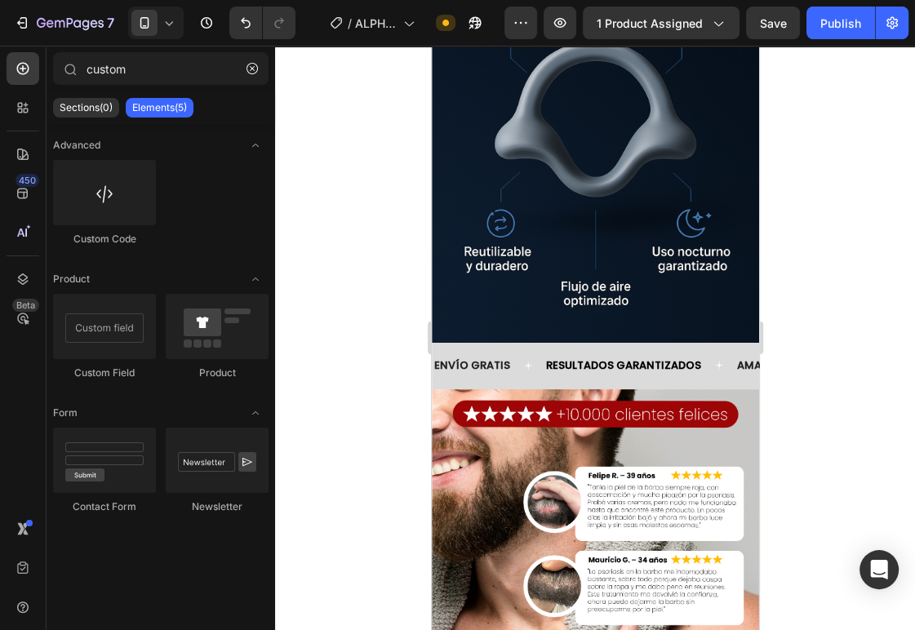
scroll to position [2843, 0]
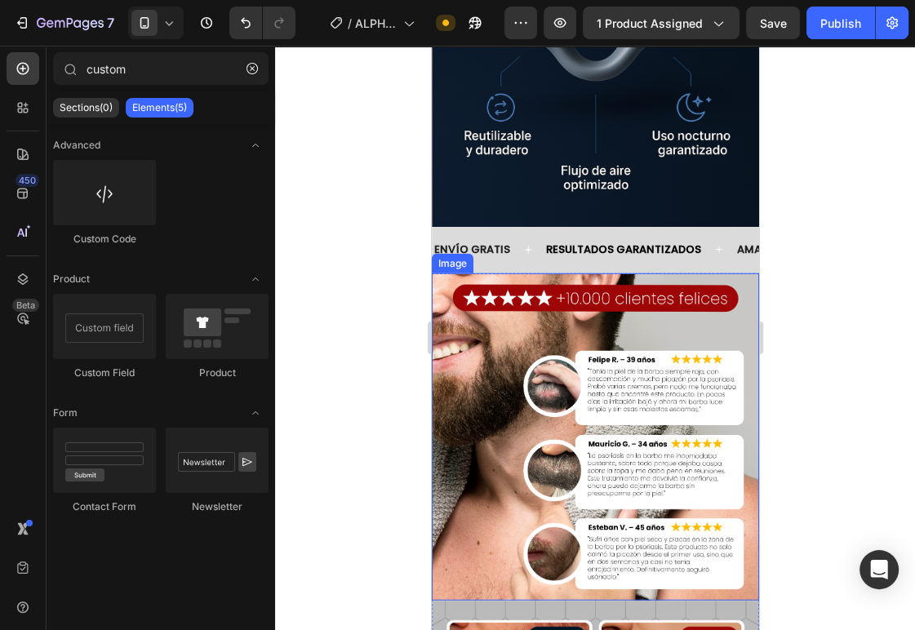
click at [493, 378] on img at bounding box center [594, 436] width 327 height 327
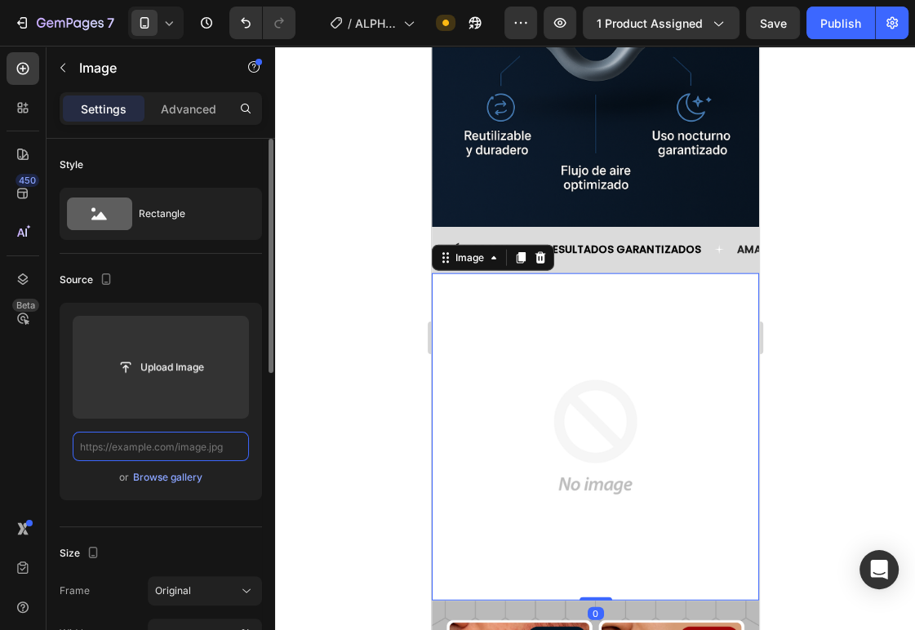
click at [183, 444] on input "text" at bounding box center [161, 446] width 176 height 29
paste input "[URL][DOMAIN_NAME]"
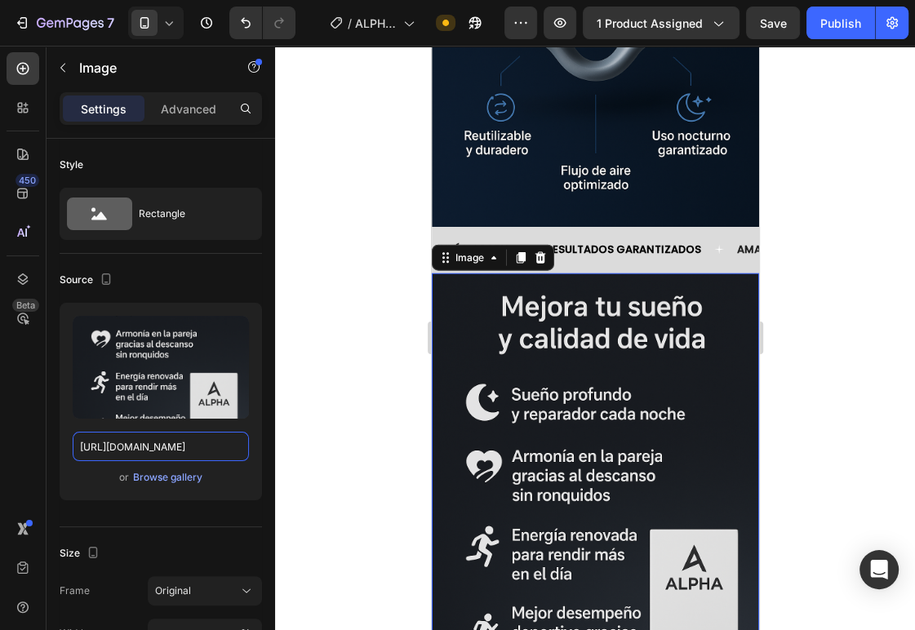
type input "[URL][DOMAIN_NAME]"
click at [369, 331] on div at bounding box center [595, 338] width 640 height 584
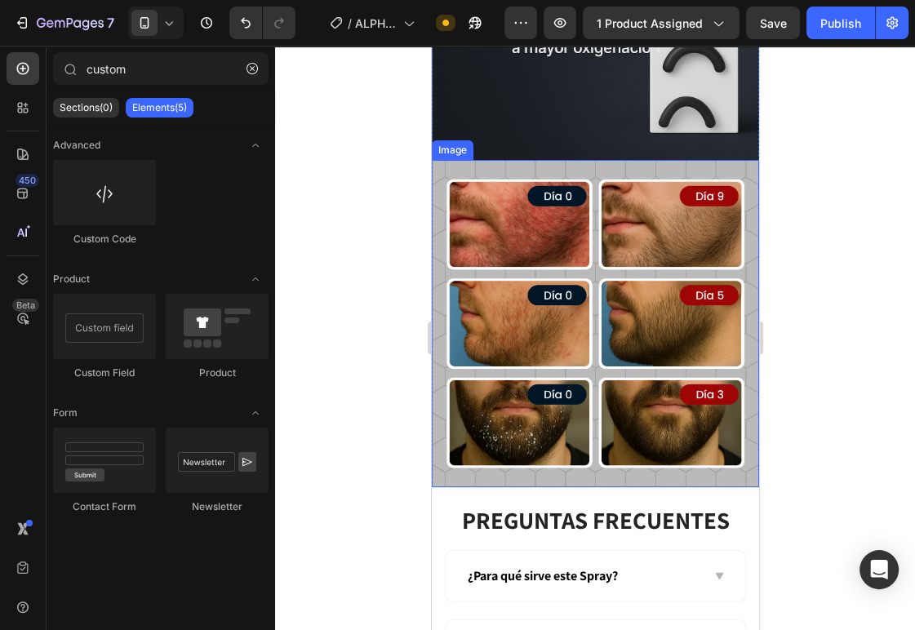
scroll to position [3439, 0]
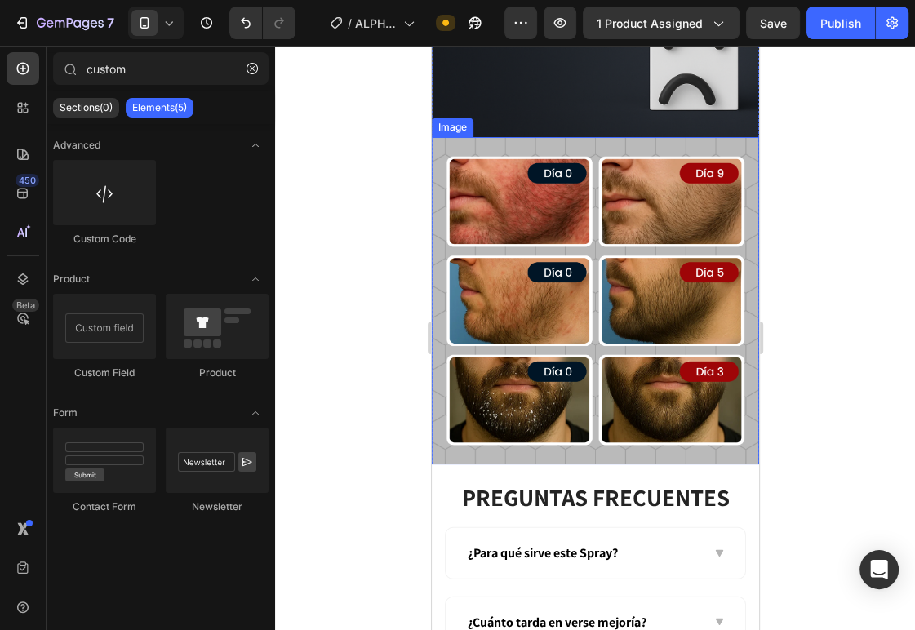
click at [586, 314] on img at bounding box center [594, 300] width 327 height 327
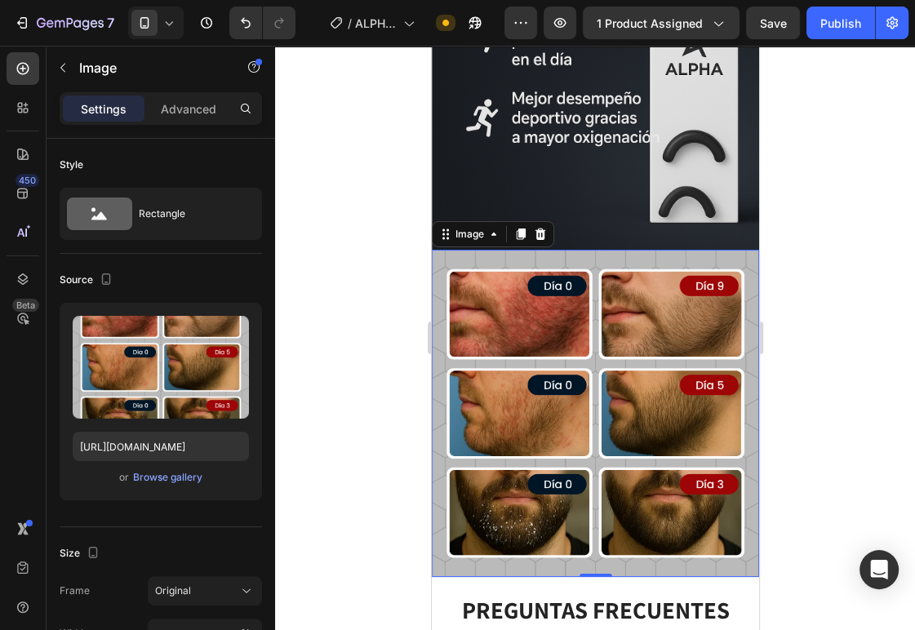
scroll to position [3087, 0]
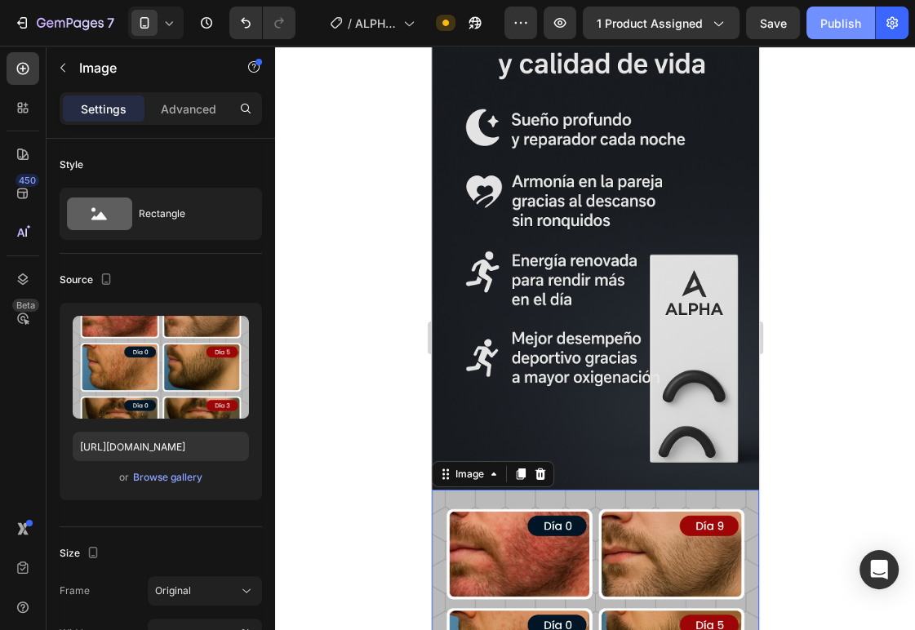
click at [819, 20] on button "Publish" at bounding box center [840, 23] width 69 height 33
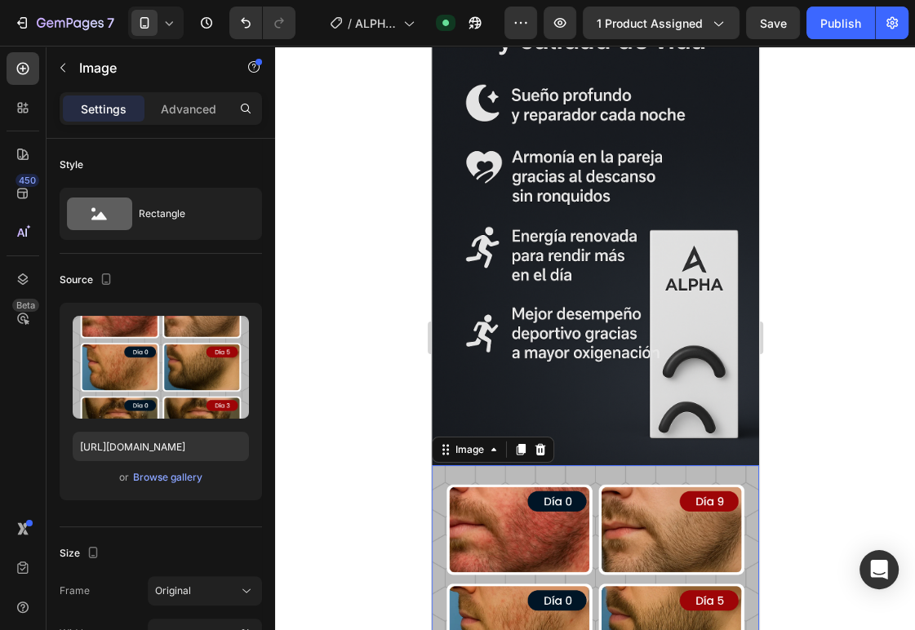
click at [528, 502] on img at bounding box center [594, 628] width 327 height 327
click at [550, 499] on img at bounding box center [594, 628] width 327 height 327
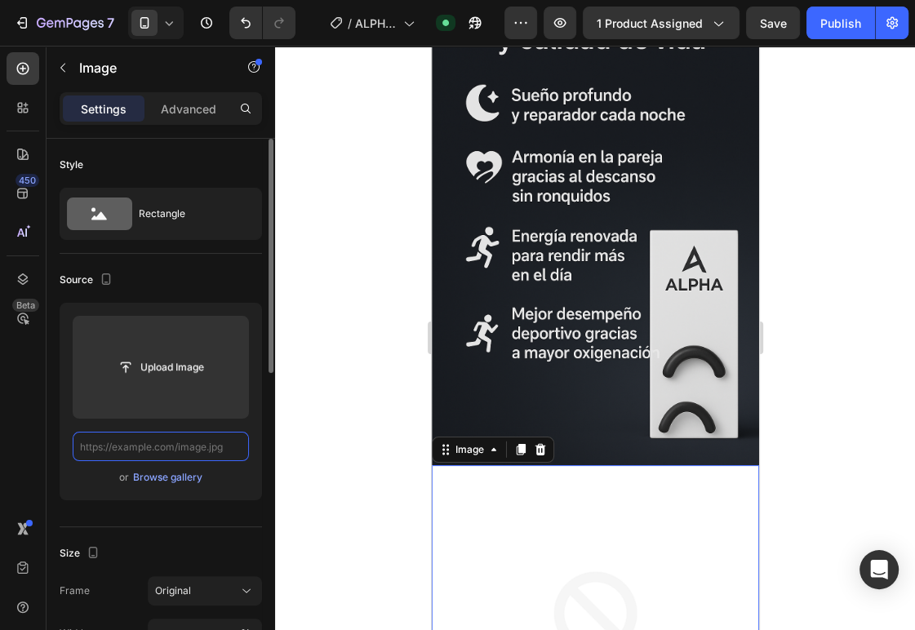
click at [184, 444] on input "text" at bounding box center [161, 446] width 176 height 29
paste input "[URL][DOMAIN_NAME]"
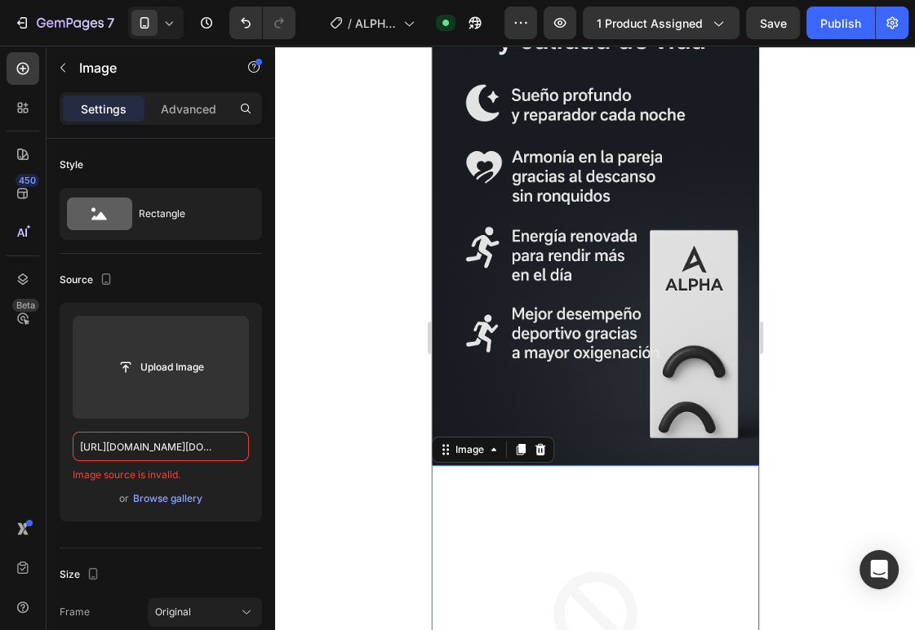
type input "[URL][DOMAIN_NAME][DOMAIN_NAME]"
click at [382, 429] on div at bounding box center [595, 338] width 640 height 584
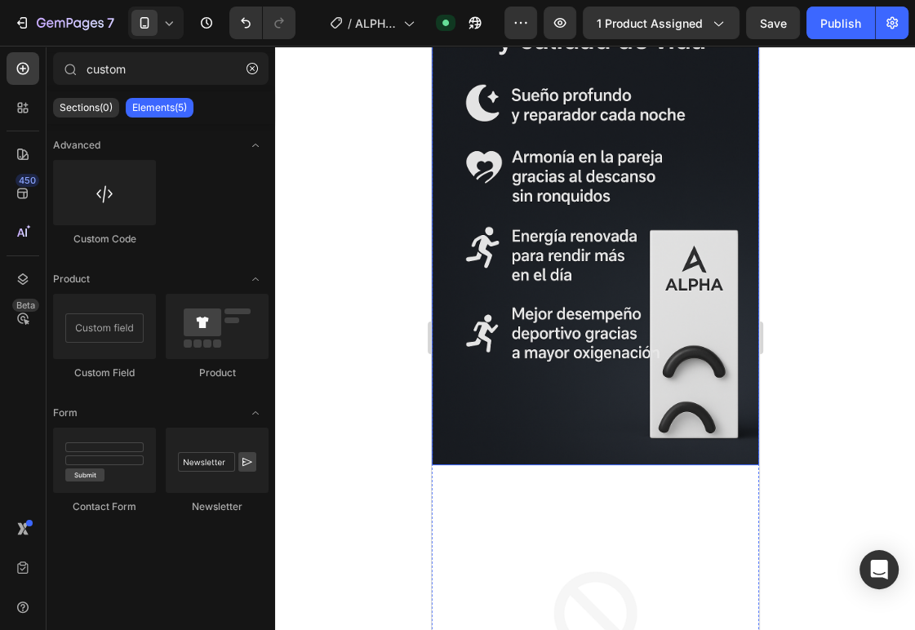
click at [597, 433] on img at bounding box center [594, 219] width 327 height 491
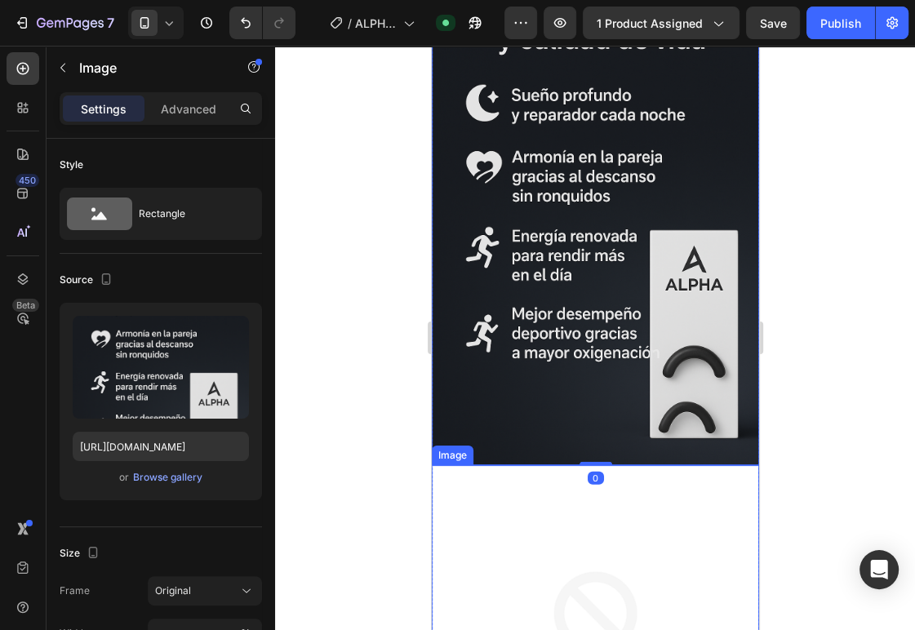
scroll to position [3225, 0]
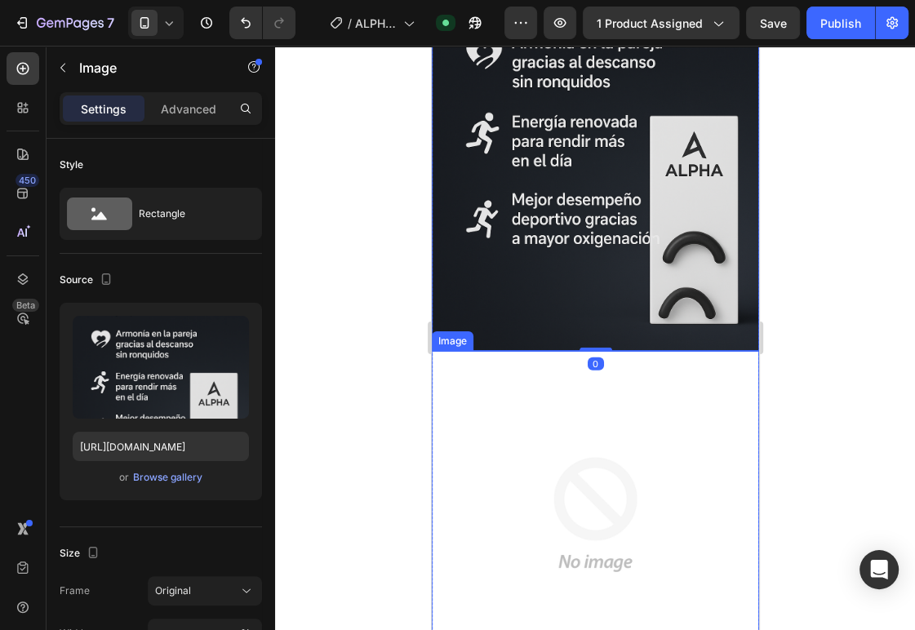
click at [579, 490] on img at bounding box center [594, 514] width 327 height 327
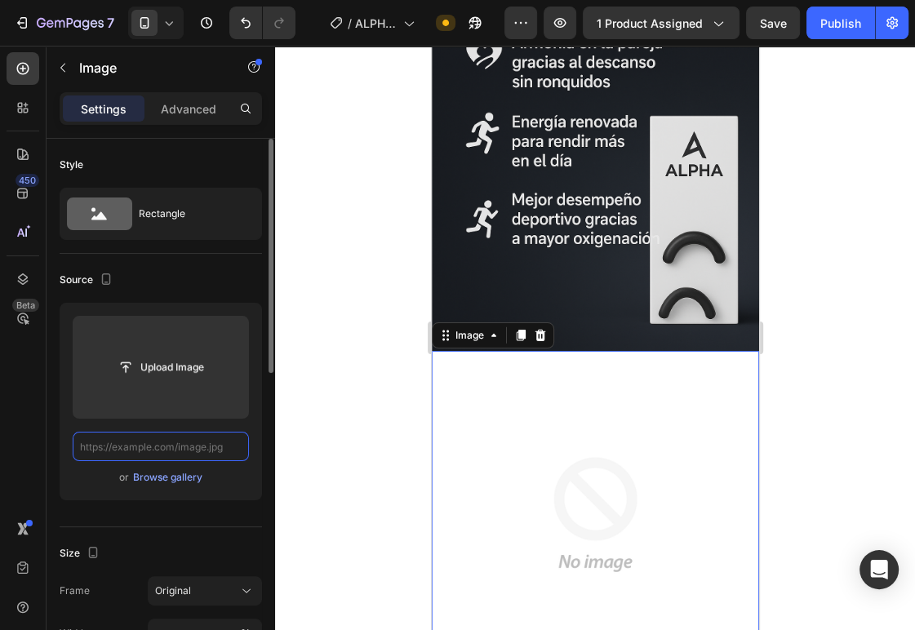
click at [148, 447] on input "text" at bounding box center [161, 446] width 176 height 29
paste input "[URL][DOMAIN_NAME]"
type input "[URL][DOMAIN_NAME]"
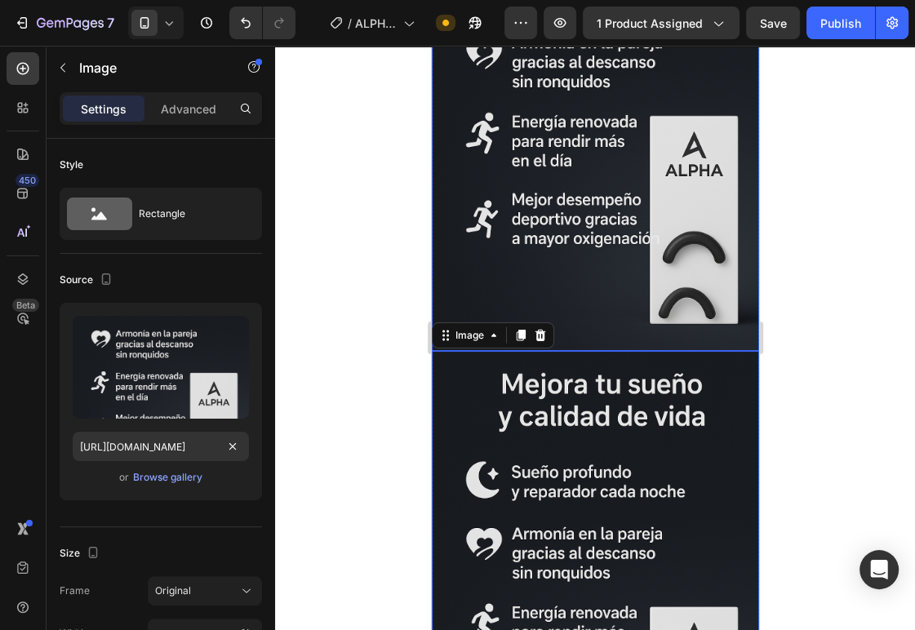
click at [642, 306] on img at bounding box center [594, 105] width 327 height 491
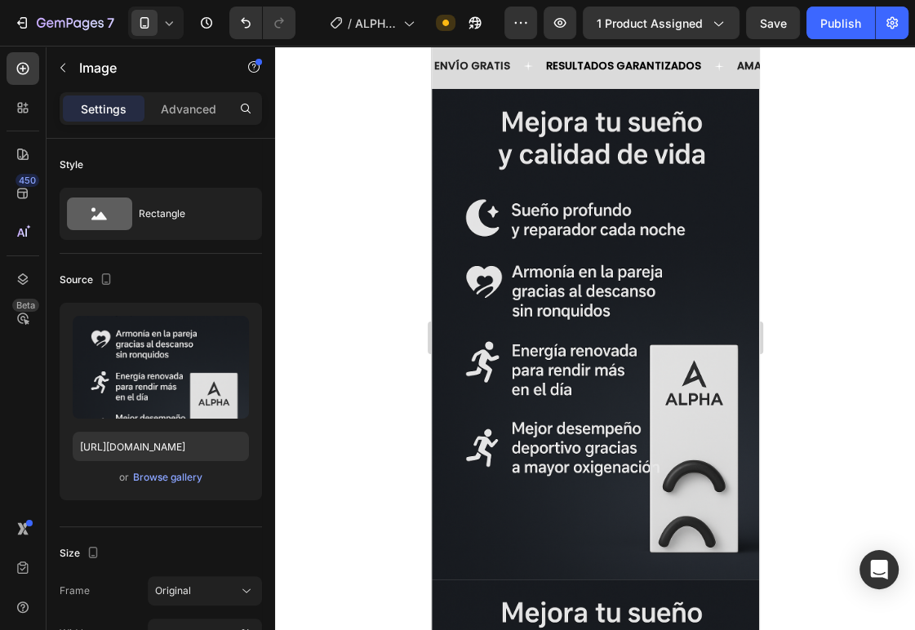
scroll to position [2109, 0]
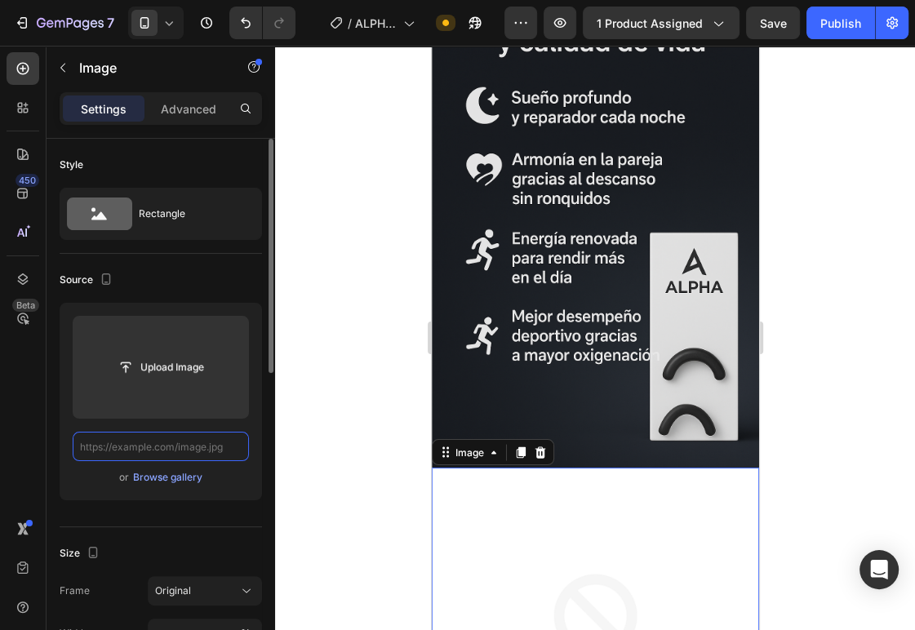
click at [188, 442] on input "text" at bounding box center [161, 446] width 176 height 29
paste input "[URL][DOMAIN_NAME]"
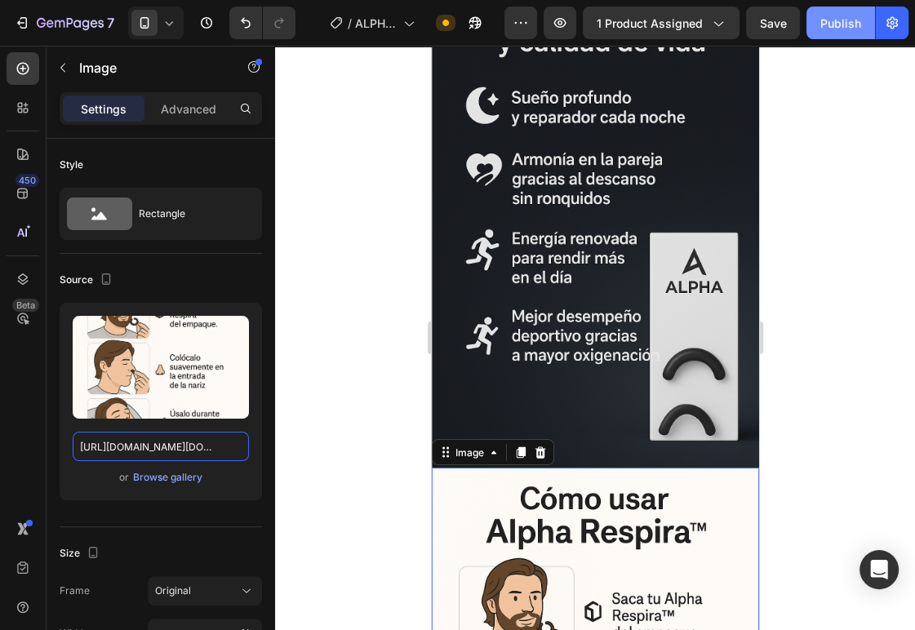
type input "[URL][DOMAIN_NAME][DOMAIN_NAME]"
drag, startPoint x: 838, startPoint y: 31, endPoint x: 206, endPoint y: 33, distance: 631.7
click at [838, 31] on div "Publish" at bounding box center [840, 23] width 41 height 17
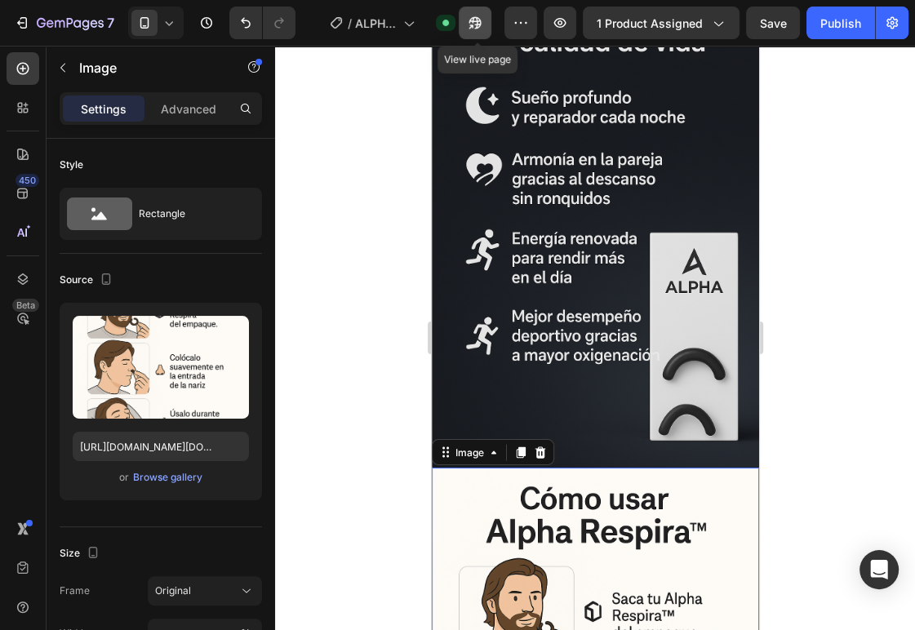
click at [483, 25] on icon "button" at bounding box center [475, 23] width 16 height 16
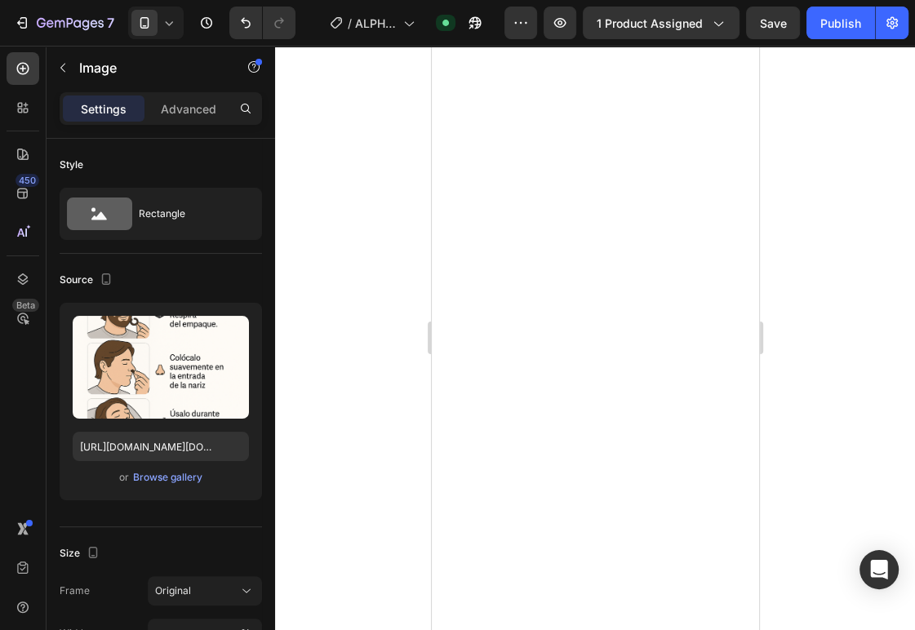
scroll to position [1381, 0]
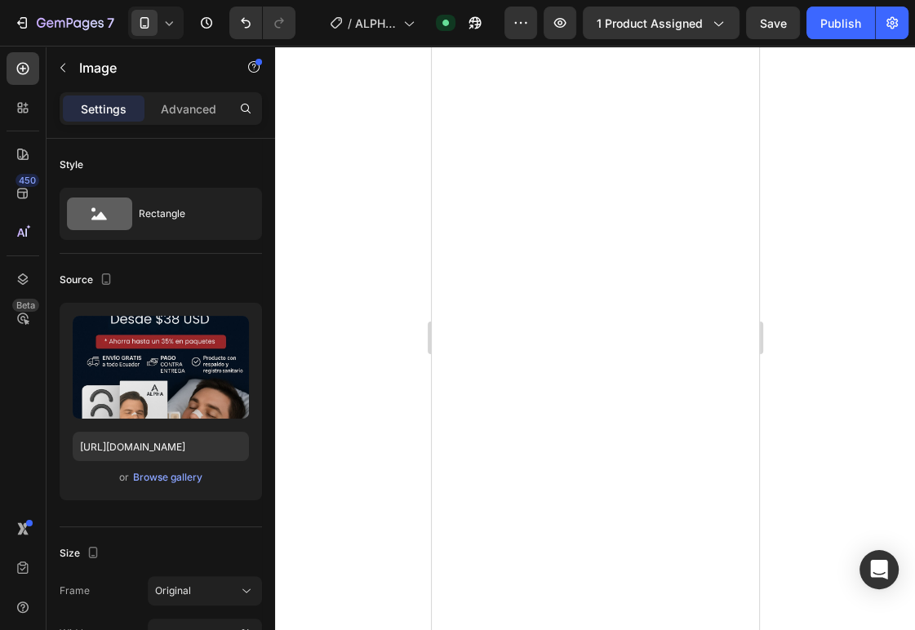
scroll to position [1383, 0]
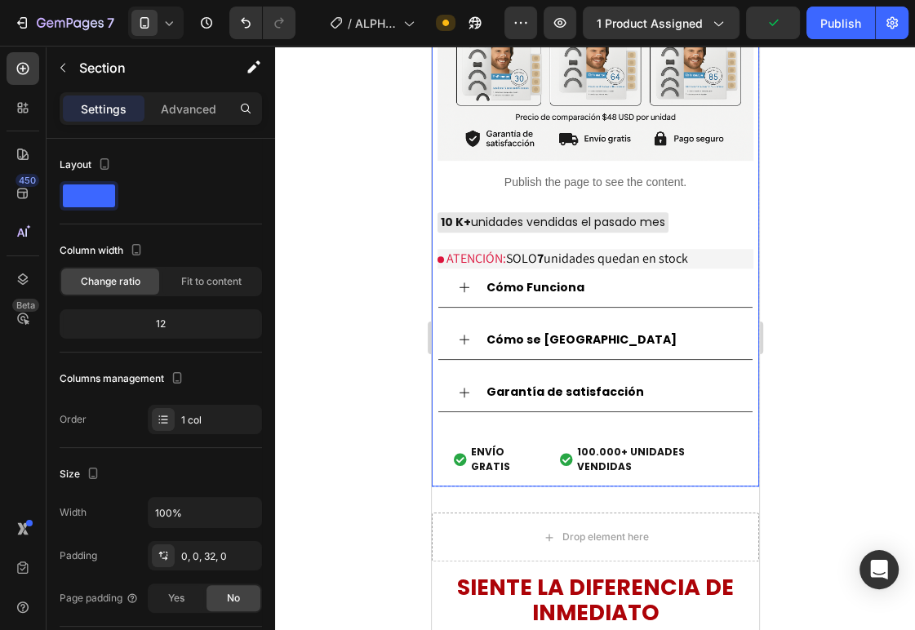
scroll to position [1347, 0]
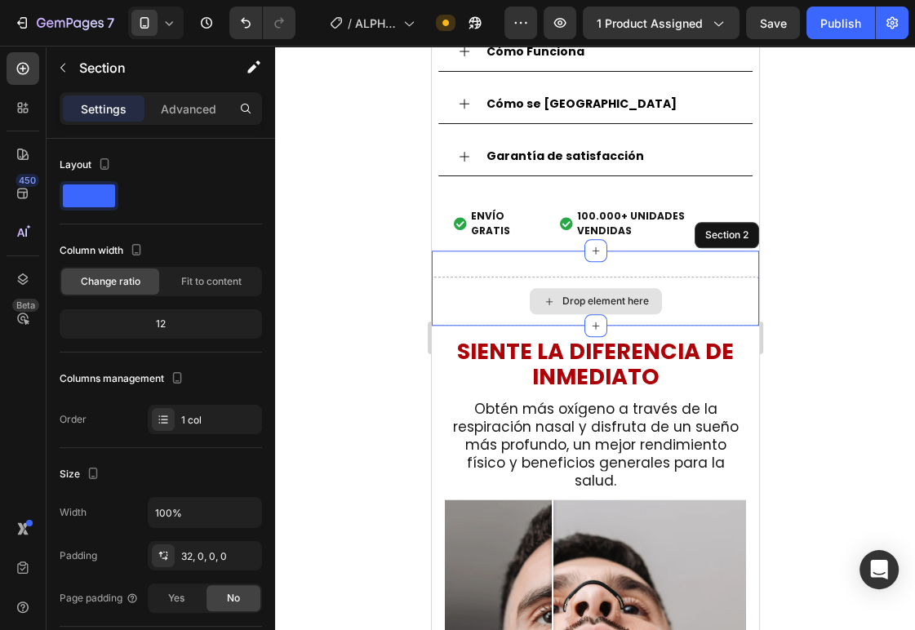
click at [451, 277] on div "Drop element here" at bounding box center [594, 301] width 327 height 49
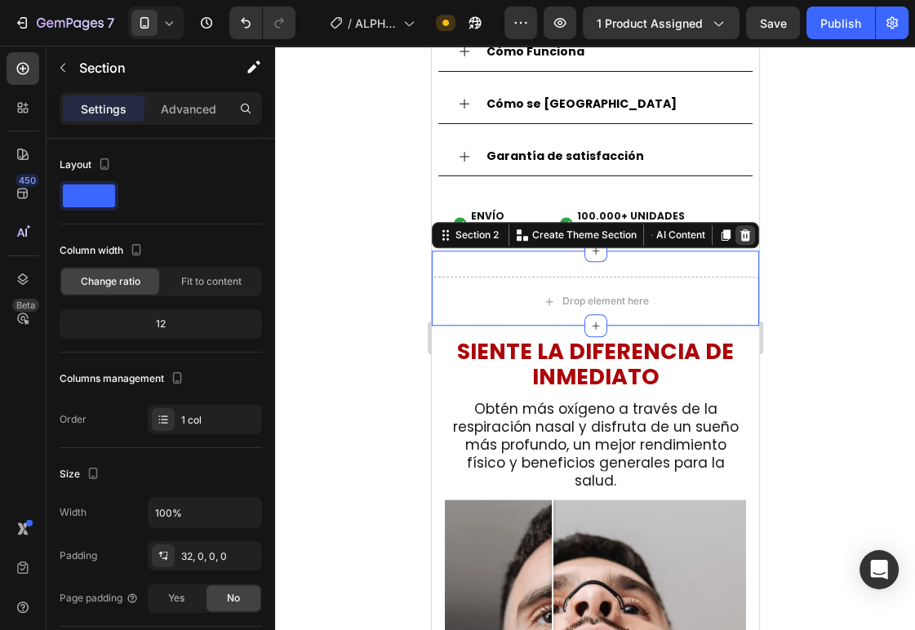
click at [739, 229] on icon at bounding box center [744, 234] width 11 height 11
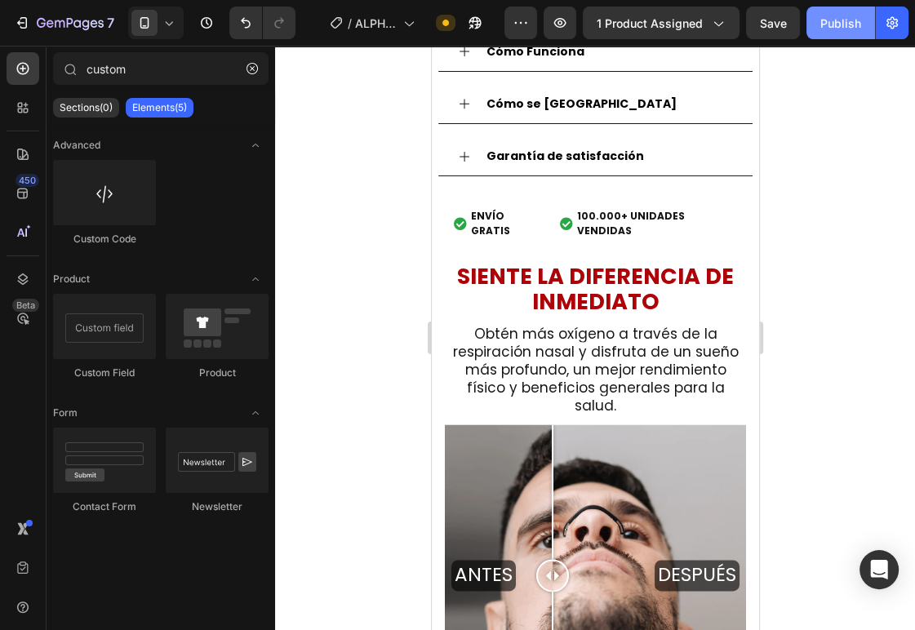
click at [841, 26] on div "Publish" at bounding box center [840, 23] width 41 height 17
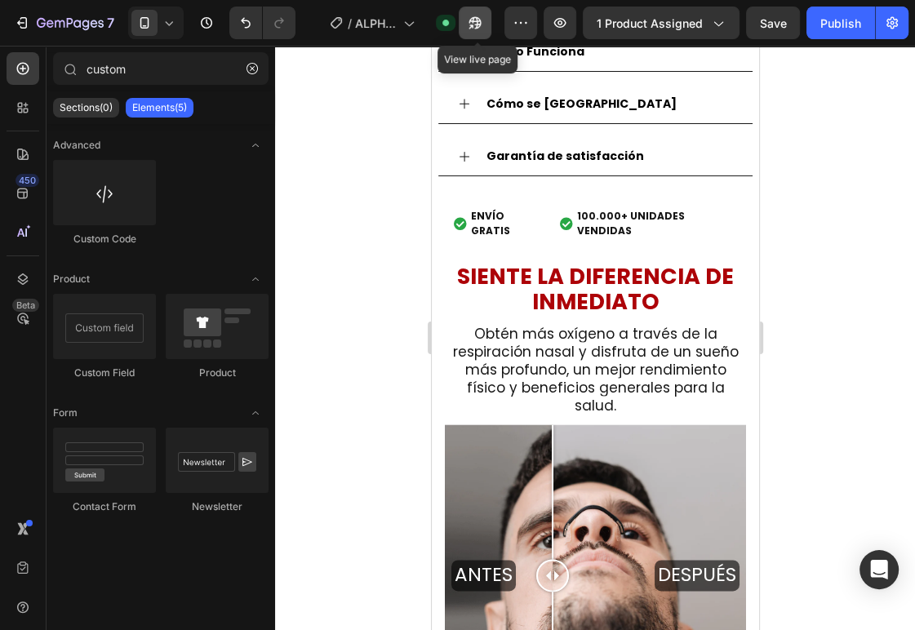
click at [473, 24] on icon "button" at bounding box center [471, 26] width 4 height 4
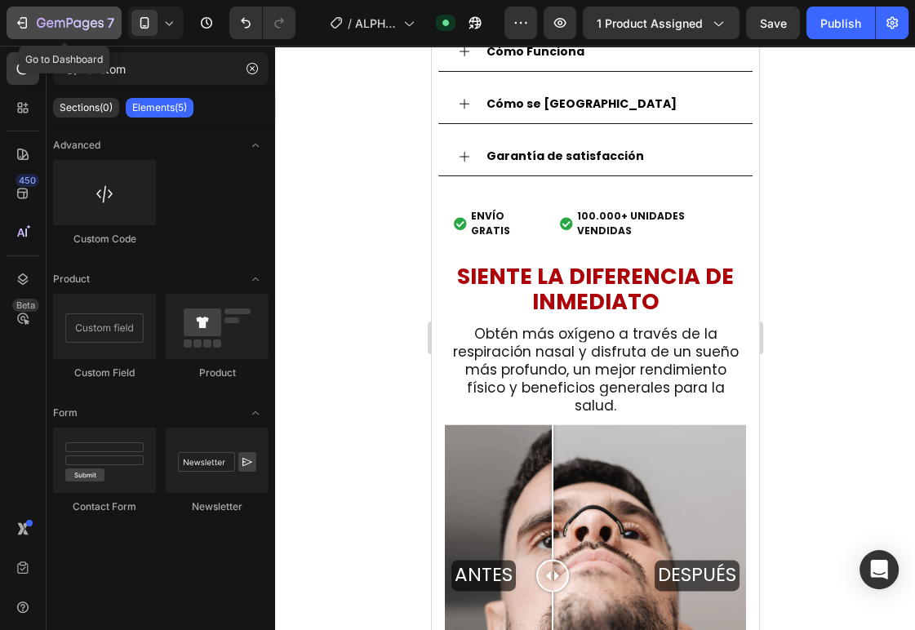
click at [29, 23] on div "7" at bounding box center [64, 23] width 100 height 20
